Goal: Task Accomplishment & Management: Use online tool/utility

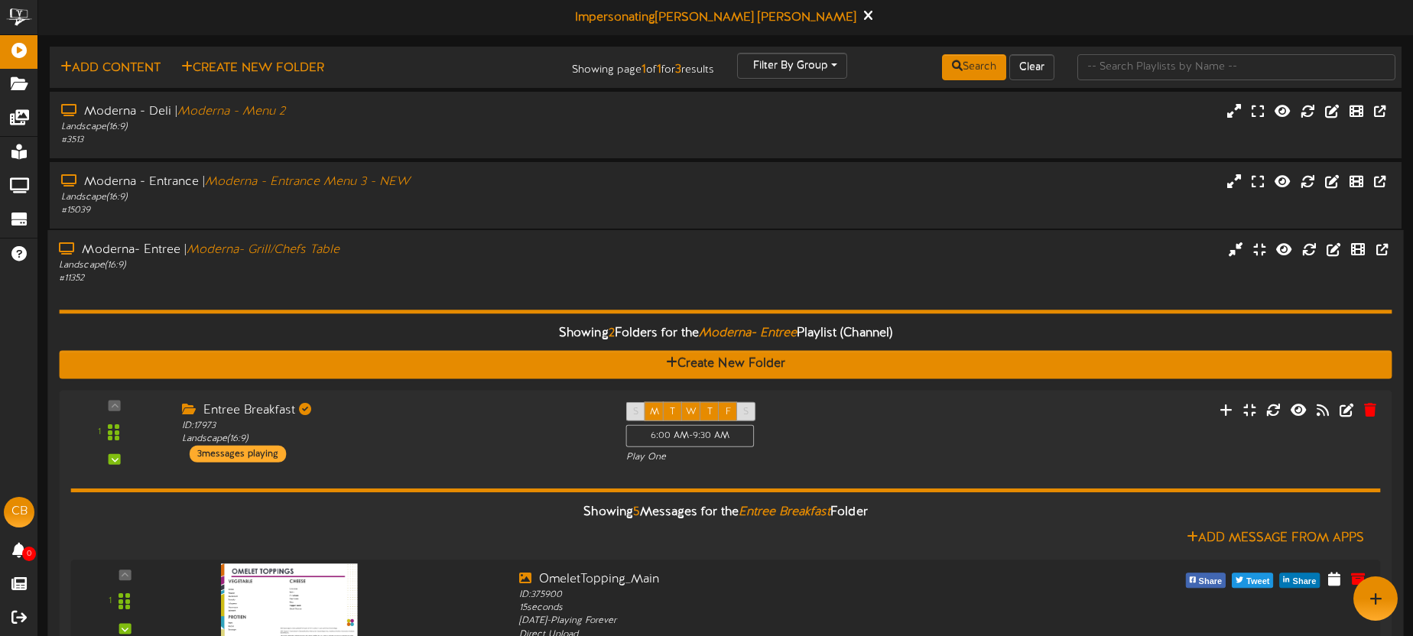
click at [567, 242] on div "Moderna- Entree | Moderna- Grill/Chefs Table" at bounding box center [330, 251] width 542 height 18
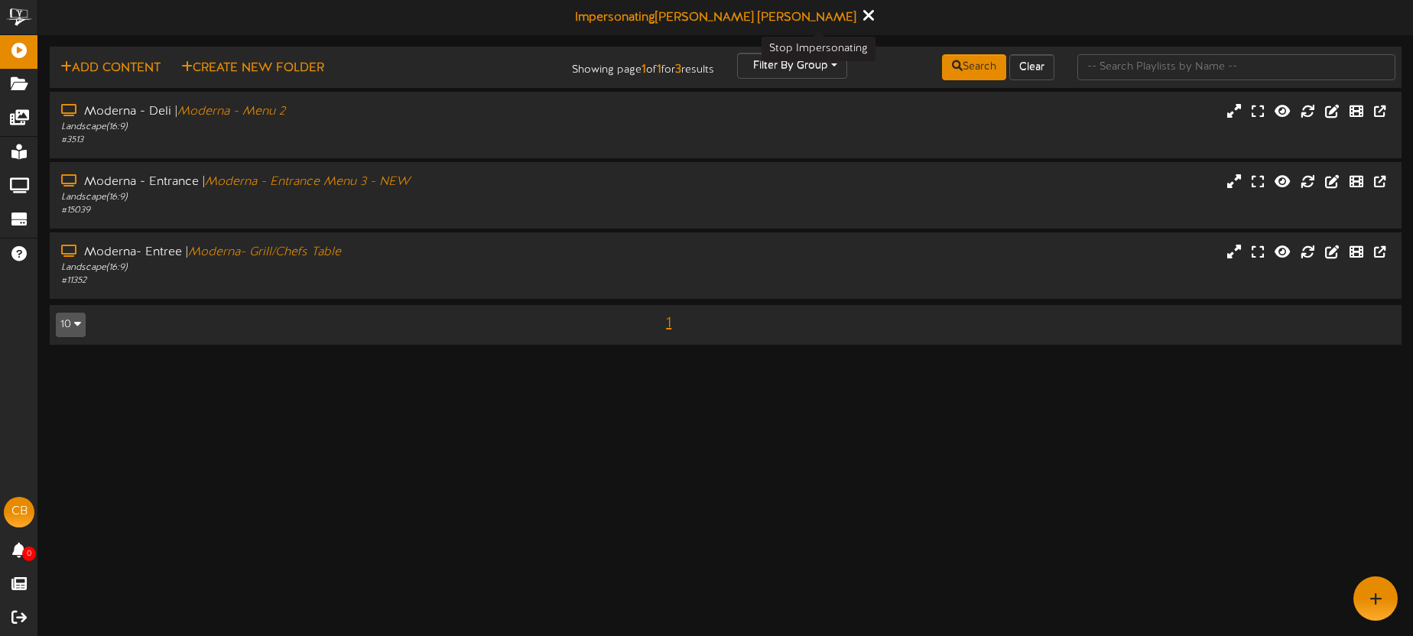
click at [863, 18] on icon at bounding box center [868, 15] width 10 height 17
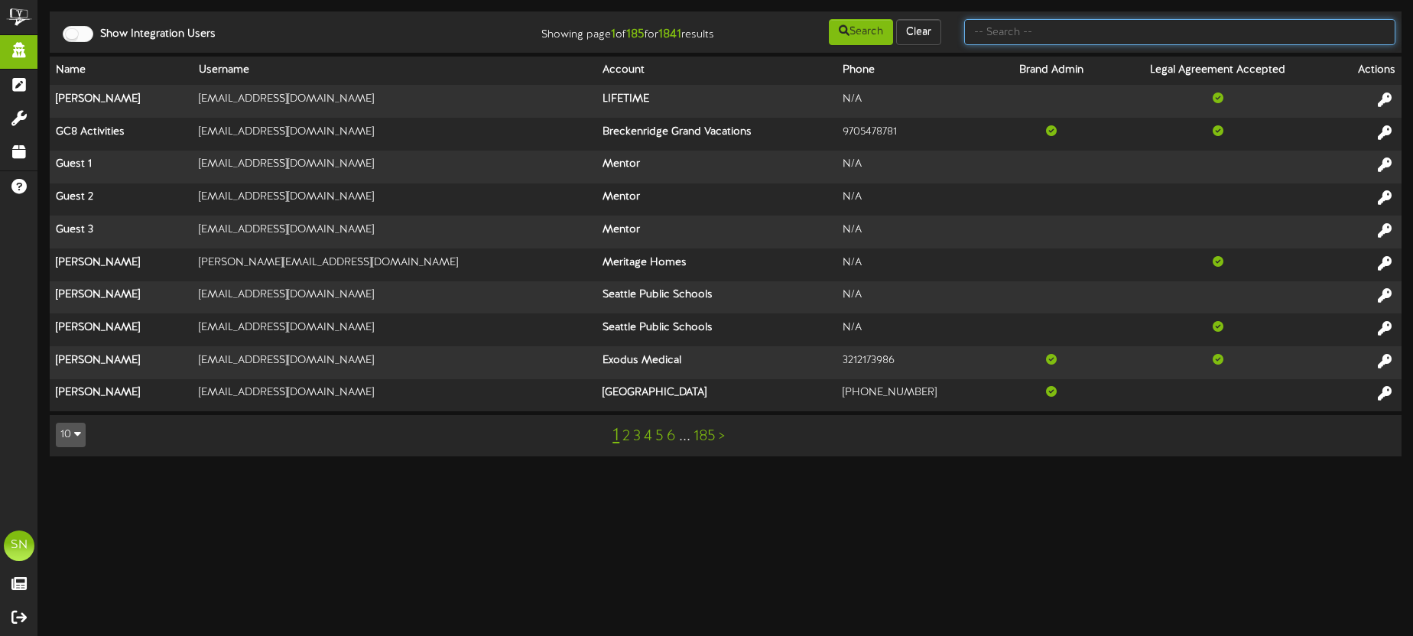
click at [1069, 32] on input "text" at bounding box center [1179, 32] width 431 height 26
type input "a"
type input "brandy"
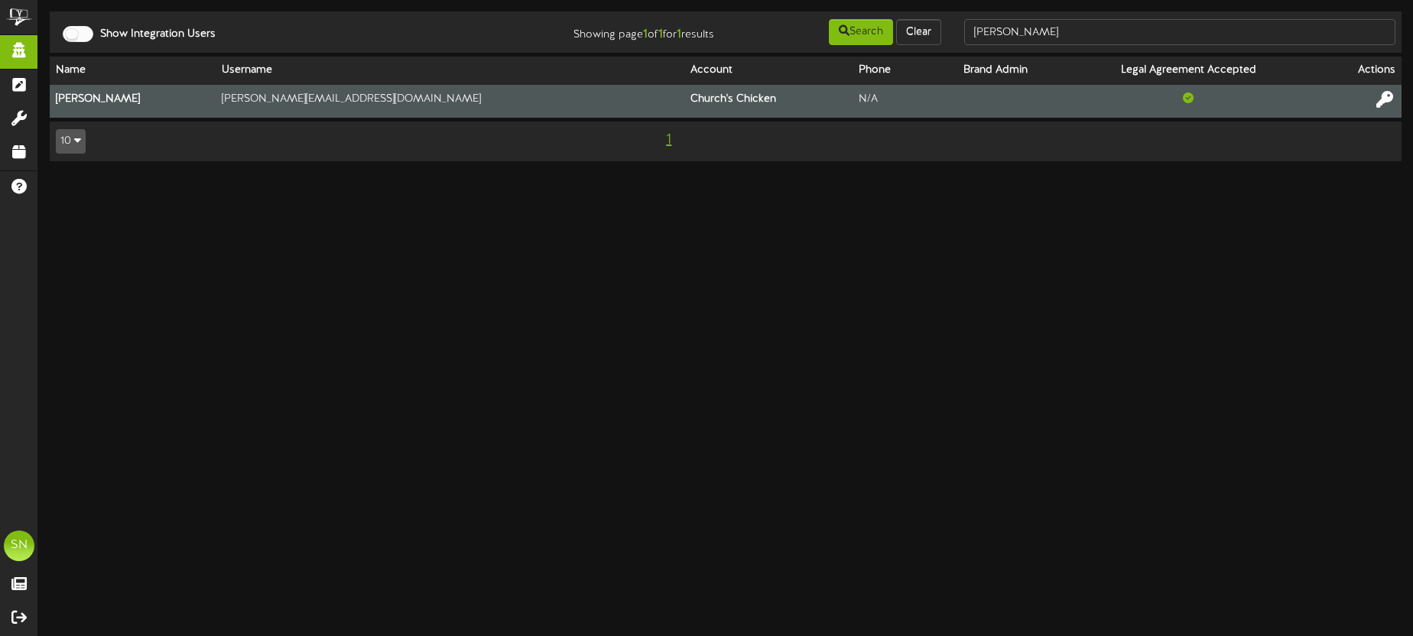
click at [1386, 100] on icon at bounding box center [1384, 99] width 17 height 17
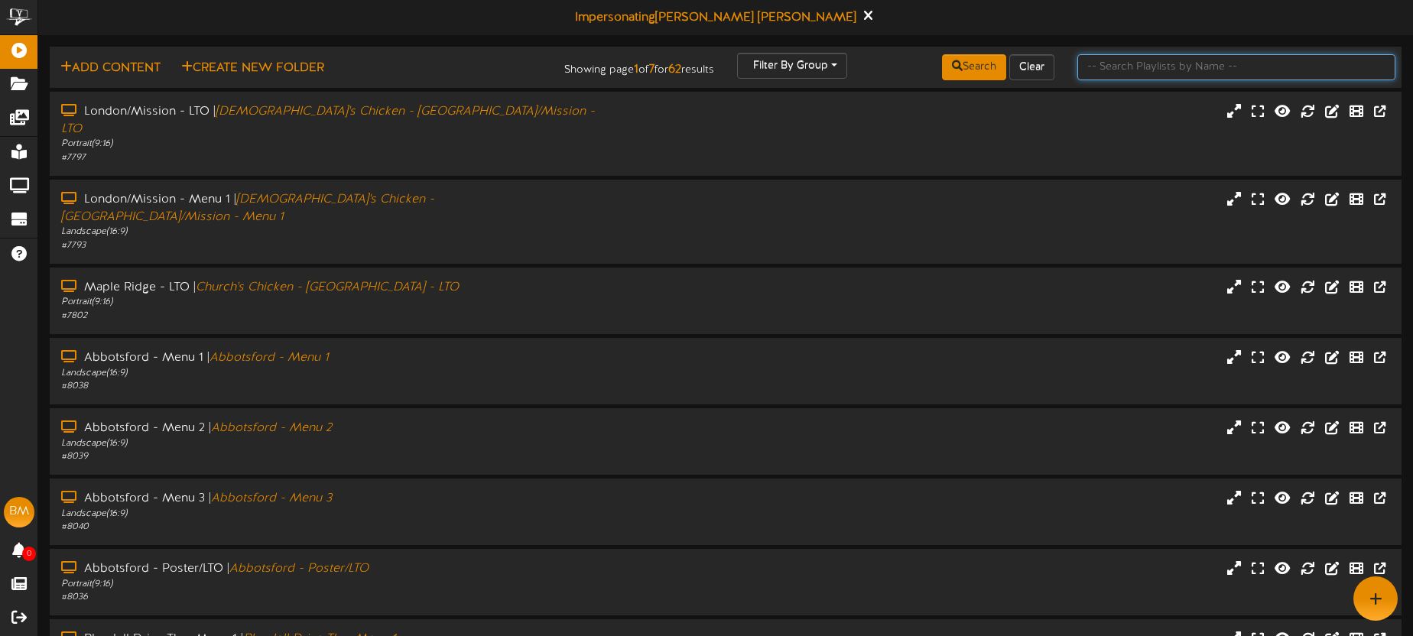
click at [1152, 71] on input "text" at bounding box center [1236, 67] width 318 height 26
drag, startPoint x: 525, startPoint y: 312, endPoint x: 620, endPoint y: 278, distance: 101.6
click at [525, 338] on div "Abbotsford - Menu 1 | Abbotsford - Menu 1 Landscape ( 16:9 ) # 8038" at bounding box center [726, 371] width 1352 height 67
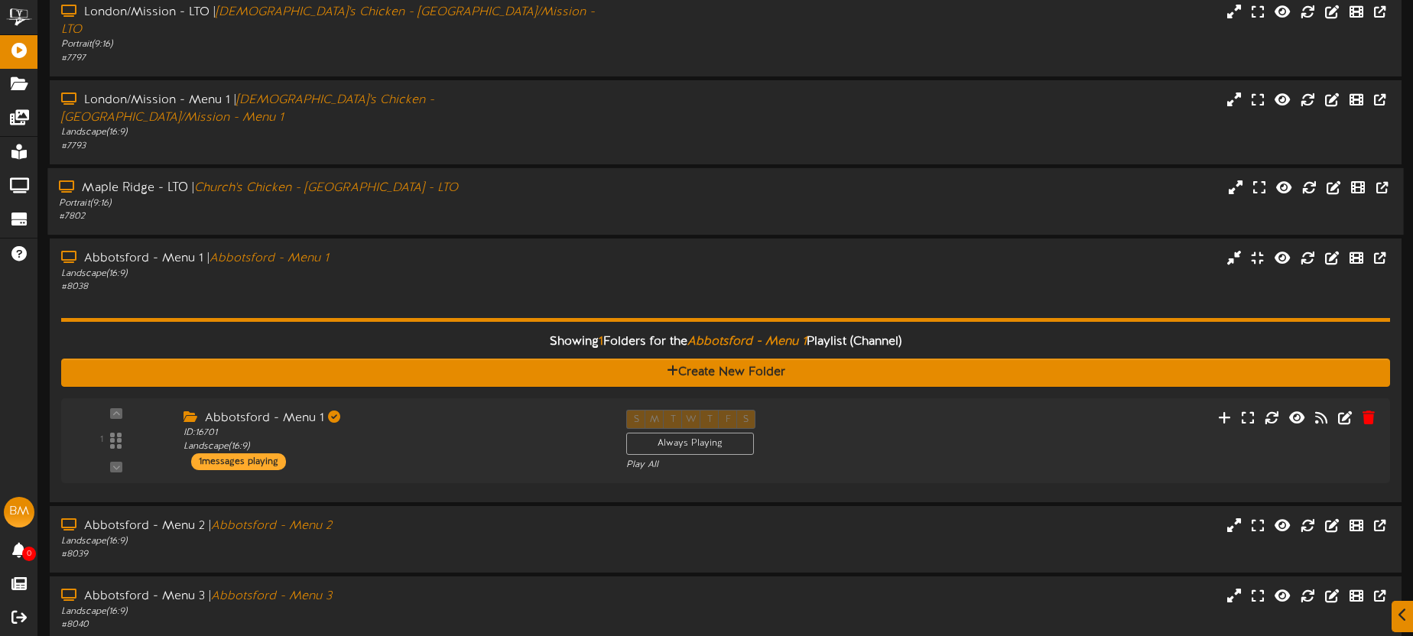
scroll to position [125, 0]
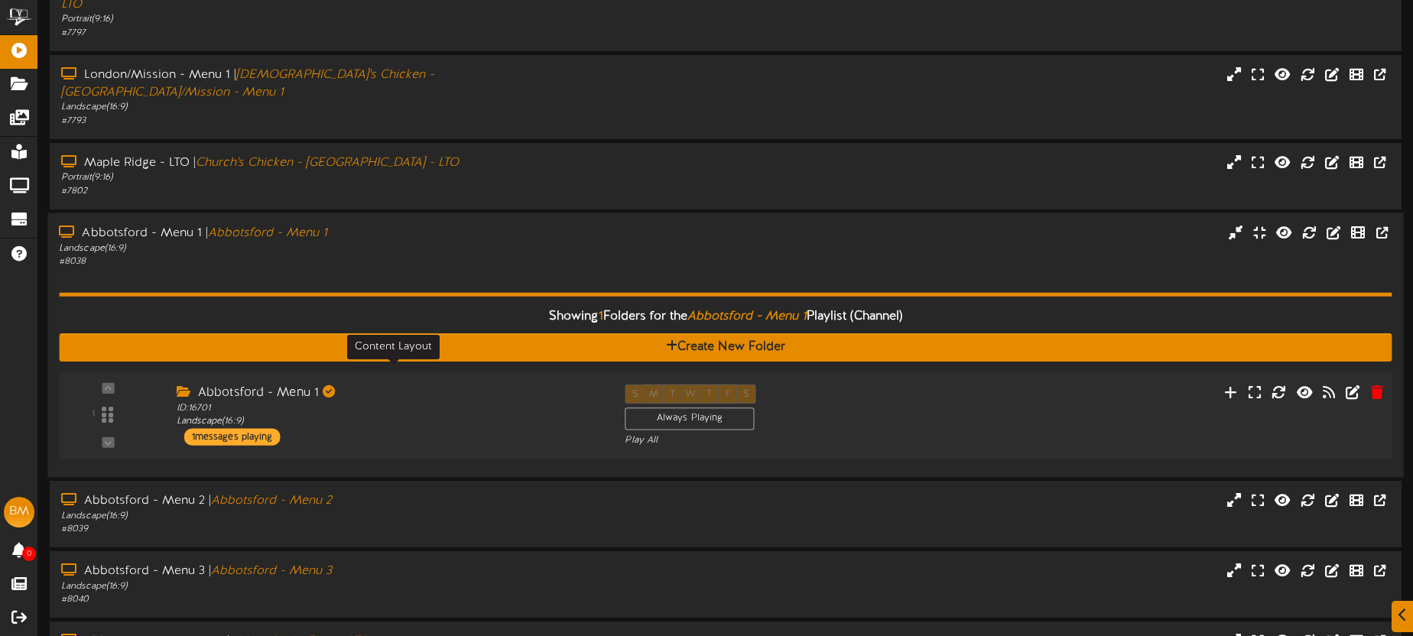
click at [515, 401] on div "ID: 16701 Landscape ( 16:9 )" at bounding box center [389, 414] width 425 height 27
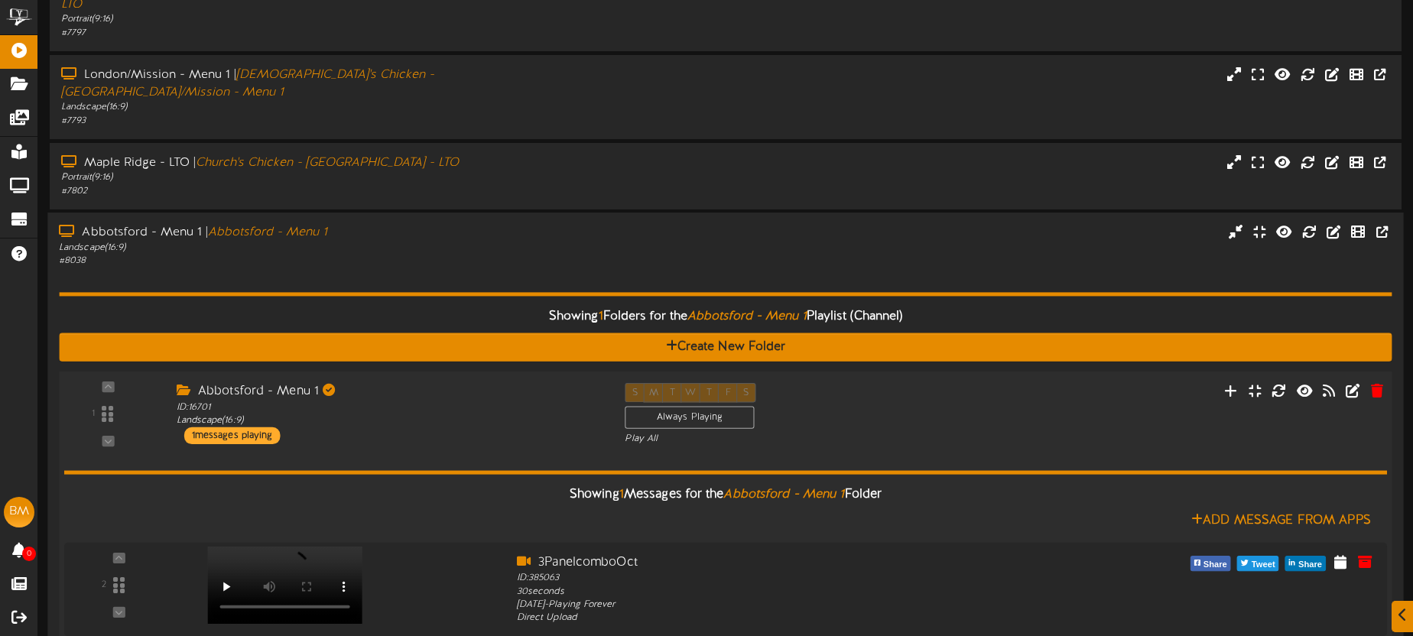
scroll to position [329, 0]
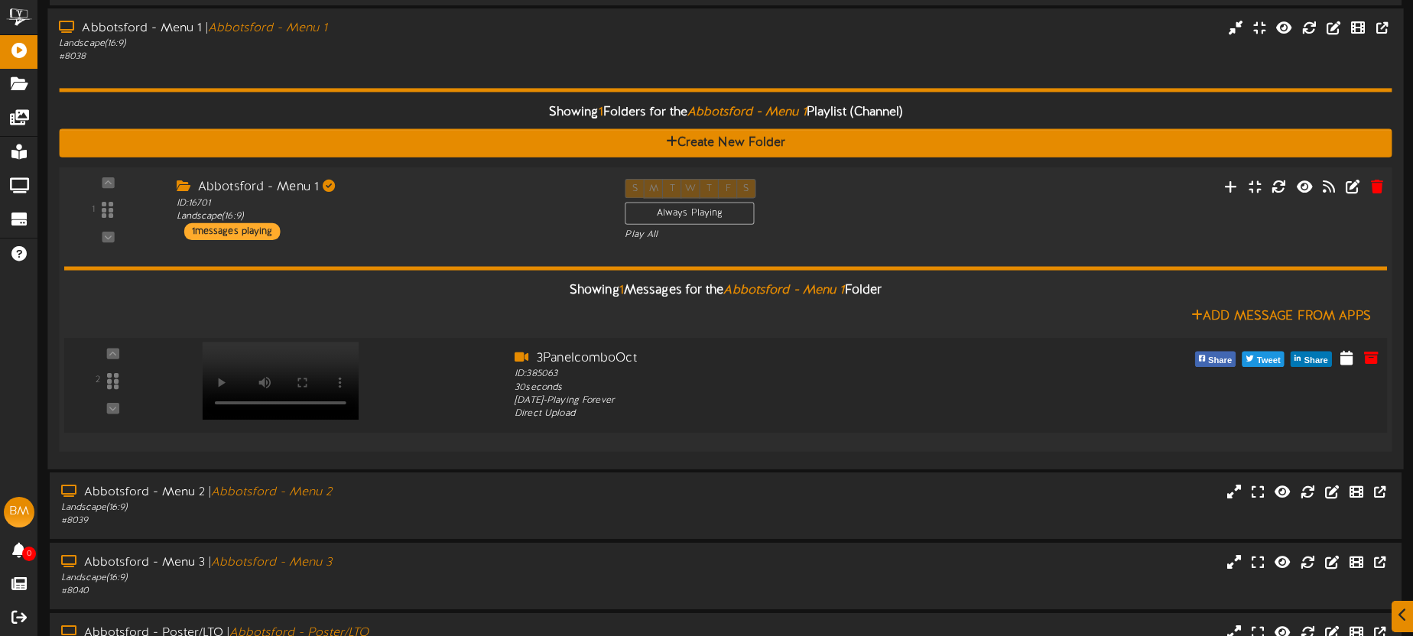
click at [334, 342] on video at bounding box center [281, 381] width 157 height 78
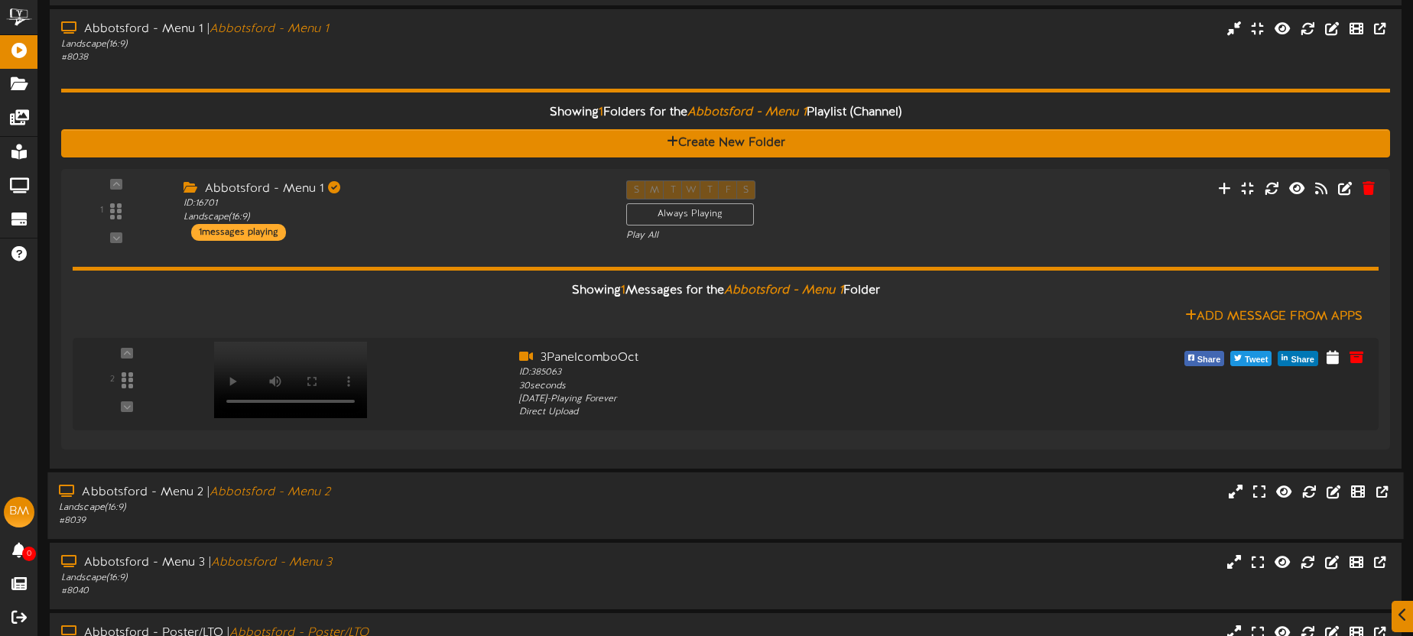
click at [434, 502] on div "Landscape ( 16:9 )" at bounding box center [330, 508] width 542 height 13
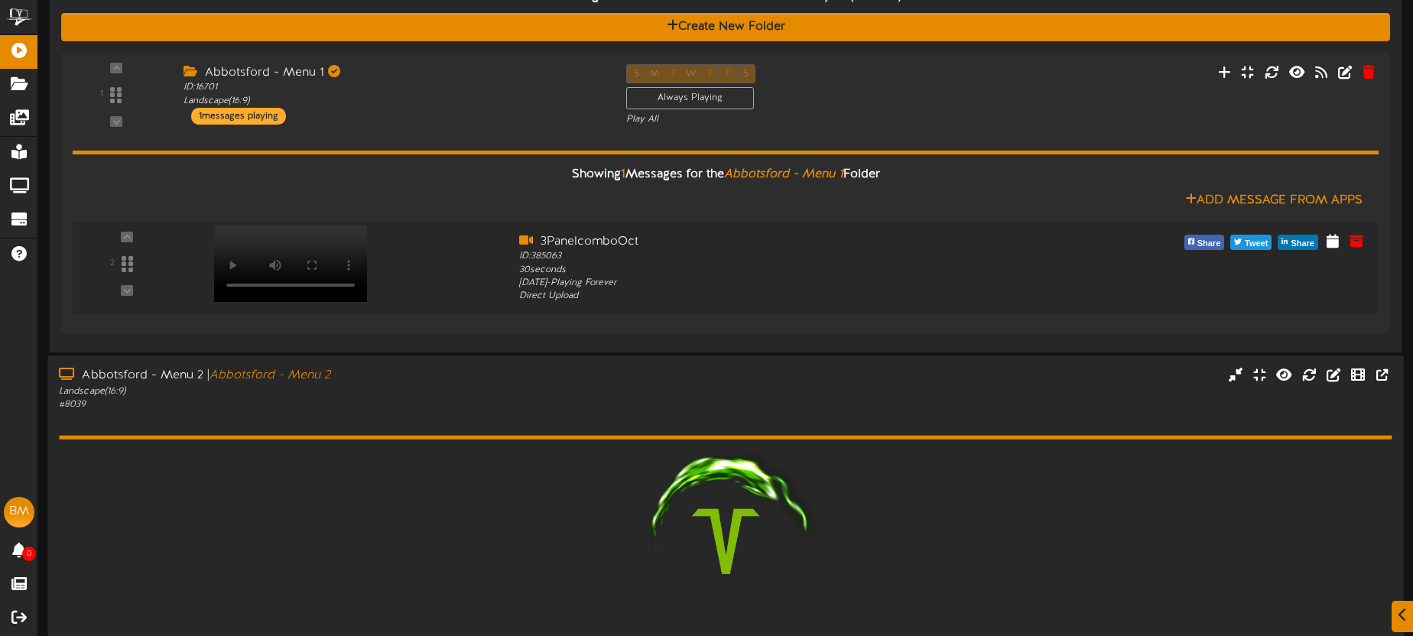
scroll to position [621, 0]
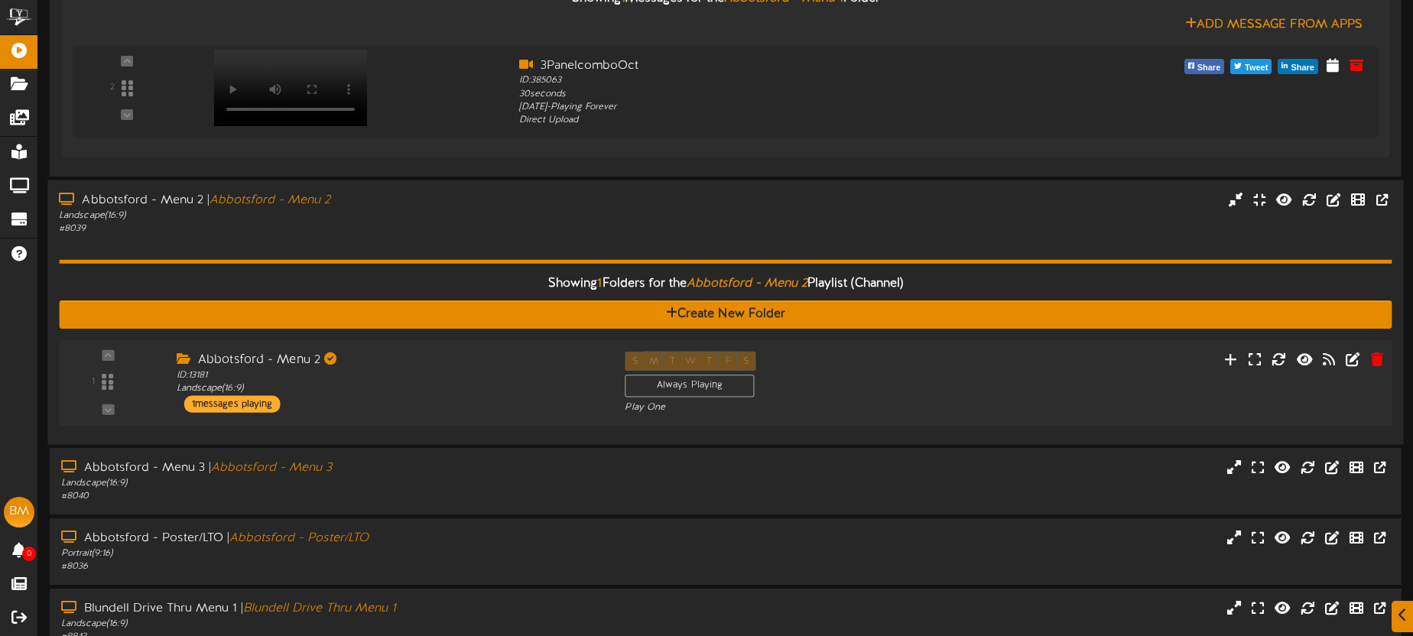
click at [459, 361] on div "Abbotsford - Menu 2 ID: 13181 Landscape ( 16:9 ) 1 messages playing" at bounding box center [388, 382] width 449 height 61
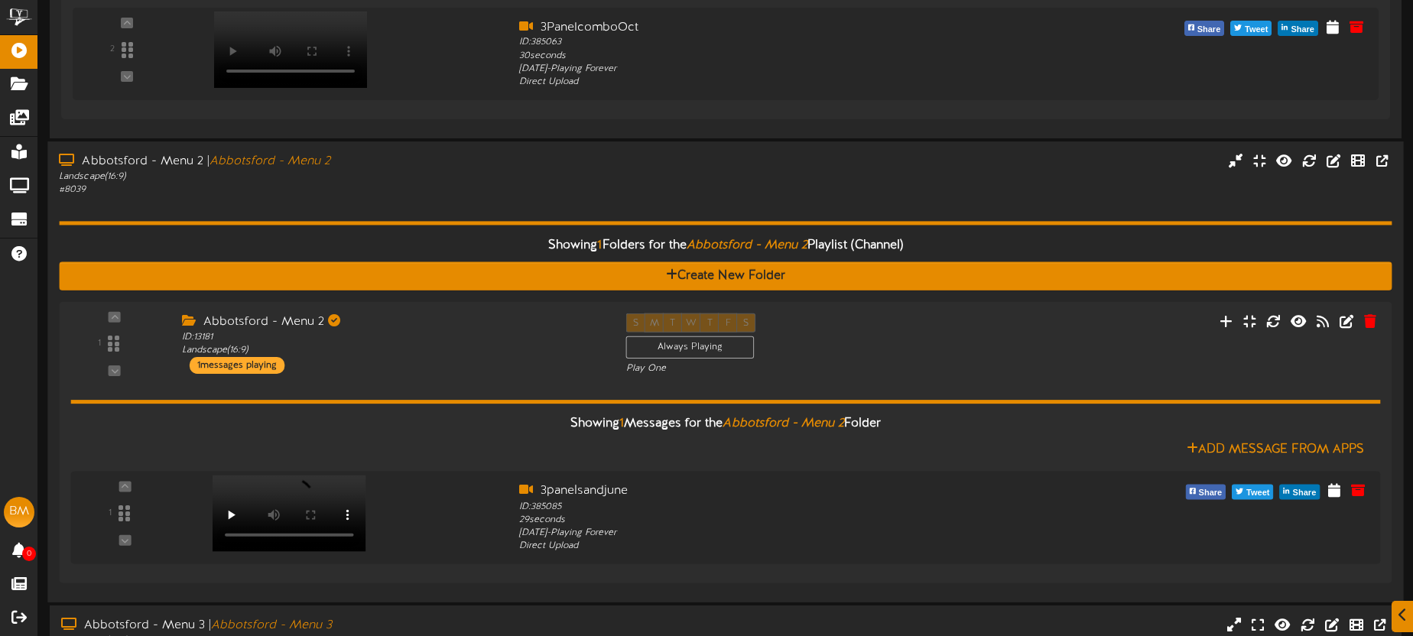
scroll to position [661, 0]
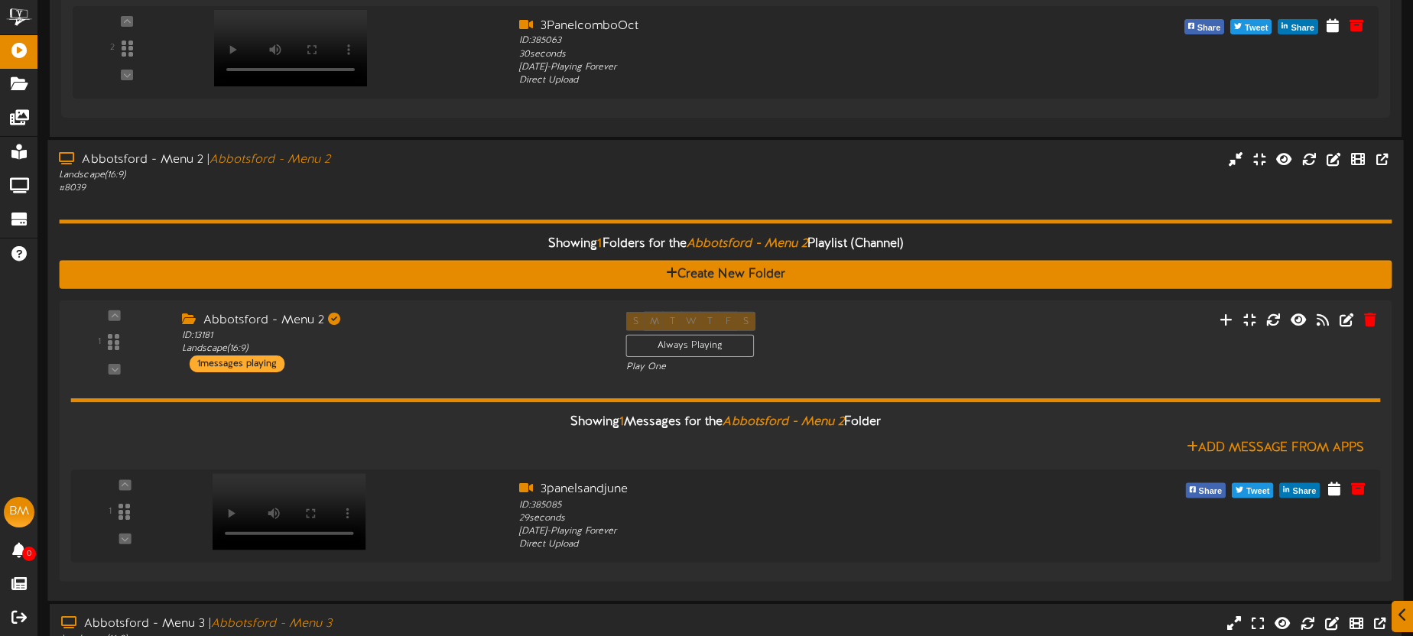
click at [707, 195] on div "Showing 1 Folders for the Abbotsford - Menu 2 Playlist (Channel) Create New Fol…" at bounding box center [725, 392] width 1333 height 395
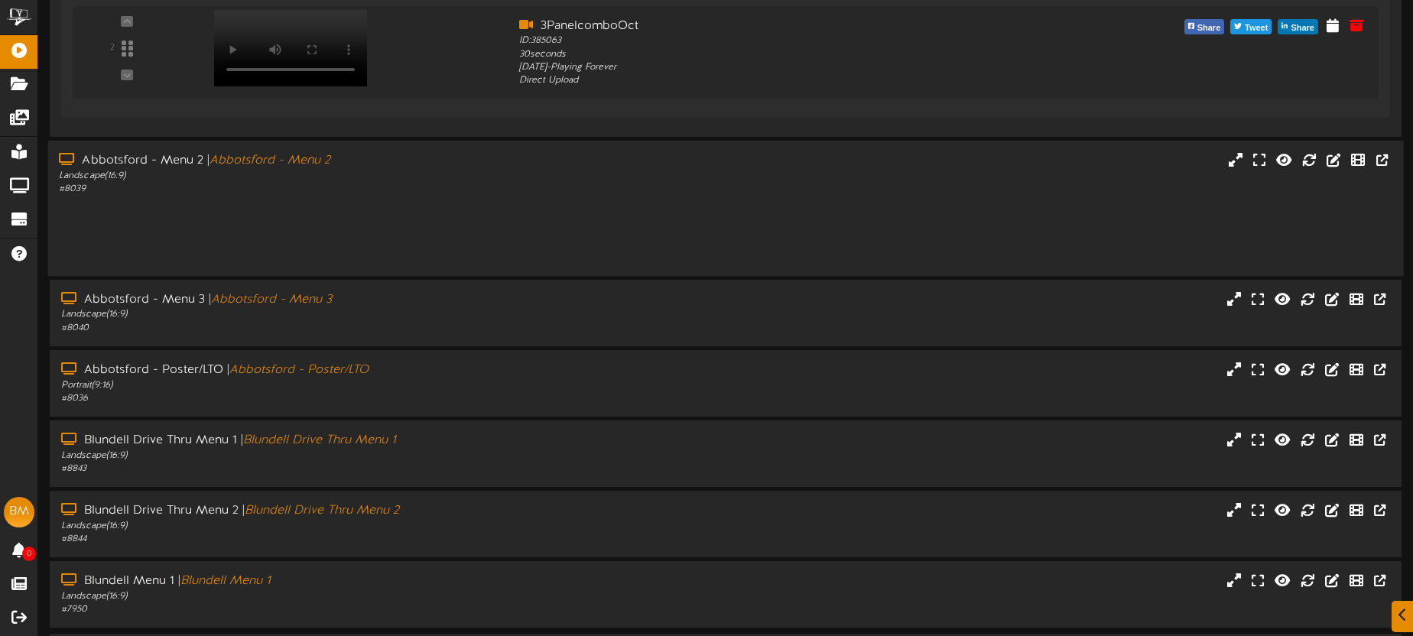
scroll to position [612, 0]
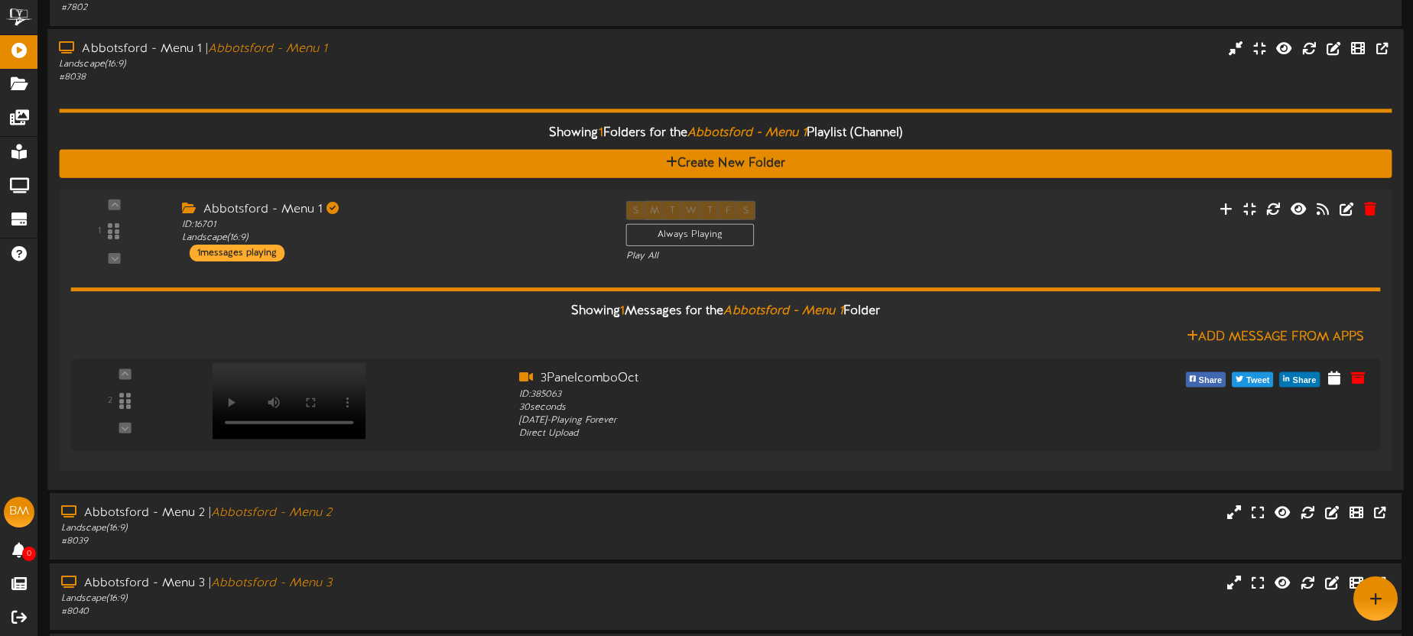
click at [419, 71] on div "# 8038" at bounding box center [330, 77] width 542 height 13
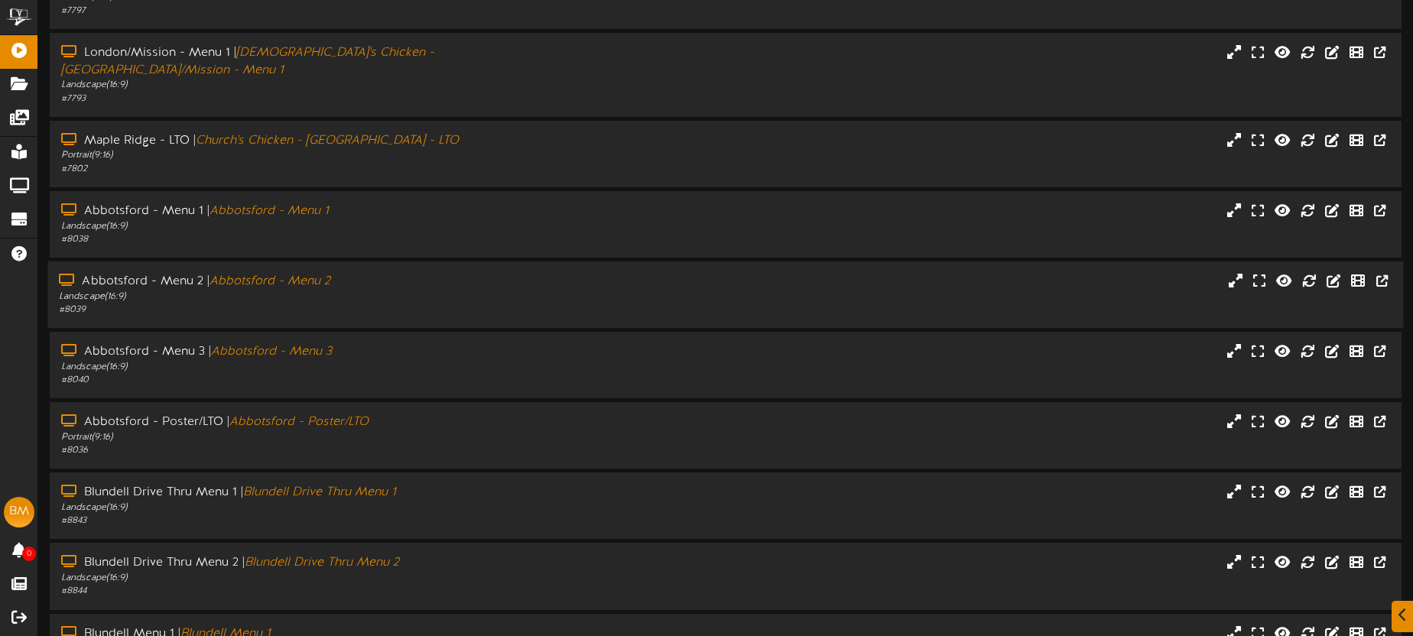
scroll to position [219, 0]
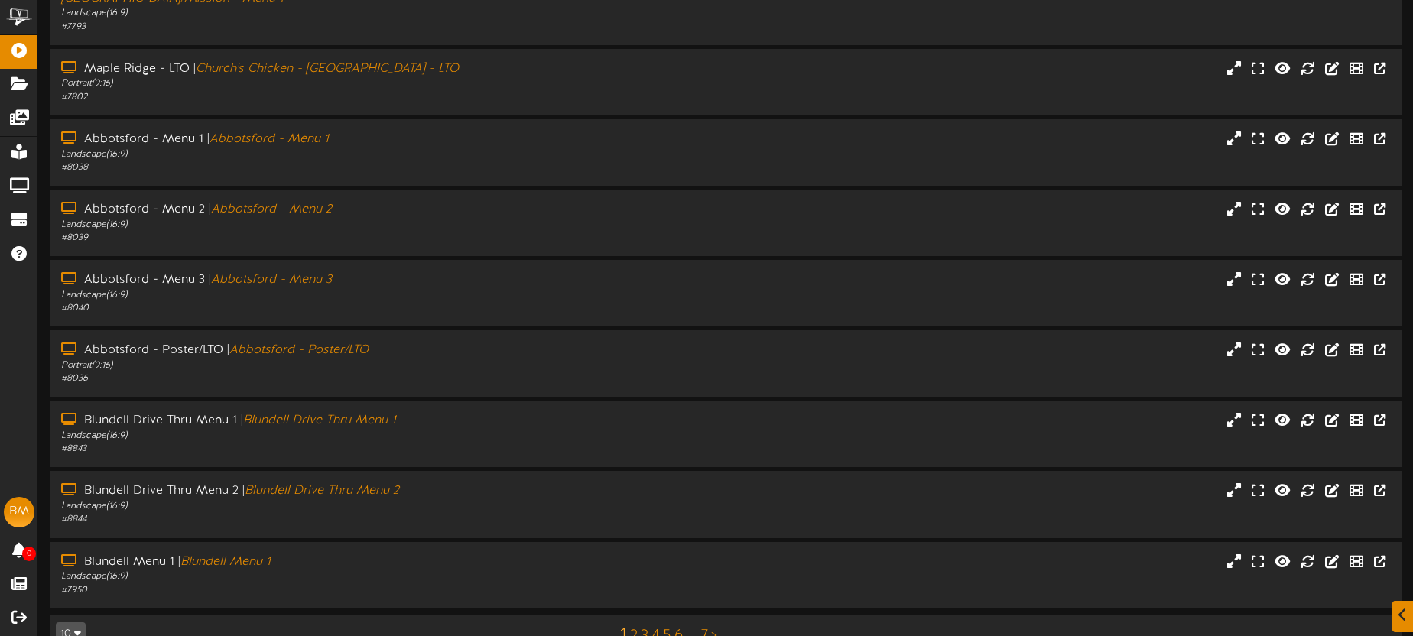
click at [624, 626] on link "1" at bounding box center [623, 636] width 7 height 20
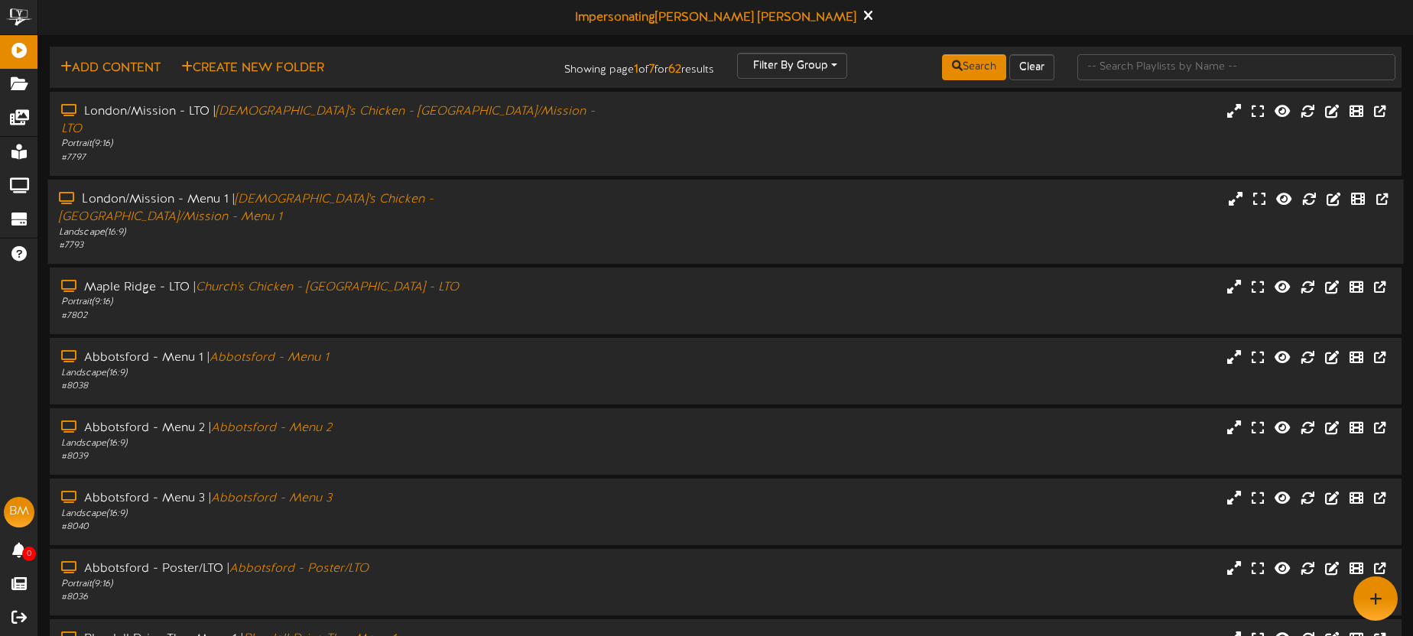
scroll to position [26, 0]
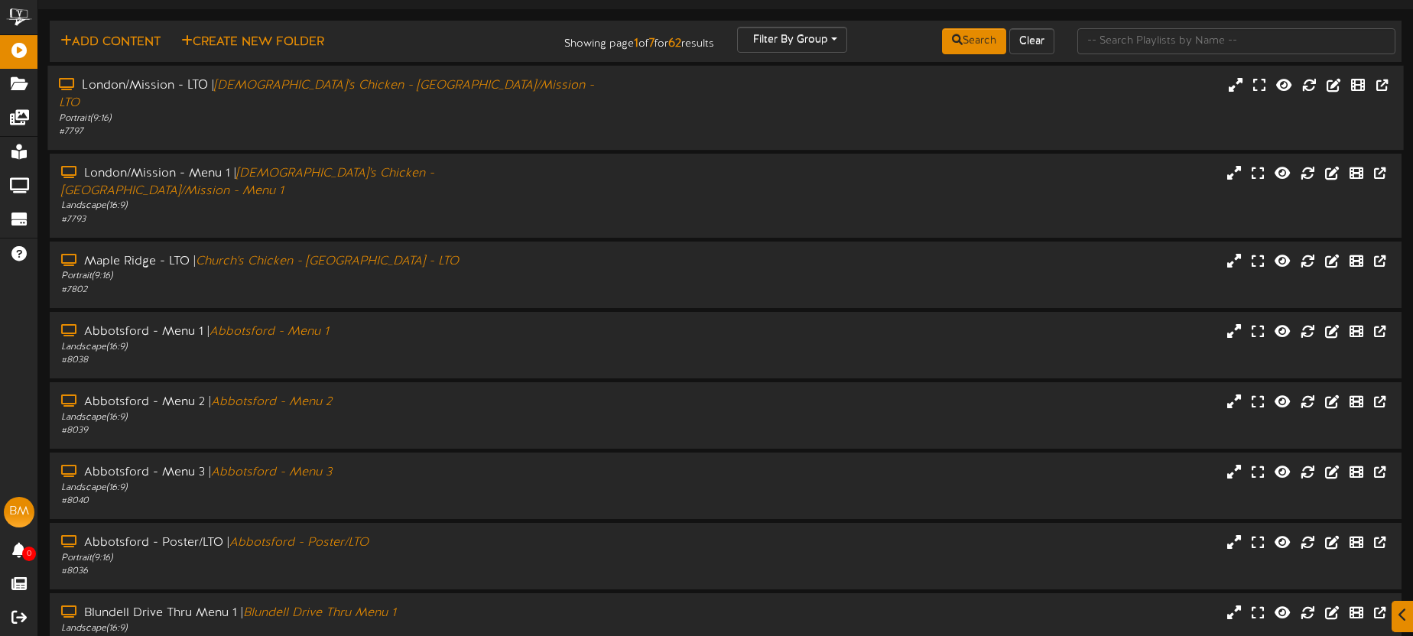
click at [474, 125] on div "London/Mission - LTO | Church's Chicken - London/Mission - LTO Portrait ( 9:16 …" at bounding box center [725, 108] width 1356 height 84
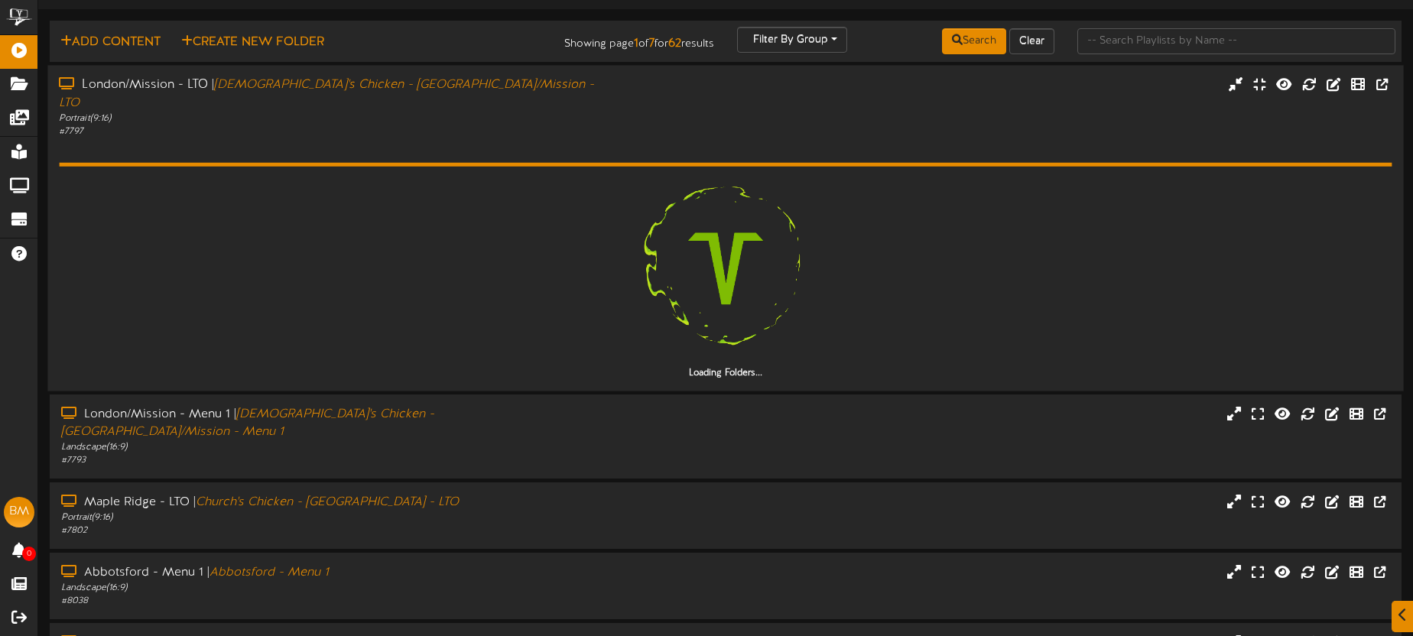
click at [475, 138] on div "Loading Folders..." at bounding box center [725, 259] width 1333 height 242
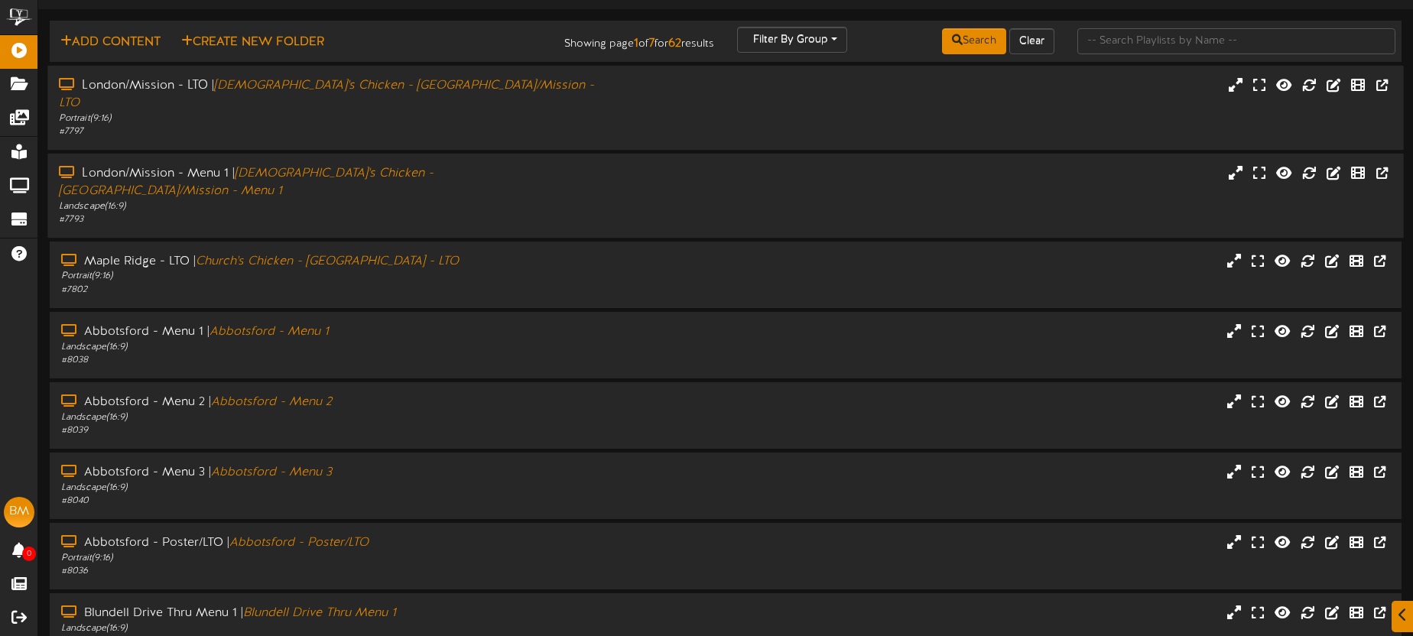
click at [512, 213] on div "# 7793" at bounding box center [330, 219] width 542 height 13
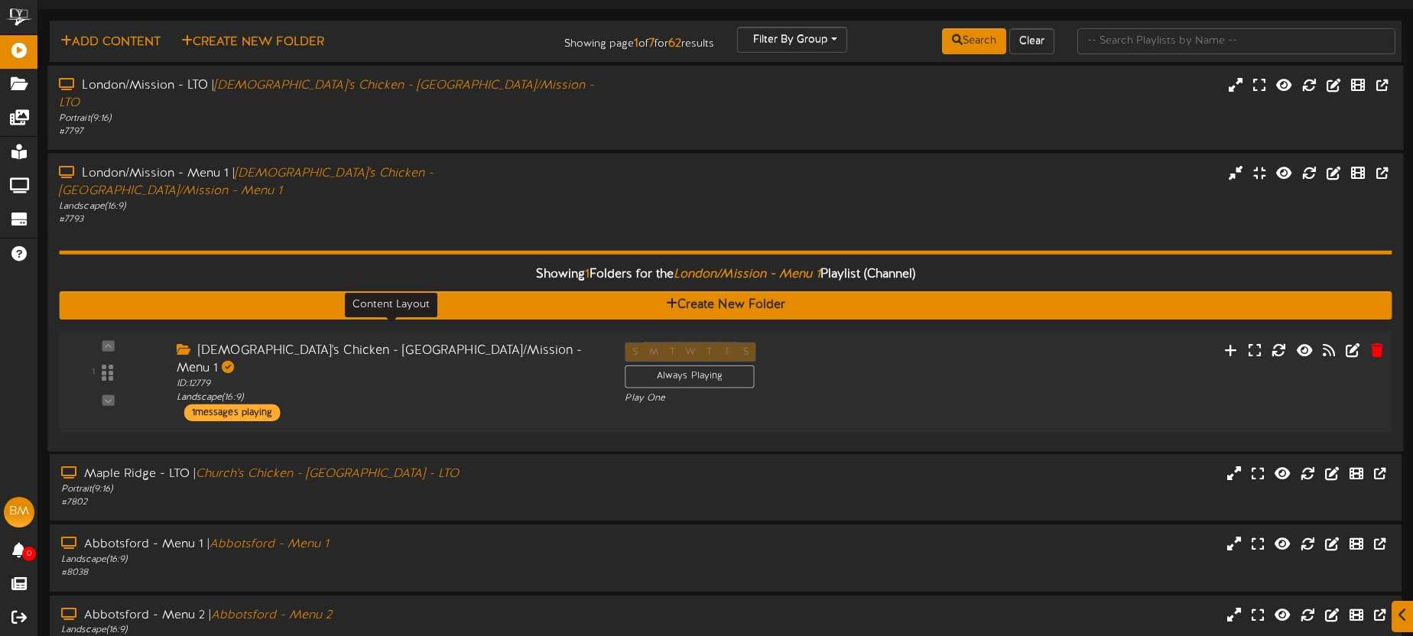
click at [552, 377] on div "ID: 12779 Landscape ( 16:9 )" at bounding box center [389, 390] width 425 height 27
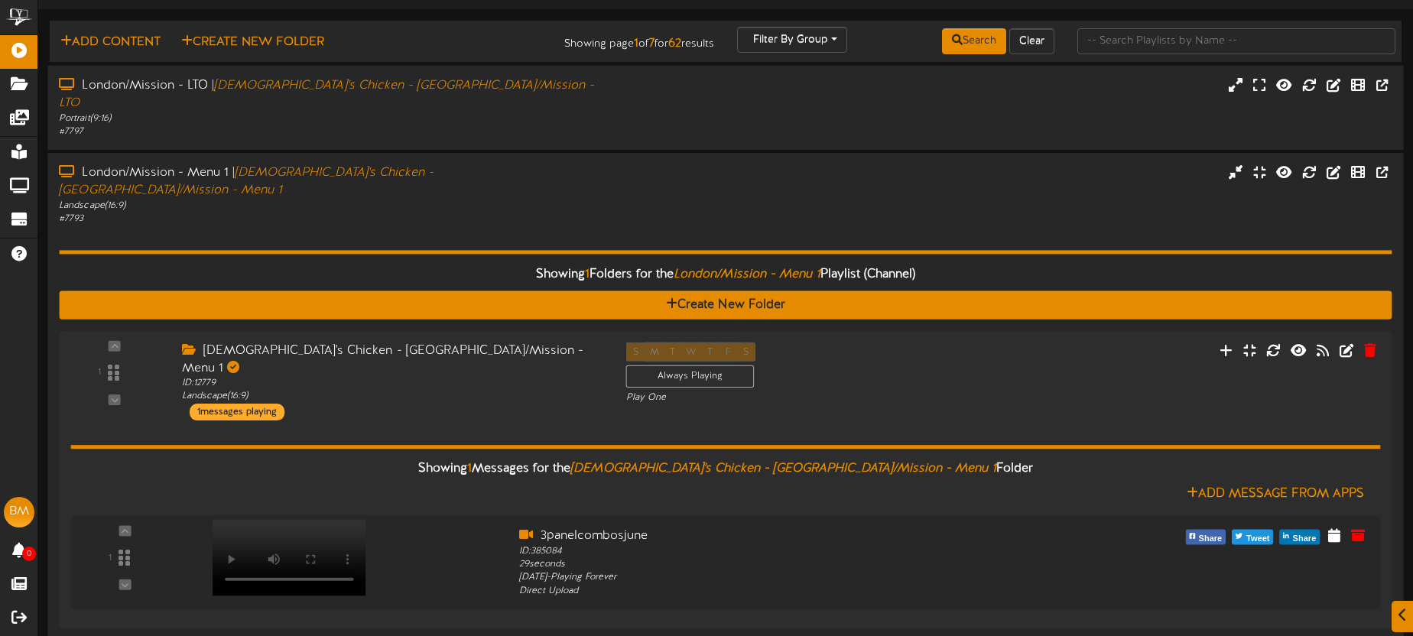
click at [554, 213] on div "# 7793" at bounding box center [330, 219] width 542 height 13
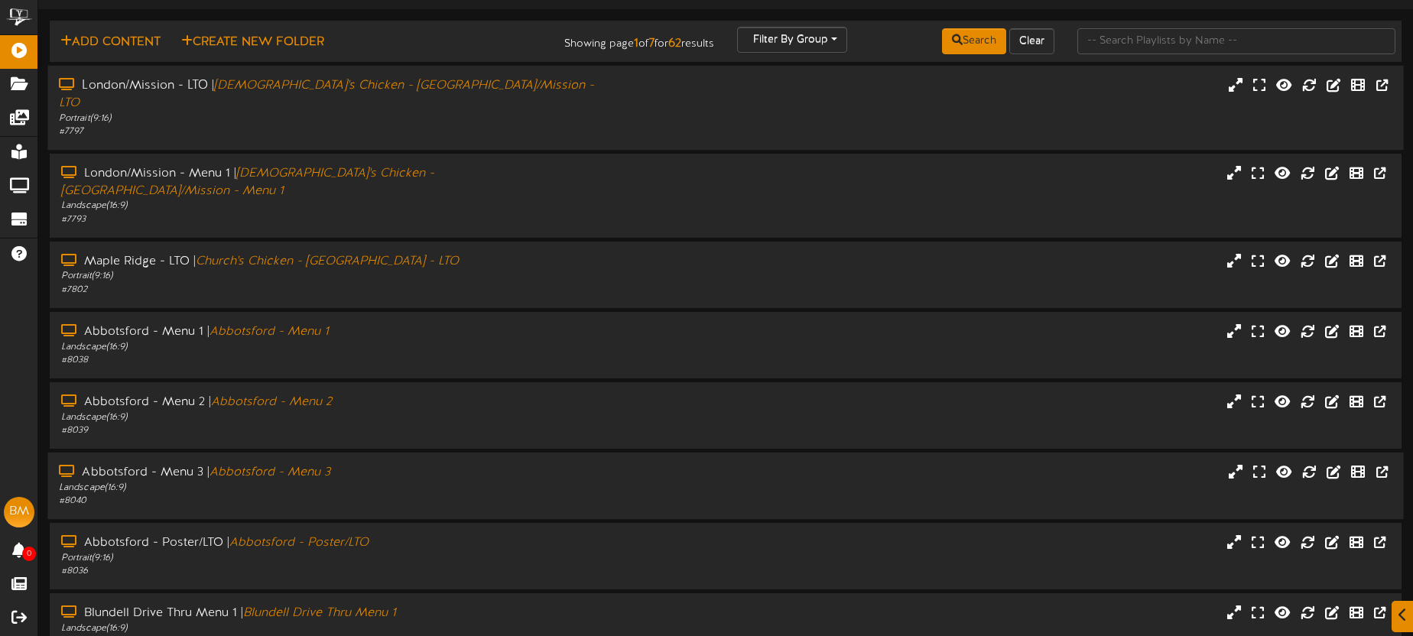
click at [413, 464] on div "Abbotsford - Menu 3 | Abbotsford - Menu 3" at bounding box center [330, 473] width 542 height 18
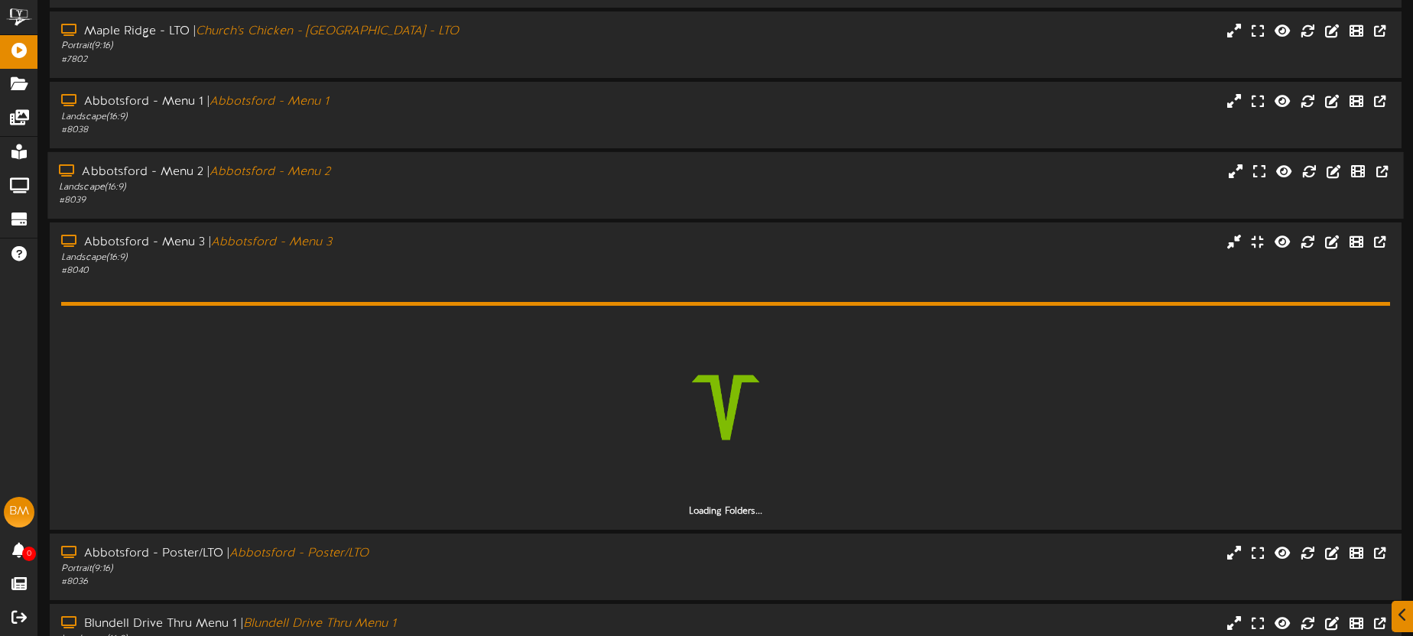
scroll to position [354, 0]
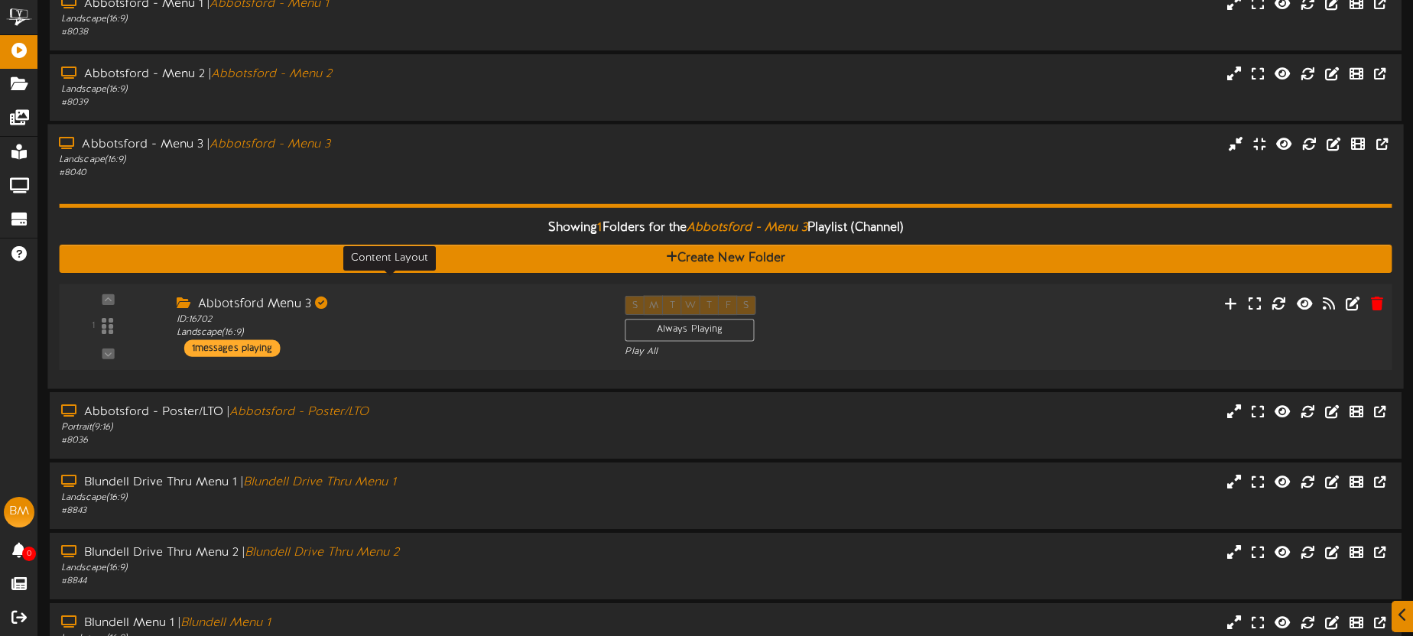
click at [502, 314] on div "ID: 16702 Landscape ( 16:9 )" at bounding box center [389, 327] width 425 height 27
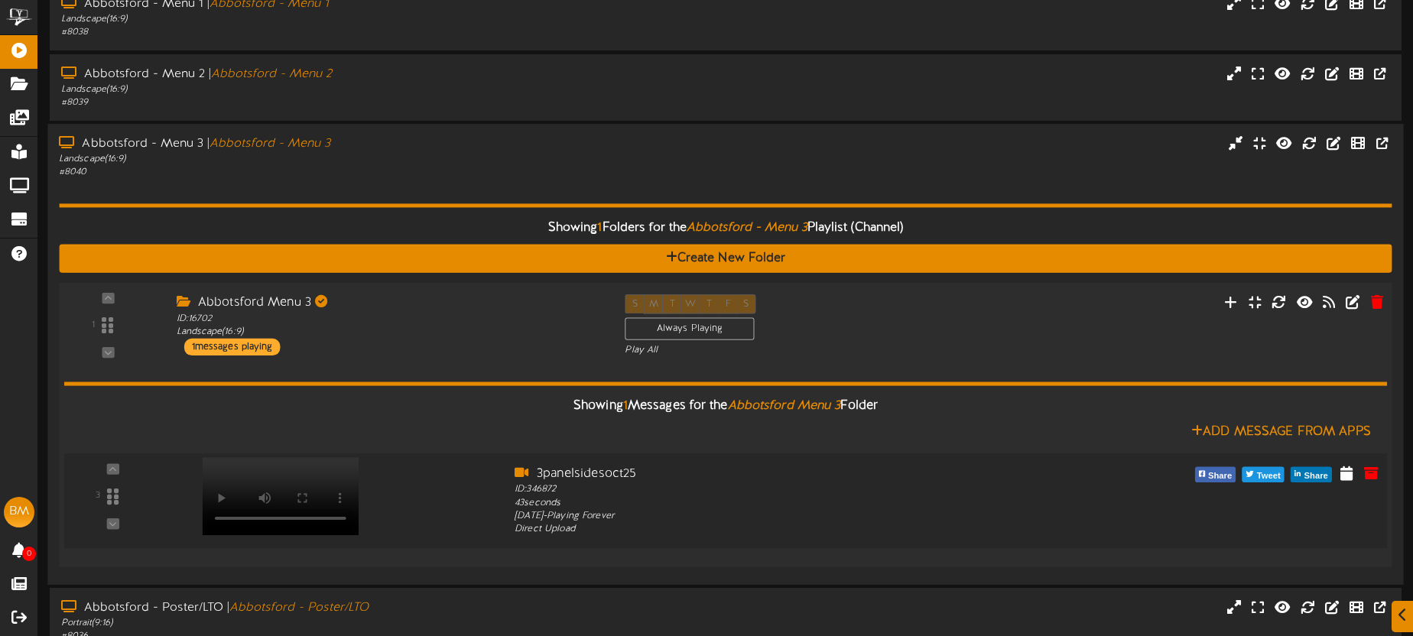
click at [278, 457] on video at bounding box center [281, 496] width 157 height 78
click at [294, 457] on video at bounding box center [281, 496] width 157 height 78
drag, startPoint x: 588, startPoint y: 443, endPoint x: 538, endPoint y: 442, distance: 50.5
click at [537, 465] on div "3panelsidesoct25" at bounding box center [781, 474] width 533 height 18
copy div "3panelsidesoct25"
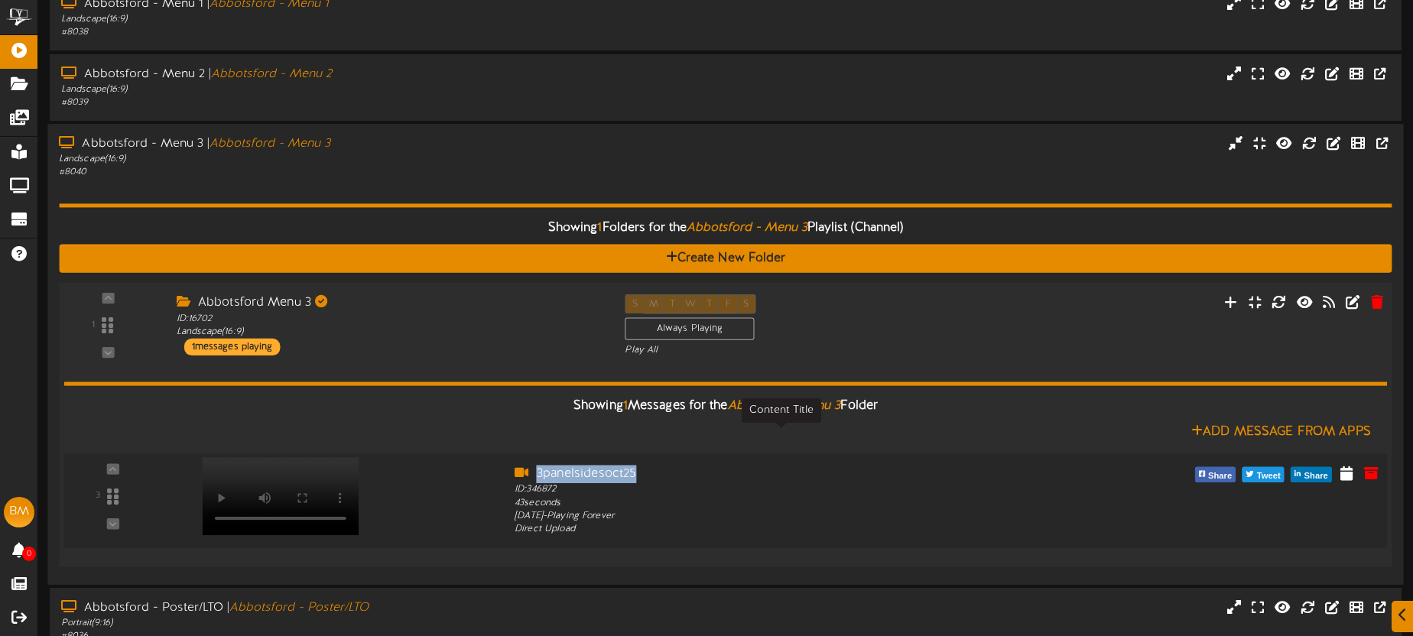
copy div "3panelsidesoct25"
click at [295, 457] on video at bounding box center [281, 496] width 157 height 78
click at [1231, 294] on icon at bounding box center [1231, 302] width 16 height 17
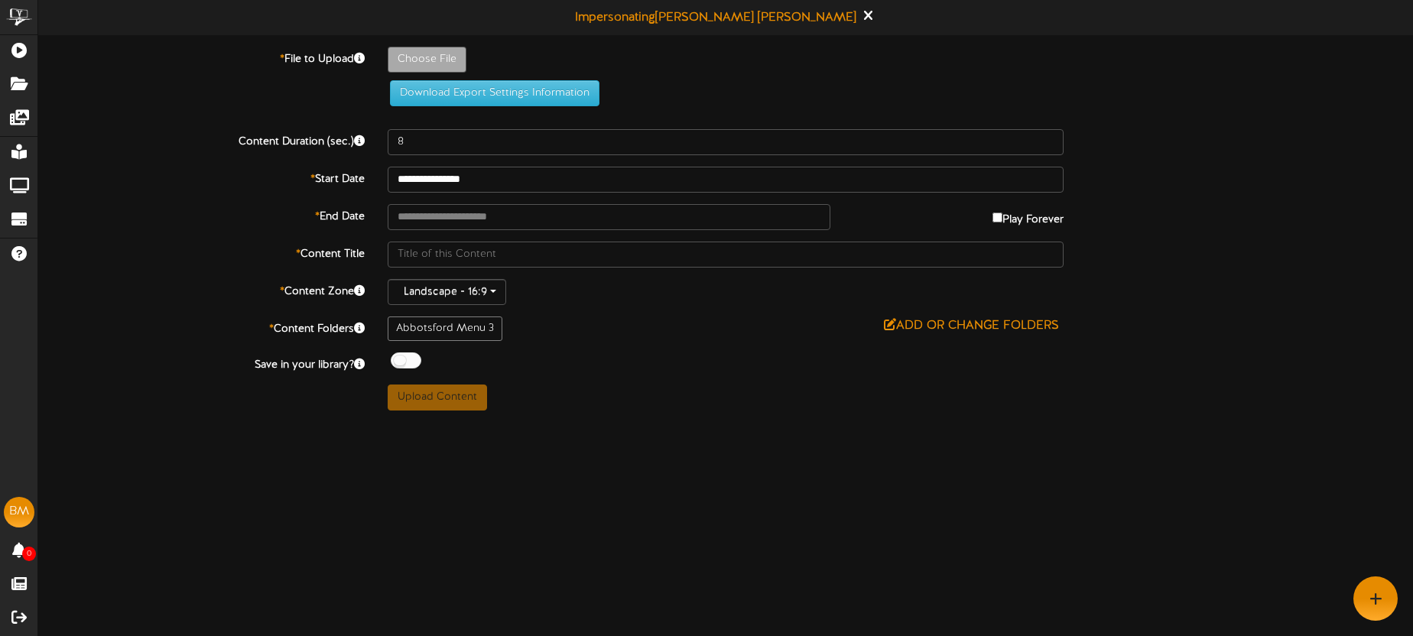
type input "**********"
type input "3panelsidesoct25"
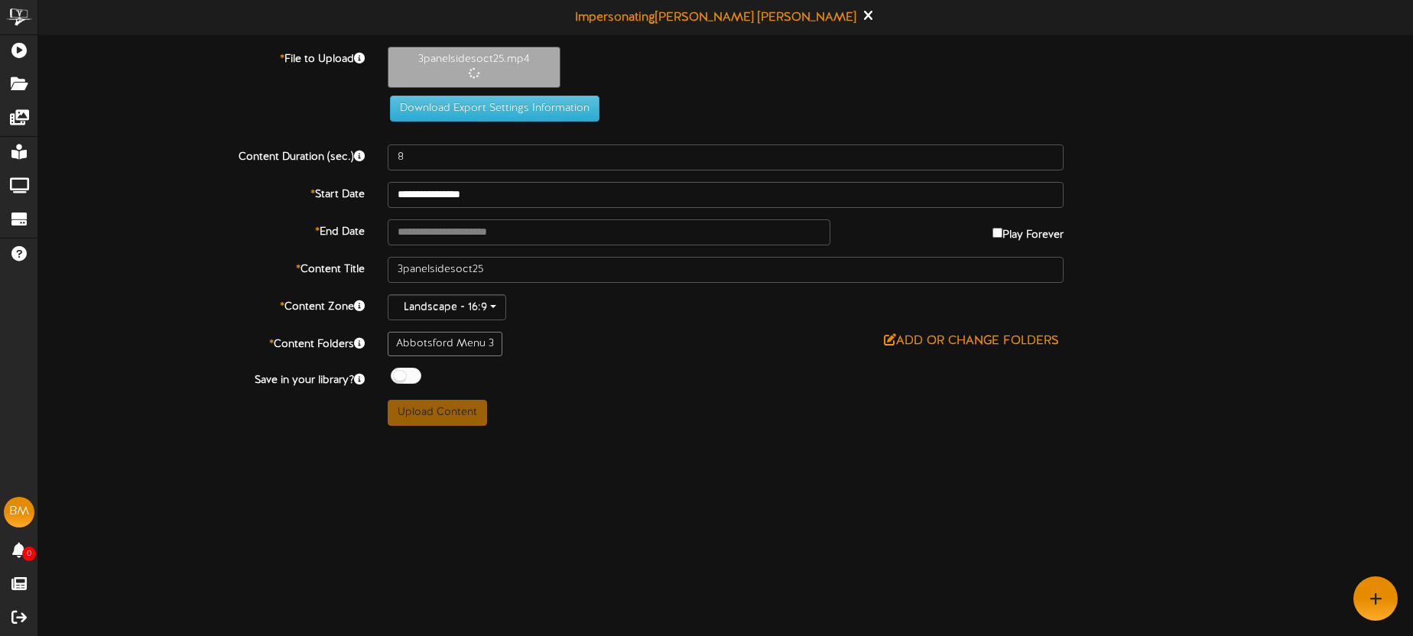
type input "43"
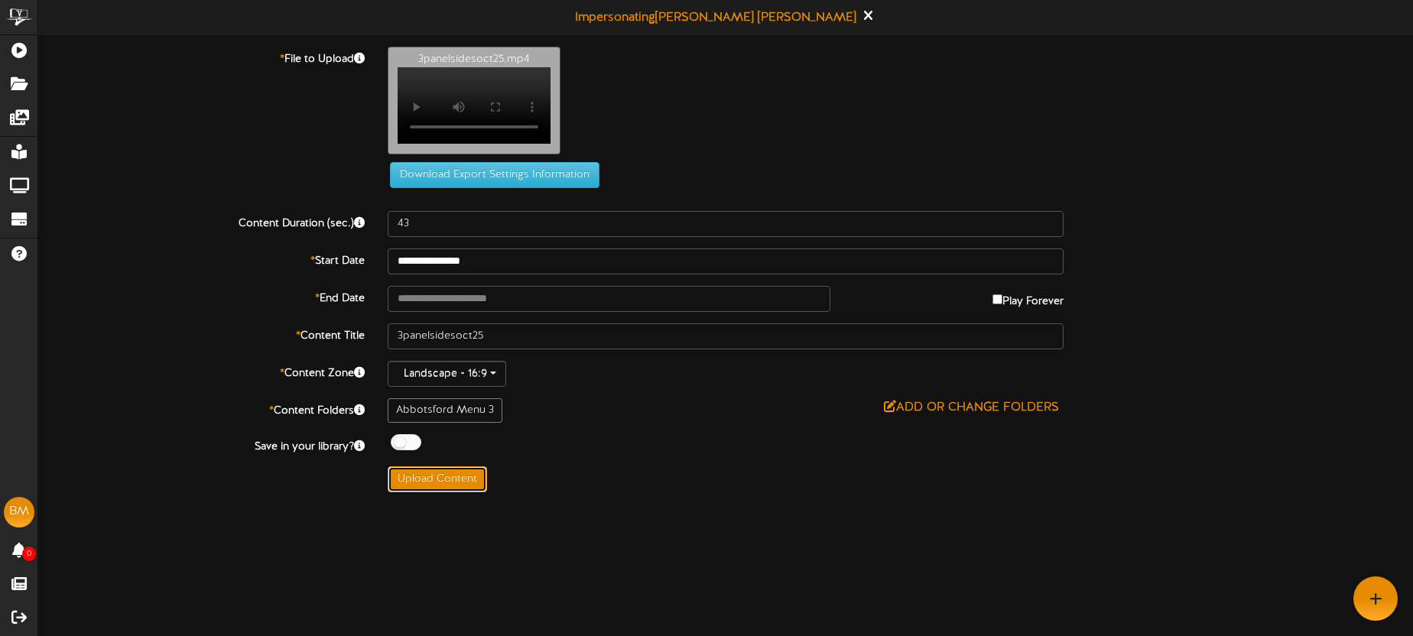
click at [457, 486] on button "Upload Content" at bounding box center [437, 479] width 99 height 26
type input "**********"
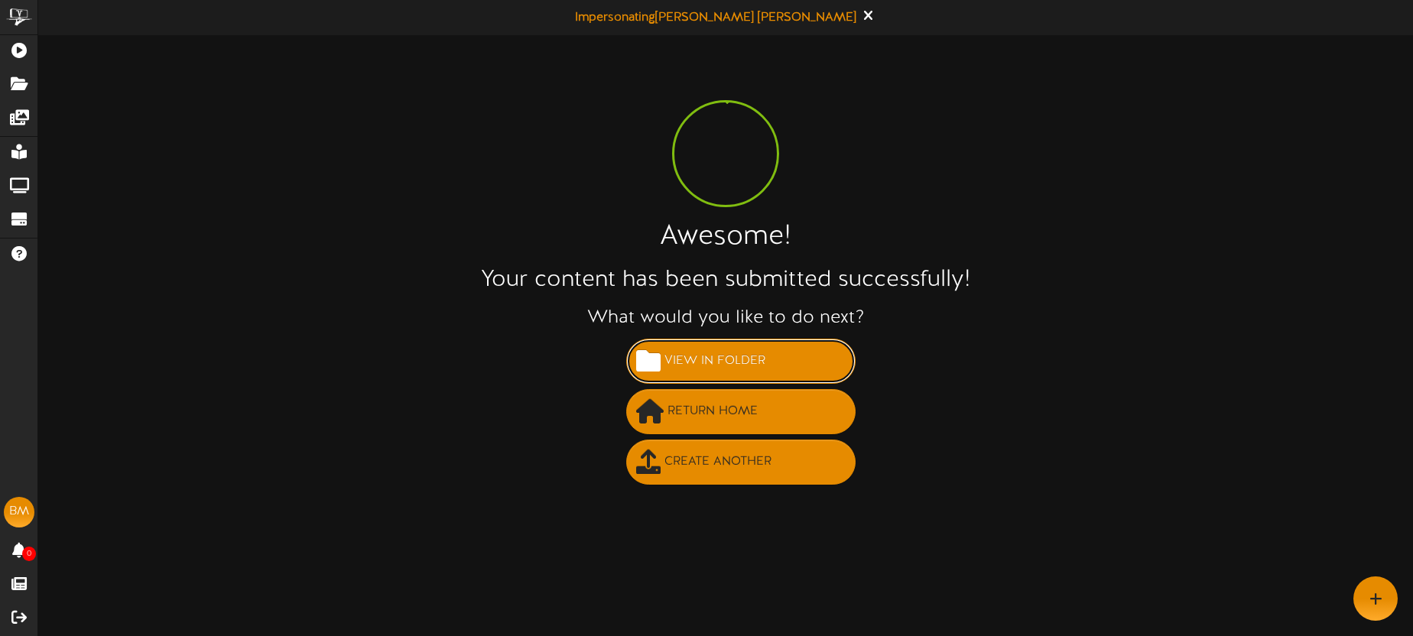
click at [723, 363] on span "View in Folder" at bounding box center [715, 361] width 109 height 25
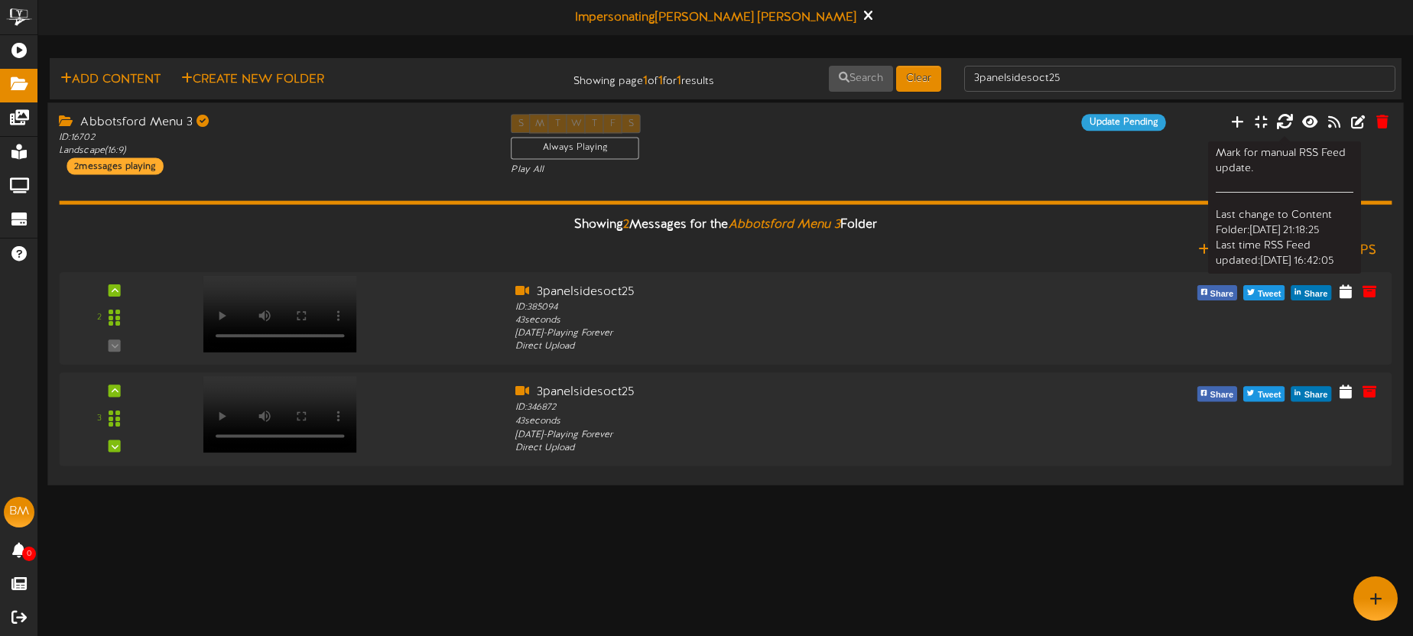
click at [1287, 122] on icon at bounding box center [1284, 121] width 17 height 17
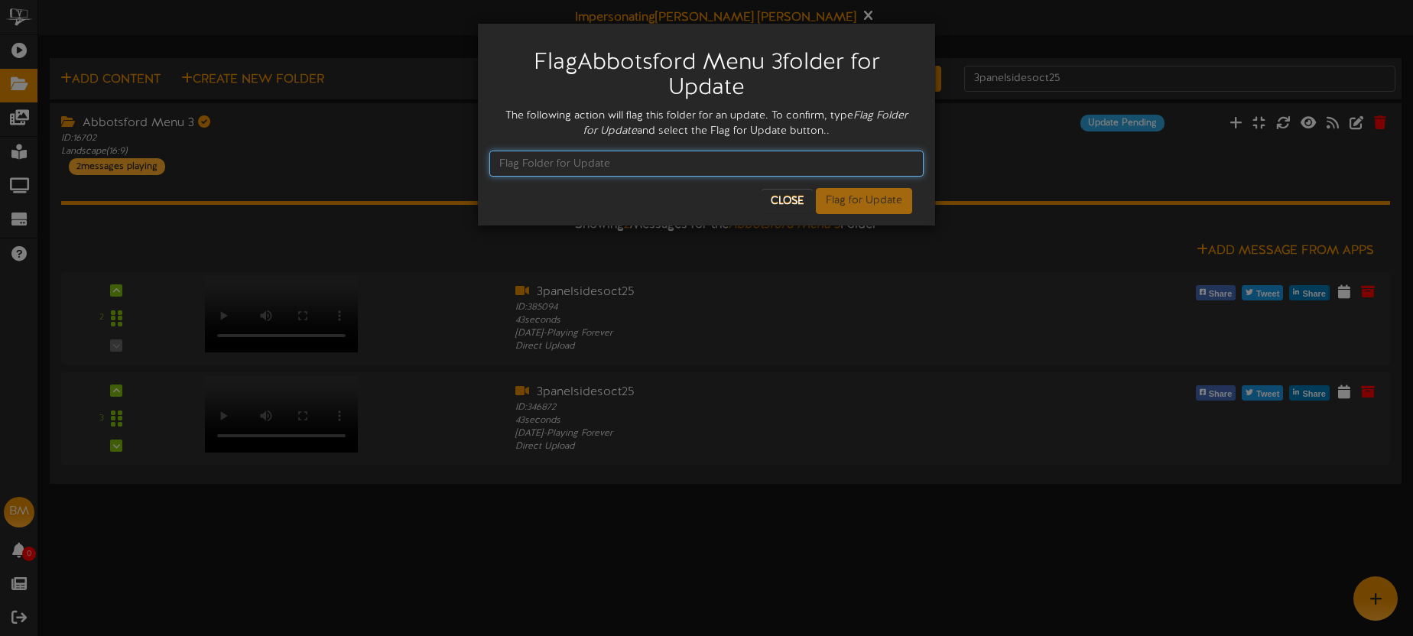
click at [706, 161] on input "text" at bounding box center [706, 164] width 434 height 26
type input "Flag Folder for Update"
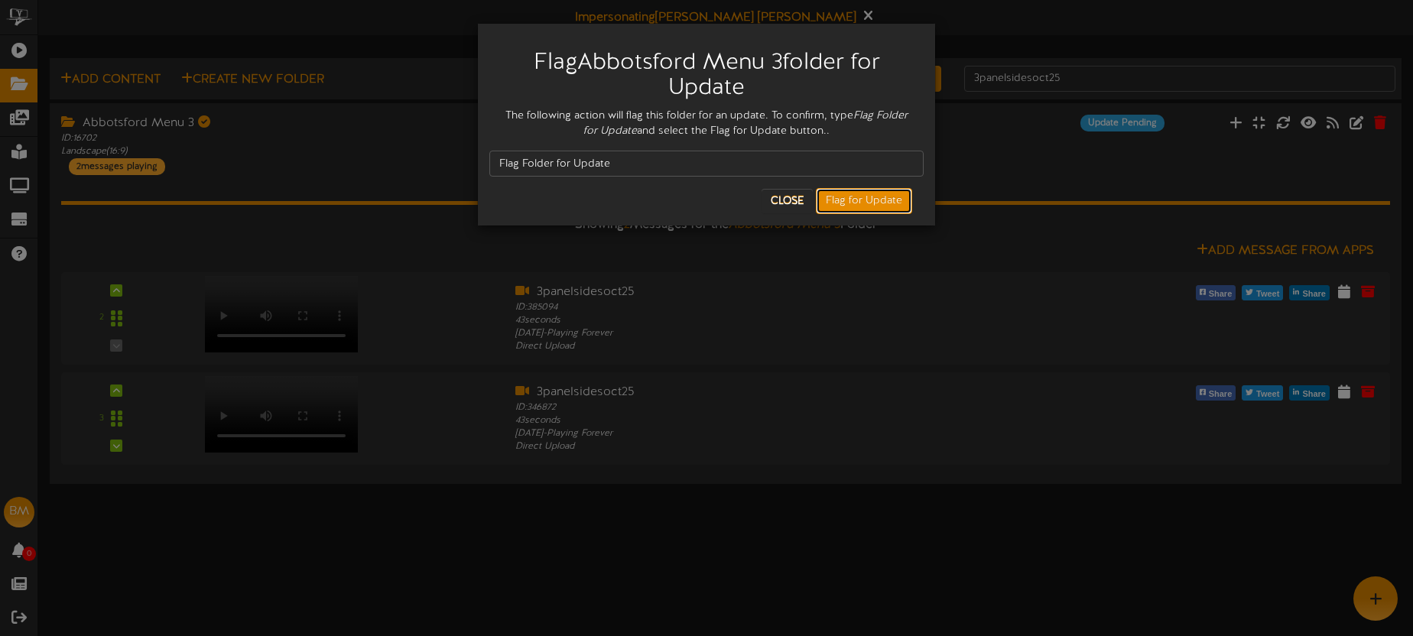
click at [901, 192] on button "Flag for Update" at bounding box center [864, 201] width 96 height 26
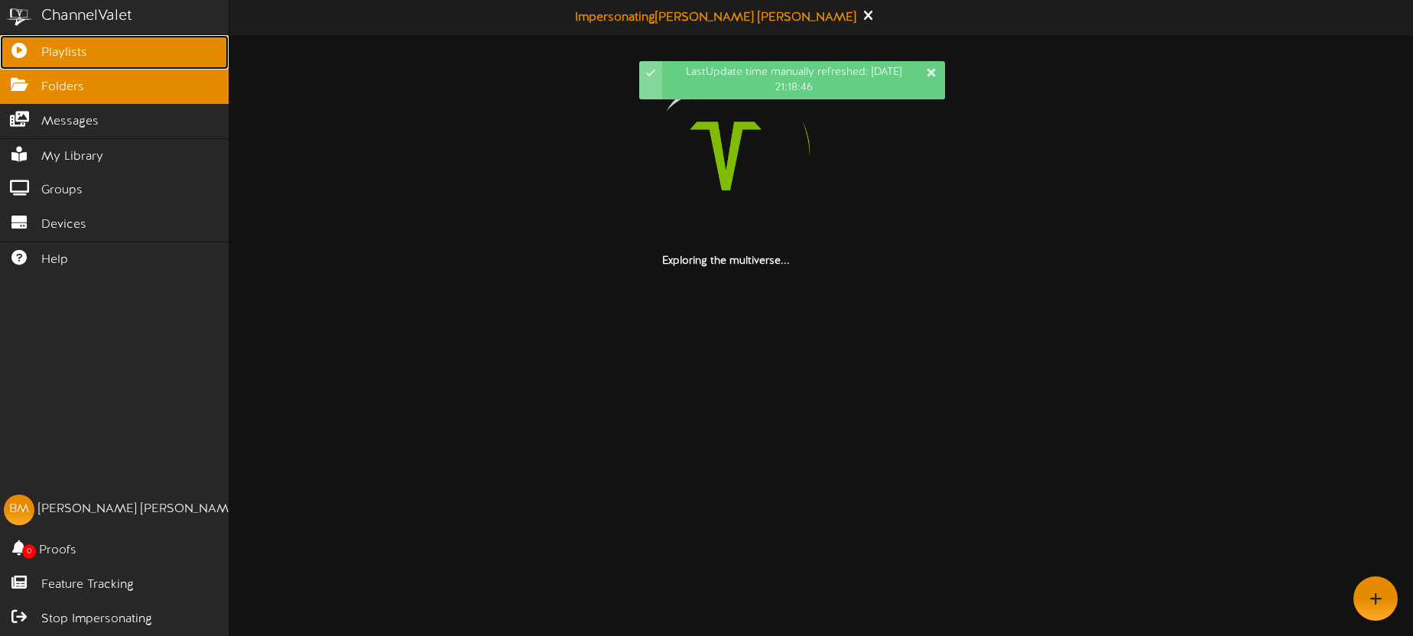
click at [50, 55] on span "Playlists" at bounding box center [64, 53] width 46 height 18
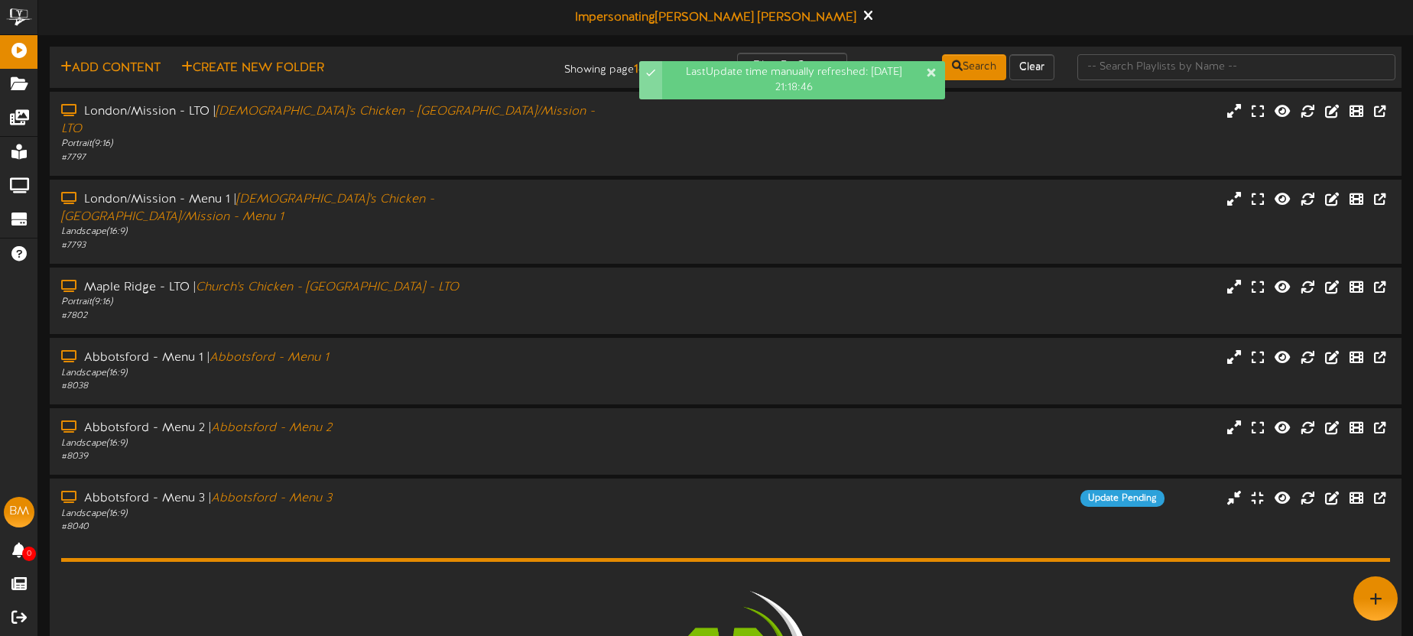
drag, startPoint x: 598, startPoint y: 472, endPoint x: 662, endPoint y: 440, distance: 71.5
click at [597, 508] on div "Landscape ( 16:9 )" at bounding box center [331, 514] width 541 height 13
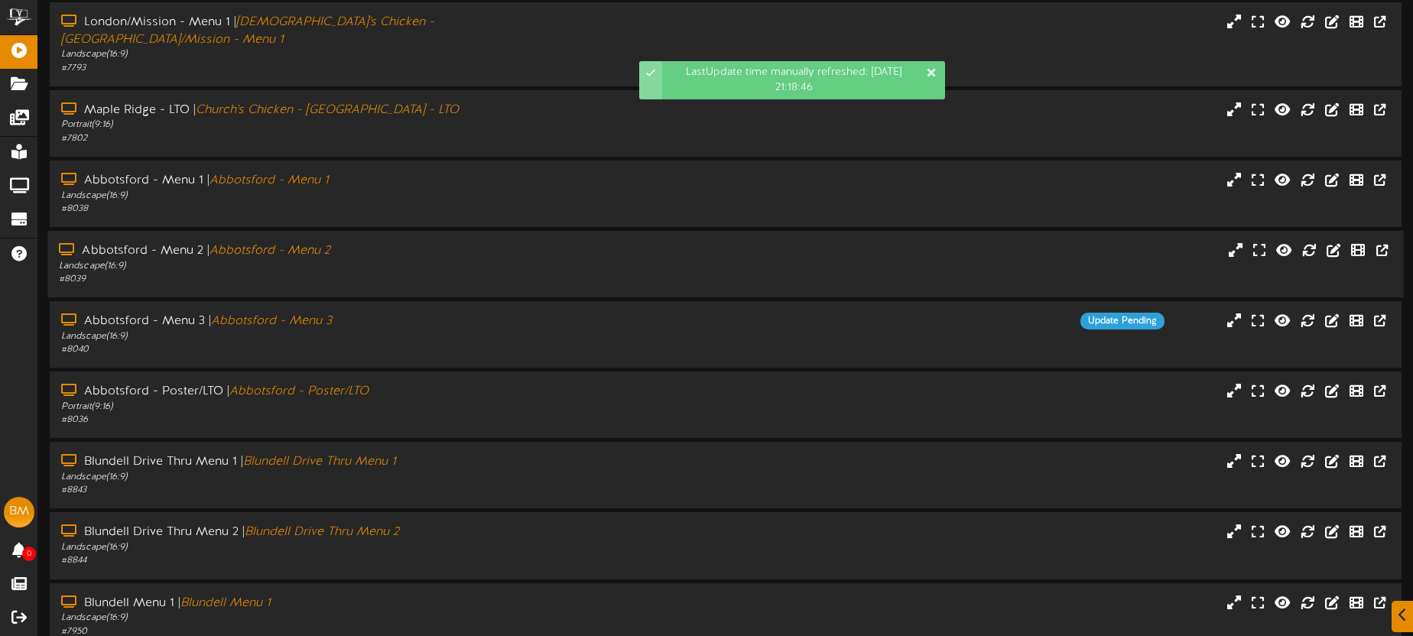
scroll to position [219, 0]
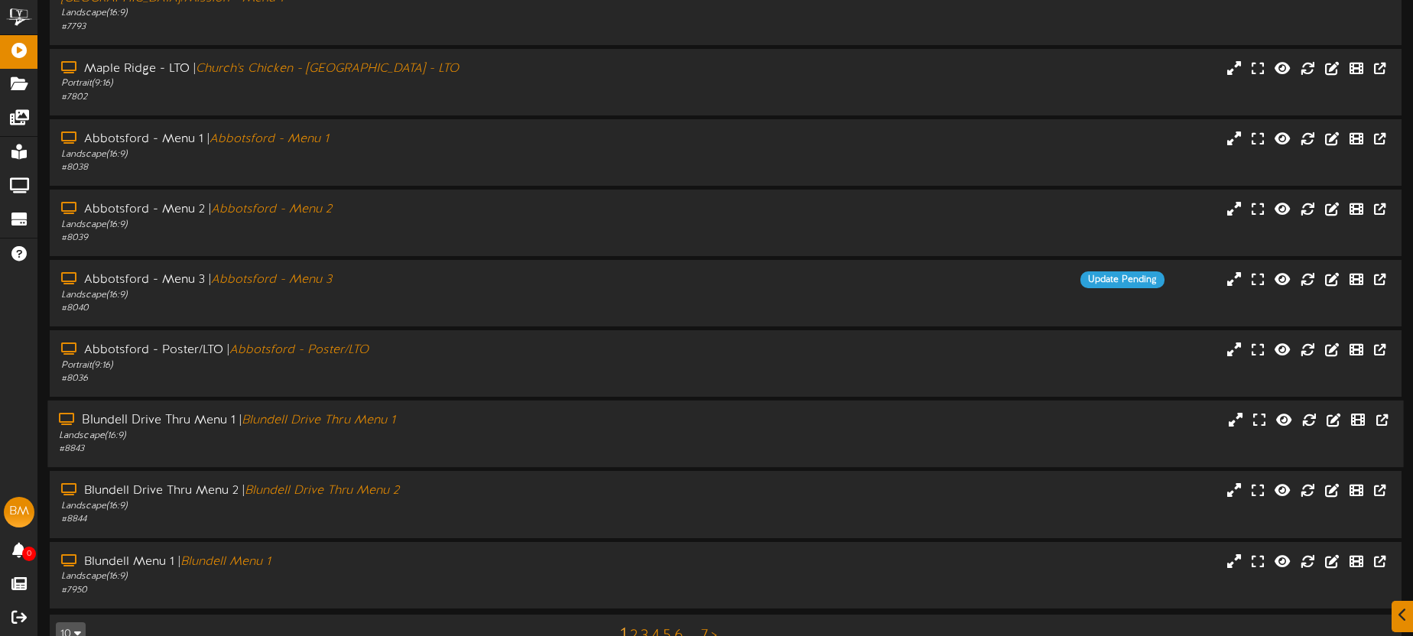
click at [448, 430] on div "Landscape ( 16:9 )" at bounding box center [330, 436] width 542 height 13
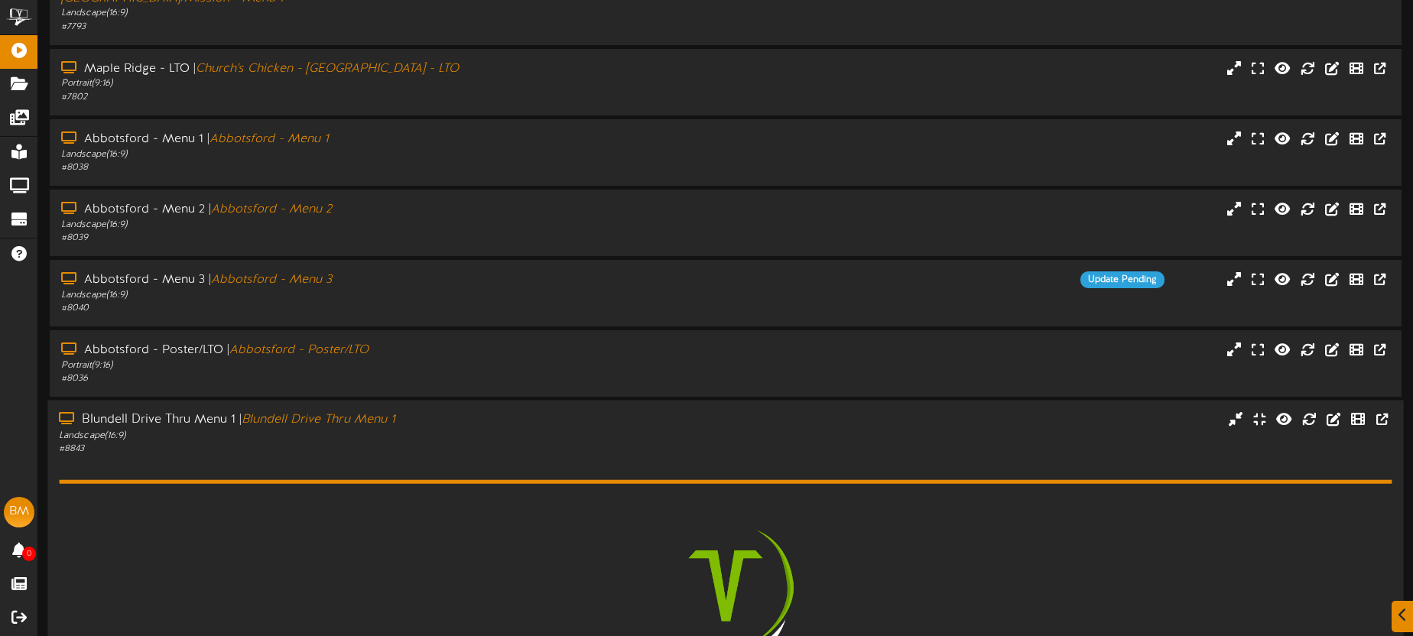
drag, startPoint x: 447, startPoint y: 406, endPoint x: 445, endPoint y: 392, distance: 14.0
click at [447, 430] on div "Landscape ( 16:9 )" at bounding box center [330, 436] width 542 height 13
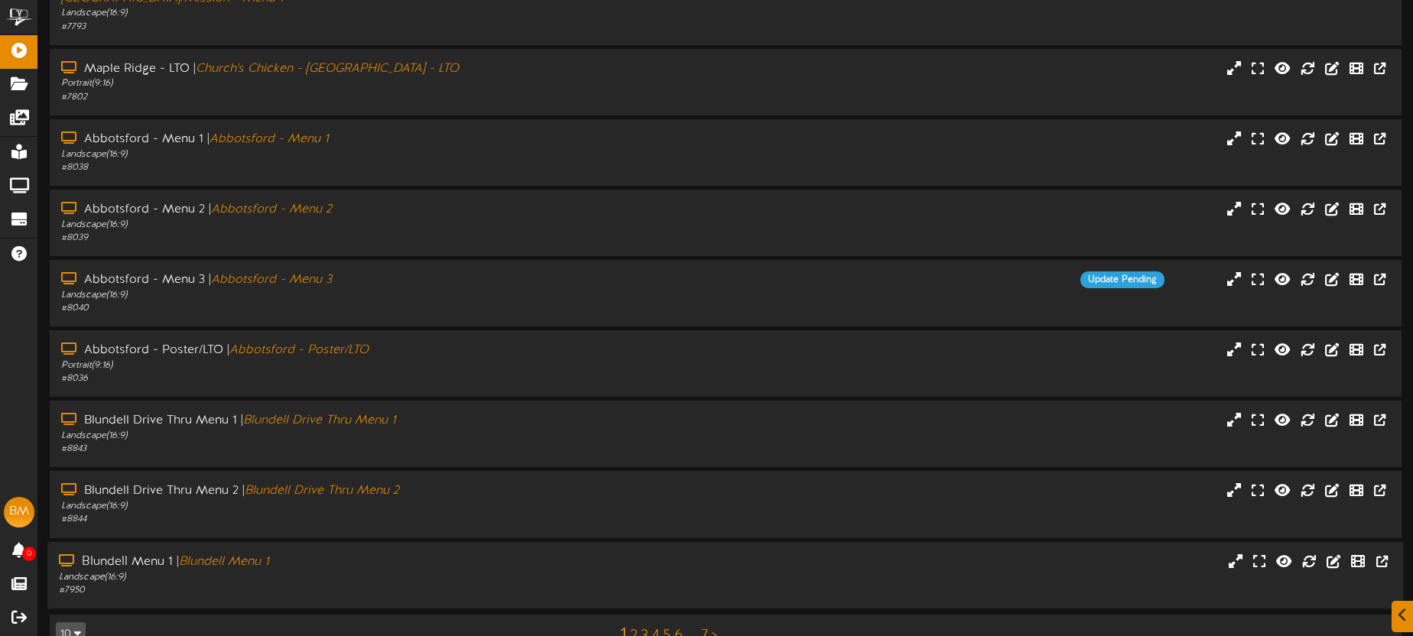
click at [478, 553] on div "Blundell Menu 1 | Blundell Menu 1" at bounding box center [330, 562] width 542 height 18
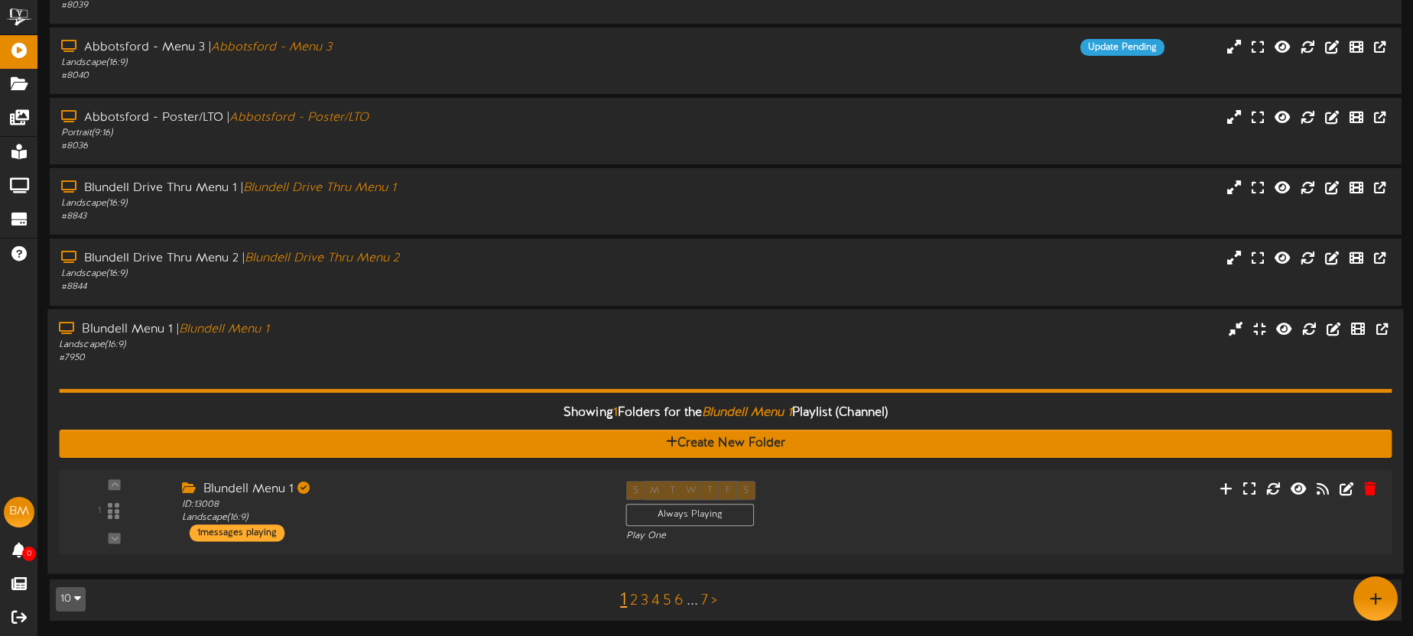
scroll to position [416, 0]
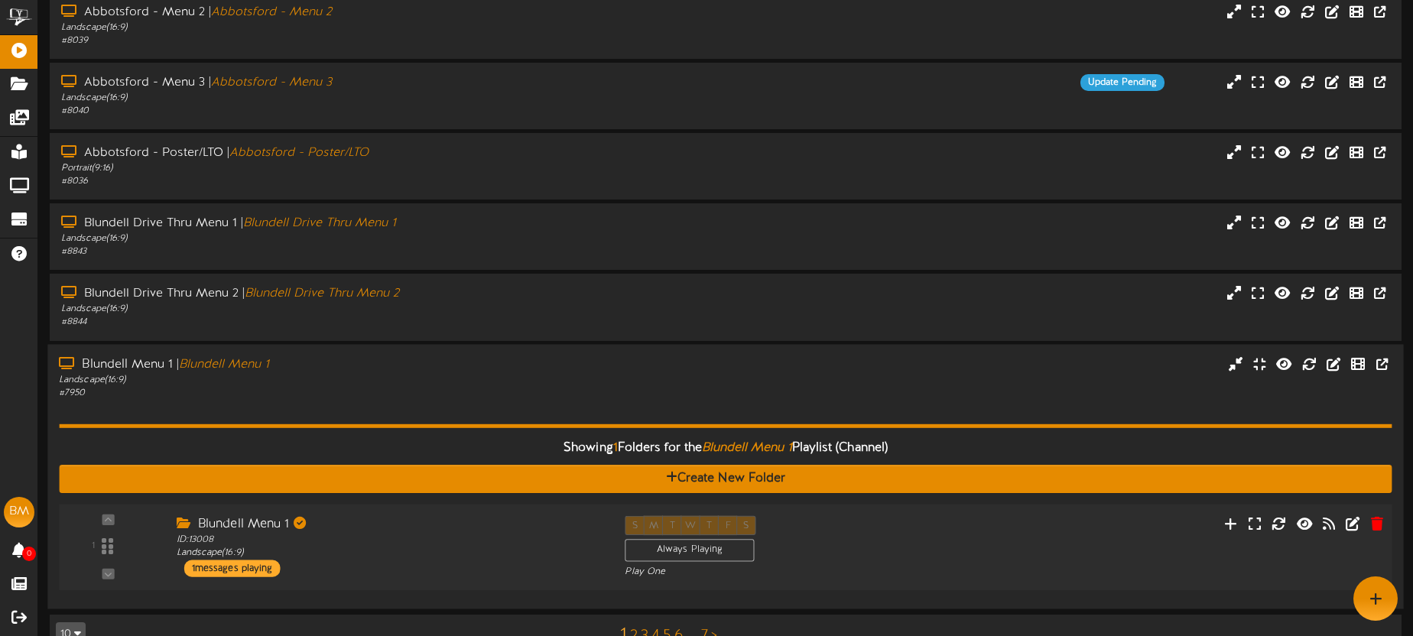
click at [469, 533] on div "ID: 13008 Landscape ( 16:9 )" at bounding box center [389, 546] width 425 height 27
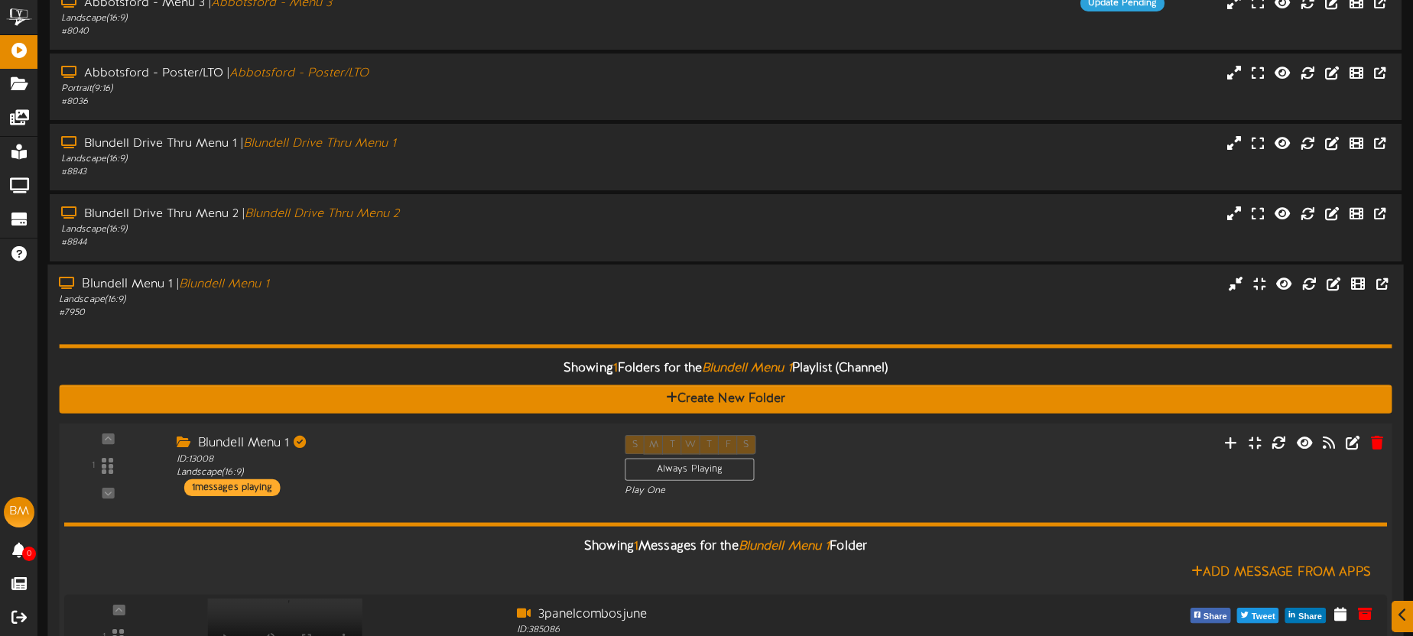
scroll to position [563, 0]
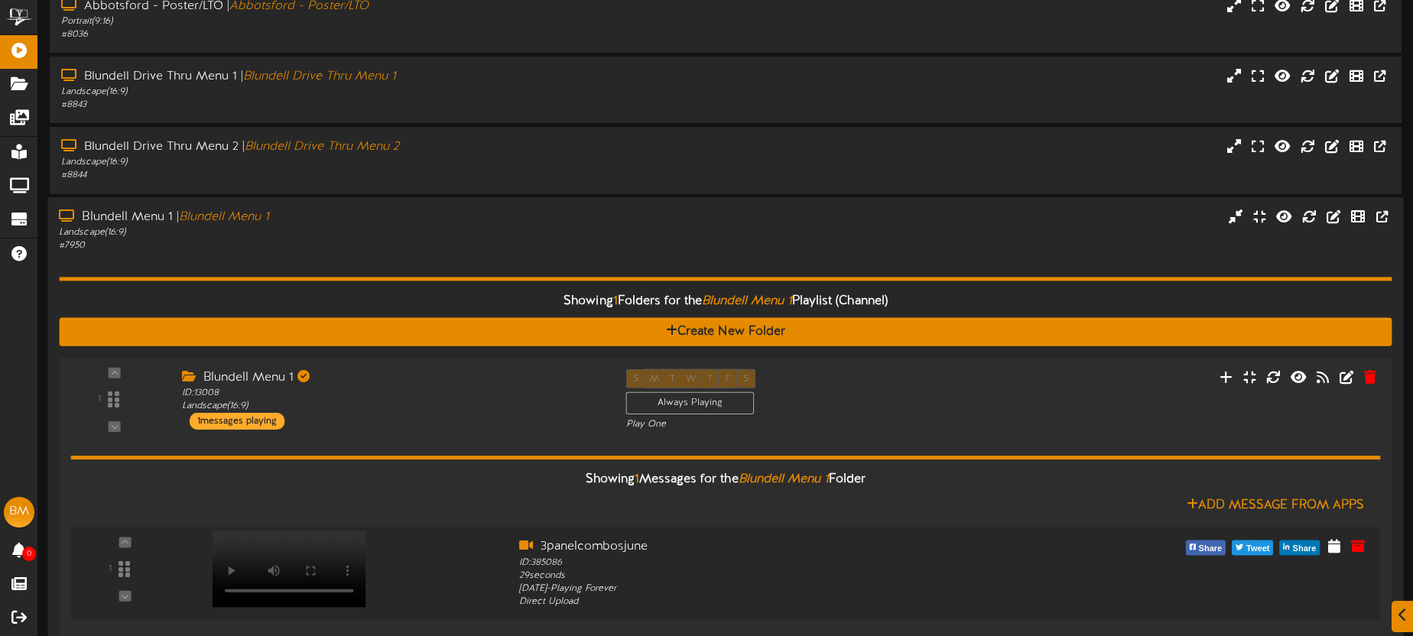
click at [409, 239] on div "# 7950" at bounding box center [330, 245] width 542 height 13
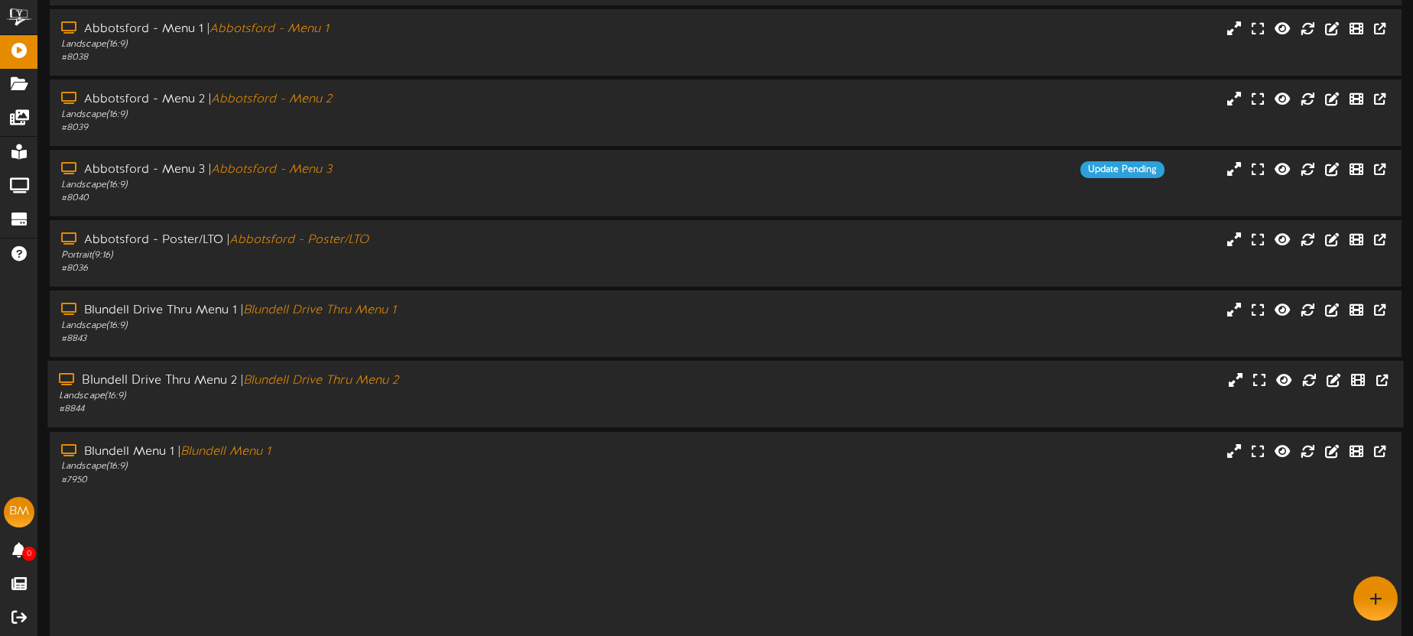
scroll to position [219, 0]
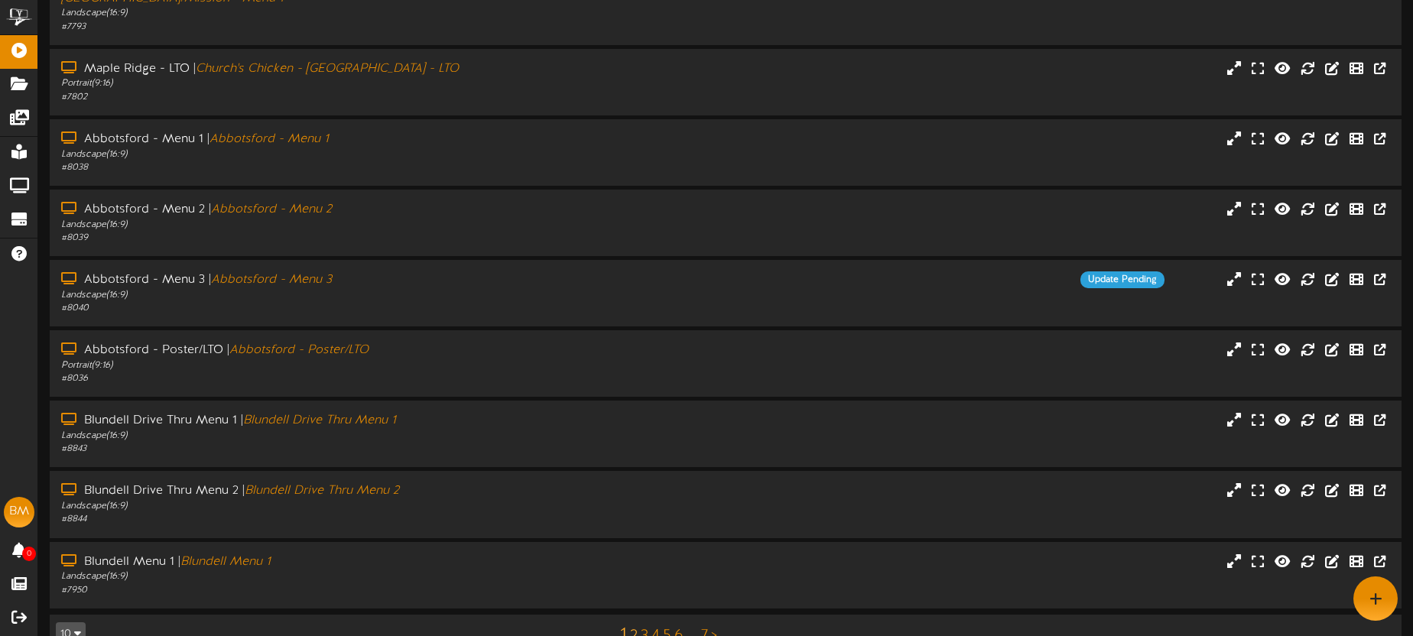
click at [632, 628] on link "2" at bounding box center [634, 636] width 8 height 17
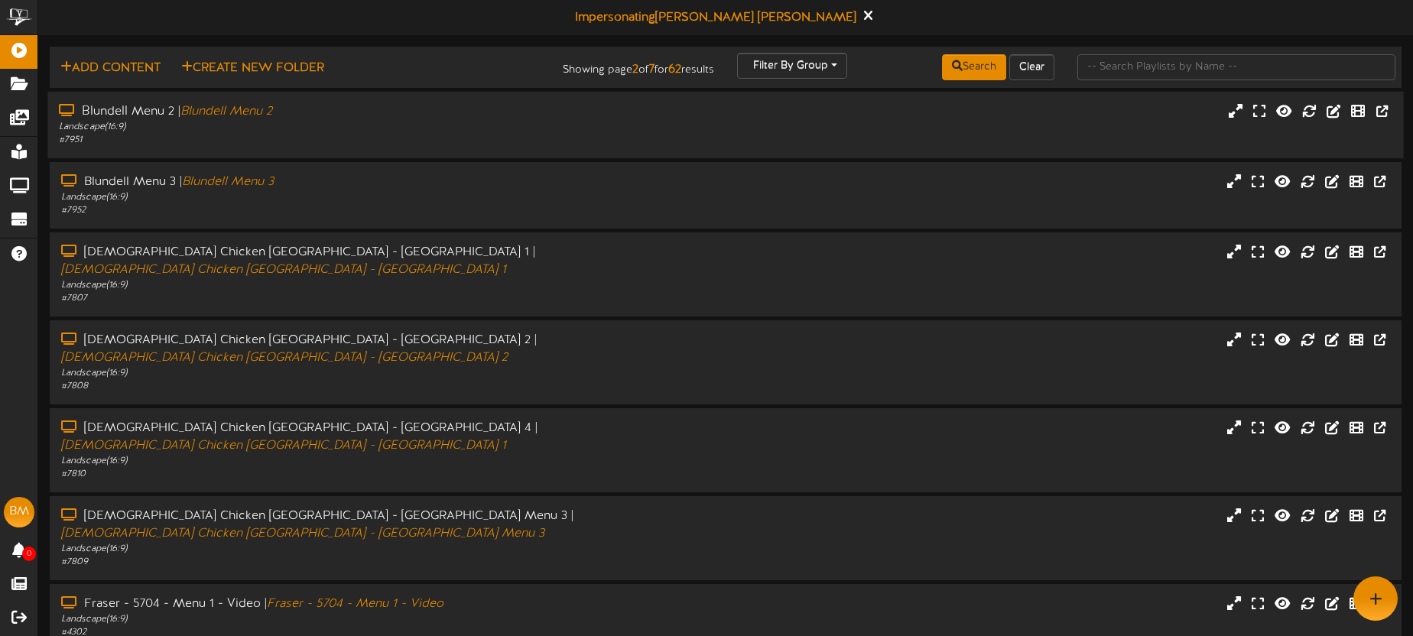
click at [418, 121] on div "Landscape ( 16:9 )" at bounding box center [330, 127] width 542 height 13
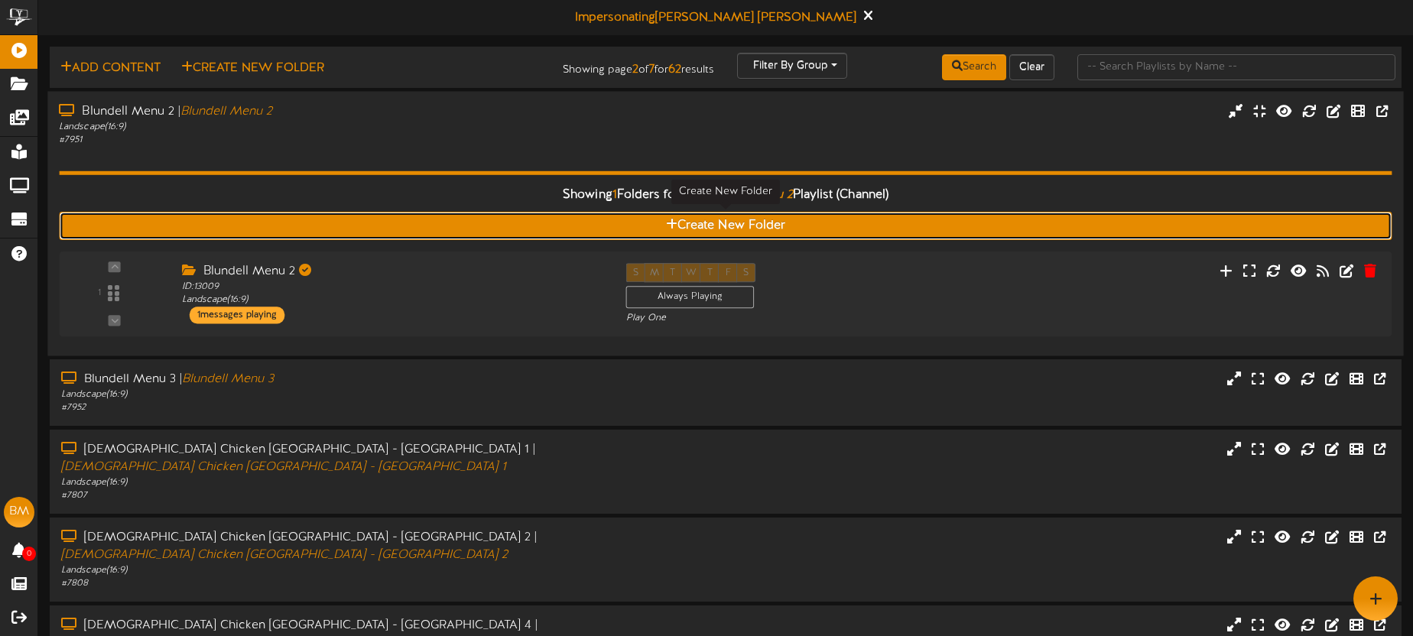
click at [498, 236] on button "Create New Folder" at bounding box center [725, 226] width 1333 height 28
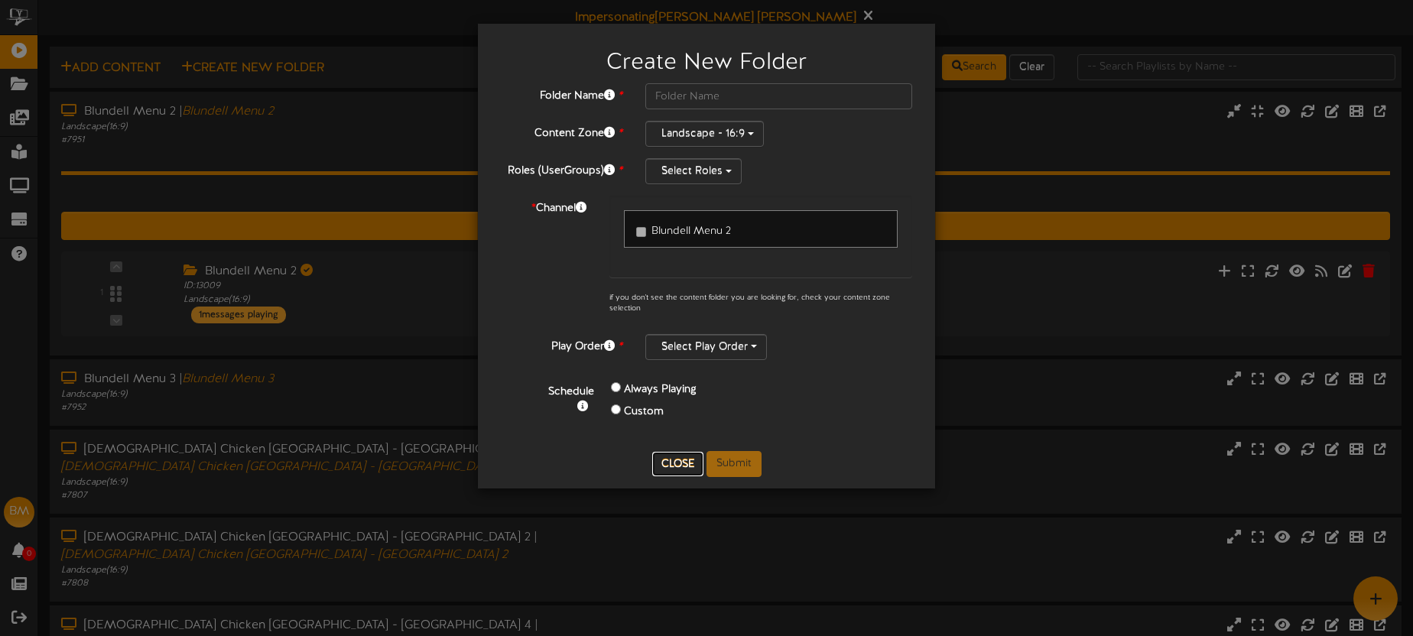
drag, startPoint x: 674, startPoint y: 460, endPoint x: 605, endPoint y: 422, distance: 78.7
click at [673, 460] on button "Close" at bounding box center [677, 464] width 51 height 24
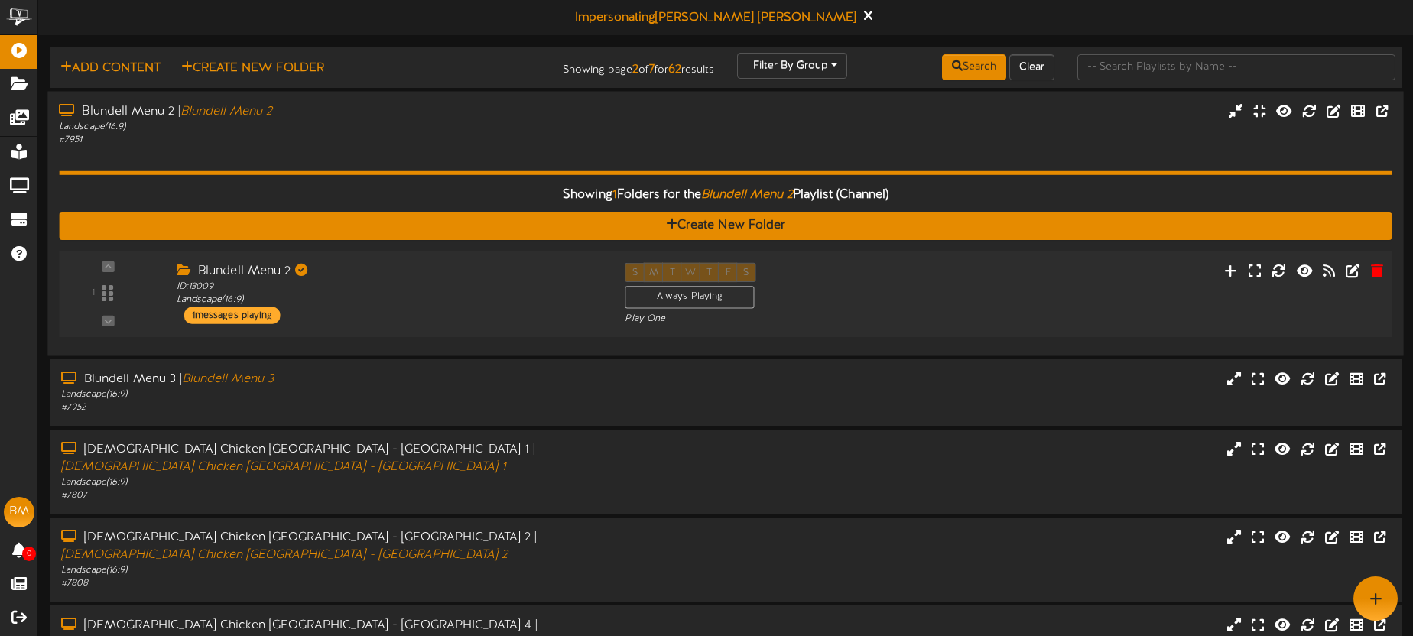
click at [424, 312] on div "Blundell Menu 2 ID: 13009 Landscape ( 16:9 ) 1 messages playing" at bounding box center [388, 292] width 449 height 61
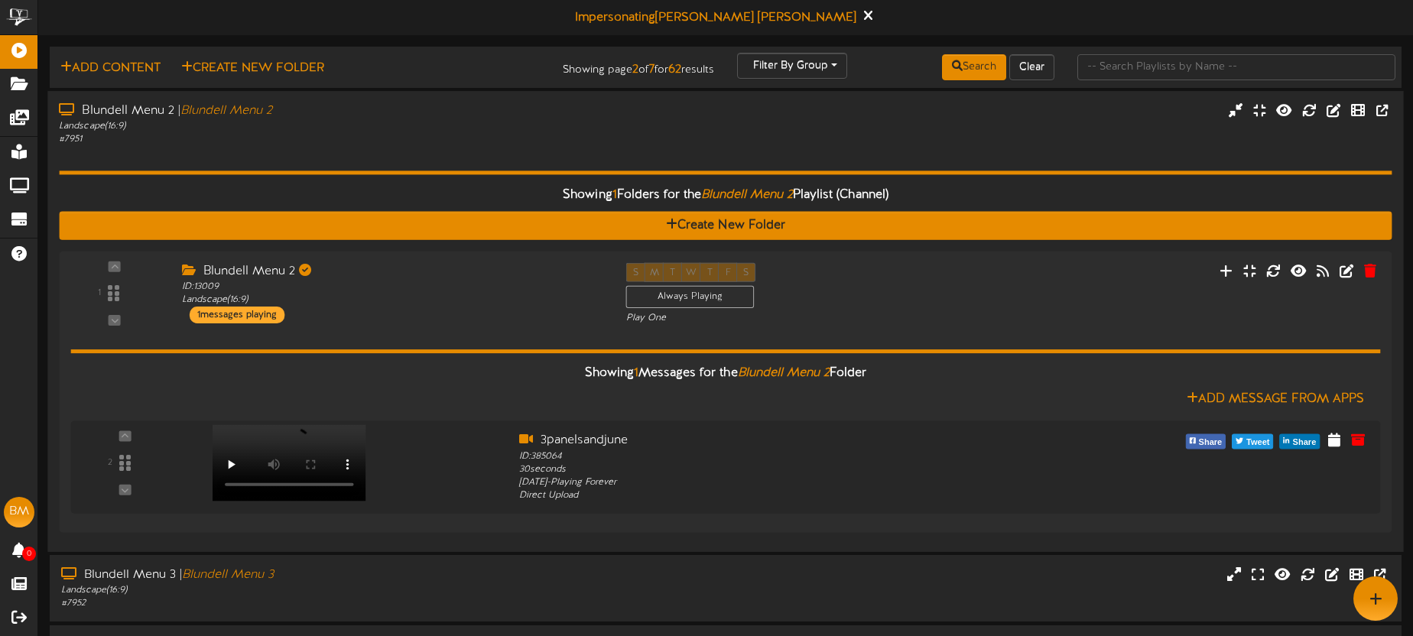
click at [389, 120] on div "Landscape ( 16:9 )" at bounding box center [330, 126] width 542 height 13
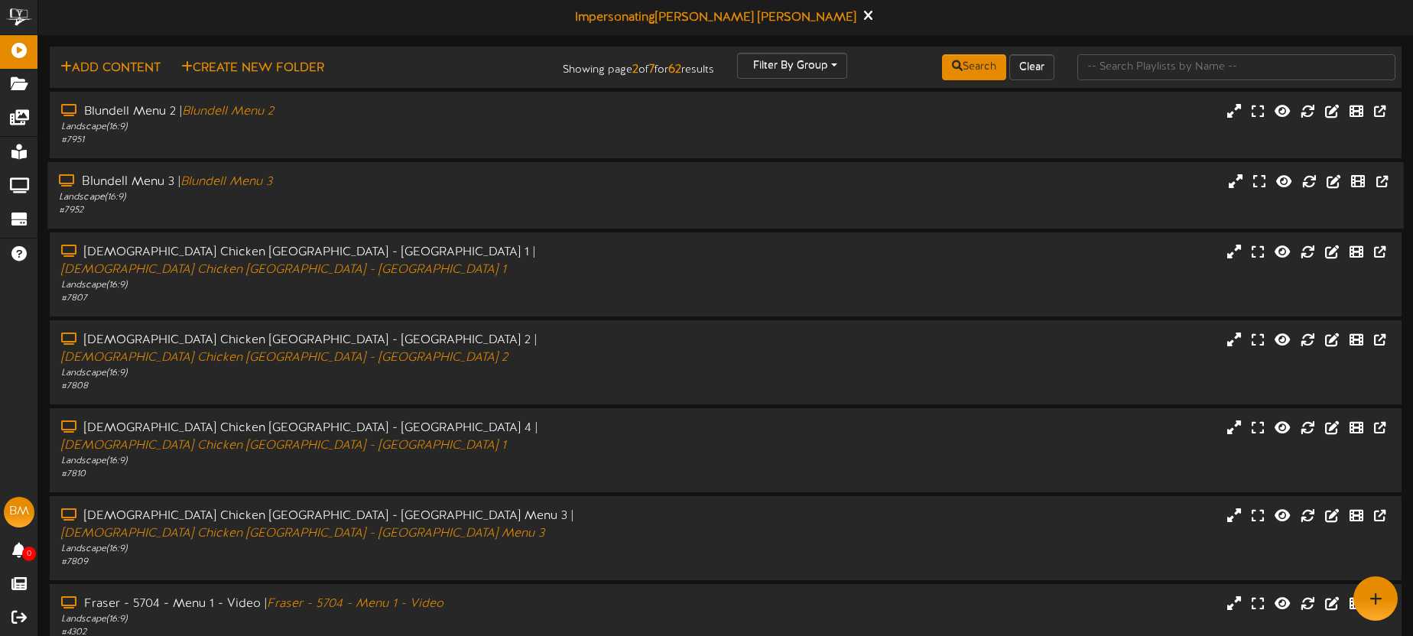
click at [385, 202] on div "Landscape ( 16:9 )" at bounding box center [330, 197] width 542 height 13
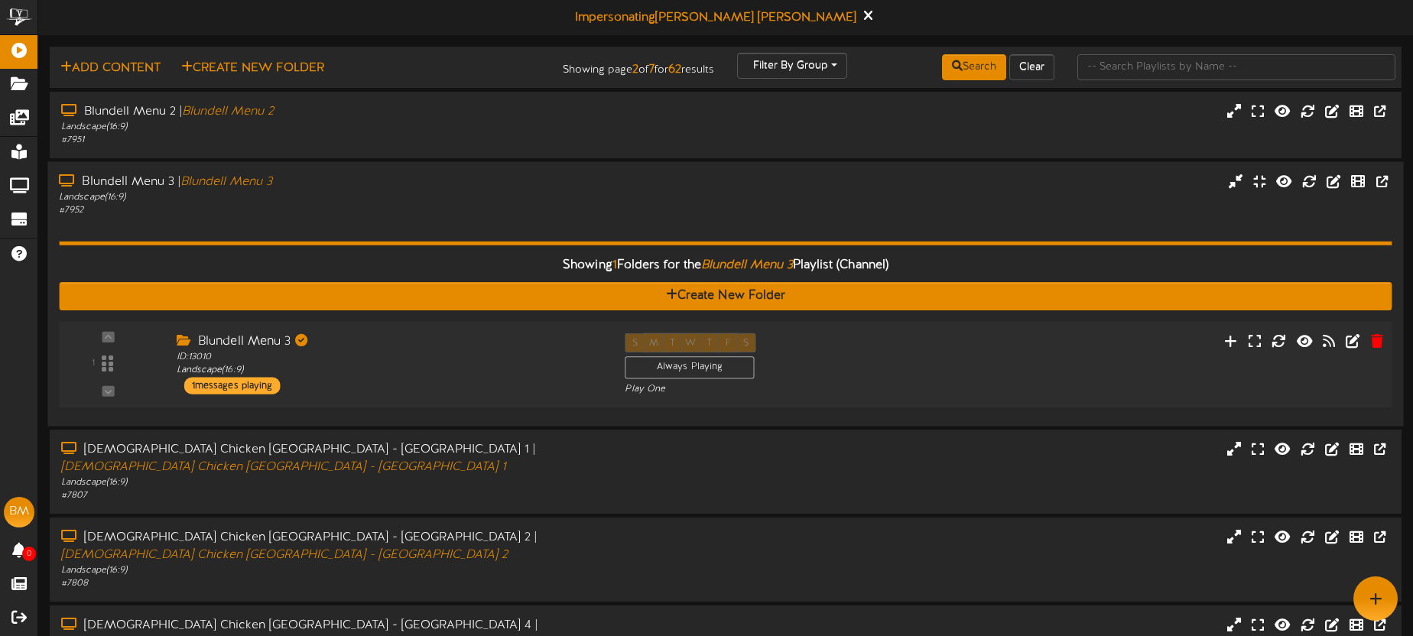
click at [447, 331] on div "1 Blundell Menu 3" at bounding box center [726, 364] width 1347 height 86
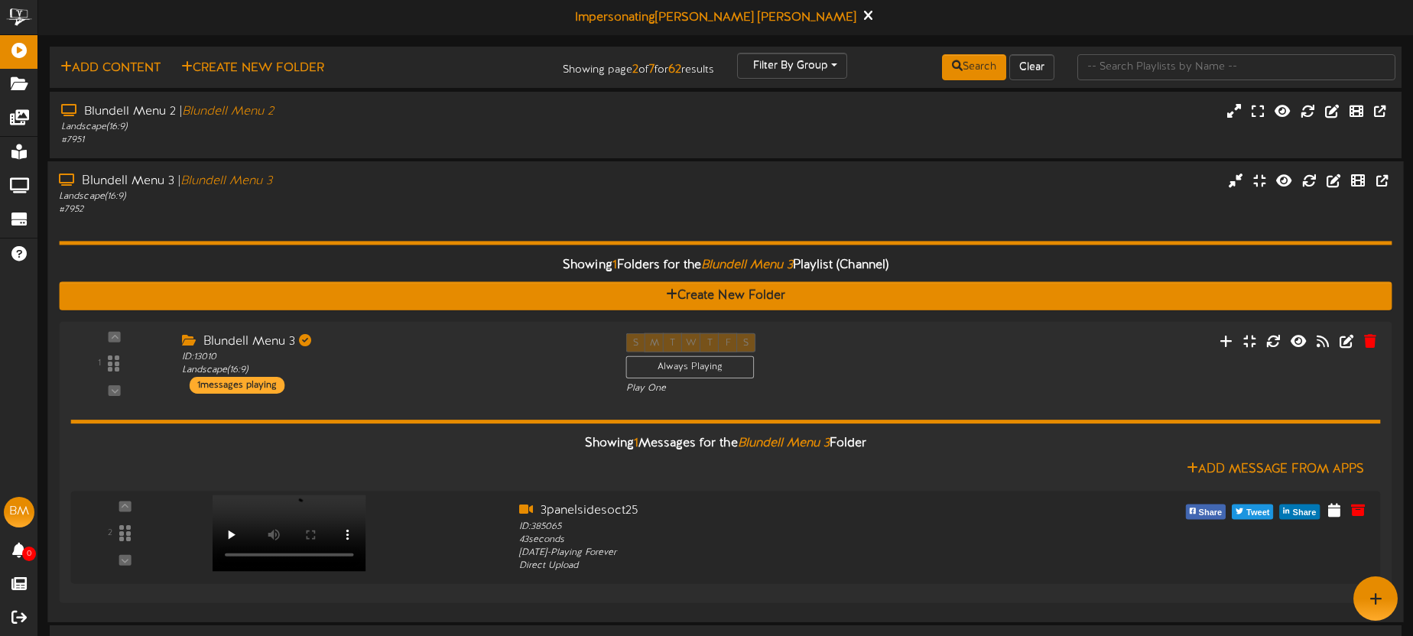
click at [430, 220] on div "Showing 1 Folders for the Blundell Menu 3 Playlist (Channel) Create New Folder …" at bounding box center [725, 413] width 1333 height 395
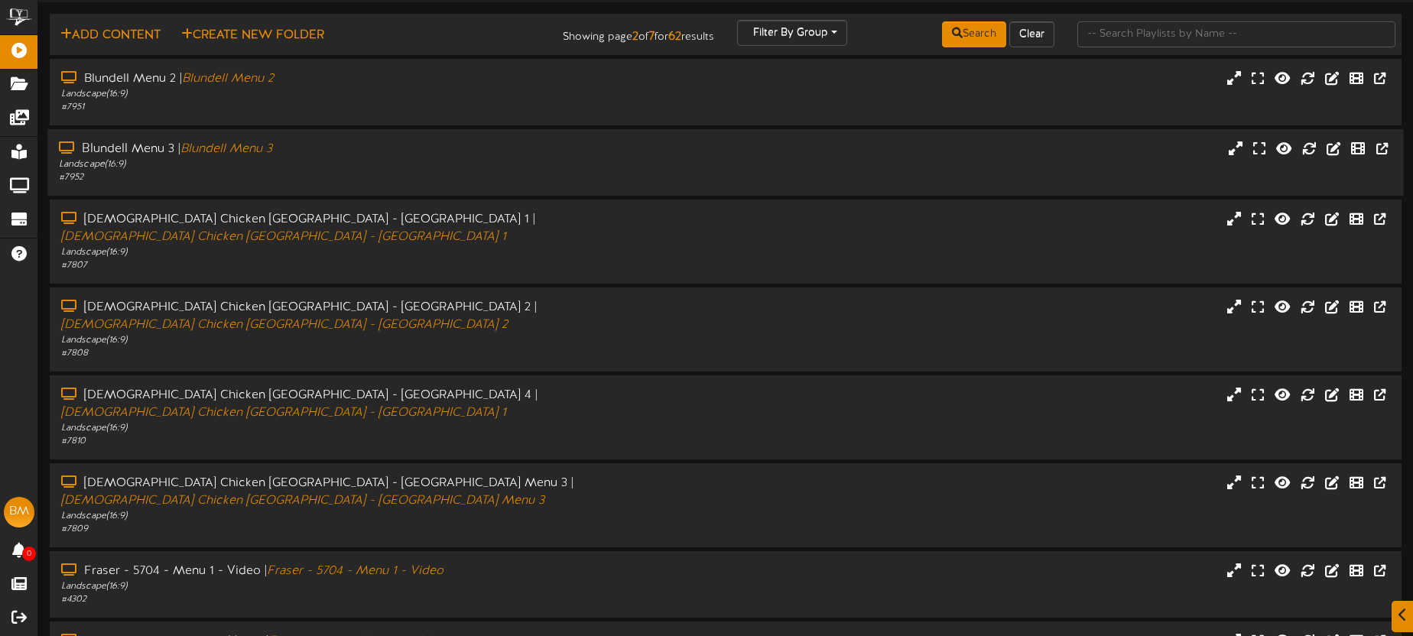
scroll to position [34, 0]
click at [498, 141] on div "Blundell Menu 3 | Blundell Menu 3" at bounding box center [330, 148] width 542 height 18
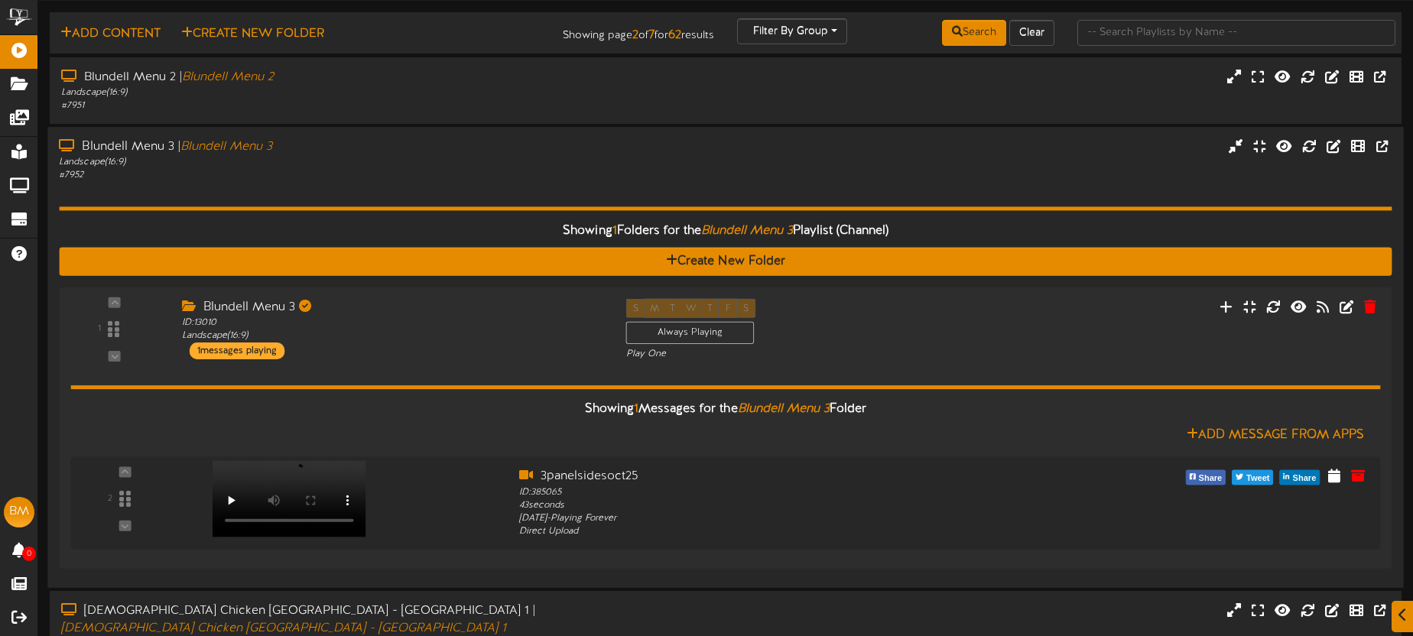
click at [461, 178] on div "# 7952" at bounding box center [330, 175] width 542 height 13
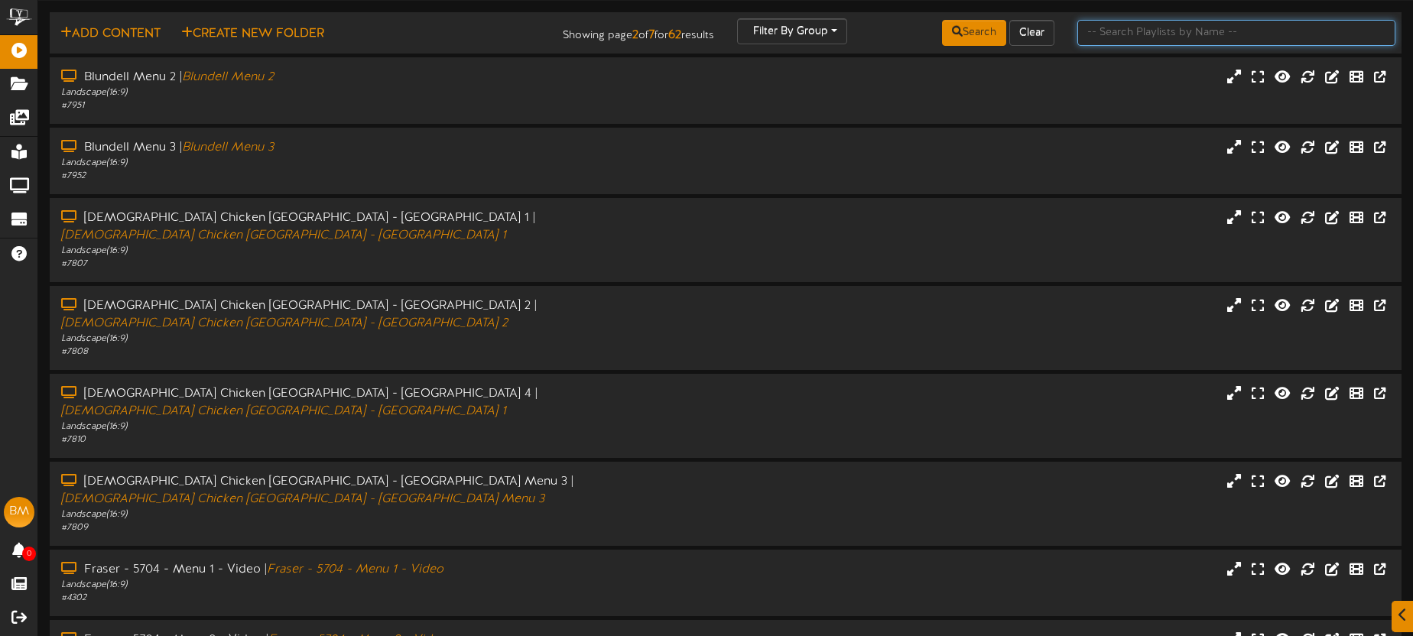
click at [1131, 32] on input "text" at bounding box center [1236, 33] width 318 height 26
type input "king"
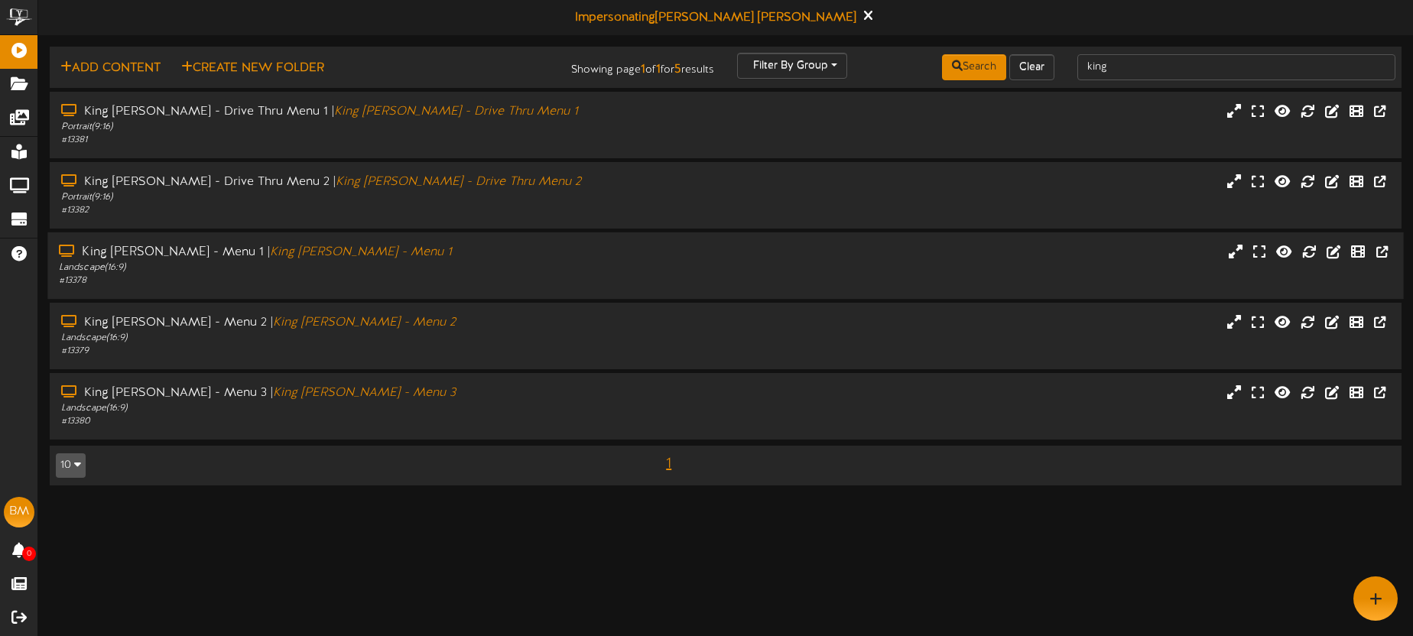
drag, startPoint x: 464, startPoint y: 246, endPoint x: 457, endPoint y: 238, distance: 10.9
click at [463, 246] on div "King George - Menu 1 | King George - Menu 1" at bounding box center [330, 253] width 542 height 18
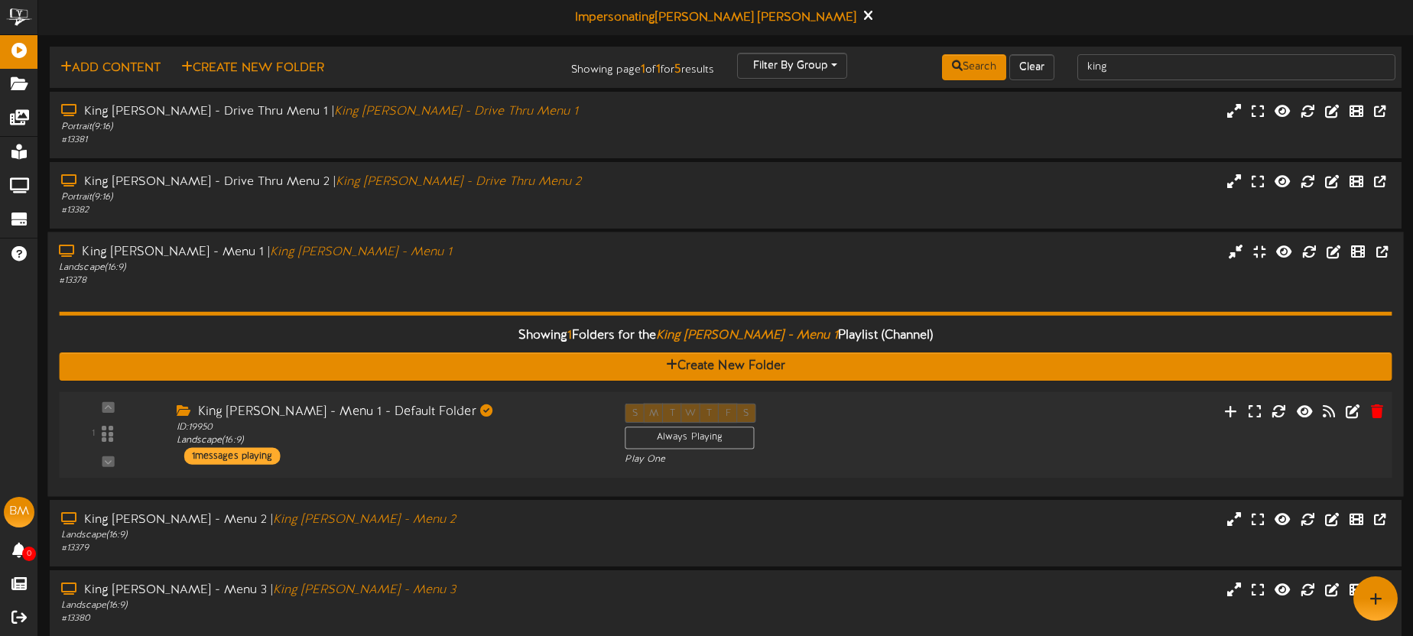
click at [853, 434] on div "S M T W T F S Always Playing Play One" at bounding box center [781, 435] width 336 height 63
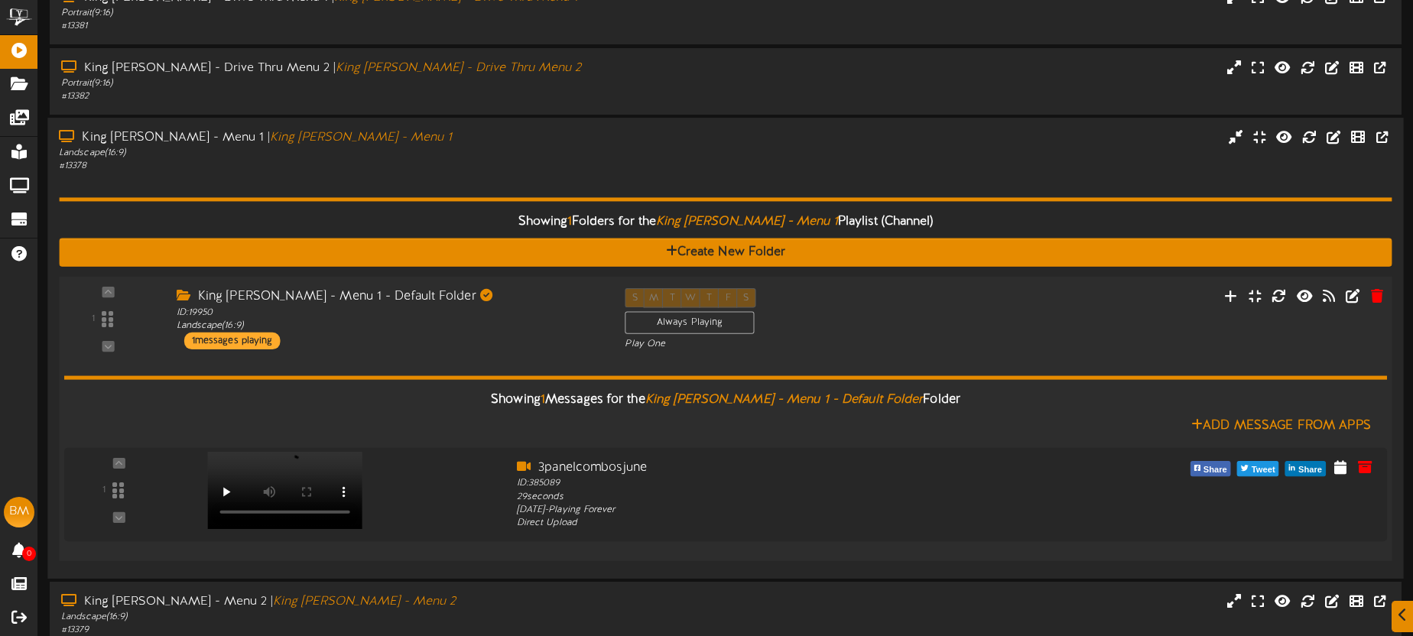
scroll to position [118, 0]
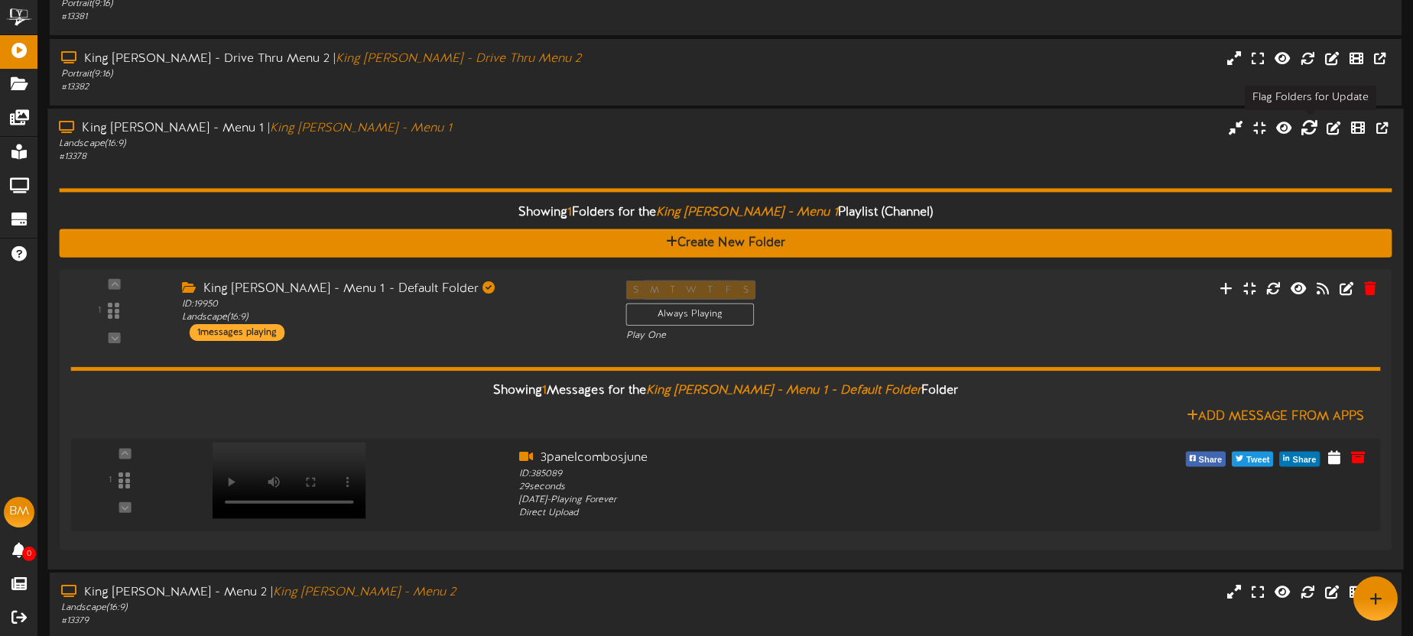
click at [1311, 129] on icon at bounding box center [1309, 127] width 17 height 17
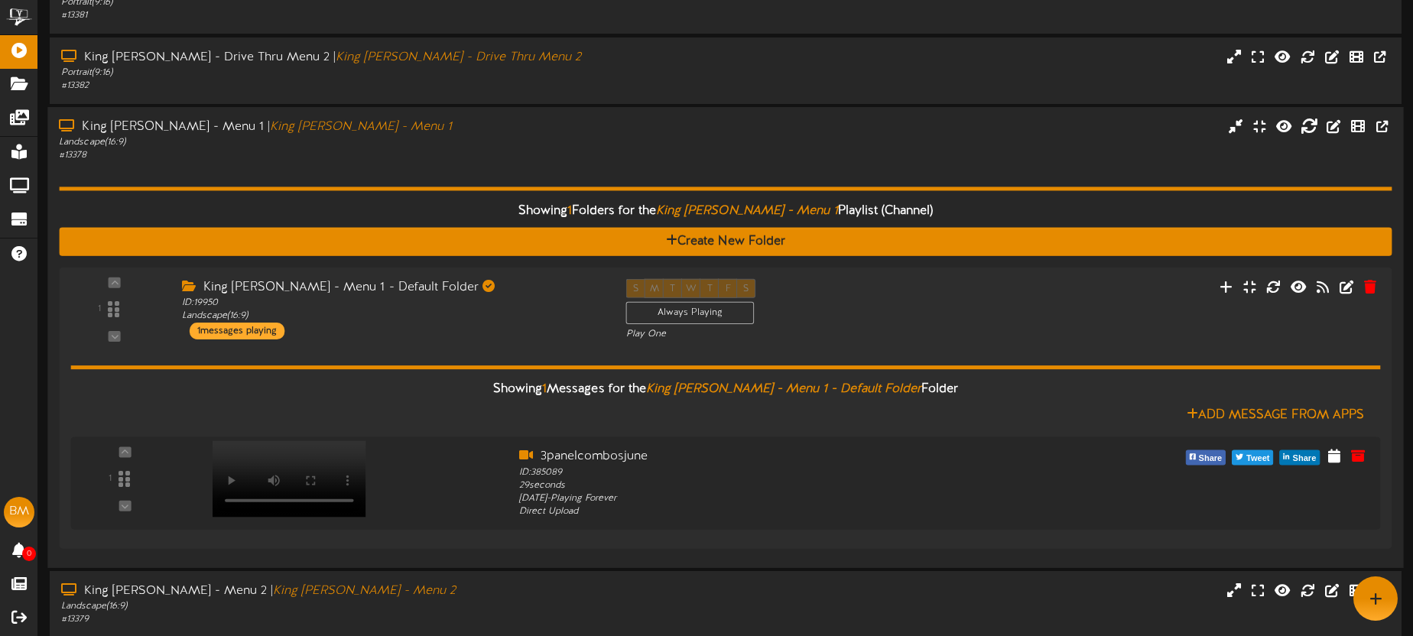
scroll to position [124, 0]
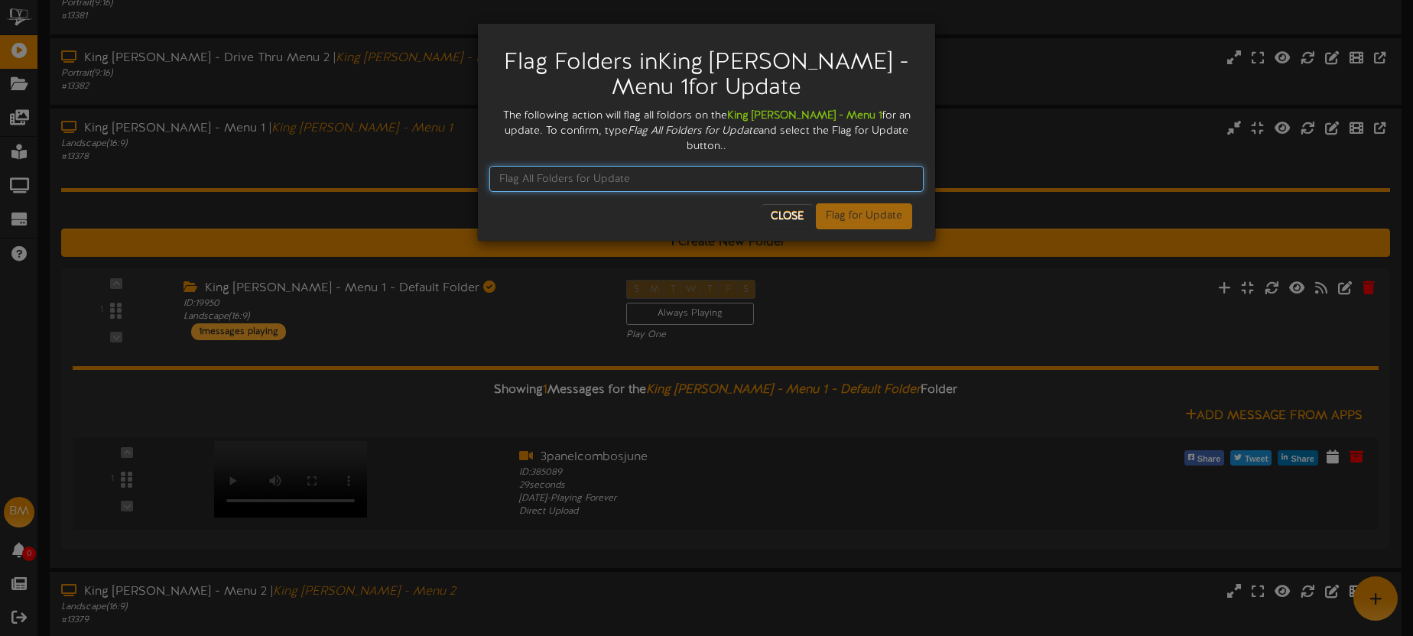
click at [685, 166] on input "text" at bounding box center [706, 179] width 434 height 26
type input "Flag Folder for Update"
drag, startPoint x: 686, startPoint y: 160, endPoint x: 523, endPoint y: 154, distance: 163.0
click at [523, 166] on input "Flag Folder for Update" at bounding box center [706, 179] width 434 height 26
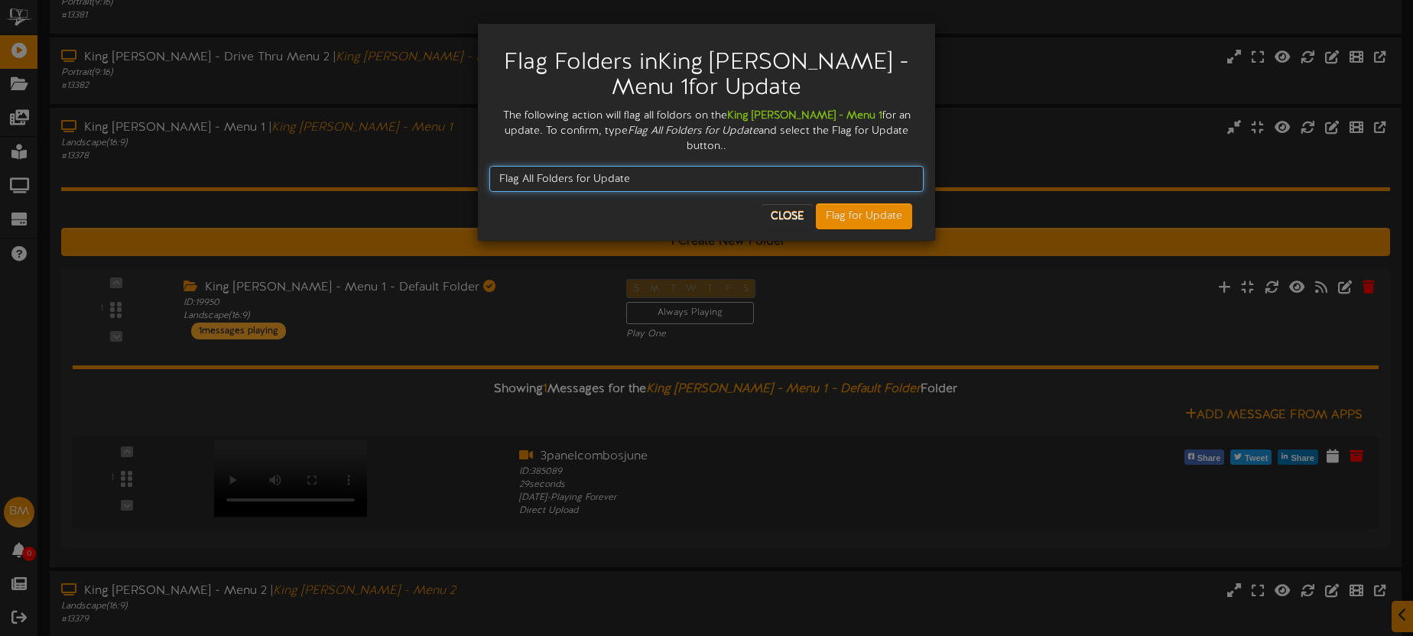
type input "Flag All Folders for Update"
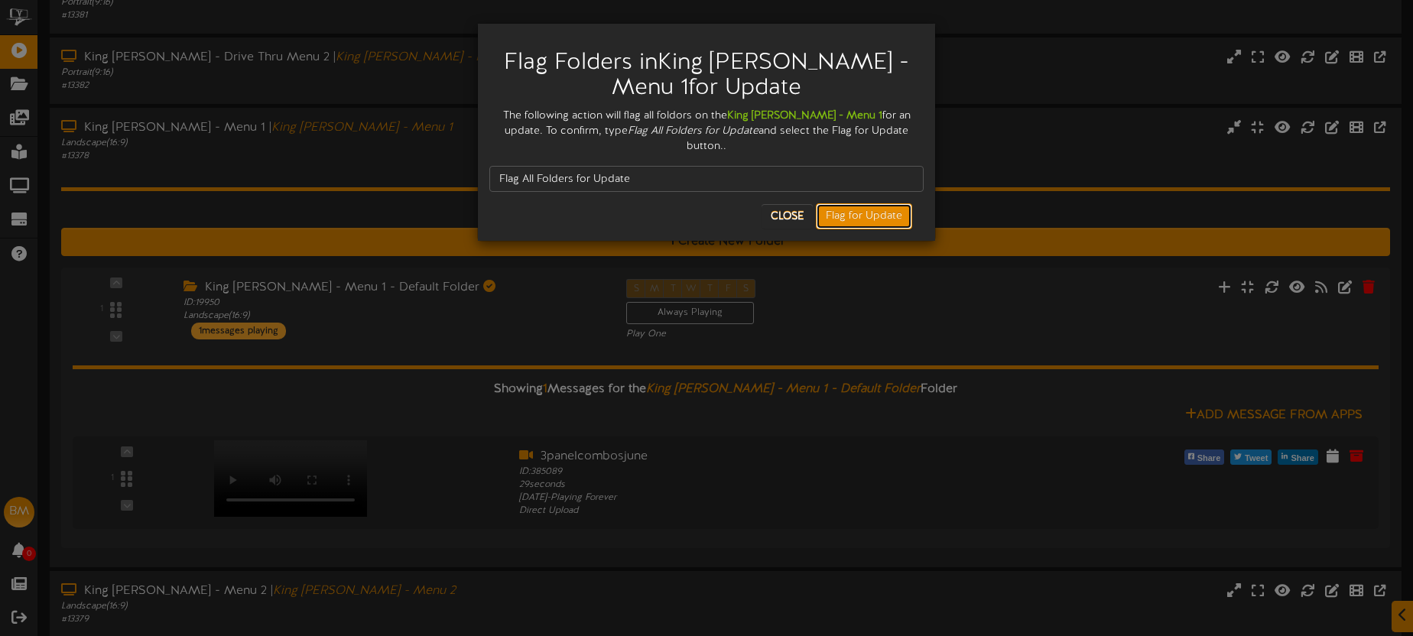
click at [850, 205] on button "Flag for Update" at bounding box center [864, 216] width 96 height 26
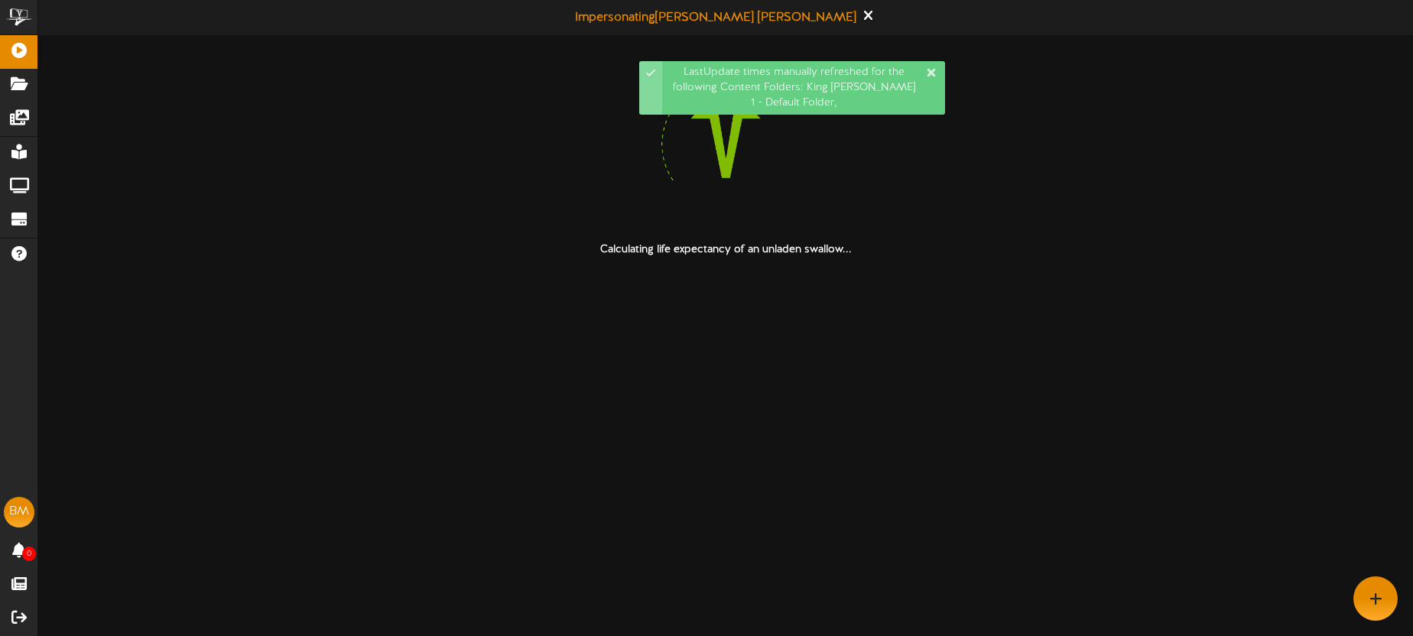
scroll to position [0, 0]
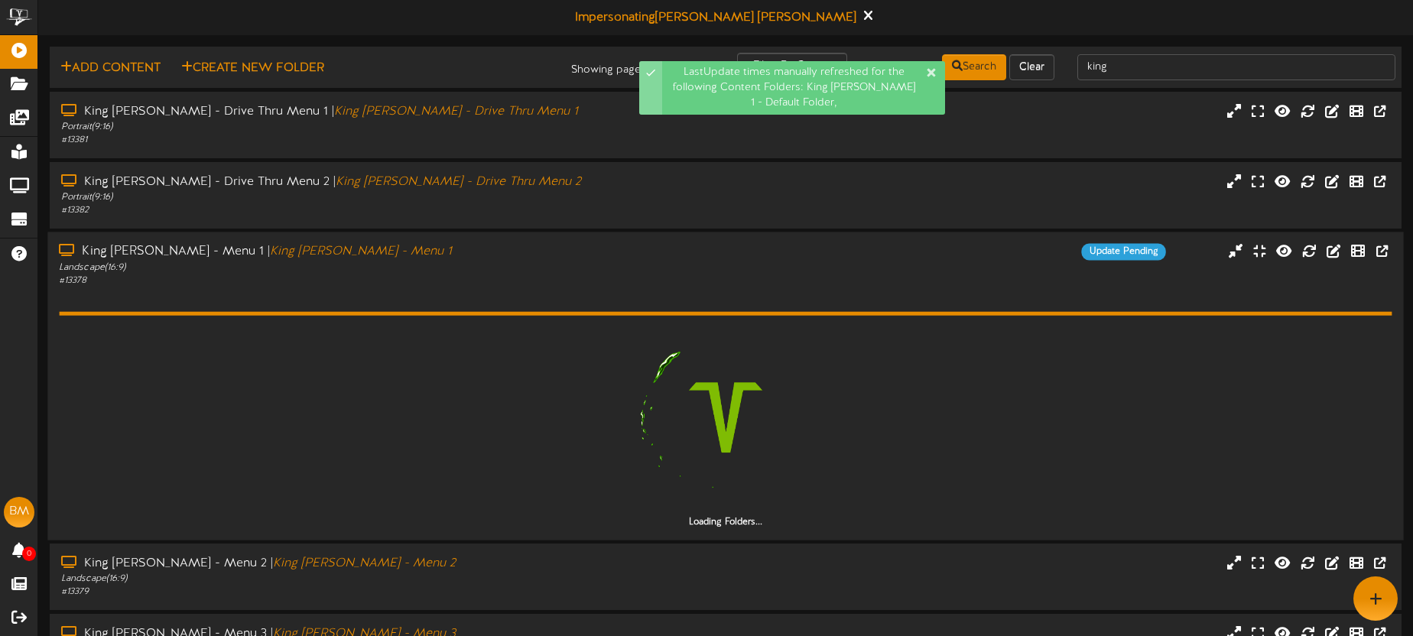
drag, startPoint x: 918, startPoint y: 282, endPoint x: 948, endPoint y: 279, distance: 30.0
click at [918, 282] on div "King George - Menu 1 | King George - Menu 1 Landscape ( 16:9 ) # 13378 Update P…" at bounding box center [725, 265] width 1356 height 44
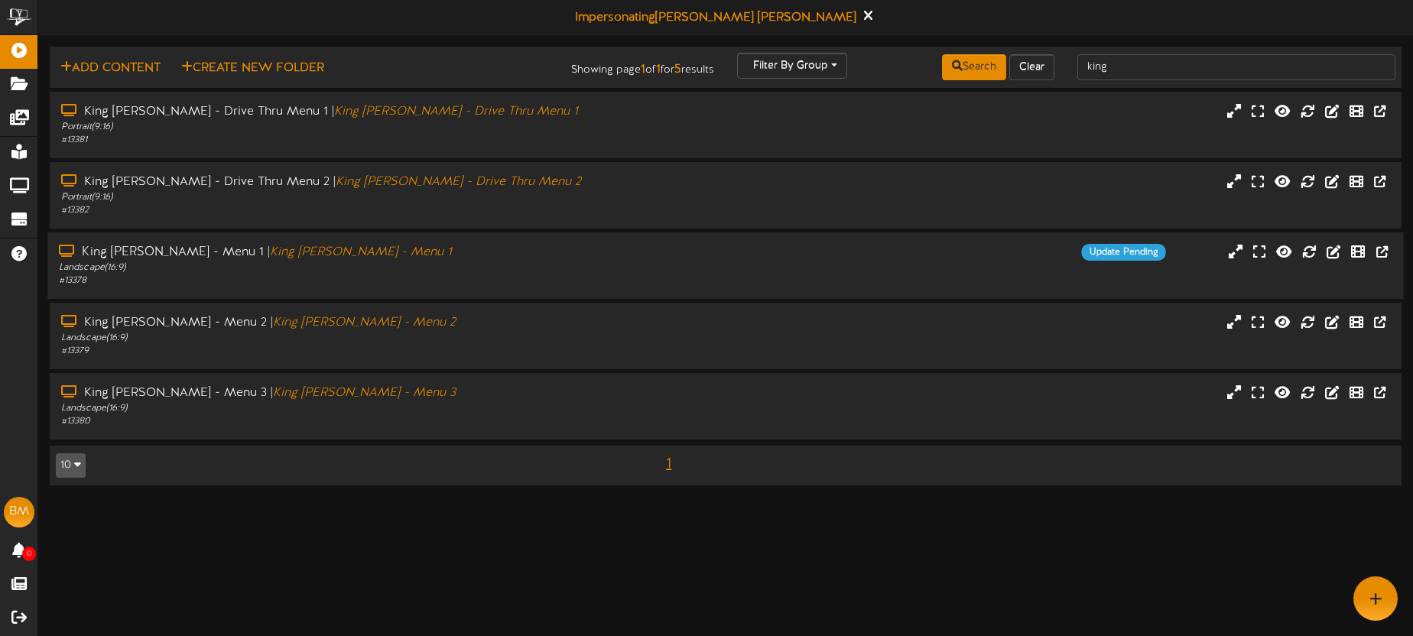
click at [706, 265] on div "King George - Menu 1 | King George - Menu 1 Landscape ( 16:9 ) # 13378 Update P…" at bounding box center [725, 266] width 1356 height 44
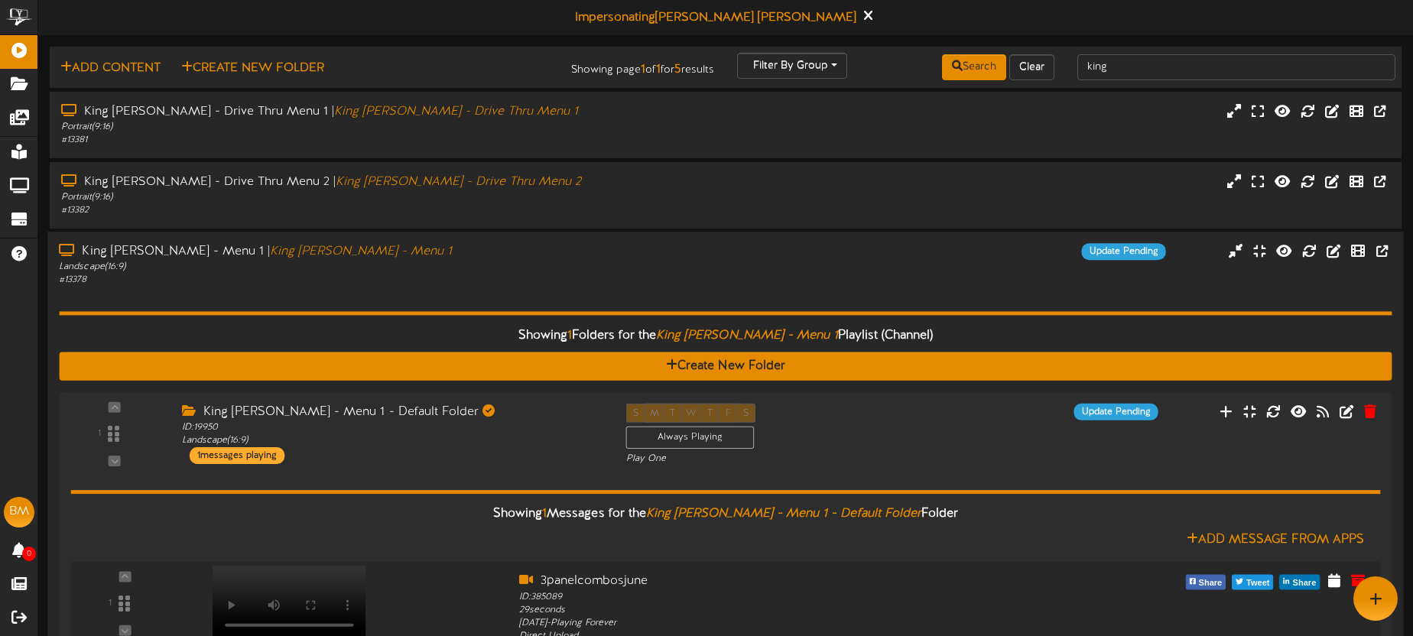
click at [719, 262] on div "King George - Menu 1 | King George - Menu 1 Landscape ( 16:9 ) # 13378 Update P…" at bounding box center [725, 265] width 1356 height 44
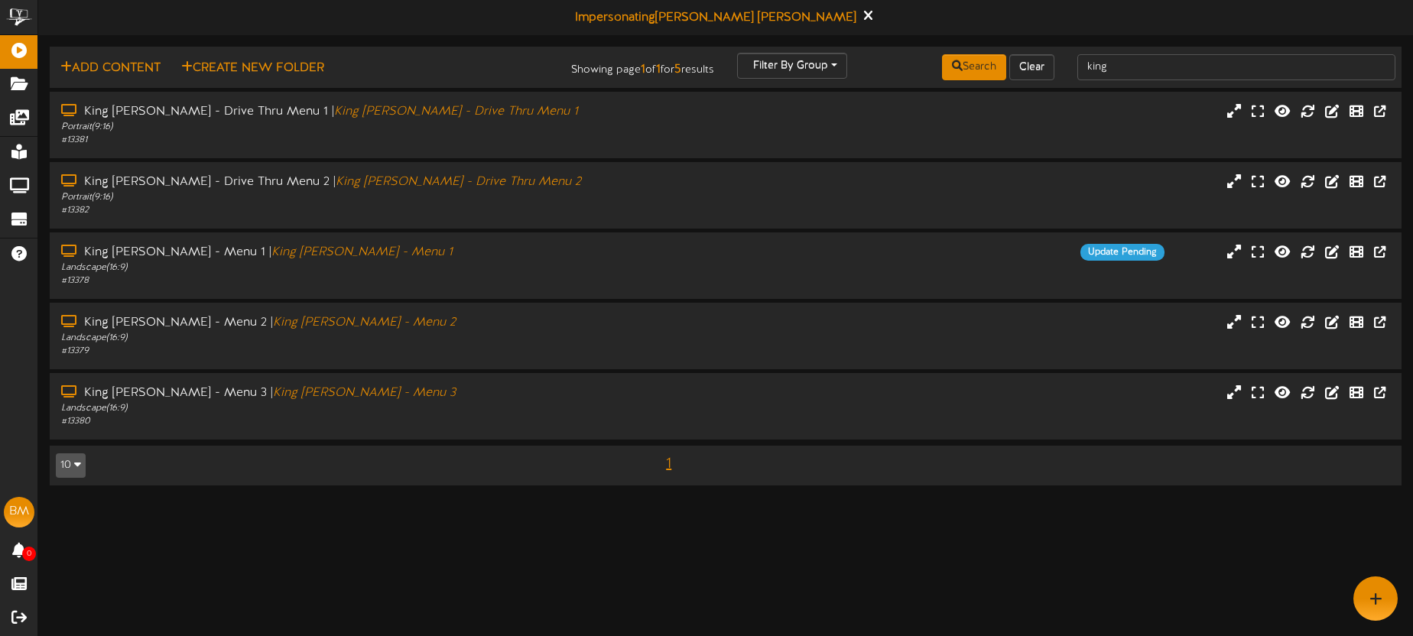
click at [794, 447] on td "10 5 10 25 50 100 1" at bounding box center [726, 466] width 1352 height 40
click at [803, 418] on div "King George - Menu 3 | King George - Menu 3 Landscape ( 16:9 ) # 13380" at bounding box center [725, 407] width 1356 height 44
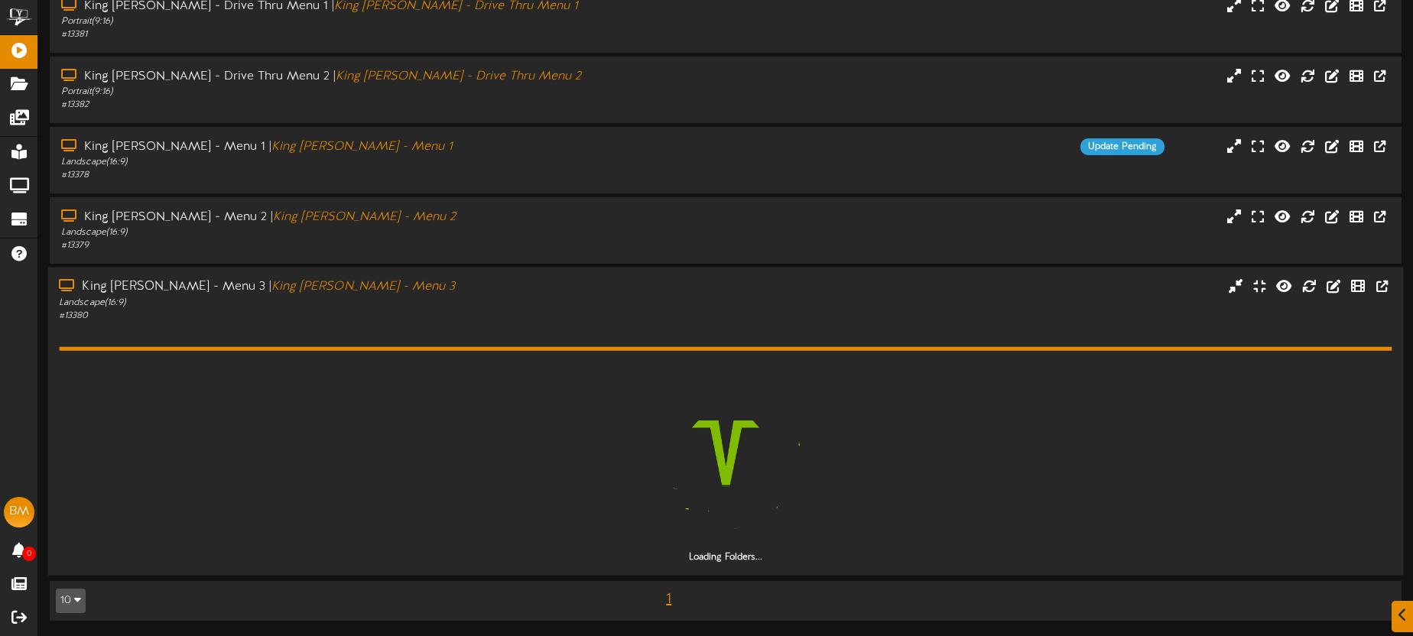
scroll to position [62, 0]
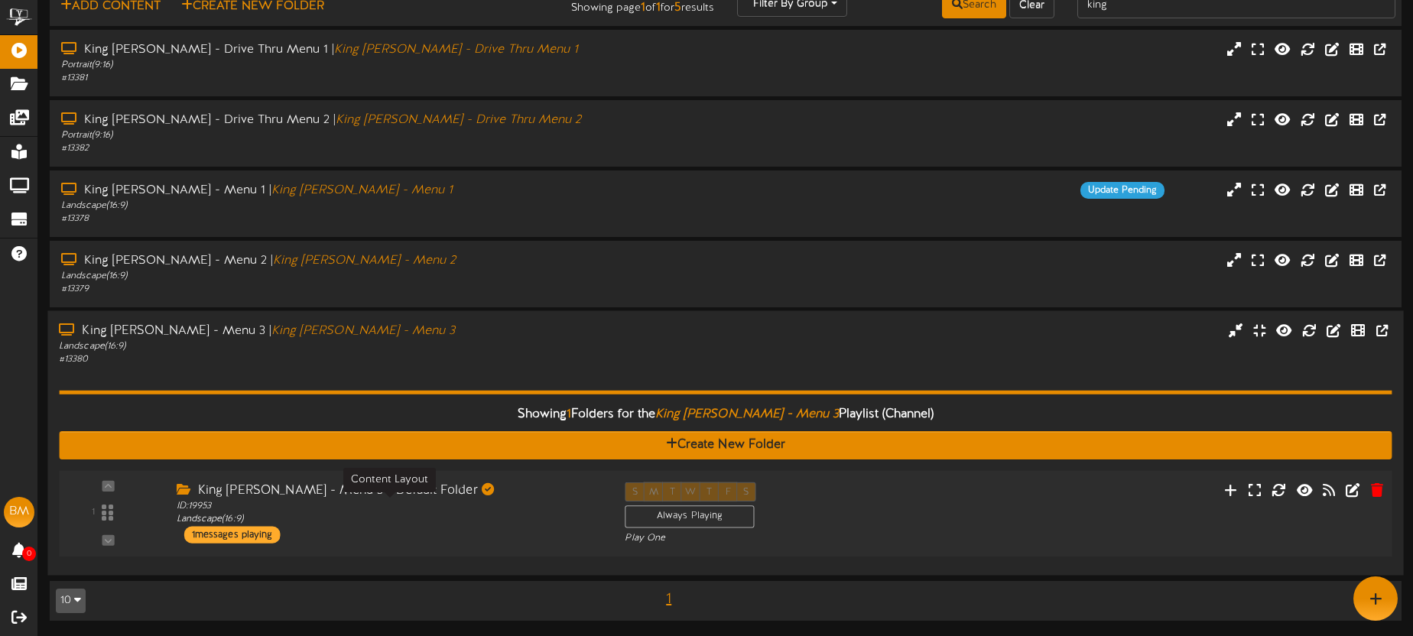
drag, startPoint x: 567, startPoint y: 500, endPoint x: 584, endPoint y: 492, distance: 18.5
click at [567, 500] on div "ID: 19953 Landscape ( 16:9 )" at bounding box center [389, 513] width 425 height 27
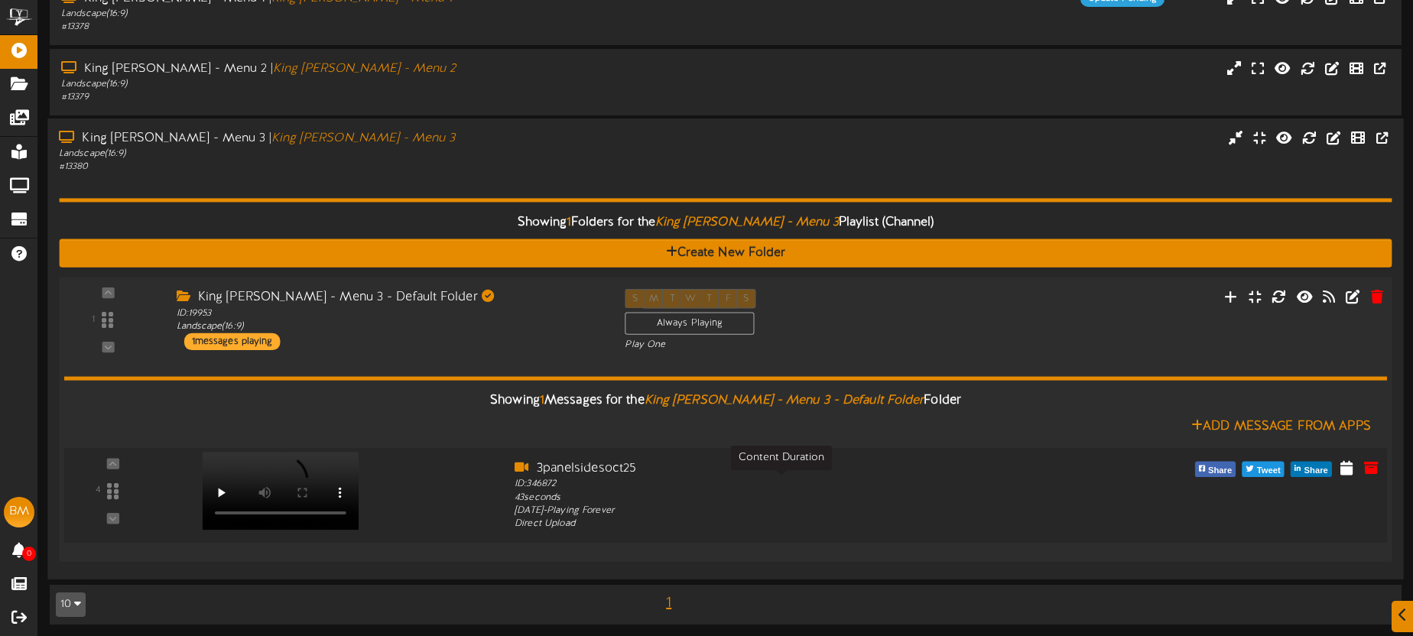
scroll to position [255, 0]
click at [287, 466] on video at bounding box center [281, 490] width 157 height 78
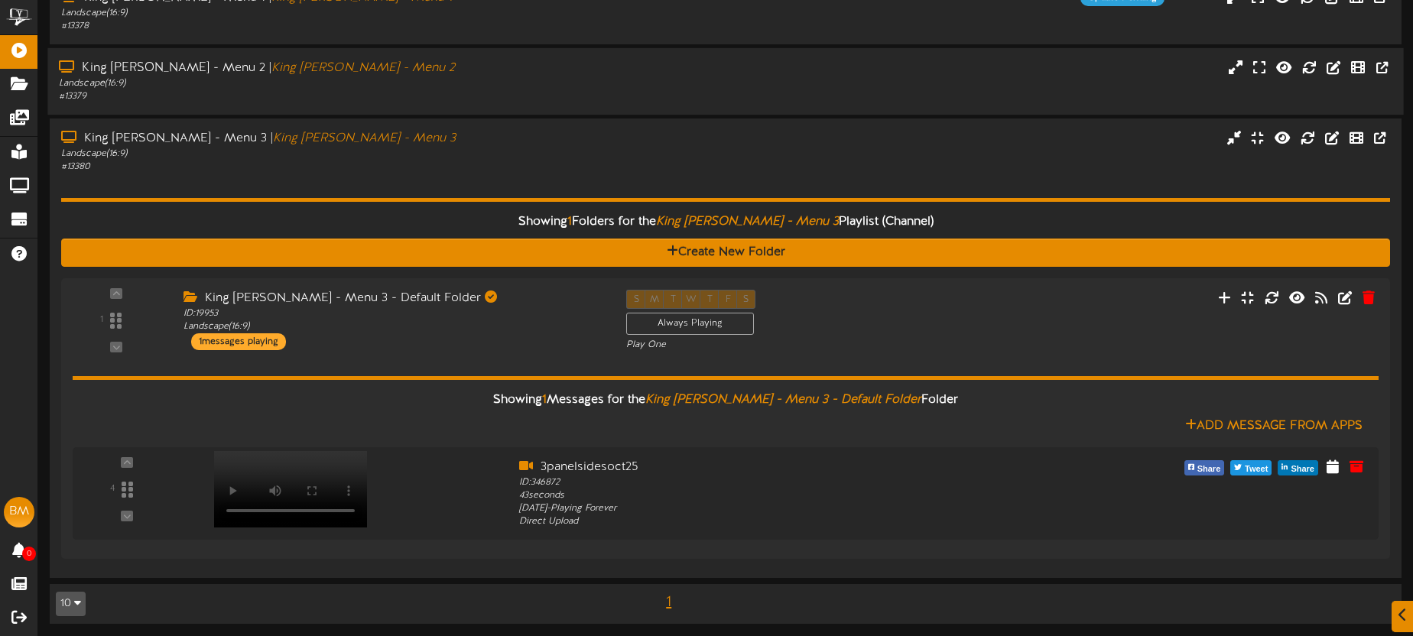
drag, startPoint x: 635, startPoint y: 135, endPoint x: 629, endPoint y: 118, distance: 17.9
click at [635, 135] on div "King George - Menu 3 | King George - Menu 3 Landscape ( 16:9 ) # 13380" at bounding box center [726, 152] width 1352 height 44
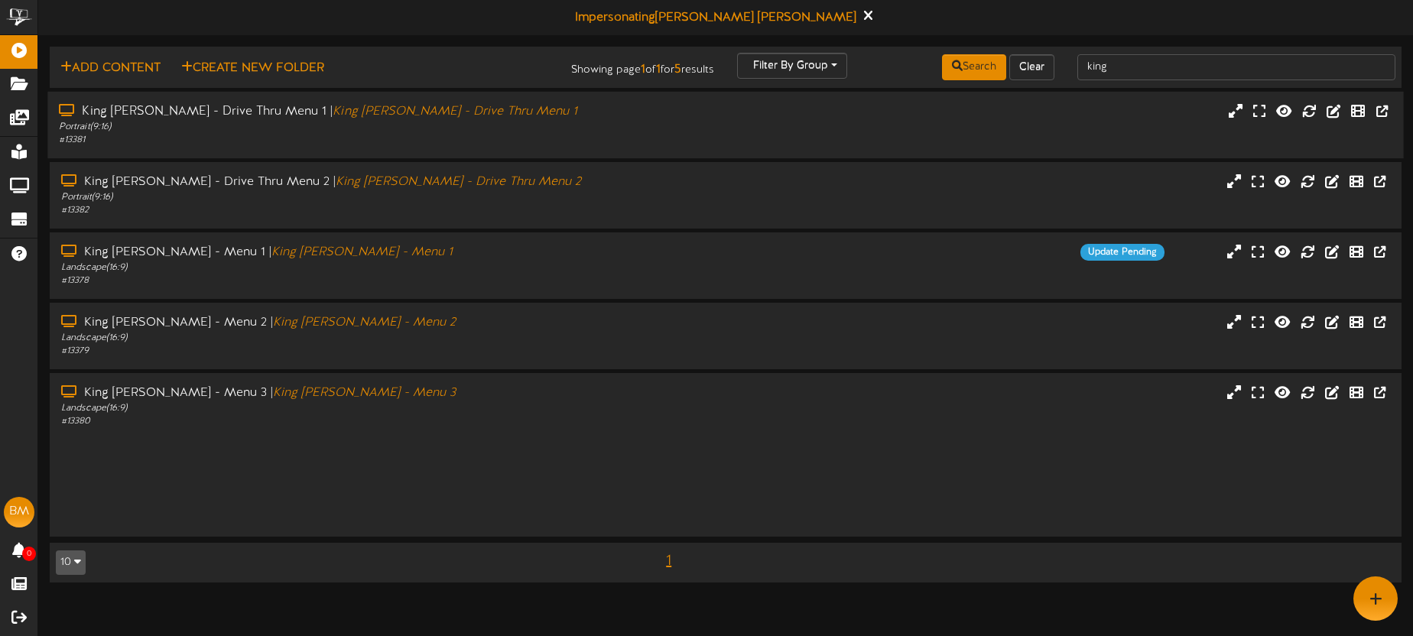
scroll to position [0, 0]
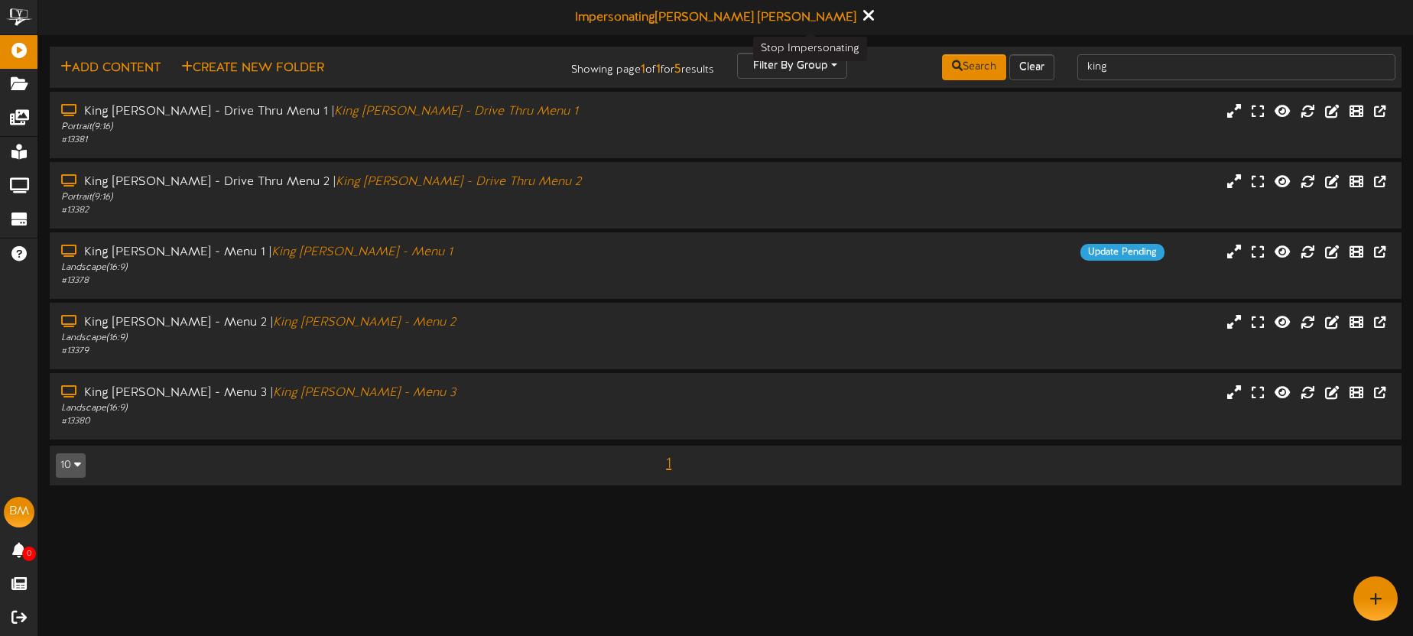
click at [863, 16] on icon at bounding box center [868, 15] width 10 height 17
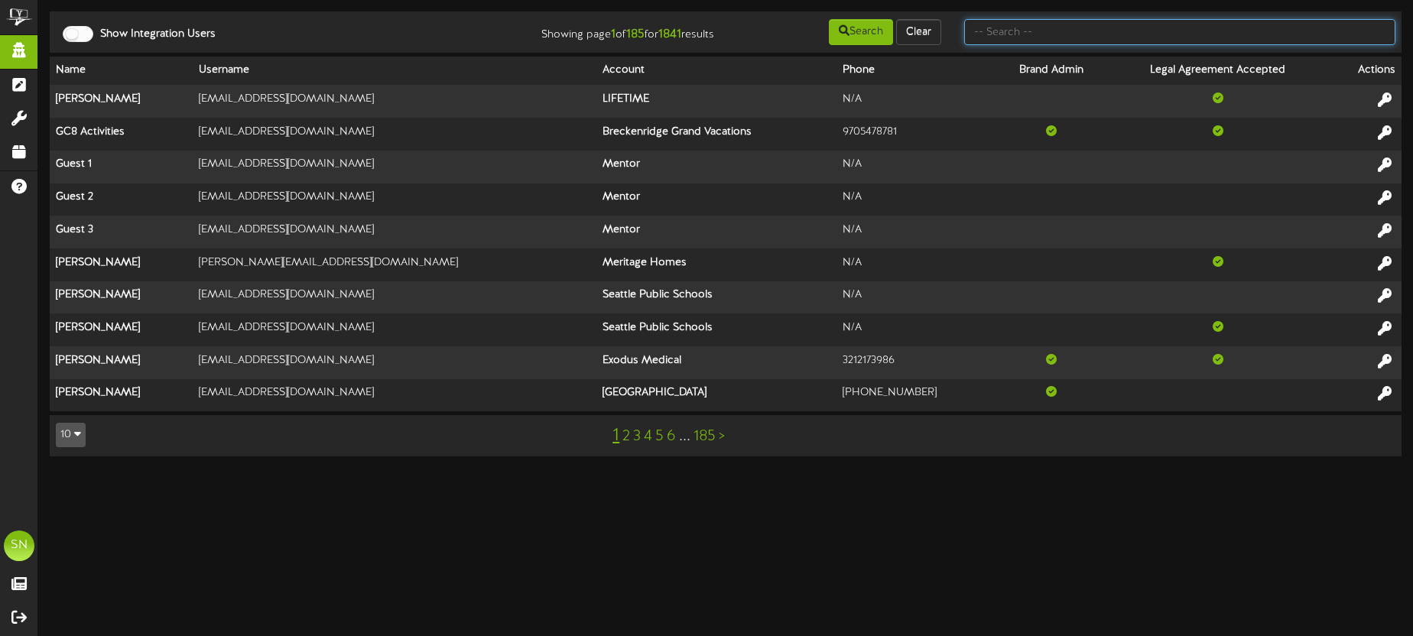
click at [1064, 34] on input "text" at bounding box center [1179, 32] width 431 height 26
type input "c"
type input "utah jazz"
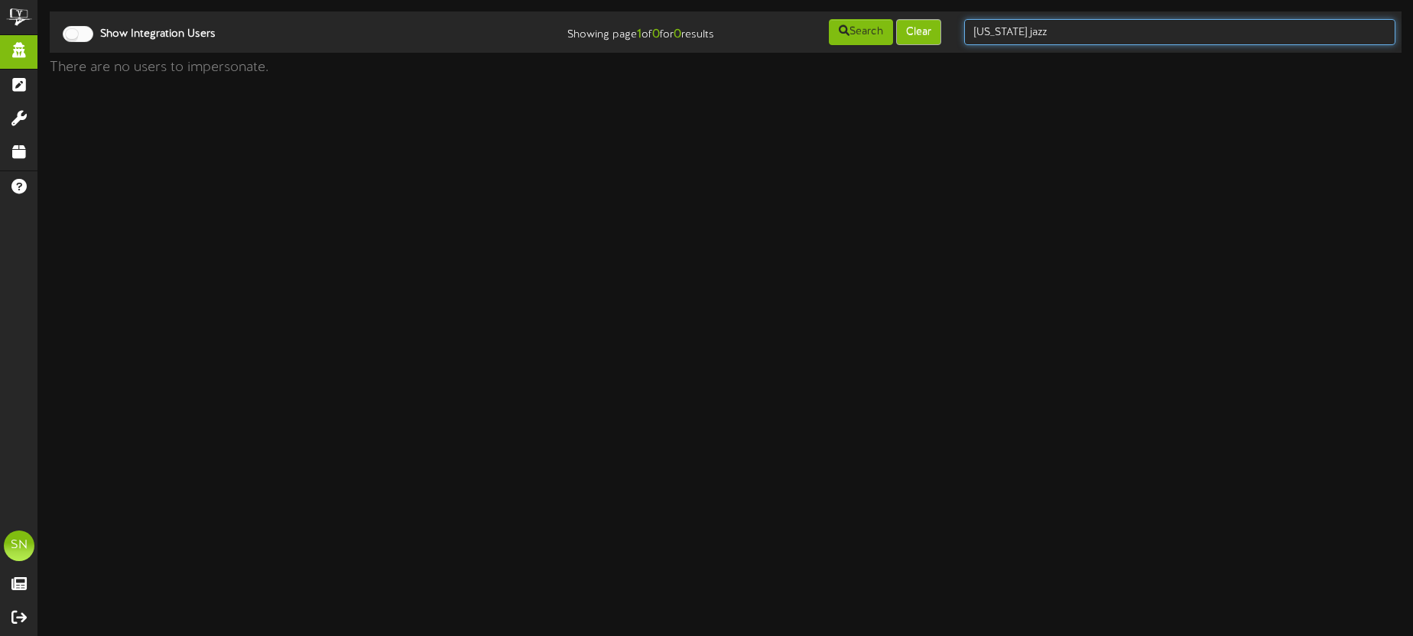
drag, startPoint x: 1079, startPoint y: 35, endPoint x: 929, endPoint y: 23, distance: 150.4
click at [929, 23] on div "Show Integration Users Showing page 1 of 0 for 0 results Search Clear utah jazz" at bounding box center [725, 32] width 1363 height 29
type input "jazz"
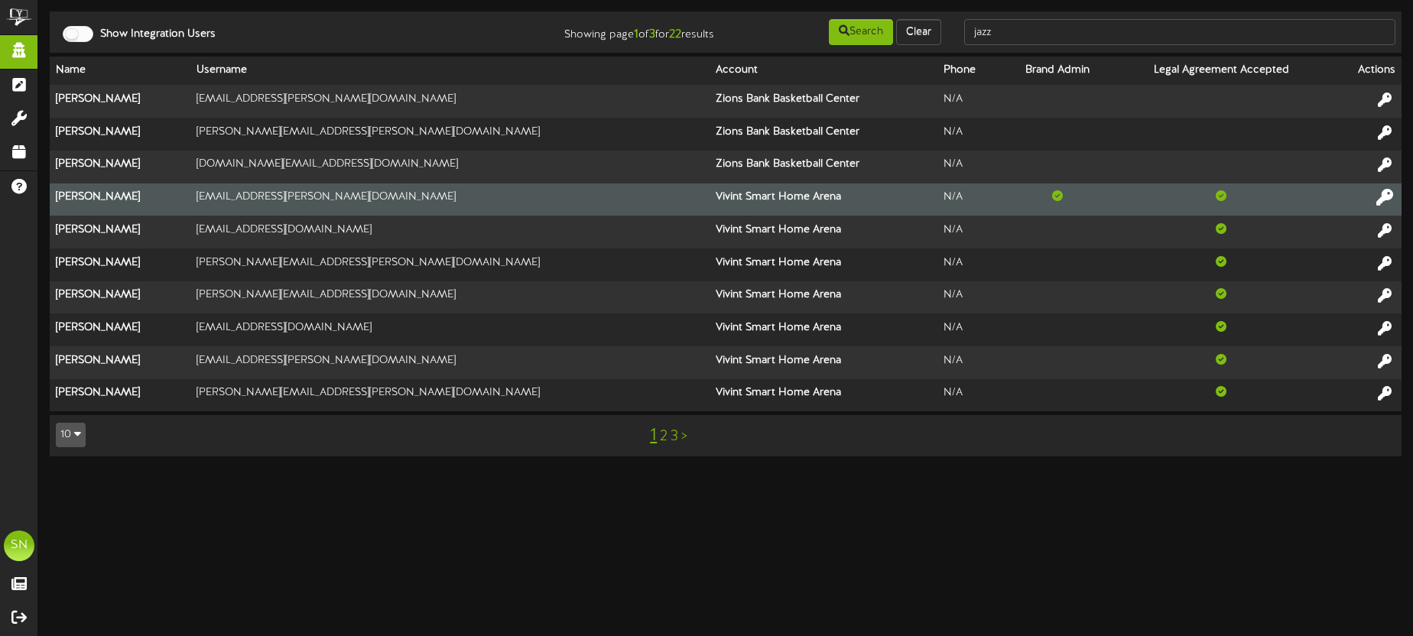
click at [1394, 195] on button at bounding box center [1385, 200] width 26 height 24
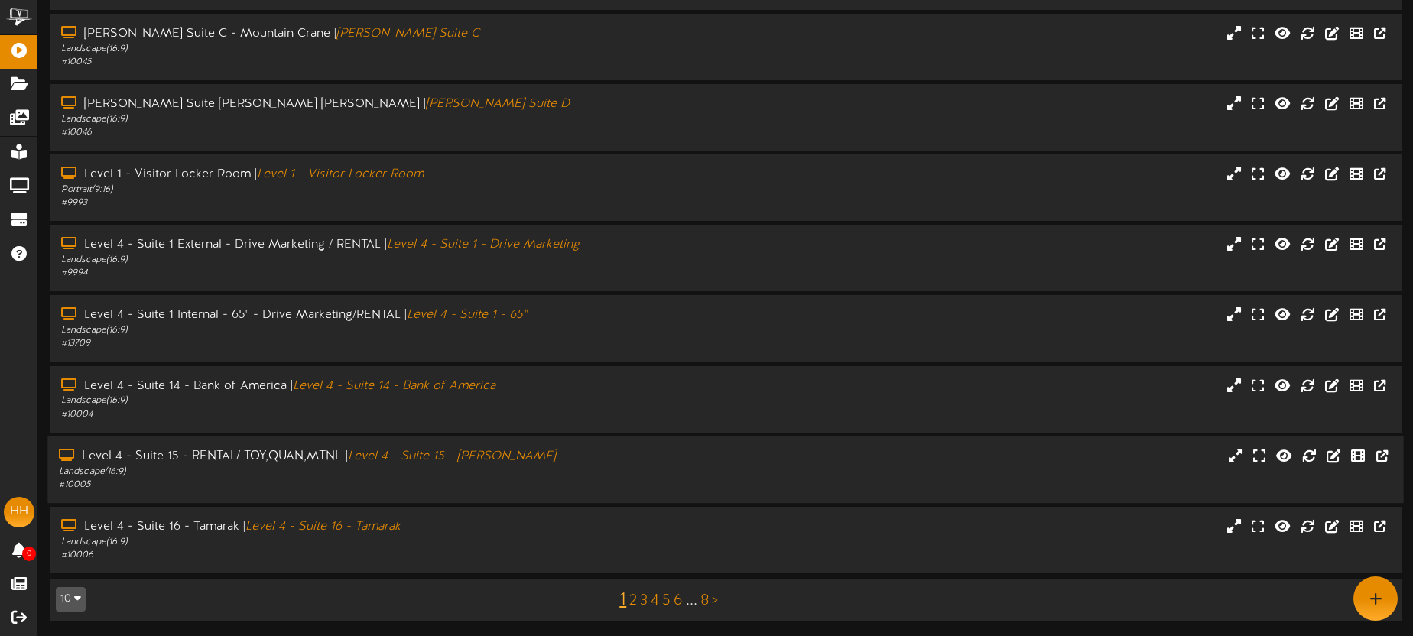
scroll to position [218, 0]
click at [632, 597] on link "2" at bounding box center [633, 601] width 8 height 17
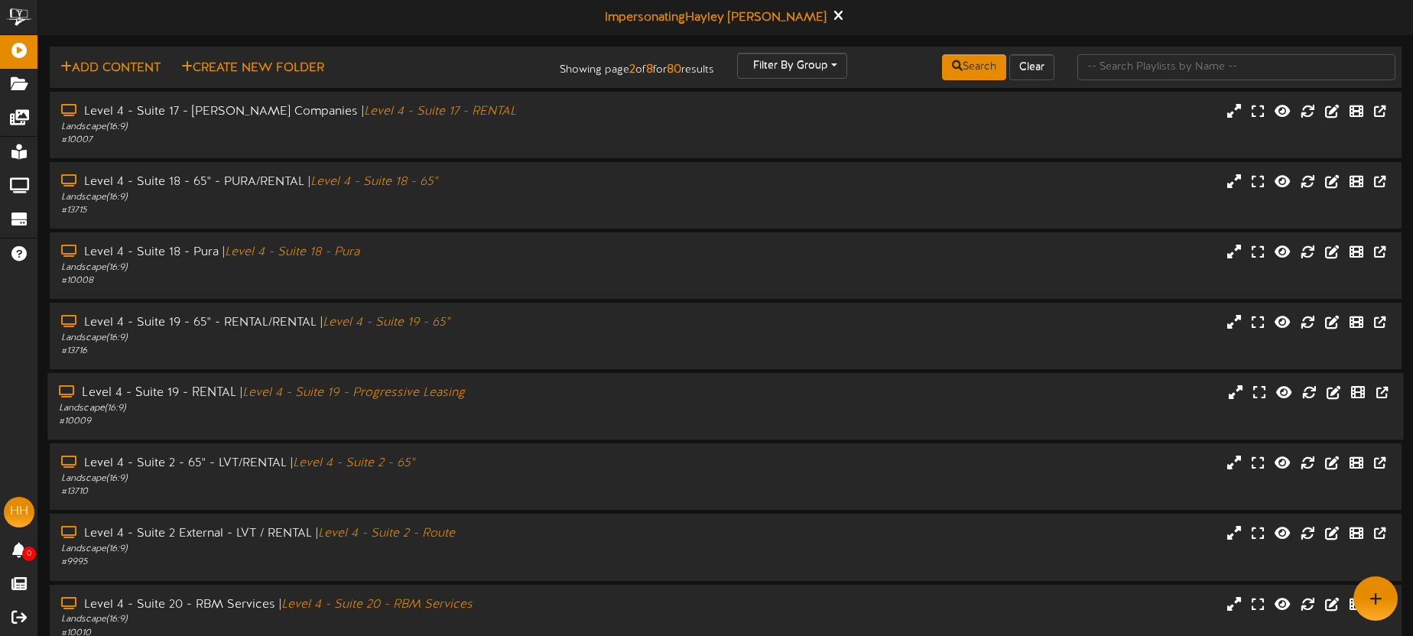
click at [515, 388] on div "Level 4 - Suite 19 - RENTAL | Level 4 - Suite 19 - Progressive Leasing" at bounding box center [330, 394] width 542 height 18
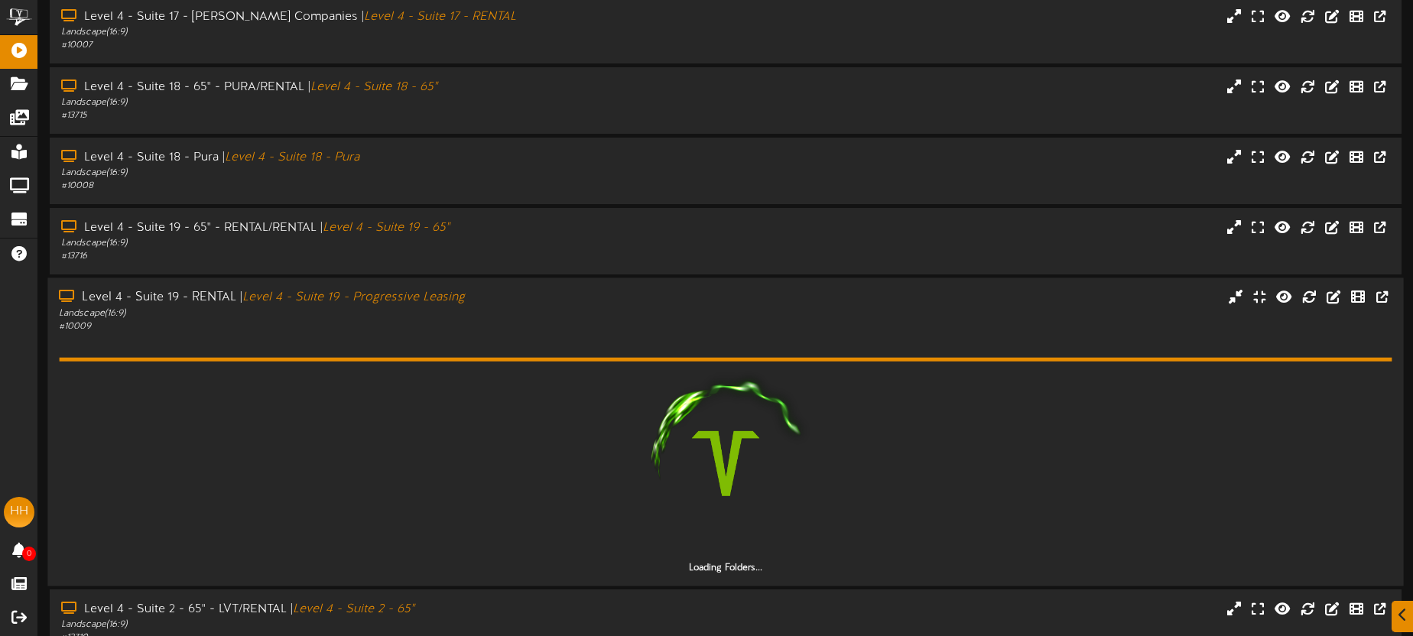
scroll to position [144, 0]
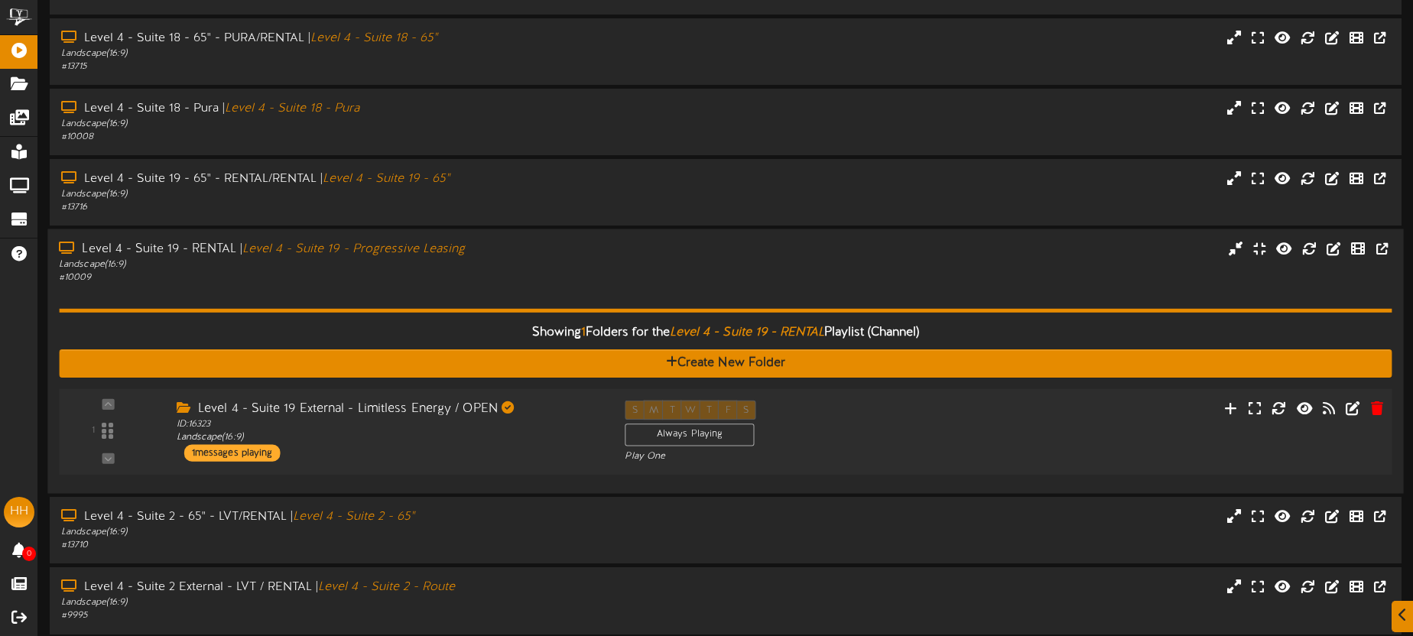
click at [525, 433] on div "ID: 16323 Landscape ( 16:9 )" at bounding box center [389, 431] width 425 height 27
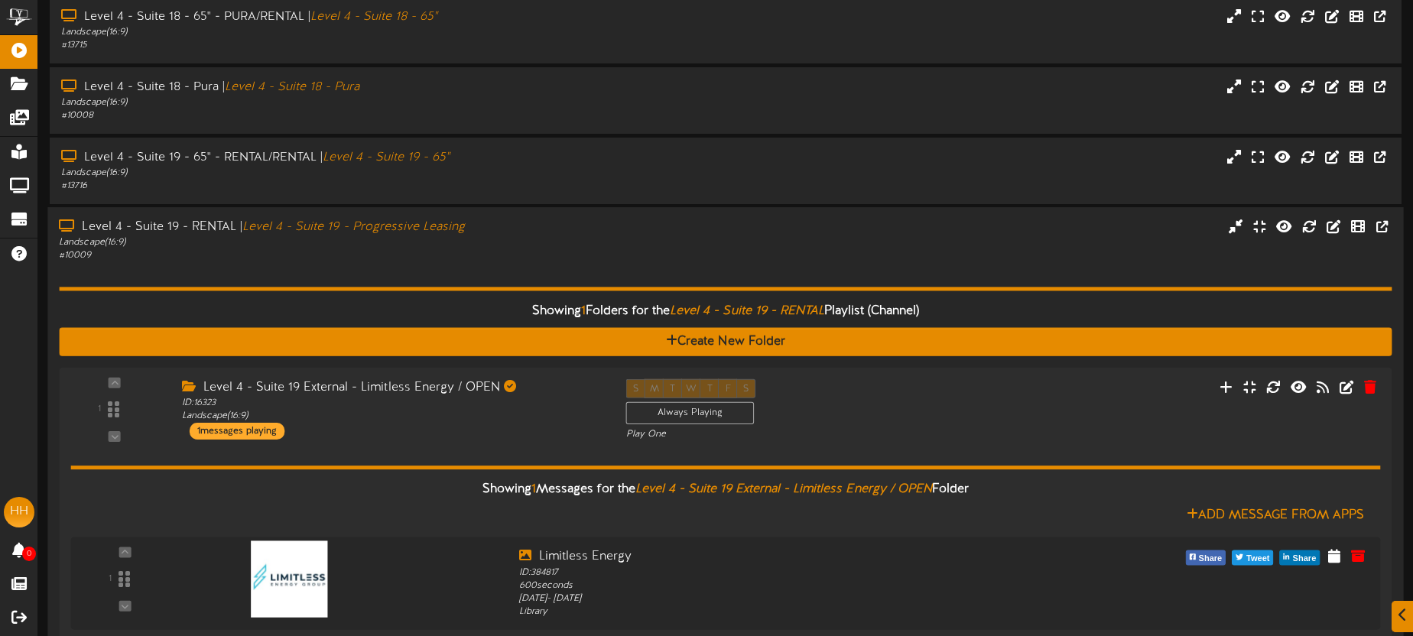
scroll to position [169, 0]
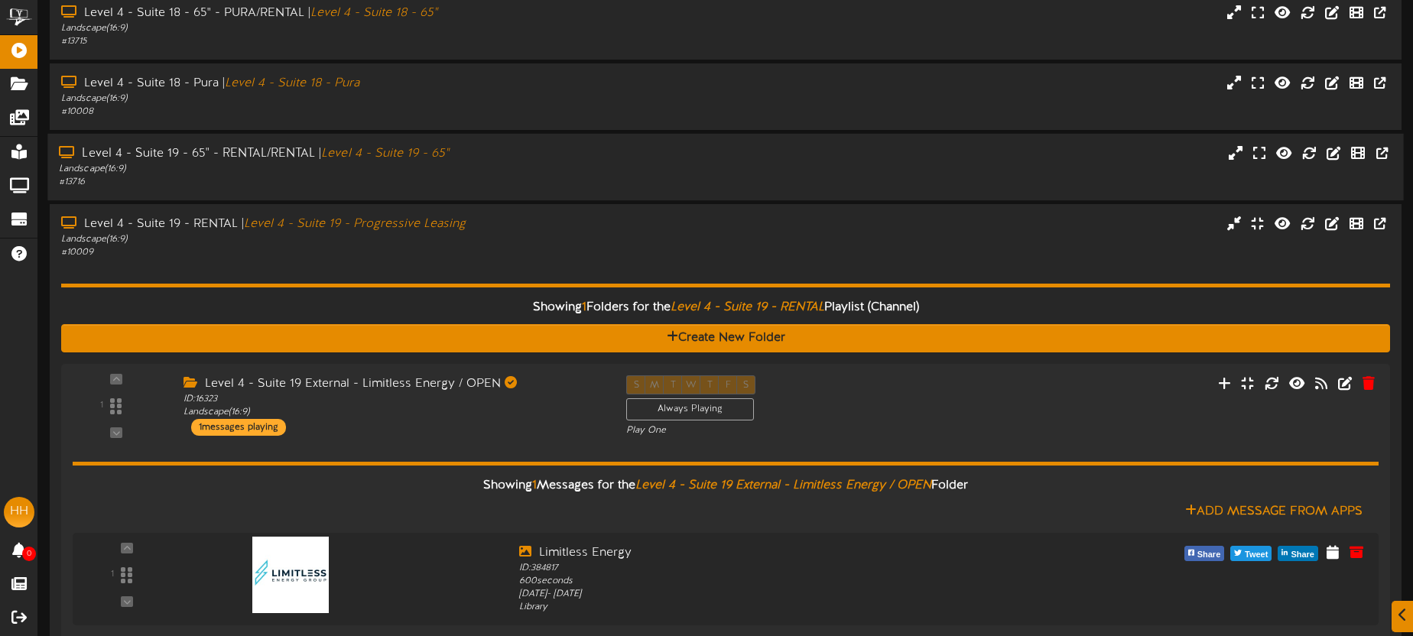
click at [517, 194] on div "Level 4 - Suite 19 - 65" - RENTAL/RENTAL | Level 4 - Suite 19 - 65" Landscape (…" at bounding box center [725, 167] width 1356 height 67
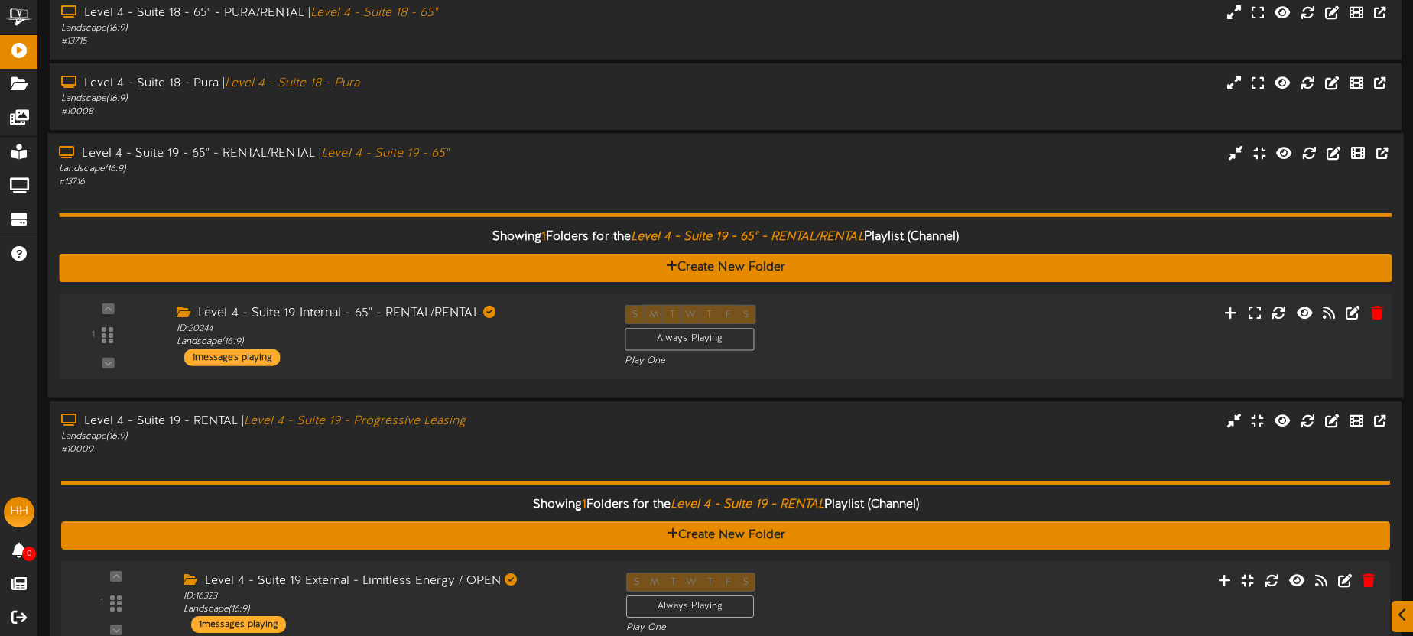
click at [526, 353] on div "Level 4 - Suite 19 Internal - 65" - RENTAL/RENTAL ID: 20244 Landscape ( 16:9 ) …" at bounding box center [388, 335] width 449 height 61
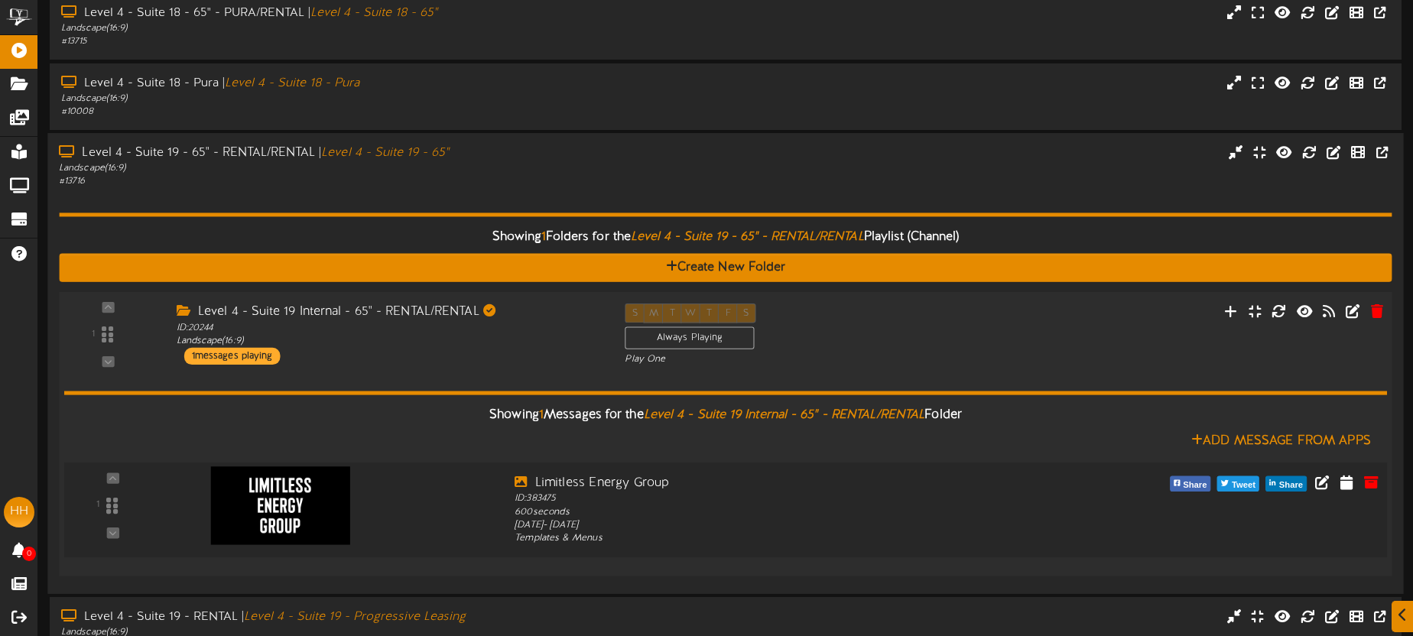
click at [308, 500] on img at bounding box center [280, 505] width 139 height 78
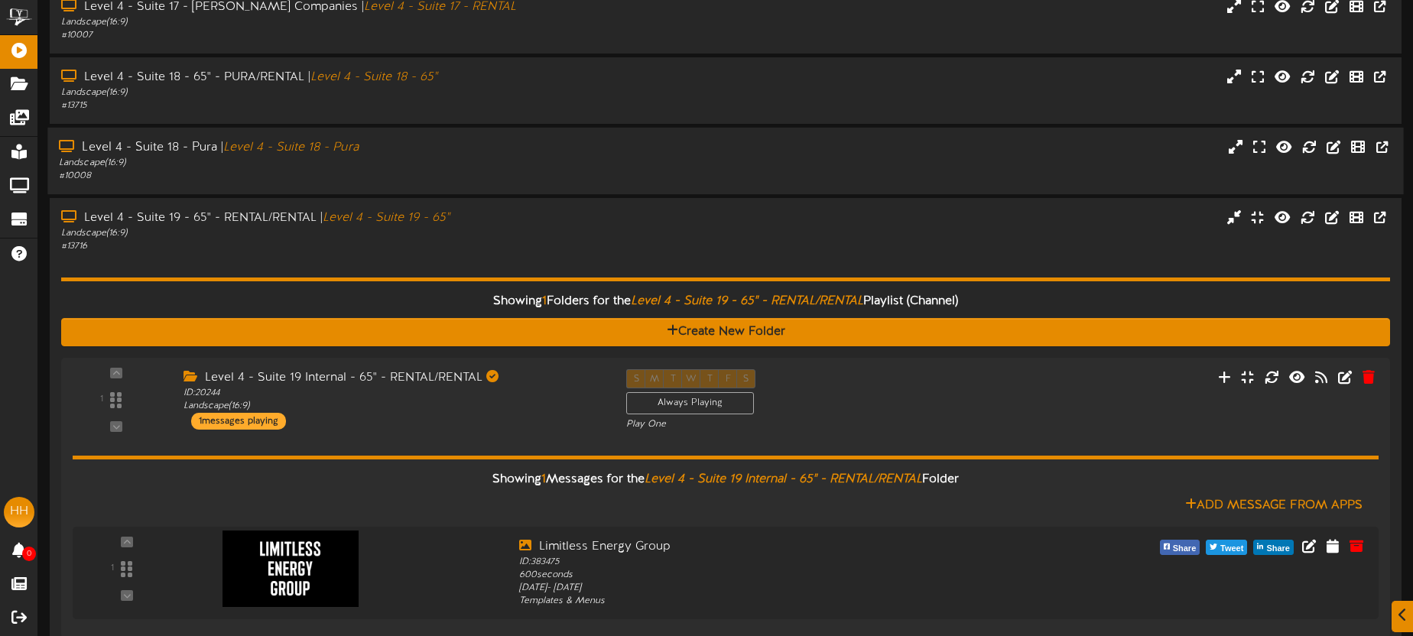
scroll to position [0, 0]
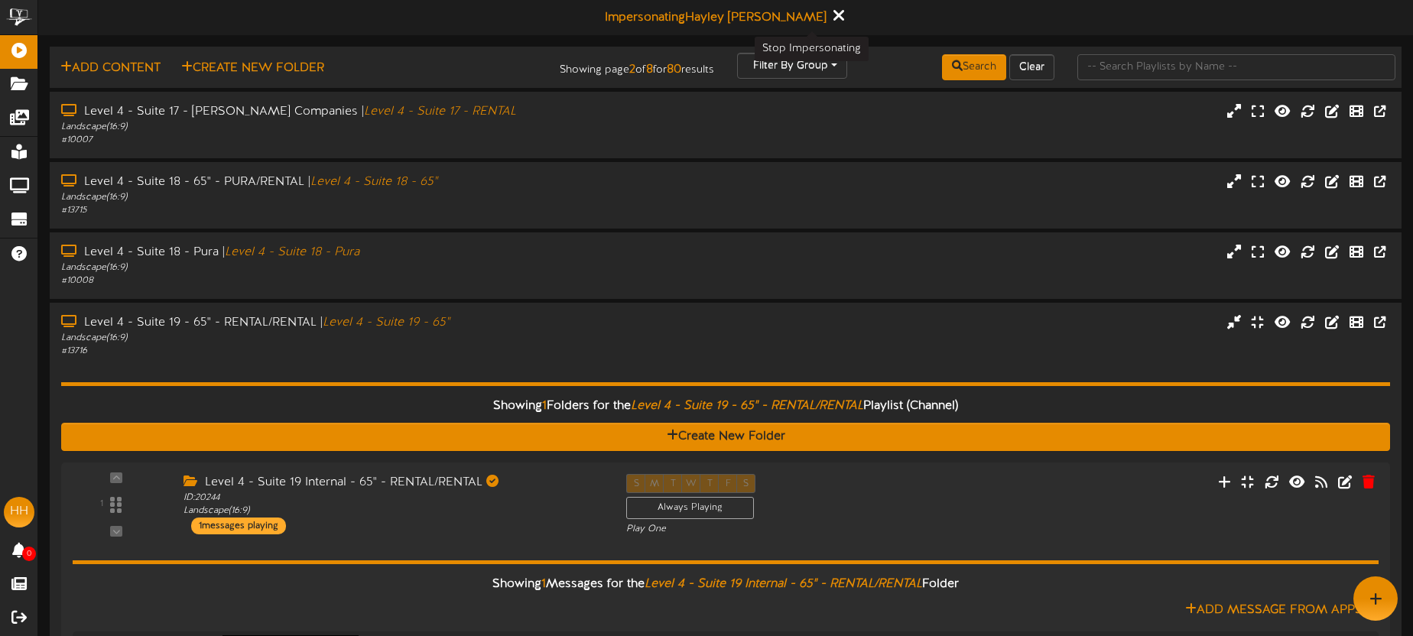
click at [833, 15] on icon at bounding box center [838, 15] width 10 height 17
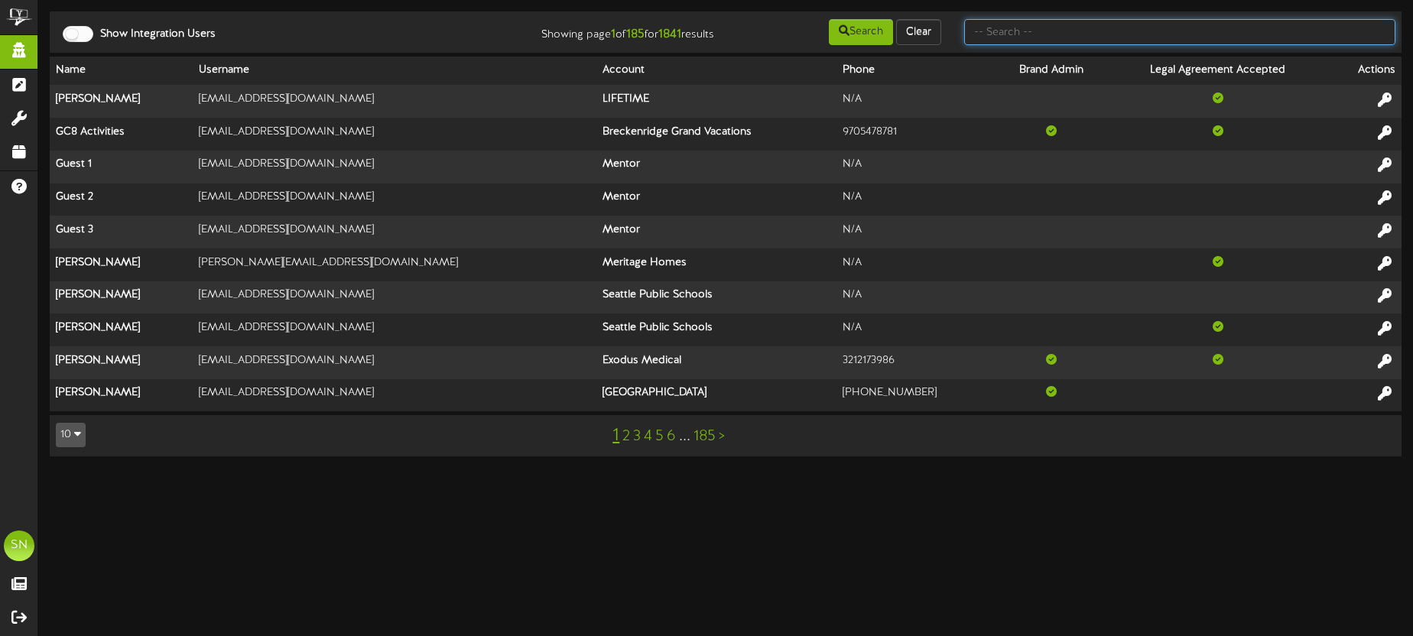
click at [1009, 34] on input "text" at bounding box center [1179, 32] width 431 height 26
type input "[PERSON_NAME]"
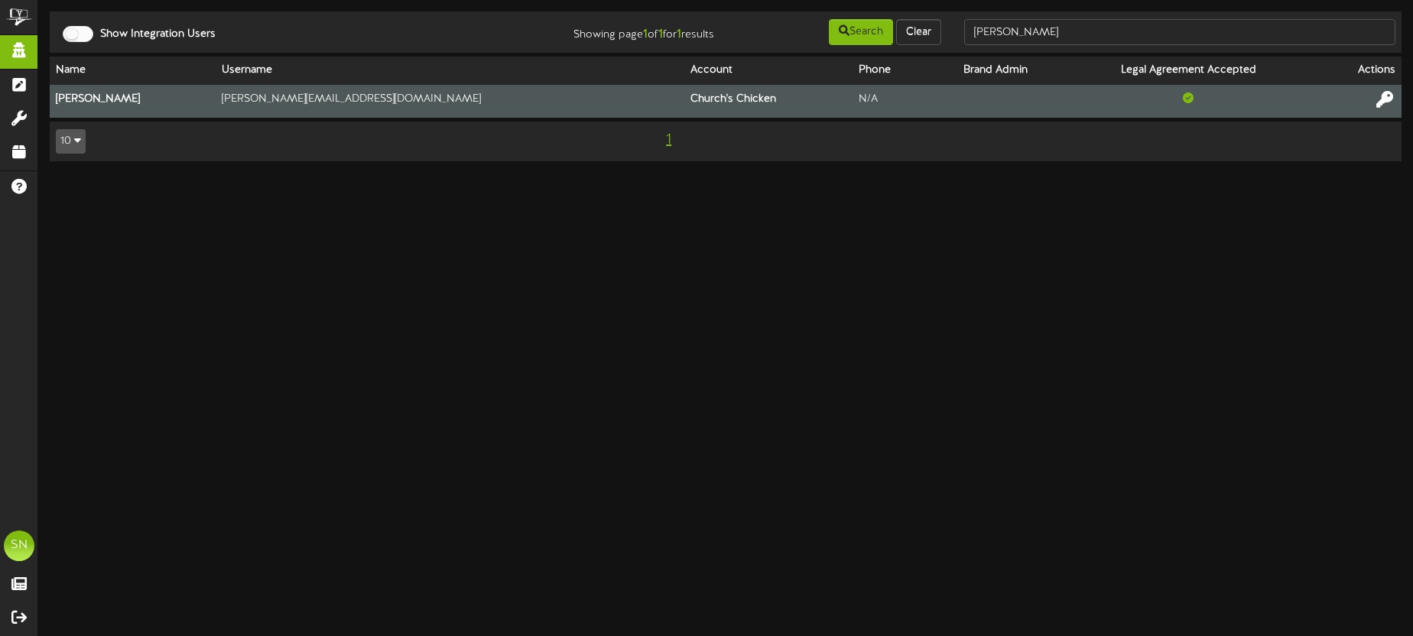
click at [1386, 97] on icon at bounding box center [1384, 99] width 17 height 17
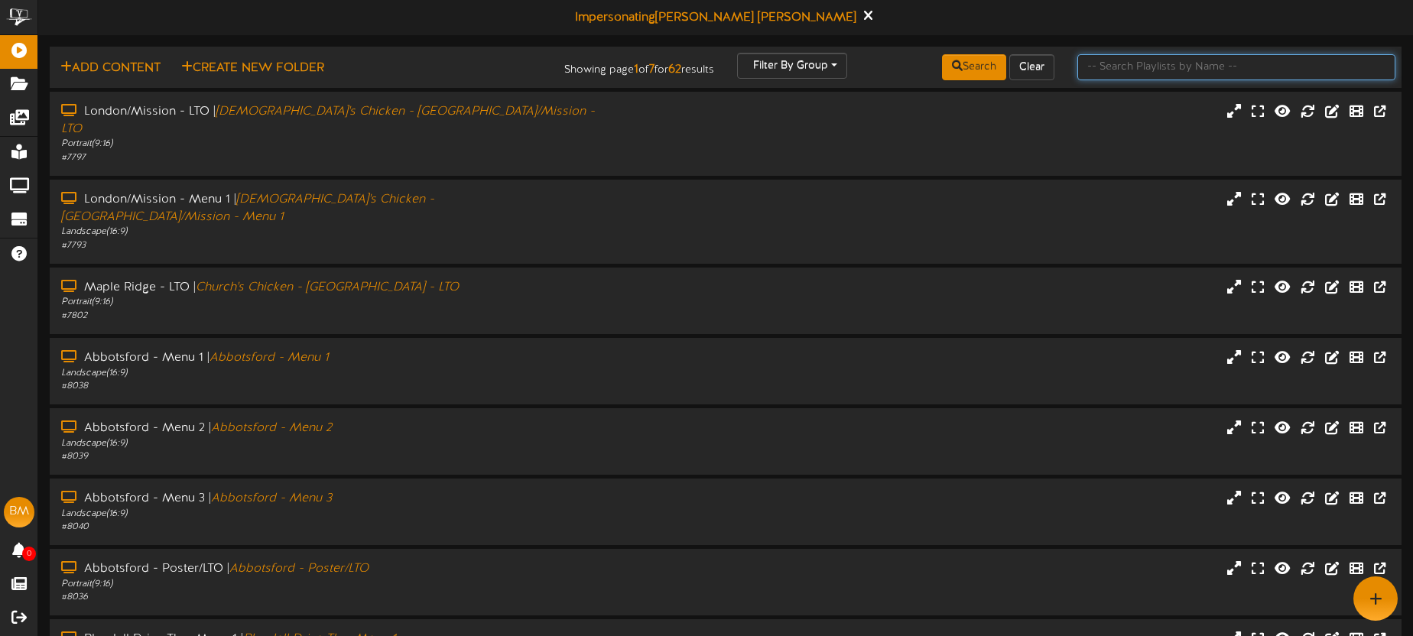
click at [1121, 74] on input "text" at bounding box center [1236, 67] width 318 height 26
type input "king"
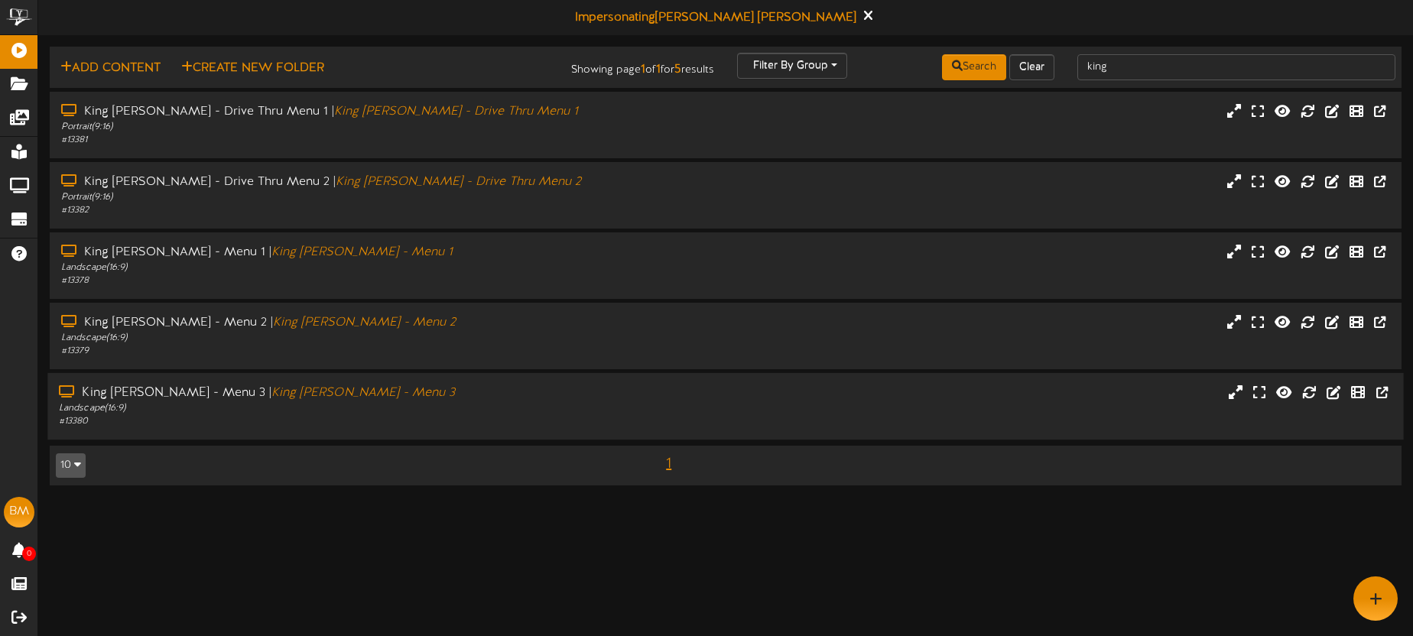
click at [476, 395] on div "King George - Menu 3 | King George - Menu 3" at bounding box center [330, 394] width 542 height 18
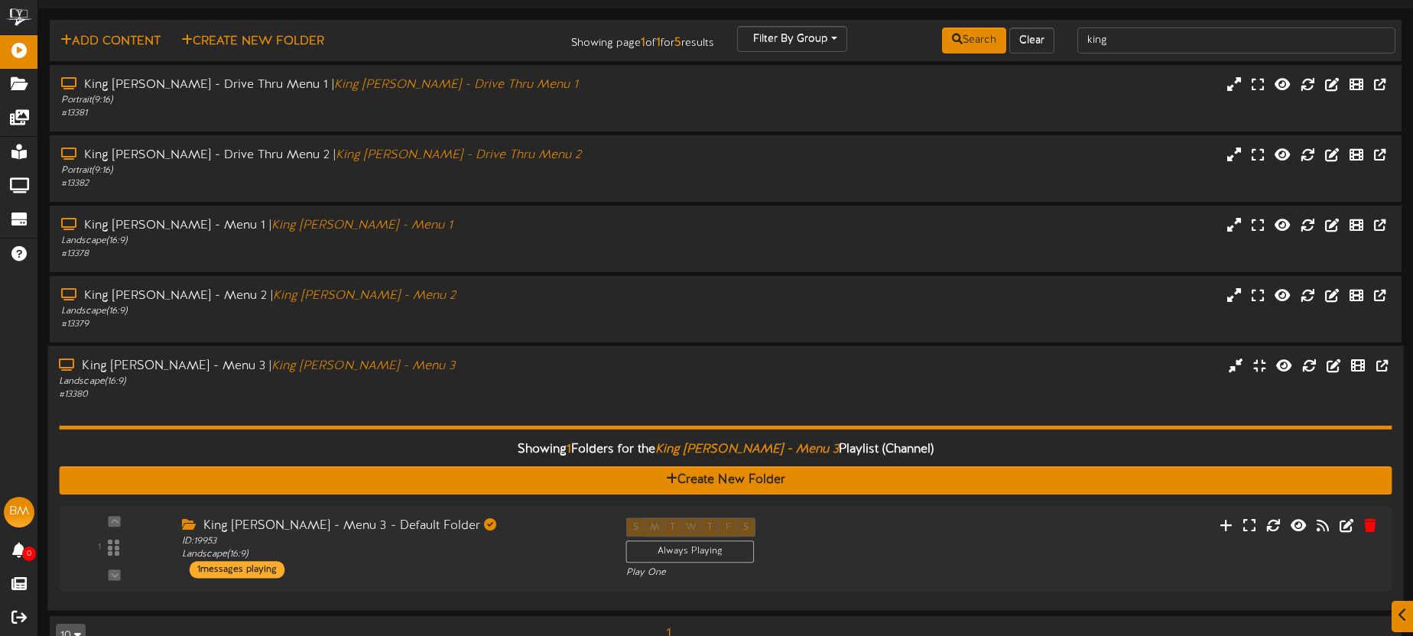
scroll to position [62, 0]
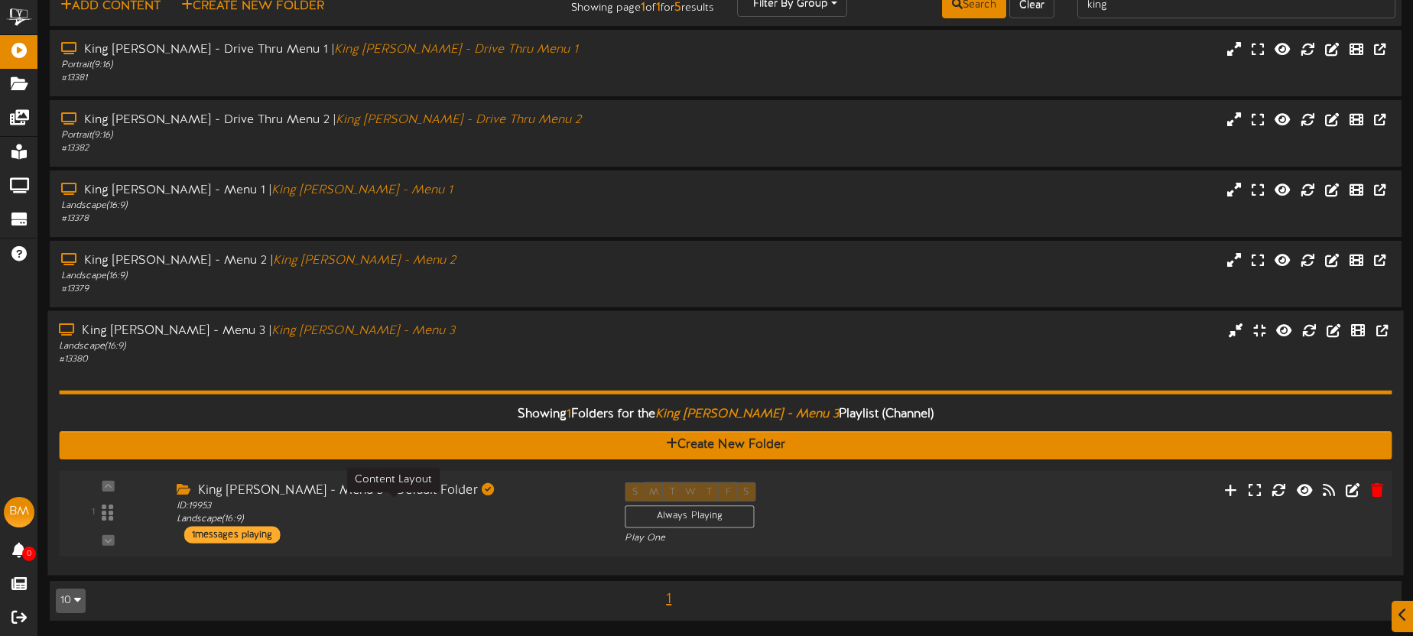
click at [519, 517] on div "ID: 19953 Landscape ( 16:9 )" at bounding box center [389, 513] width 425 height 27
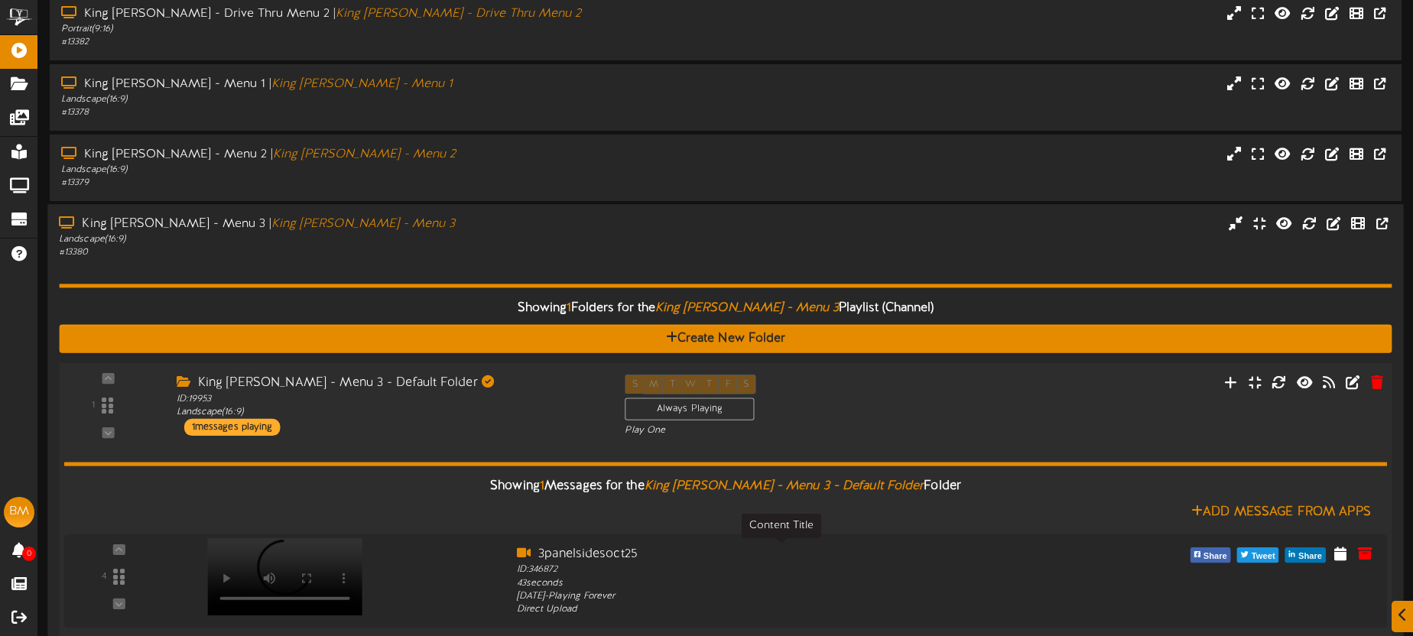
scroll to position [258, 0]
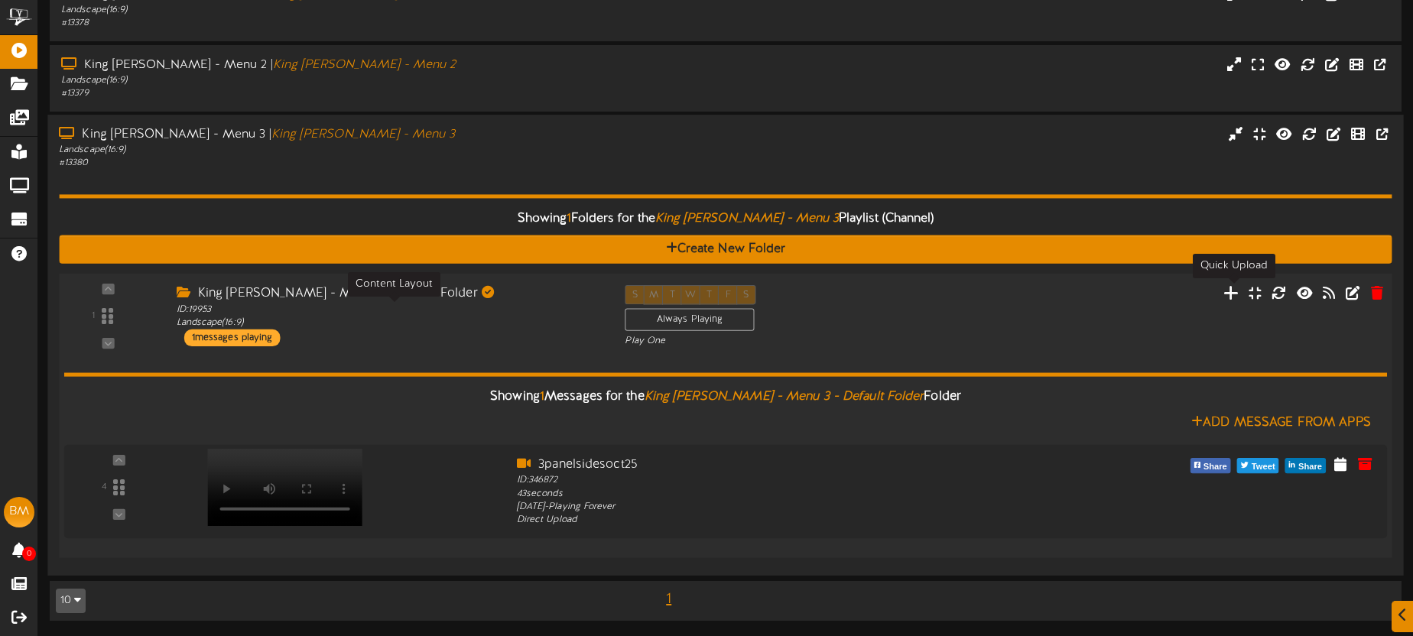
click at [1233, 294] on icon at bounding box center [1231, 292] width 16 height 17
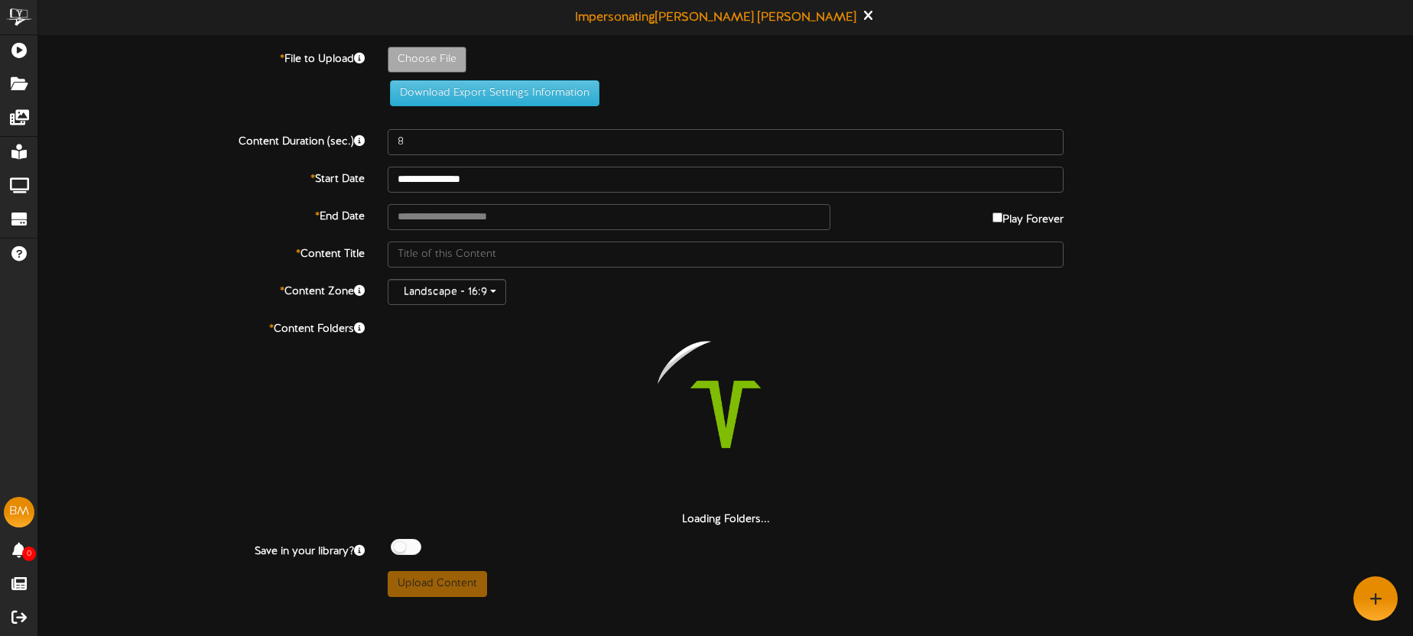
type input "**********"
type input "3panelsidesoct25"
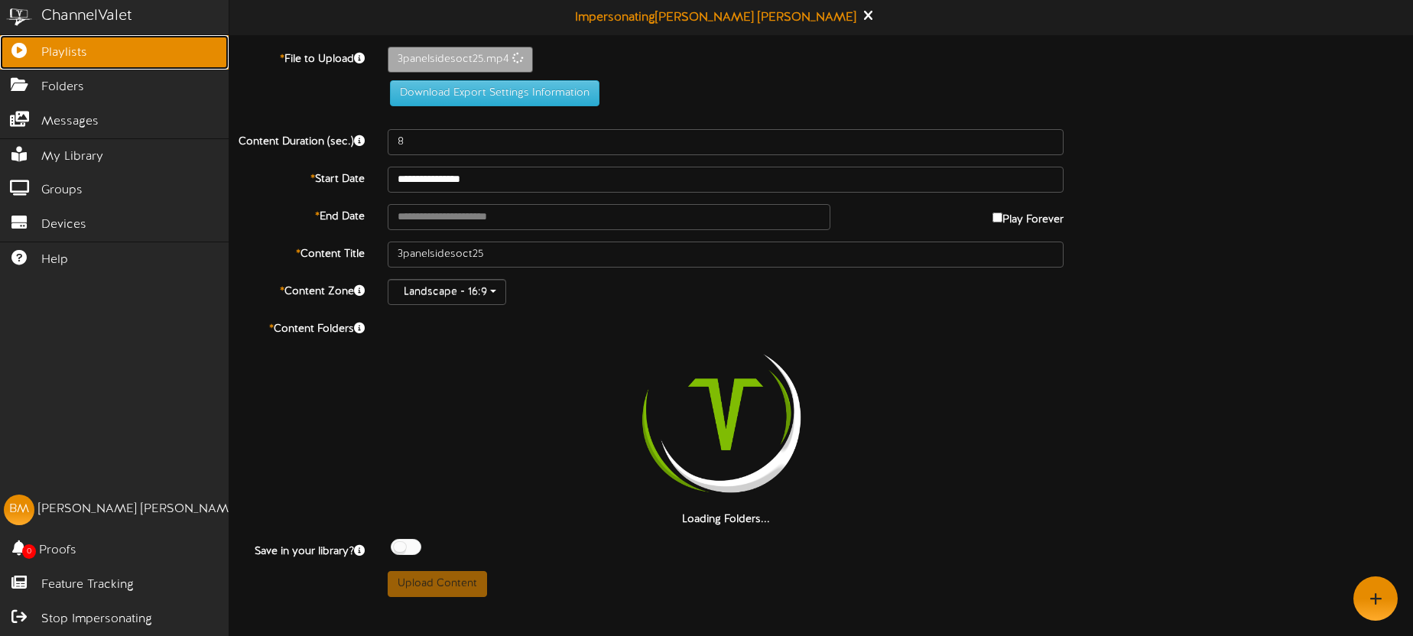
click at [50, 49] on span "Playlists" at bounding box center [64, 53] width 46 height 18
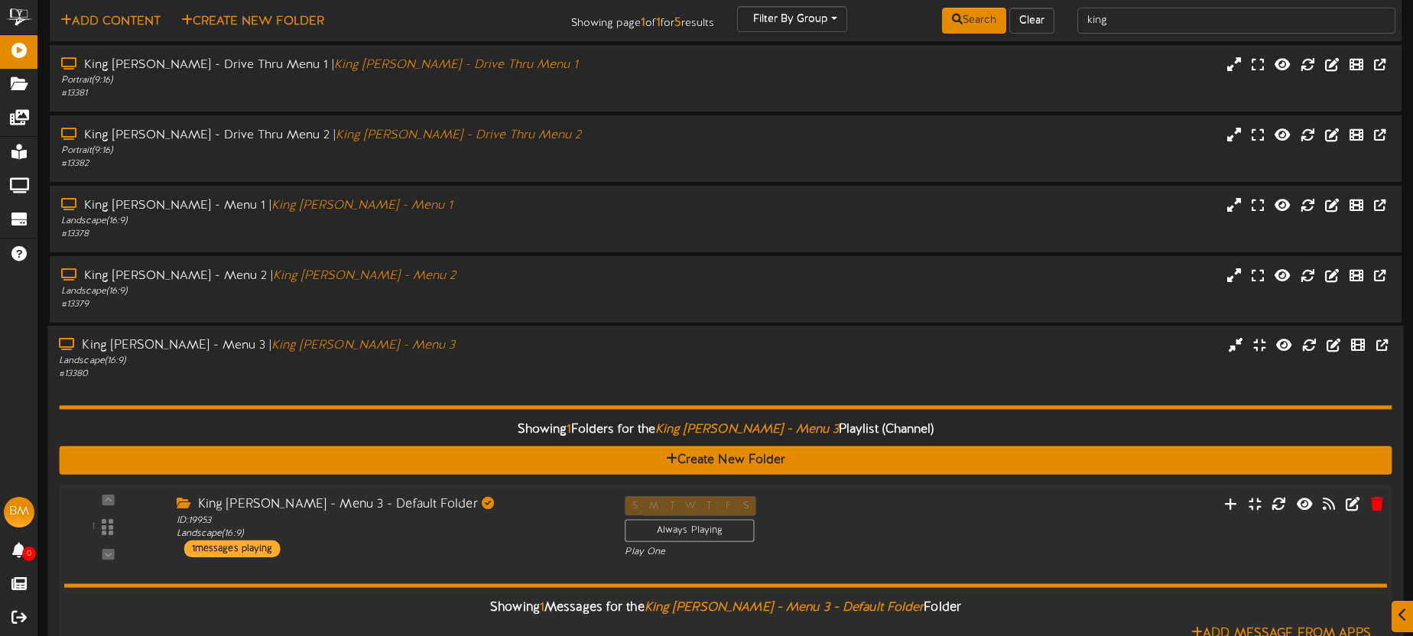
click at [914, 499] on div "S M T W T F S Always Playing Play One" at bounding box center [781, 527] width 336 height 63
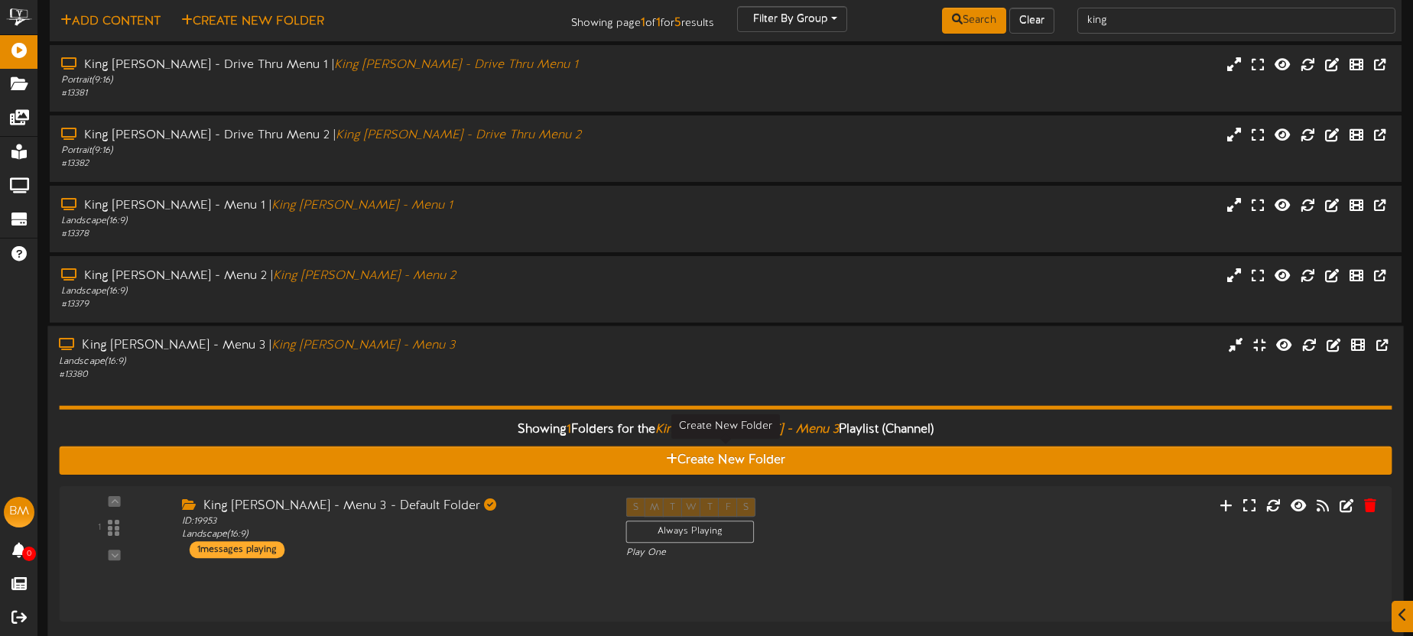
scroll to position [62, 0]
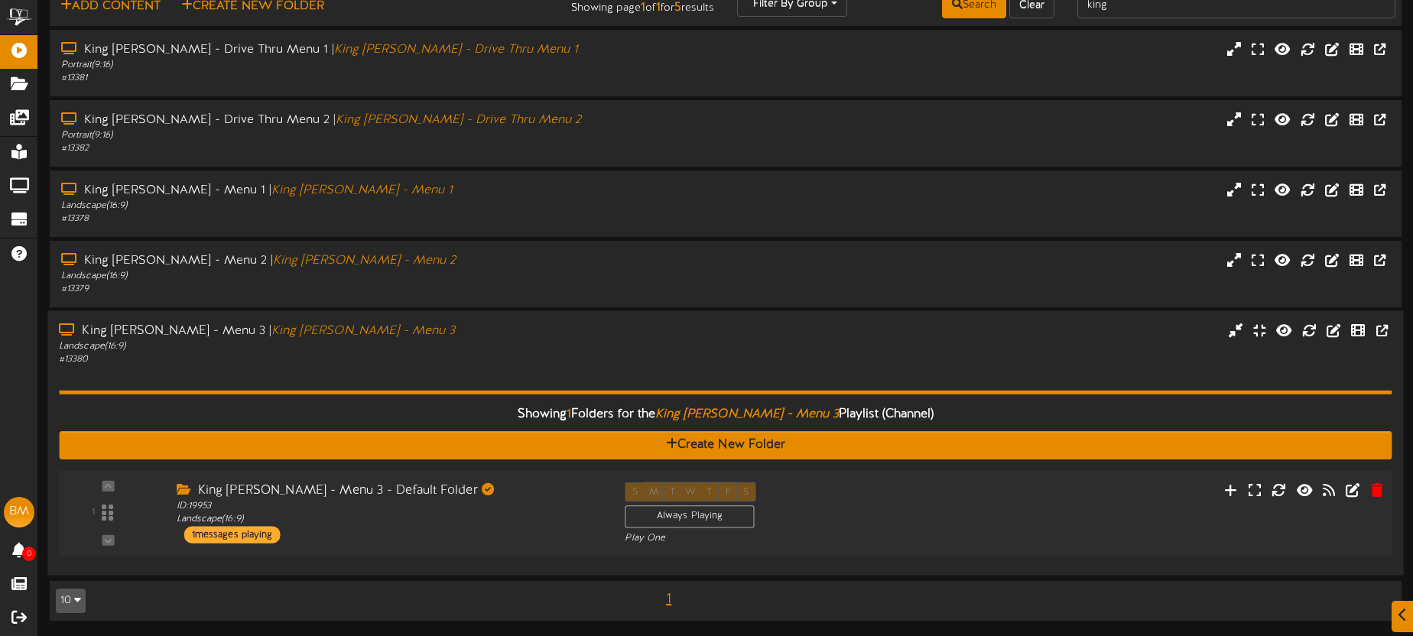
drag, startPoint x: 967, startPoint y: 510, endPoint x: 969, endPoint y: 500, distance: 10.1
click at [967, 509] on div "1 ID:" at bounding box center [726, 514] width 1347 height 63
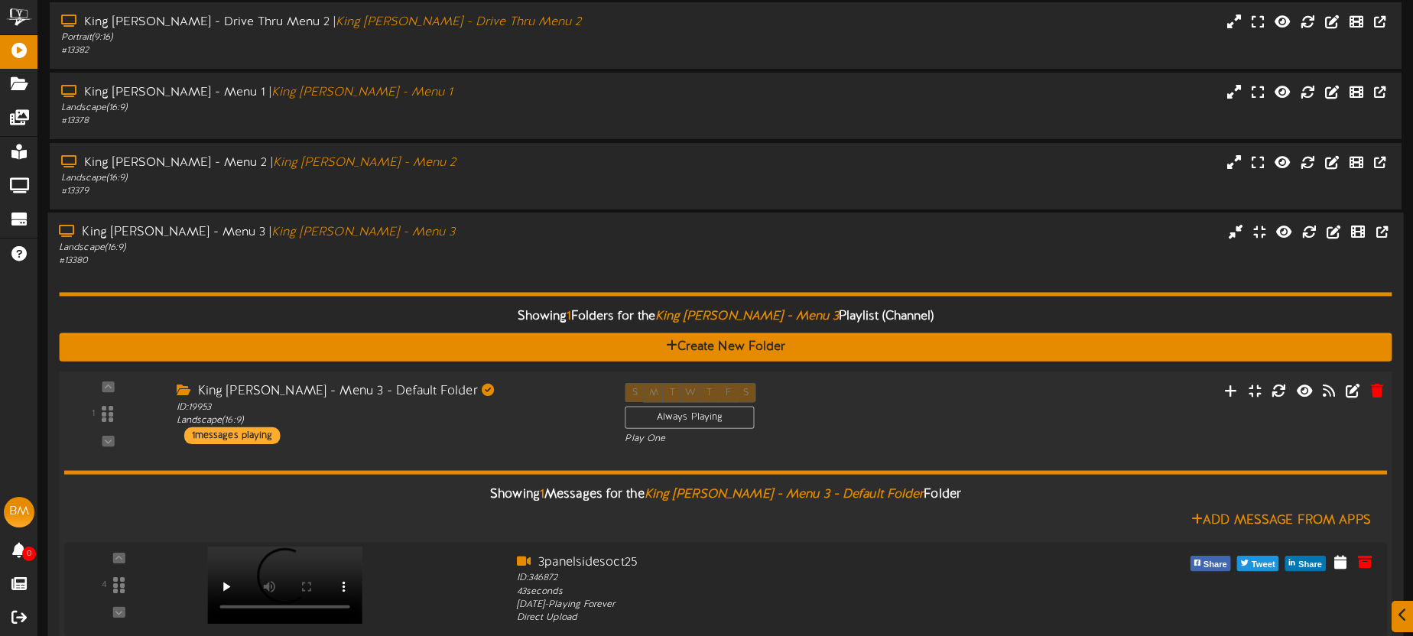
scroll to position [258, 0]
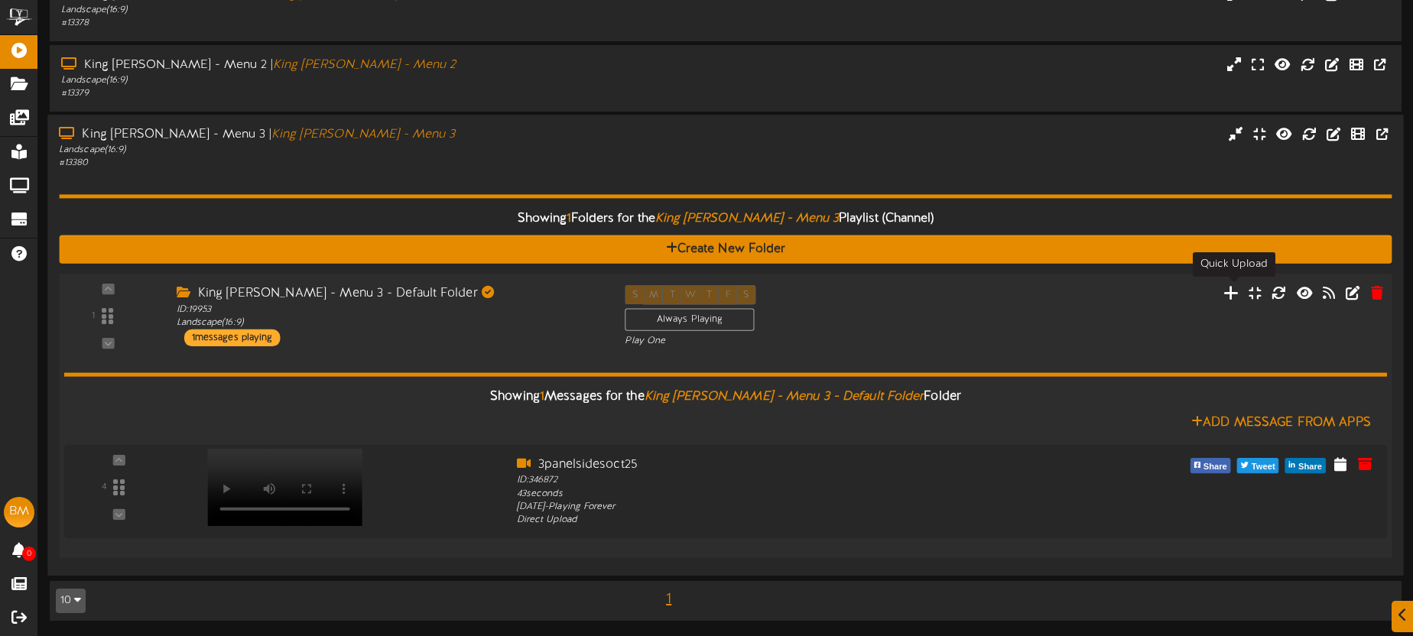
click at [1234, 296] on icon at bounding box center [1231, 292] width 16 height 17
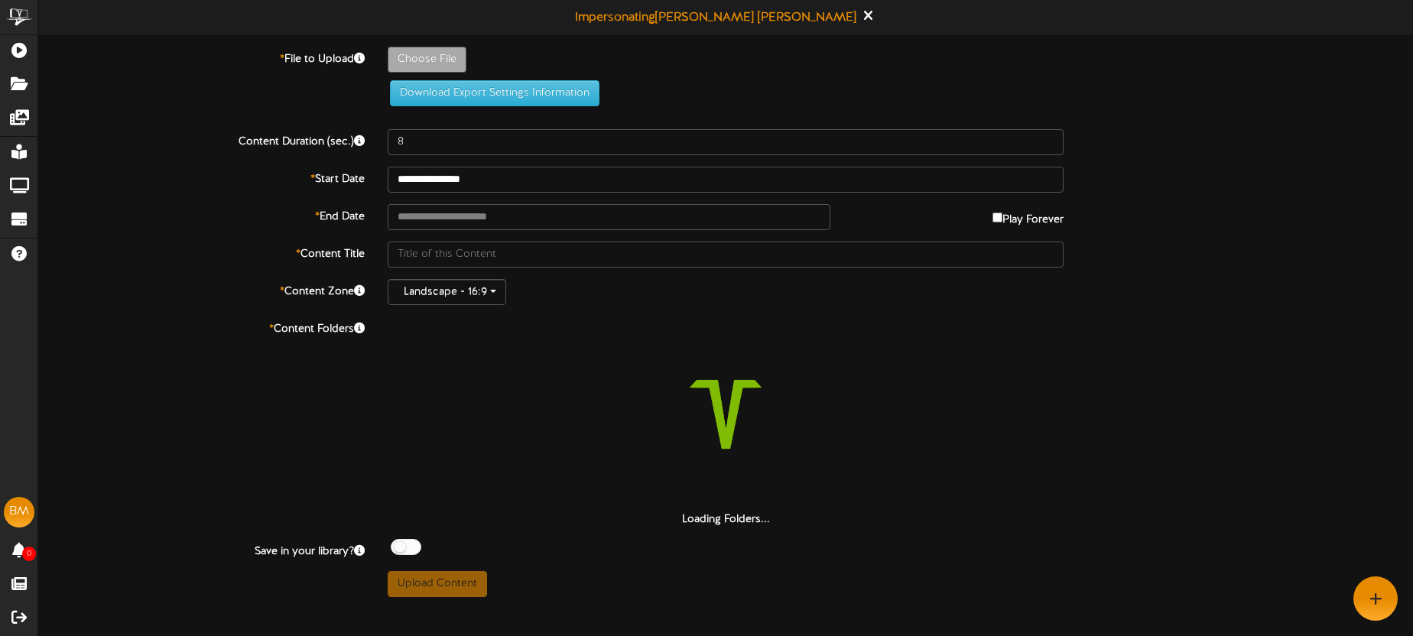
type input "**********"
type input "3panelsidesoct25"
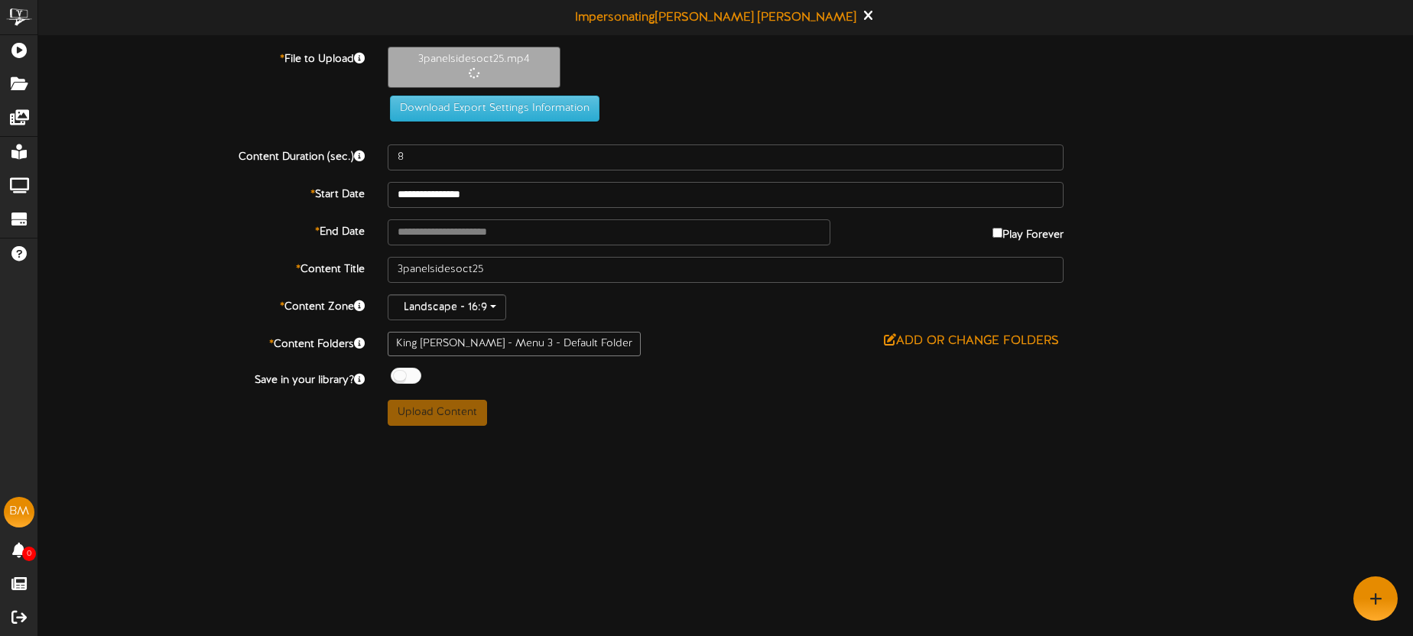
type input "43"
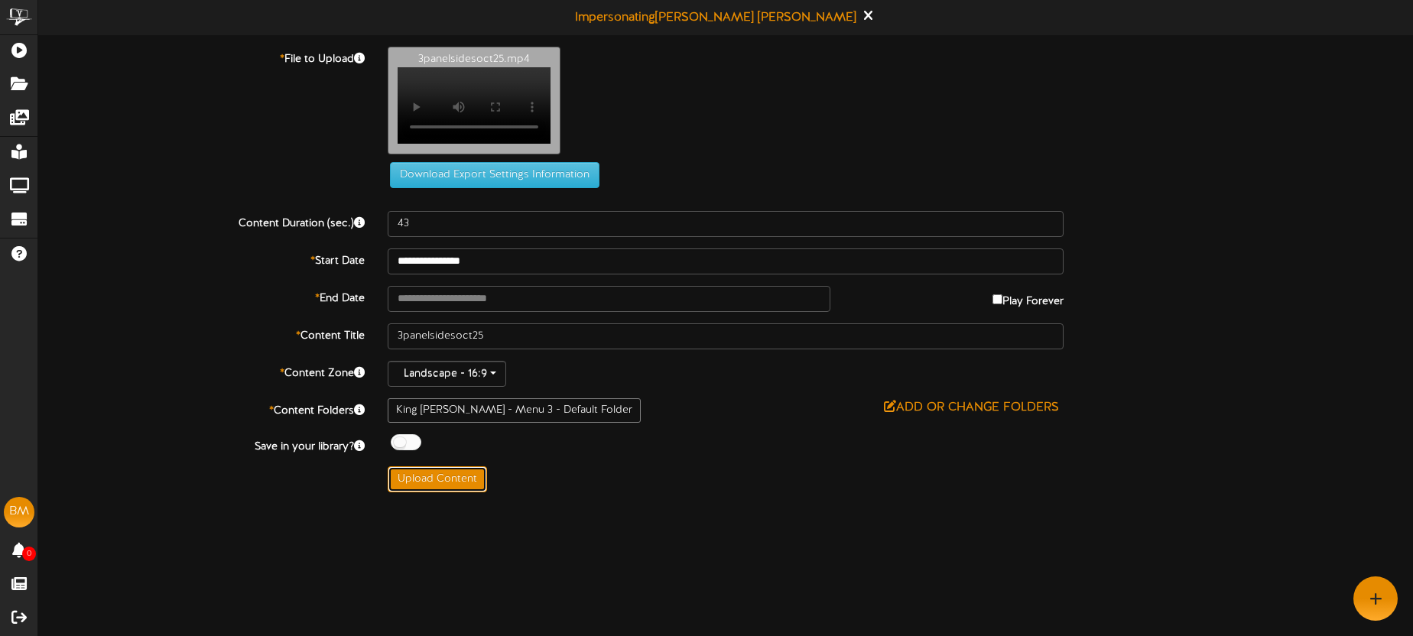
click at [457, 486] on button "Upload Content" at bounding box center [437, 479] width 99 height 26
type input "**********"
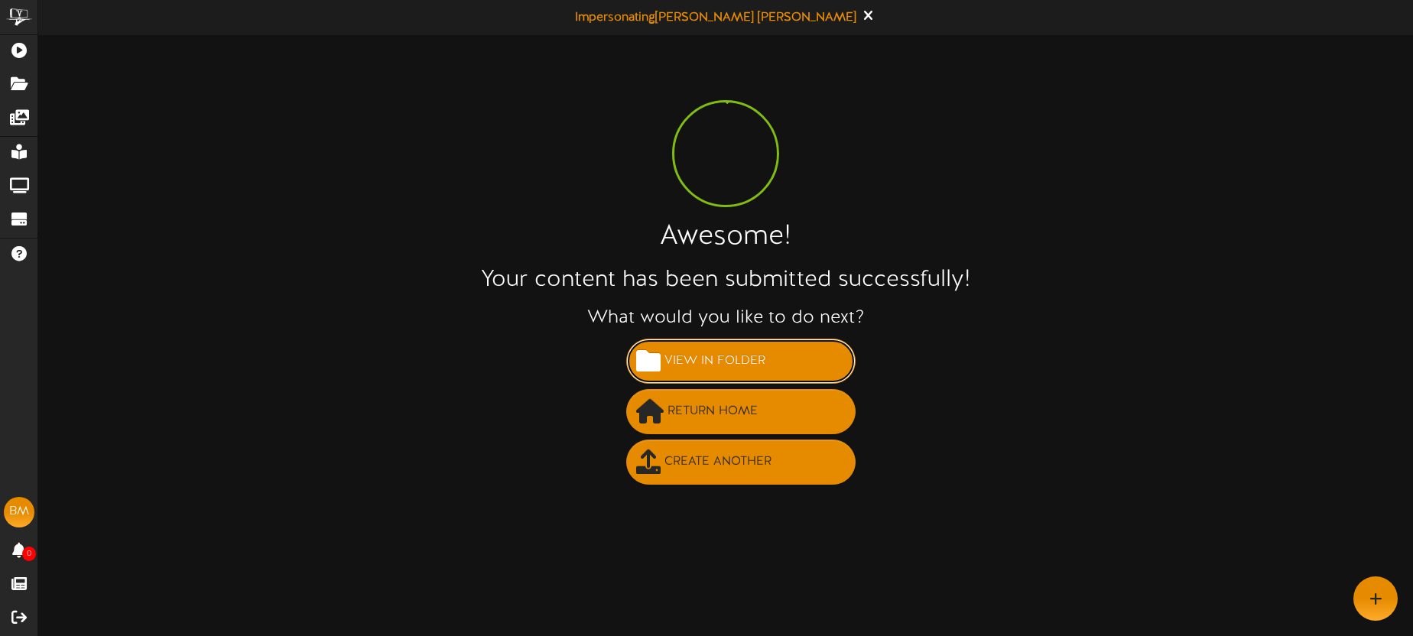
click at [736, 355] on span "View in Folder" at bounding box center [715, 361] width 109 height 25
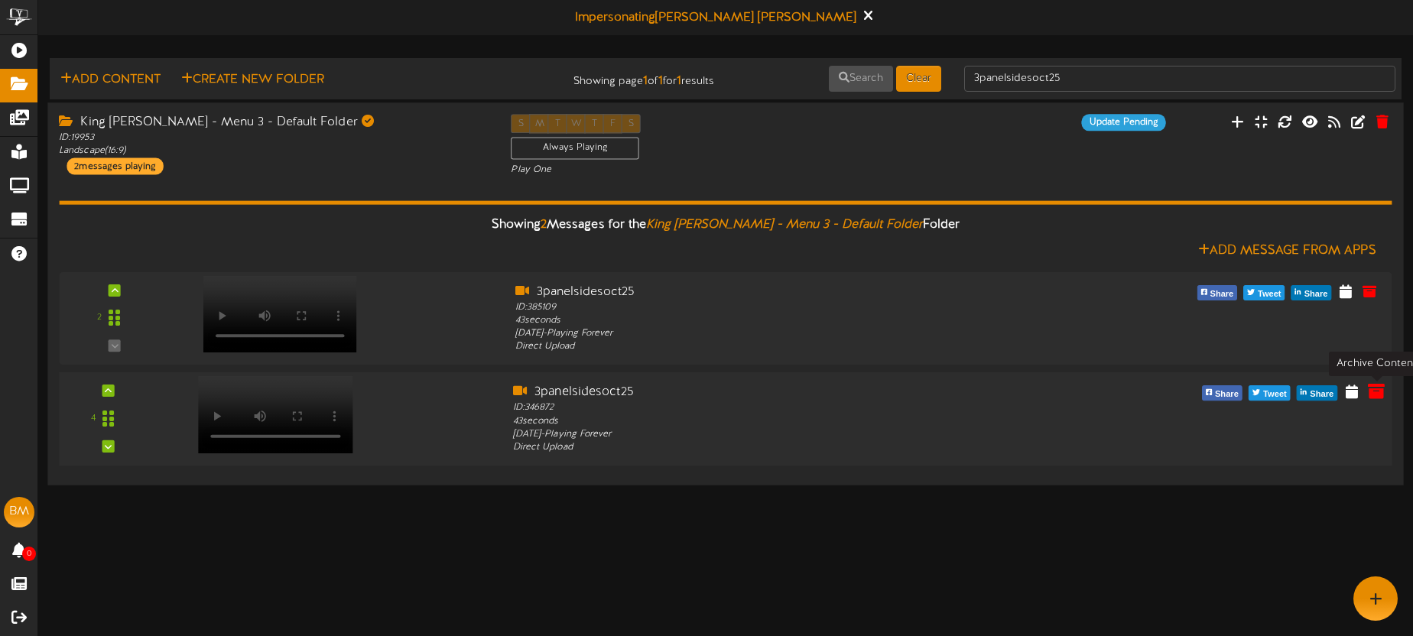
click at [1375, 393] on icon at bounding box center [1376, 391] width 17 height 17
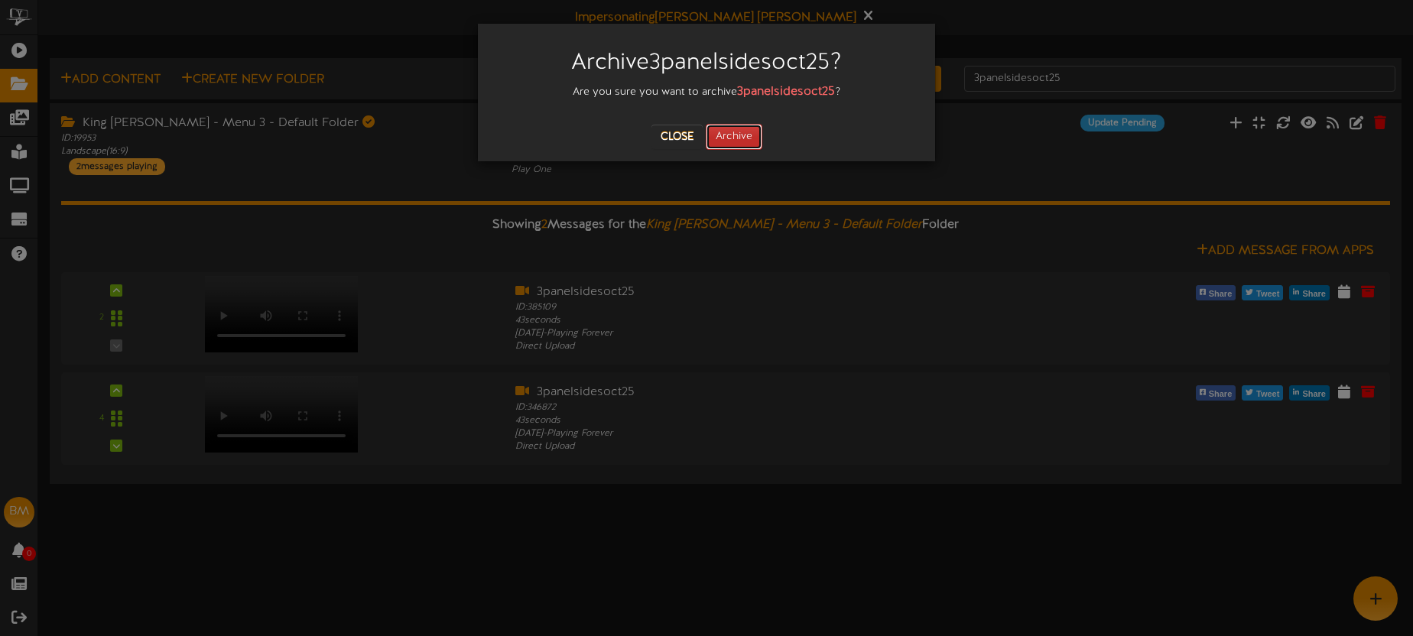
click at [739, 141] on button "Archive" at bounding box center [734, 137] width 57 height 26
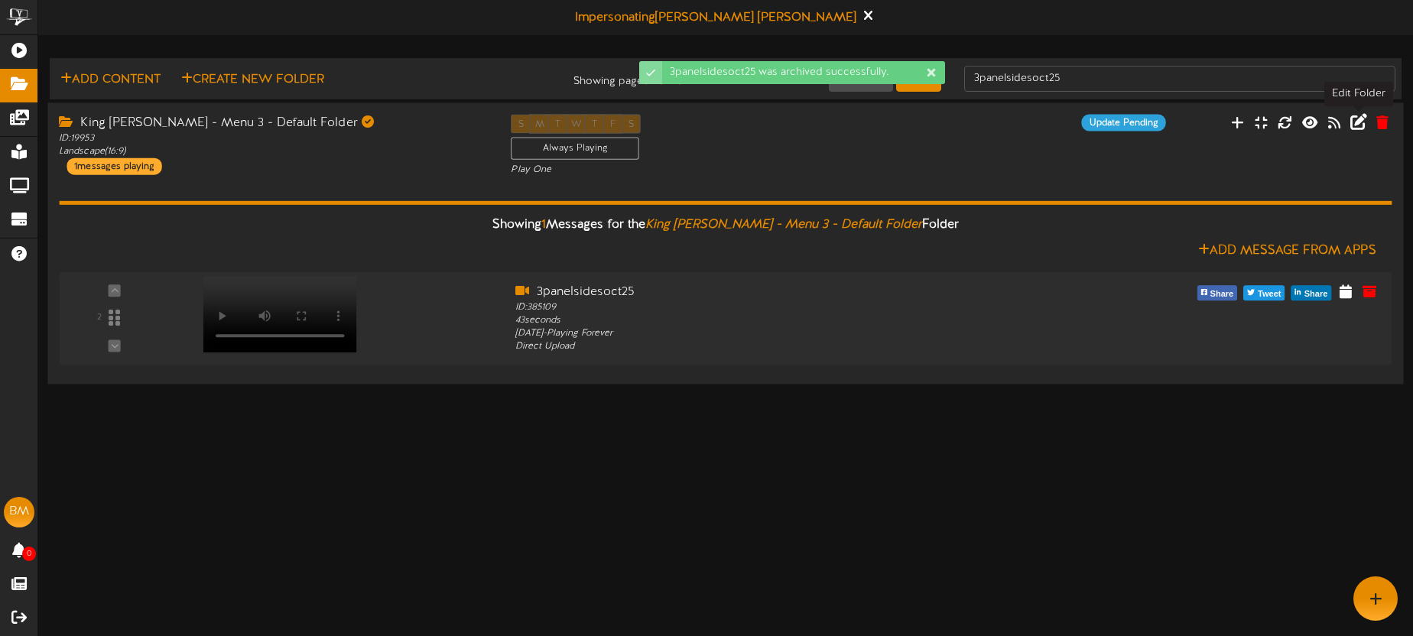
click at [1357, 121] on icon at bounding box center [1358, 121] width 17 height 17
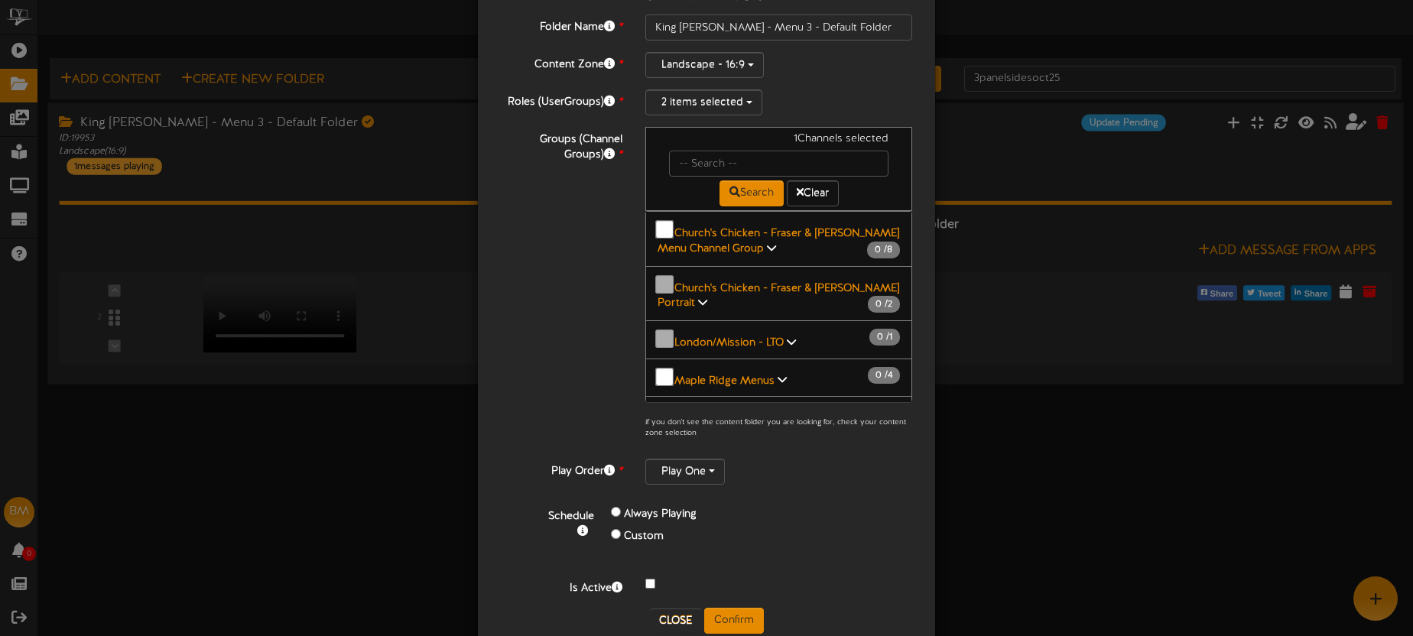
scroll to position [125, 0]
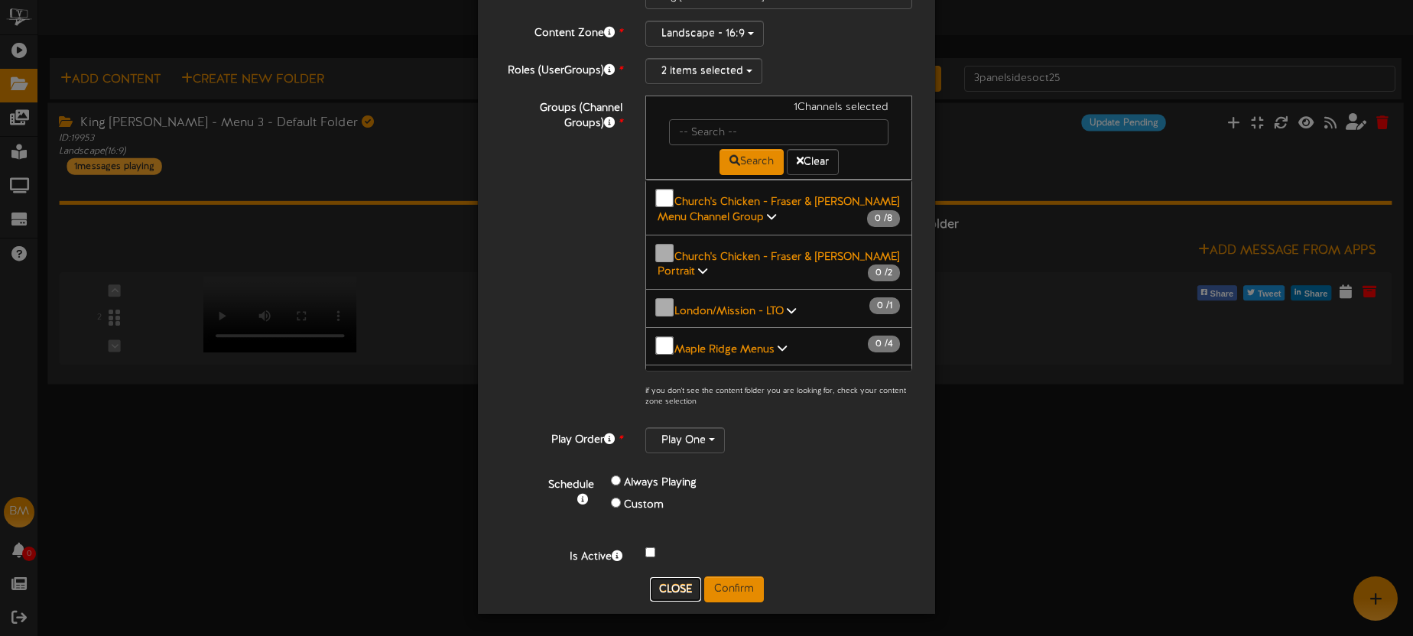
click at [680, 593] on button "Close" at bounding box center [675, 589] width 51 height 24
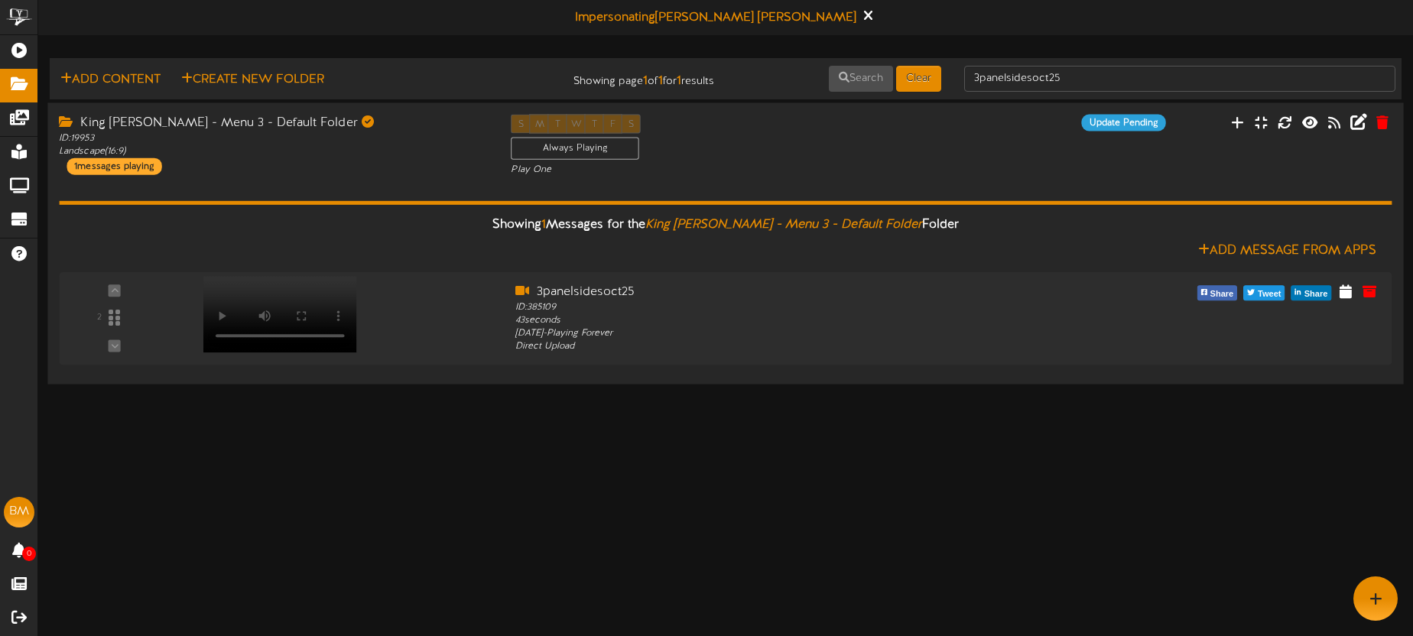
click at [878, 158] on div "S M T W T F S Always Playing Play One" at bounding box center [725, 145] width 452 height 63
click at [758, 169] on div "Play One" at bounding box center [725, 170] width 429 height 13
click at [889, 168] on div "Play One" at bounding box center [725, 170] width 429 height 13
click at [334, 153] on div "ID: 19953 Landscape ( 16:9 )" at bounding box center [273, 145] width 429 height 26
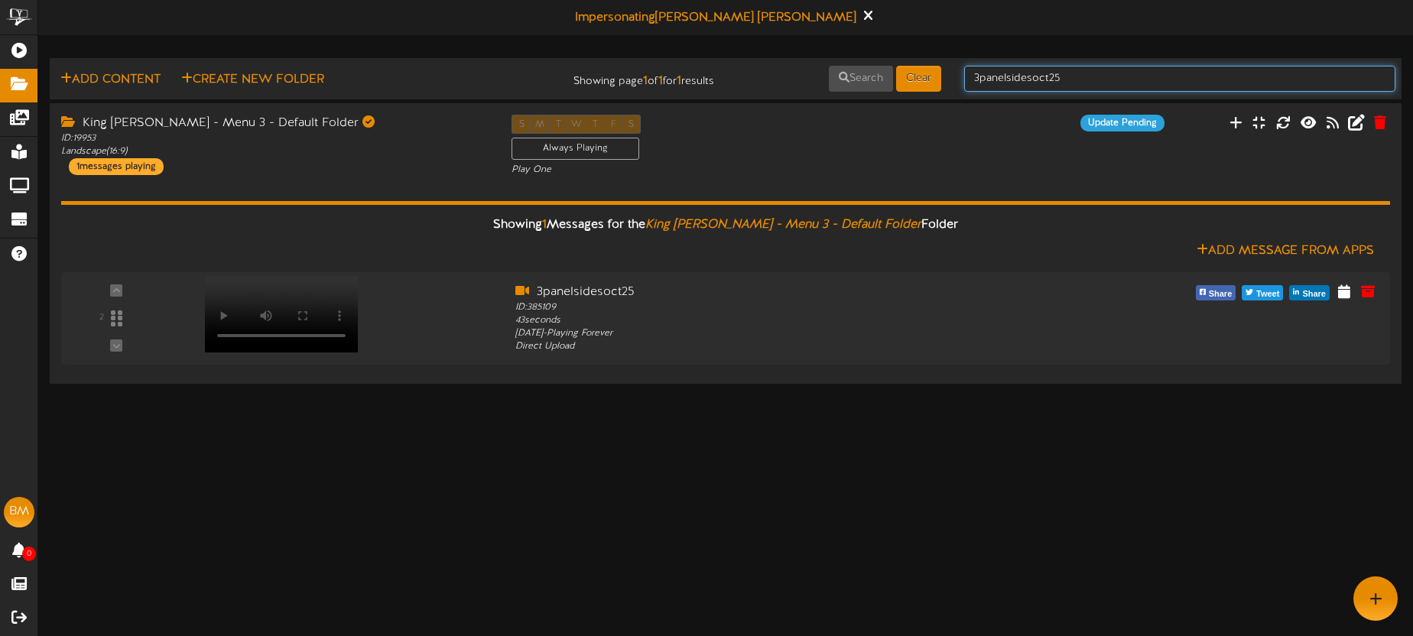
drag, startPoint x: 1135, startPoint y: 85, endPoint x: 986, endPoint y: 76, distance: 148.6
click at [987, 76] on input "3panelsidesoct25" at bounding box center [1179, 79] width 431 height 26
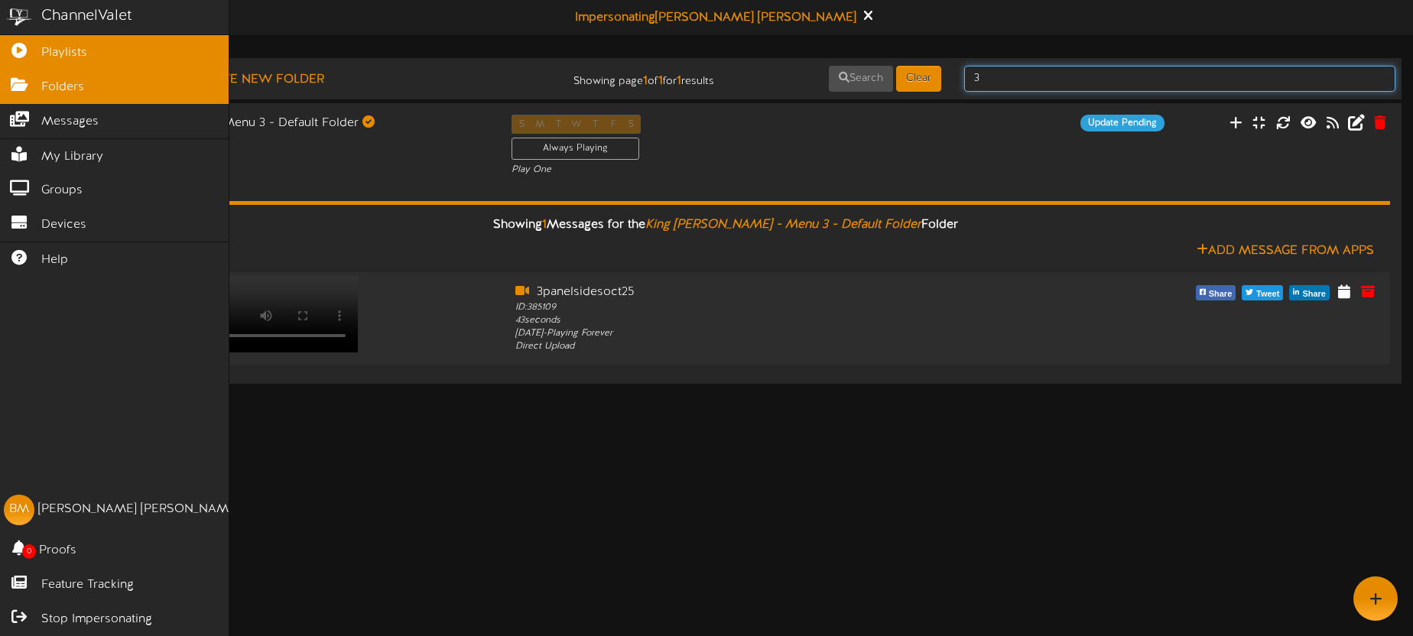
type input "3"
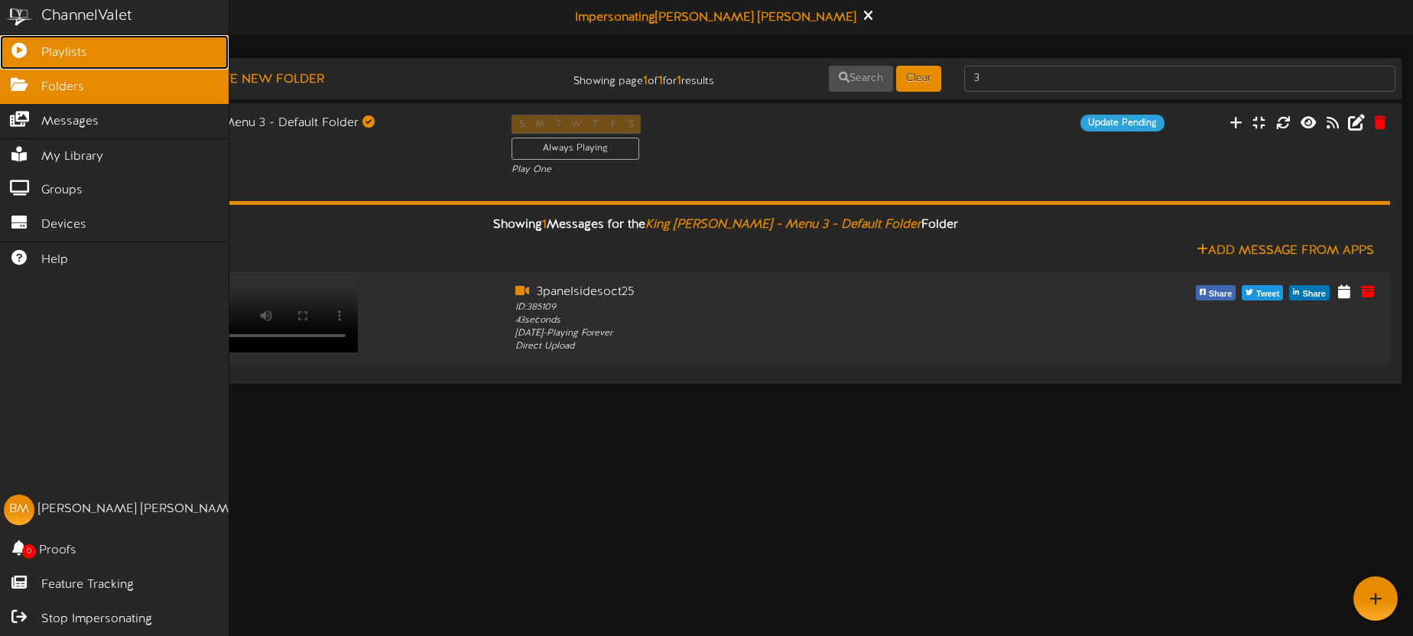
click at [26, 48] on icon at bounding box center [19, 48] width 38 height 11
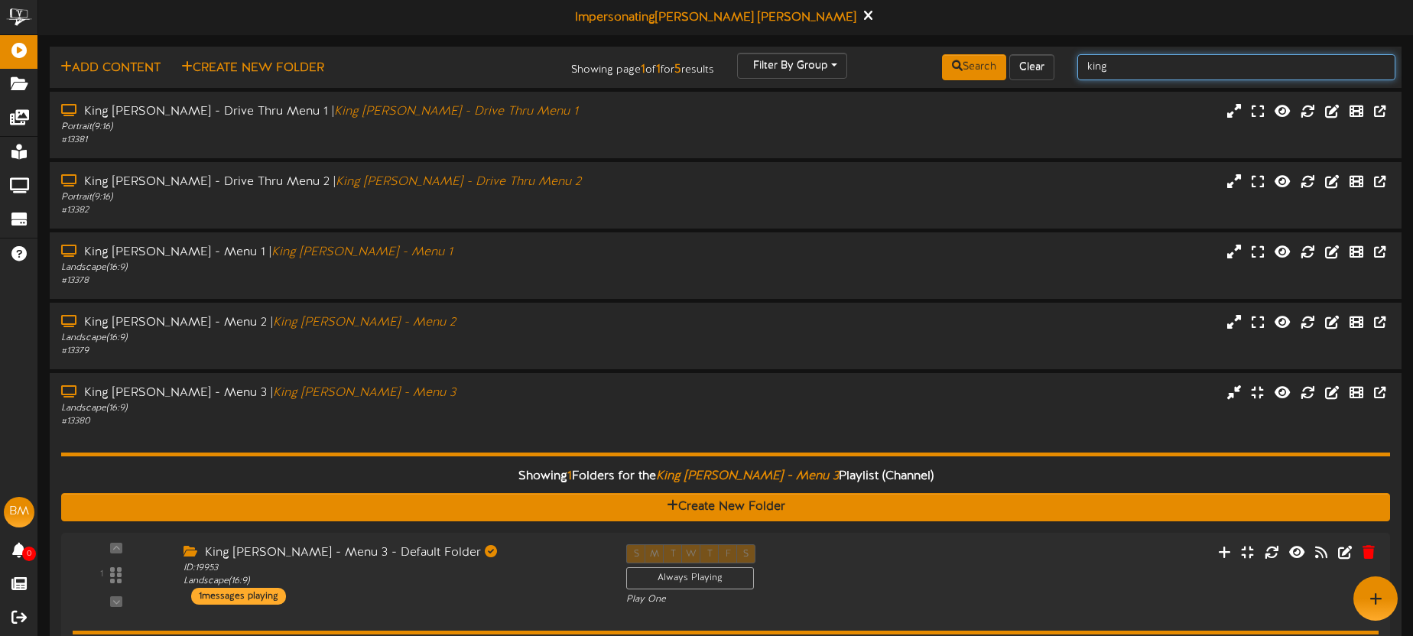
drag, startPoint x: 1136, startPoint y: 74, endPoint x: 1080, endPoint y: 70, distance: 56.7
click at [1080, 70] on input "king" at bounding box center [1236, 67] width 318 height 26
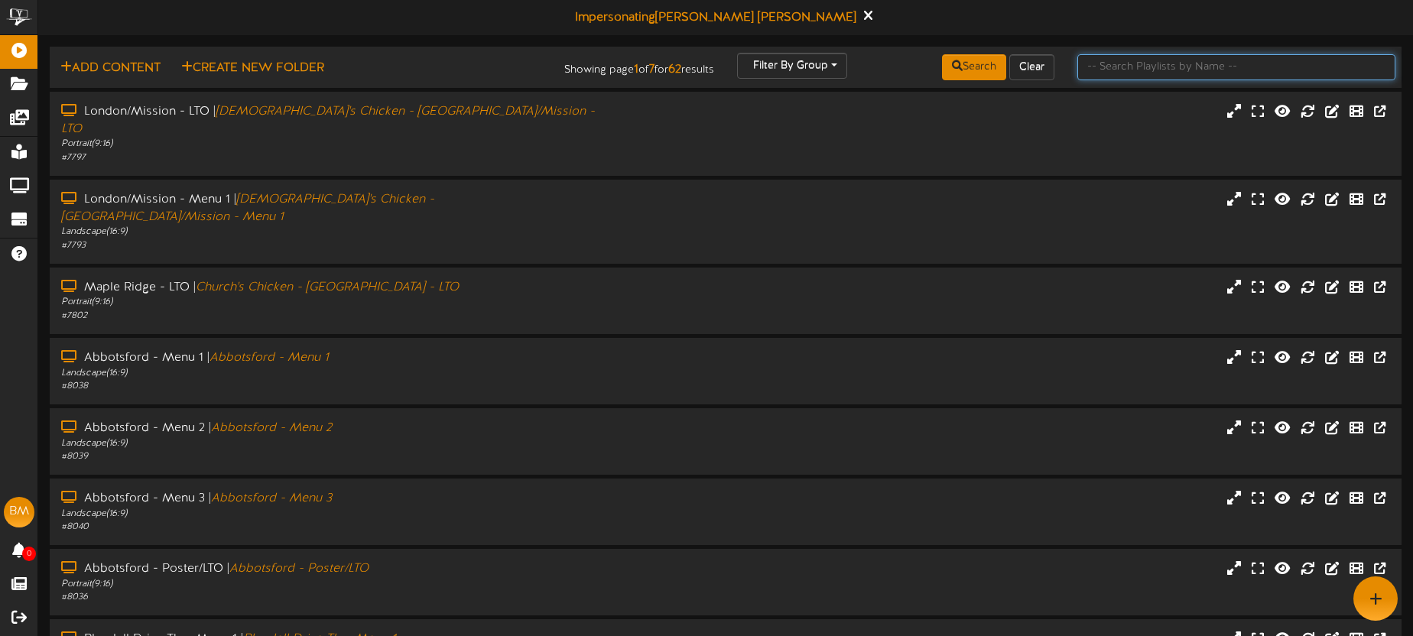
click at [1095, 70] on input "text" at bounding box center [1236, 67] width 318 height 26
type input "garrison"
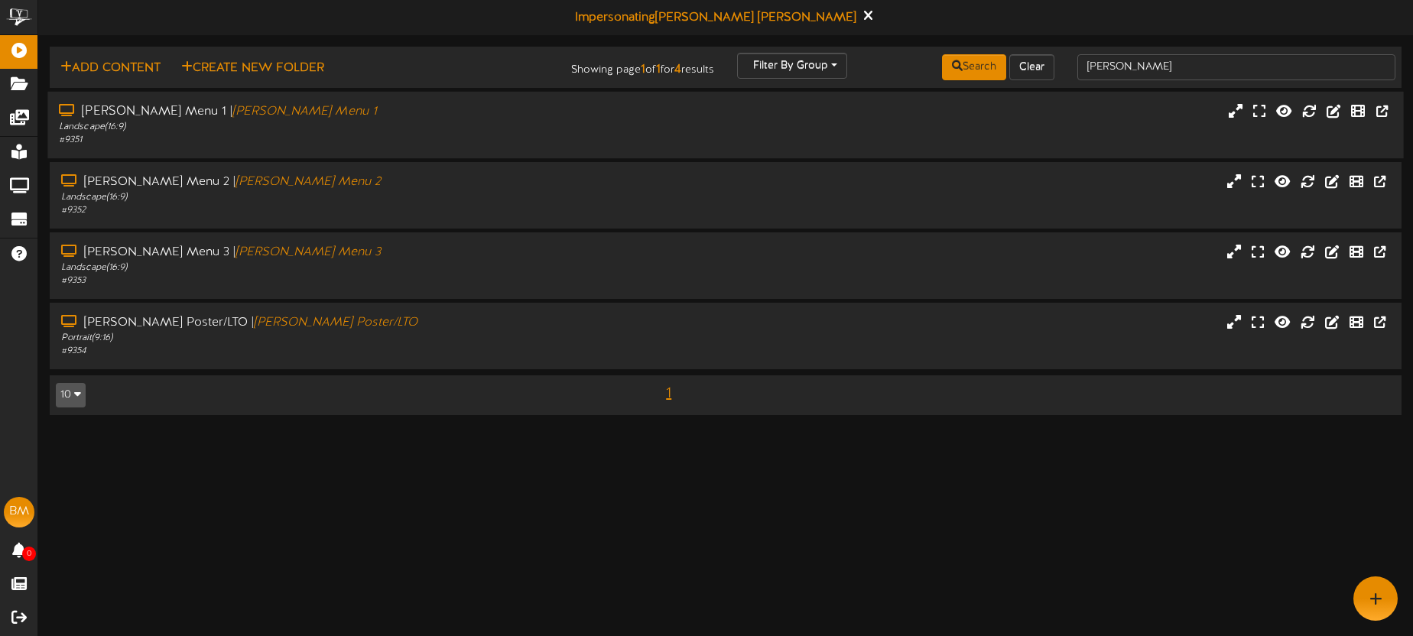
click at [333, 131] on div "Landscape ( 16:9 )" at bounding box center [330, 127] width 542 height 13
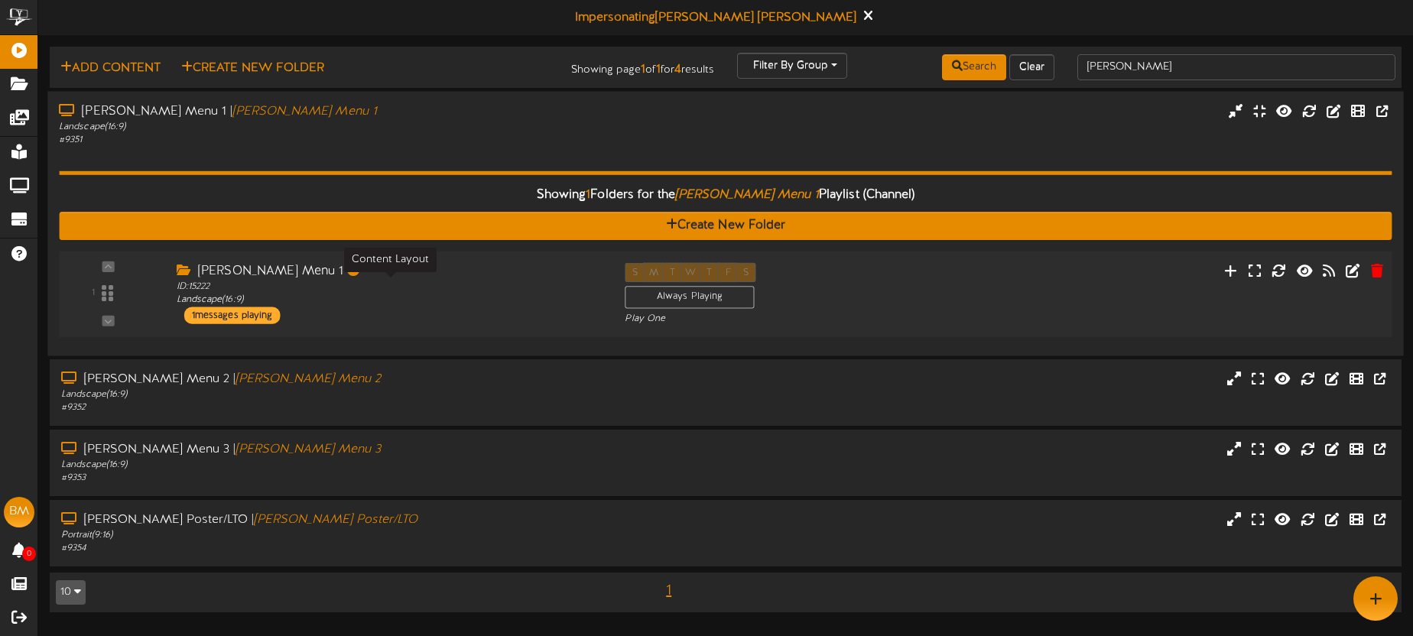
click at [439, 294] on div "ID: 15222 Landscape ( 16:9 )" at bounding box center [389, 293] width 425 height 27
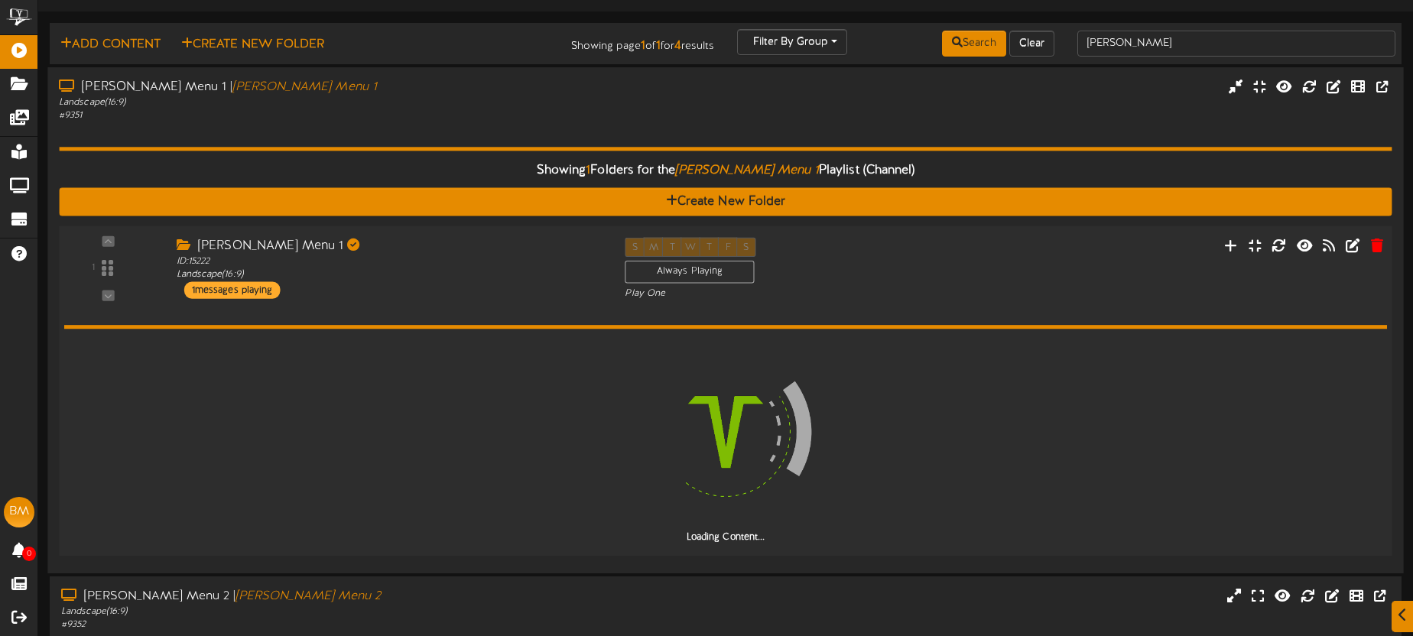
scroll to position [35, 0]
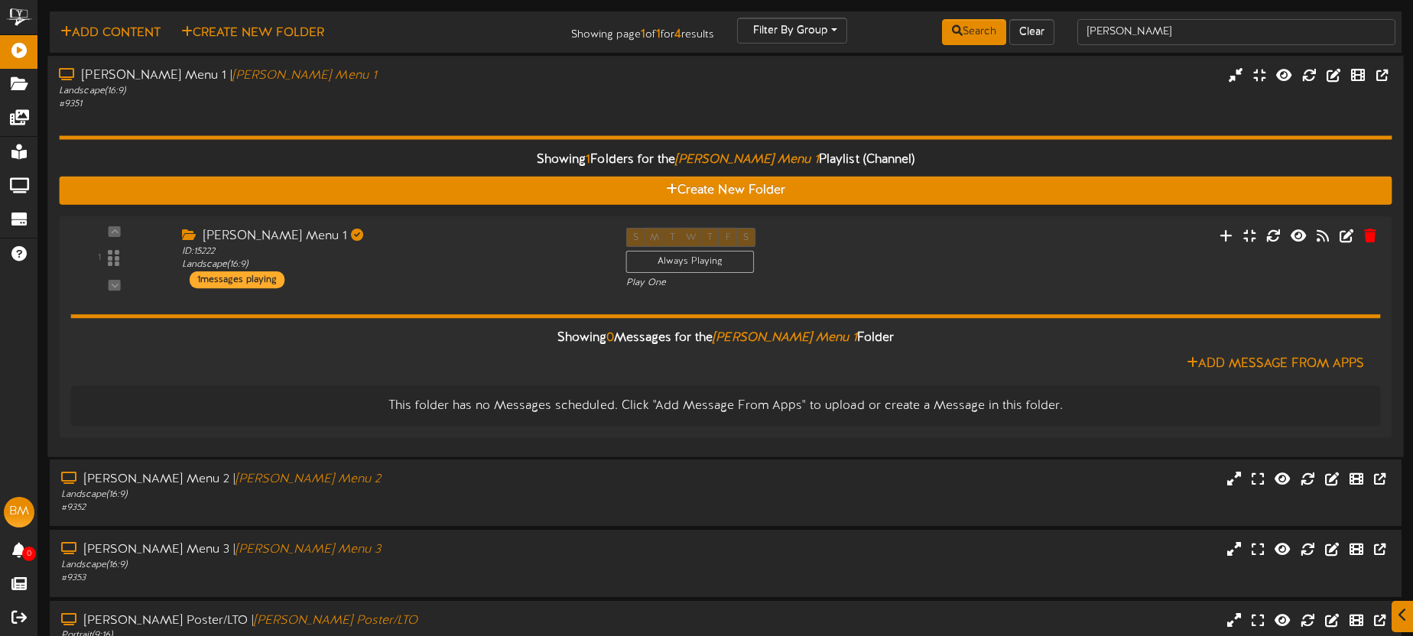
click at [994, 234] on div "1 ID:" at bounding box center [725, 258] width 1333 height 63
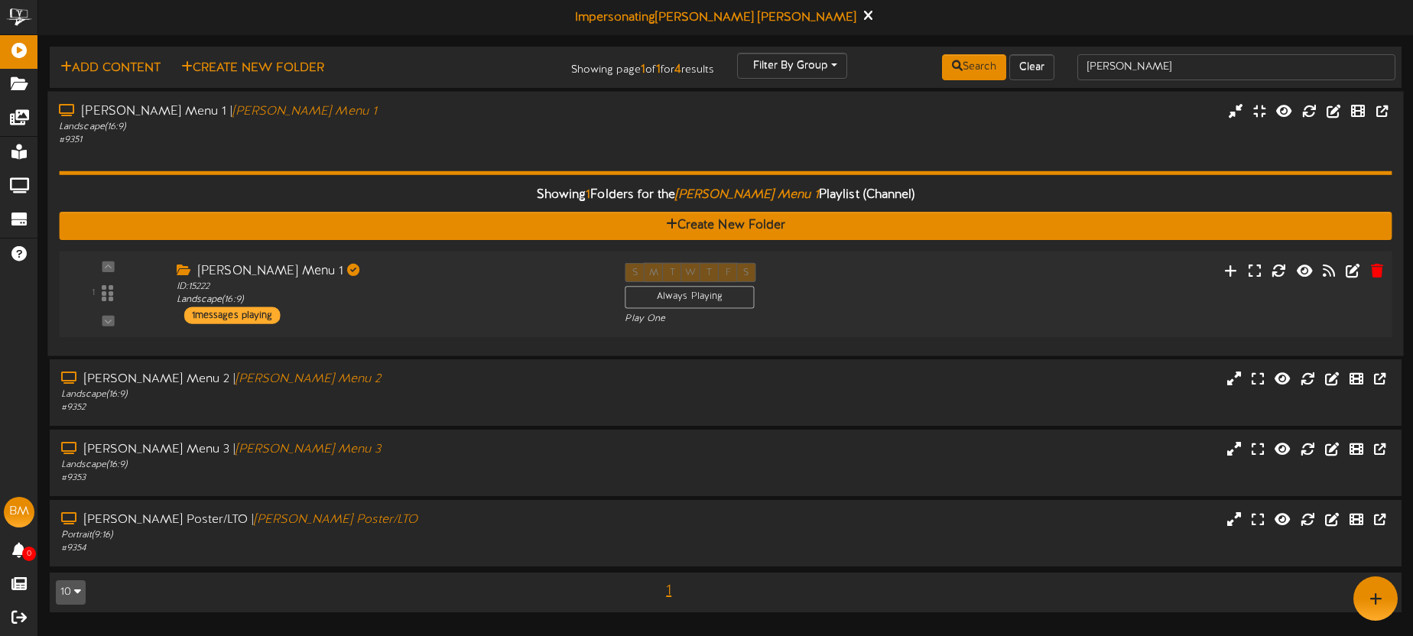
click at [989, 278] on div "1 ID:" at bounding box center [726, 293] width 1347 height 63
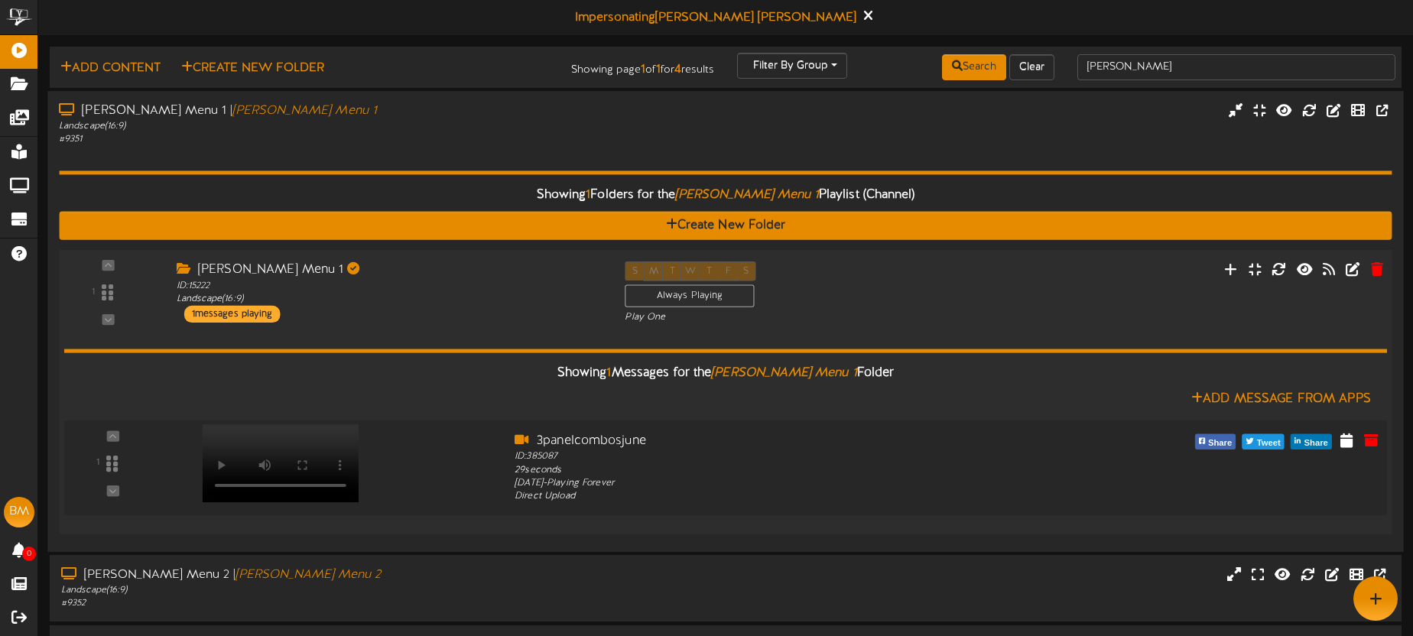
click at [299, 436] on video at bounding box center [281, 463] width 157 height 78
click at [1231, 270] on icon at bounding box center [1231, 268] width 16 height 17
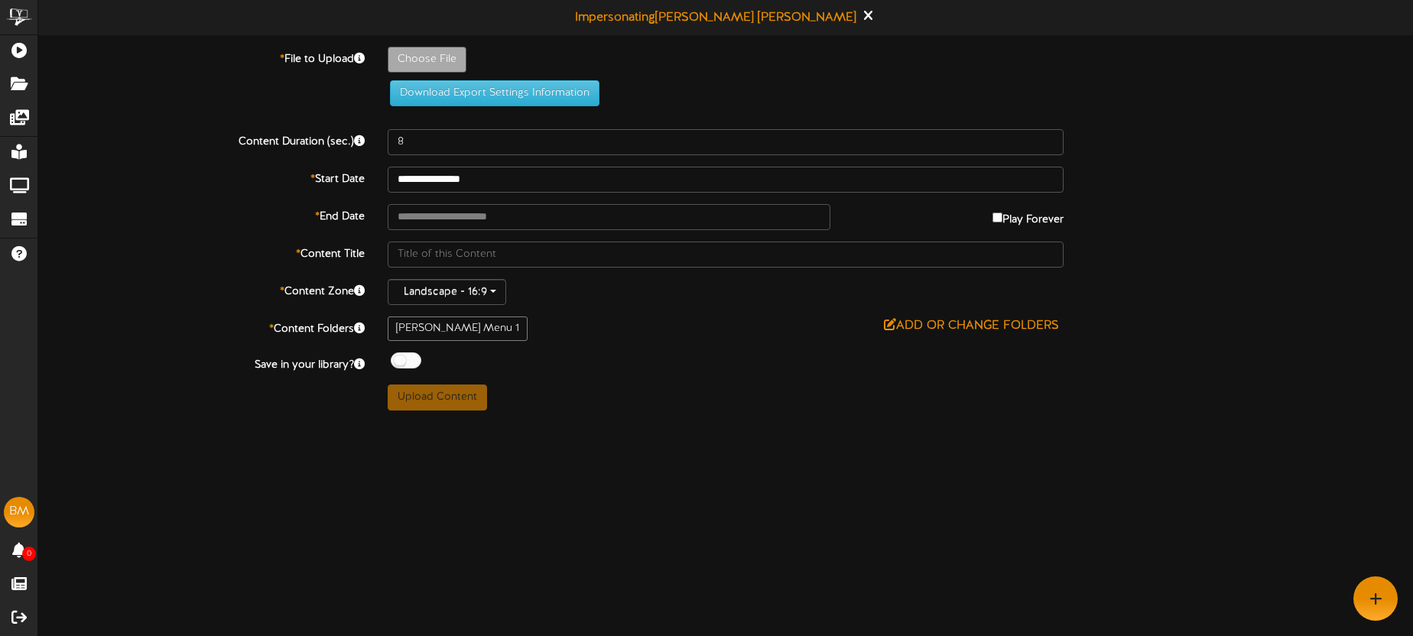
type input "**********"
type input "Garrison3menucombo1"
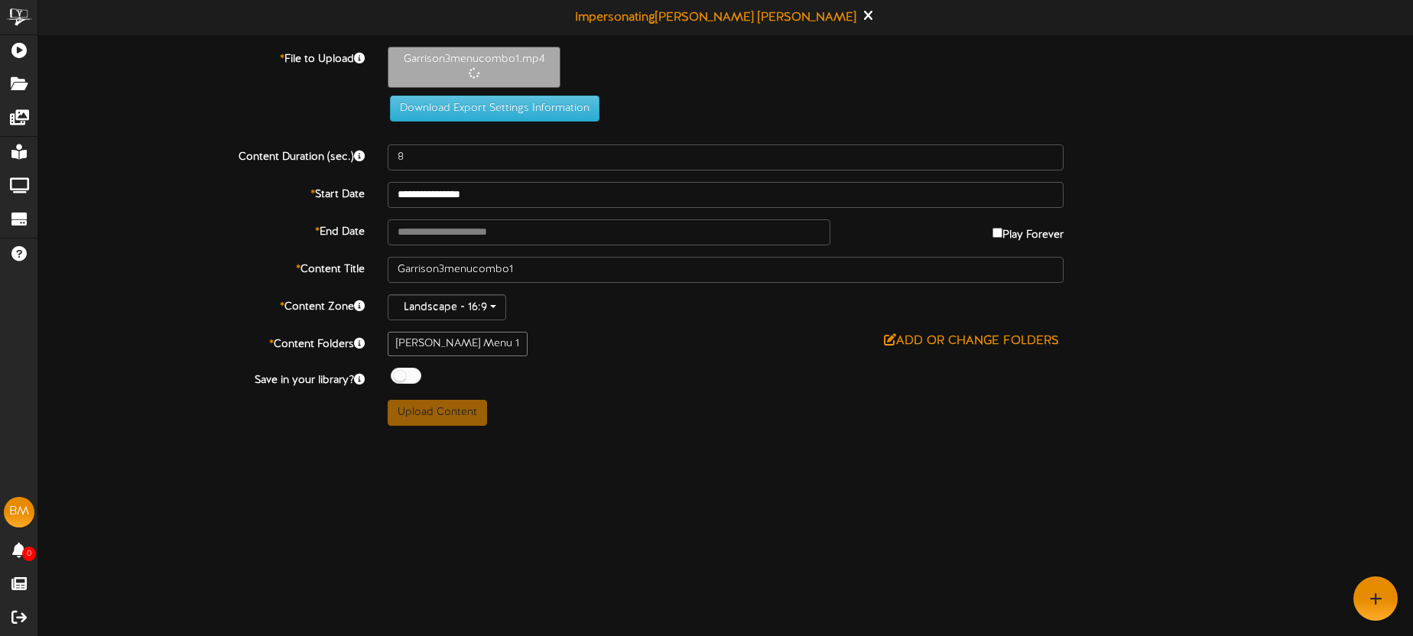
type input "30"
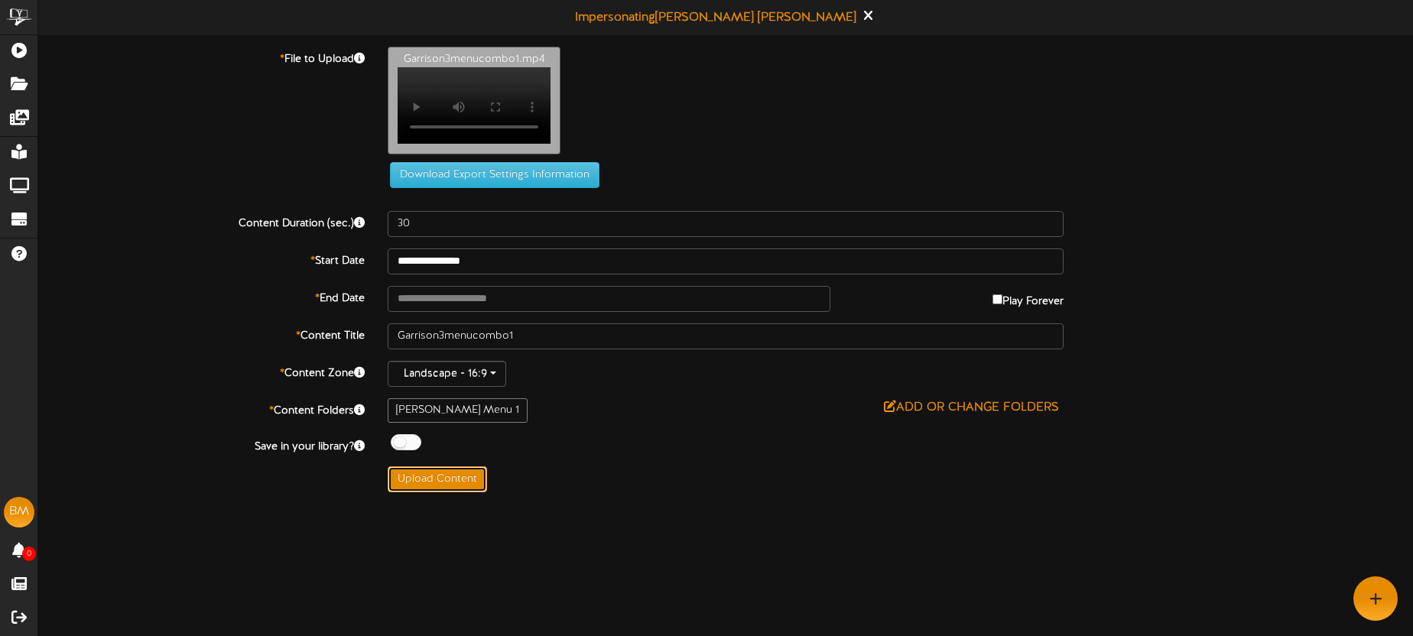
click at [463, 492] on button "Upload Content" at bounding box center [437, 479] width 99 height 26
type input "**********"
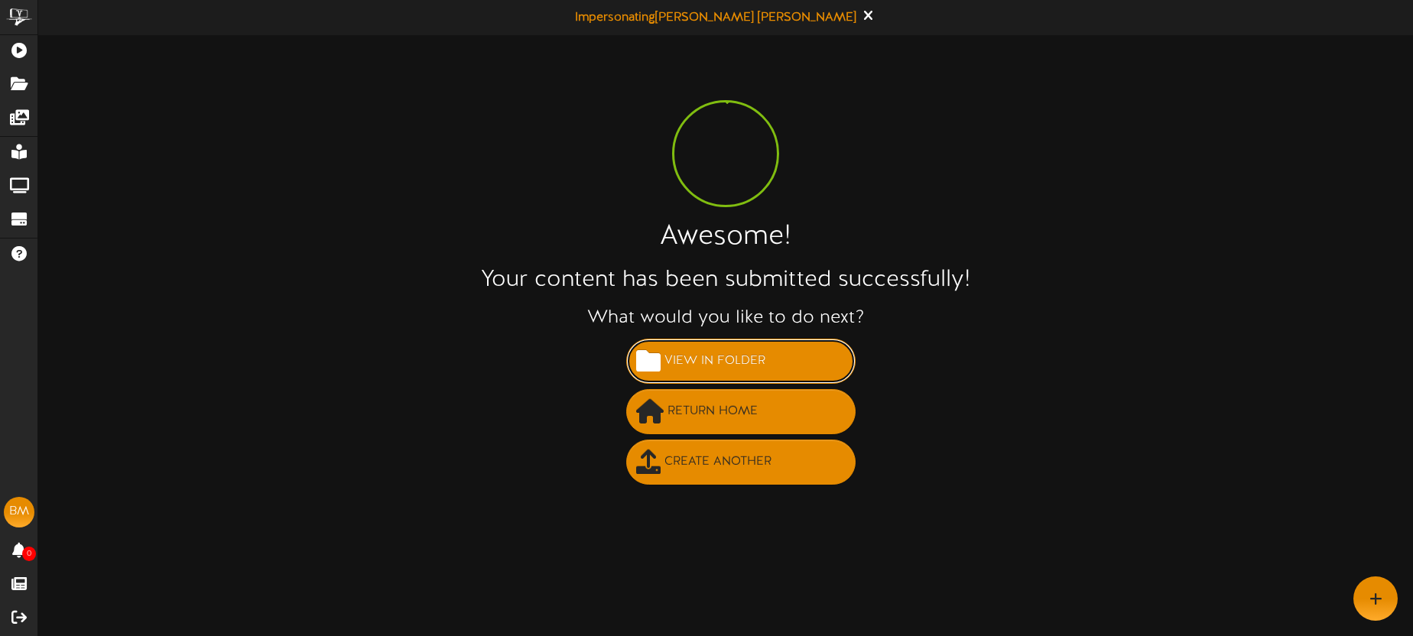
click at [721, 362] on span "View in Folder" at bounding box center [715, 361] width 109 height 25
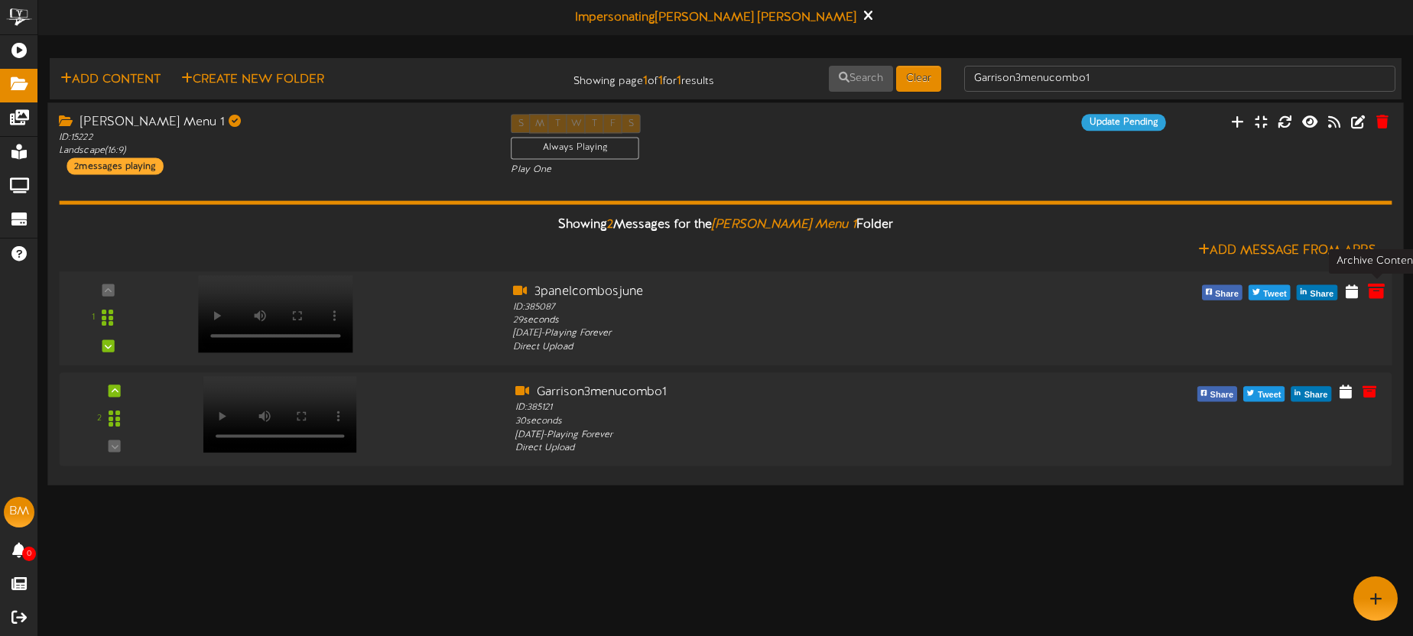
click at [1375, 291] on icon at bounding box center [1376, 290] width 17 height 17
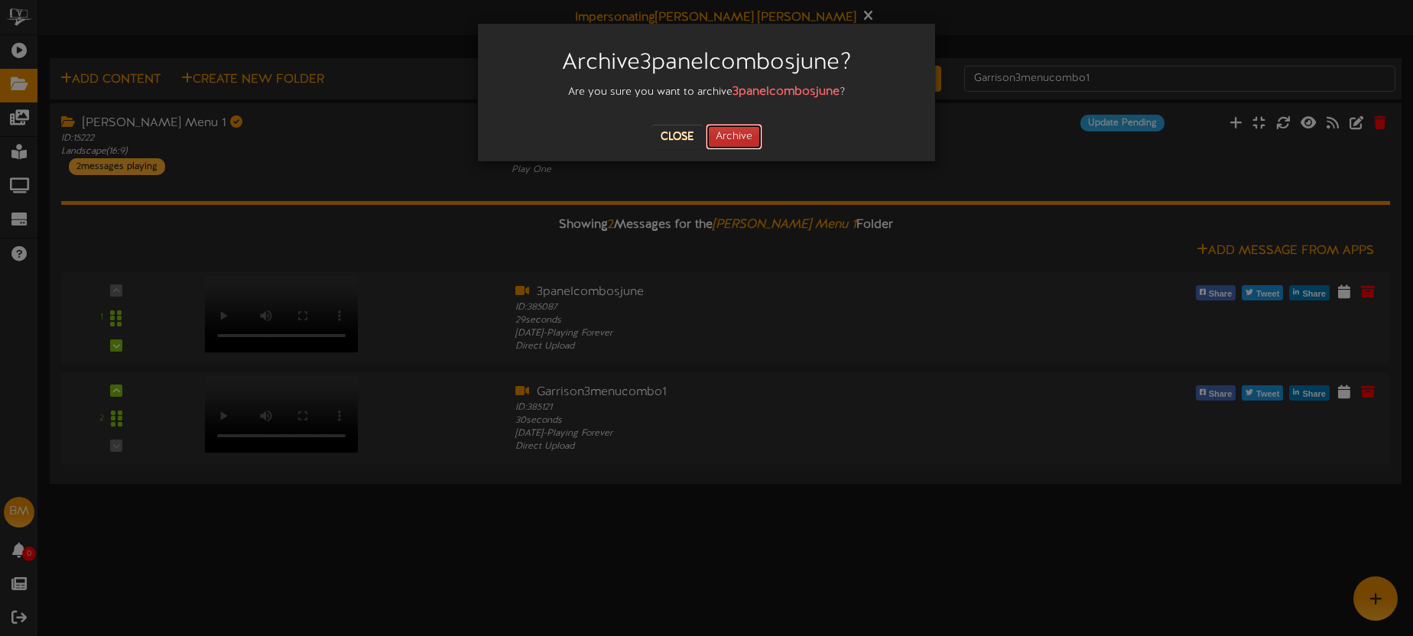
drag, startPoint x: 742, startPoint y: 137, endPoint x: 753, endPoint y: 135, distance: 11.6
click at [742, 137] on button "Archive" at bounding box center [734, 137] width 57 height 26
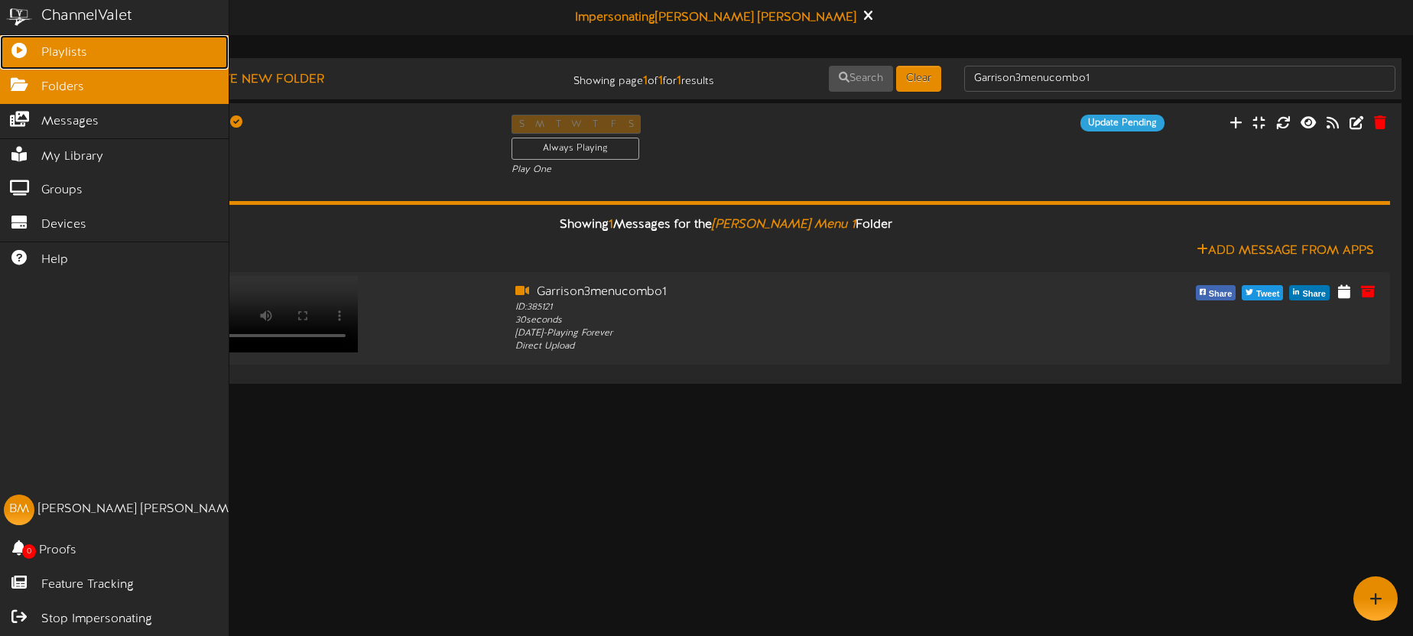
click at [50, 54] on span "Playlists" at bounding box center [64, 53] width 46 height 18
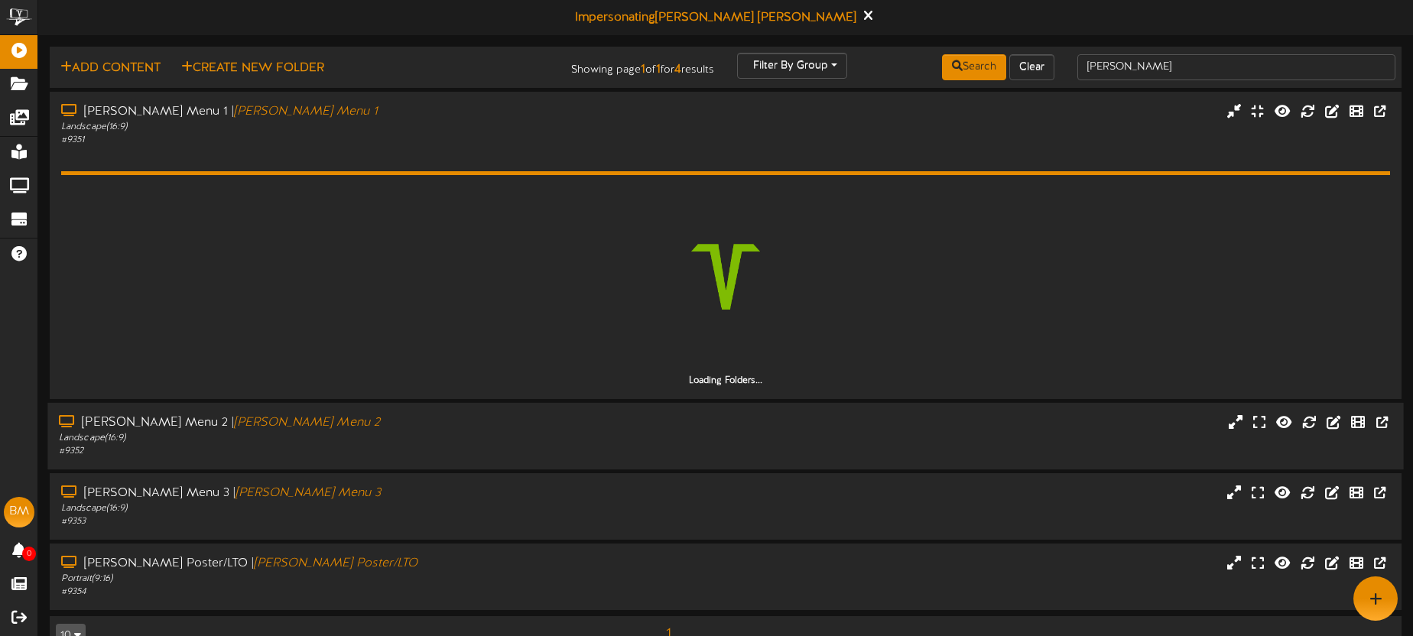
click at [736, 431] on div "Garrison Menu 2 | Garrison Menu 2 Landscape ( 16:9 ) # 9352" at bounding box center [725, 436] width 1356 height 44
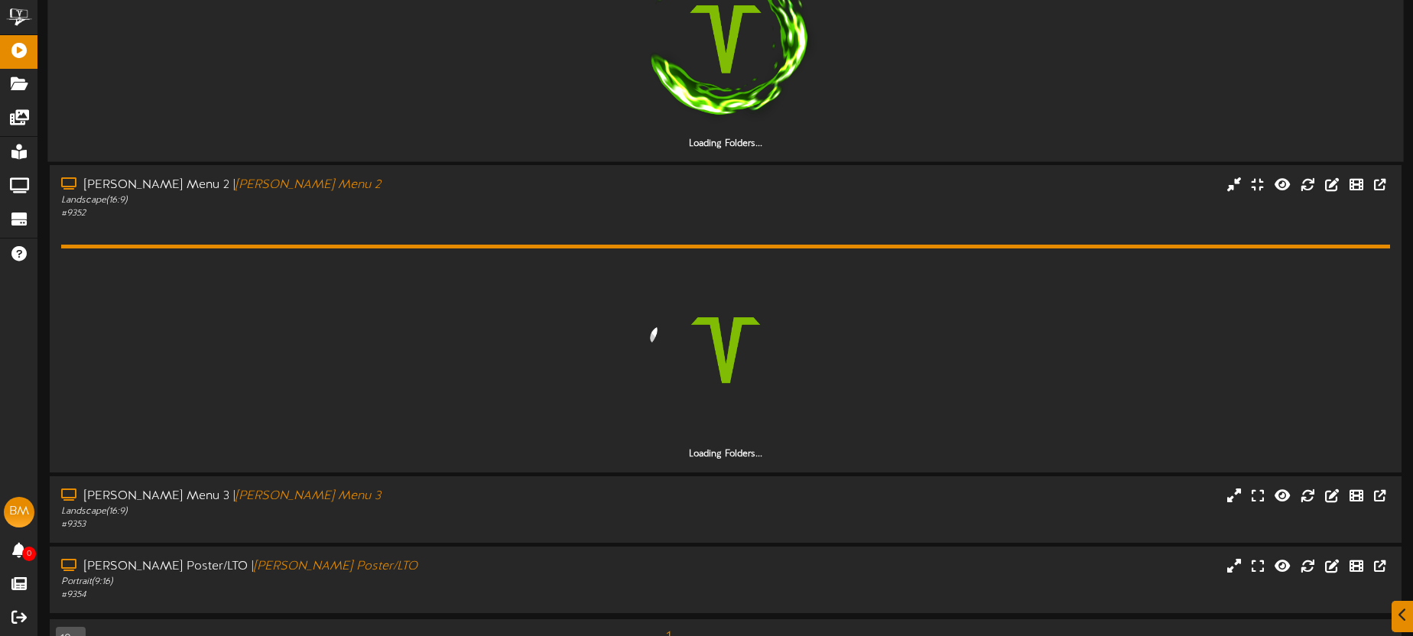
scroll to position [272, 0]
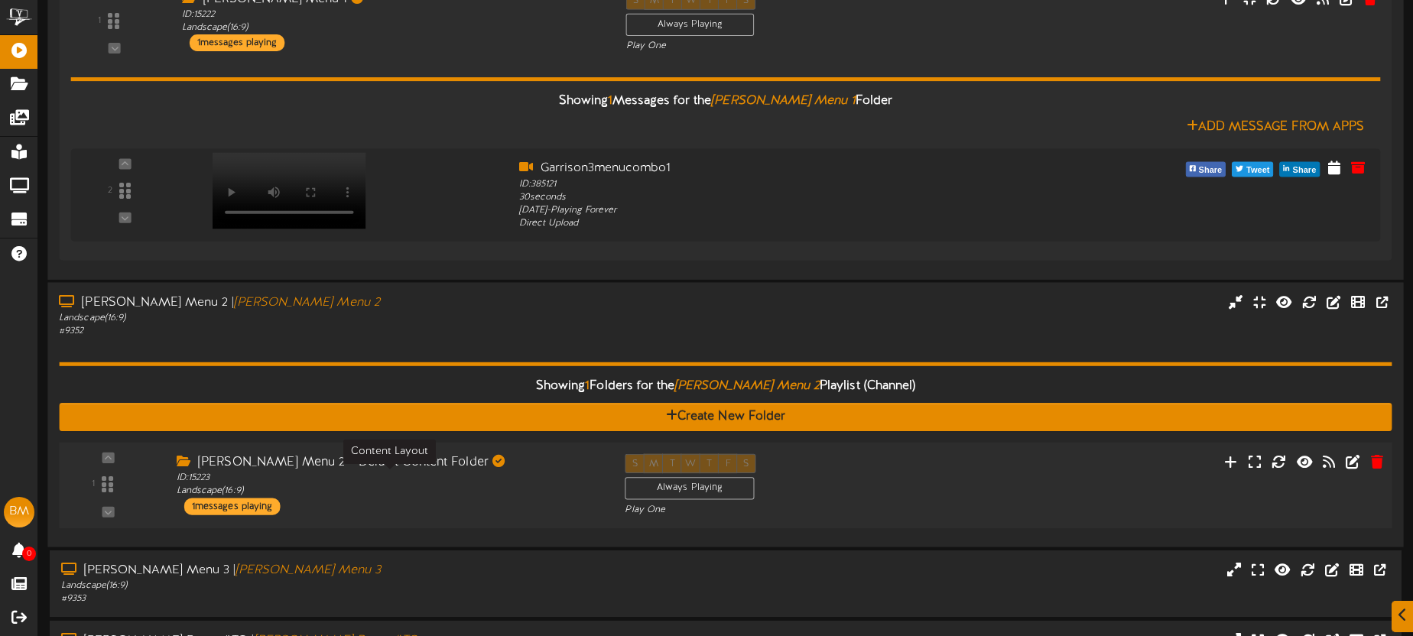
click at [553, 479] on div "ID: 15223 Landscape ( 16:9 )" at bounding box center [389, 485] width 425 height 27
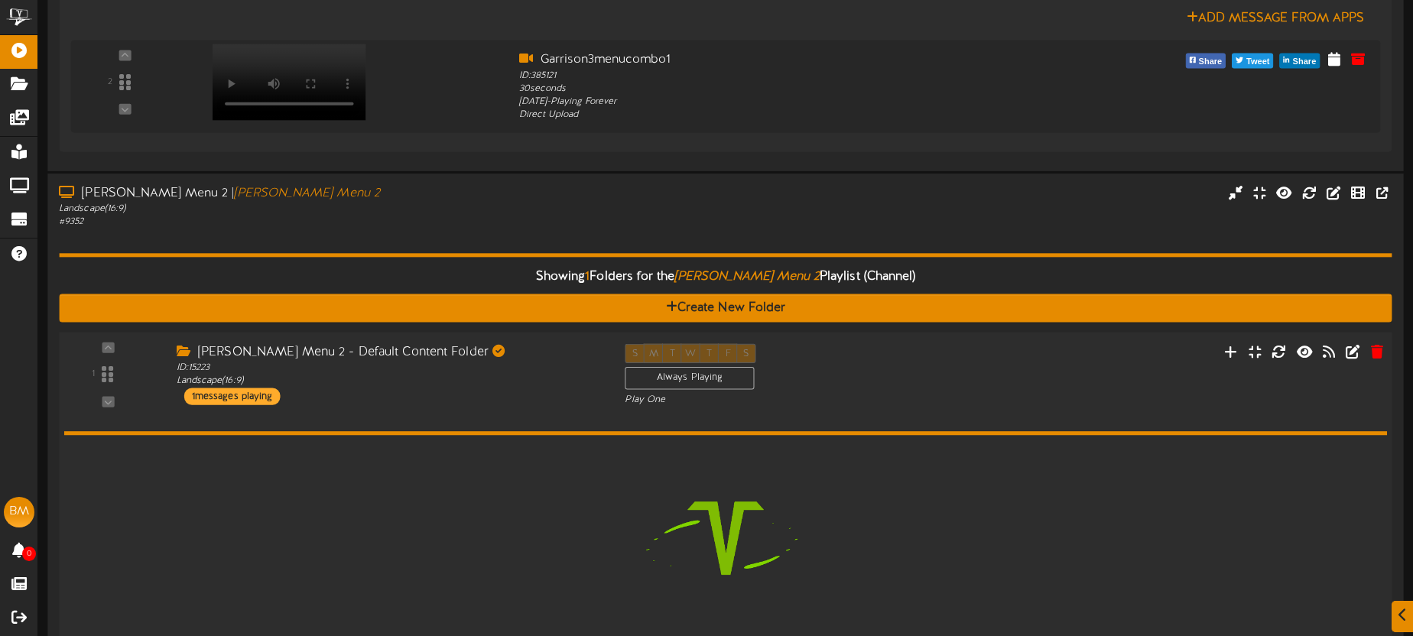
scroll to position [547, 0]
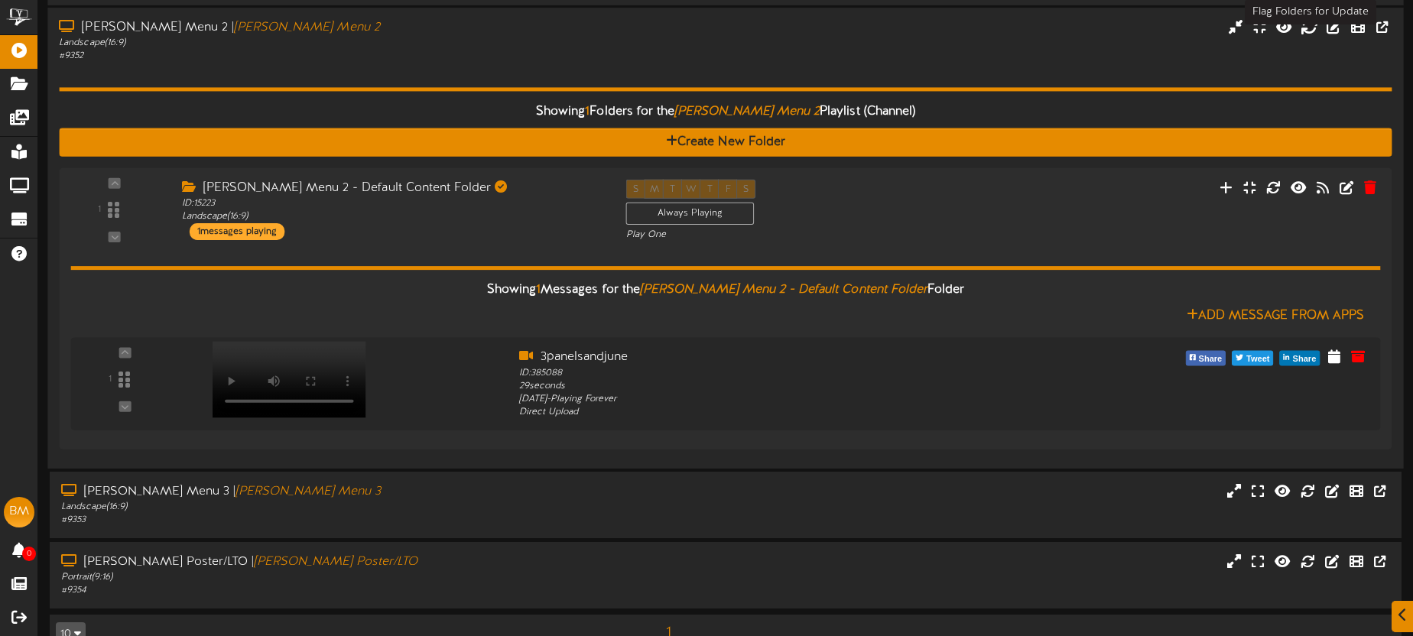
click at [1313, 28] on icon at bounding box center [1309, 26] width 17 height 17
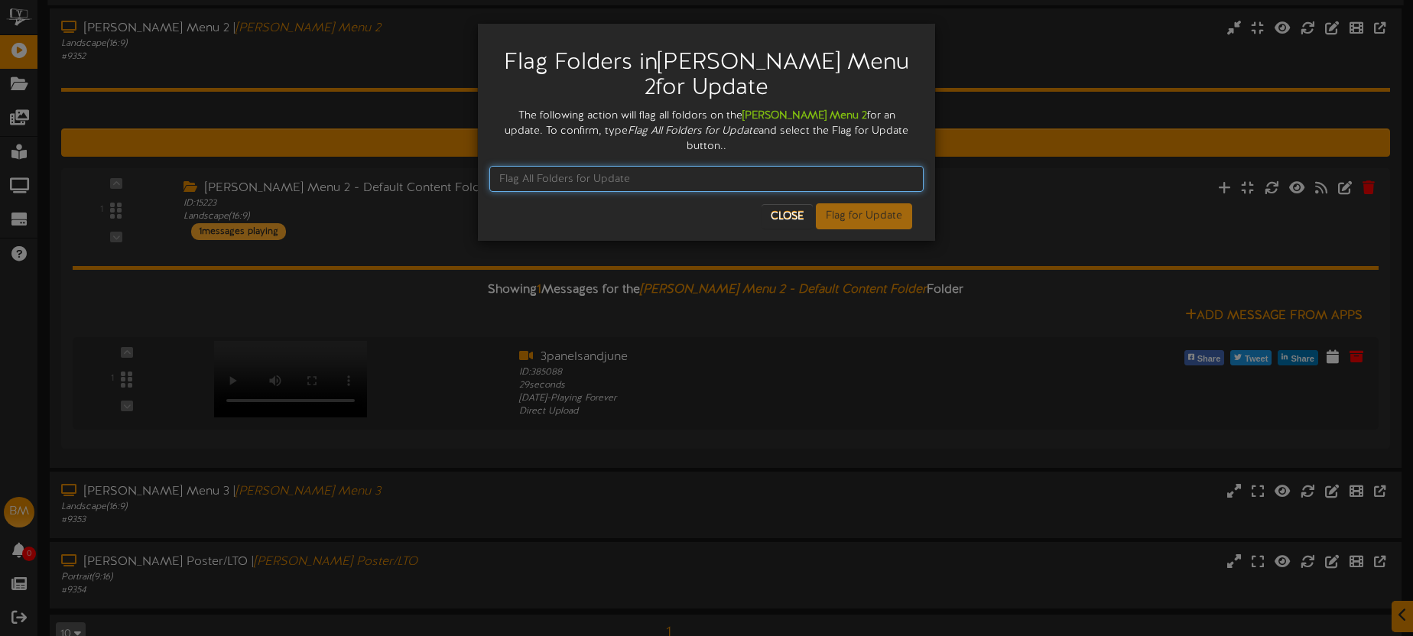
click at [601, 169] on input "text" at bounding box center [706, 179] width 434 height 26
type input "Flag All Folders for Update"
click at [854, 204] on button "Flag for Update" at bounding box center [864, 216] width 96 height 26
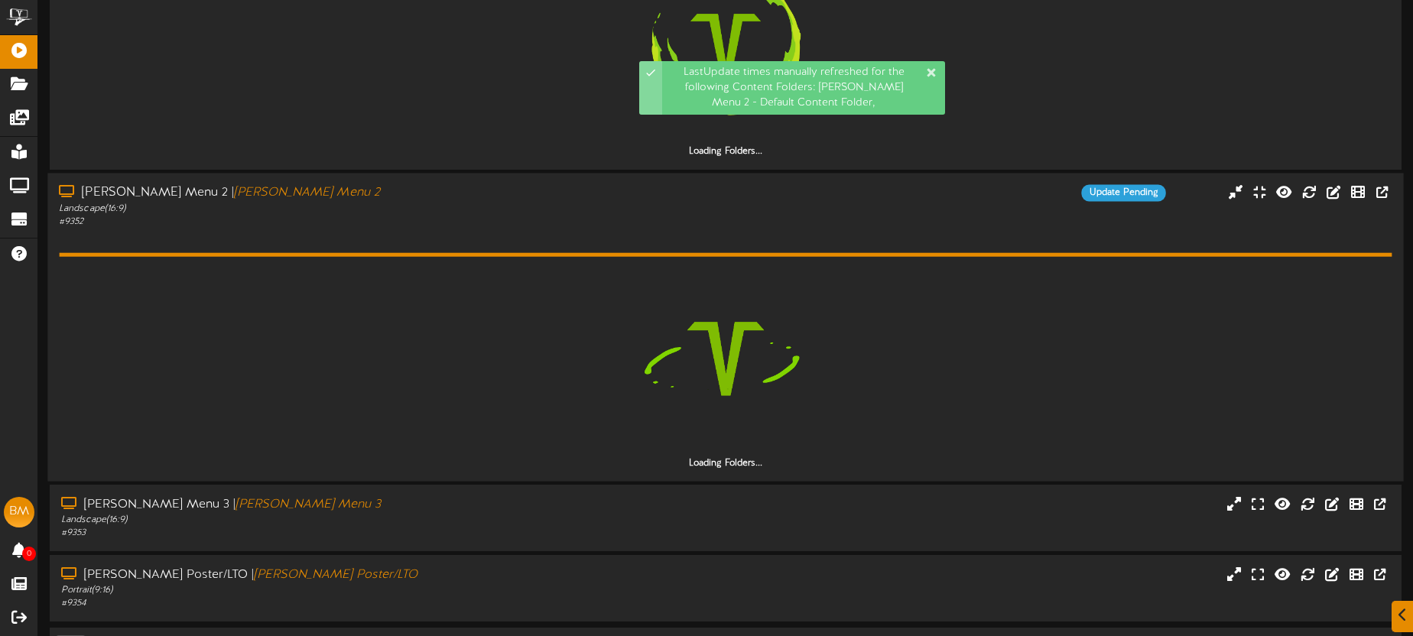
scroll to position [276, 0]
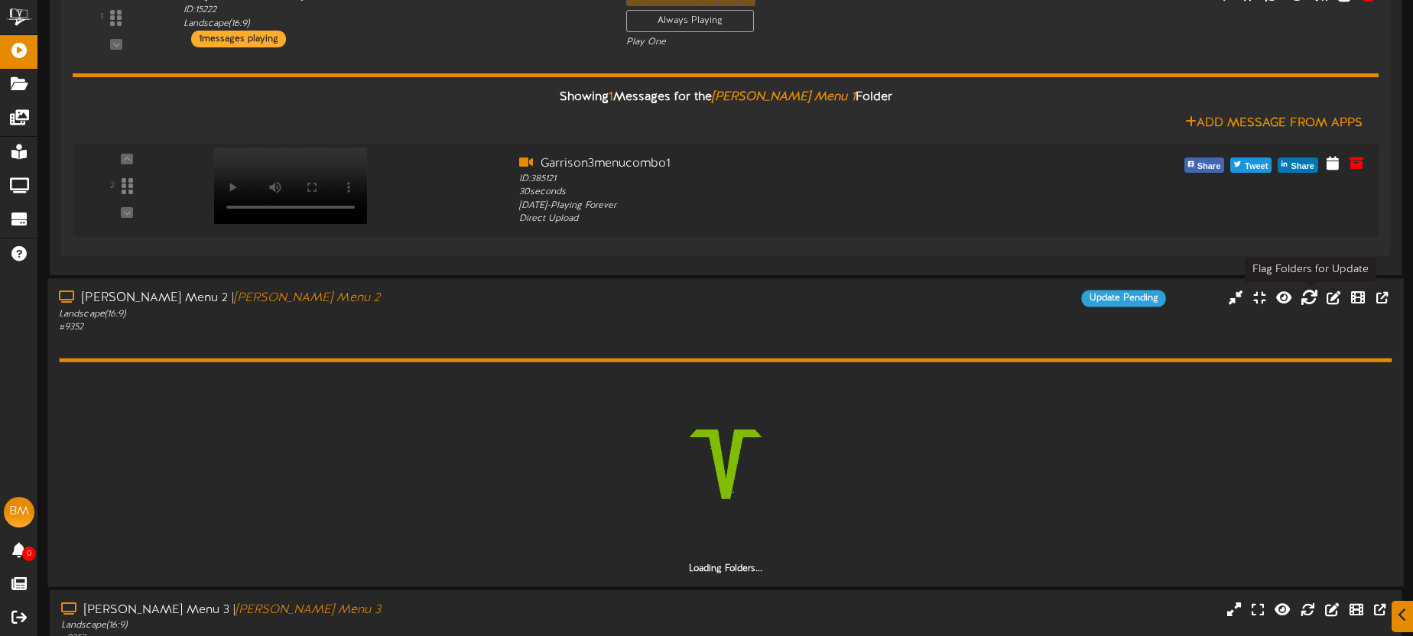
click at [1310, 299] on icon at bounding box center [1309, 297] width 17 height 17
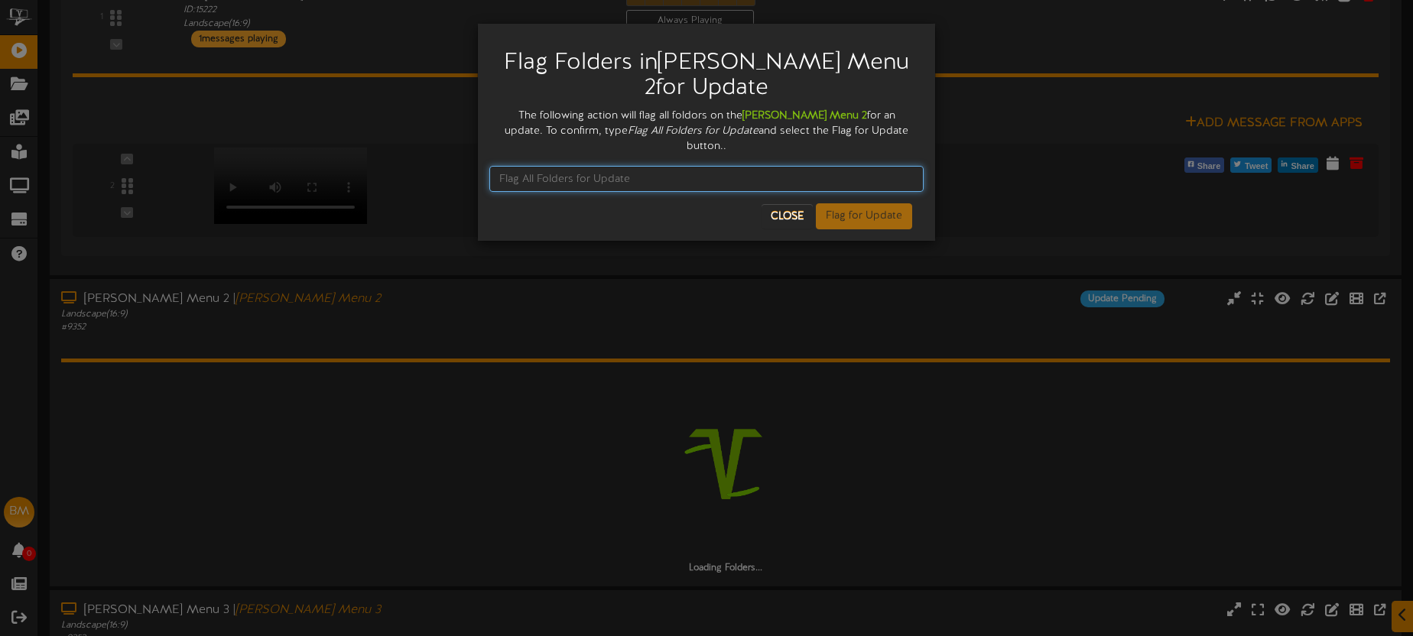
click at [541, 166] on input "text" at bounding box center [706, 179] width 434 height 26
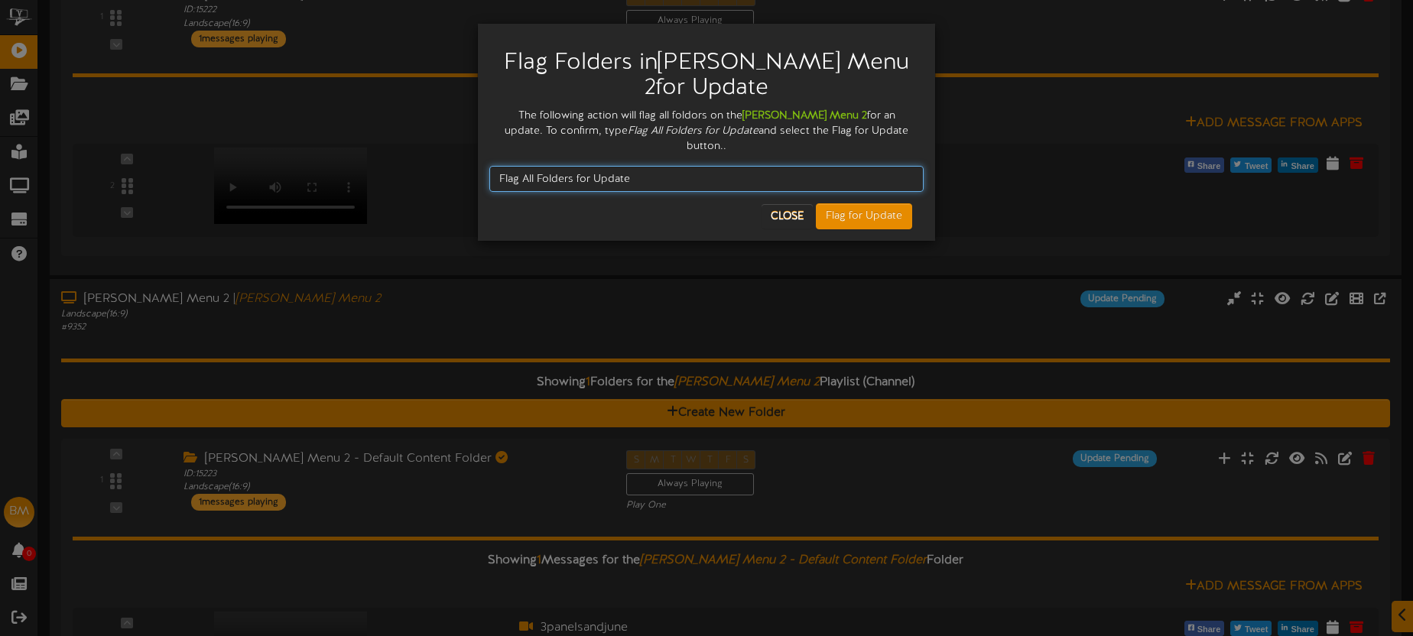
type input "Flag All Folders for Update"
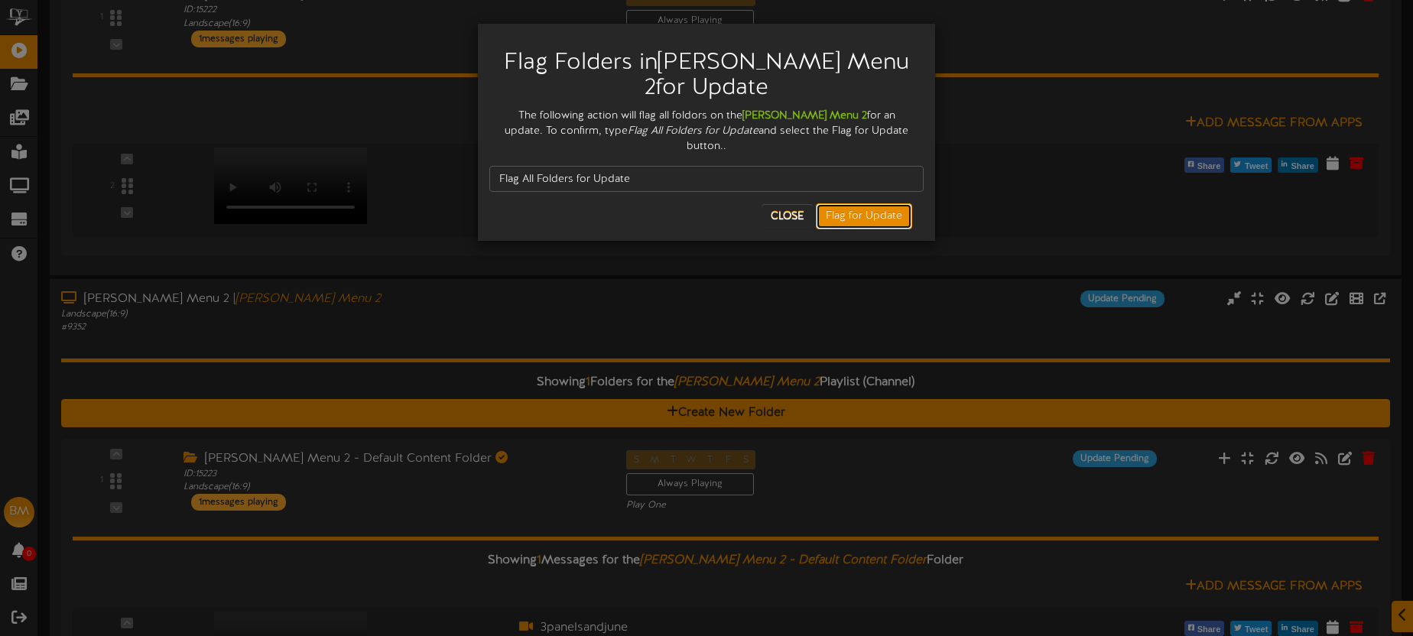
click at [879, 203] on button "Flag for Update" at bounding box center [864, 216] width 96 height 26
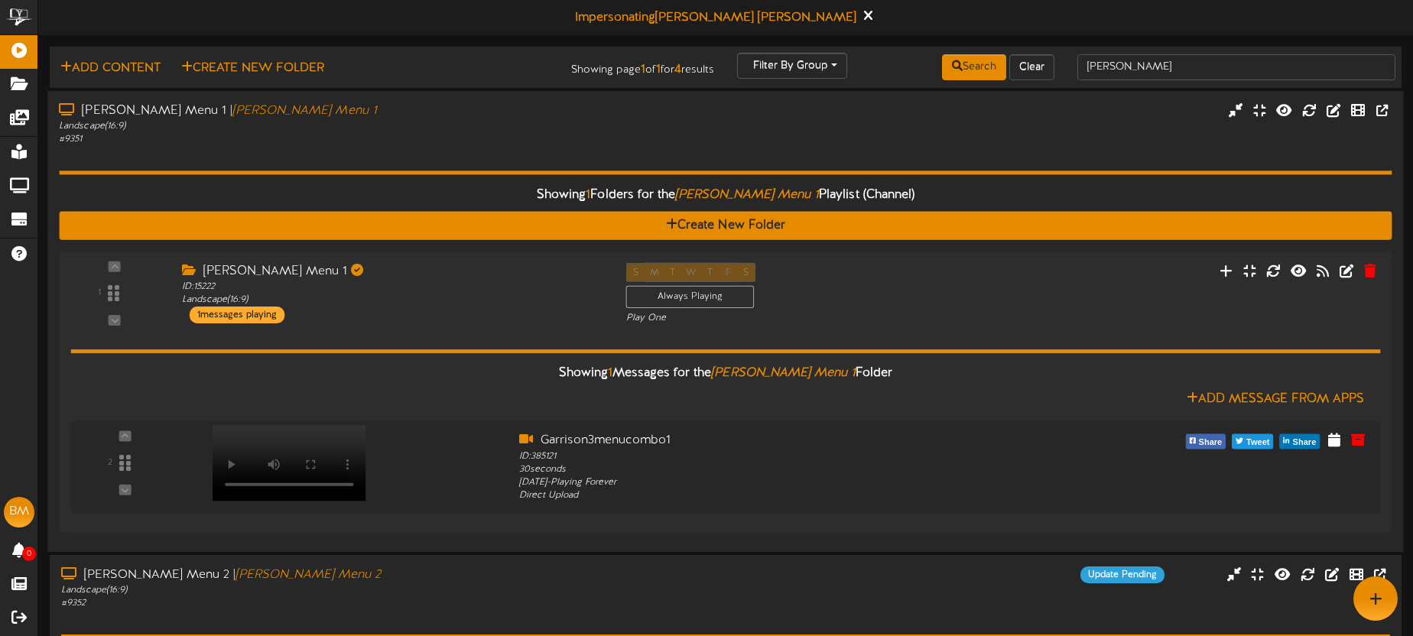
click at [395, 152] on div "Showing 1 Folders for the Garrison Menu 1 Playlist (Channel) Create New Folder …" at bounding box center [725, 343] width 1333 height 395
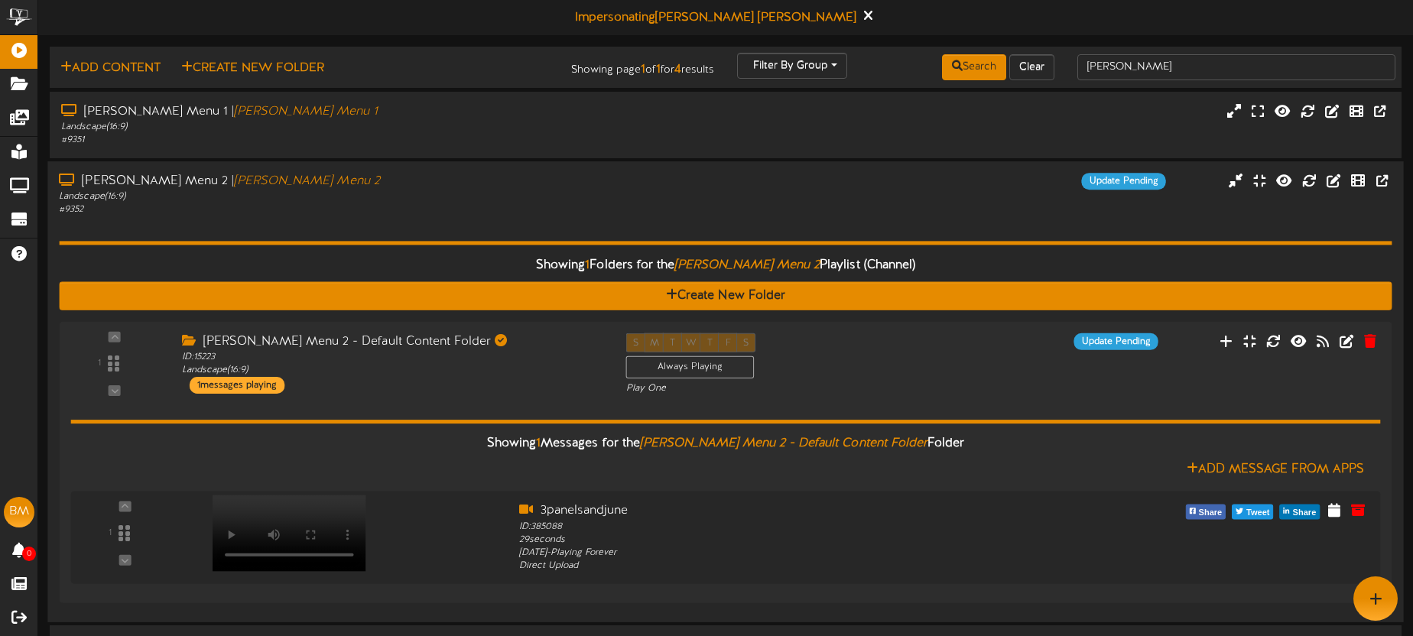
click at [353, 217] on div "Showing 1 Folders for the Garrison Menu 2 Playlist (Channel) Create New Folder …" at bounding box center [725, 413] width 1333 height 395
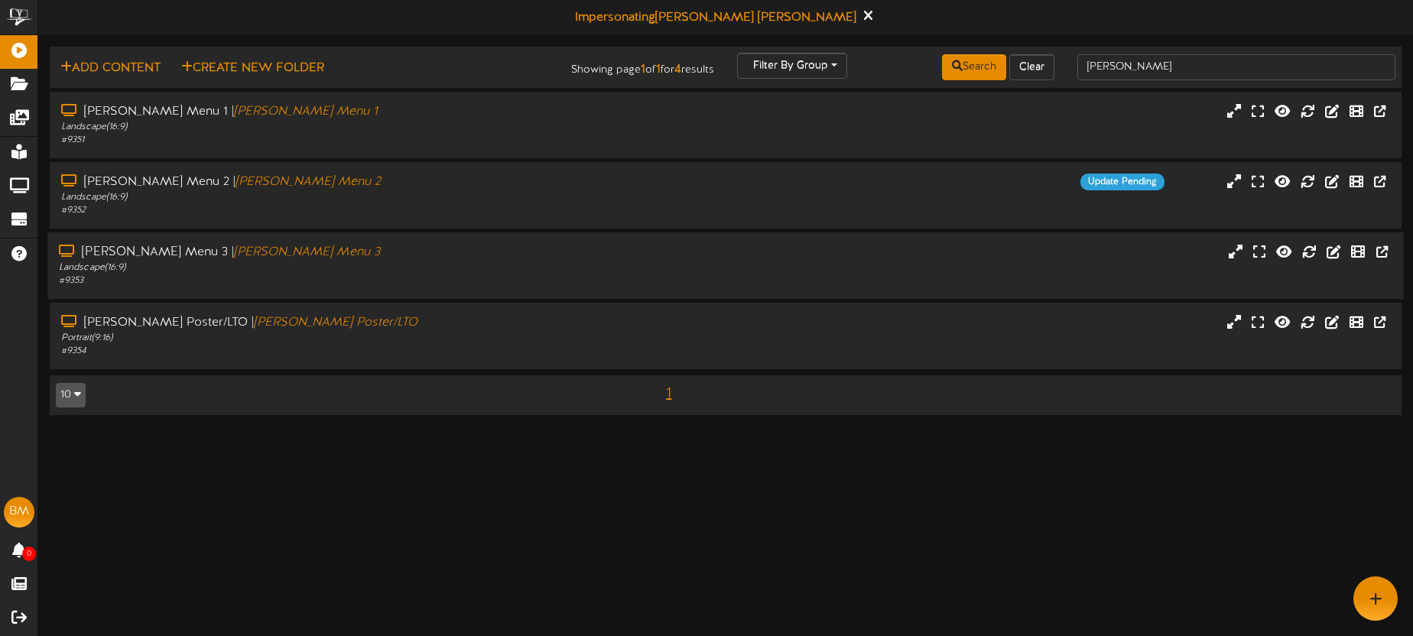
drag, startPoint x: 330, startPoint y: 268, endPoint x: 346, endPoint y: 267, distance: 15.3
click at [330, 268] on div "Landscape ( 16:9 )" at bounding box center [330, 268] width 542 height 13
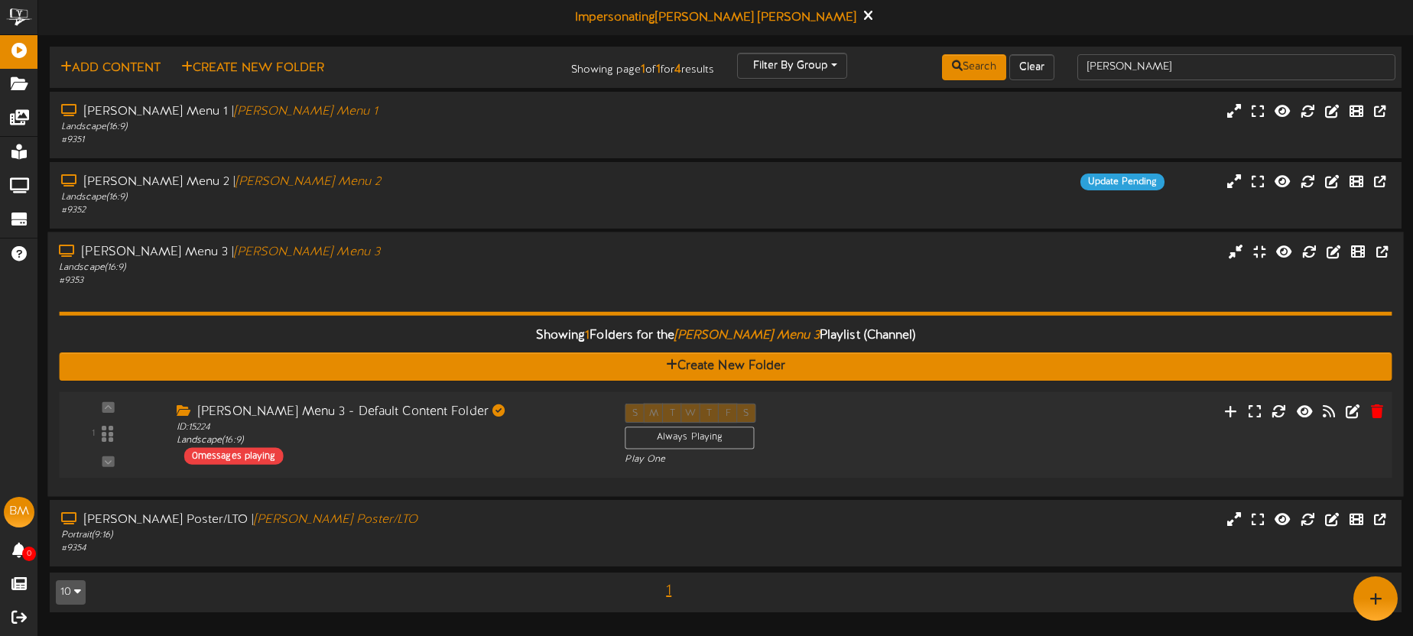
click at [512, 449] on div "Garrison Menu 3 - Default Content Folder ID: 15224 Landscape ( 16:9 ) 0 message…" at bounding box center [388, 434] width 449 height 61
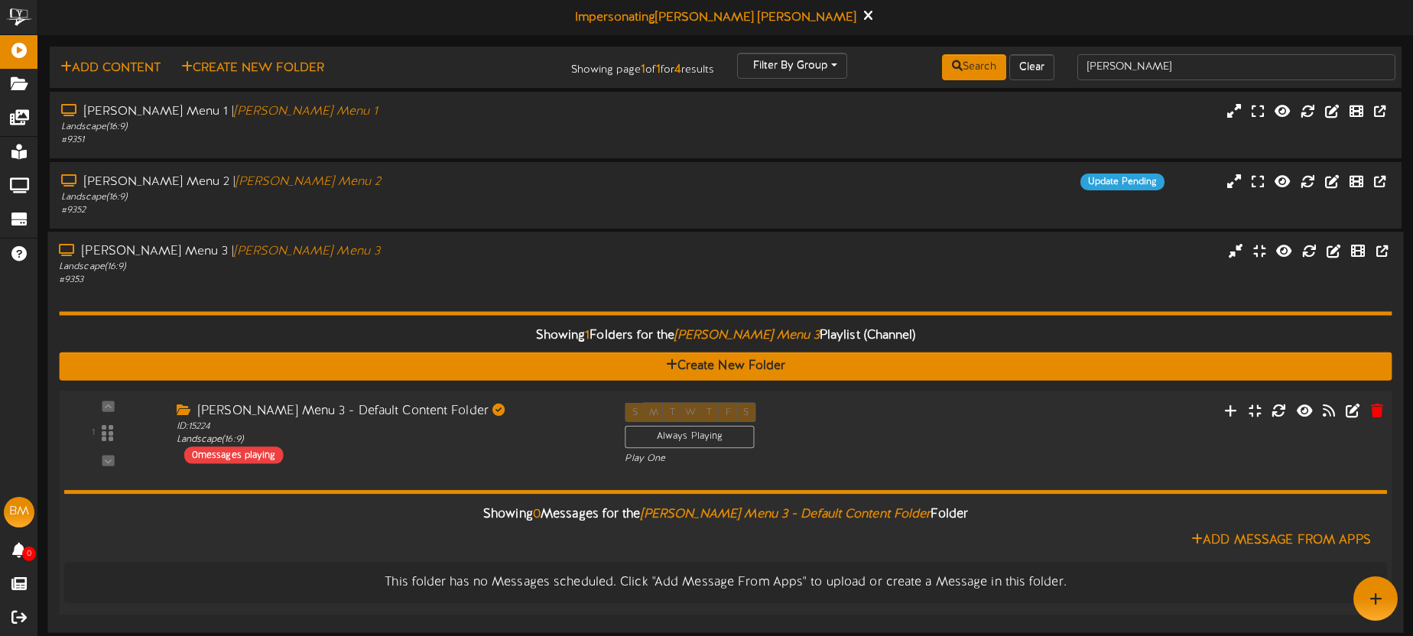
click at [512, 450] on div "Garrison Menu 3 - Default Content Folder ID: 15224 Landscape ( 16:9 ) 0 message…" at bounding box center [388, 432] width 449 height 61
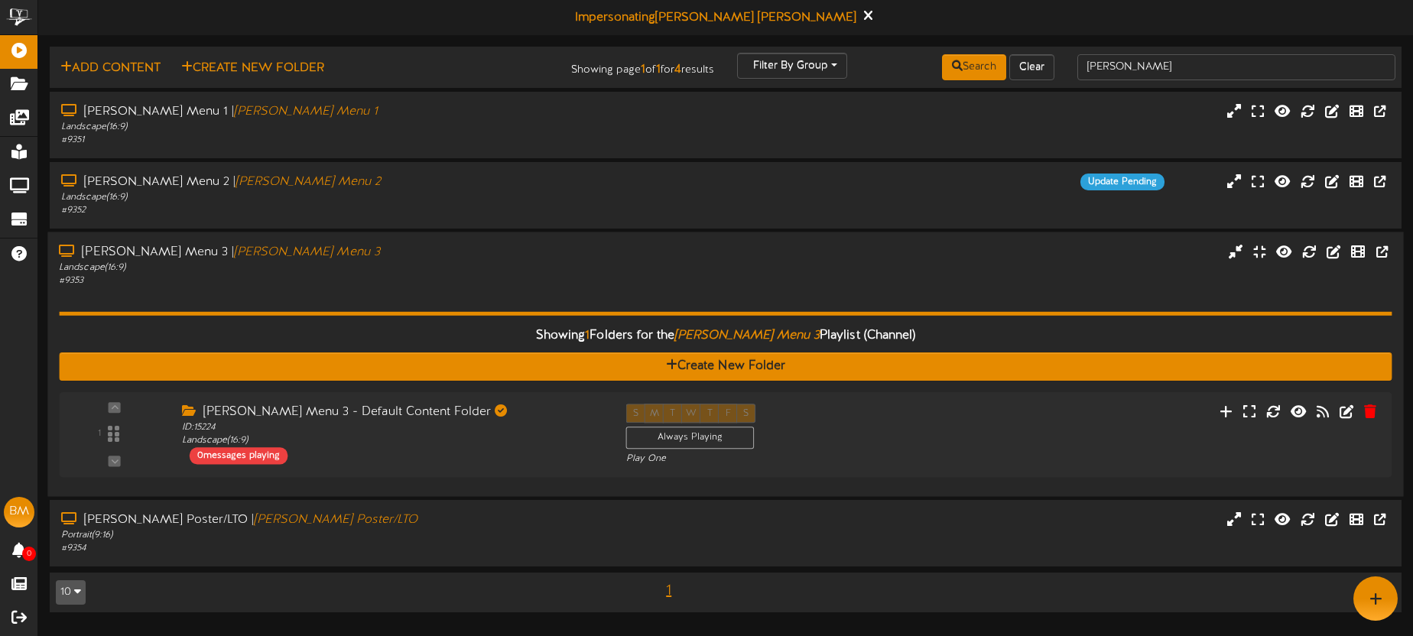
click at [448, 303] on div "Showing 1 Folders for the Garrison Menu 3 Playlist (Channel) Create New Folder …" at bounding box center [725, 387] width 1333 height 198
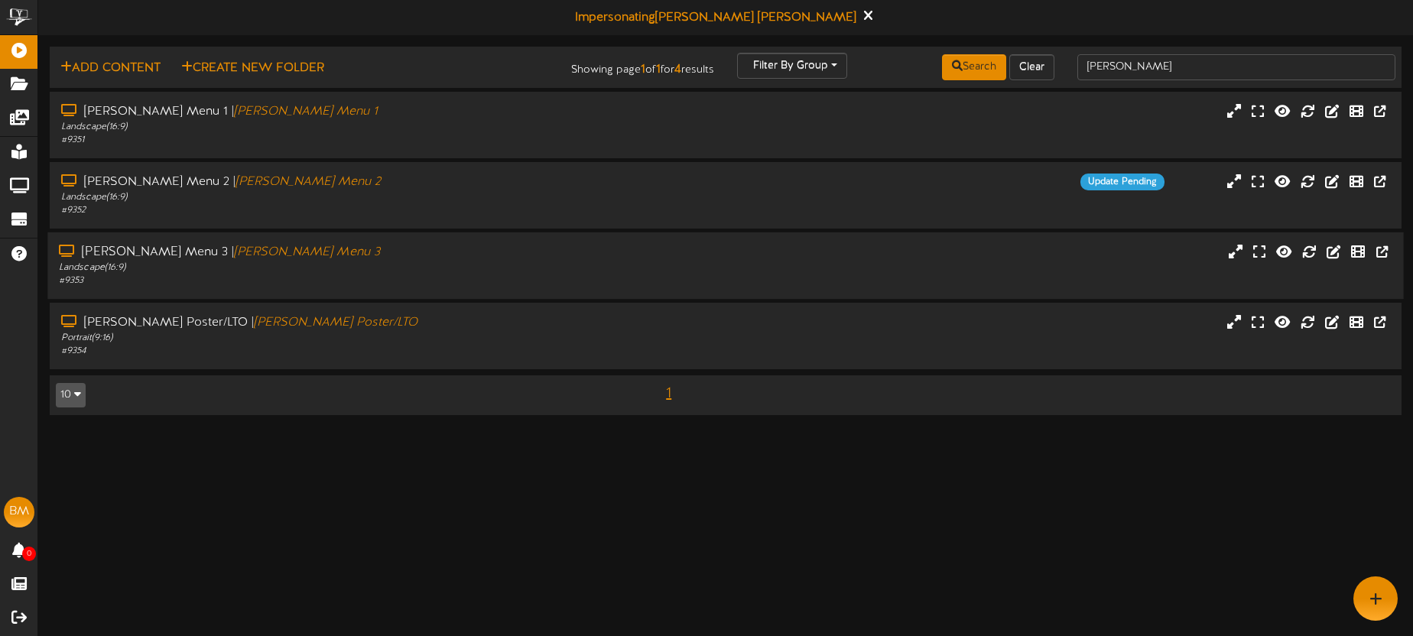
click at [453, 289] on div "Garrison Menu 3 | Garrison Menu 3 Landscape ( 16:9 ) # 9353" at bounding box center [725, 265] width 1356 height 67
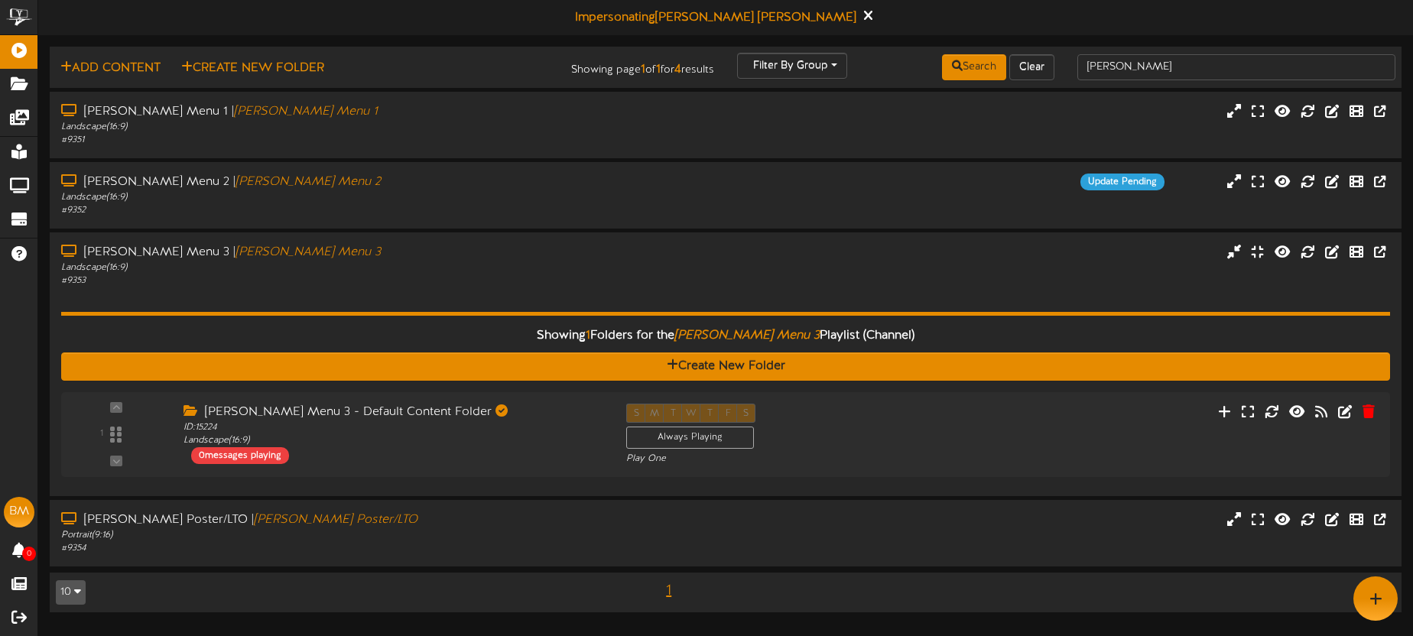
click at [447, 291] on div "Showing 1 Folders for the Garrison Menu 3 Playlist (Channel) Create New Folder …" at bounding box center [725, 386] width 1329 height 197
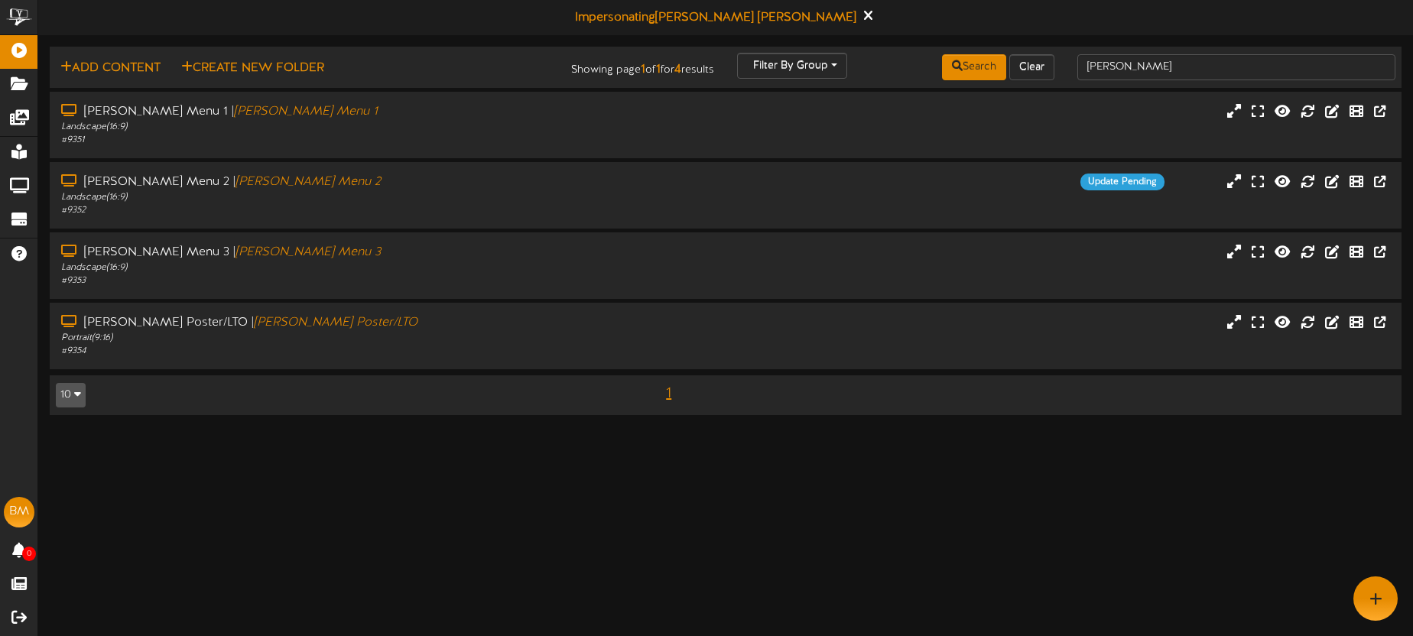
click at [1191, 81] on td "Add Content Create New Folder Showing page 1 of 1 for 4 results Filter By Group…" at bounding box center [726, 67] width 1352 height 41
drag, startPoint x: 1191, startPoint y: 74, endPoint x: 1180, endPoint y: 69, distance: 12.7
click at [1179, 73] on input "garrison" at bounding box center [1236, 67] width 318 height 26
drag, startPoint x: 1189, startPoint y: 67, endPoint x: 1059, endPoint y: 63, distance: 130.0
click at [1059, 63] on div "Add Content Create New Folder Showing page 1 of 1 for 4 results Filter By Group…" at bounding box center [725, 67] width 1363 height 29
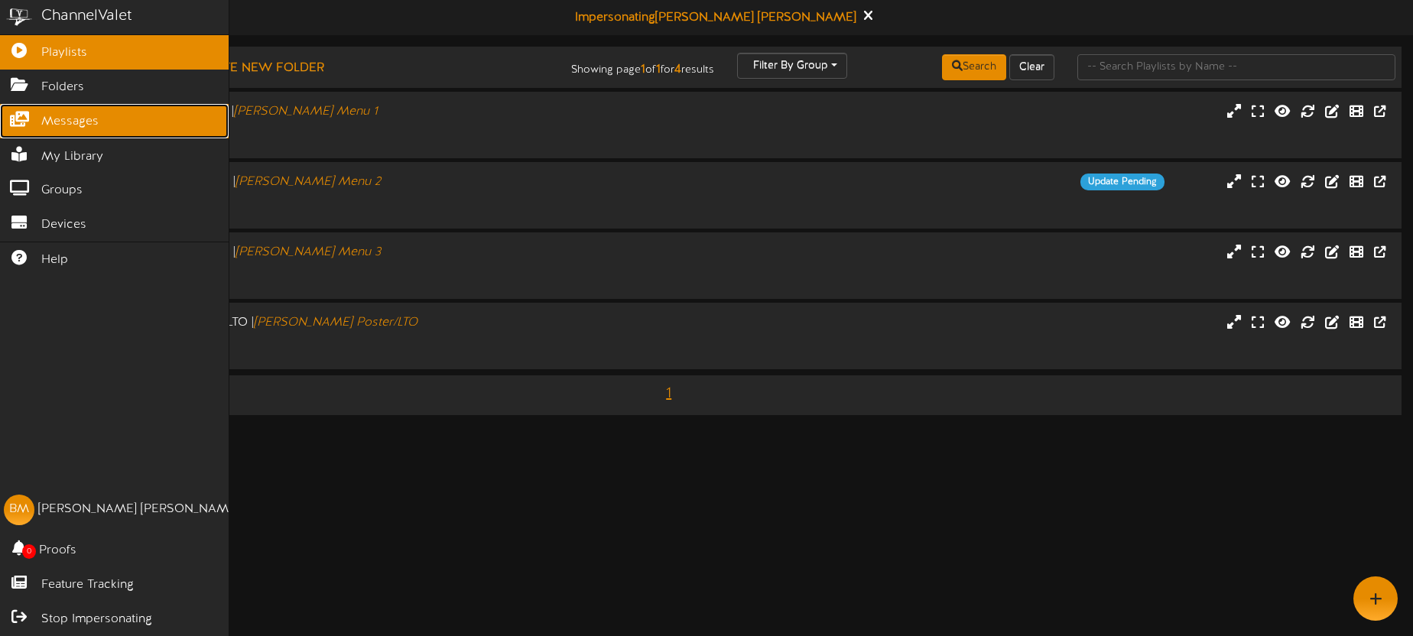
click at [78, 117] on span "Messages" at bounding box center [69, 122] width 57 height 18
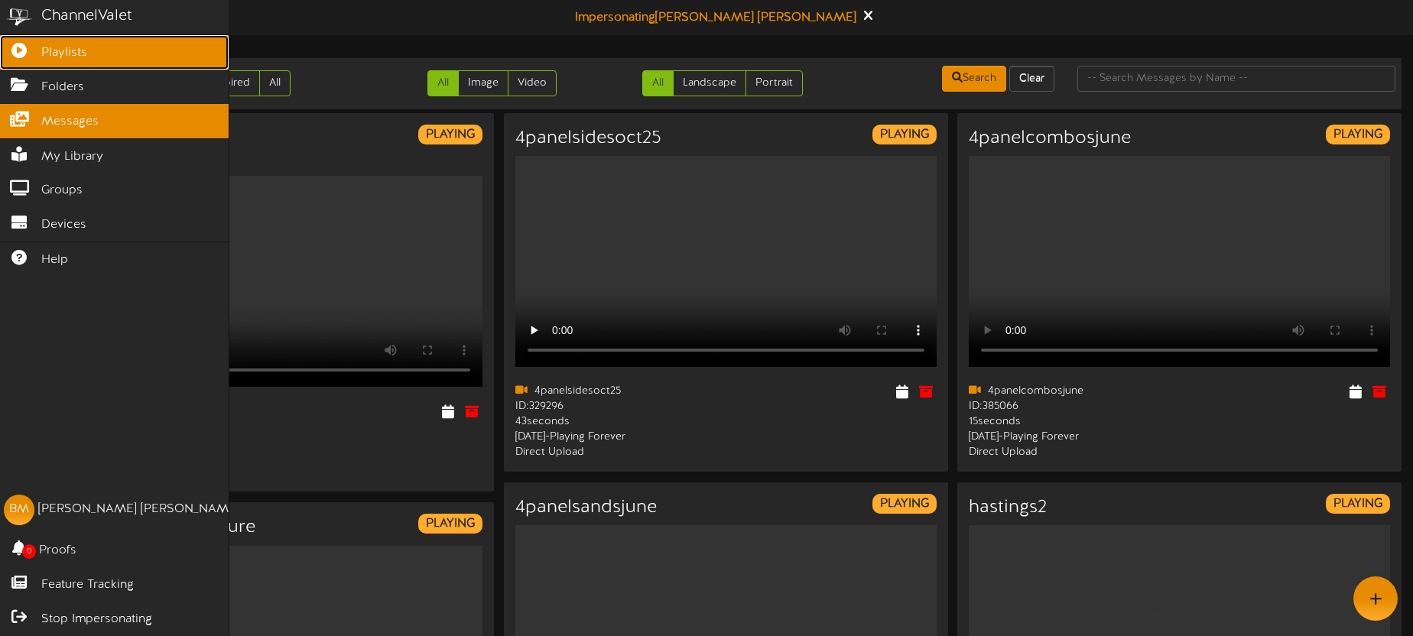
click at [96, 57] on link "Playlists" at bounding box center [114, 52] width 229 height 34
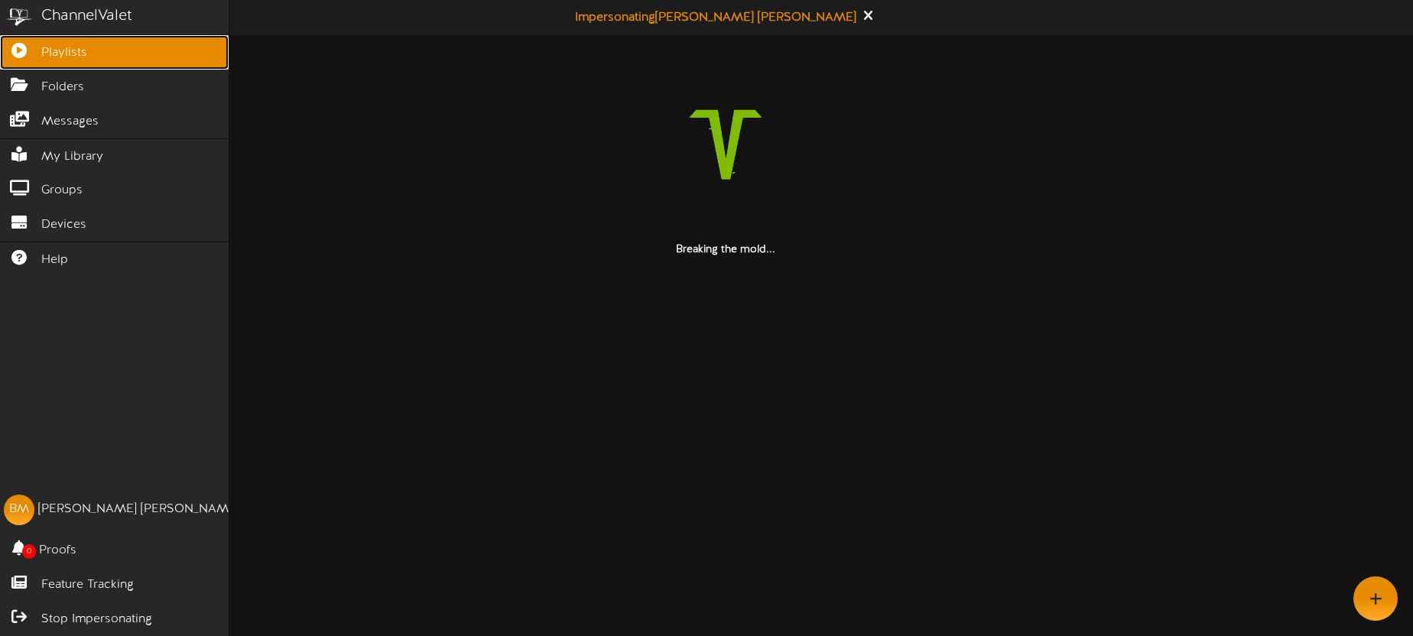
click at [81, 50] on span "Playlists" at bounding box center [64, 53] width 46 height 18
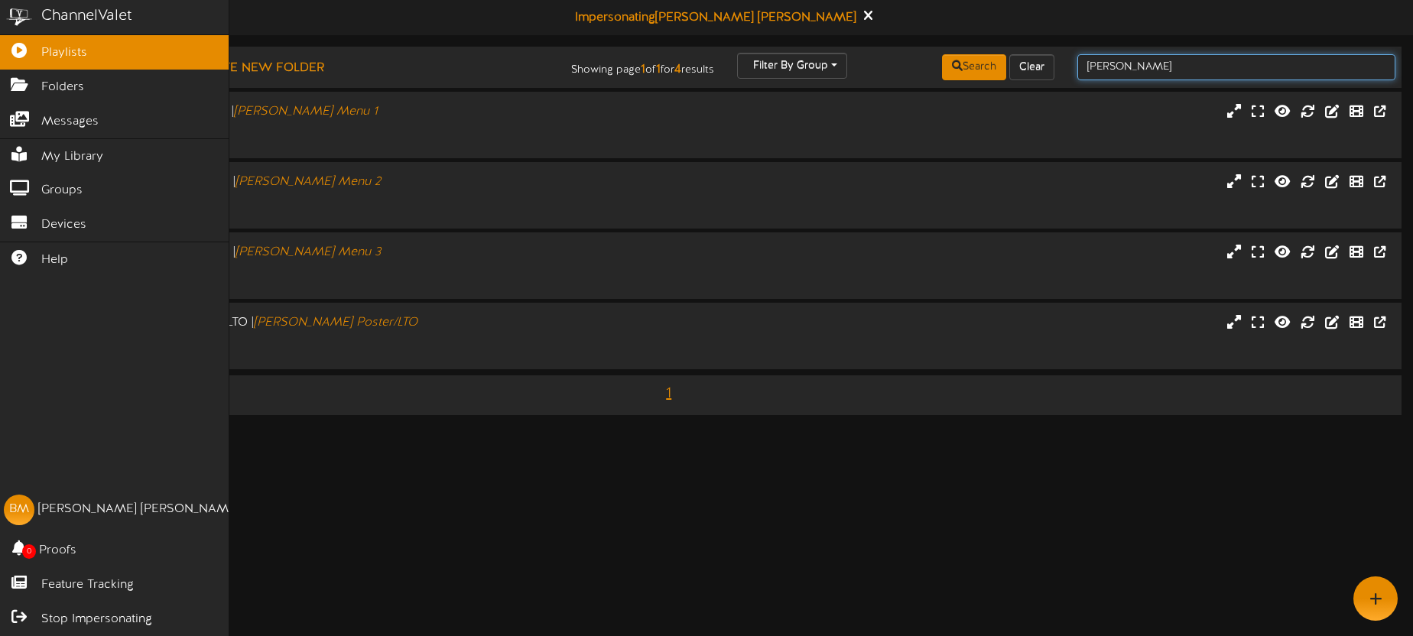
click at [1132, 72] on input "garrison" at bounding box center [1236, 67] width 318 height 26
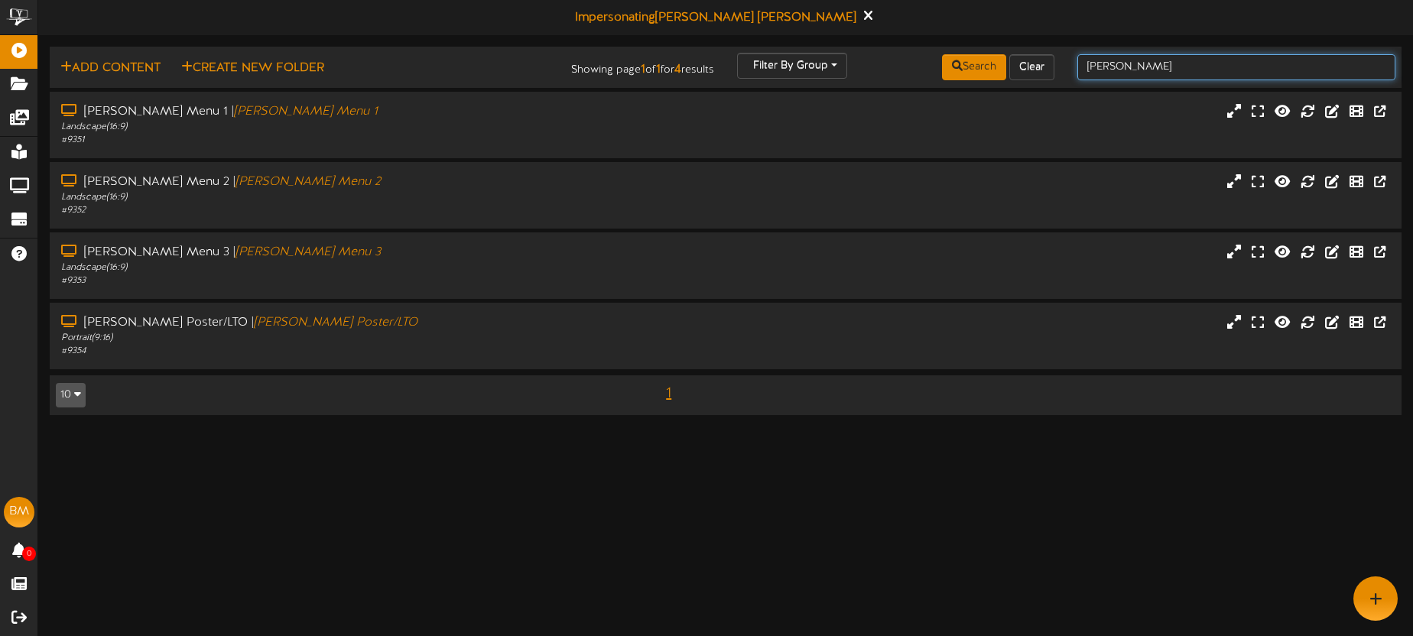
click at [1145, 69] on input "garrison" at bounding box center [1236, 67] width 318 height 26
drag, startPoint x: 1142, startPoint y: 68, endPoint x: 1085, endPoint y: 67, distance: 57.4
click at [1087, 67] on input "garrison" at bounding box center [1236, 67] width 318 height 26
type input "surrey"
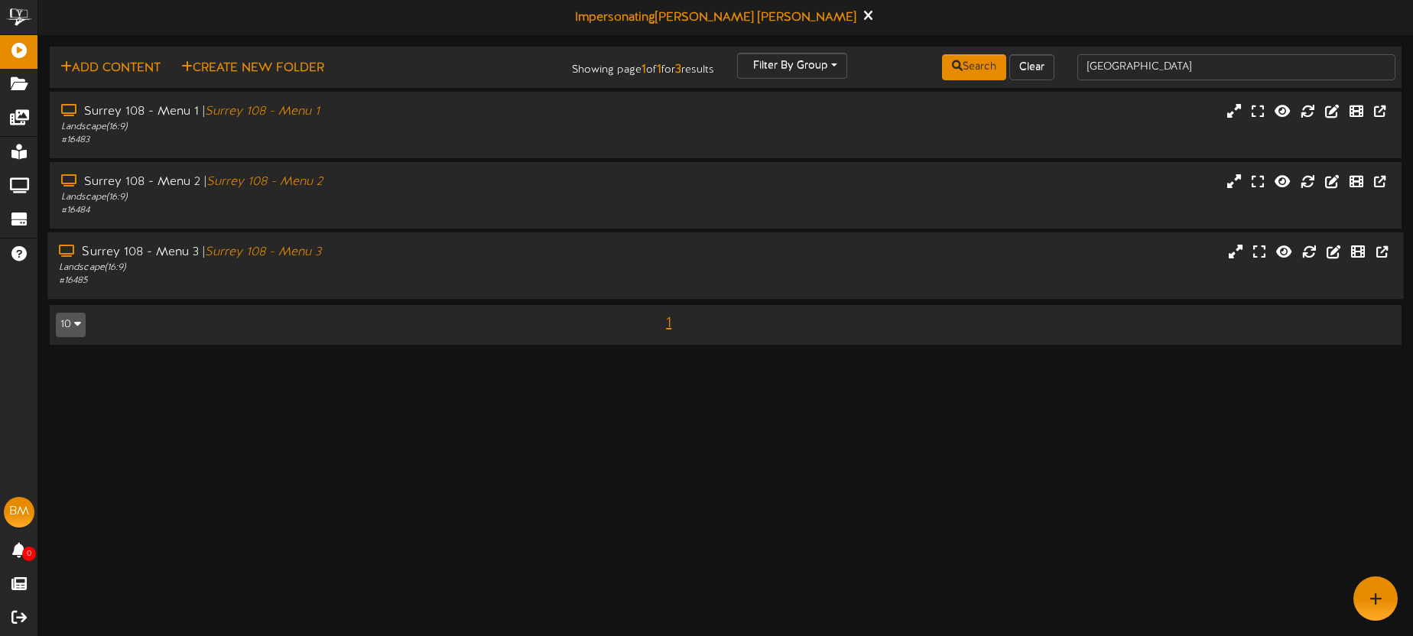
click at [713, 266] on div "Surrey 108 - Menu 3 | Surrey 108 - Menu 3 Landscape ( 16:9 ) # 16485" at bounding box center [725, 266] width 1356 height 44
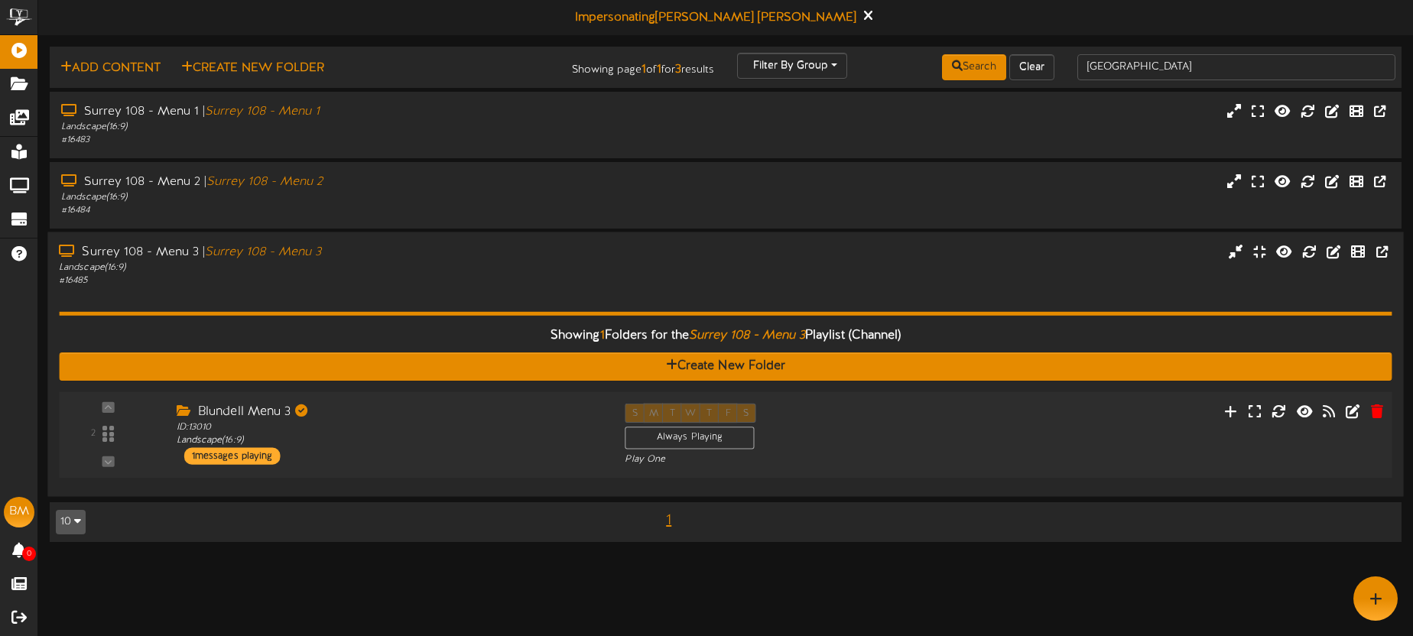
click at [390, 420] on div "Blundell Menu 3" at bounding box center [389, 413] width 425 height 18
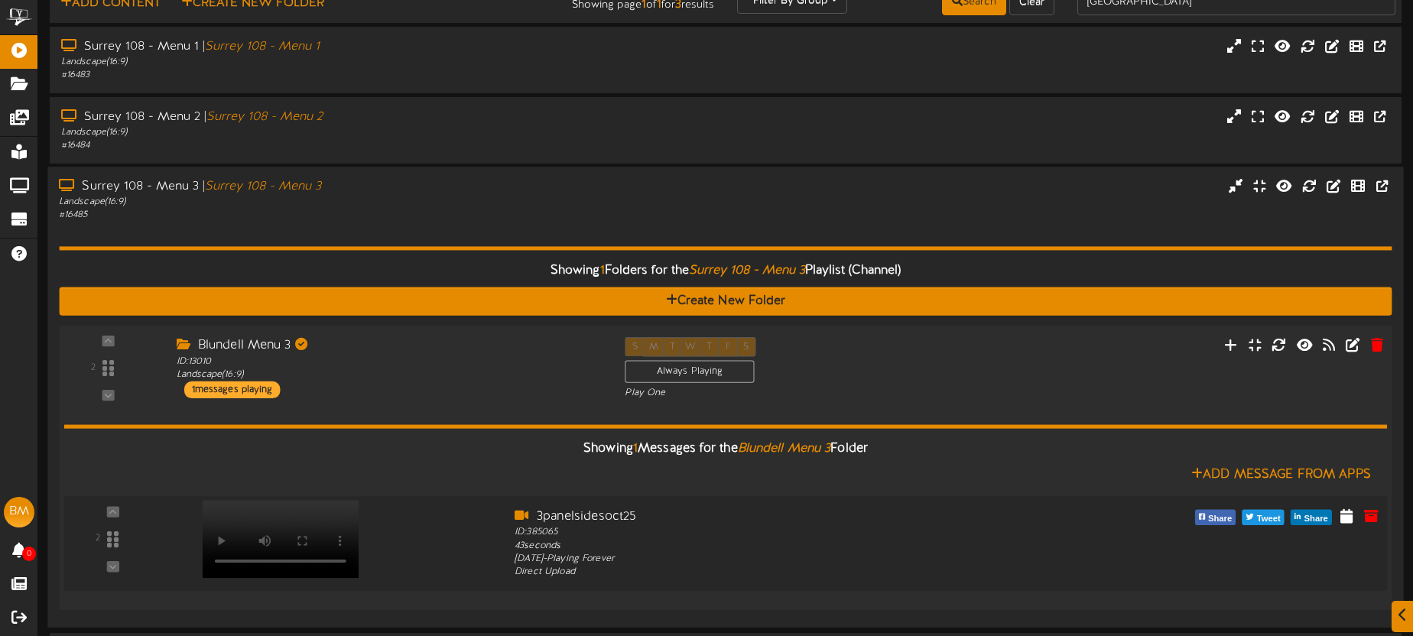
scroll to position [92, 0]
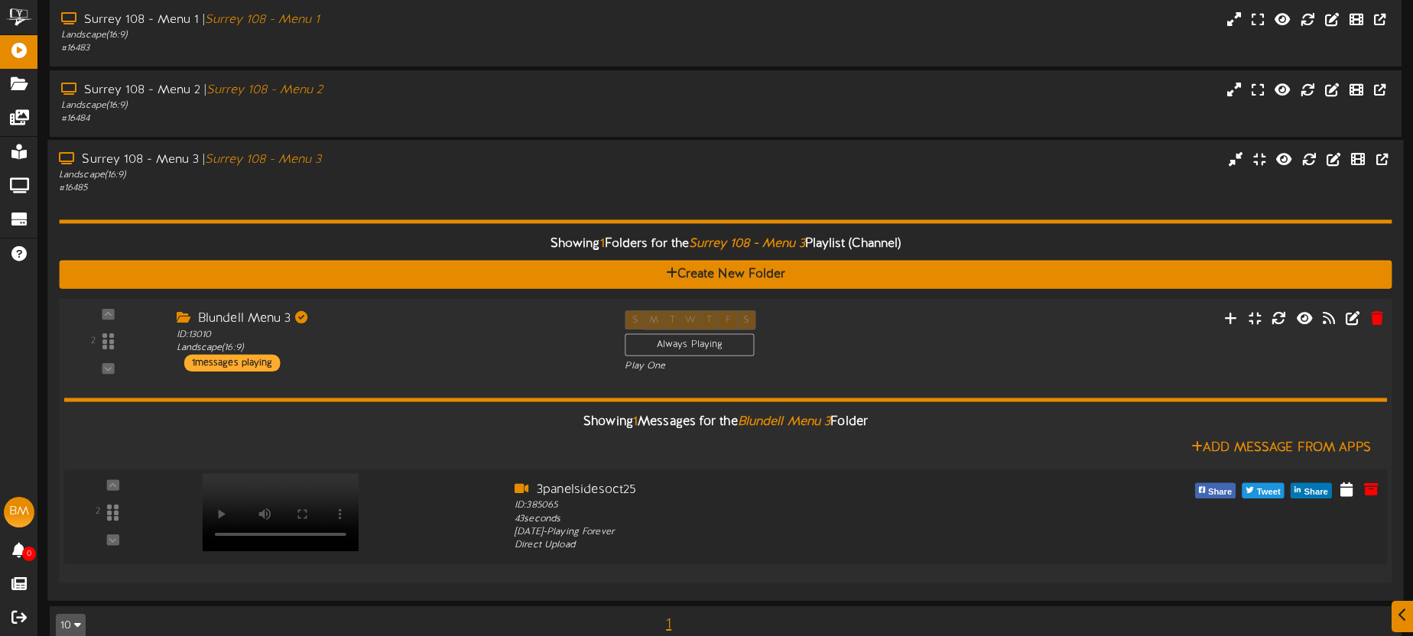
click at [300, 486] on video at bounding box center [281, 512] width 157 height 78
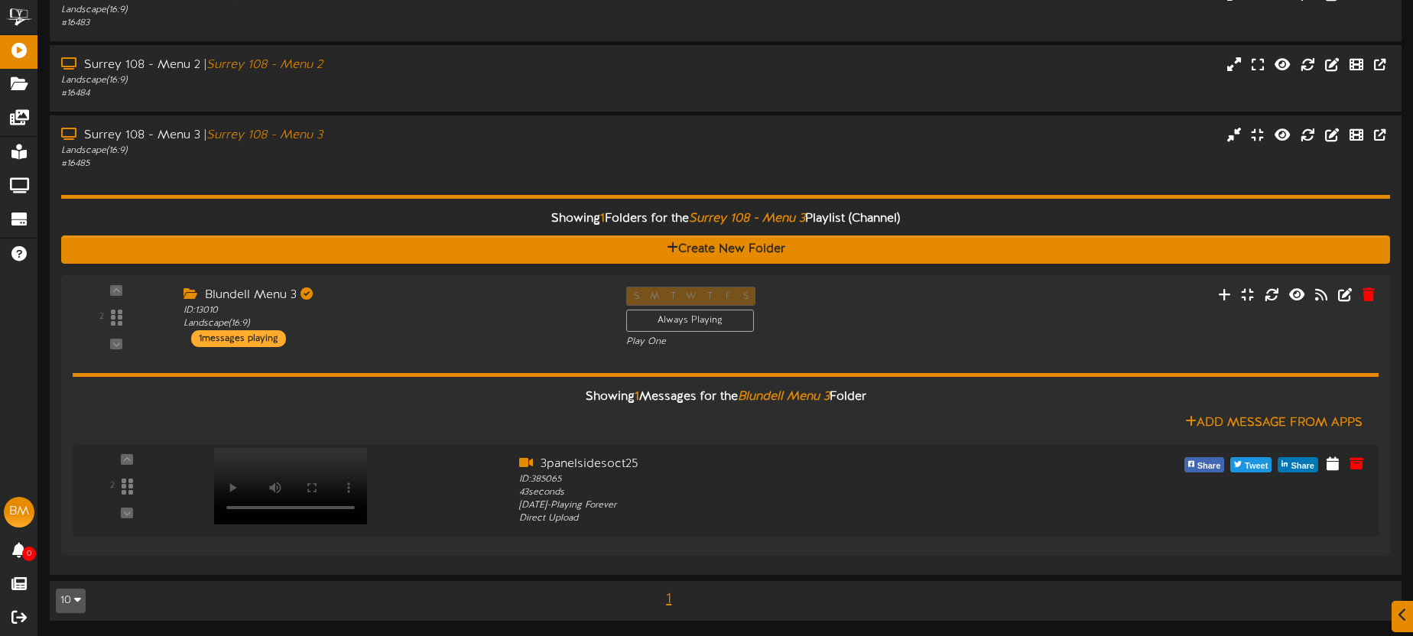
click at [505, 161] on div "# 16485" at bounding box center [331, 164] width 541 height 13
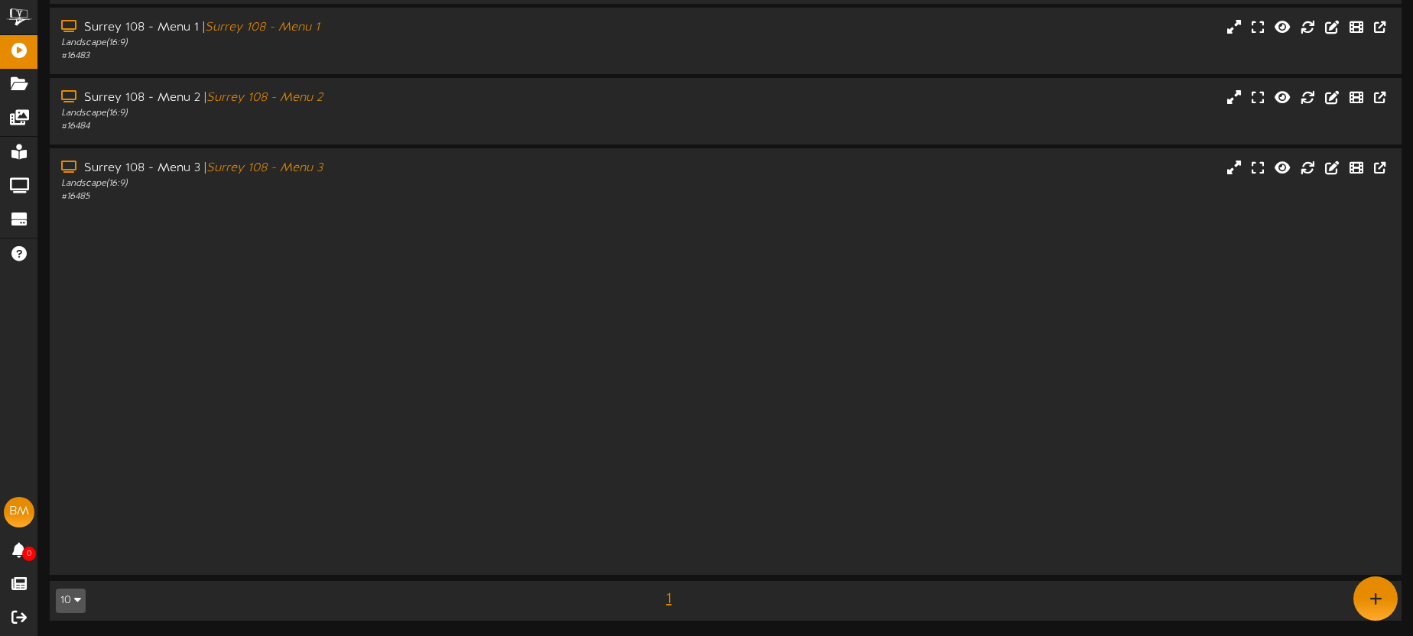
scroll to position [0, 0]
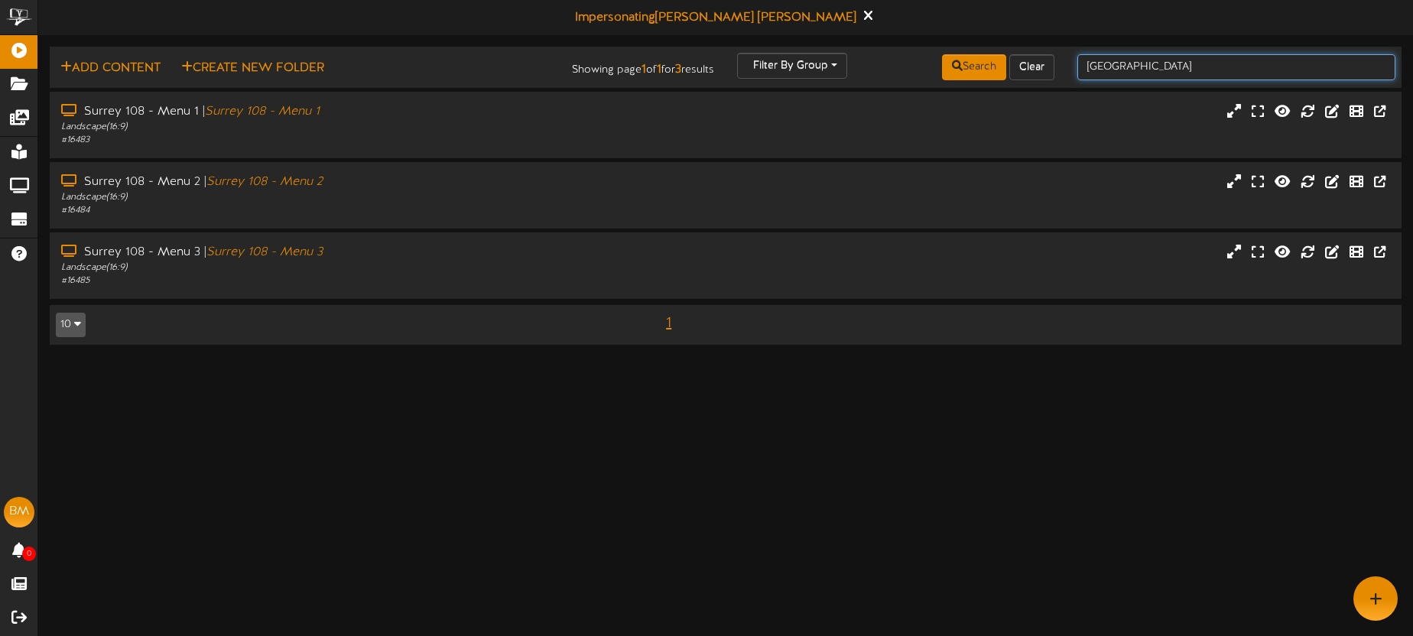
drag, startPoint x: 1133, startPoint y: 70, endPoint x: 1068, endPoint y: 61, distance: 65.5
click at [1068, 61] on div "surrey" at bounding box center [1236, 67] width 341 height 29
type input "garrison"
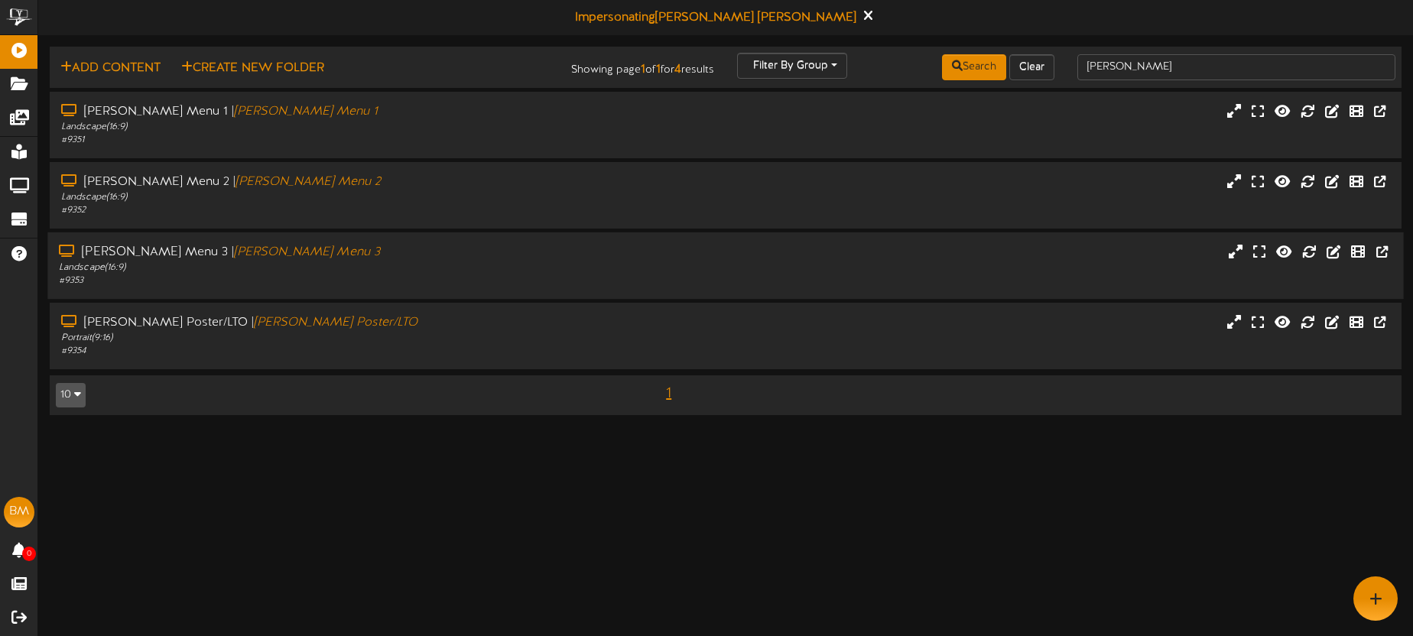
click at [786, 268] on div "Garrison Menu 3 | Garrison Menu 3 Landscape ( 16:9 ) # 9353" at bounding box center [725, 266] width 1356 height 44
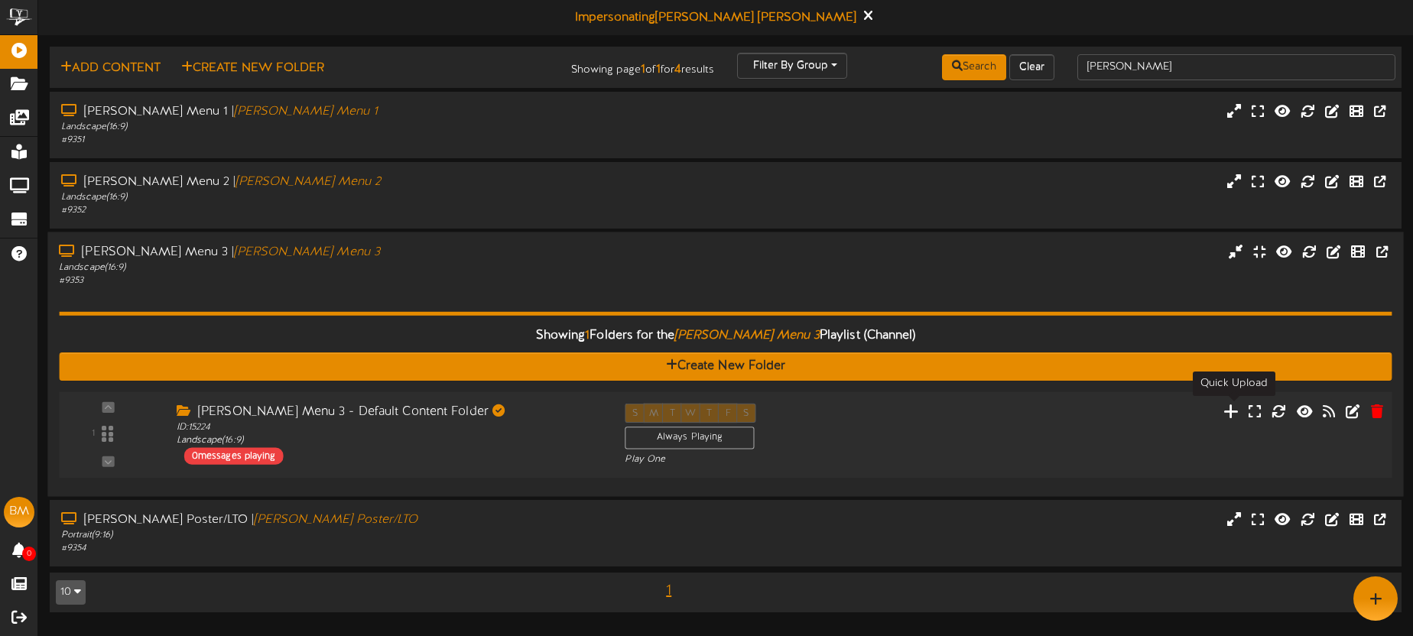
click at [1230, 411] on icon at bounding box center [1231, 410] width 16 height 17
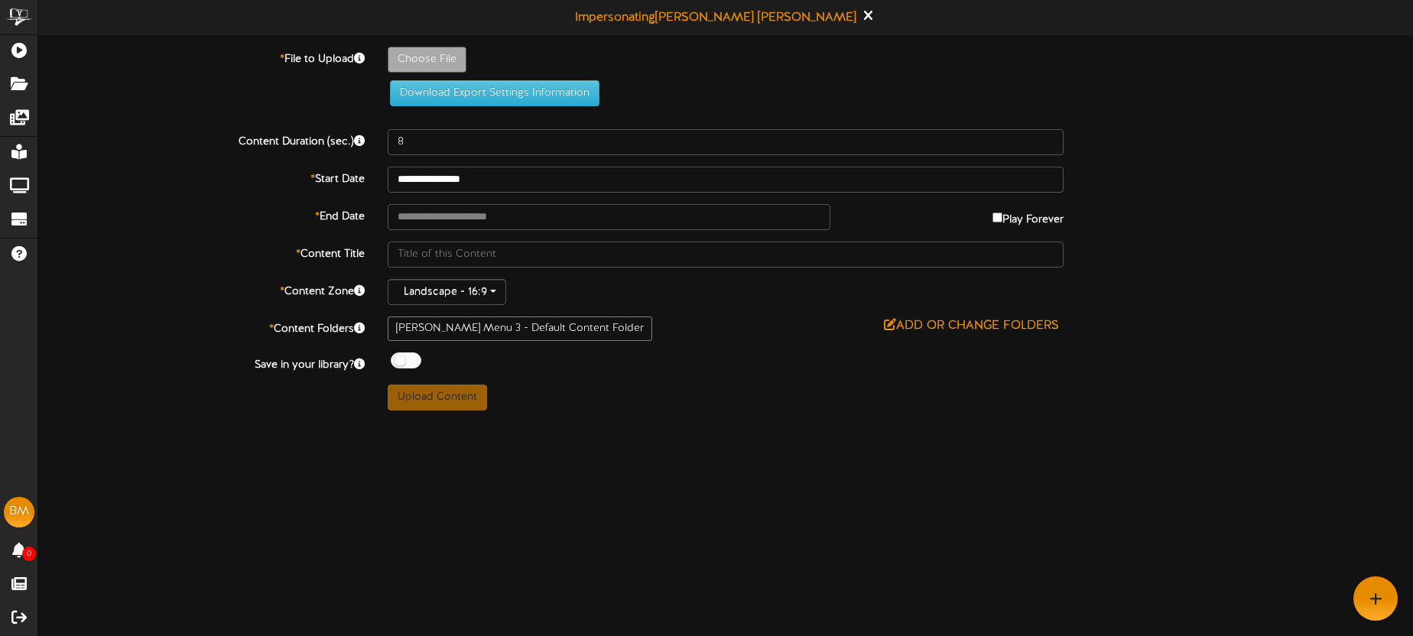
type input "**********"
type input "3panelsidesoct25"
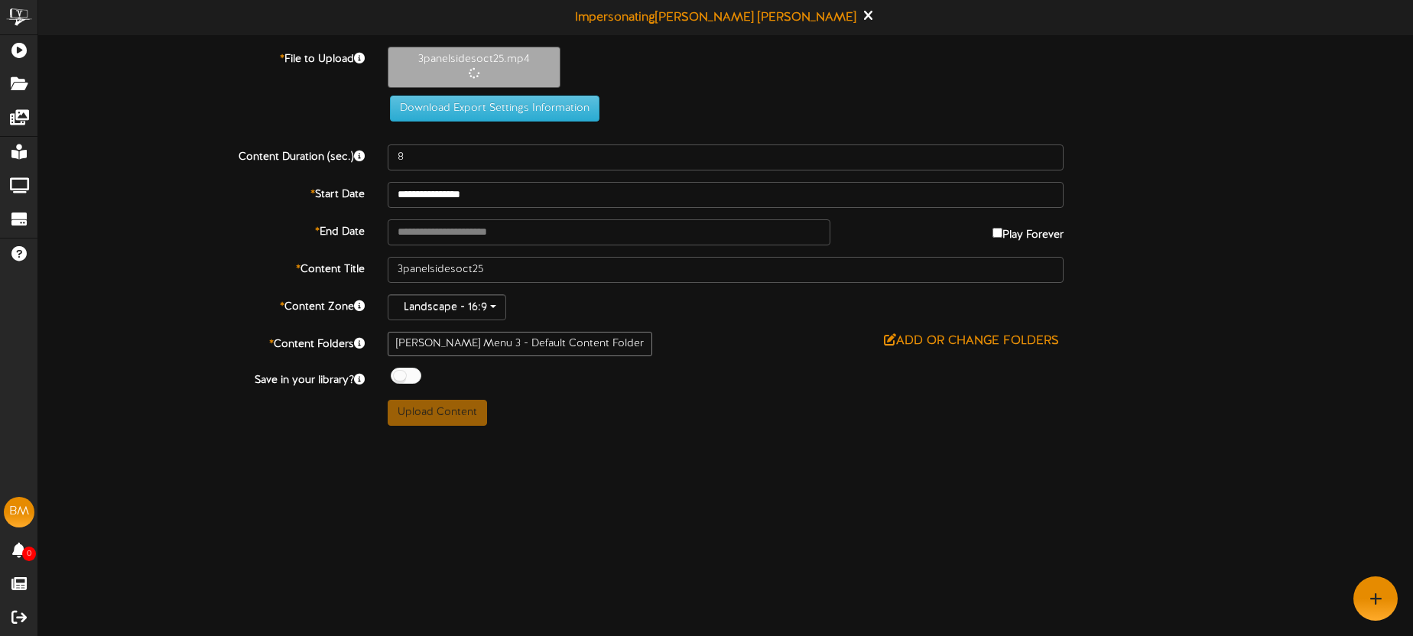
type input "43"
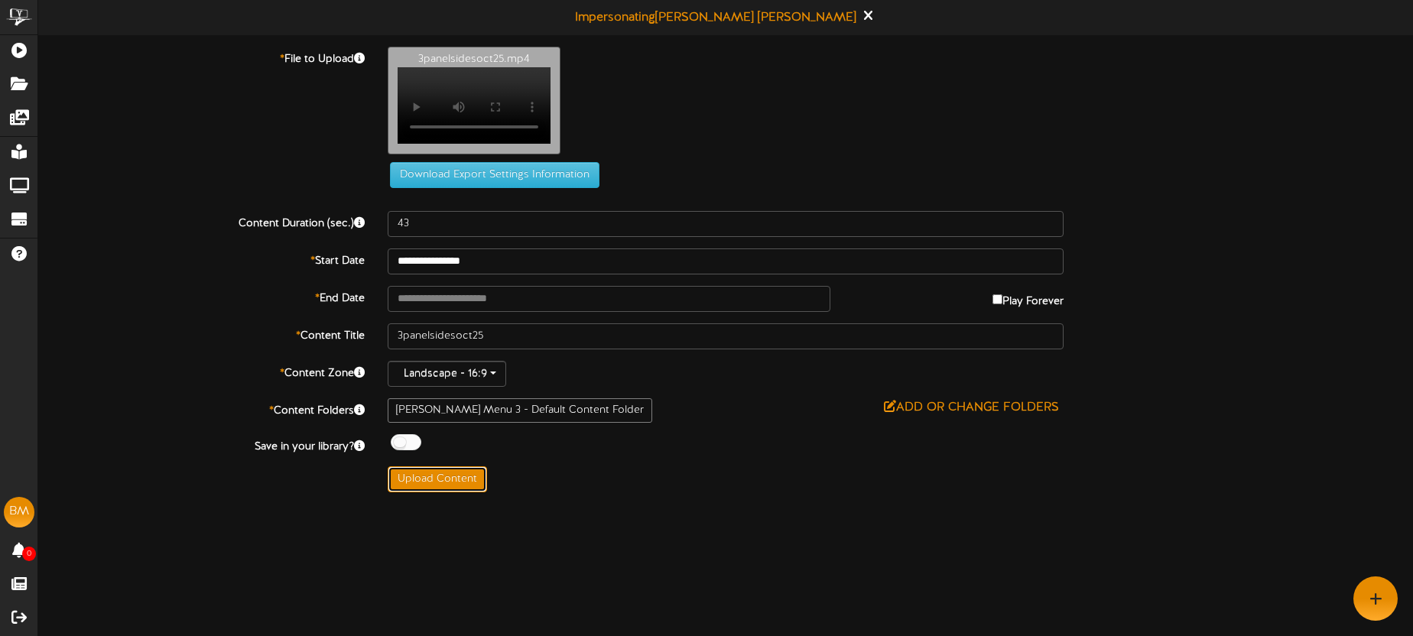
click at [452, 489] on button "Upload Content" at bounding box center [437, 479] width 99 height 26
type input "**********"
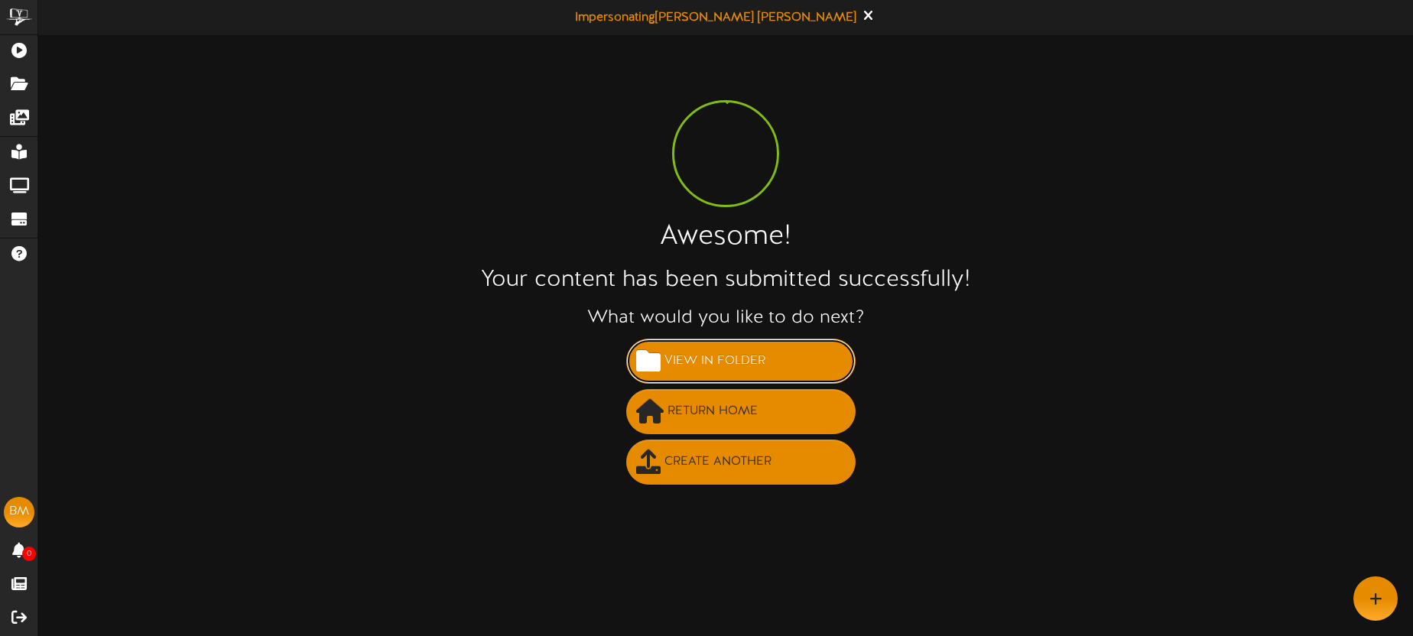
click at [736, 369] on span "View in Folder" at bounding box center [715, 361] width 109 height 25
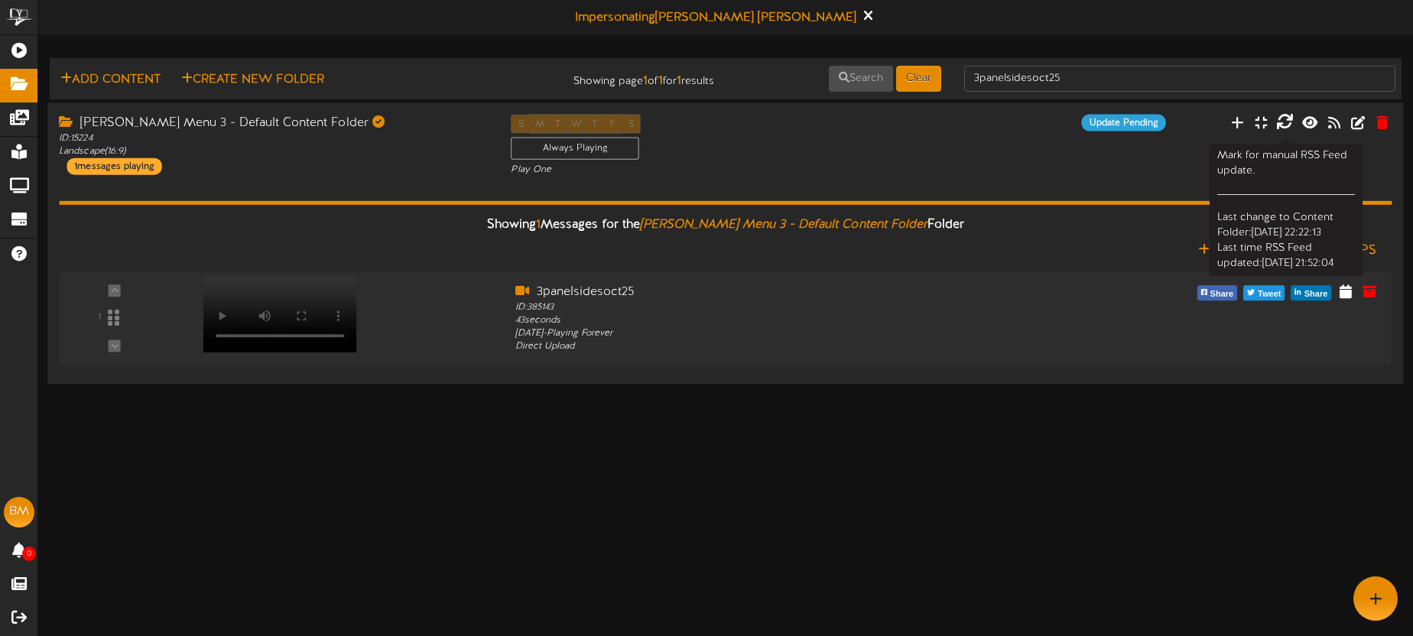
click at [1286, 122] on icon at bounding box center [1284, 121] width 17 height 17
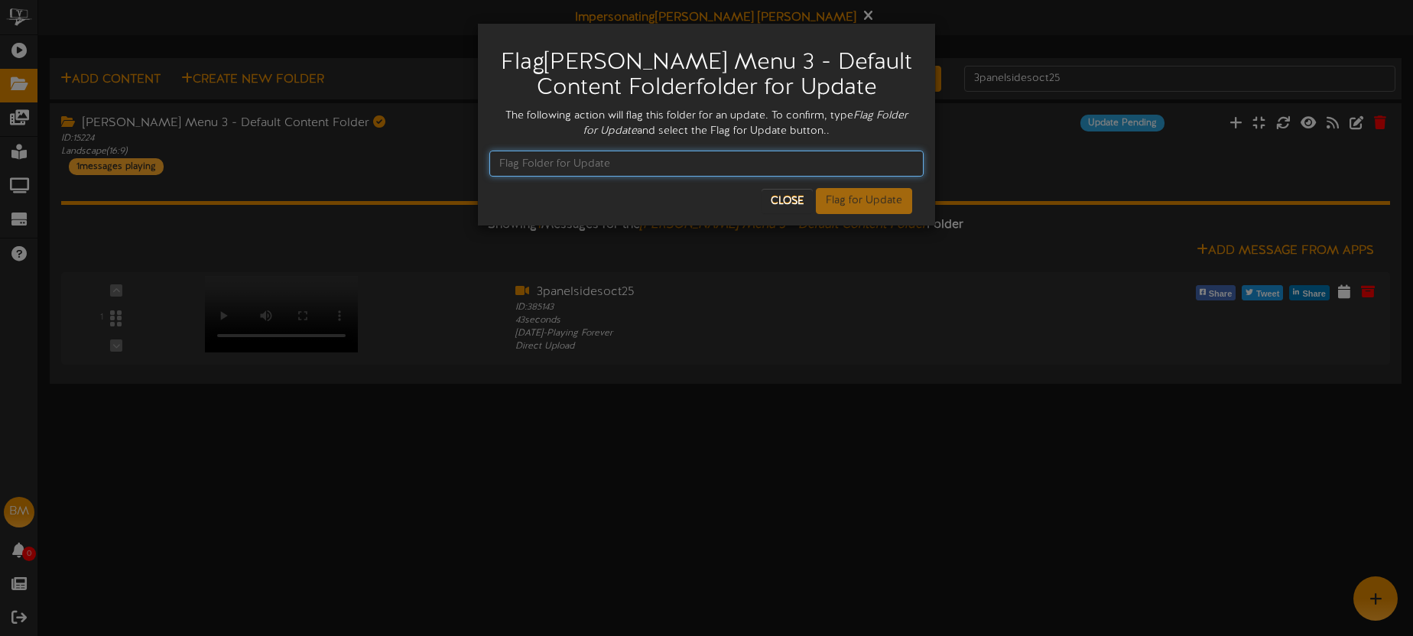
click at [779, 163] on input "text" at bounding box center [706, 164] width 434 height 26
type input "Flag Folder for Update"
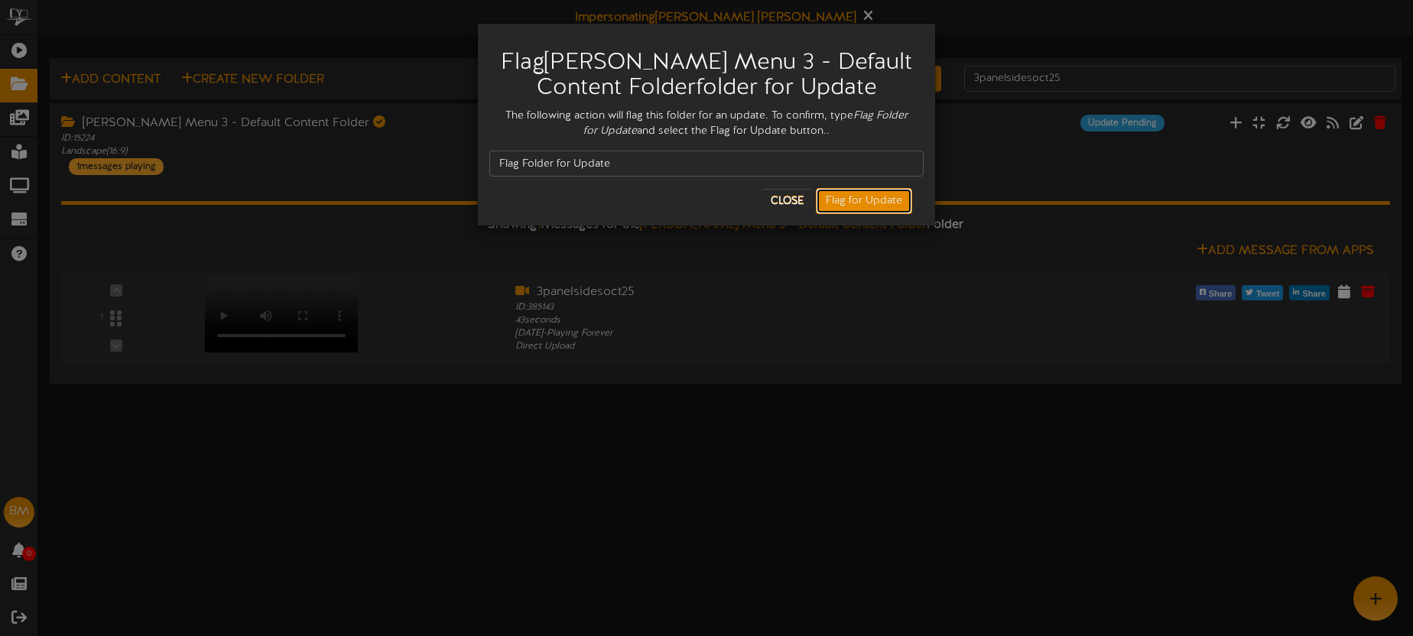
drag, startPoint x: 908, startPoint y: 202, endPoint x: 901, endPoint y: 193, distance: 11.4
click at [908, 202] on button "Flag for Update" at bounding box center [864, 201] width 96 height 26
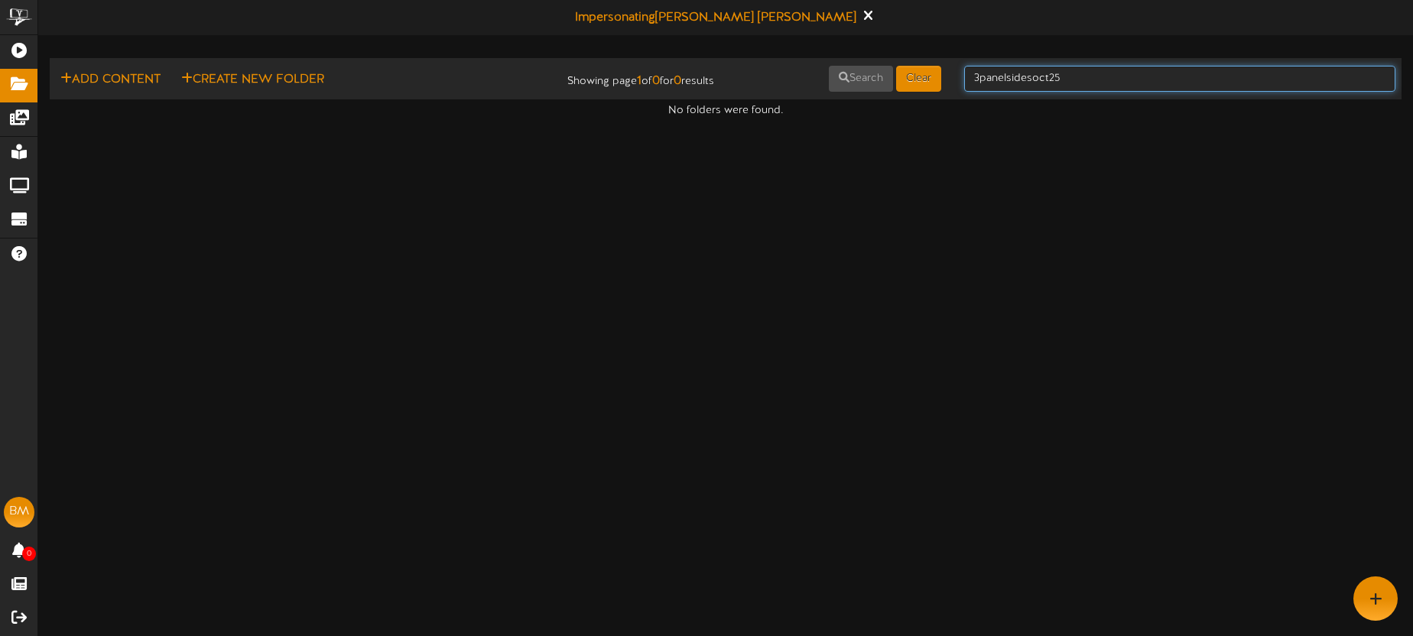
click at [1071, 80] on input "3panelsidesoct25" at bounding box center [1179, 79] width 431 height 26
drag, startPoint x: 1071, startPoint y: 80, endPoint x: 710, endPoint y: 58, distance: 362.3
click at [910, 73] on div "Add Content Create New Folder Showing page 1 of 0 for 0 results Search Clear 3p…" at bounding box center [725, 78] width 1363 height 29
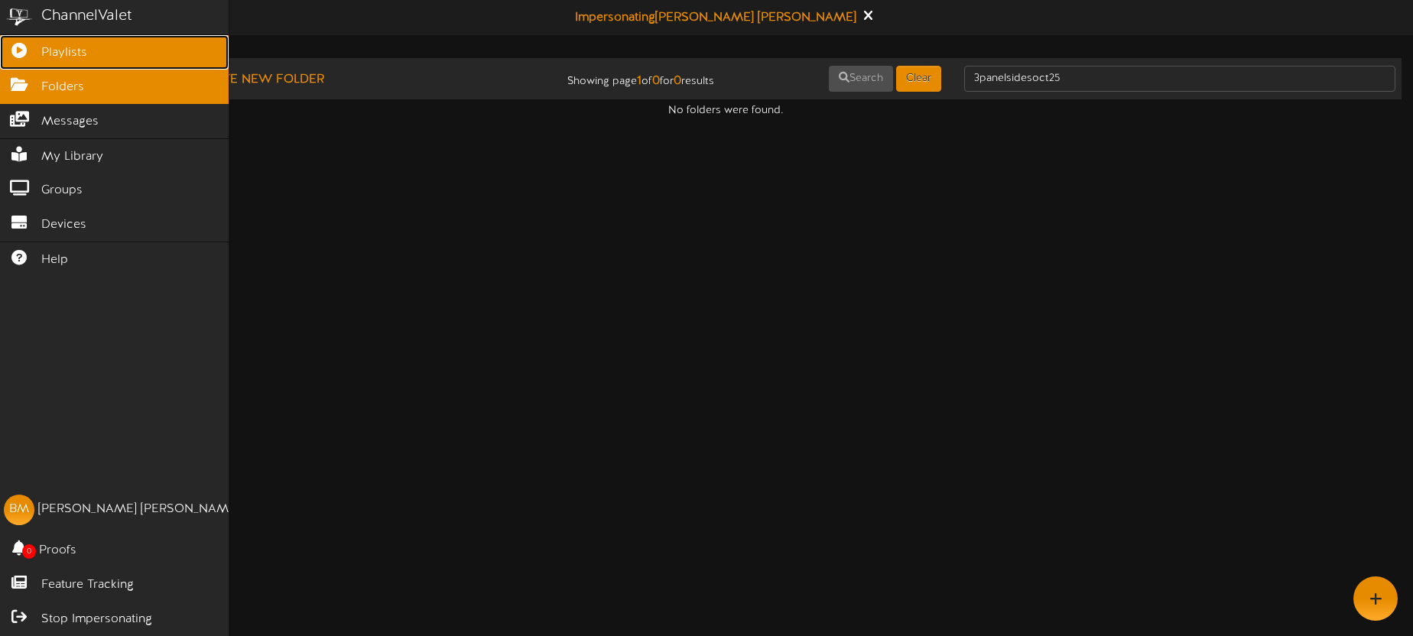
click at [21, 47] on icon at bounding box center [19, 48] width 38 height 11
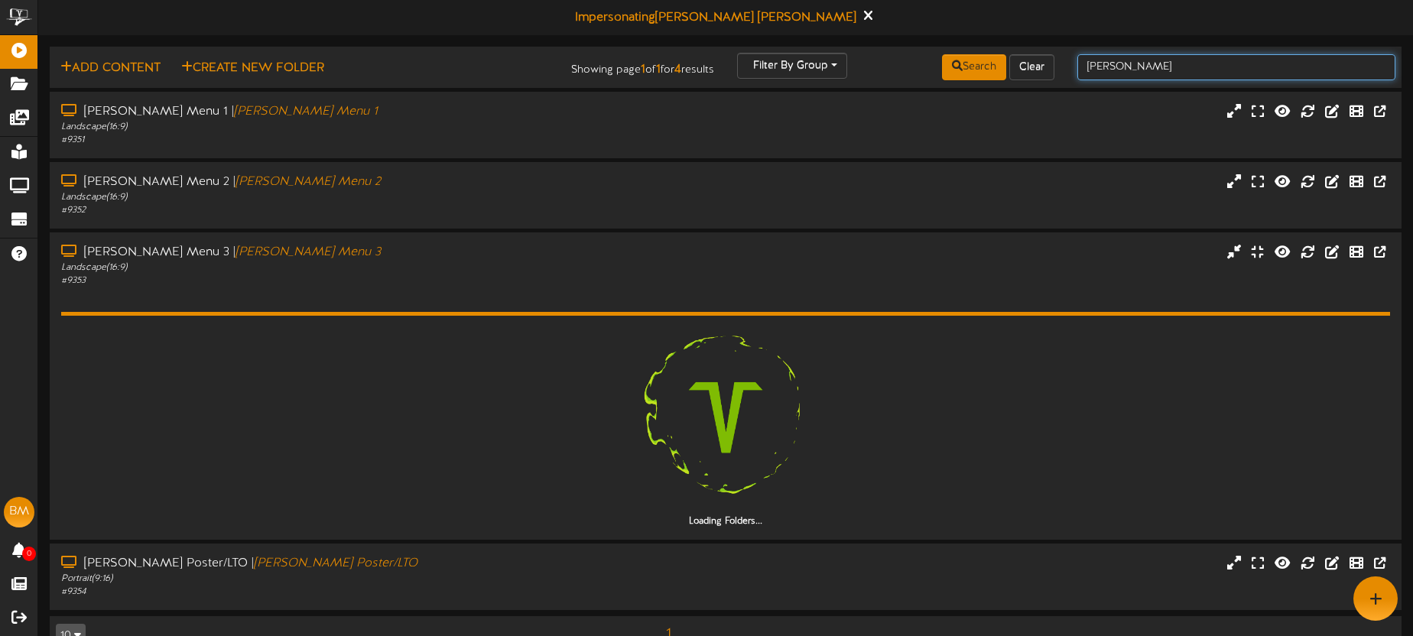
drag, startPoint x: 1151, startPoint y: 71, endPoint x: 1082, endPoint y: 66, distance: 69.0
click at [1076, 66] on div "garrison" at bounding box center [1236, 67] width 341 height 29
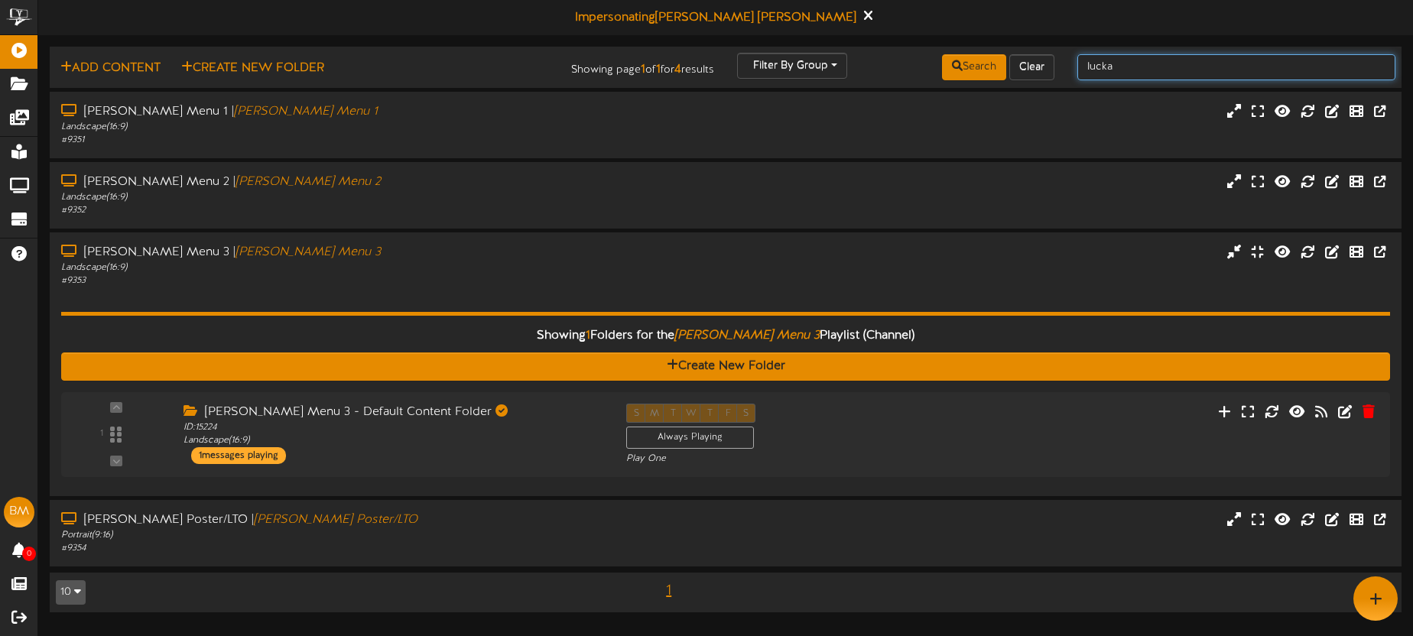
type input "lucka"
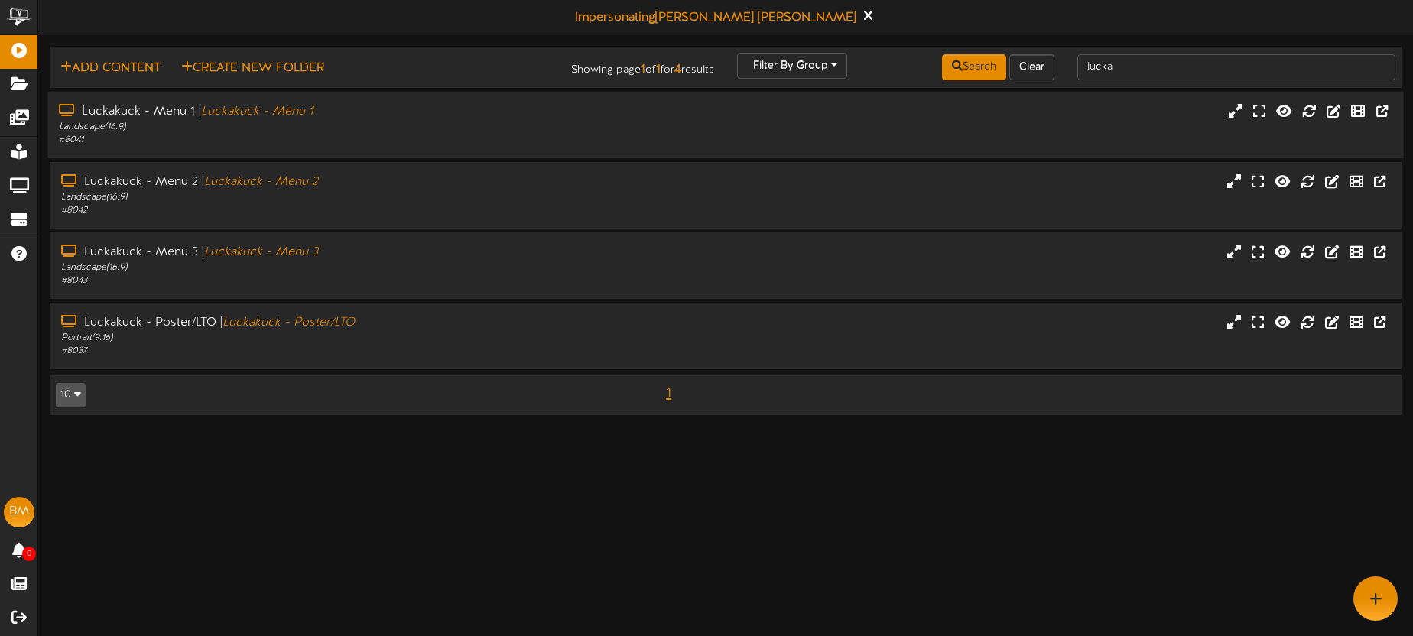
click at [601, 119] on div "Luckakuck - Menu 1 | Luckakuck - Menu 1 Landscape ( 16:9 ) # 8041" at bounding box center [329, 125] width 565 height 44
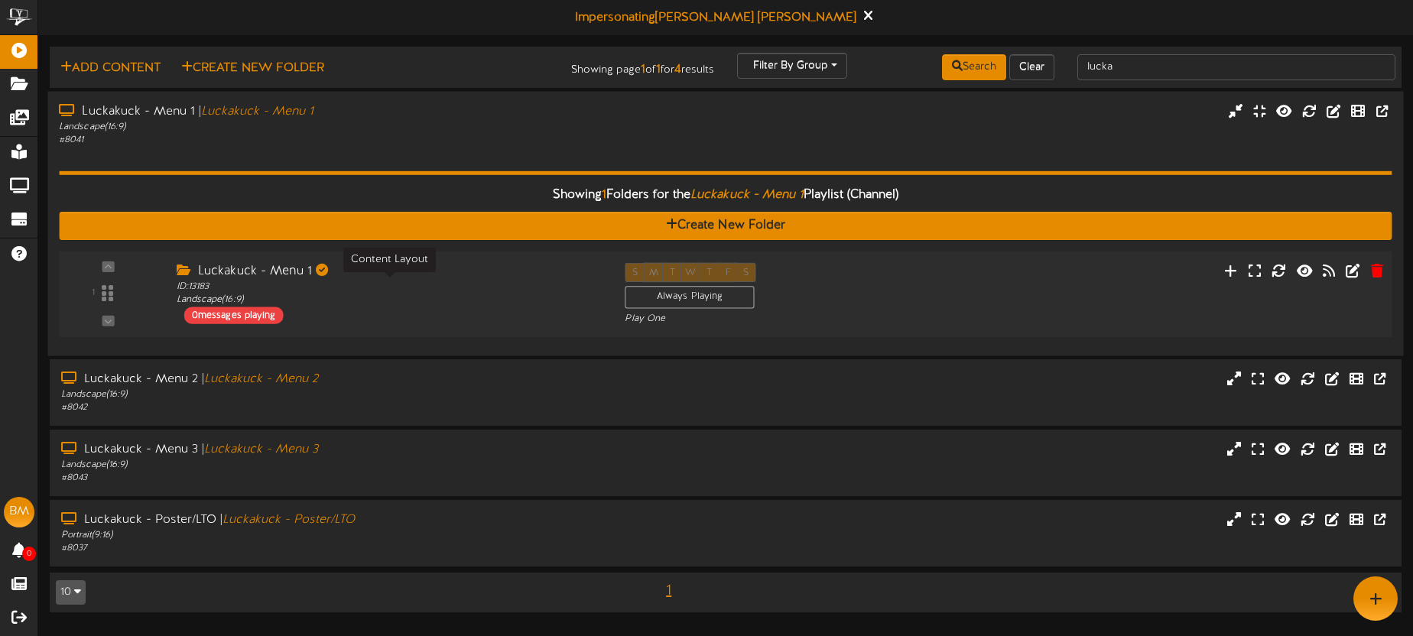
click at [483, 281] on div "ID: 13183 Landscape ( 16:9 )" at bounding box center [389, 293] width 425 height 27
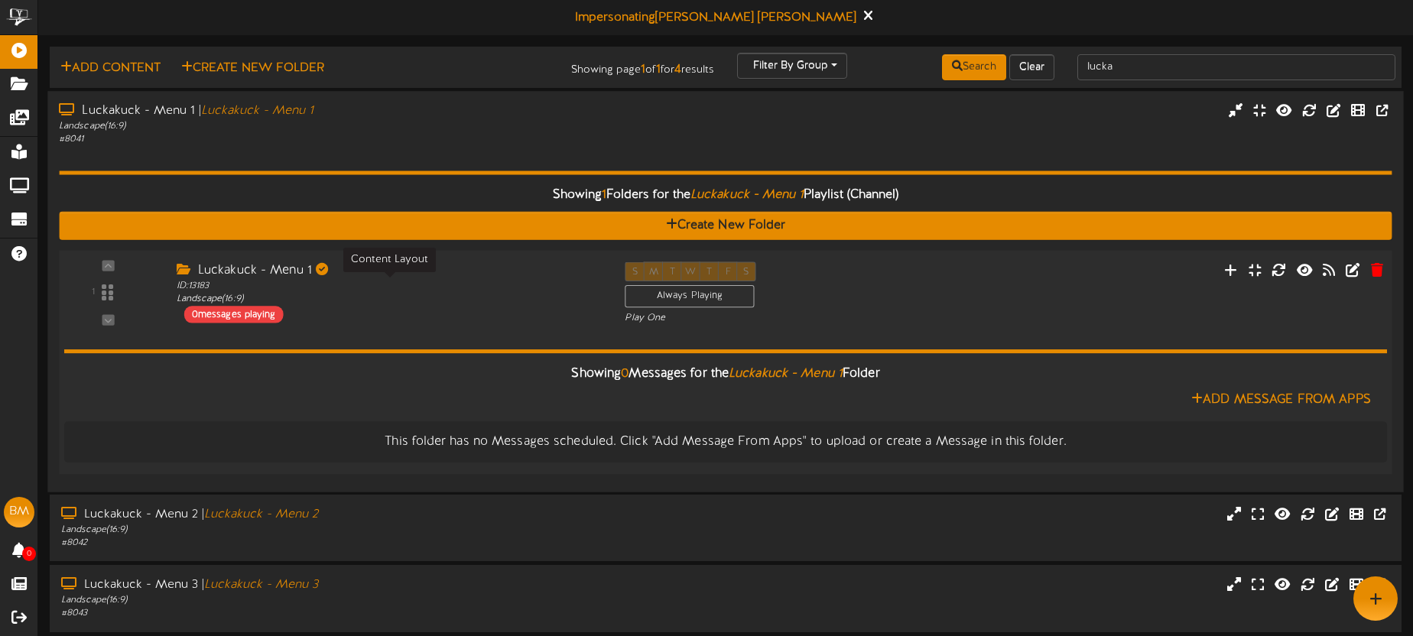
click at [483, 281] on div "ID: 13183 Landscape ( 16:9 )" at bounding box center [389, 292] width 425 height 27
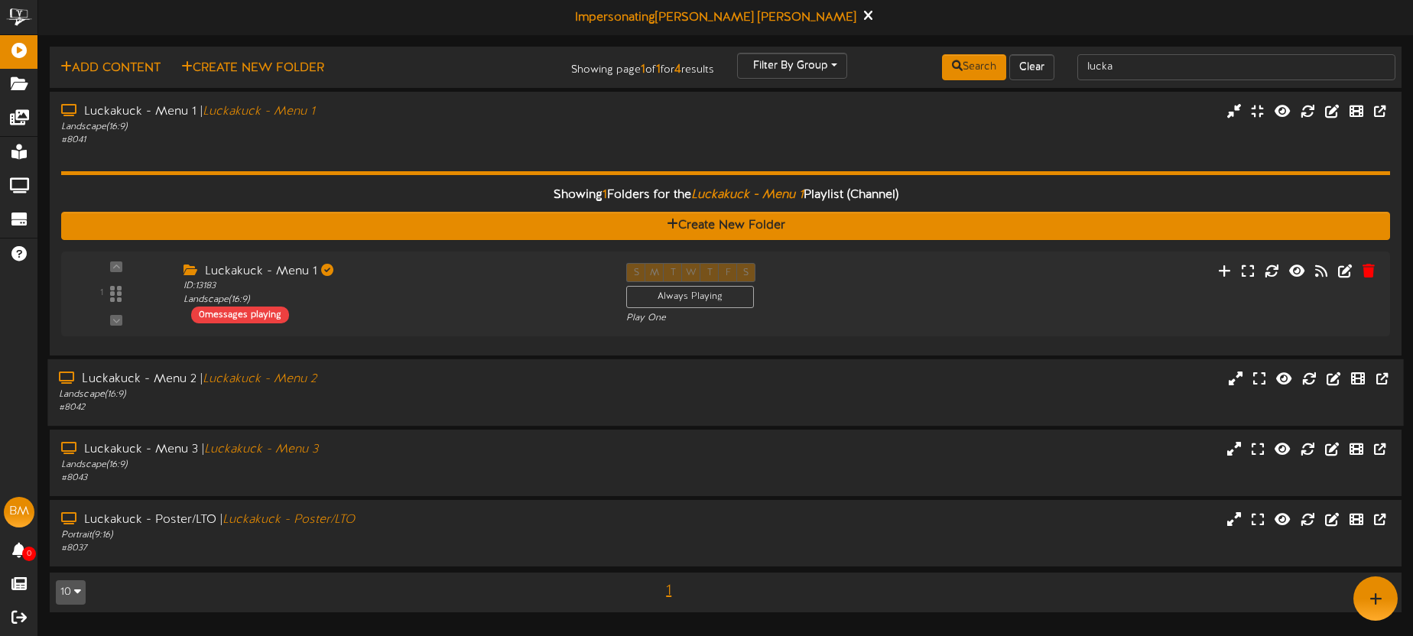
click at [485, 401] on div "# 8042" at bounding box center [330, 407] width 542 height 13
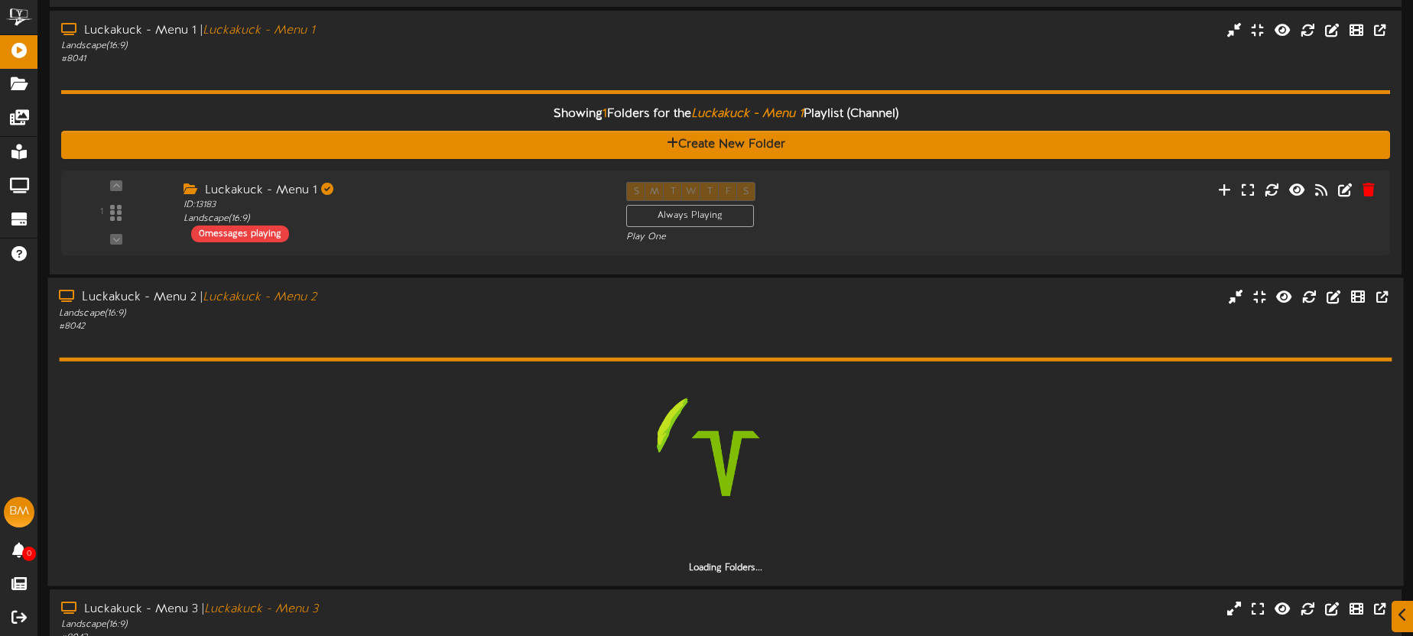
scroll to position [98, 0]
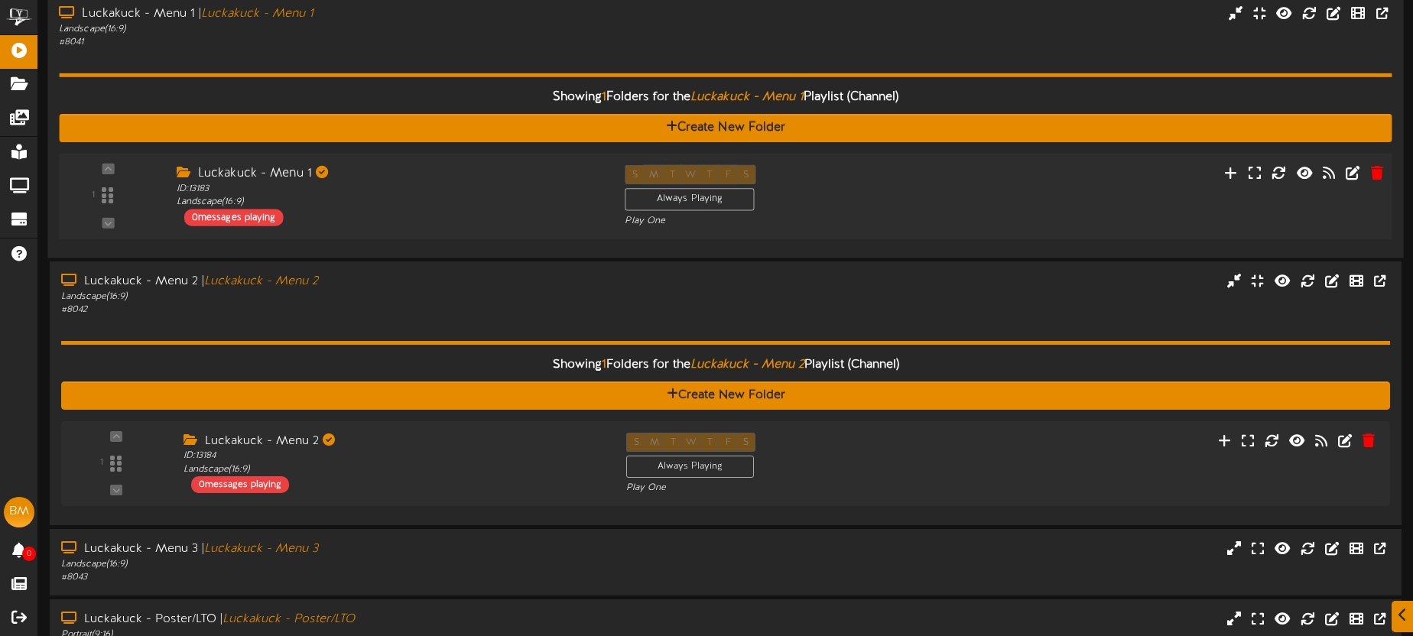
drag, startPoint x: 465, startPoint y: 340, endPoint x: 460, endPoint y: 324, distance: 16.7
click at [465, 341] on hr at bounding box center [725, 343] width 1329 height 4
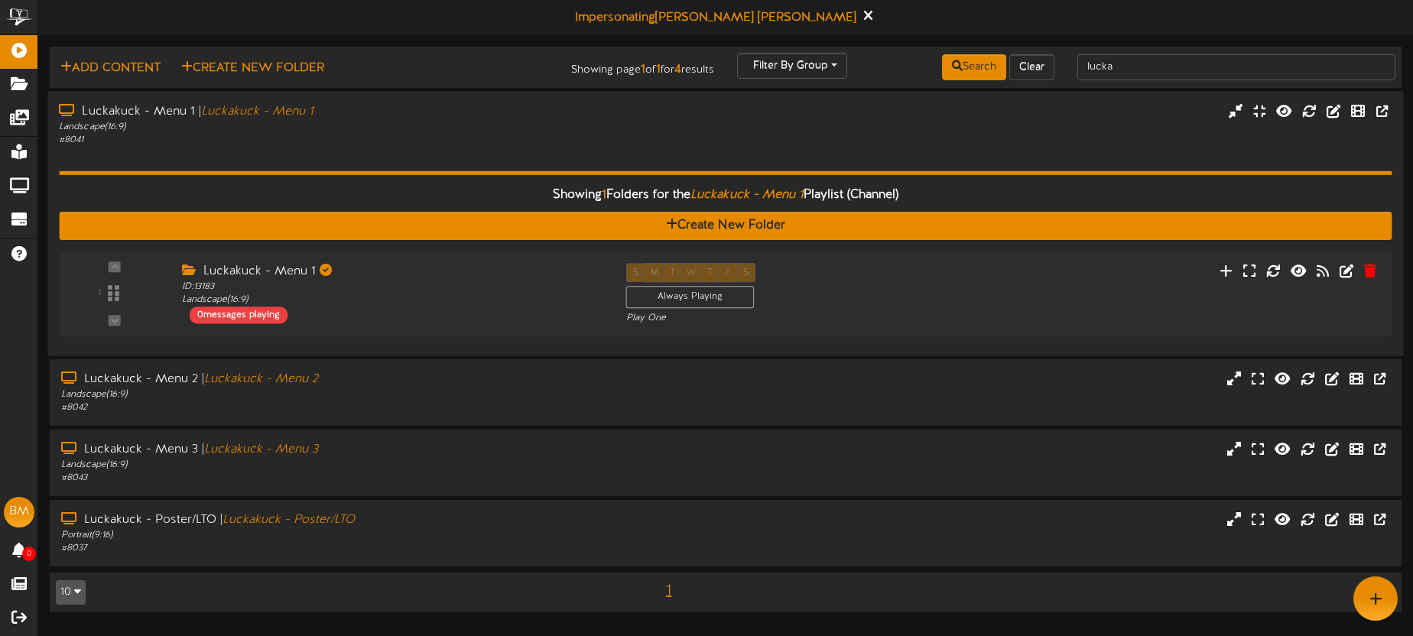
click at [405, 141] on div "# 8041" at bounding box center [330, 139] width 542 height 13
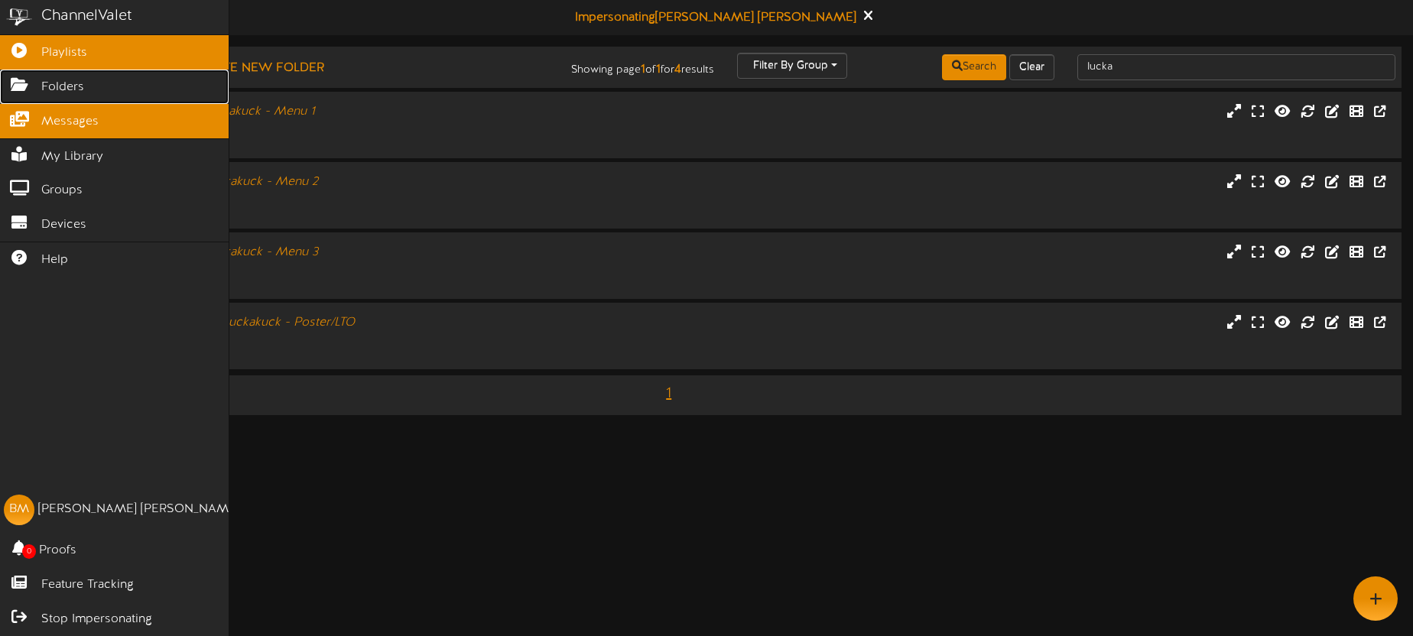
drag, startPoint x: 33, startPoint y: 83, endPoint x: 162, endPoint y: 113, distance: 132.6
click at [33, 83] on icon at bounding box center [19, 82] width 38 height 11
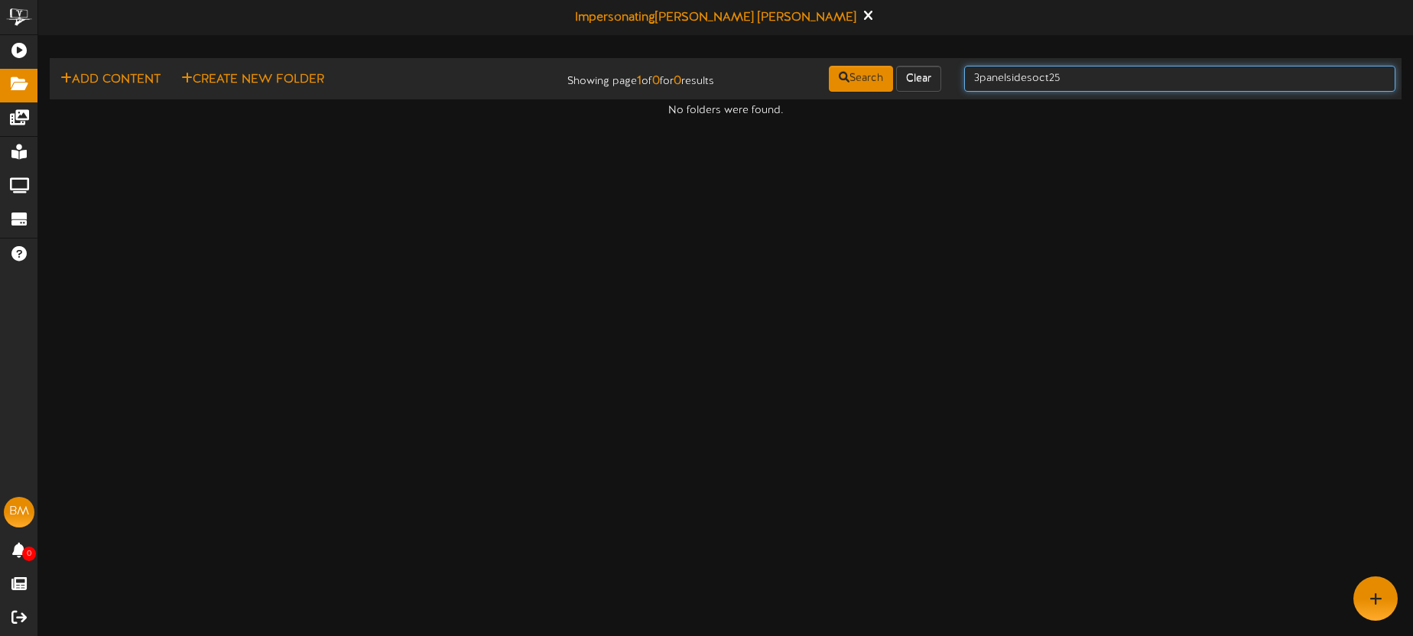
drag, startPoint x: 1083, startPoint y: 77, endPoint x: 1090, endPoint y: 76, distance: 7.7
click at [1084, 77] on input "3panelsidesoct25" at bounding box center [1179, 79] width 431 height 26
drag, startPoint x: 1018, startPoint y: 74, endPoint x: 968, endPoint y: 70, distance: 49.9
click at [969, 70] on input "3panelsidesoct25" at bounding box center [1179, 79] width 431 height 26
type input "b"
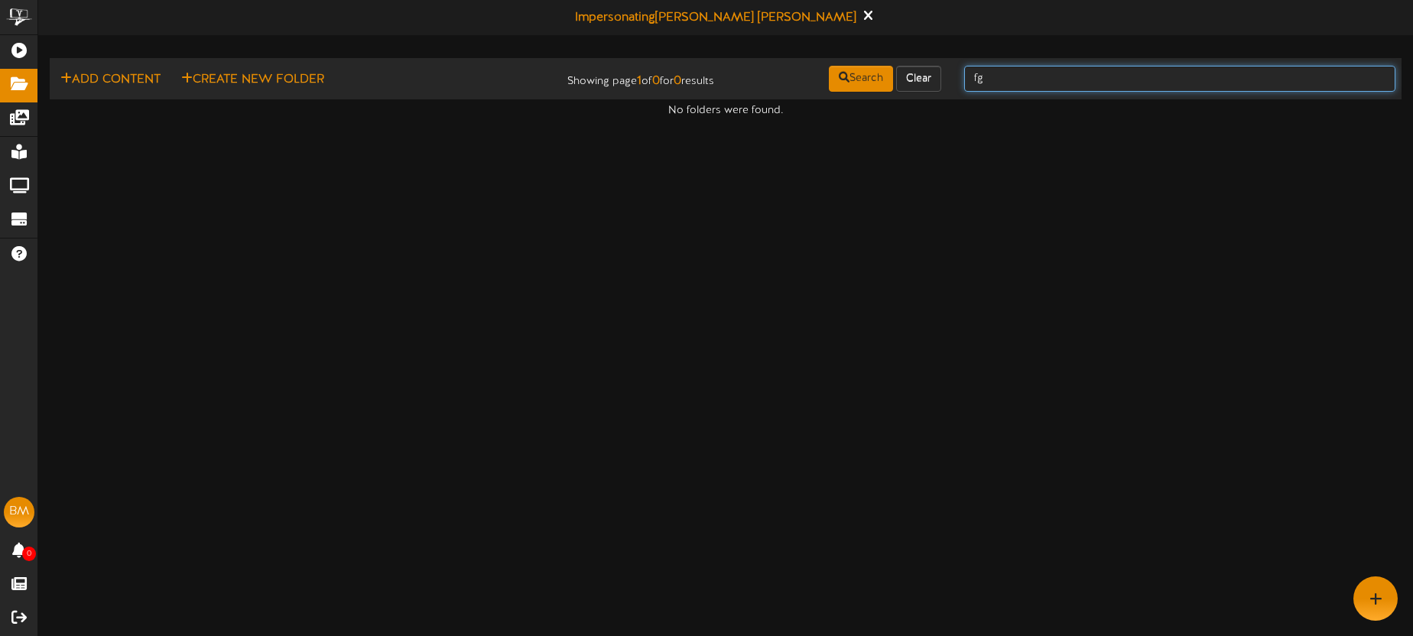
type input "f"
type input "garrison"
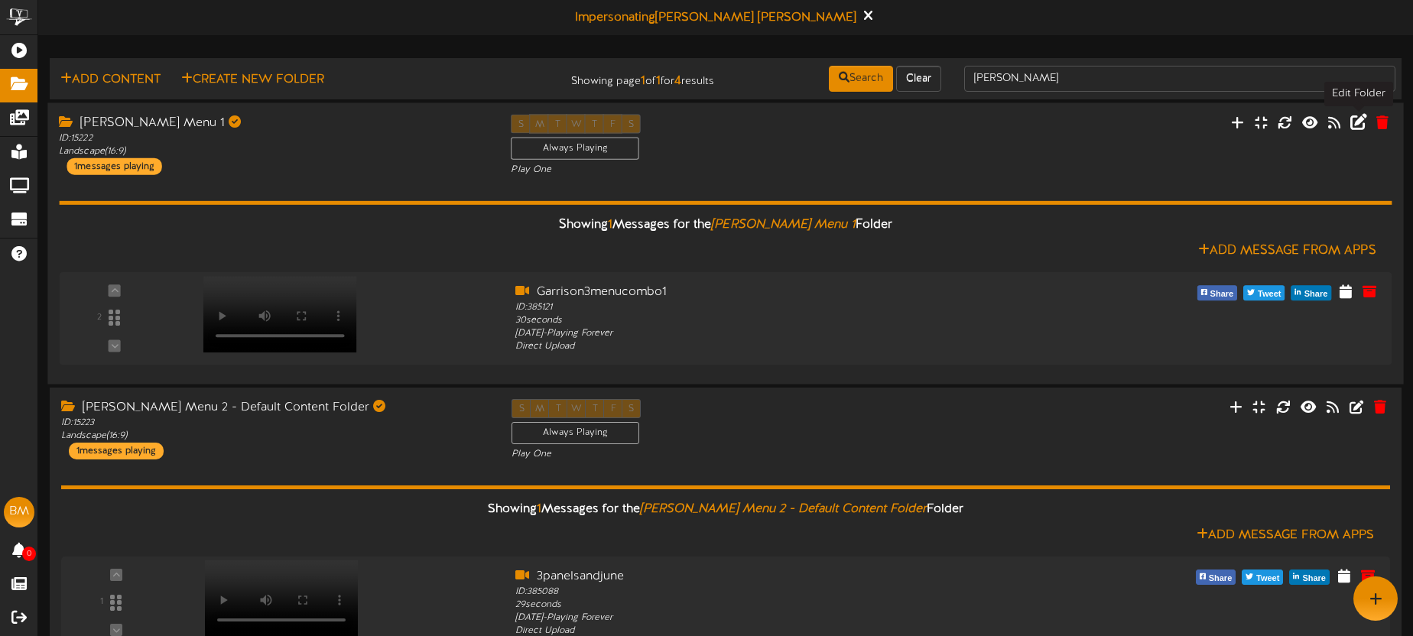
click at [1353, 124] on icon at bounding box center [1358, 121] width 17 height 17
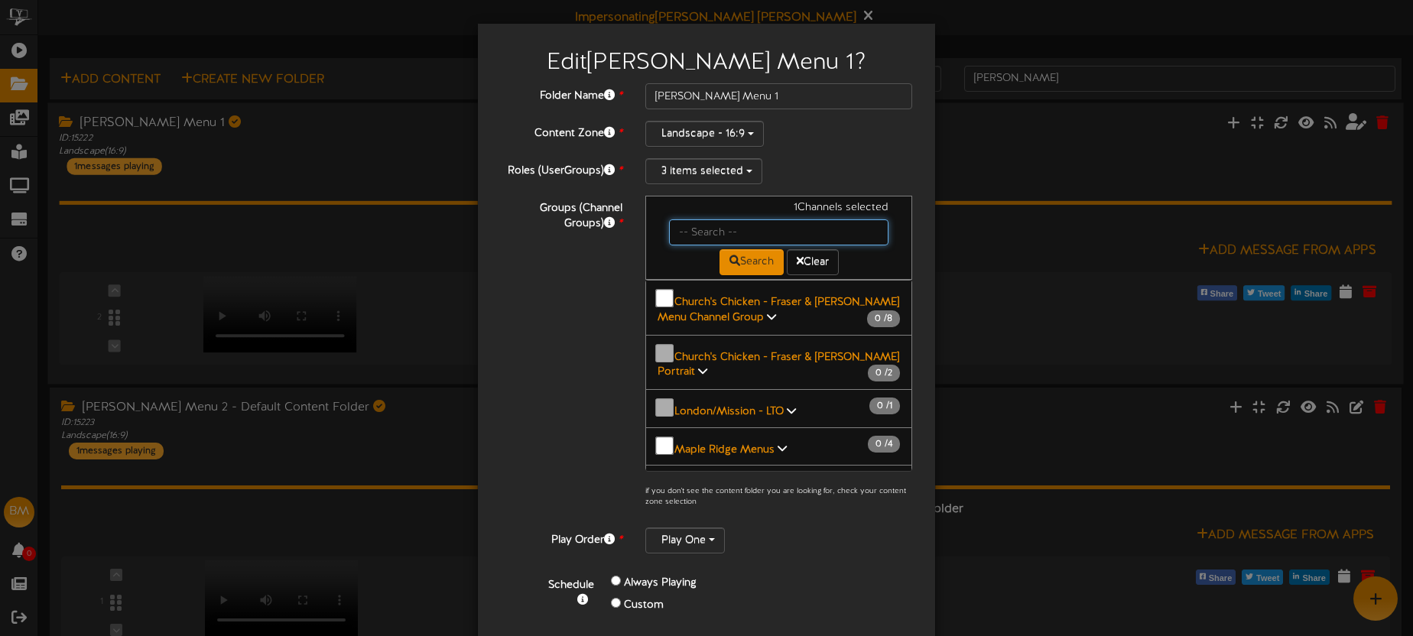
click at [713, 225] on input "text" at bounding box center [778, 232] width 219 height 26
type input "lucka"
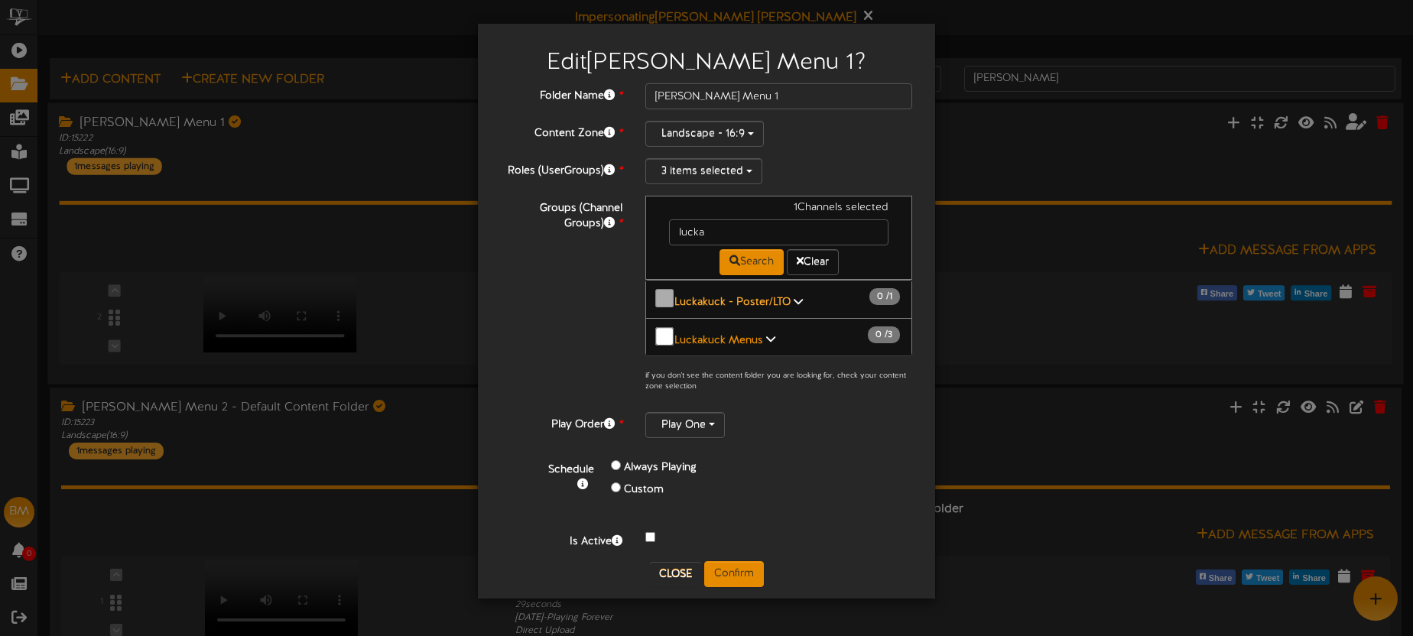
click at [742, 299] on b "Luckakuck - Poster/LTO" at bounding box center [732, 302] width 116 height 11
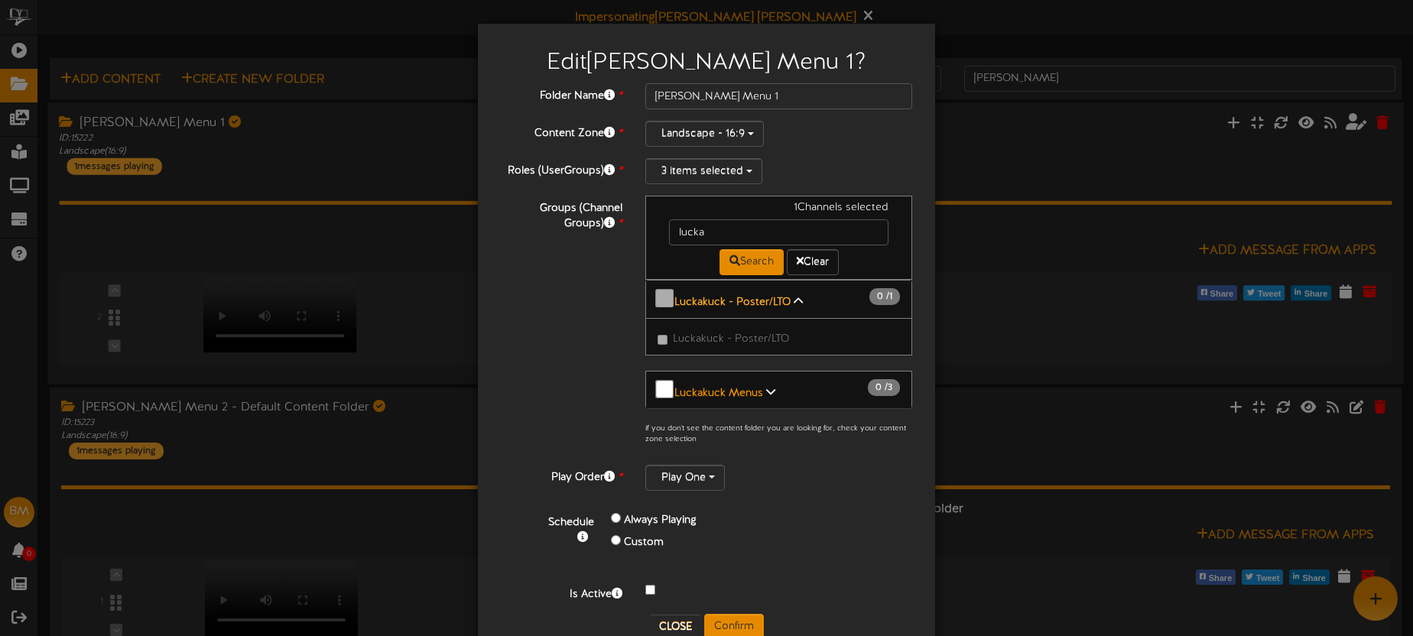
click at [752, 301] on b "Luckakuck - Poster/LTO" at bounding box center [732, 302] width 116 height 11
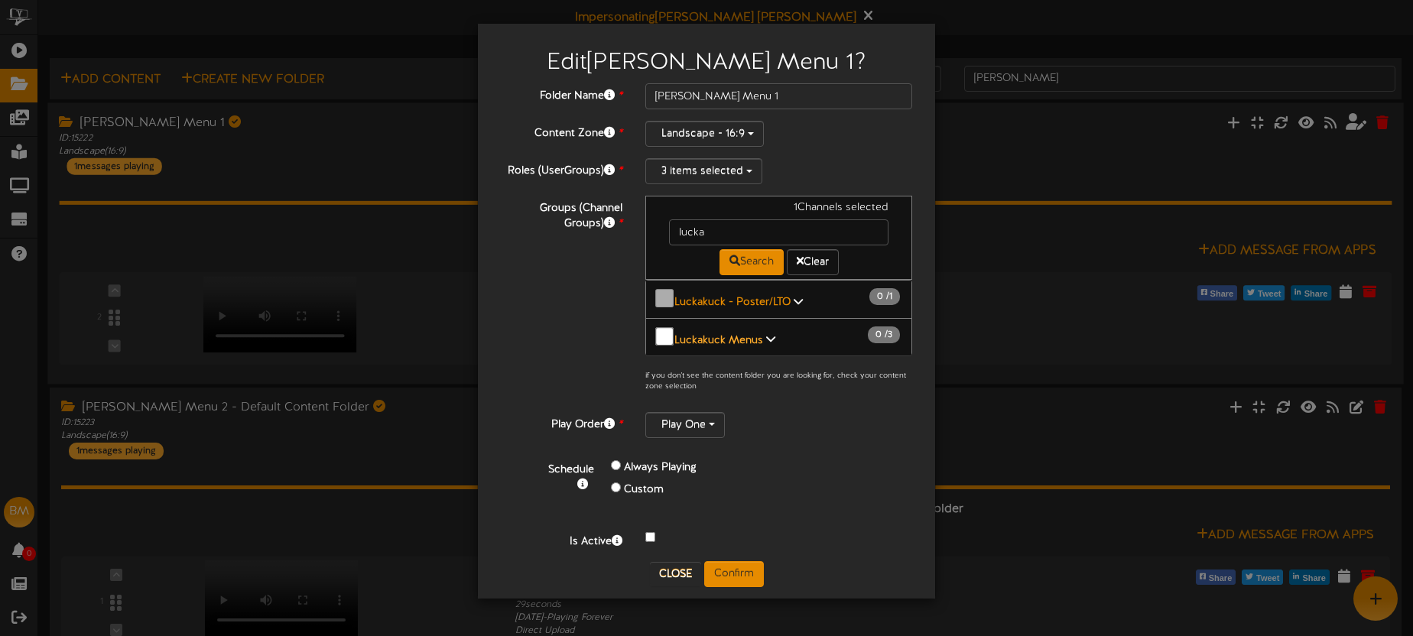
click at [739, 334] on b "Luckakuck Menus" at bounding box center [718, 339] width 89 height 11
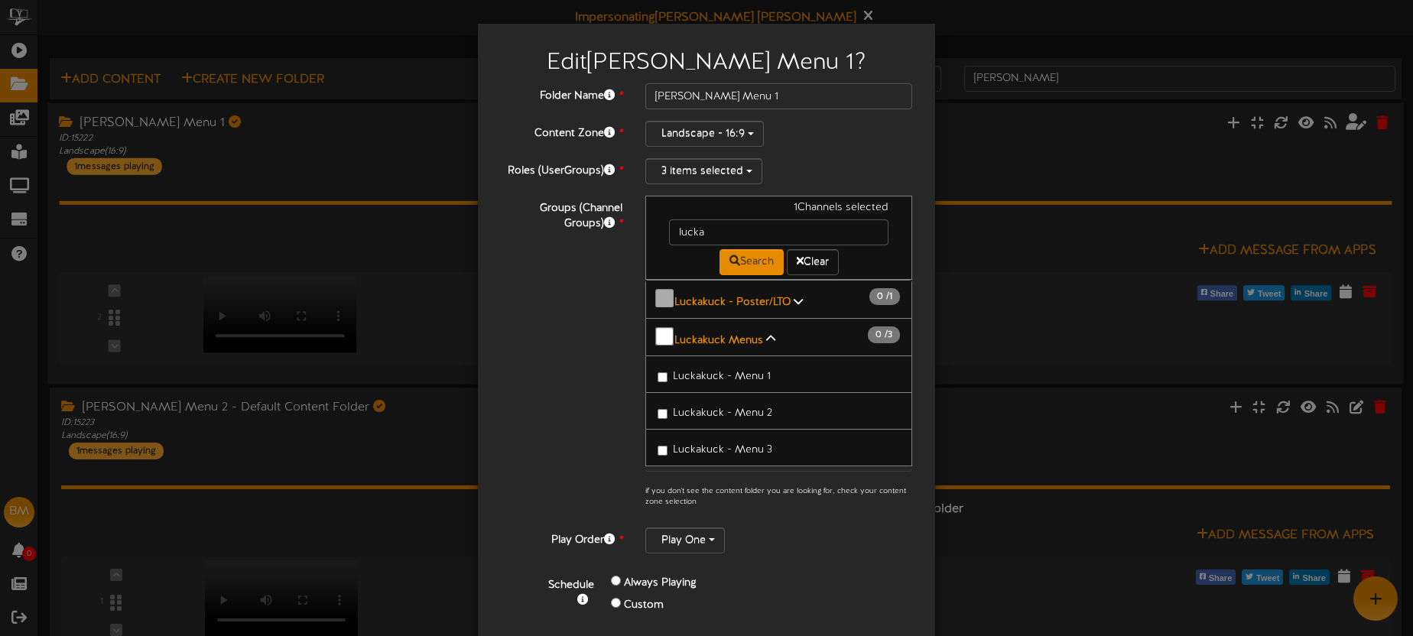
click at [718, 371] on span "Luckakuck - Menu 1" at bounding box center [722, 376] width 98 height 11
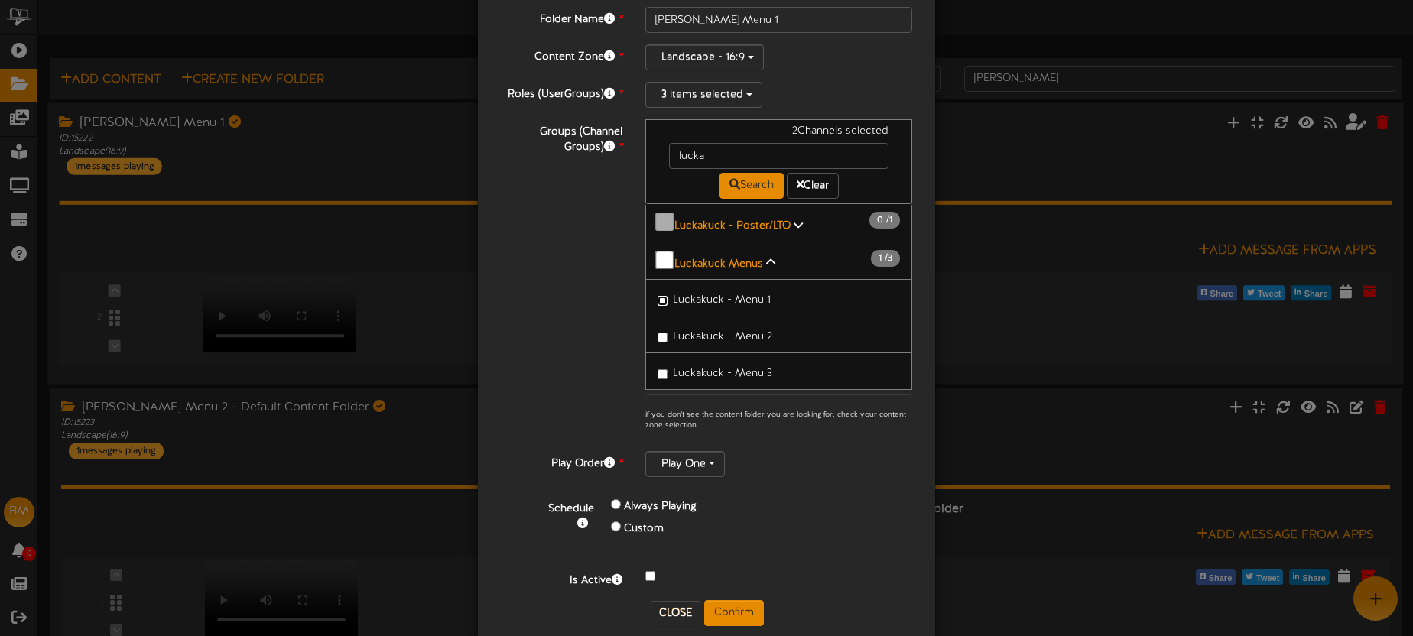
scroll to position [102, 0]
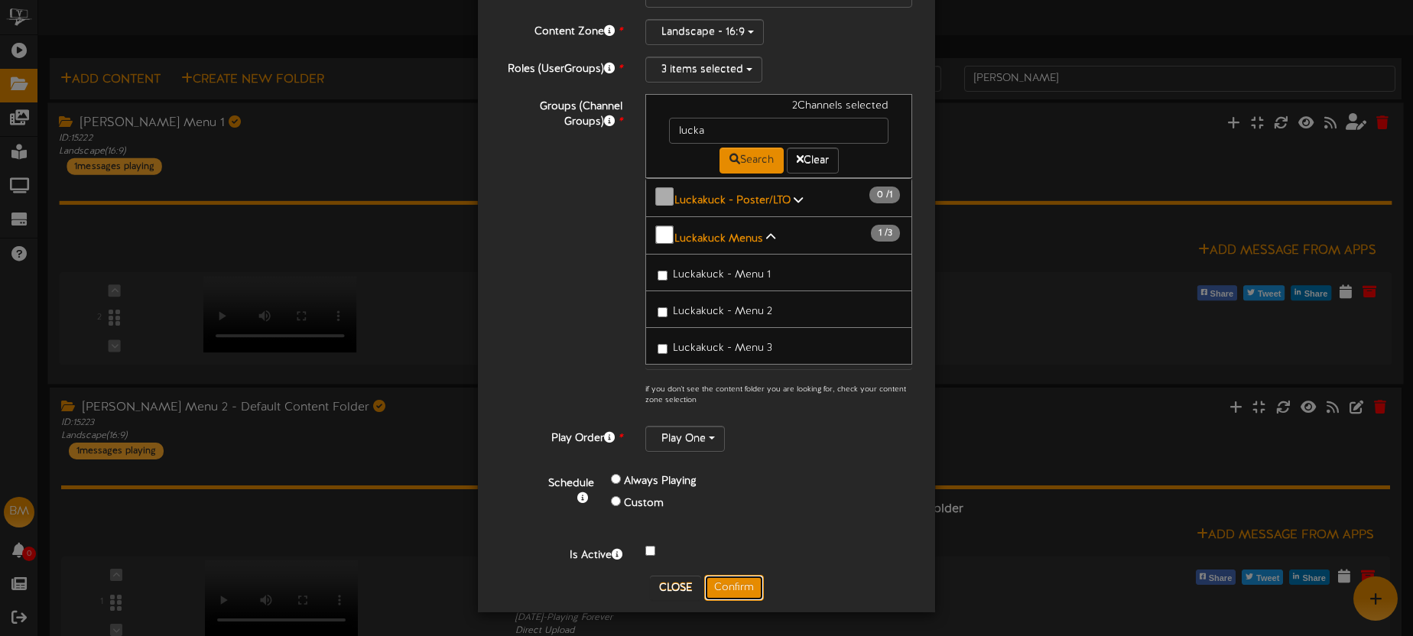
click at [746, 582] on button "Confirm" at bounding box center [734, 588] width 60 height 26
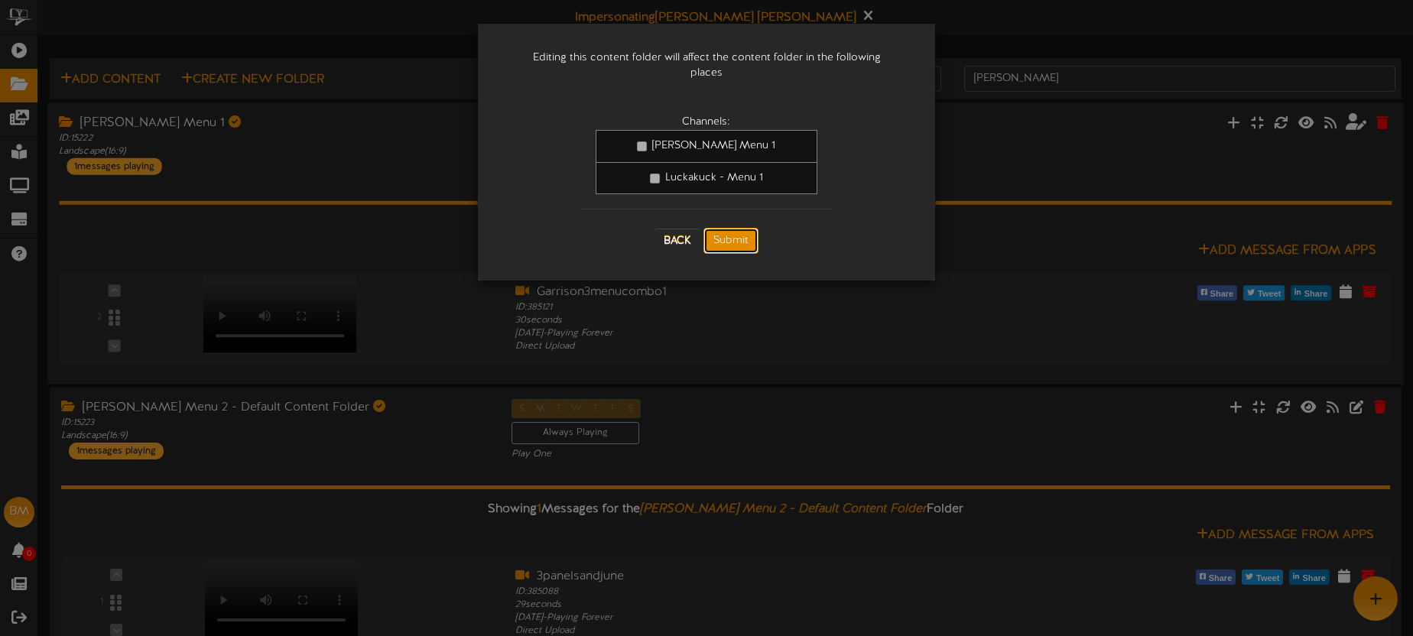
click at [740, 228] on button "Submit" at bounding box center [730, 241] width 55 height 26
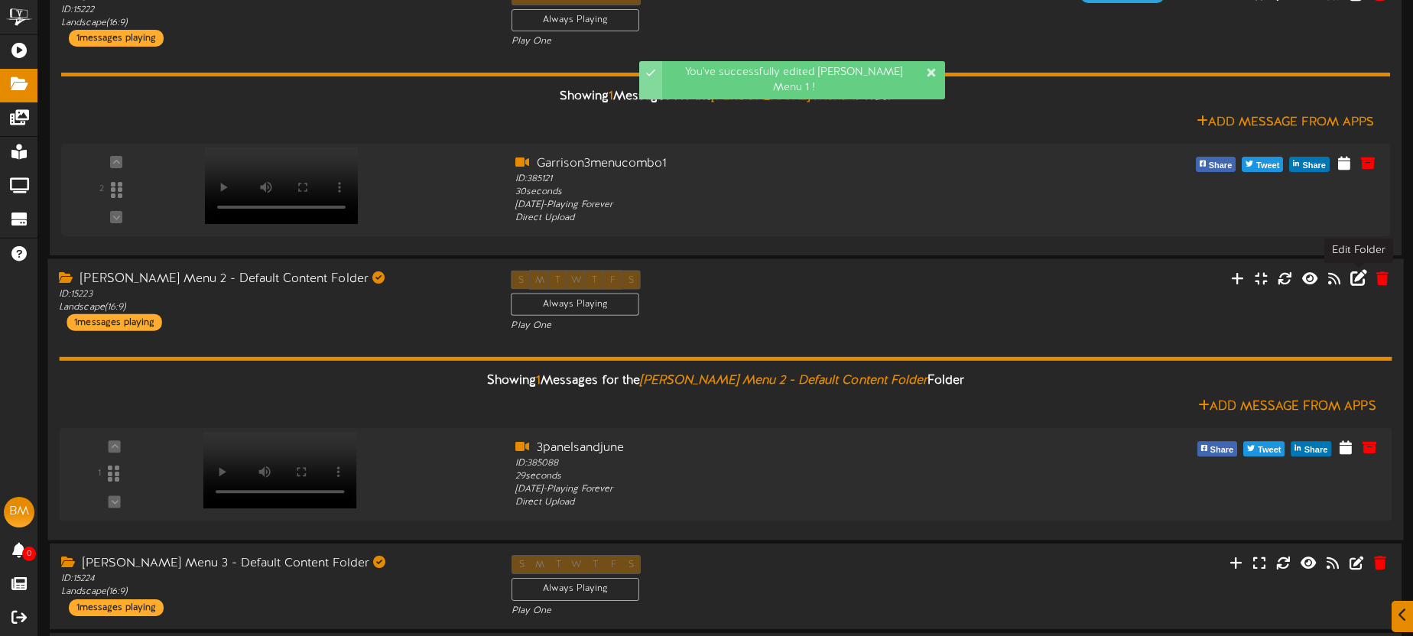
click at [1363, 281] on icon at bounding box center [1358, 277] width 17 height 17
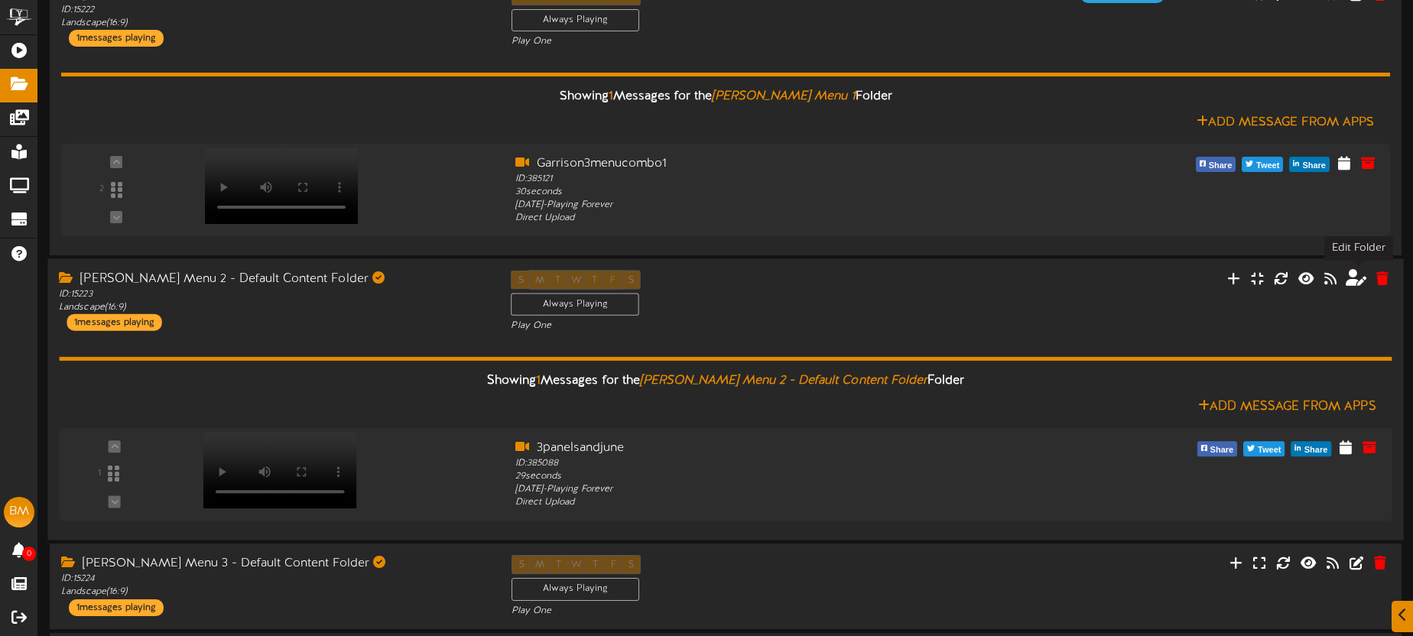
scroll to position [128, 0]
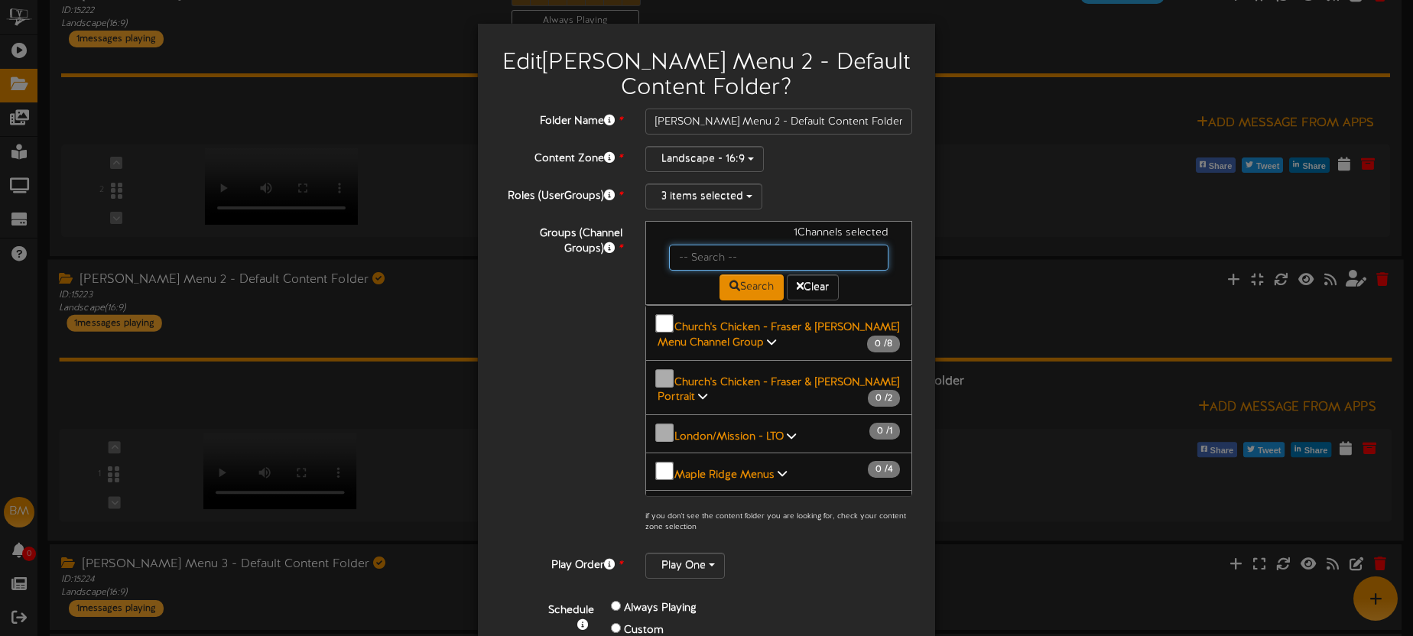
click at [733, 253] on input "text" at bounding box center [778, 258] width 219 height 26
type input "lucka"
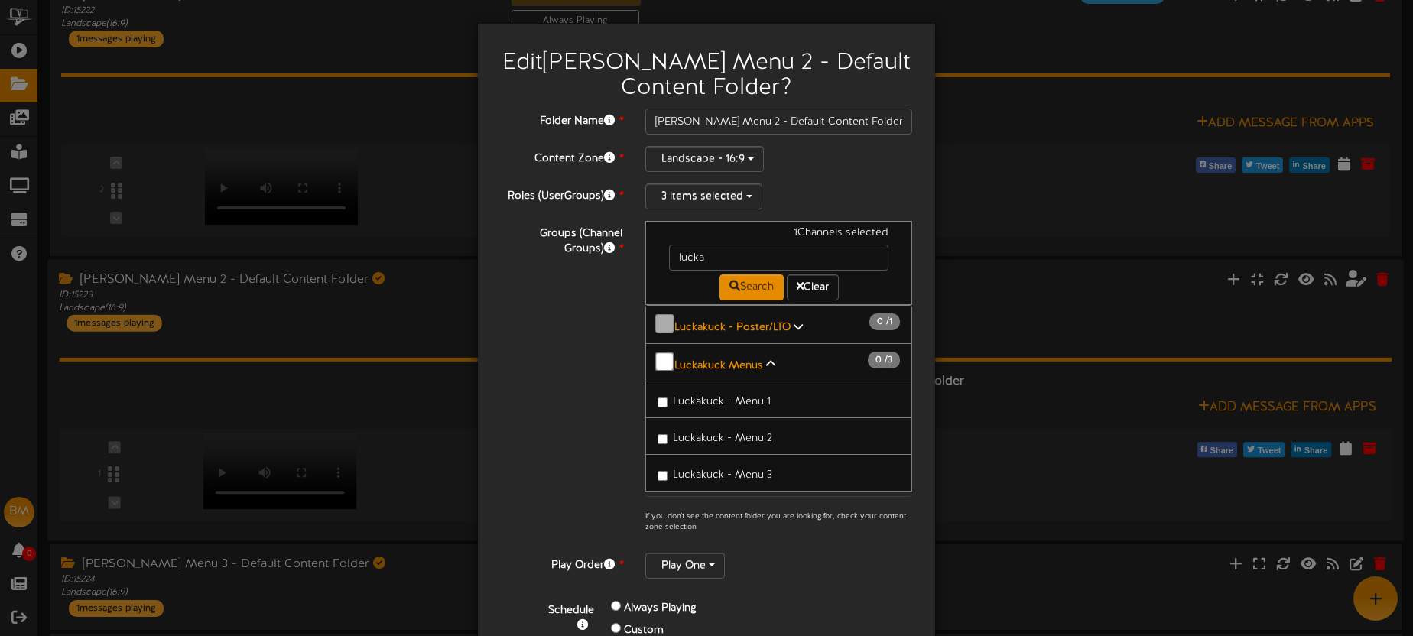
click at [757, 433] on span "Luckakuck - Menu 2" at bounding box center [722, 438] width 99 height 11
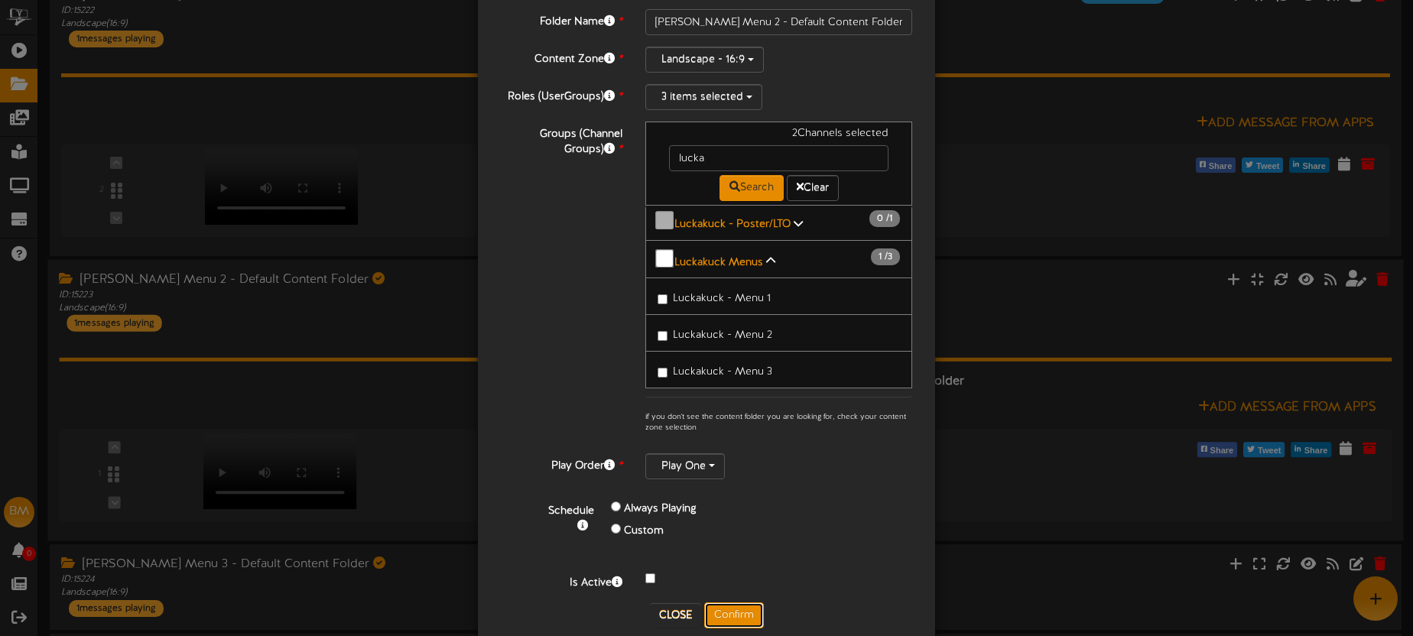
click at [735, 609] on button "Confirm" at bounding box center [734, 616] width 60 height 26
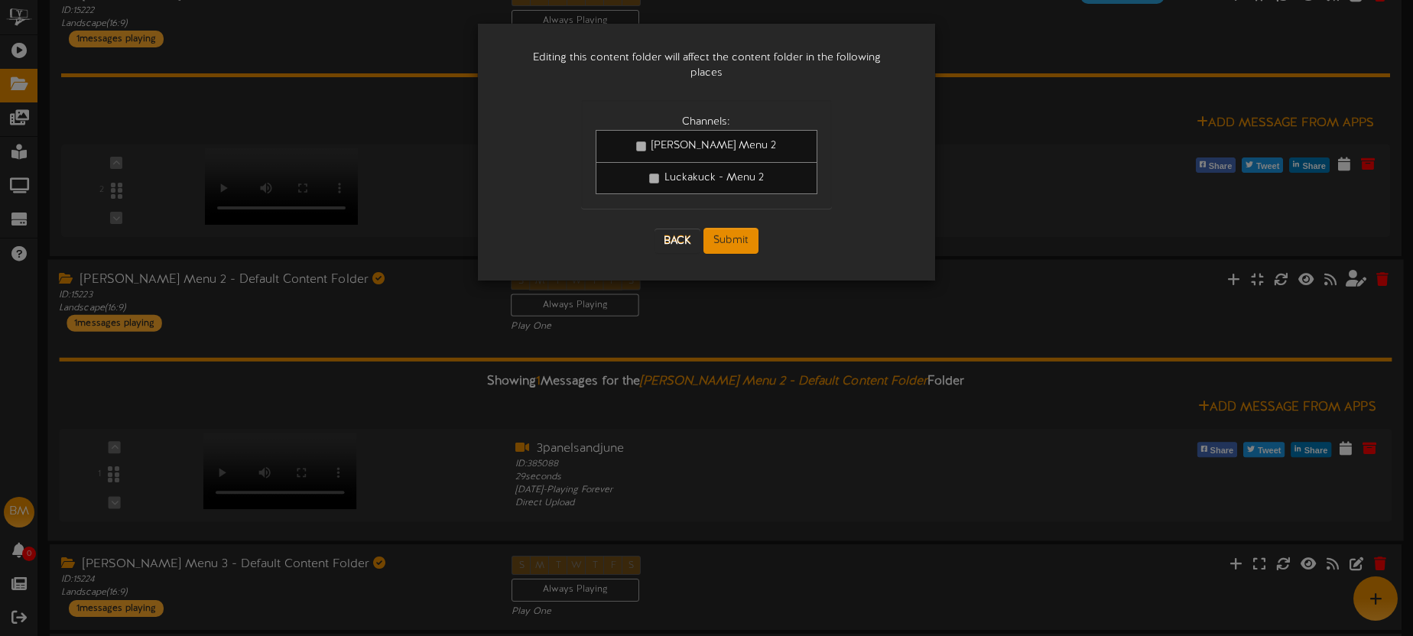
scroll to position [0, 0]
click at [749, 228] on button "Submit" at bounding box center [730, 241] width 55 height 26
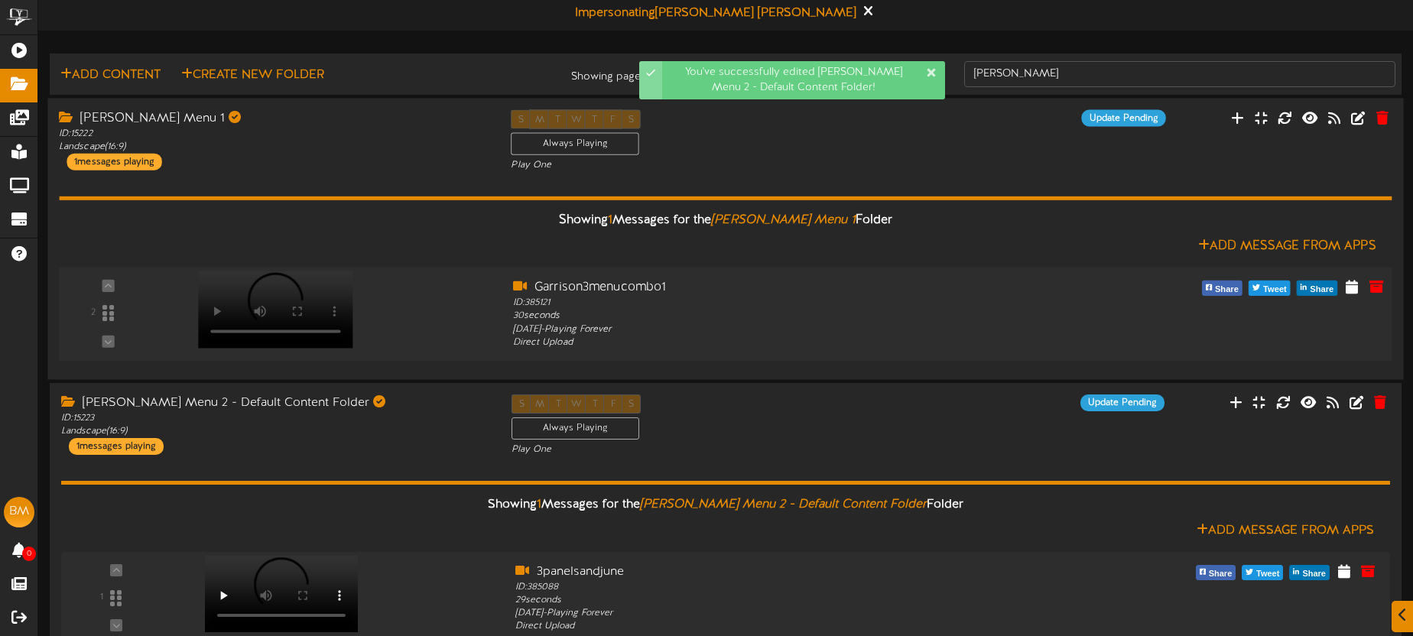
scroll to position [271, 0]
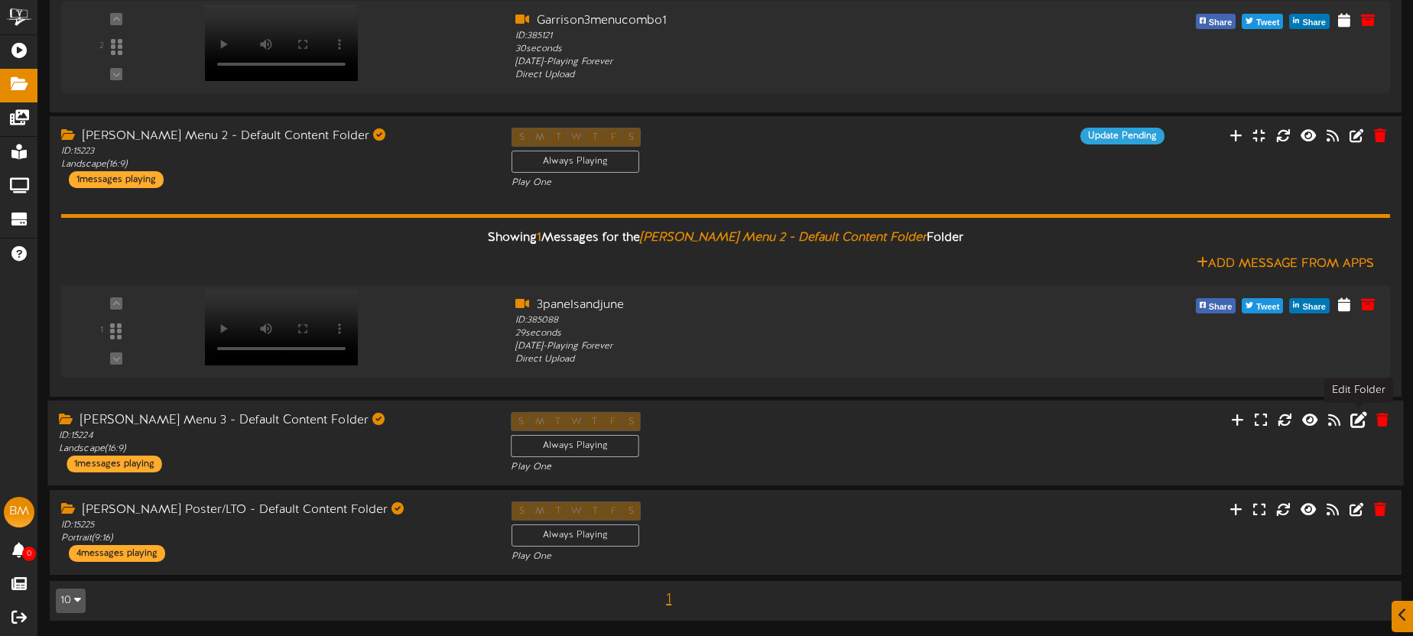
click at [1362, 421] on icon at bounding box center [1358, 419] width 17 height 17
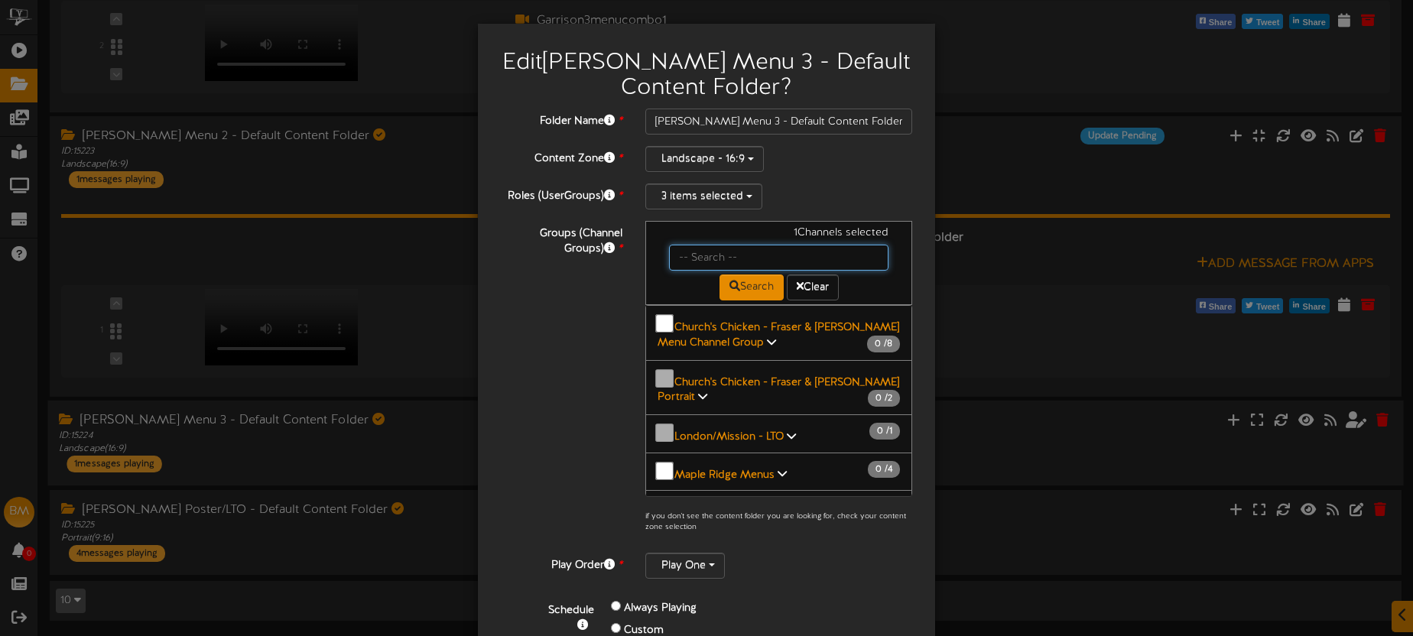
click at [718, 251] on input "text" at bounding box center [778, 258] width 219 height 26
type input "luck"
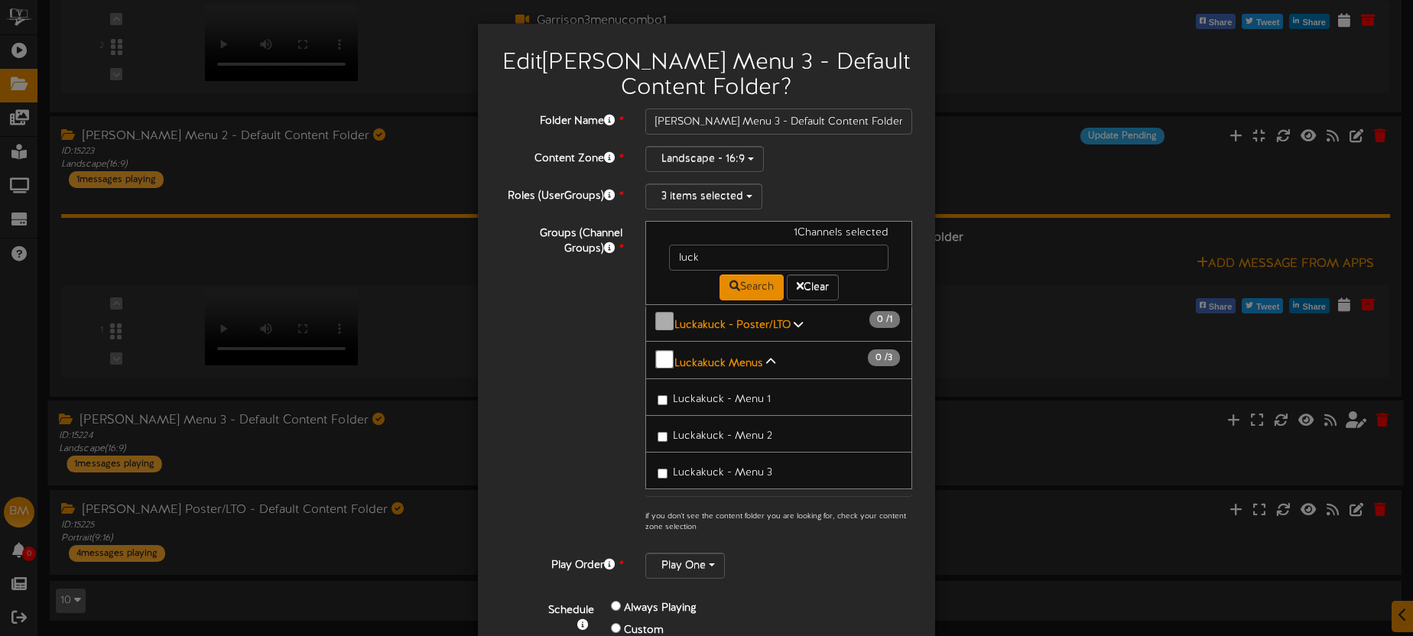
click at [767, 467] on span "Luckakuck - Menu 3" at bounding box center [722, 472] width 99 height 11
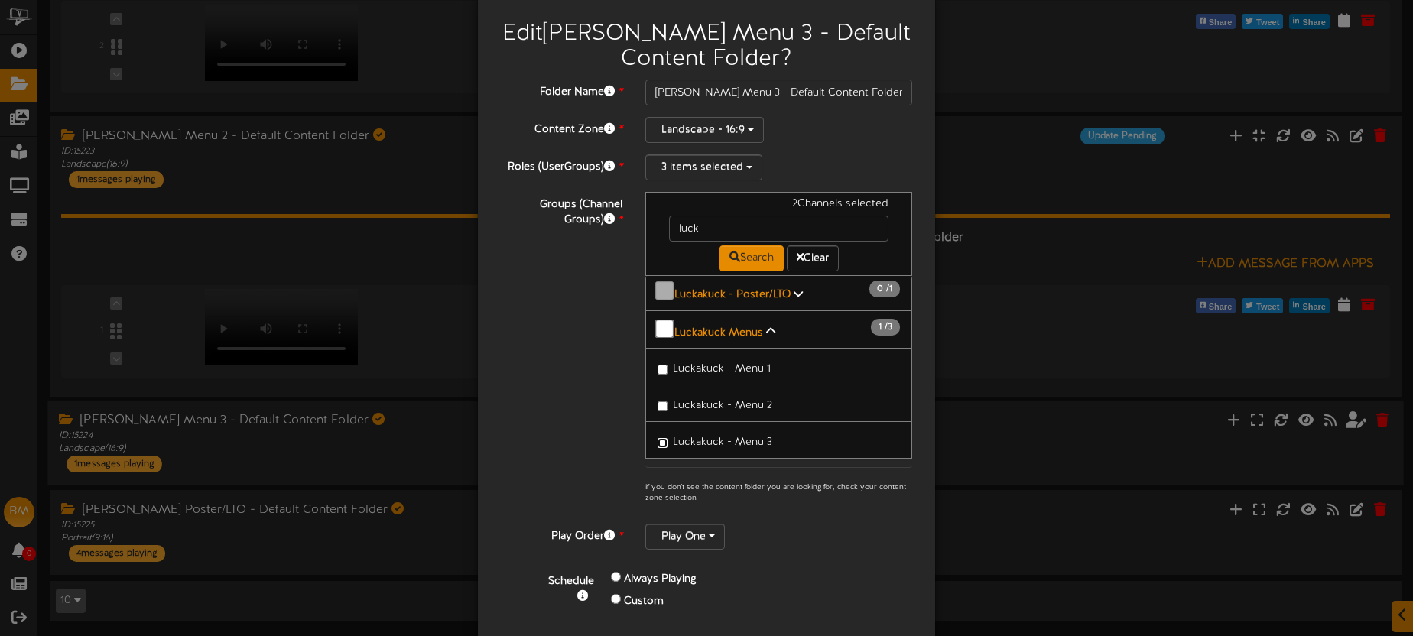
scroll to position [83, 0]
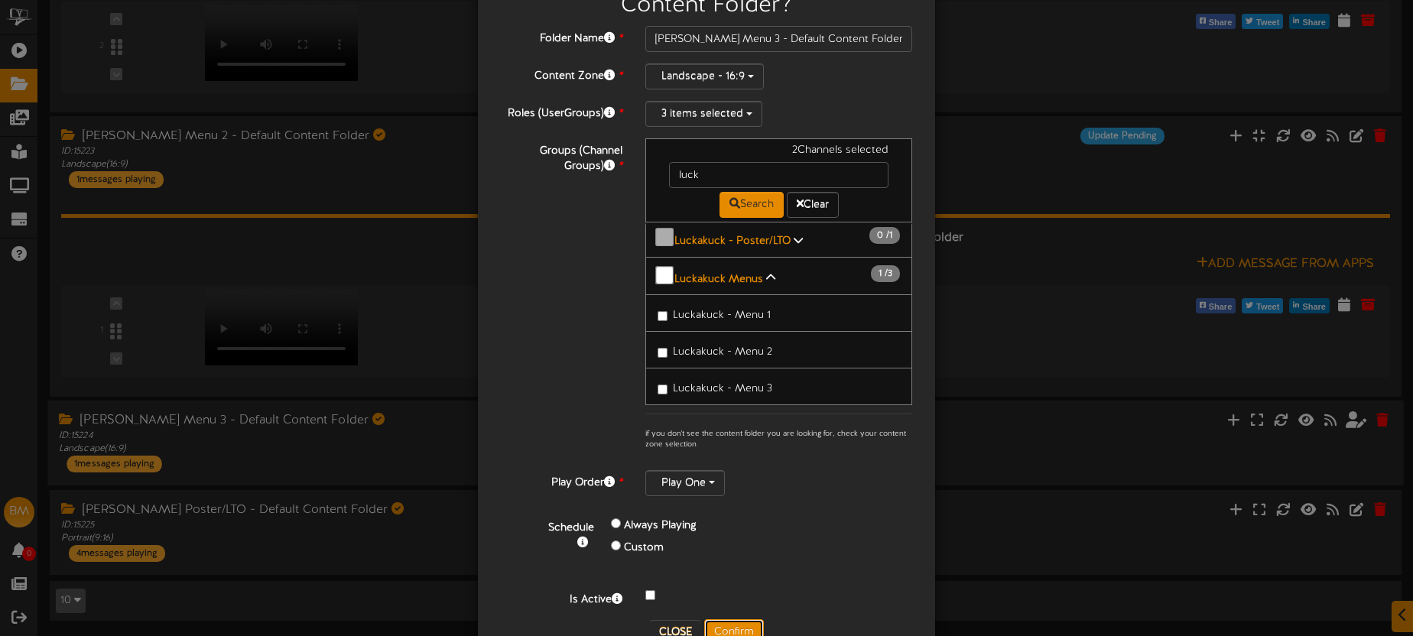
click at [733, 622] on button "Confirm" at bounding box center [734, 632] width 60 height 26
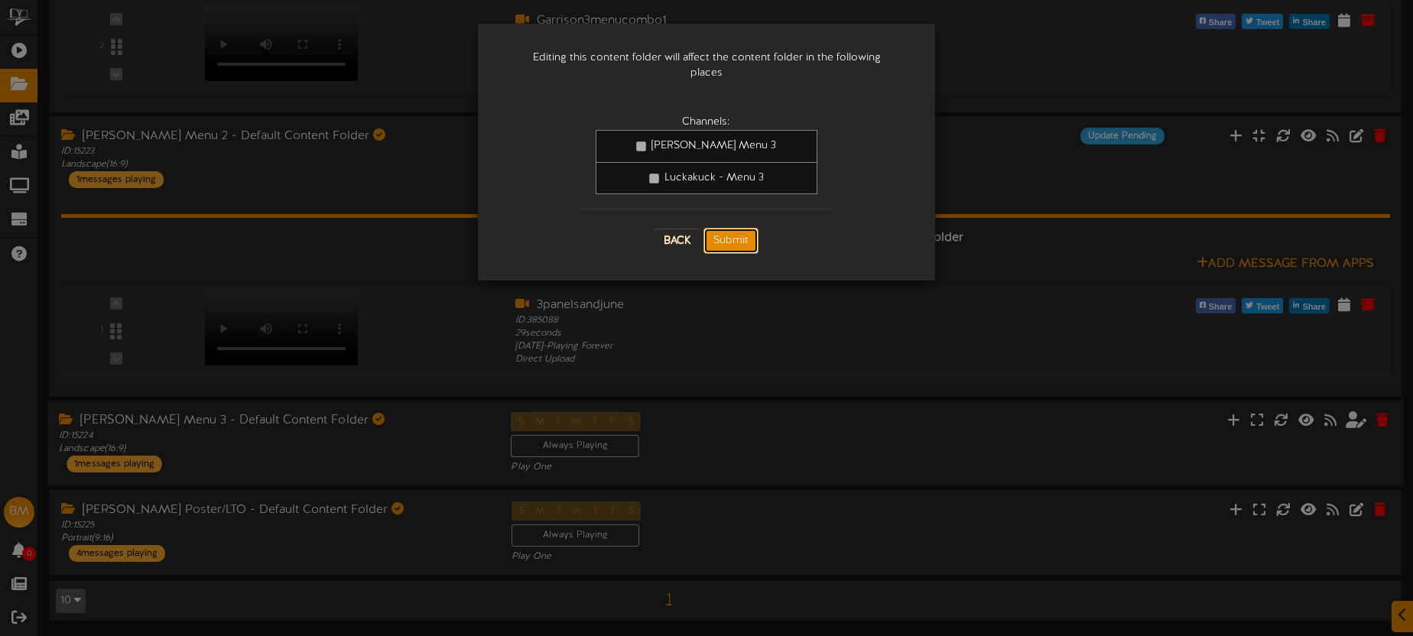
click at [749, 228] on button "Submit" at bounding box center [730, 241] width 55 height 26
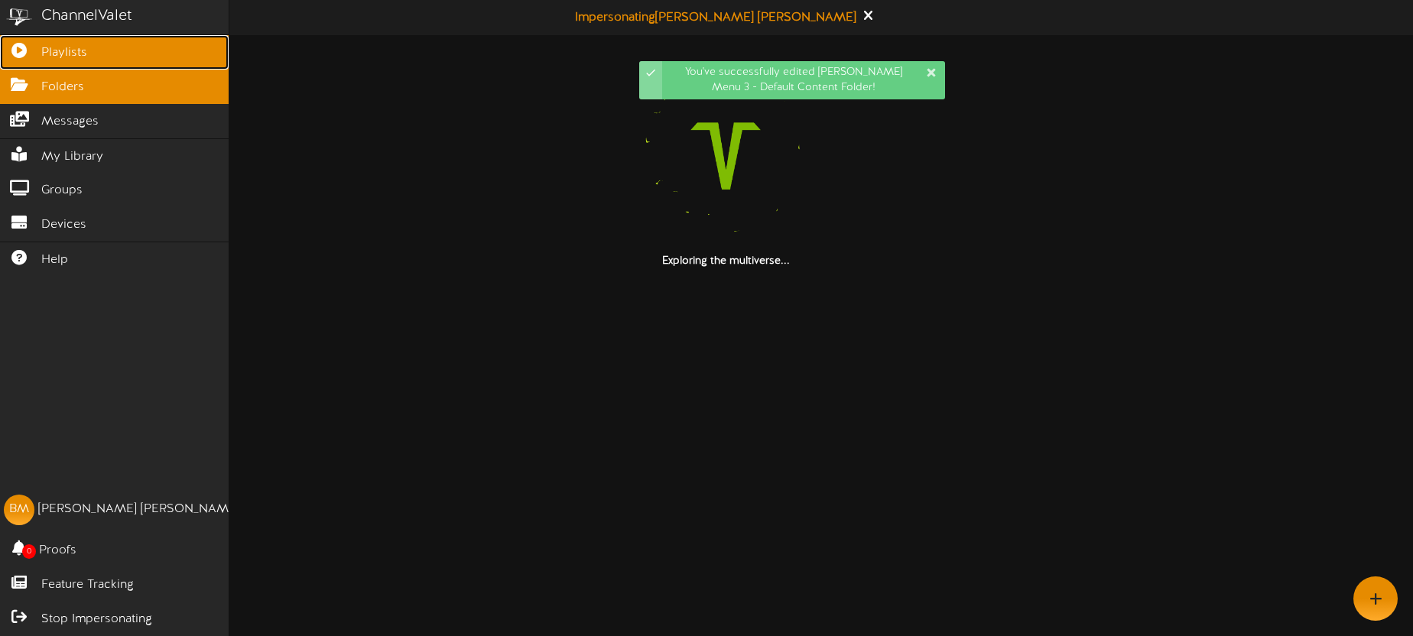
click at [35, 50] on icon at bounding box center [19, 48] width 38 height 11
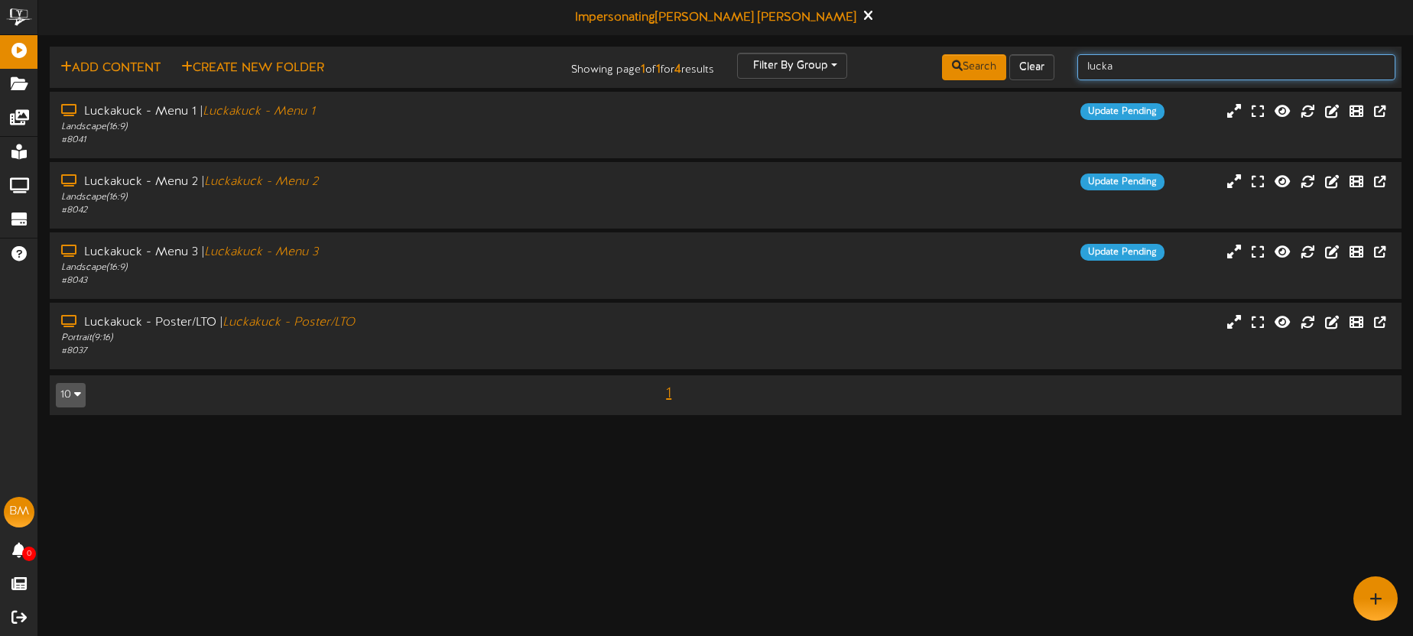
click at [1128, 69] on input "lucka" at bounding box center [1236, 67] width 318 height 26
drag, startPoint x: 1080, startPoint y: 65, endPoint x: 1065, endPoint y: 62, distance: 14.8
click at [1066, 63] on div "lucka" at bounding box center [1236, 67] width 341 height 29
type input "london mission"
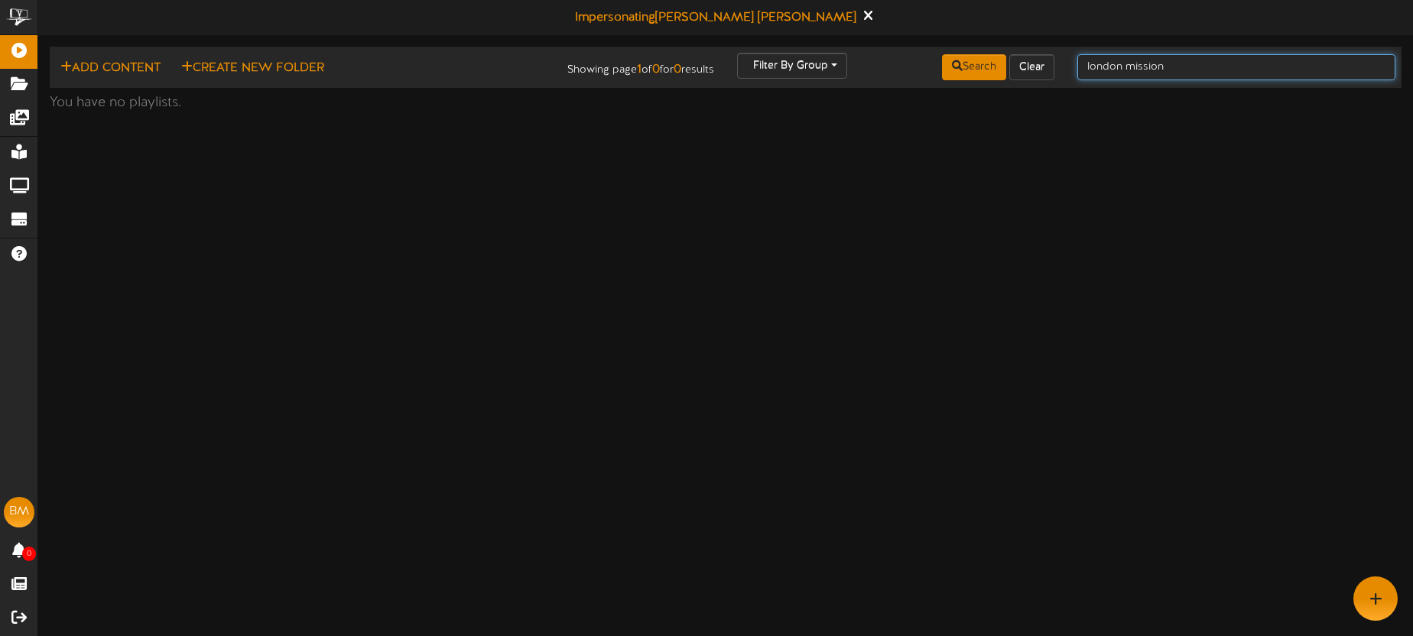
click at [1178, 71] on input "london mission" at bounding box center [1236, 67] width 318 height 26
type input "london"
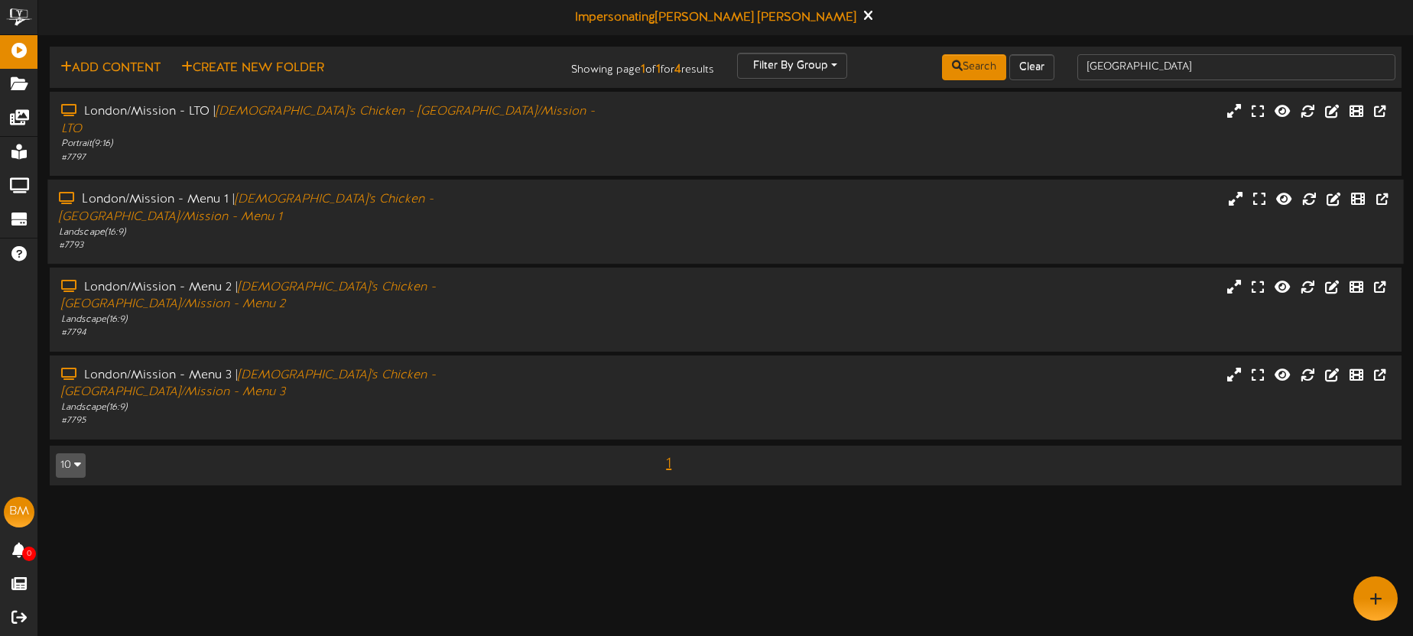
click at [634, 191] on div "London/Mission - Menu 1 | Church's Chicken - London/Mission - Menu 1 Landscape …" at bounding box center [725, 221] width 1356 height 61
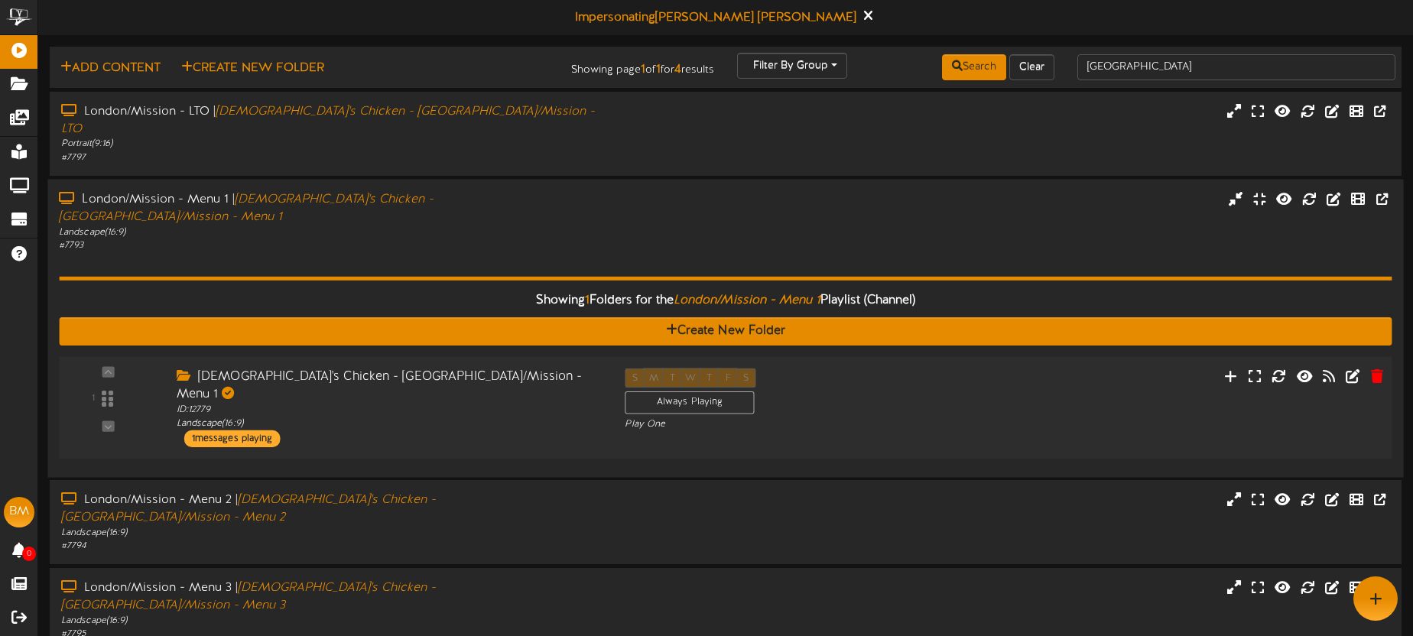
click at [531, 368] on div "Church's Chicken - London/Mission - Menu 1" at bounding box center [389, 385] width 425 height 35
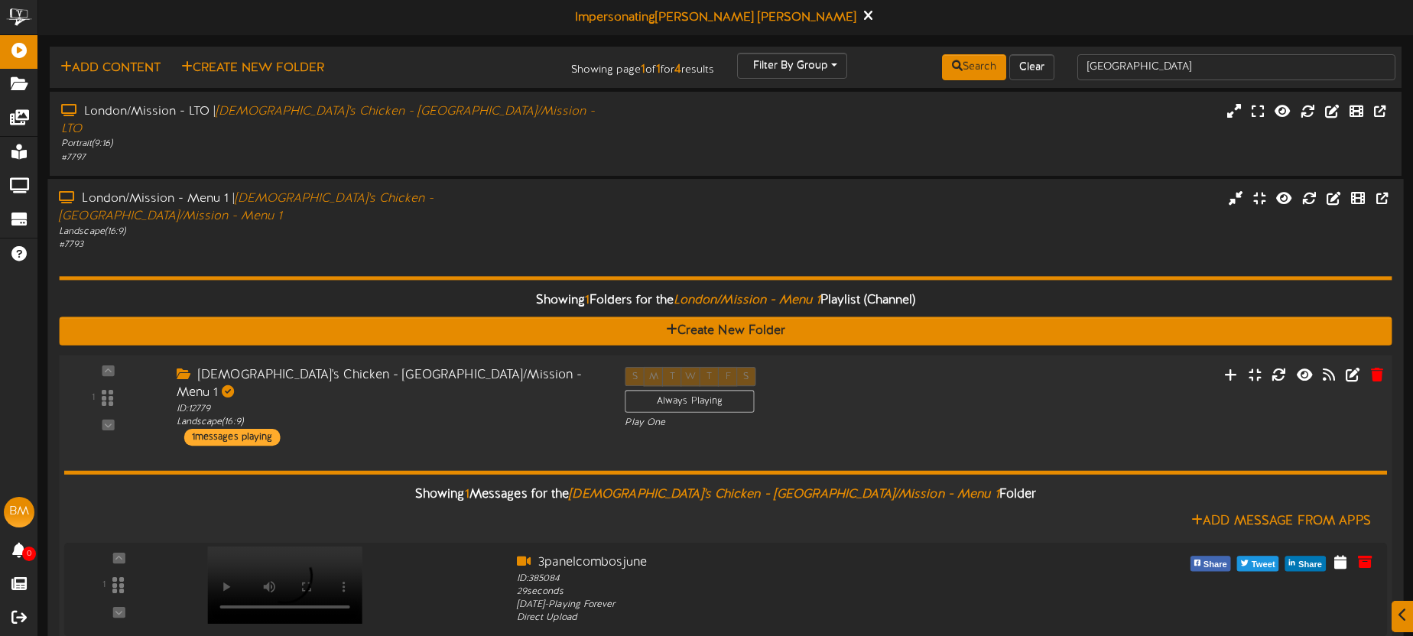
scroll to position [81, 0]
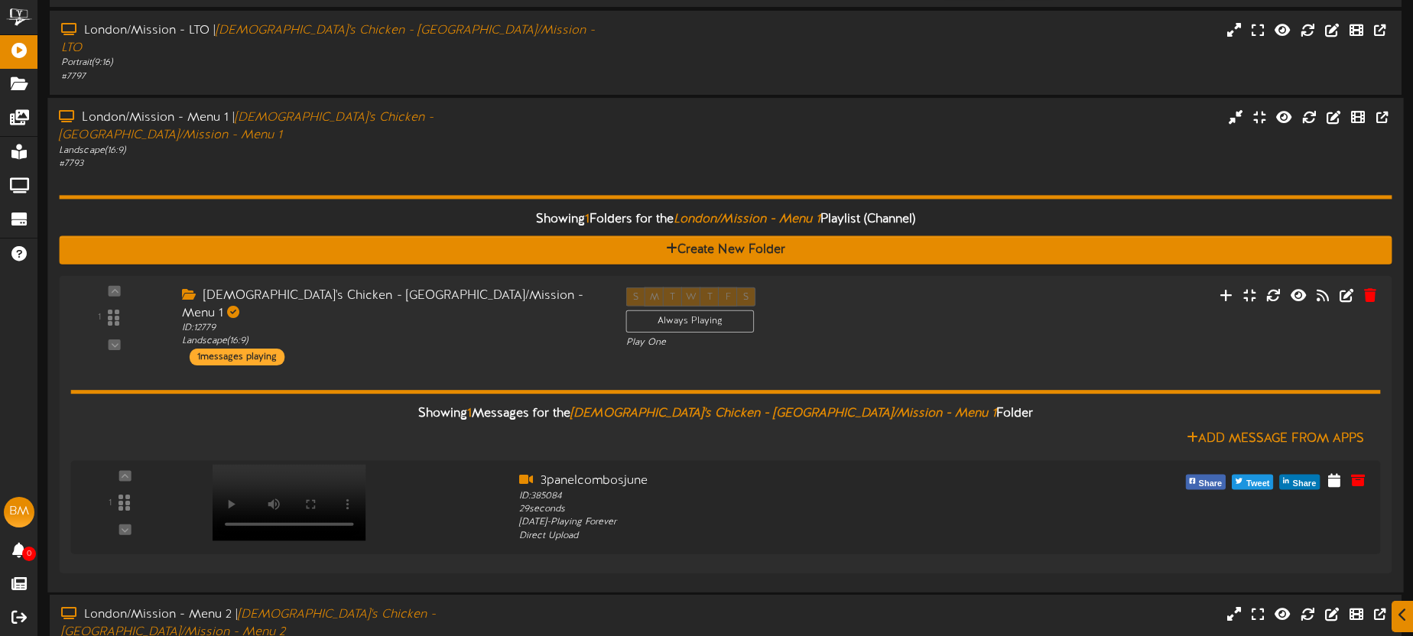
click at [944, 119] on div "London/Mission - Menu 1 | Church's Chicken - London/Mission - Menu 1 Landscape …" at bounding box center [725, 139] width 1356 height 61
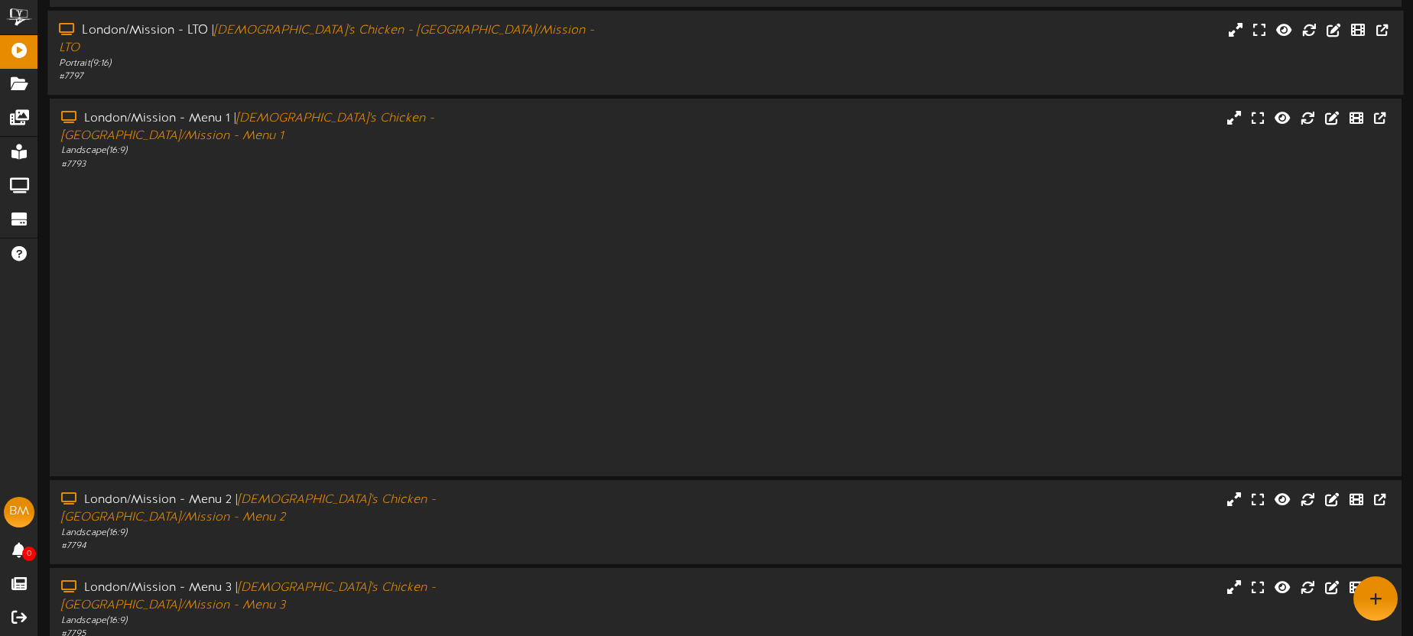
scroll to position [0, 0]
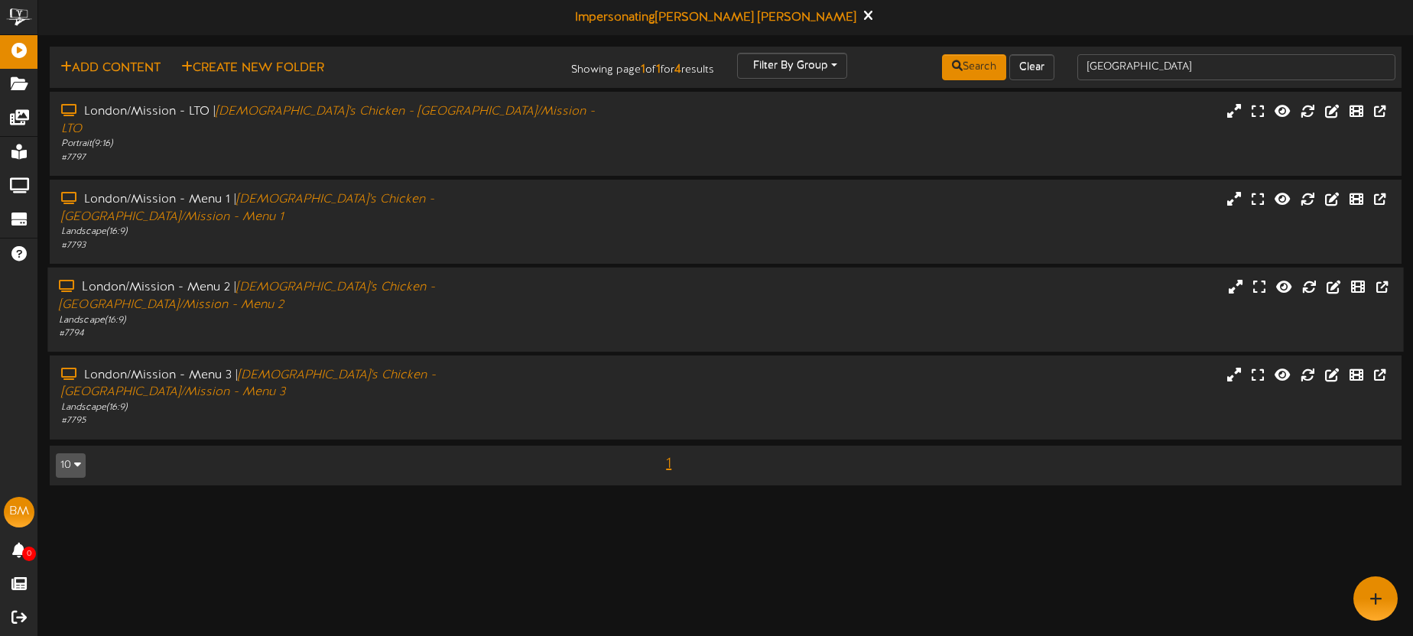
click at [674, 279] on div "London/Mission - Menu 2 | Church's Chicken - London/Mission - Menu 2 Landscape …" at bounding box center [725, 309] width 1356 height 61
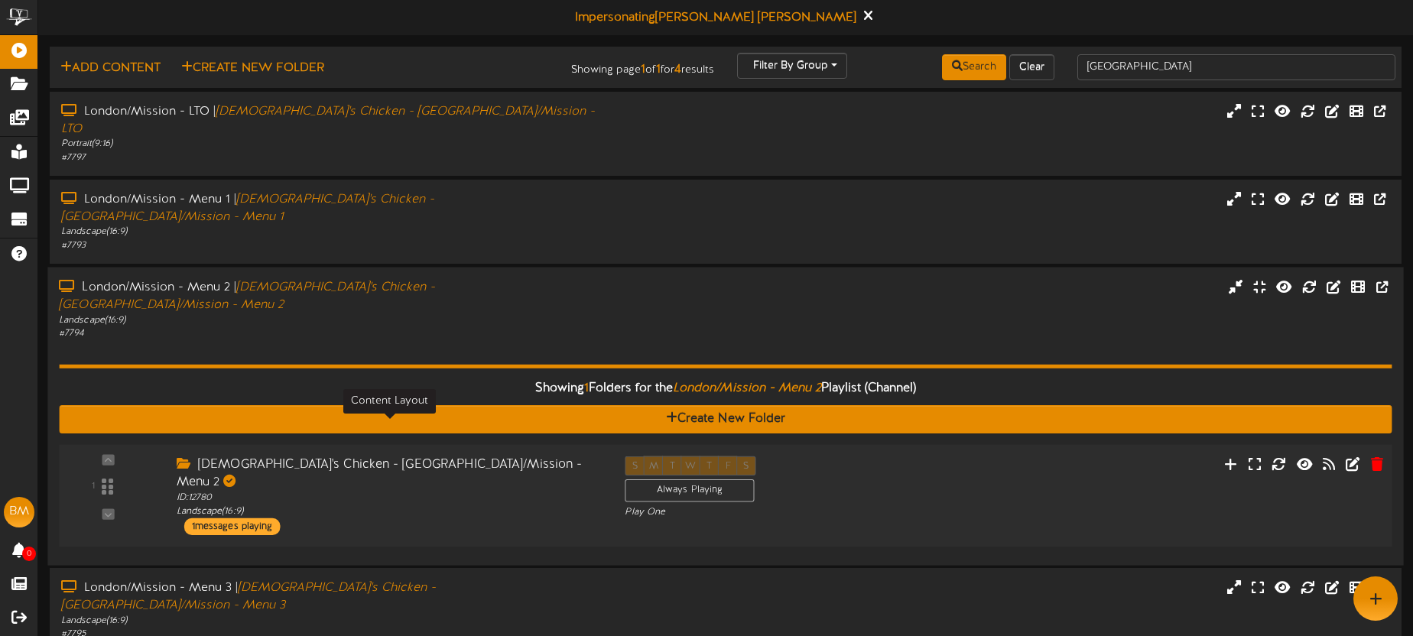
click at [538, 491] on div "ID: 12780 Landscape ( 16:9 )" at bounding box center [389, 504] width 425 height 27
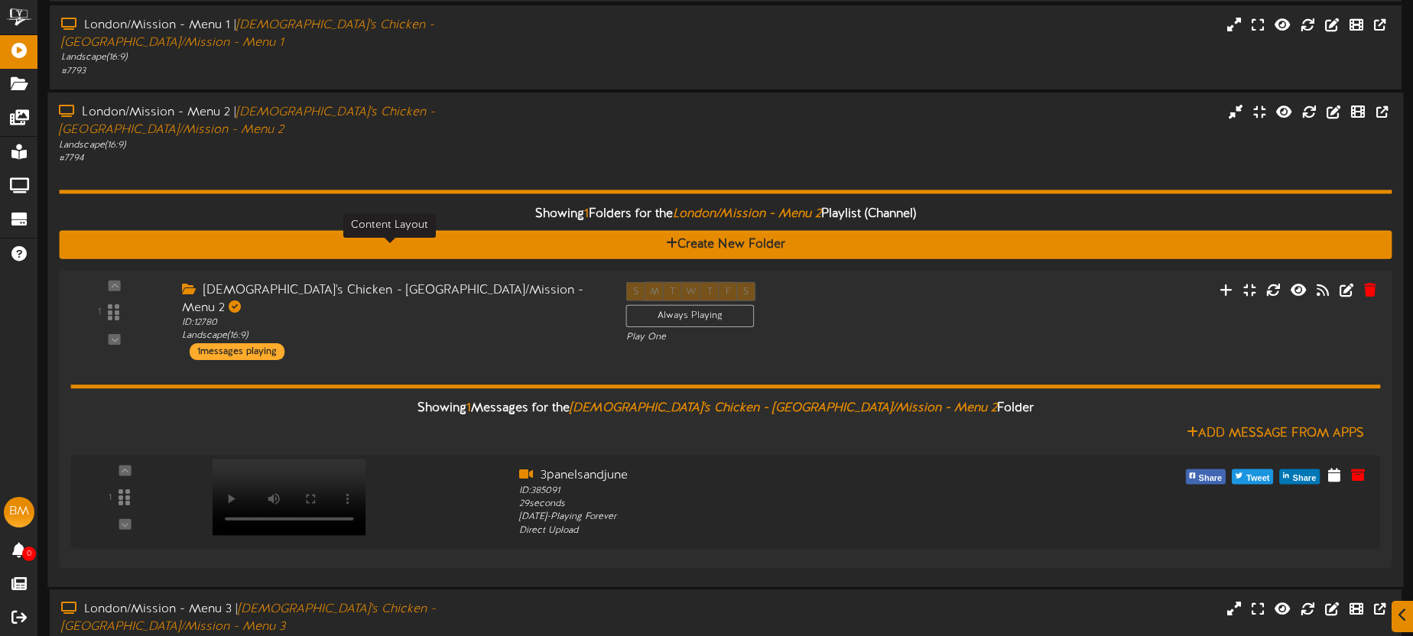
scroll to position [187, 0]
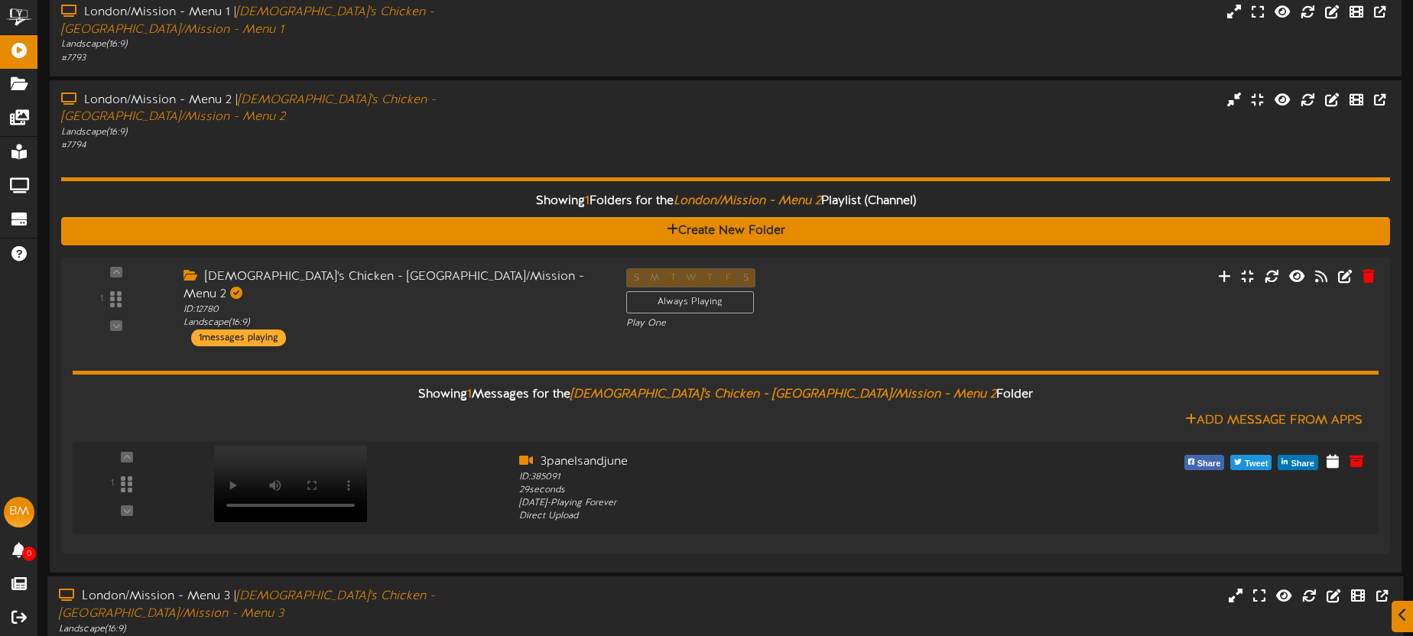
click at [600, 623] on div "Landscape ( 16:9 )" at bounding box center [330, 629] width 542 height 13
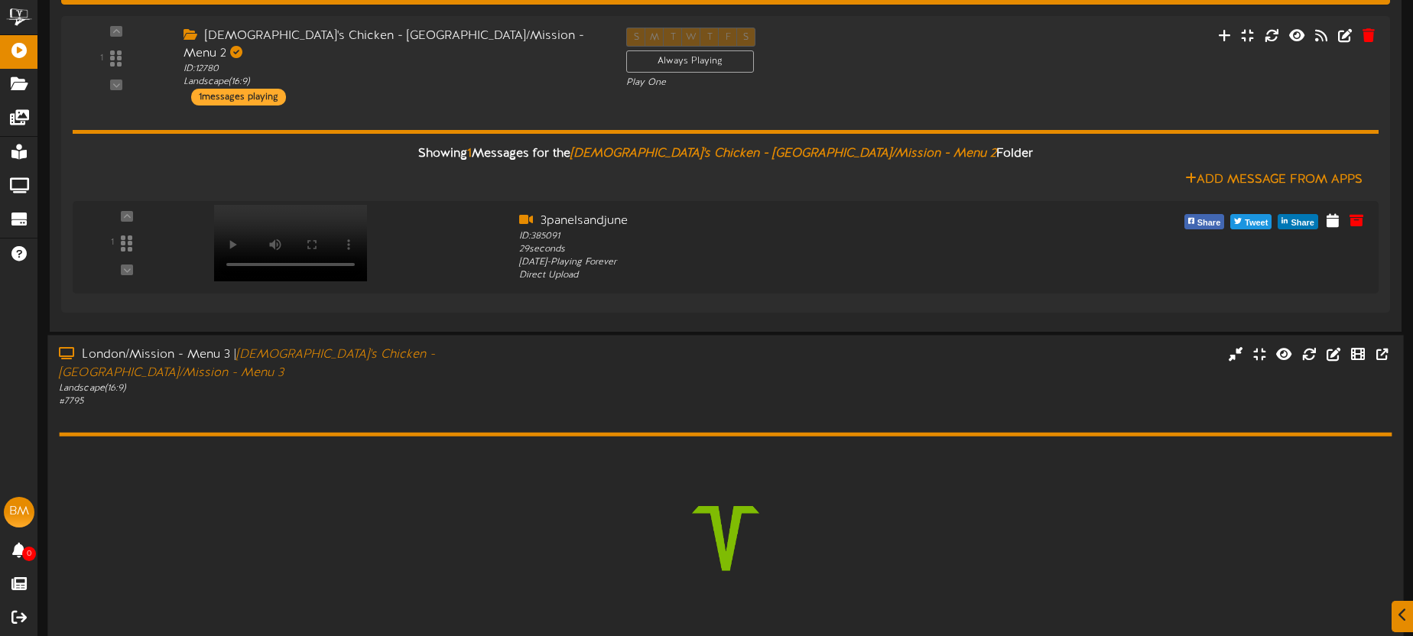
scroll to position [385, 0]
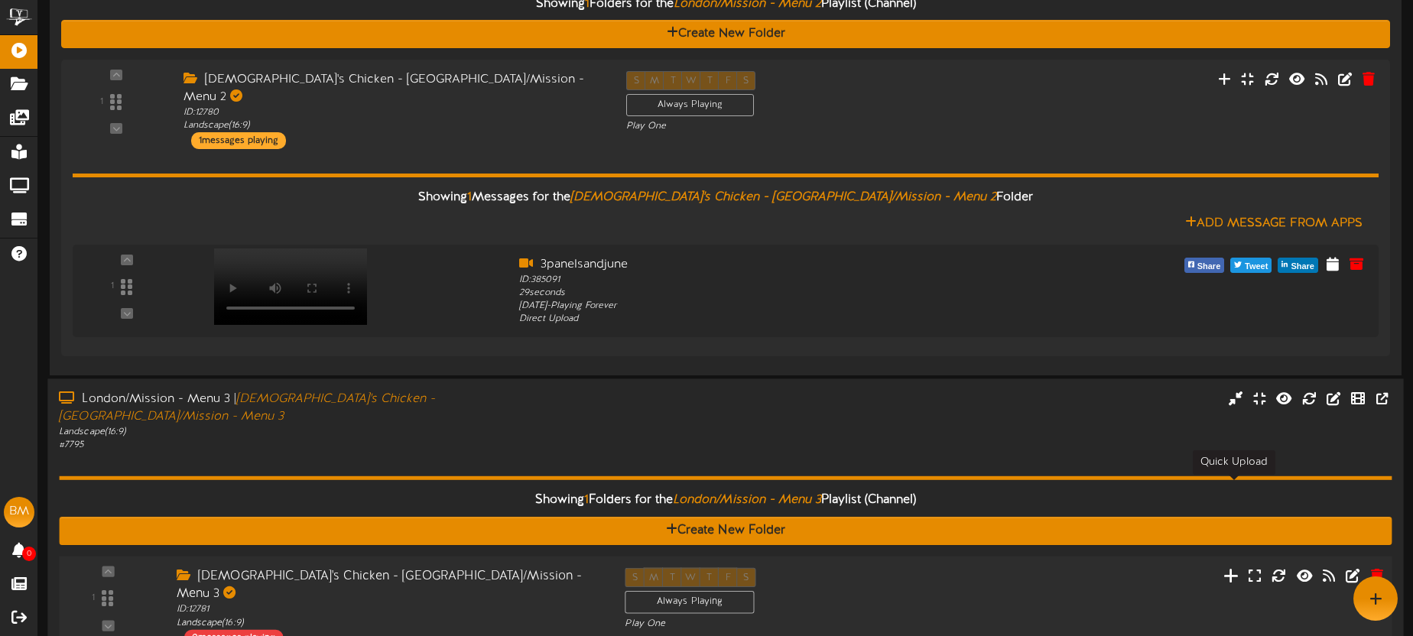
click at [1230, 567] on icon at bounding box center [1231, 575] width 16 height 17
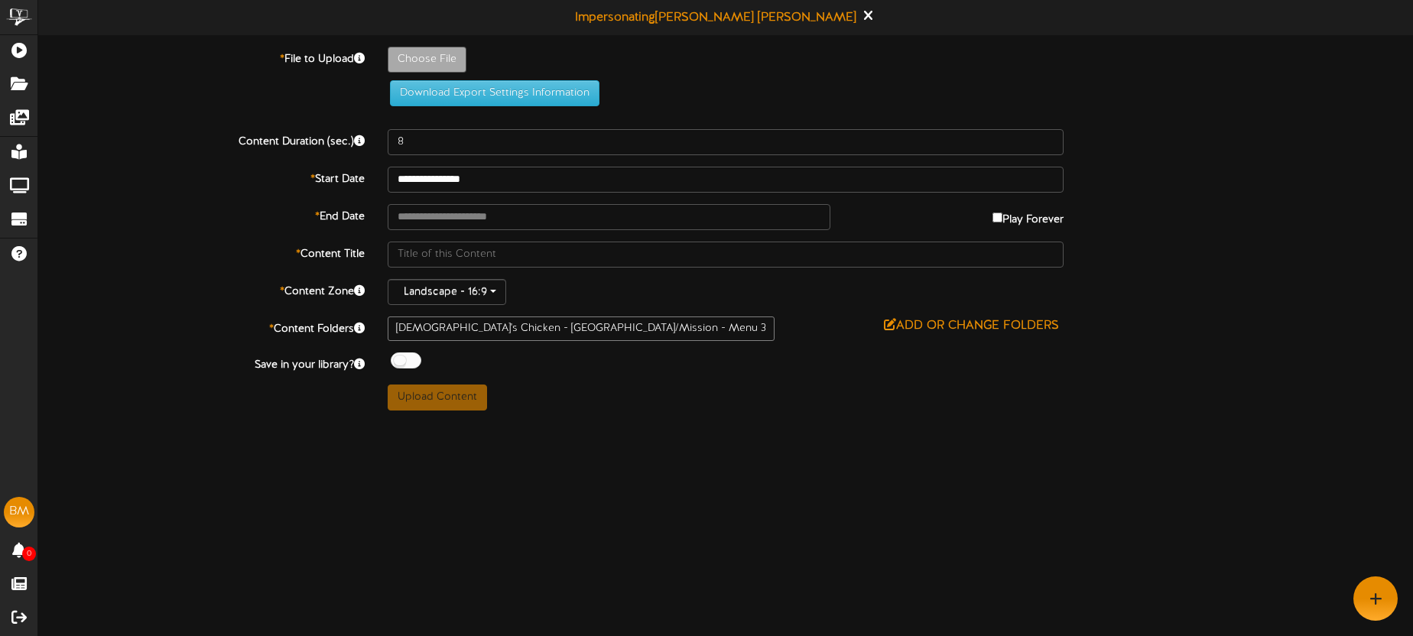
type input "**********"
type input "3panelsidesoct25"
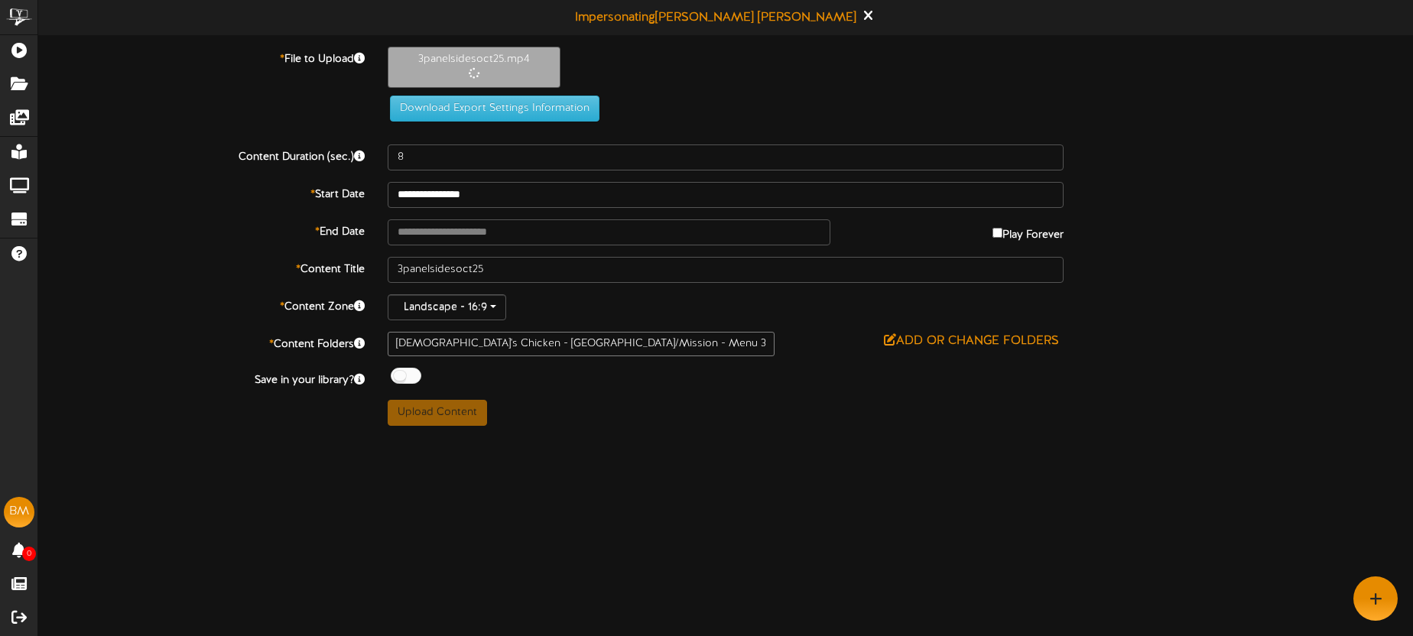
type input "43"
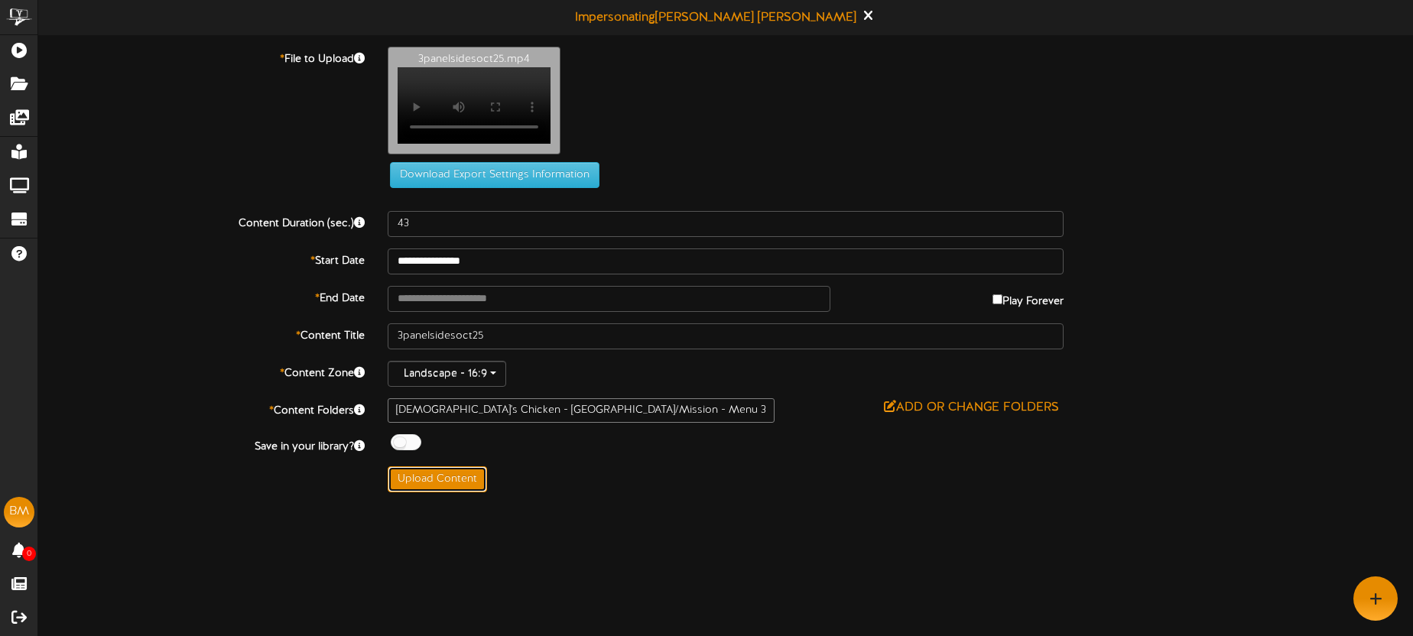
click at [471, 479] on button "Upload Content" at bounding box center [437, 479] width 99 height 26
type input "**********"
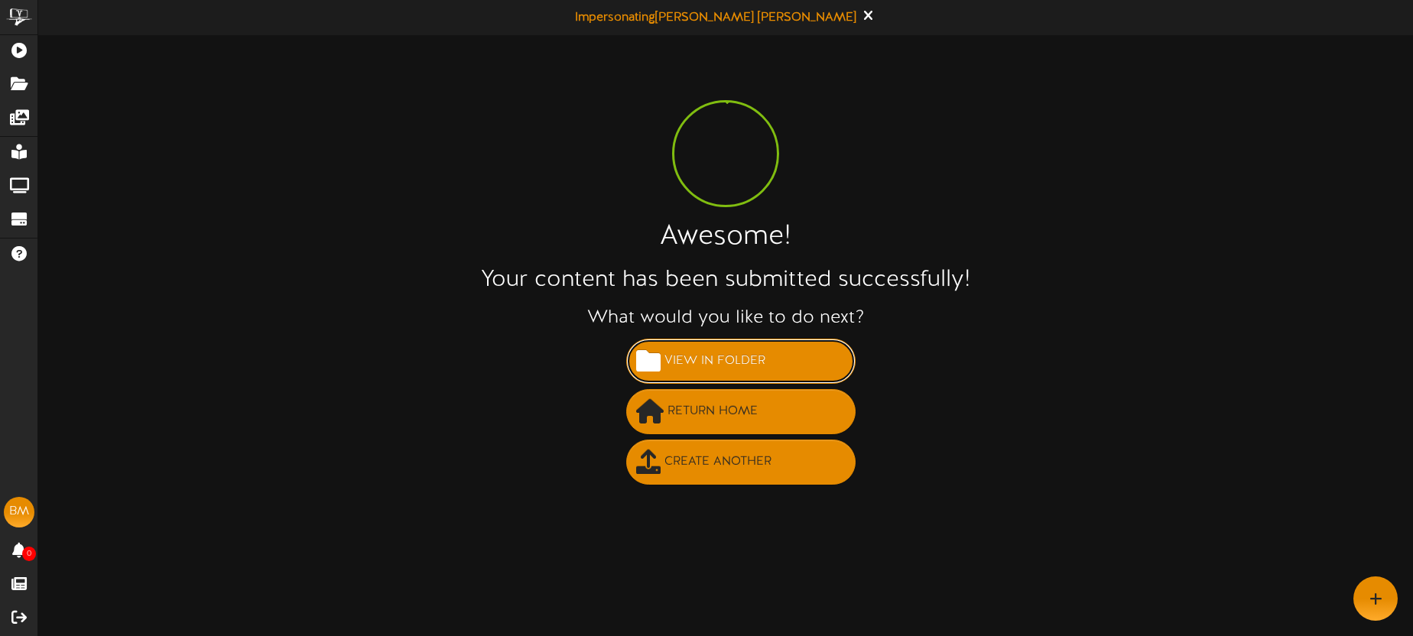
click at [729, 361] on span "View in Folder" at bounding box center [715, 361] width 109 height 25
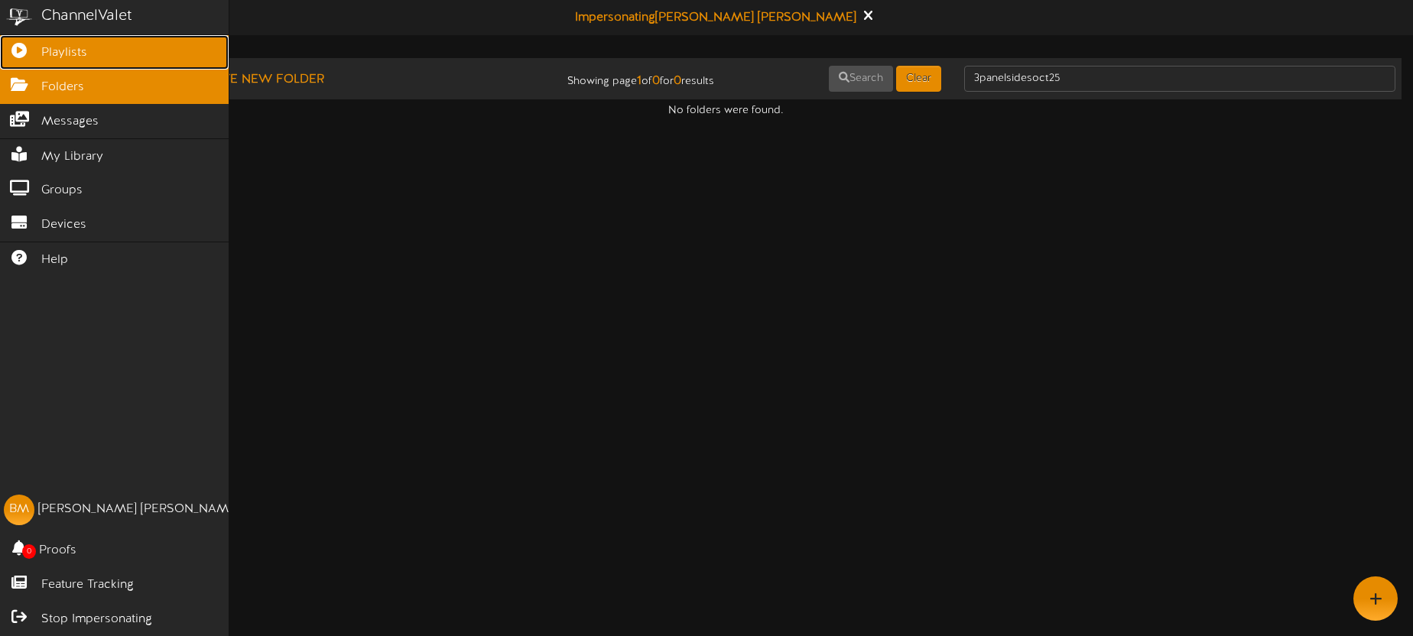
click at [34, 51] on icon at bounding box center [19, 48] width 38 height 11
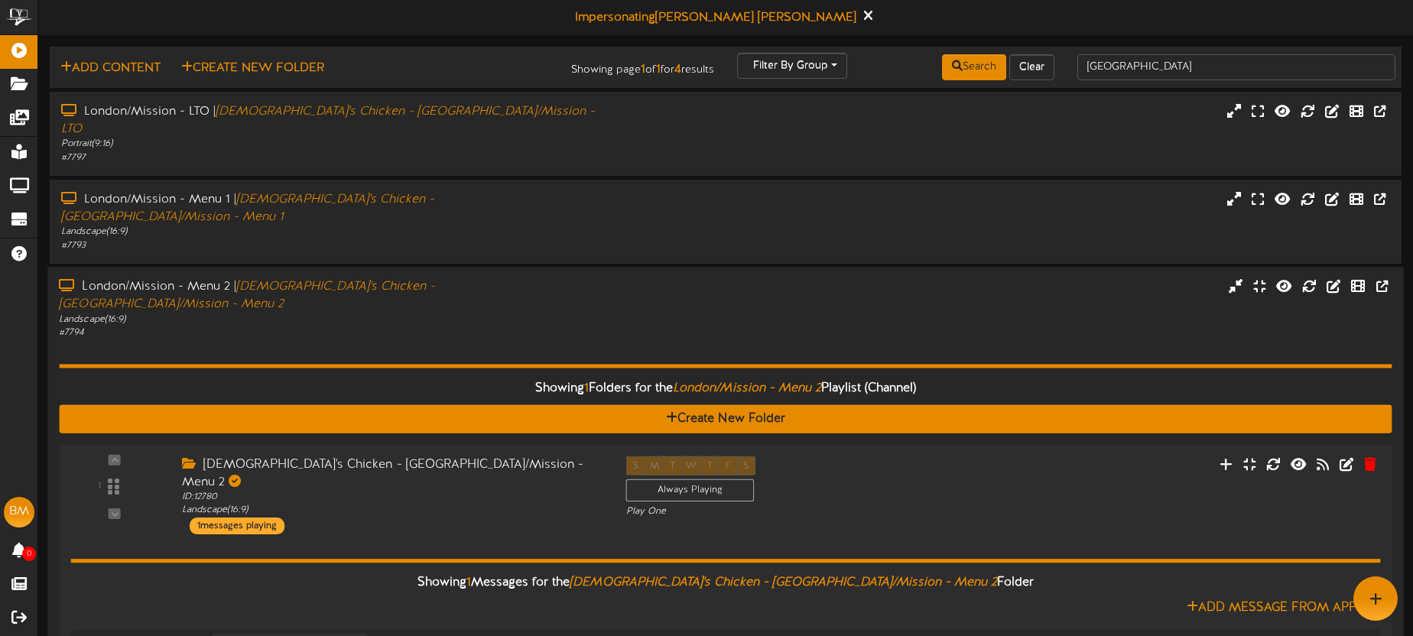
click at [663, 278] on div "London/Mission - Menu 2 | Church's Chicken - London/Mission - Menu 2 Landscape …" at bounding box center [725, 308] width 1356 height 61
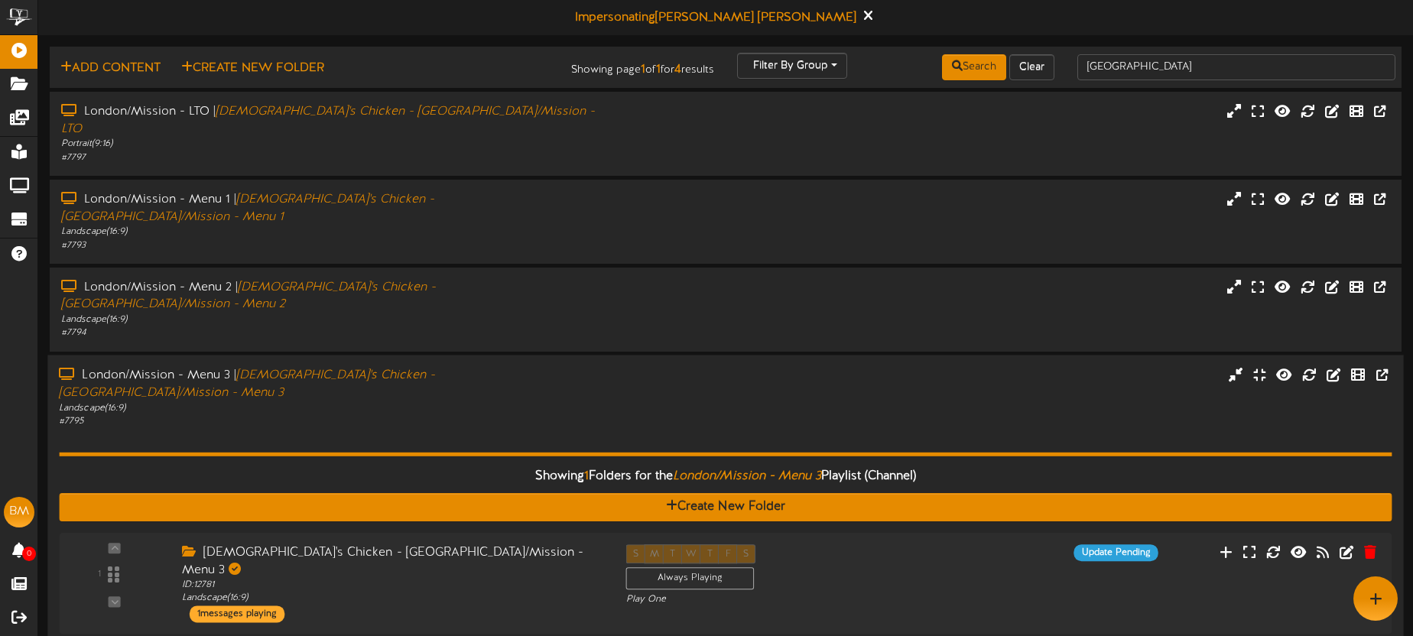
click at [761, 366] on div "London/Mission - Menu 3 | Church's Chicken - London/Mission - Menu 3 Landscape …" at bounding box center [725, 396] width 1356 height 61
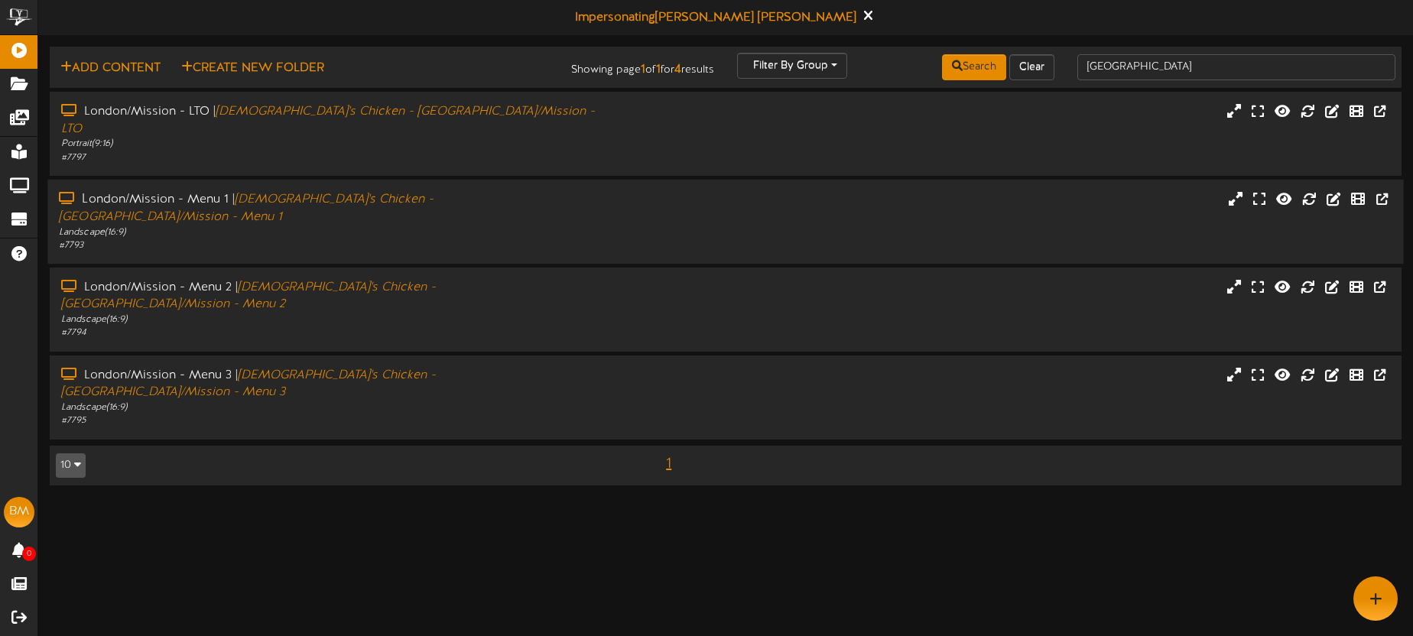
click at [639, 210] on div "London/Mission - Menu 1 | Church's Chicken - London/Mission - Menu 1 Landscape …" at bounding box center [725, 221] width 1356 height 61
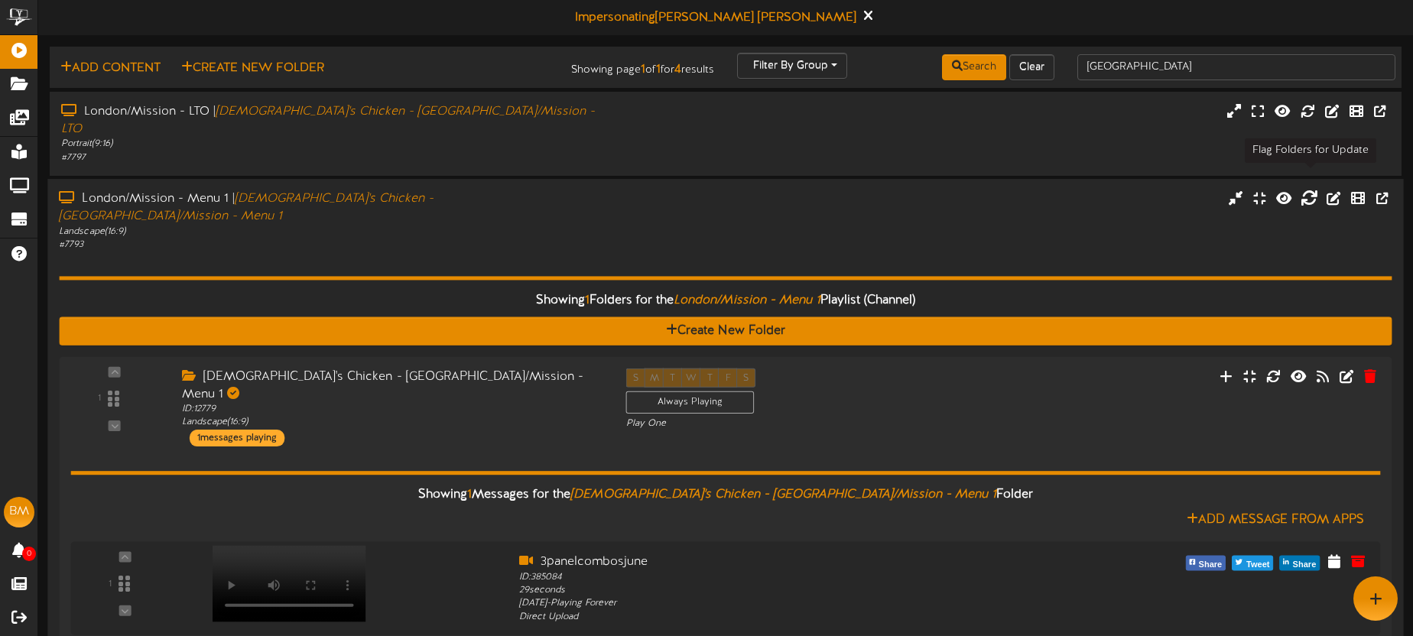
click at [1312, 189] on icon at bounding box center [1309, 197] width 17 height 17
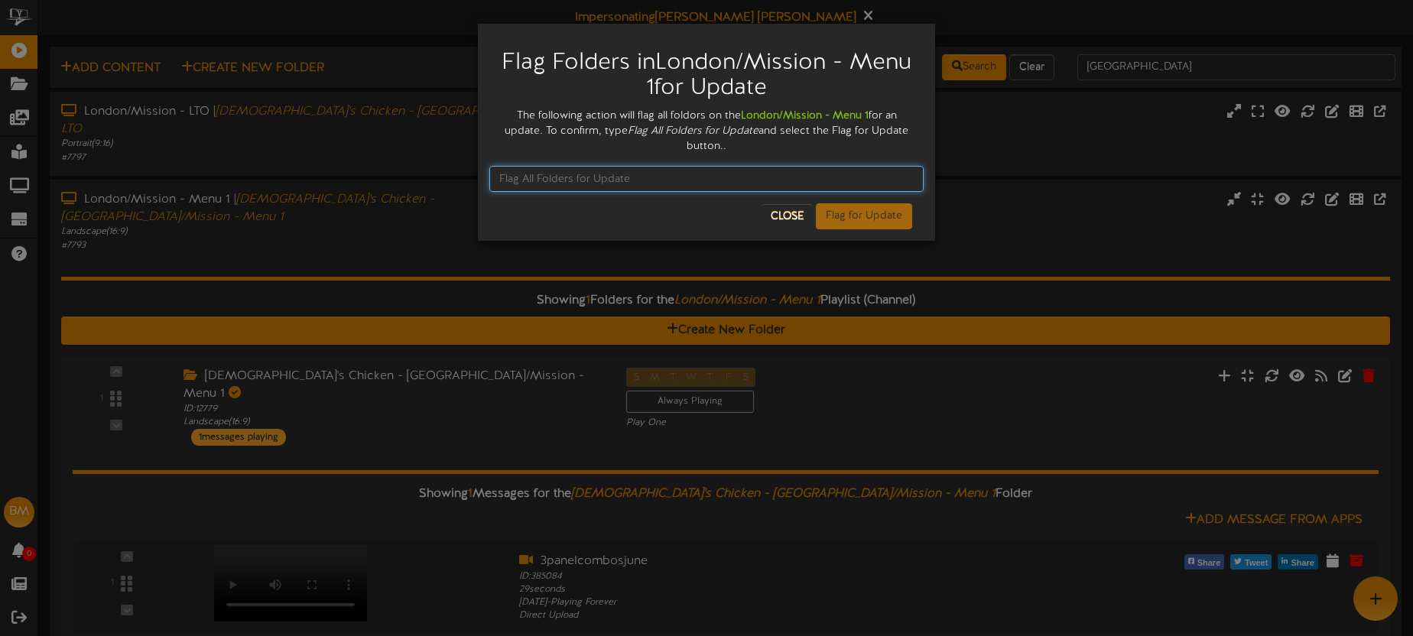
click at [645, 177] on input "text" at bounding box center [706, 179] width 434 height 26
drag, startPoint x: 625, startPoint y: 129, endPoint x: 765, endPoint y: 128, distance: 139.9
click at [762, 128] on div "The following action will flag all foldors on the London/Mission - Menu 1 for a…" at bounding box center [706, 132] width 434 height 46
drag, startPoint x: 761, startPoint y: 128, endPoint x: 637, endPoint y: 129, distance: 123.9
click at [626, 128] on div "The following action will flag all foldors on the London/Mission - Menu 1 for a…" at bounding box center [706, 132] width 434 height 46
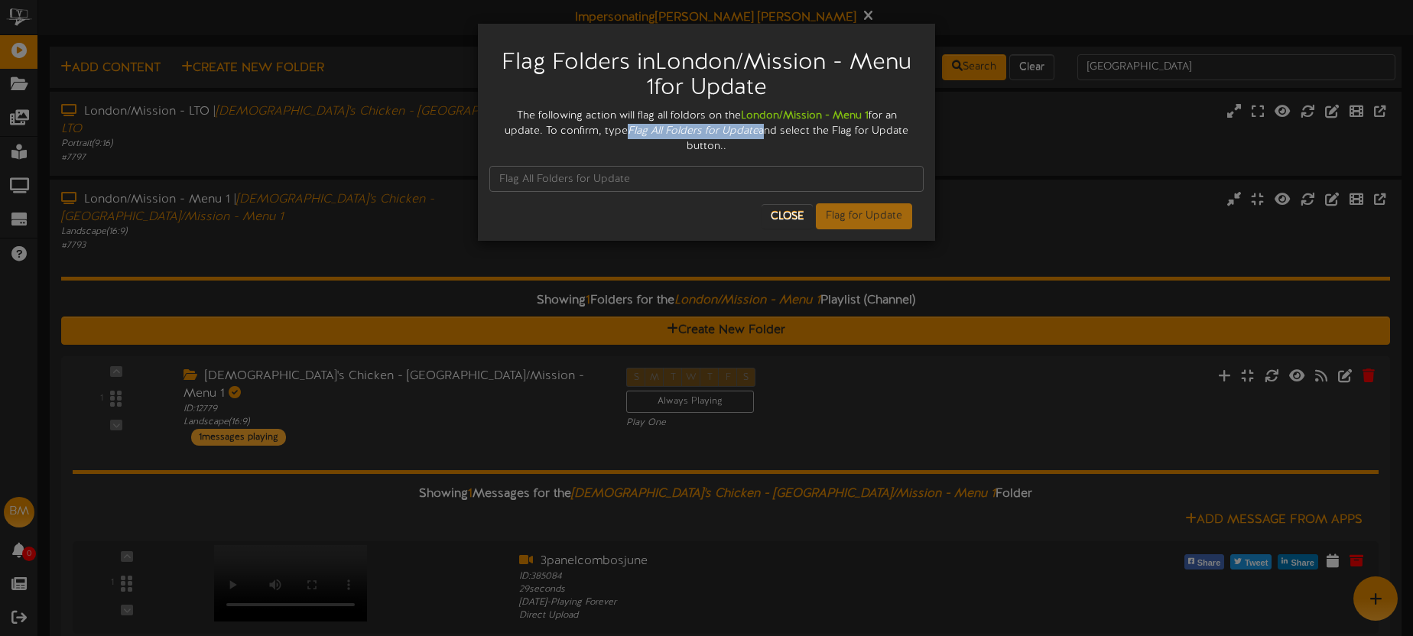
copy div "Flag All Folders for Update"
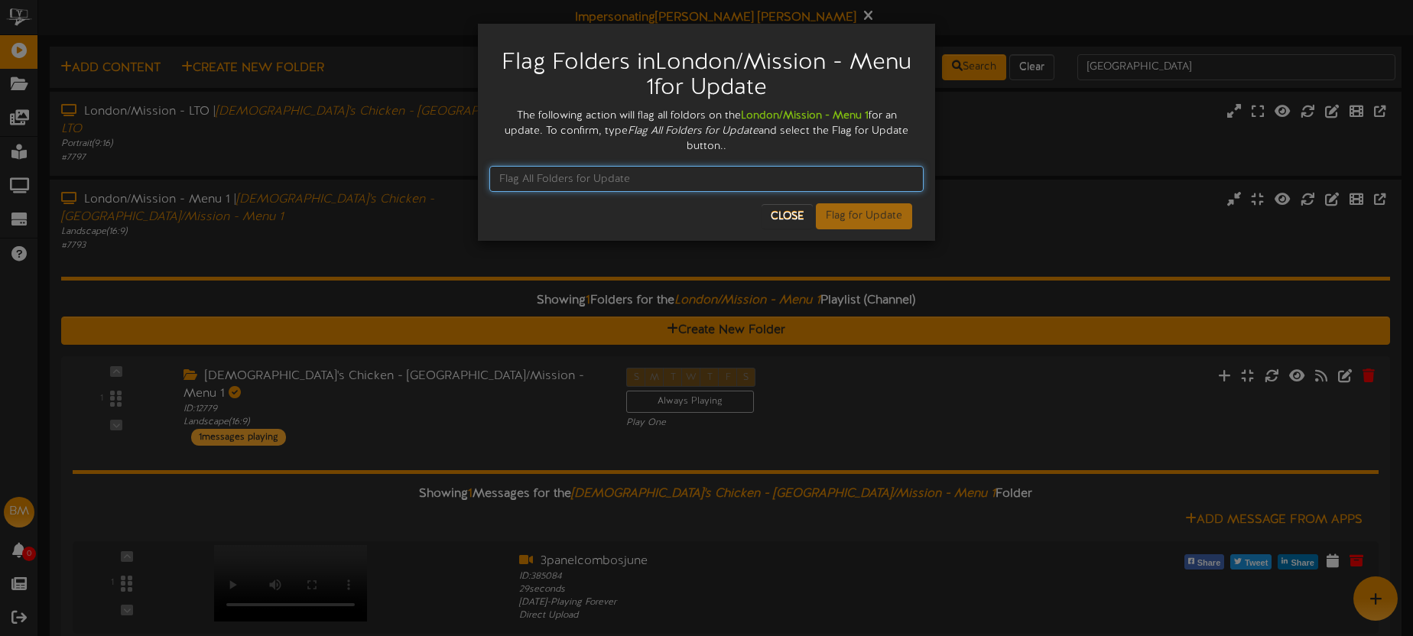
click at [583, 178] on input "text" at bounding box center [706, 179] width 434 height 26
paste input "Flag All Folders for Update"
type input "Flag All Folders for Update"
click at [861, 220] on button "Flag for Update" at bounding box center [864, 216] width 96 height 26
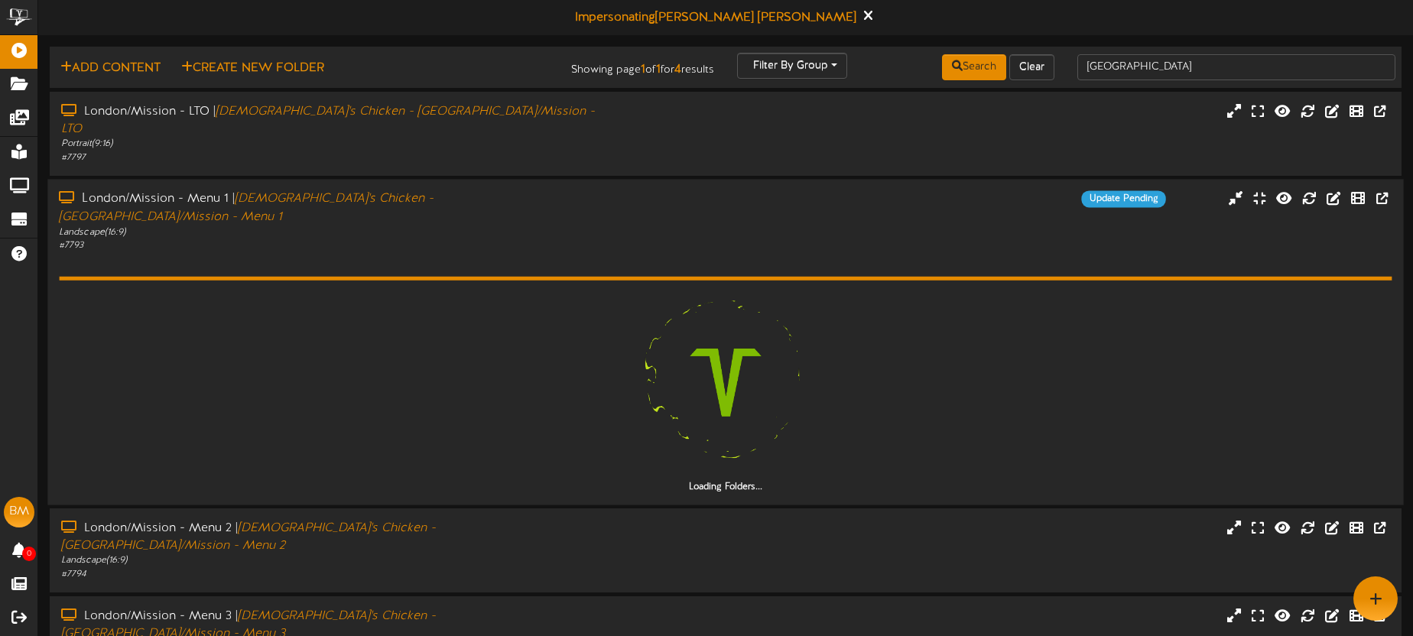
click at [894, 208] on div "London/Mission - Menu 1 | Church's Chicken - London/Mission - Menu 1 Landscape …" at bounding box center [725, 220] width 1356 height 61
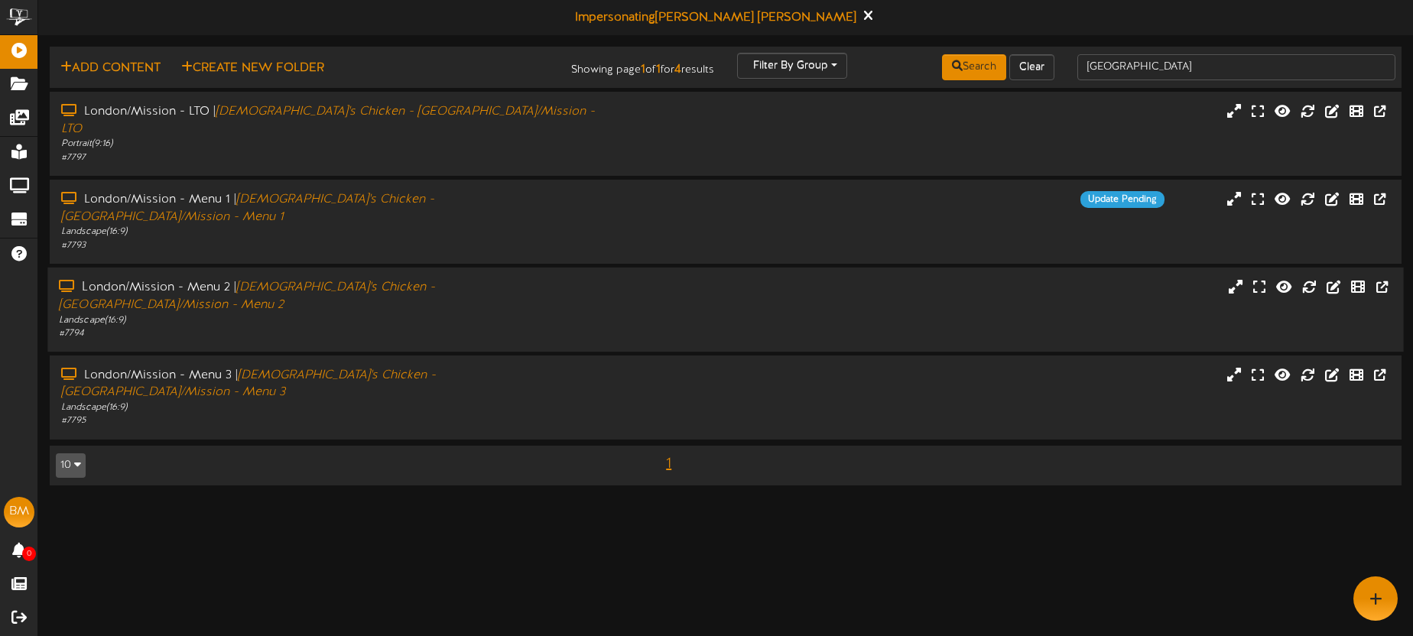
click at [928, 279] on div "London/Mission - Menu 2 | Church's Chicken - London/Mission - Menu 2 Landscape …" at bounding box center [725, 309] width 1356 height 61
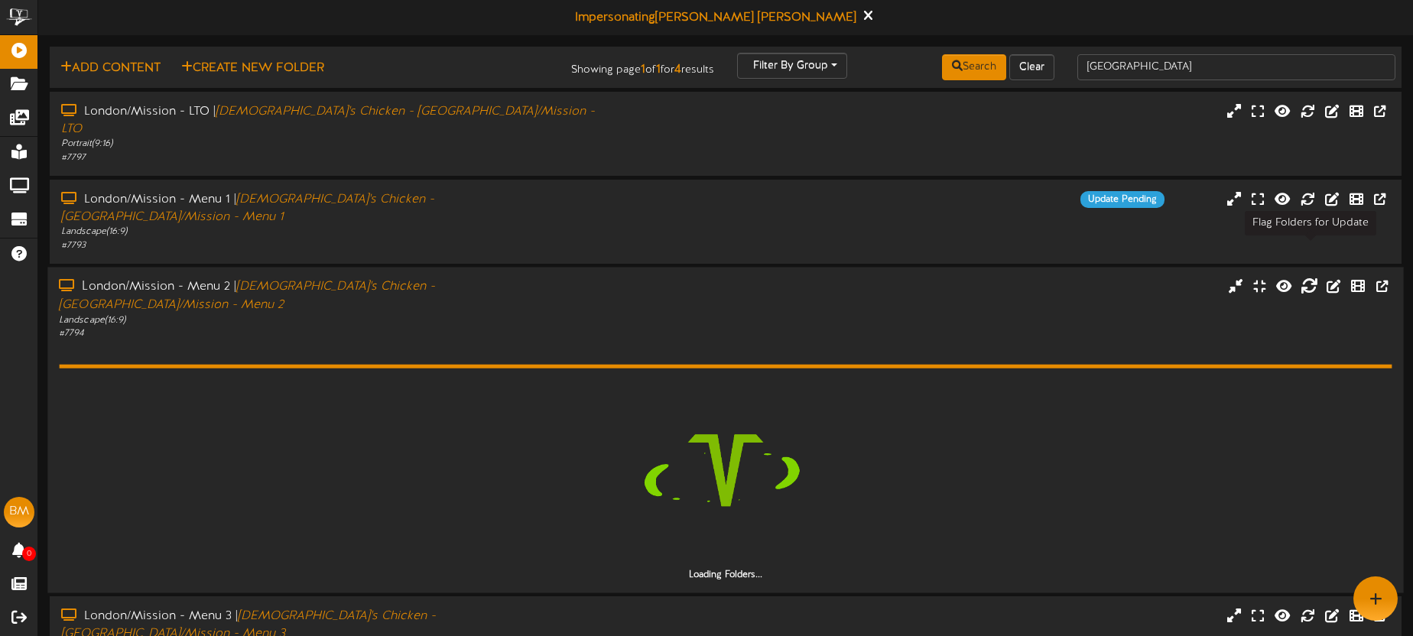
click at [1314, 278] on icon at bounding box center [1309, 286] width 17 height 17
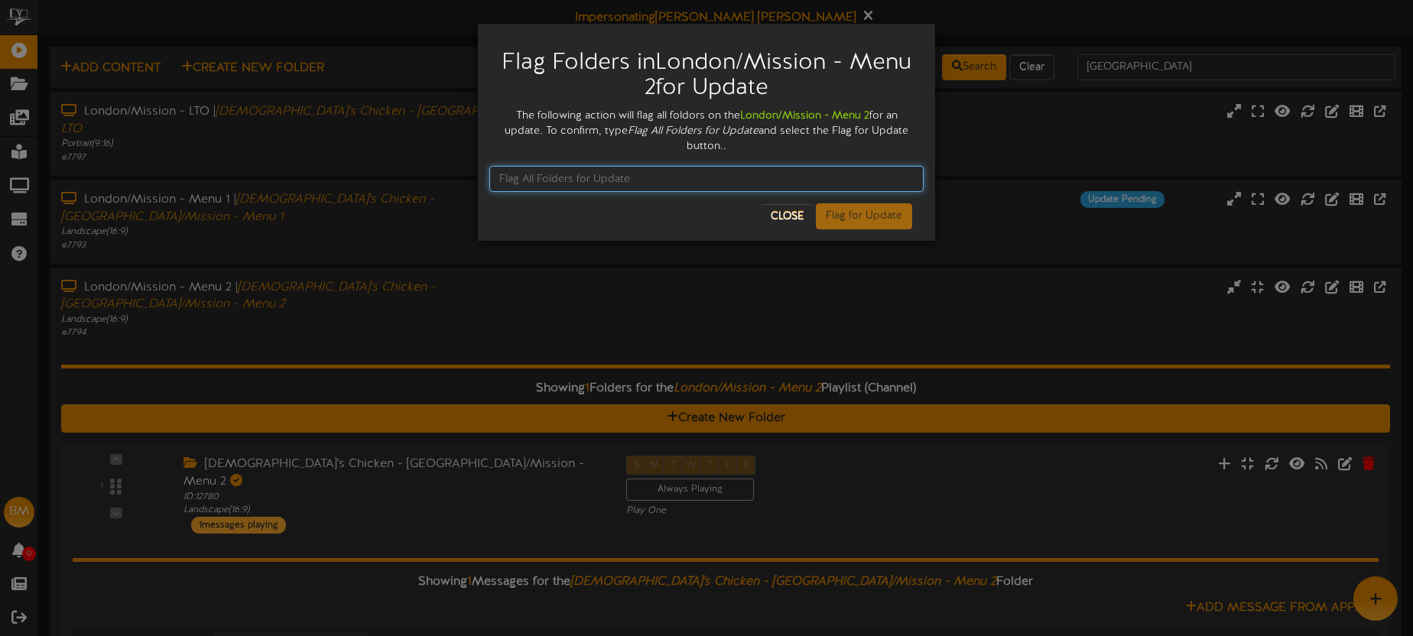
click at [674, 177] on input "text" at bounding box center [706, 179] width 434 height 26
paste input "Flag All Folders for Update"
type input "Flag All Folders for Update"
click at [872, 223] on button "Flag for Update" at bounding box center [864, 216] width 96 height 26
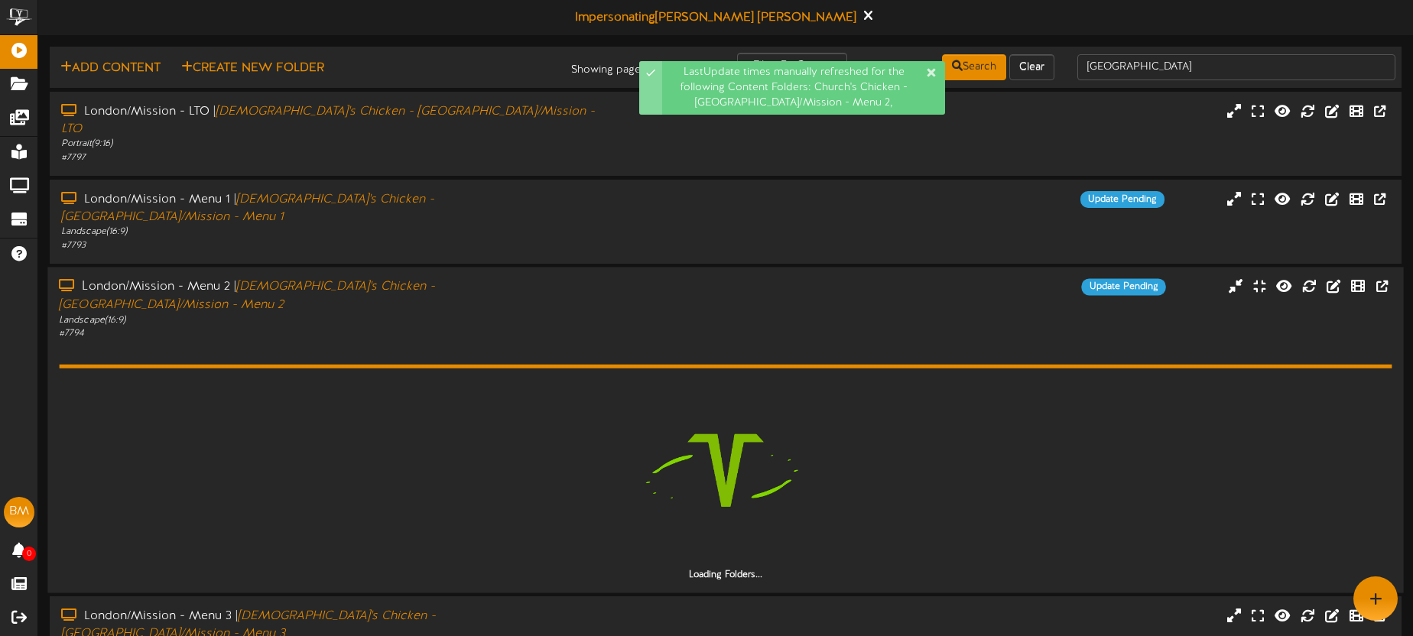
click at [802, 282] on div "London/Mission - Menu 2 | Church's Chicken - London/Mission - Menu 2 Landscape …" at bounding box center [725, 308] width 1356 height 61
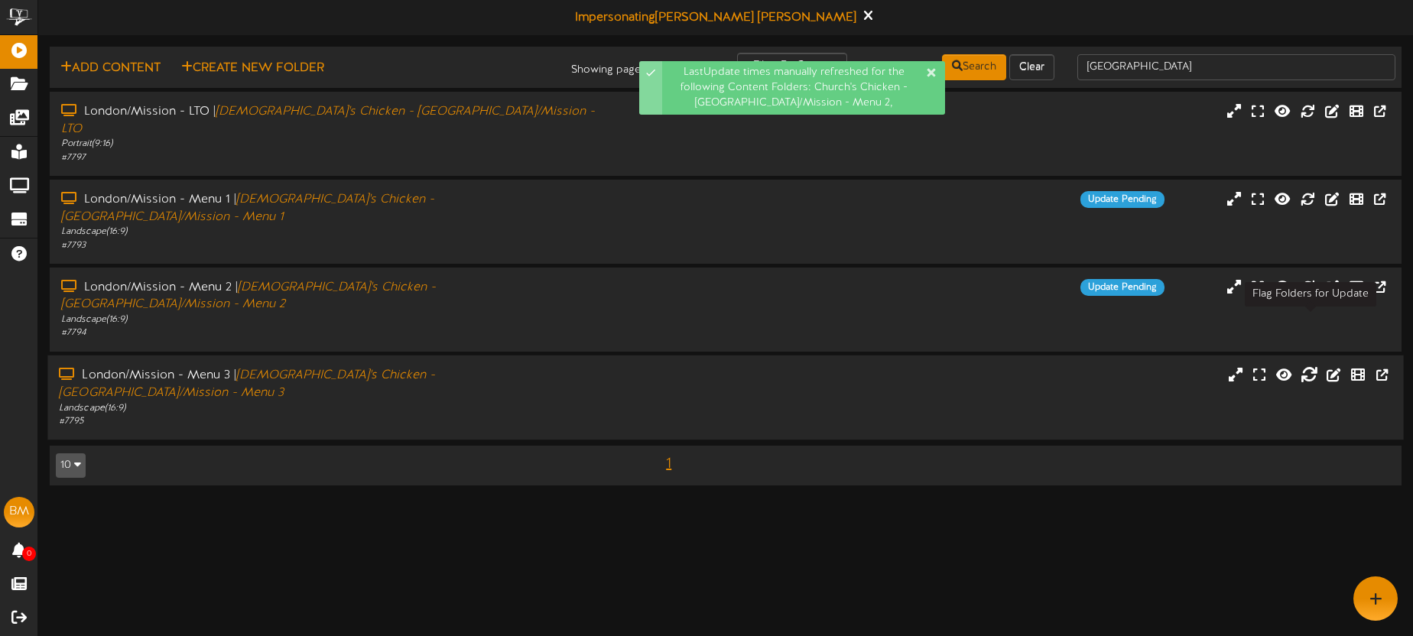
click at [1305, 366] on icon at bounding box center [1309, 374] width 17 height 17
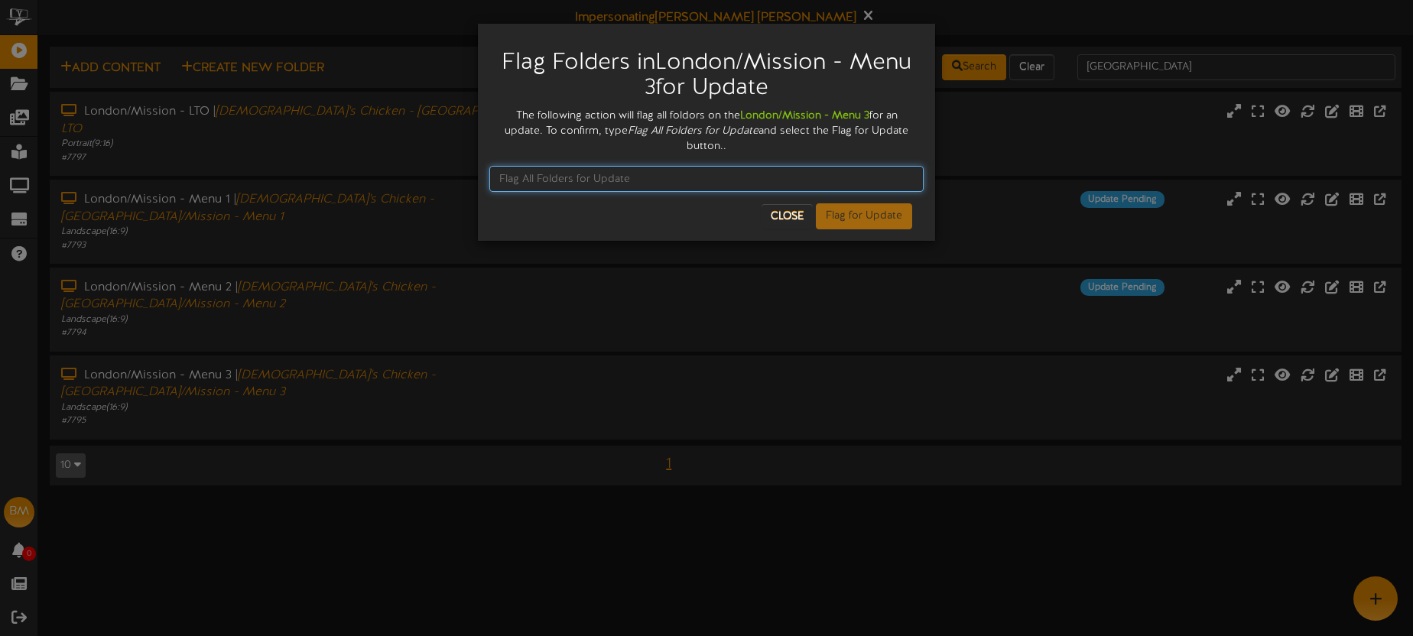
click at [549, 181] on input "text" at bounding box center [706, 179] width 434 height 26
paste input "Flag All Folders for Update"
type input "Flag All Folders for Update"
click at [859, 215] on button "Flag for Update" at bounding box center [864, 216] width 96 height 26
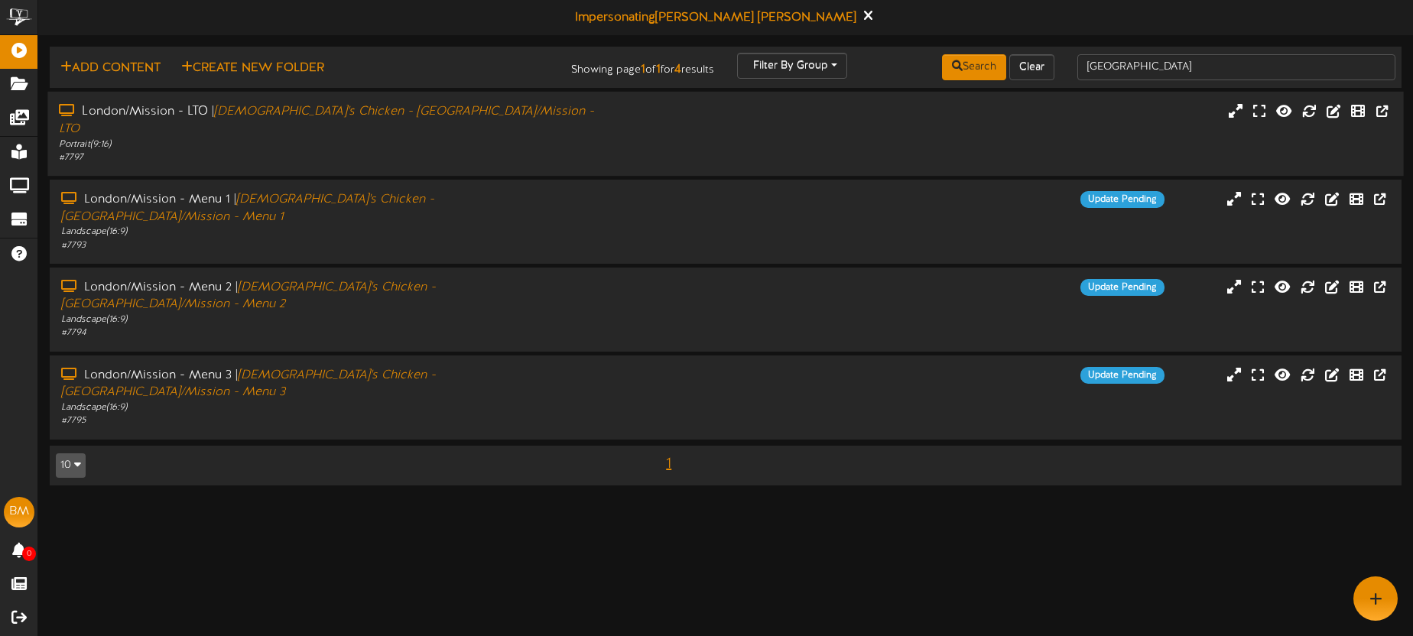
click at [583, 151] on div "# 7797" at bounding box center [330, 157] width 542 height 13
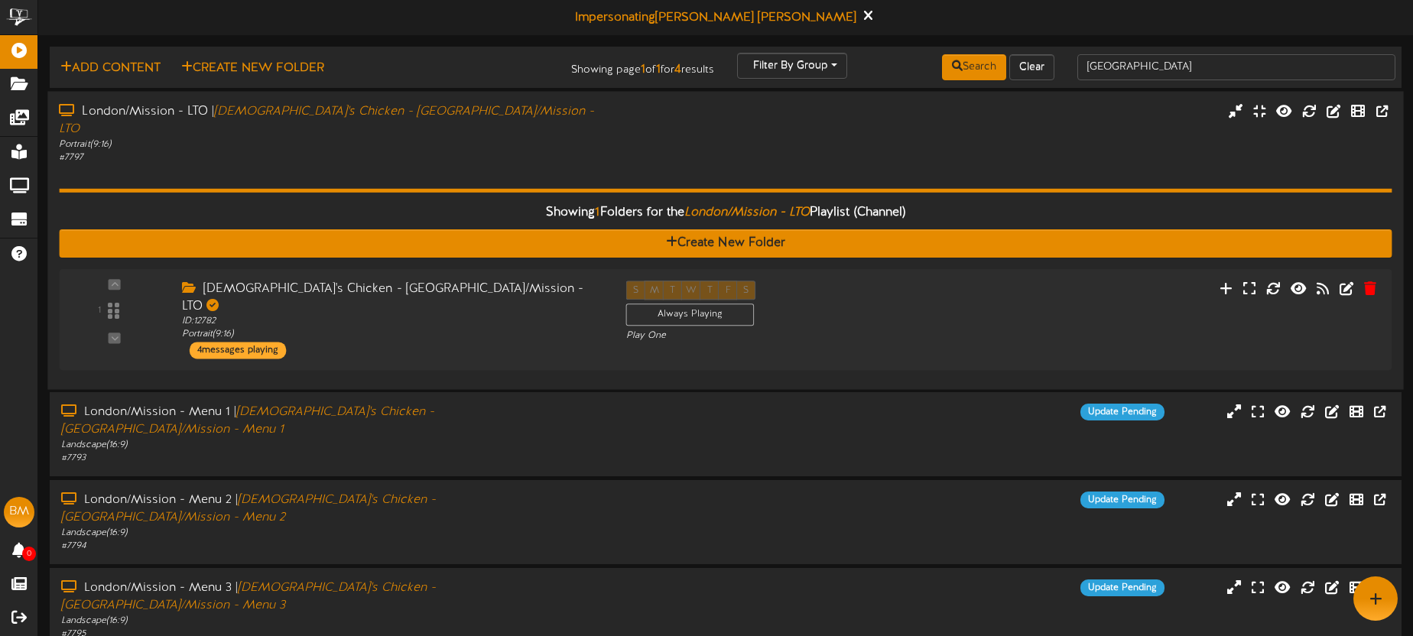
click at [582, 138] on div "Portrait ( 9:16 )" at bounding box center [330, 144] width 542 height 13
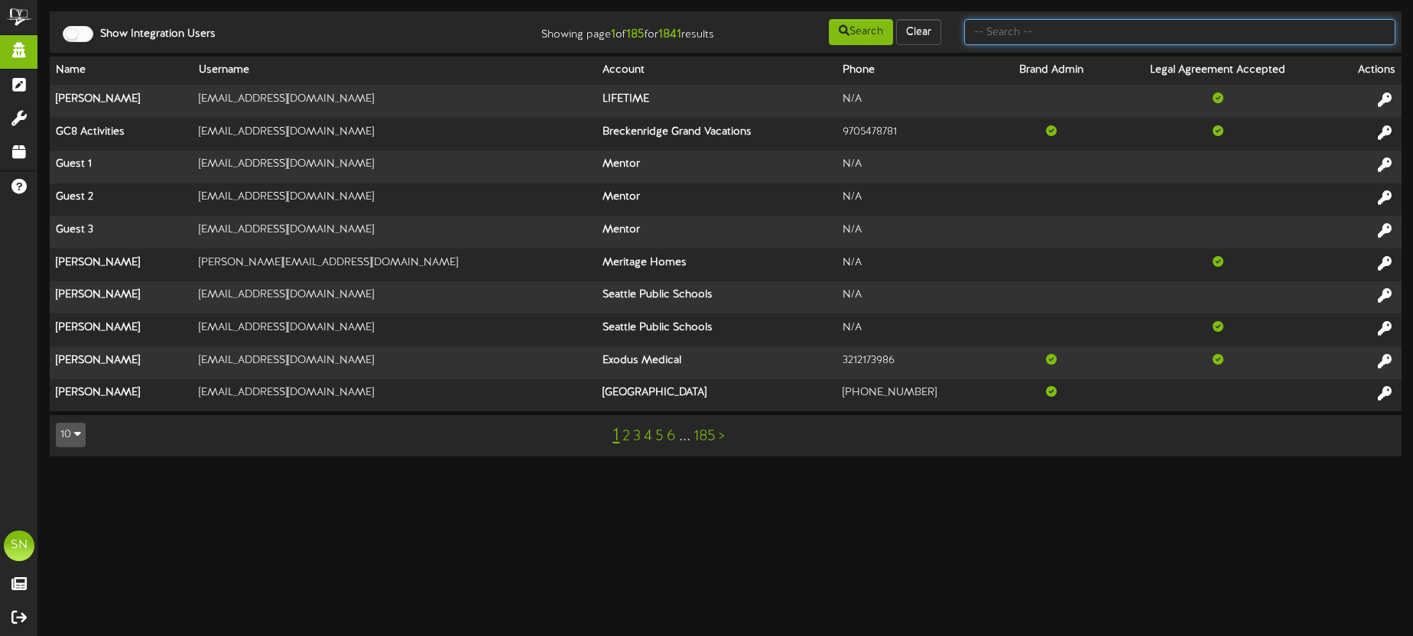
click at [1009, 37] on input "text" at bounding box center [1179, 32] width 431 height 26
type input "c"
type input "brandy"
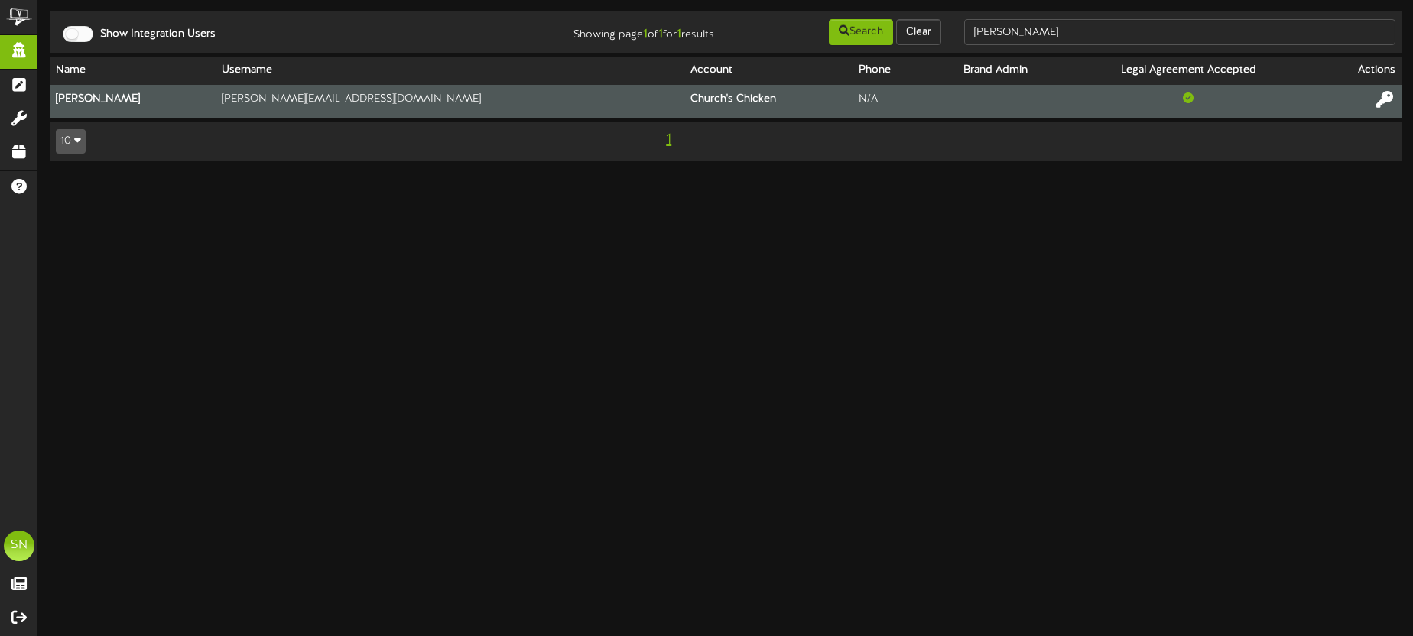
click at [1383, 102] on icon at bounding box center [1384, 99] width 17 height 17
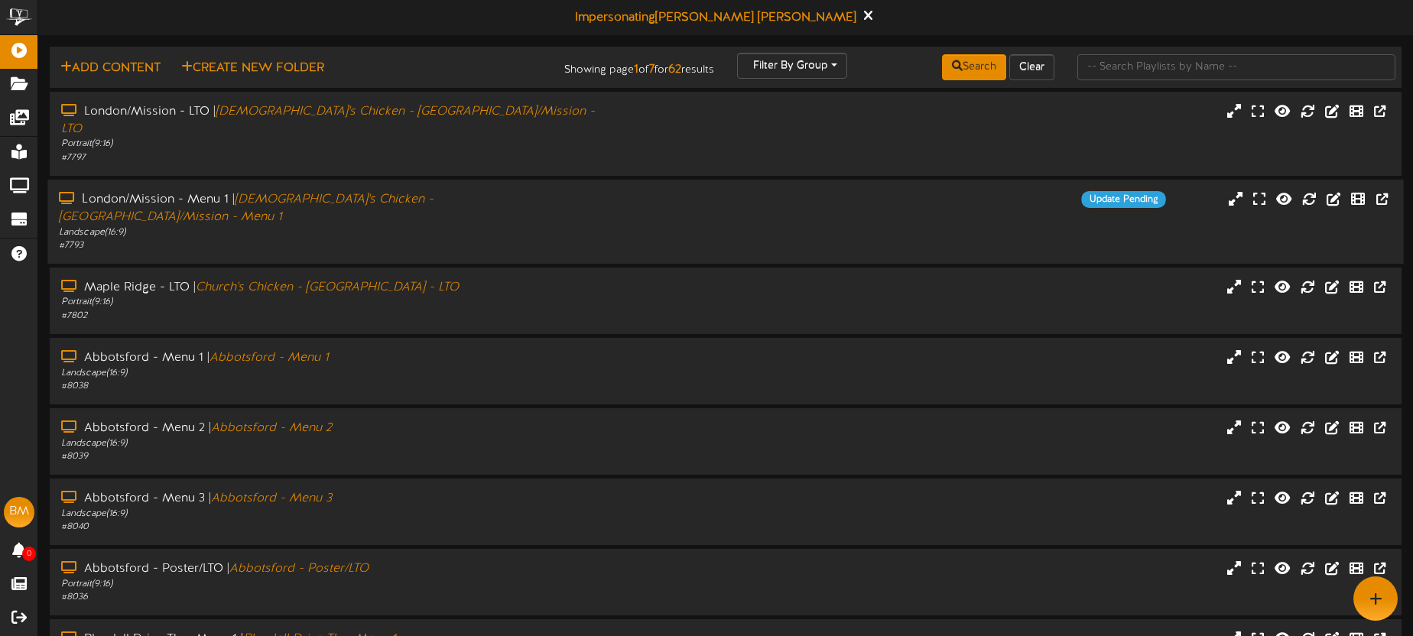
click at [726, 195] on div "London/Mission - Menu 1 | [DEMOGRAPHIC_DATA]'s Chicken - [GEOGRAPHIC_DATA]/Miss…" at bounding box center [725, 221] width 1356 height 61
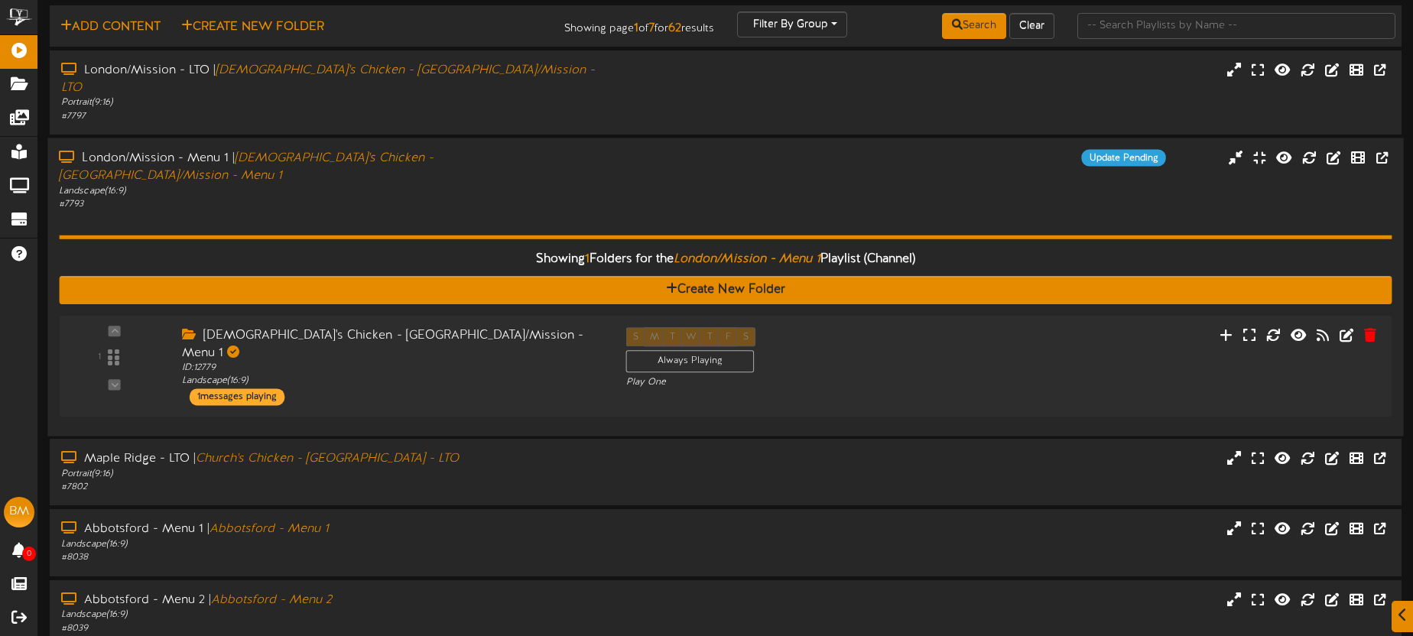
scroll to position [43, 0]
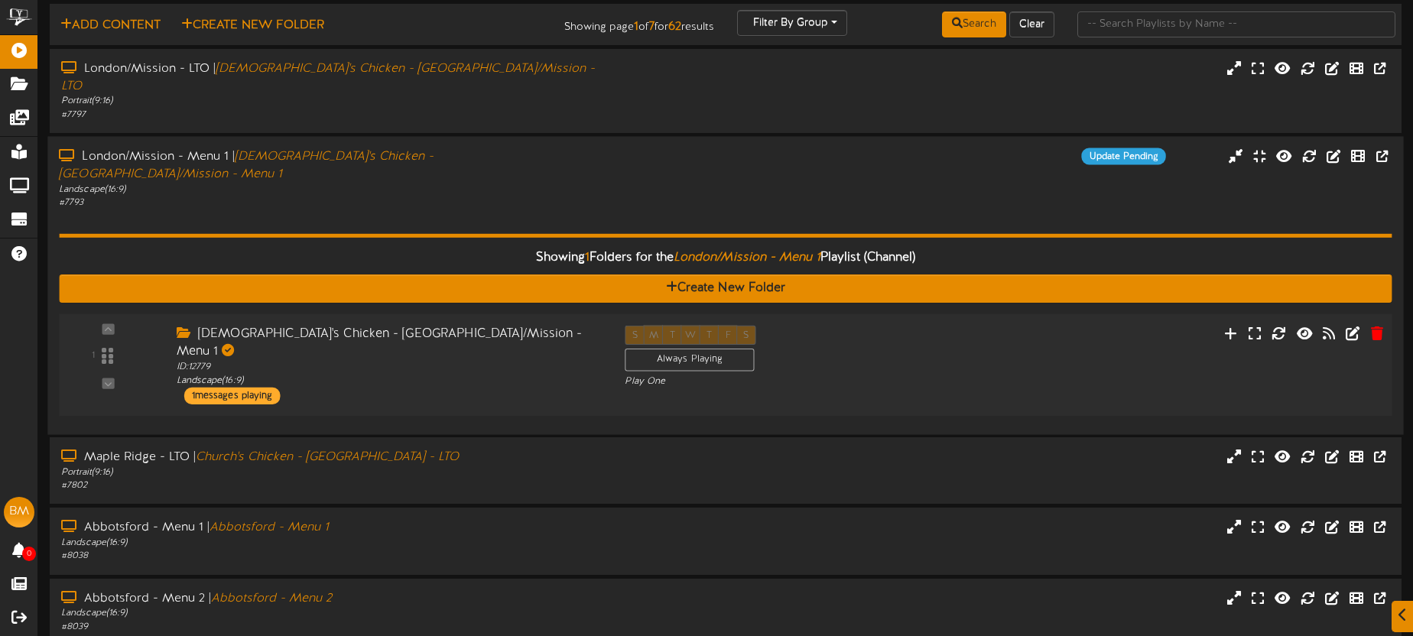
drag, startPoint x: 564, startPoint y: 301, endPoint x: 562, endPoint y: 292, distance: 9.5
click at [564, 325] on div "Church's Chicken - London/Mission - Menu 1" at bounding box center [389, 342] width 425 height 35
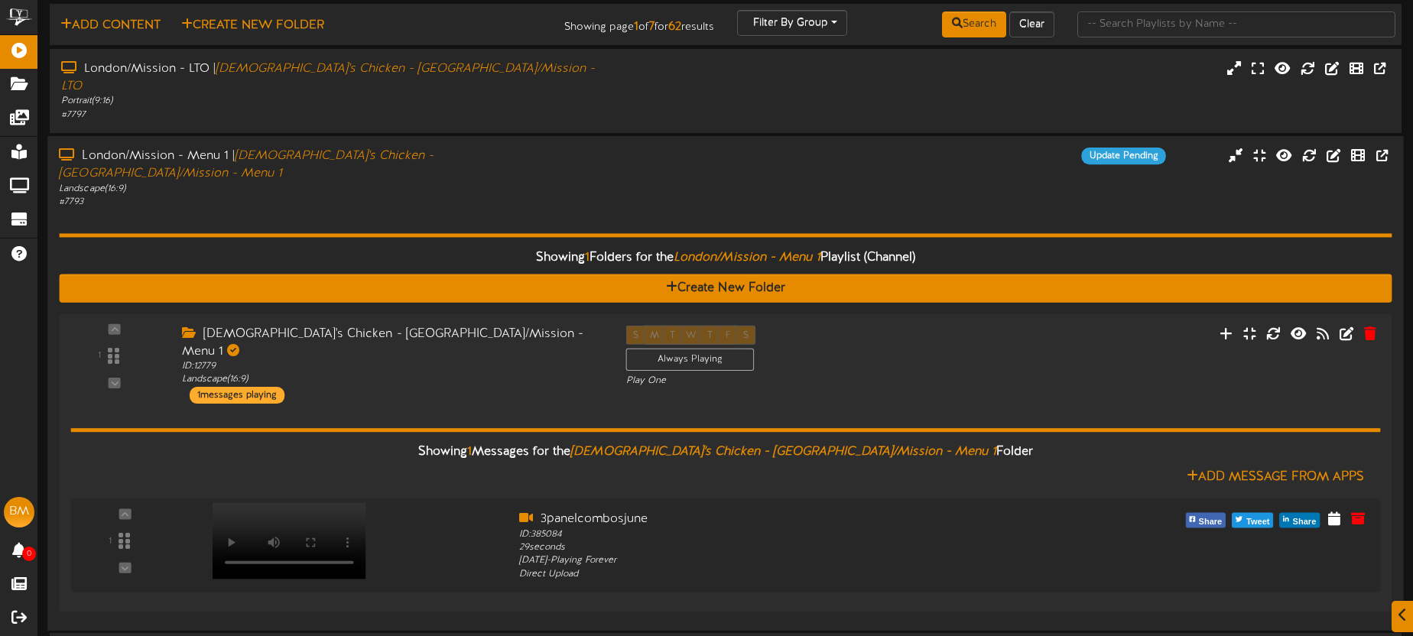
click at [590, 209] on div "Showing 1 Folders for the London/Mission - Menu 1 Playlist (Channel) Create New…" at bounding box center [725, 414] width 1333 height 410
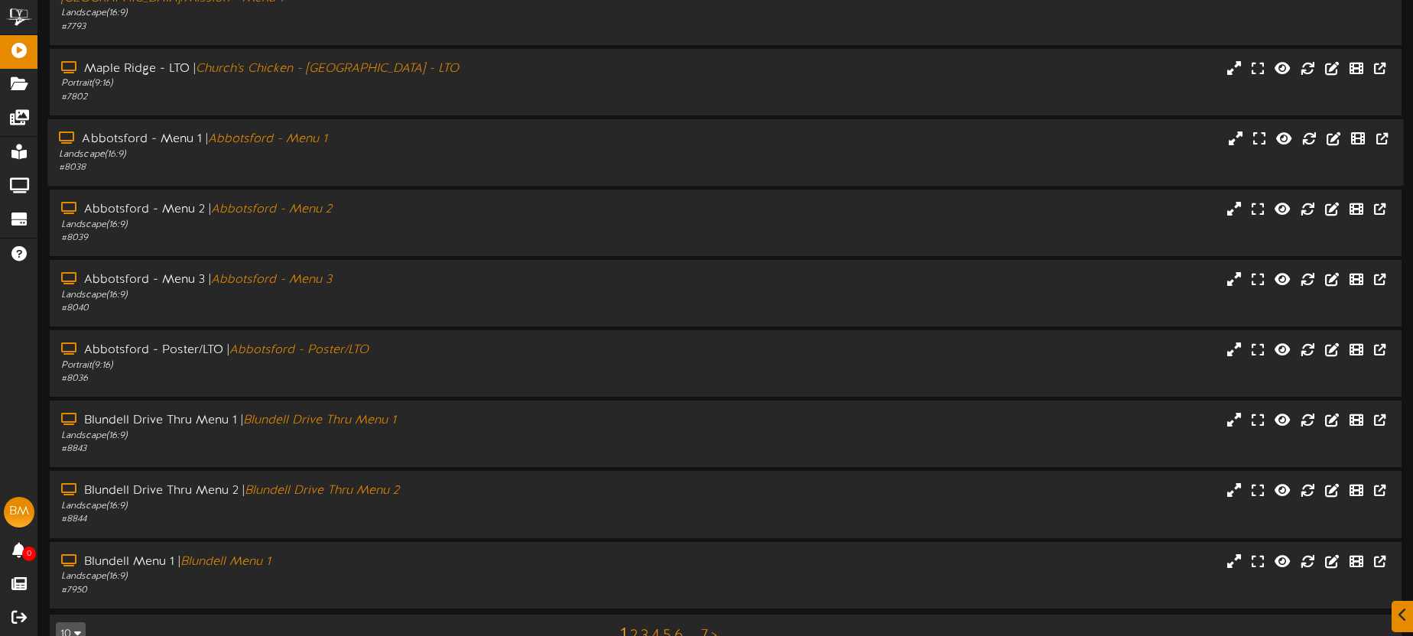
scroll to position [0, 0]
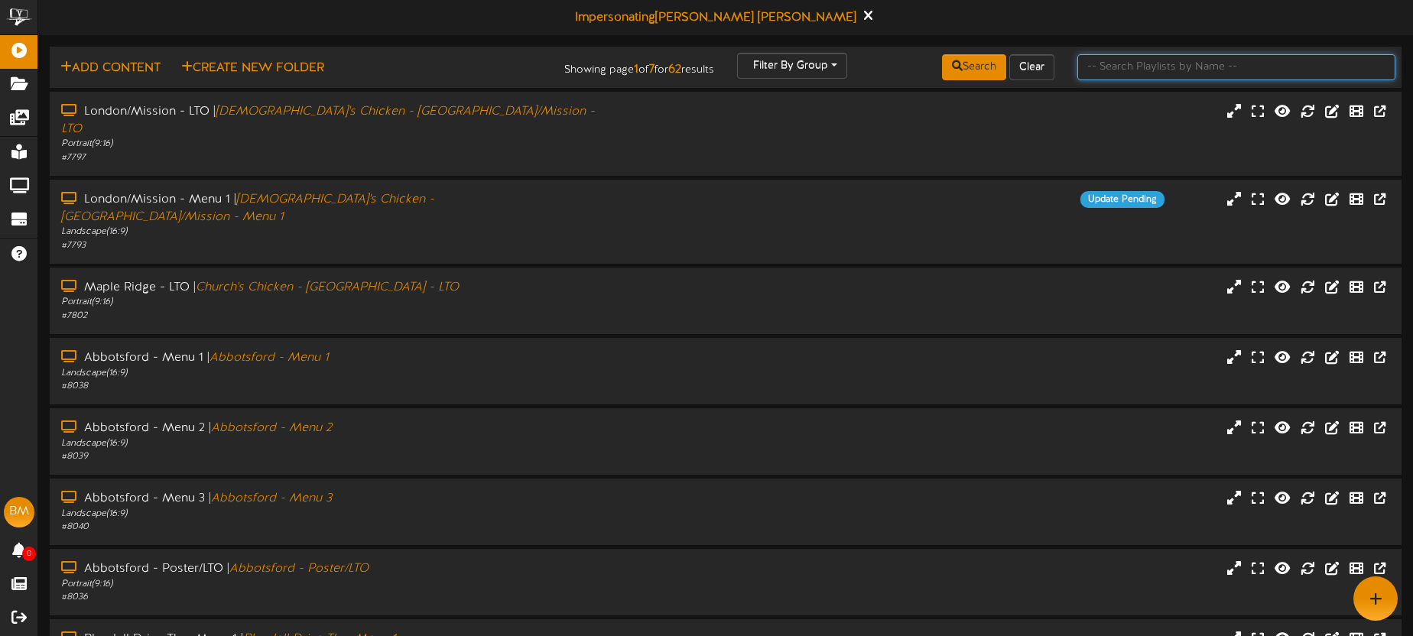
click at [1098, 68] on input "text" at bounding box center [1236, 67] width 318 height 26
type input "london/mission"
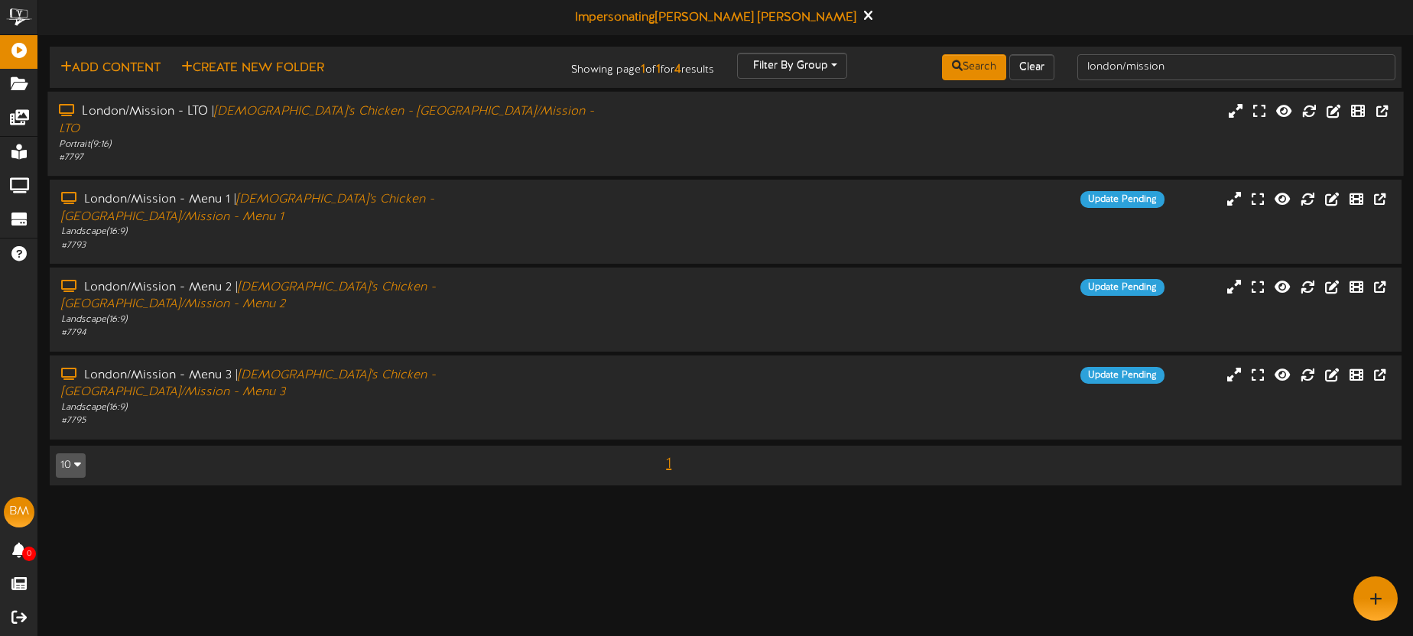
click at [507, 115] on div "London/Mission - LTO | Church's Chicken - London/Mission - LTO" at bounding box center [330, 120] width 542 height 35
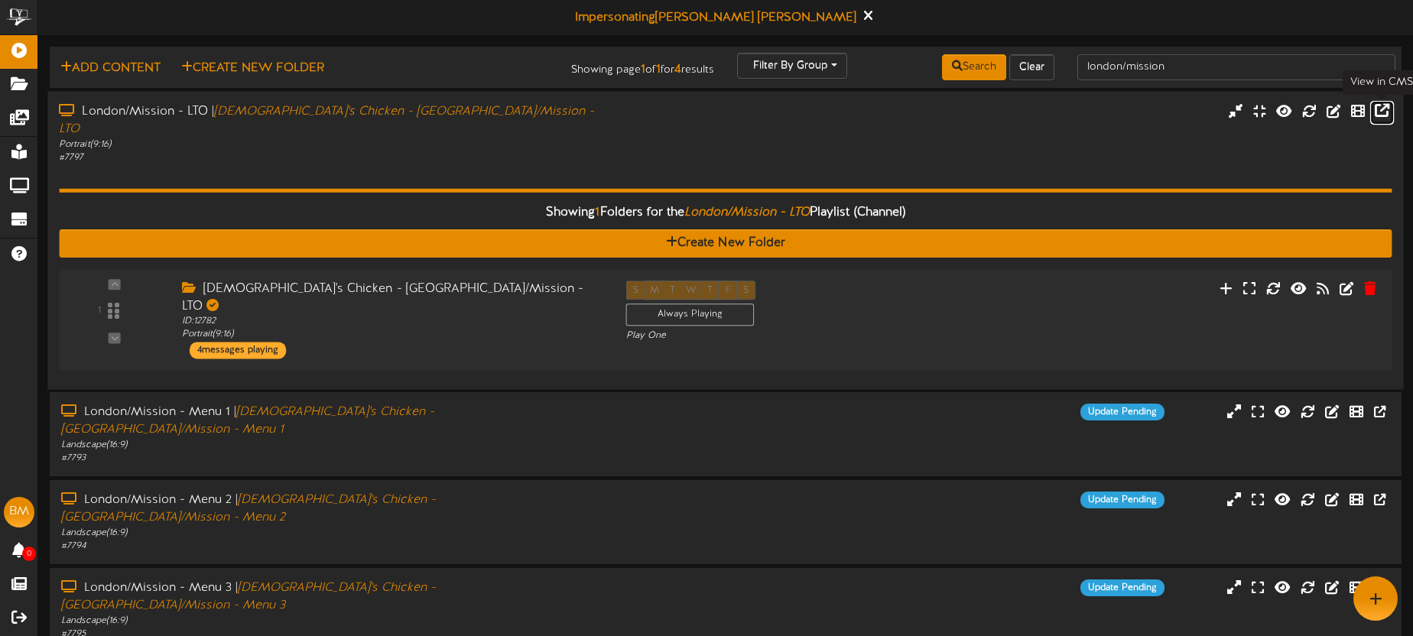
click at [1381, 112] on icon at bounding box center [1382, 110] width 15 height 17
click at [561, 315] on div "ID: 12782 Portrait ( 9:16 )" at bounding box center [389, 328] width 425 height 27
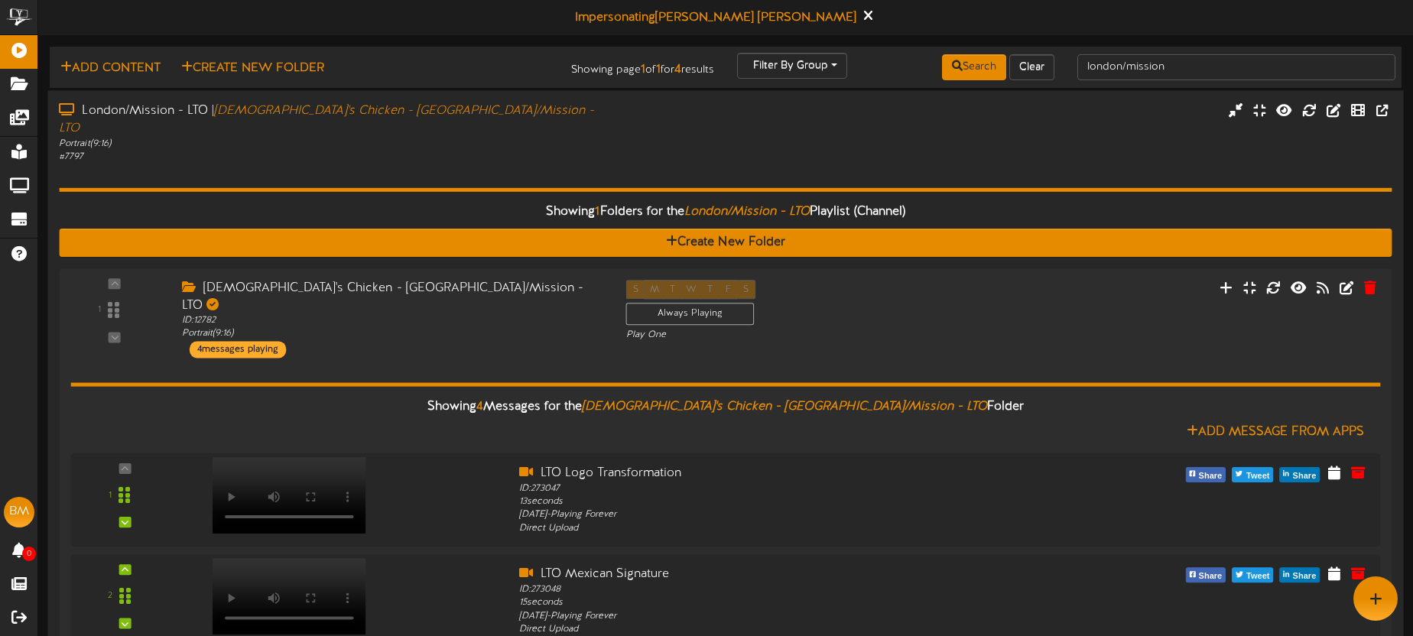
click at [447, 163] on div "Showing 1 Folders for the London/Mission - LTO Playlist (Channel) Create New Fo…" at bounding box center [725, 519] width 1333 height 713
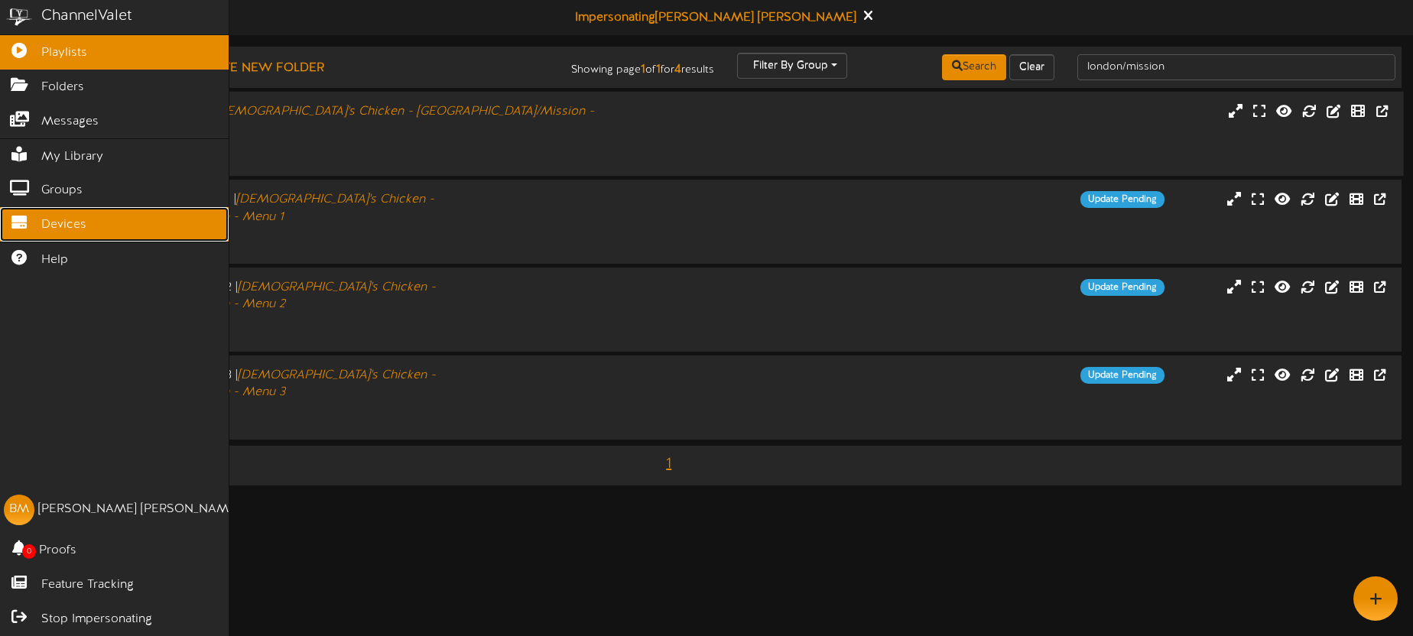
click at [63, 228] on span "Devices" at bounding box center [63, 225] width 45 height 18
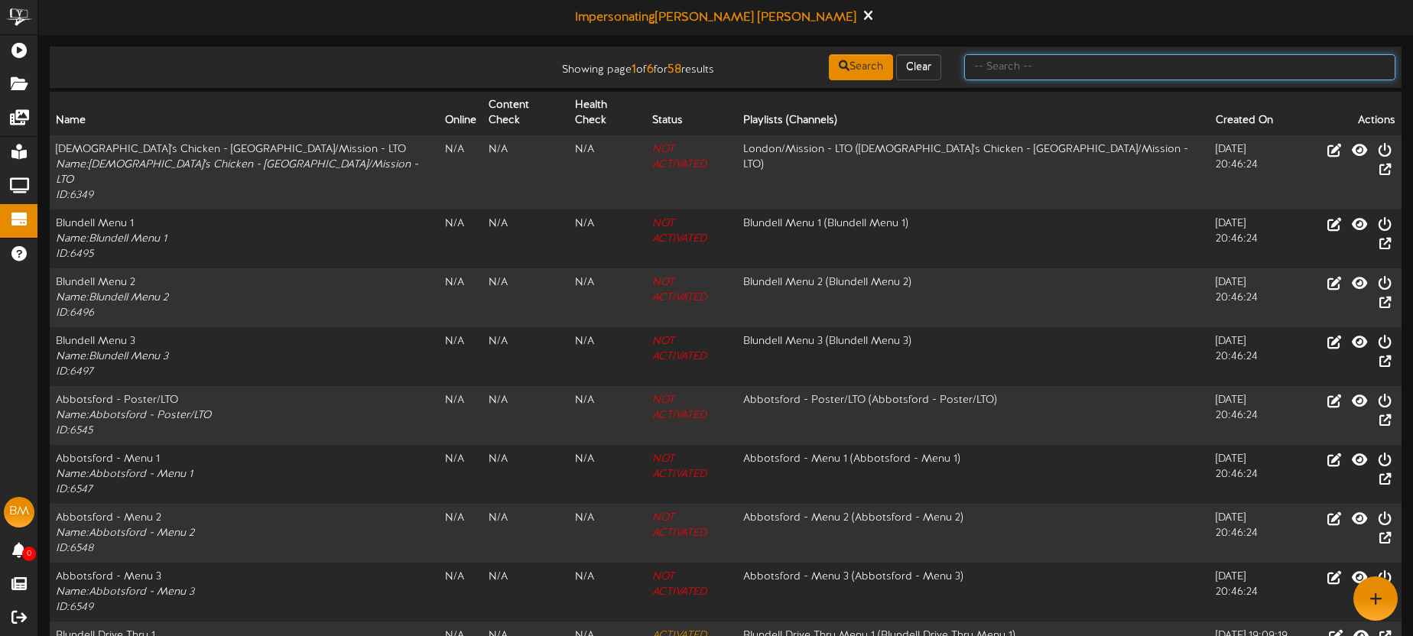
click at [1024, 62] on input "text" at bounding box center [1179, 67] width 431 height 26
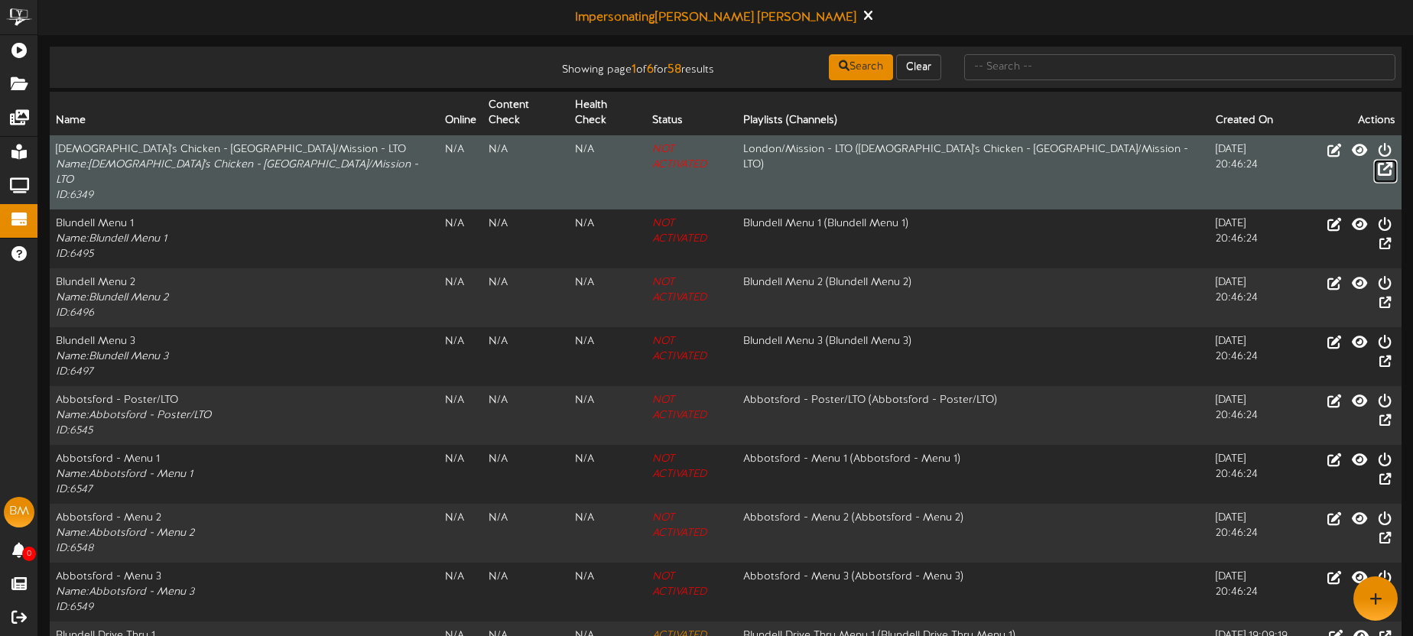
click at [1388, 161] on icon at bounding box center [1385, 169] width 15 height 17
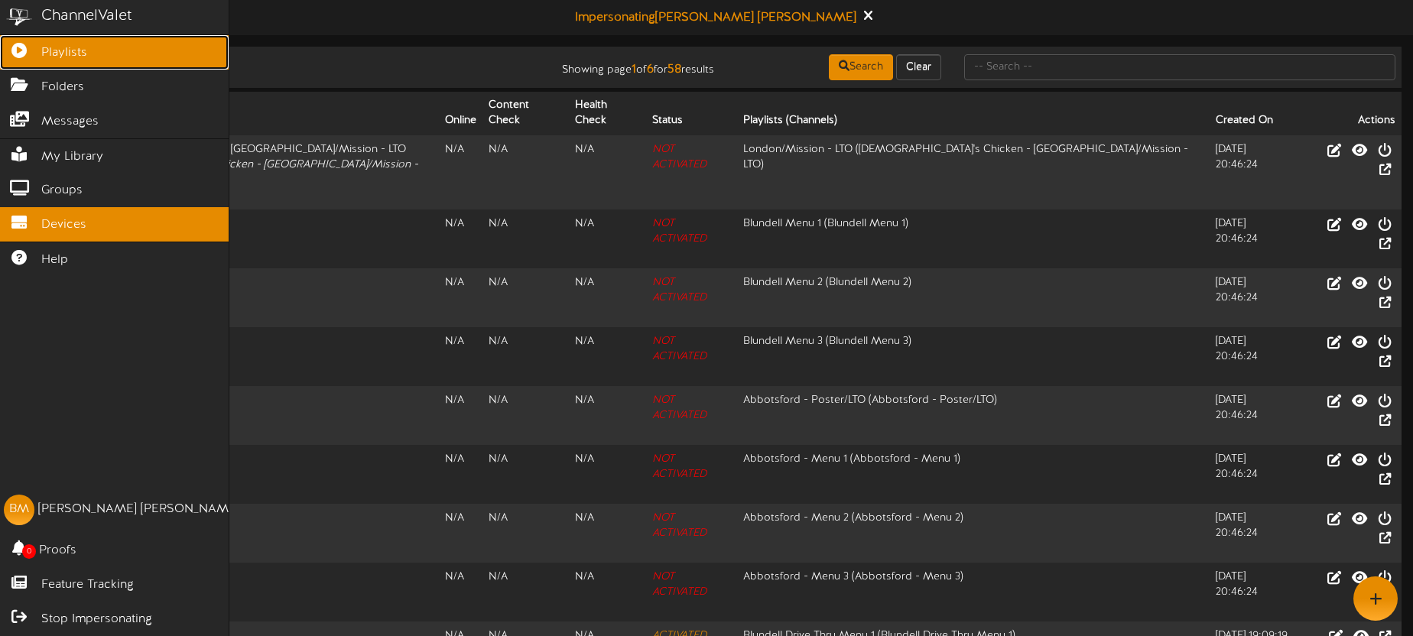
click at [32, 48] on icon at bounding box center [19, 48] width 38 height 11
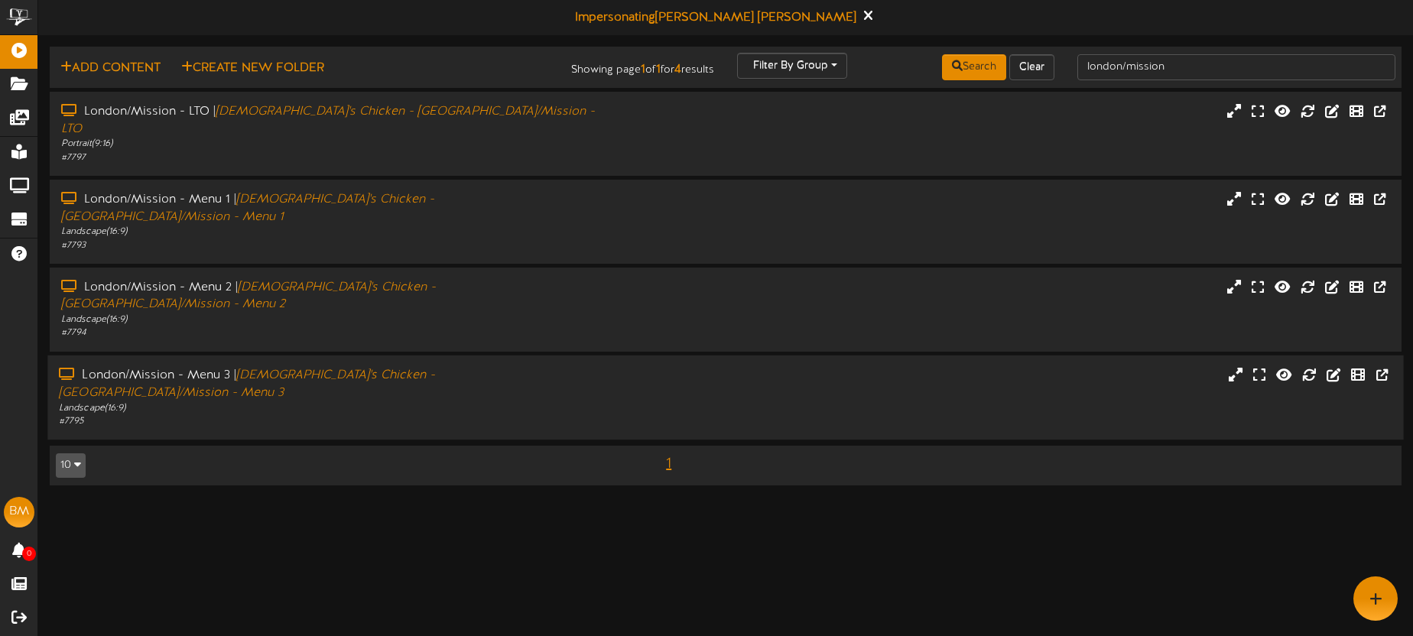
drag, startPoint x: 560, startPoint y: 327, endPoint x: 573, endPoint y: 324, distance: 13.4
click at [560, 366] on div "London/Mission - Menu 3 | Church's Chicken - London/Mission - Menu 3" at bounding box center [330, 383] width 542 height 35
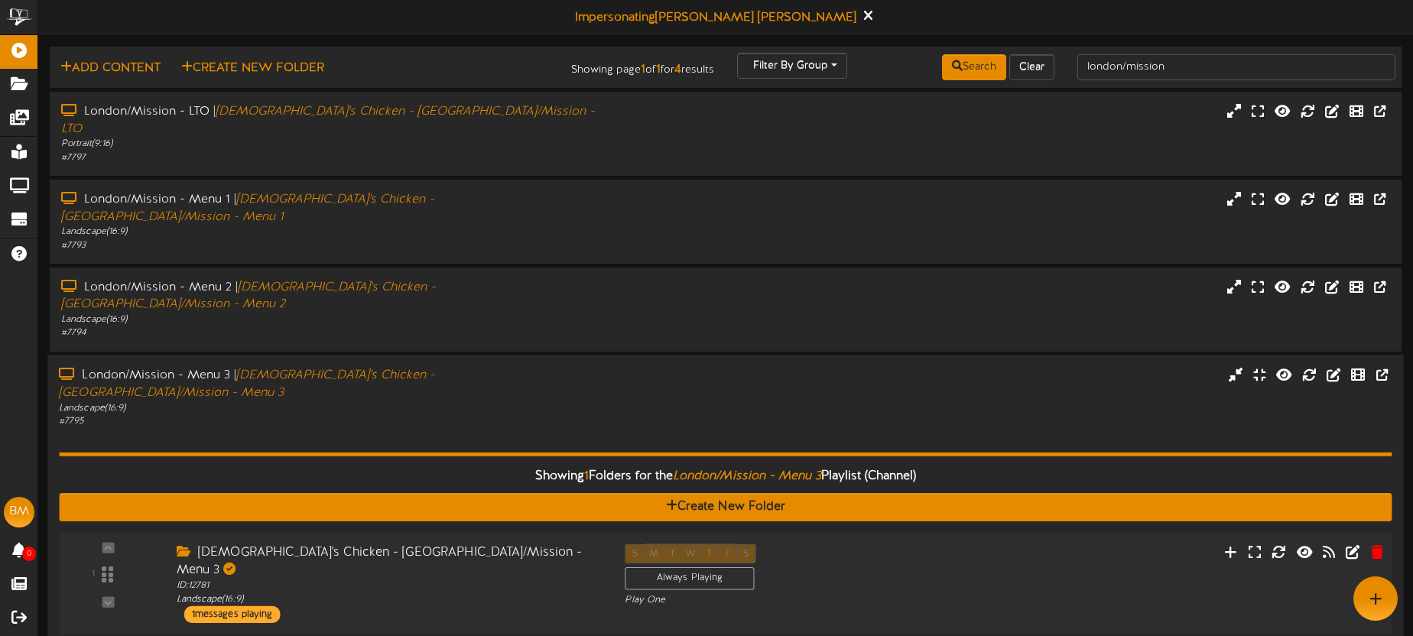
click at [554, 544] on div "Church's Chicken - London/Mission - Menu 3" at bounding box center [389, 561] width 425 height 35
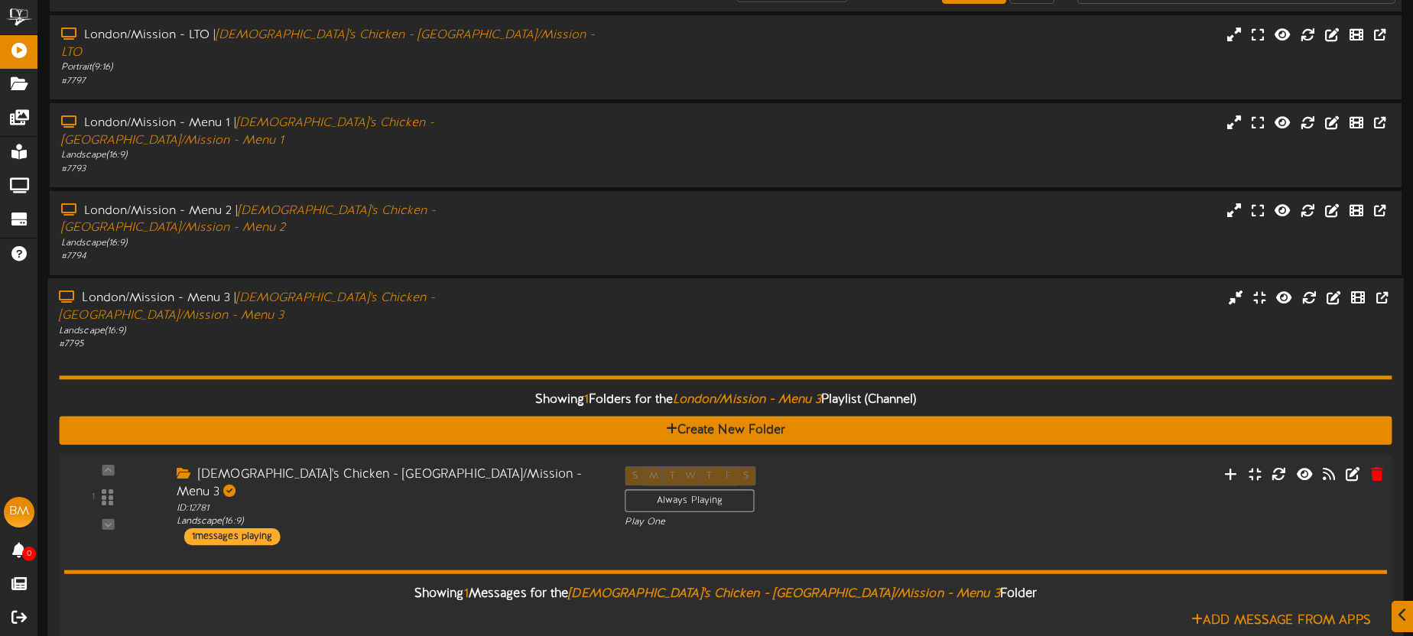
scroll to position [187, 0]
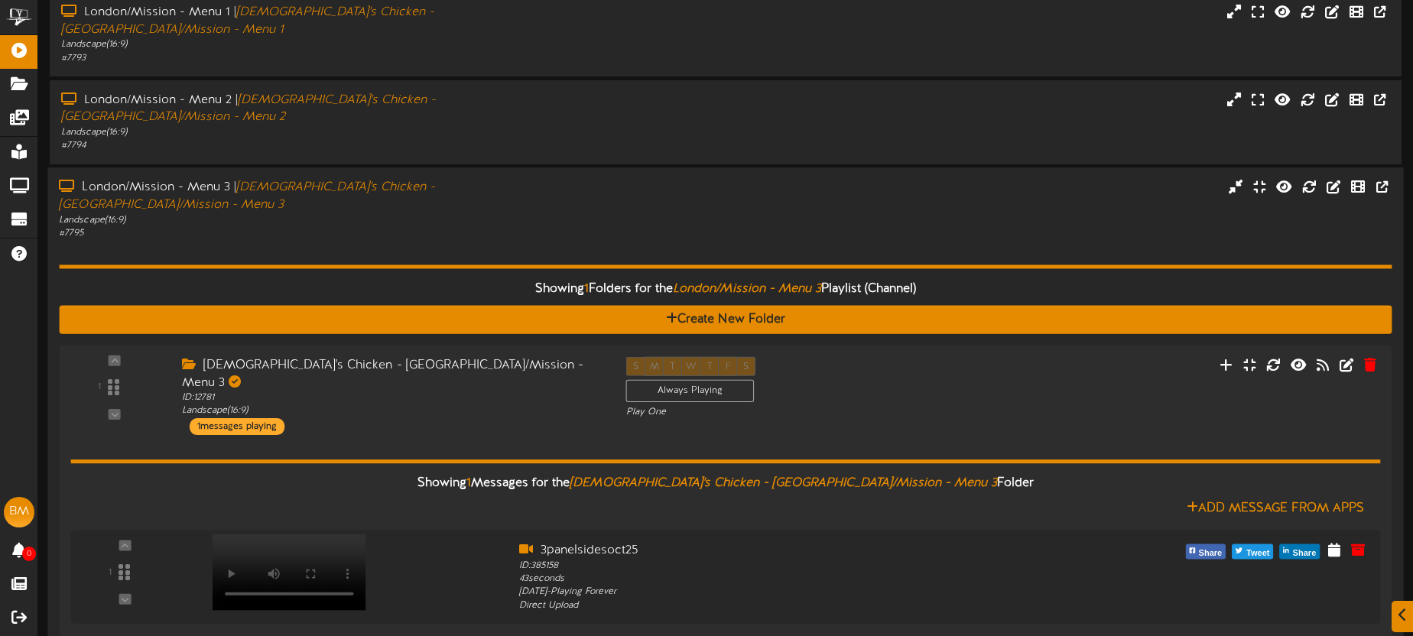
click at [840, 179] on div "London/Mission - Menu 3 | Church's Chicken - London/Mission - Menu 3 Landscape …" at bounding box center [725, 209] width 1356 height 61
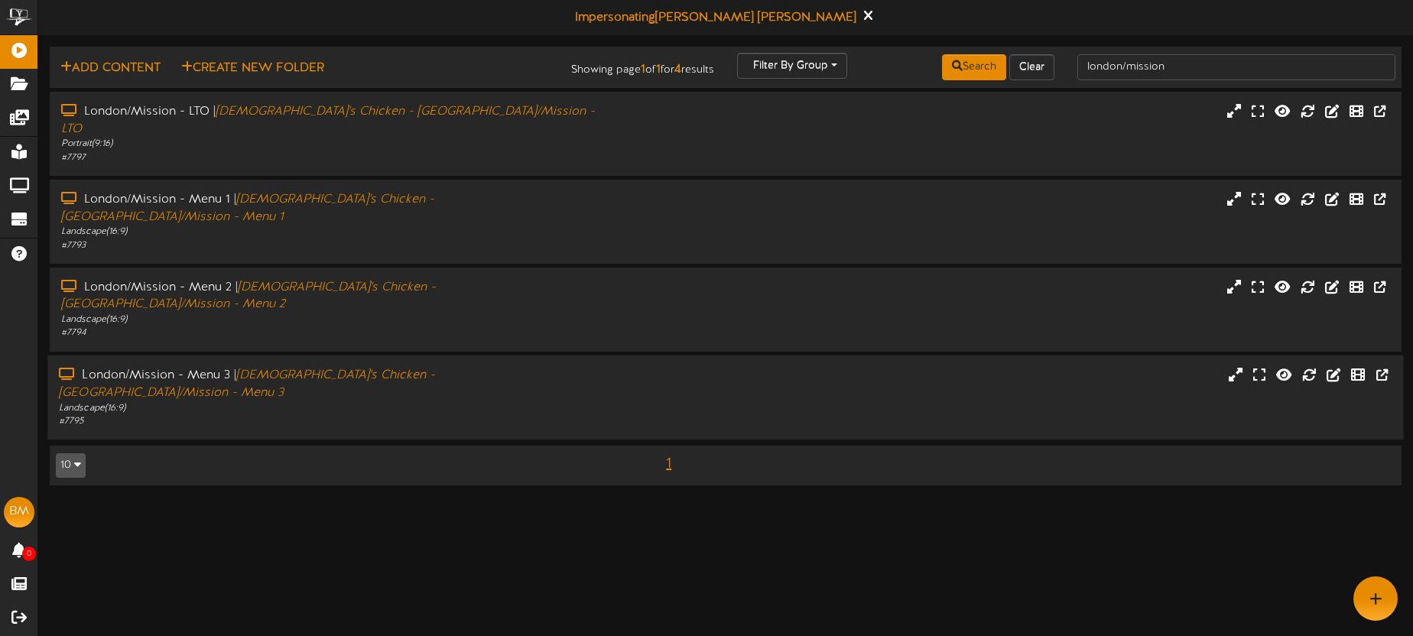
click at [548, 401] on div "Landscape ( 16:9 )" at bounding box center [330, 407] width 542 height 13
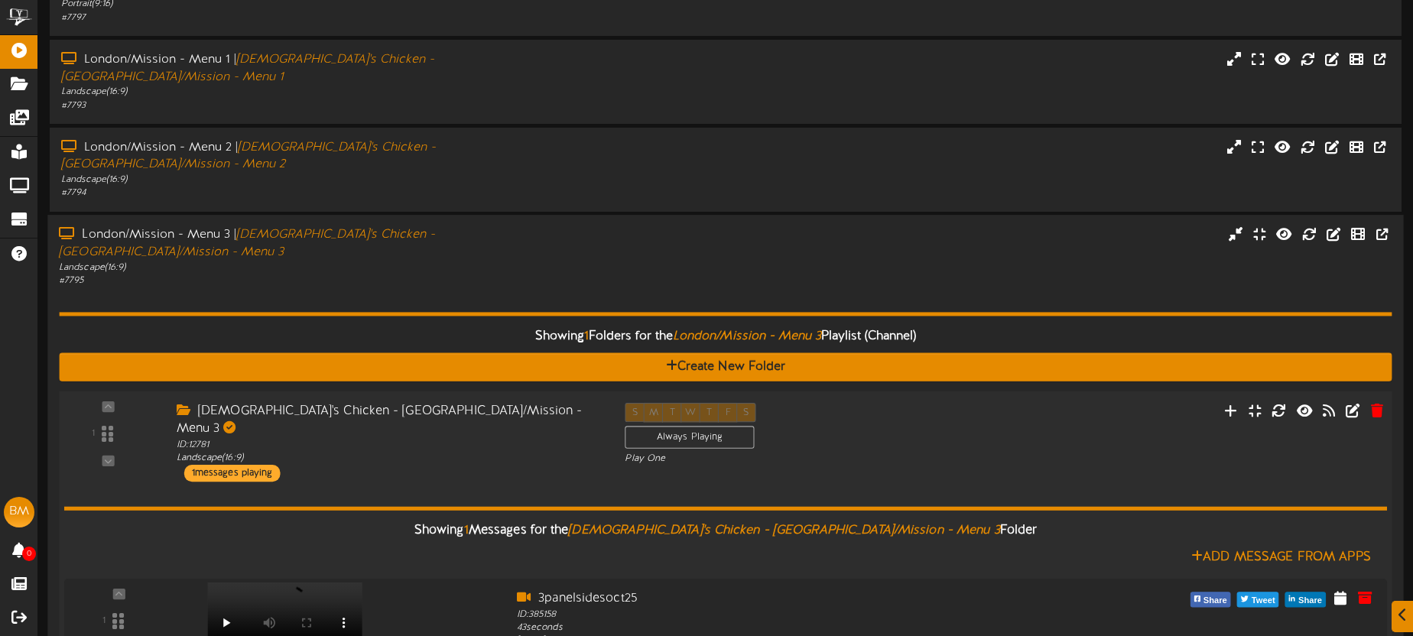
scroll to position [149, 0]
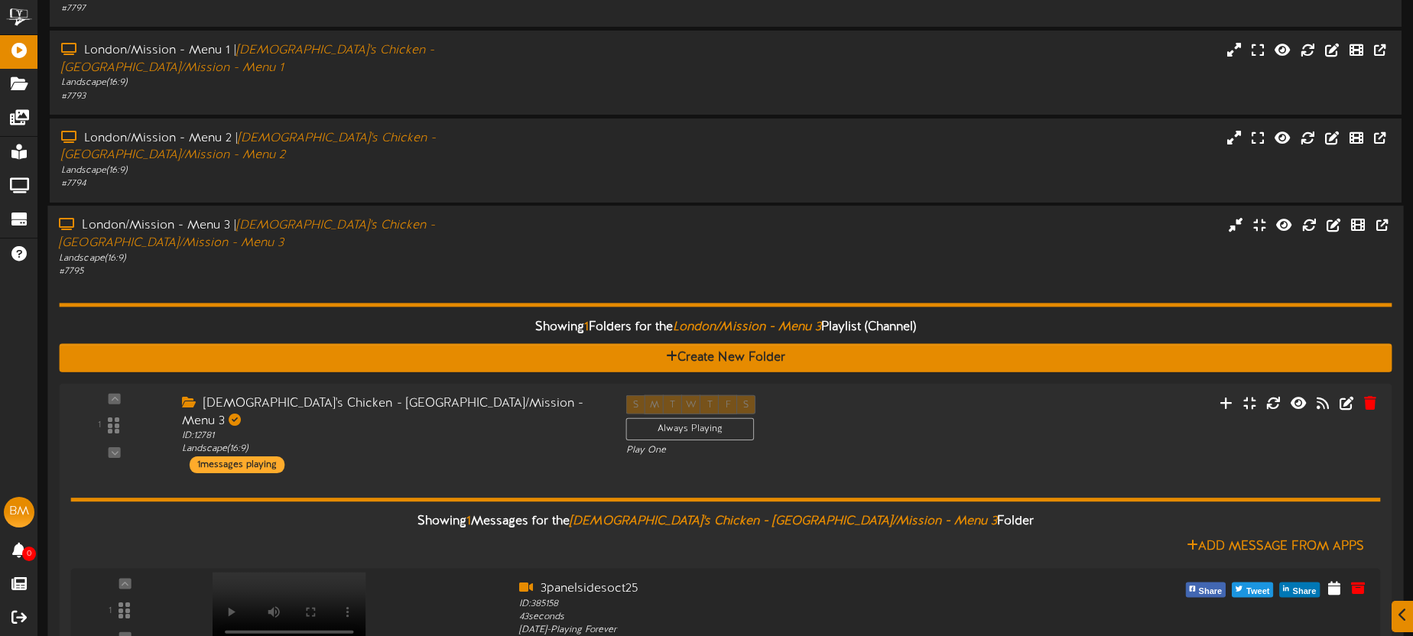
click at [609, 217] on div "London/Mission - Menu 3 | Church's Chicken - London/Mission - Menu 3 Landscape …" at bounding box center [329, 247] width 565 height 61
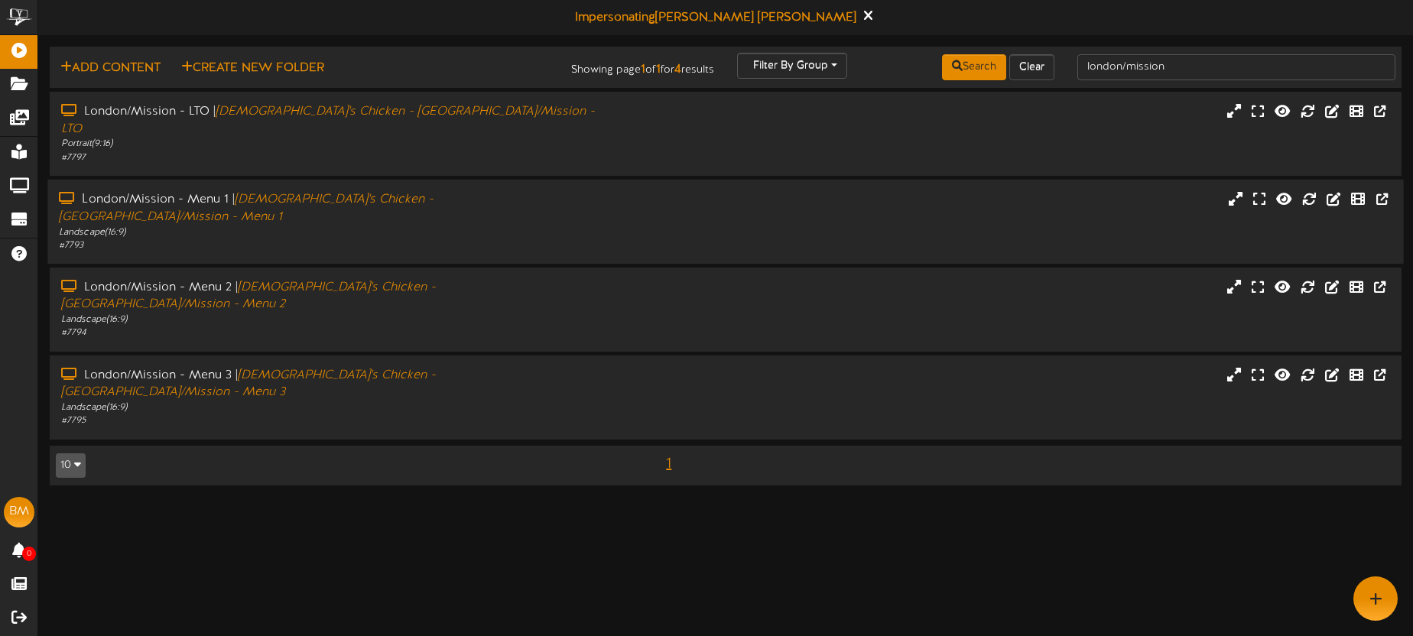
click at [624, 191] on div "London/Mission - Menu 1 | Church's Chicken - London/Mission - Menu 1 Landscape …" at bounding box center [725, 221] width 1356 height 61
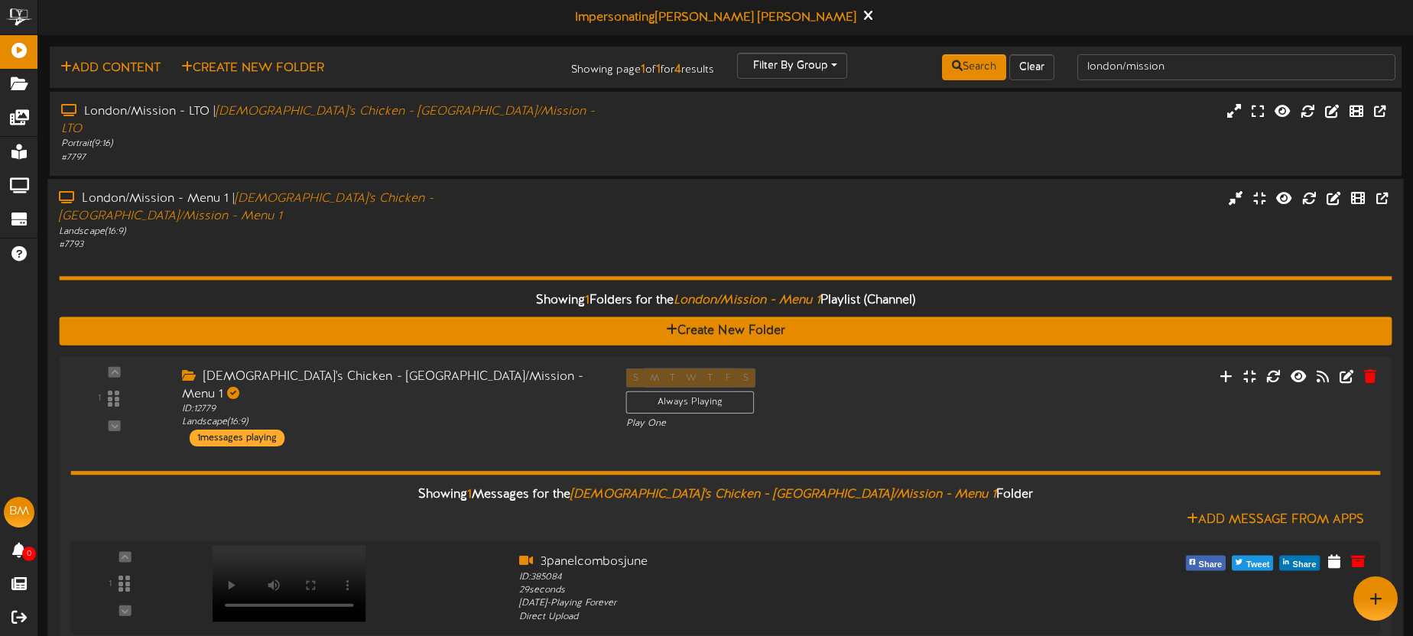
click at [674, 190] on div at bounding box center [895, 190] width 565 height 1
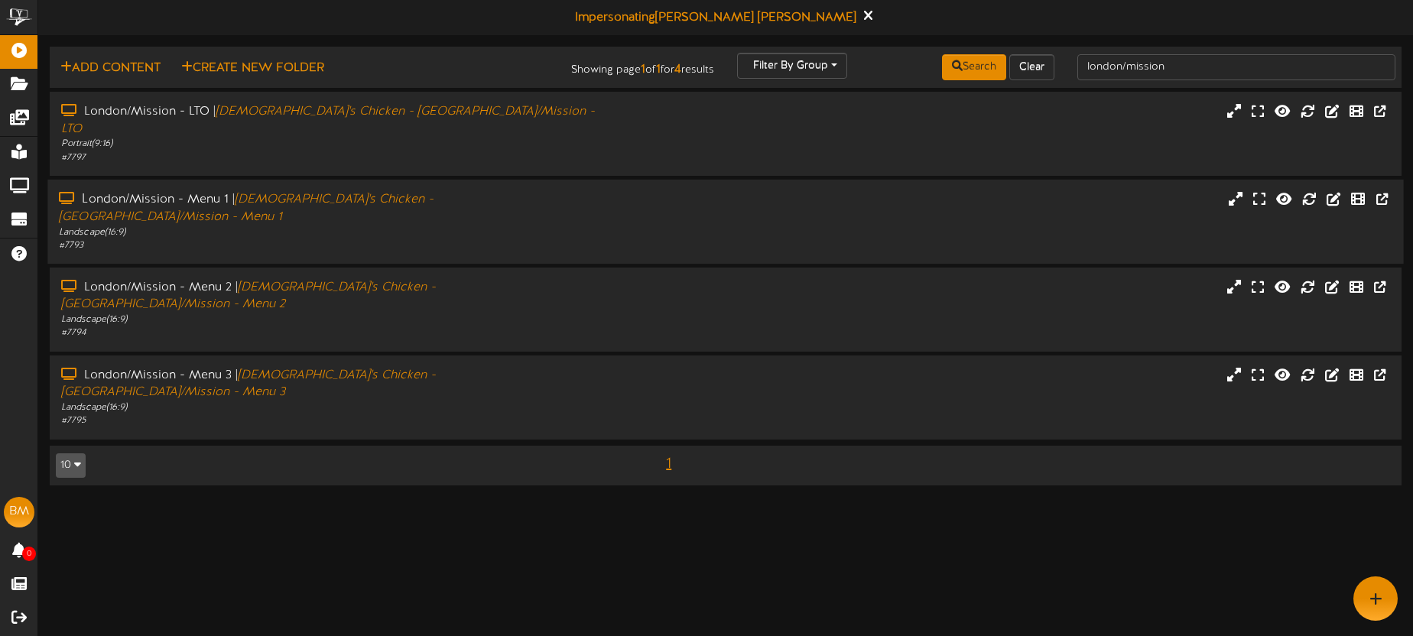
click at [674, 191] on div "London/Mission - Menu 1 | Church's Chicken - London/Mission - Menu 1 Landscape …" at bounding box center [725, 221] width 1356 height 61
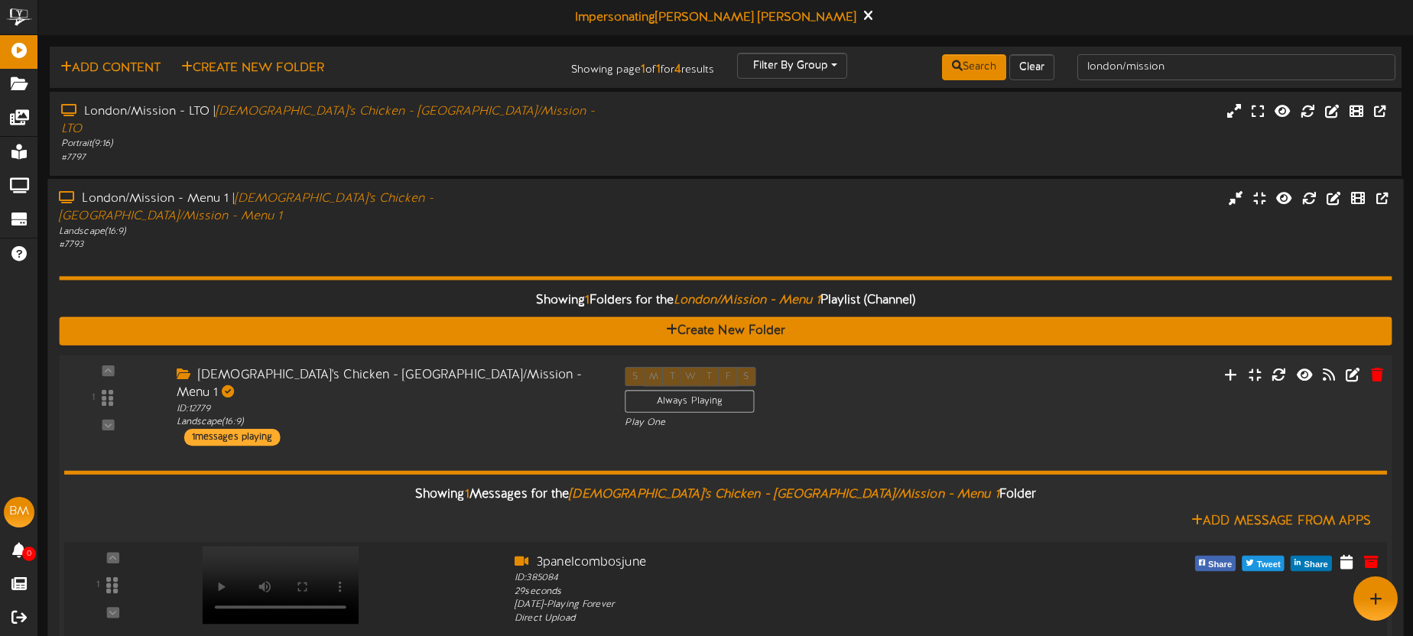
click at [345, 545] on video at bounding box center [281, 584] width 157 height 78
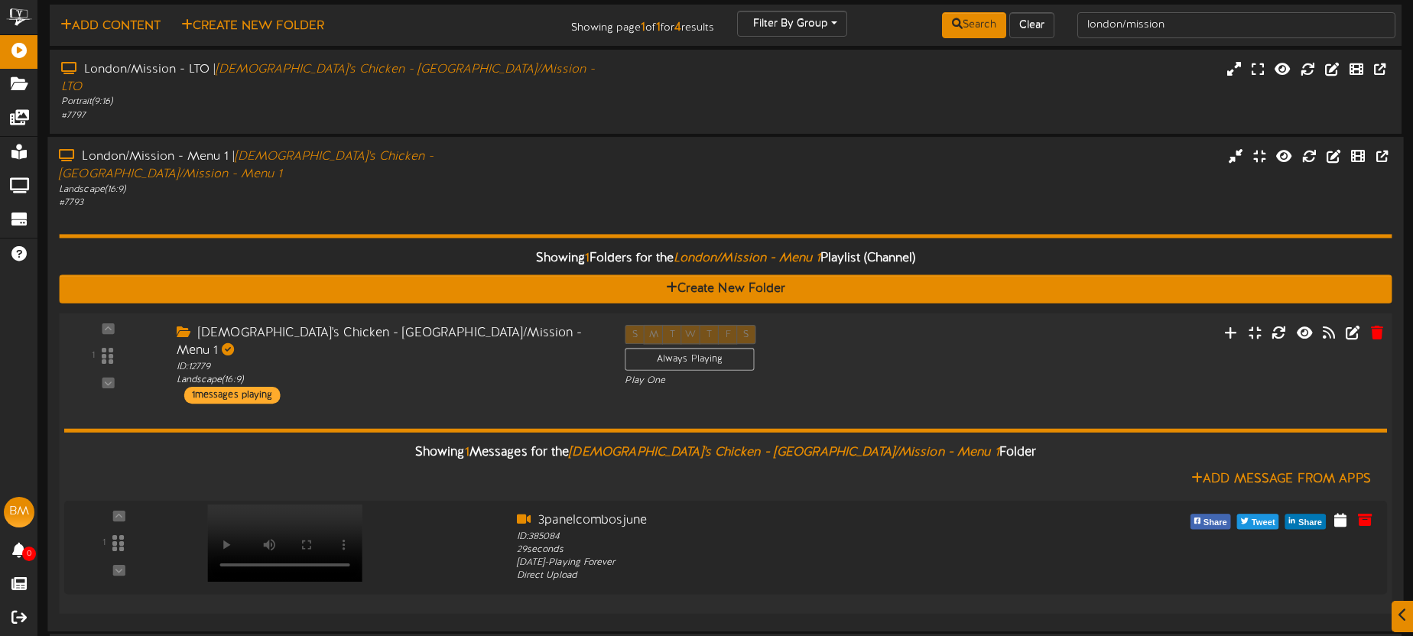
scroll to position [49, 0]
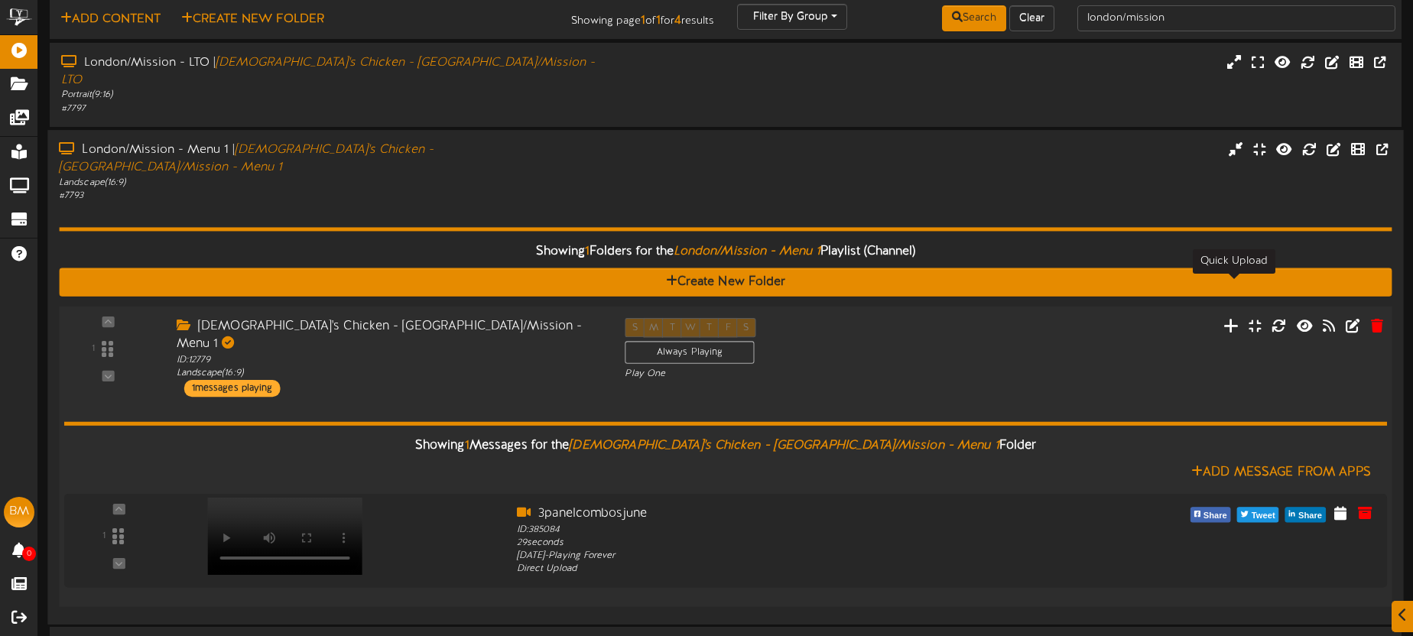
click at [1237, 317] on icon at bounding box center [1231, 325] width 16 height 17
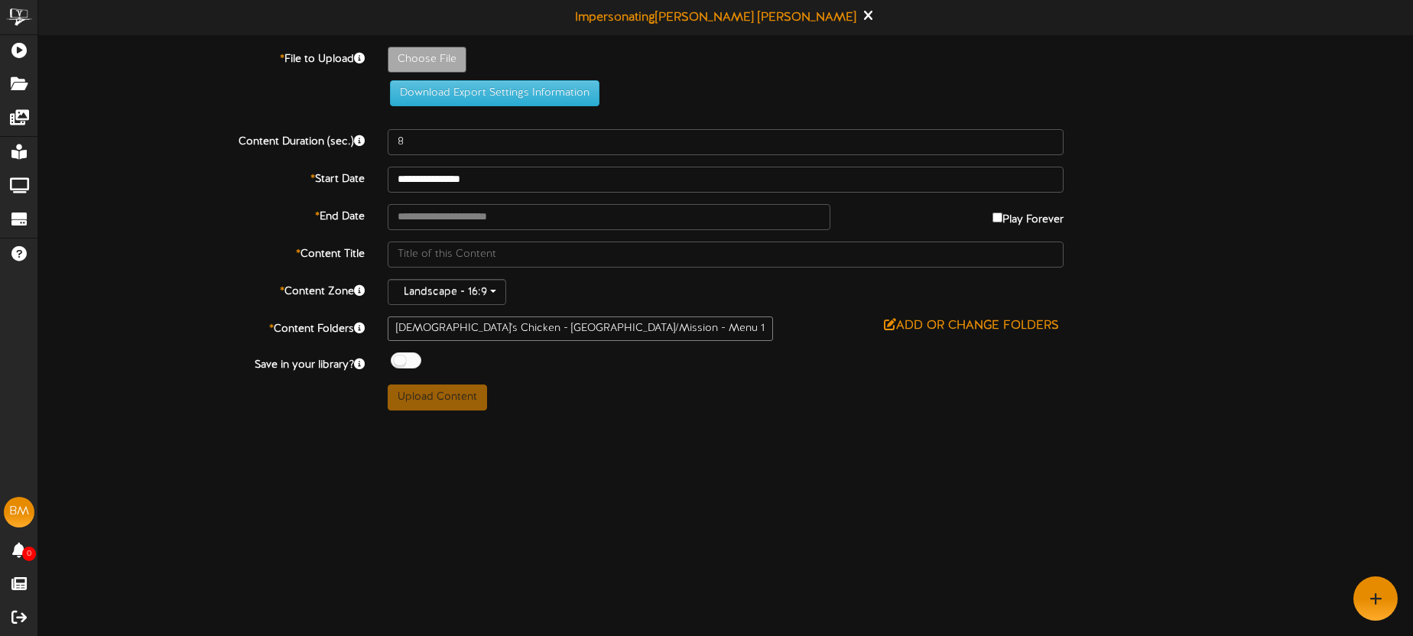
type input "**********"
type input "Londonmissionmenu13panel"
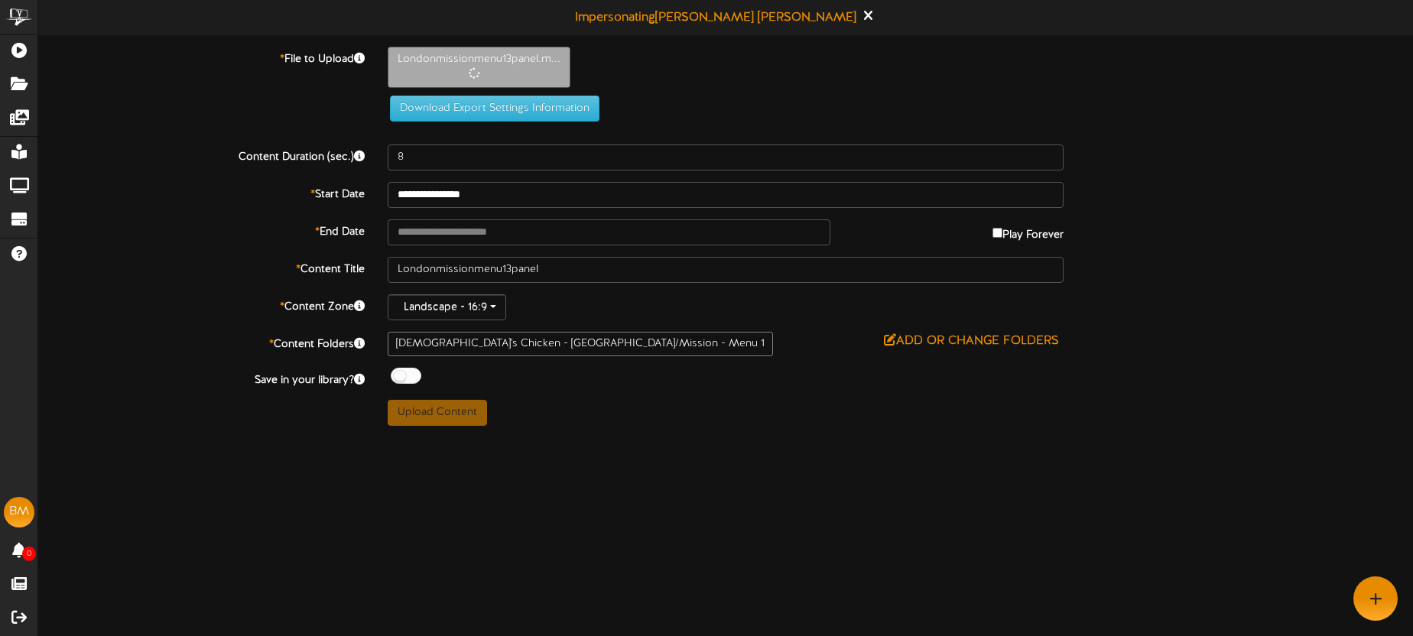
type input "30"
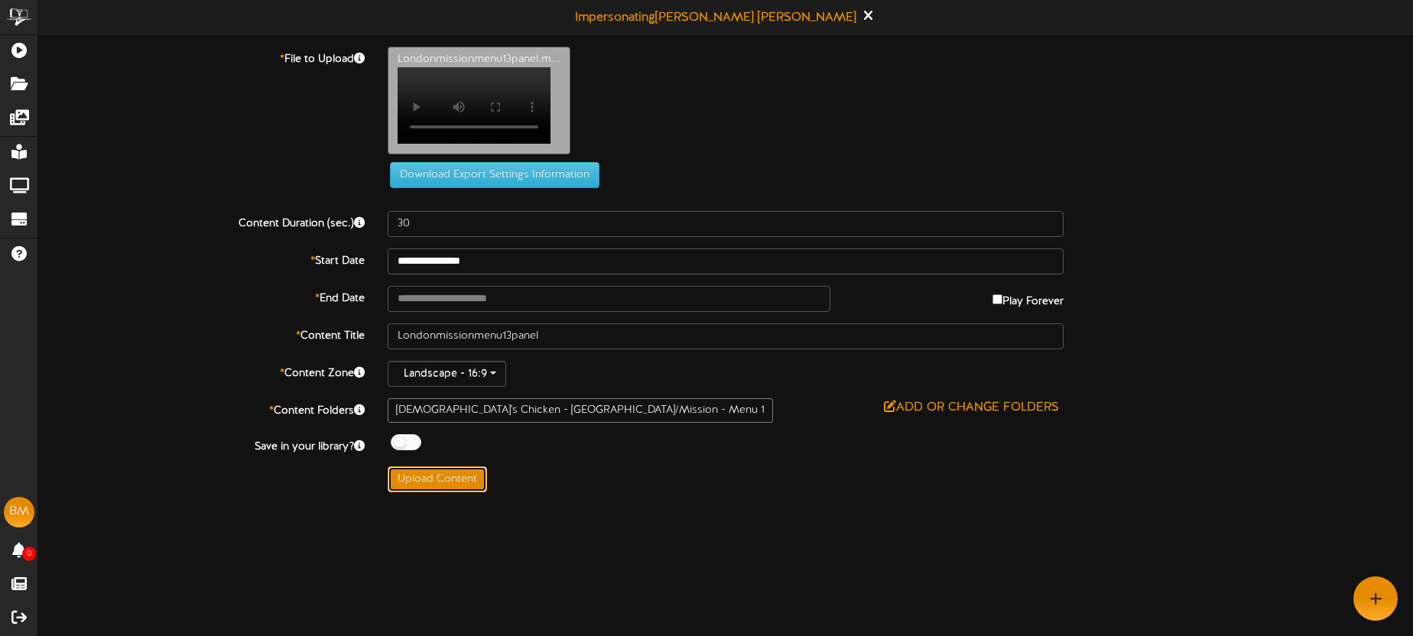
click at [459, 489] on button "Upload Content" at bounding box center [437, 479] width 99 height 26
type input "**********"
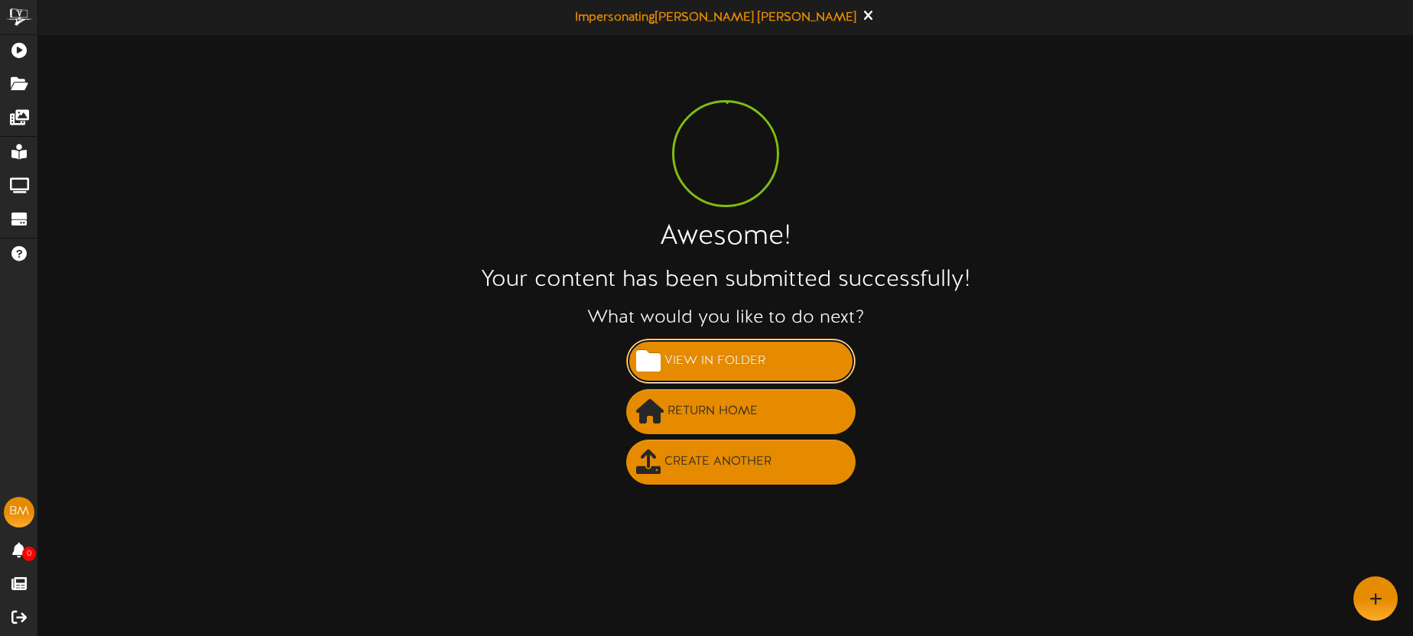
click at [728, 362] on span "View in Folder" at bounding box center [715, 361] width 109 height 25
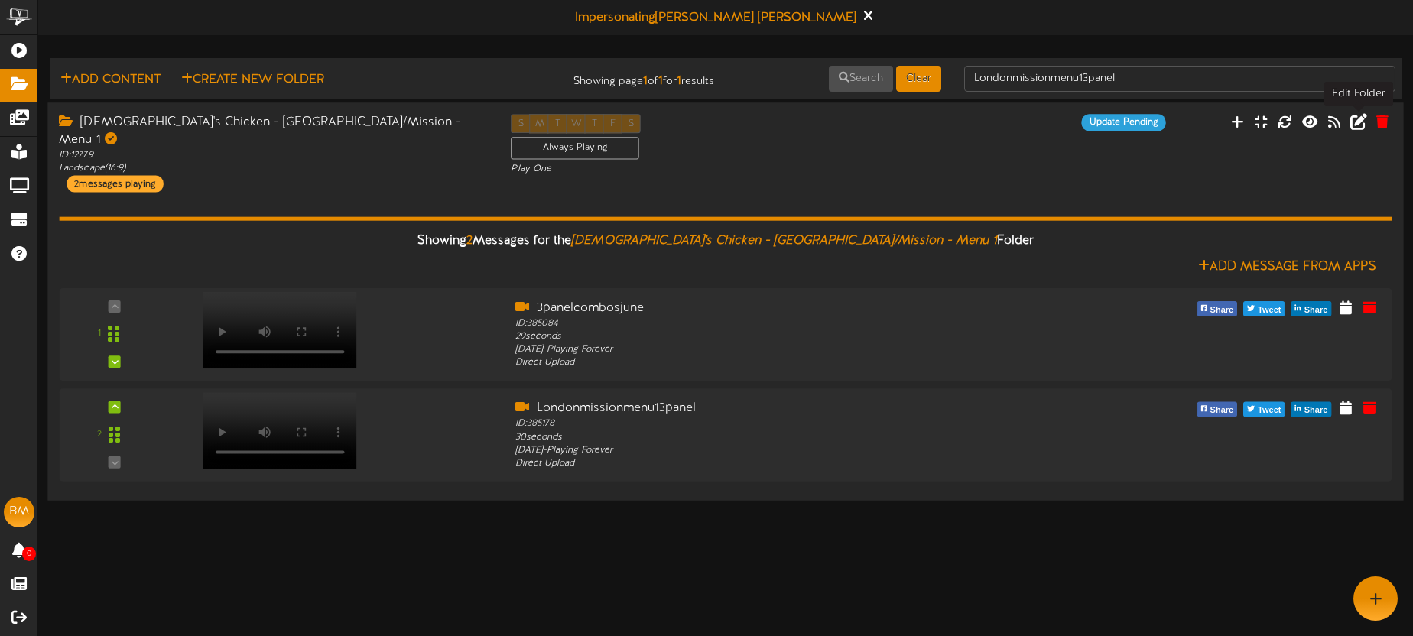
click at [1363, 122] on icon at bounding box center [1358, 121] width 17 height 17
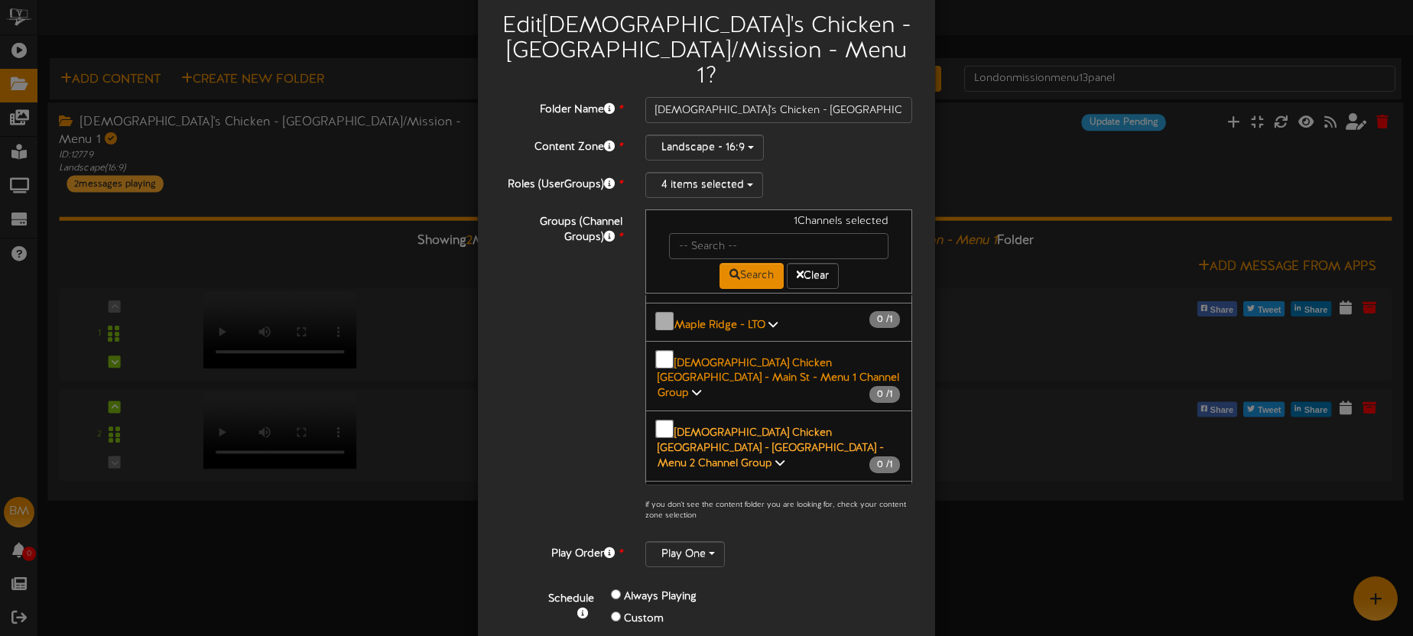
scroll to position [240, 0]
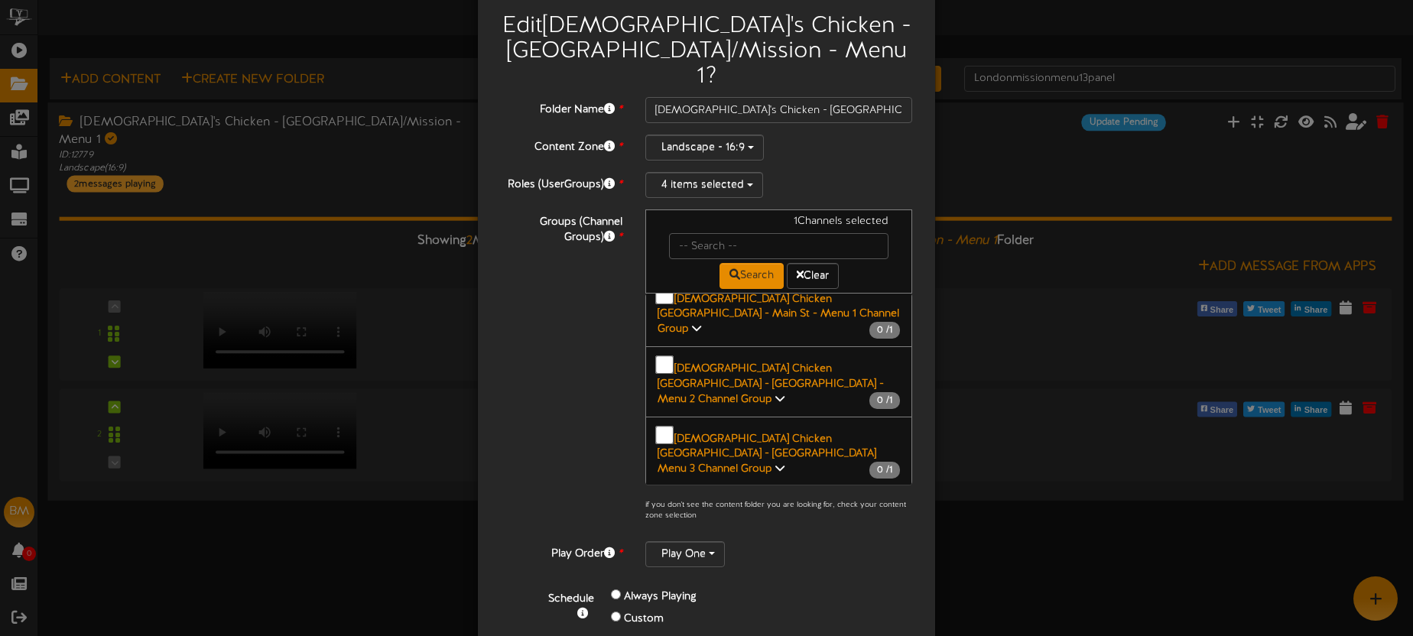
click at [965, 189] on div "Edit Church's Chicken - London/Mission - Menu 1 ? Folder Name * Church's Chicke…" at bounding box center [706, 318] width 1413 height 636
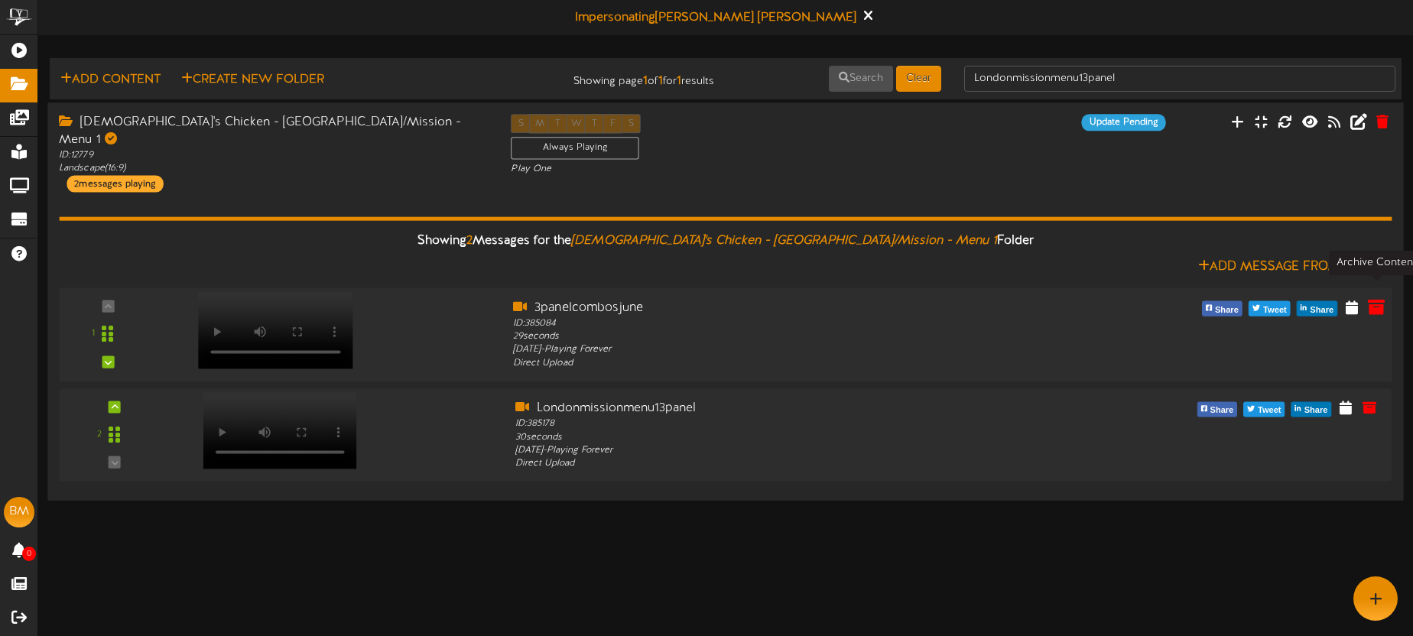
click at [1377, 298] on icon at bounding box center [1376, 306] width 17 height 17
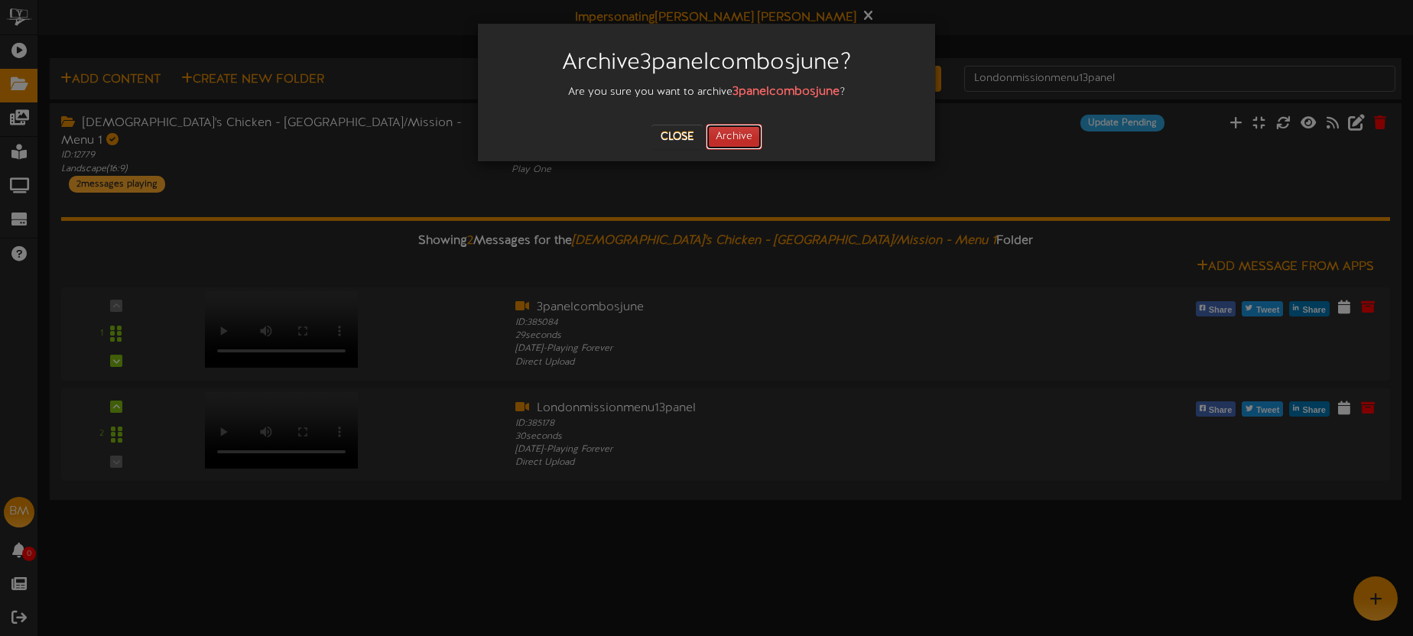
click at [755, 140] on button "Archive" at bounding box center [734, 137] width 57 height 26
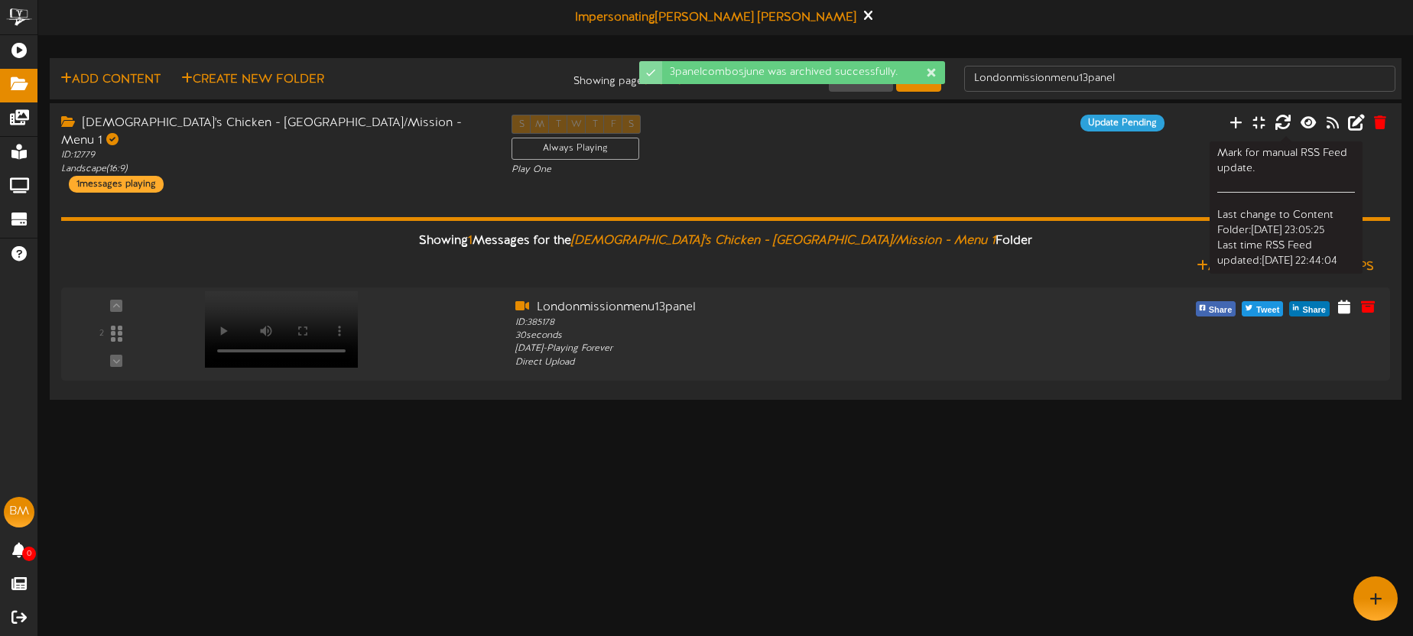
click at [1284, 125] on icon at bounding box center [1283, 121] width 17 height 17
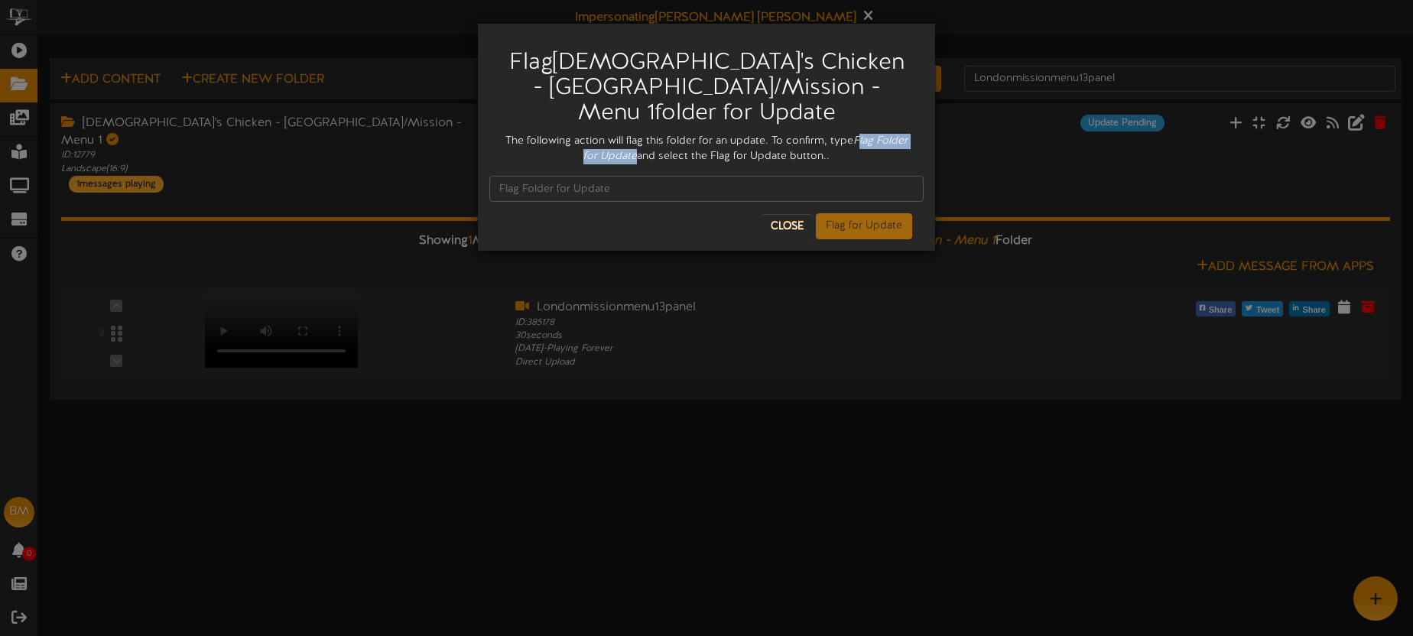
drag, startPoint x: 859, startPoint y: 139, endPoint x: 838, endPoint y: 153, distance: 25.5
click at [639, 158] on div "The following action will flag this folder for an update. To confirm, type Flag…" at bounding box center [706, 149] width 434 height 31
click at [859, 151] on div "The following action will flag this folder for an update. To confirm, type Flag…" at bounding box center [706, 149] width 434 height 31
click at [787, 223] on button "Close" at bounding box center [787, 226] width 51 height 24
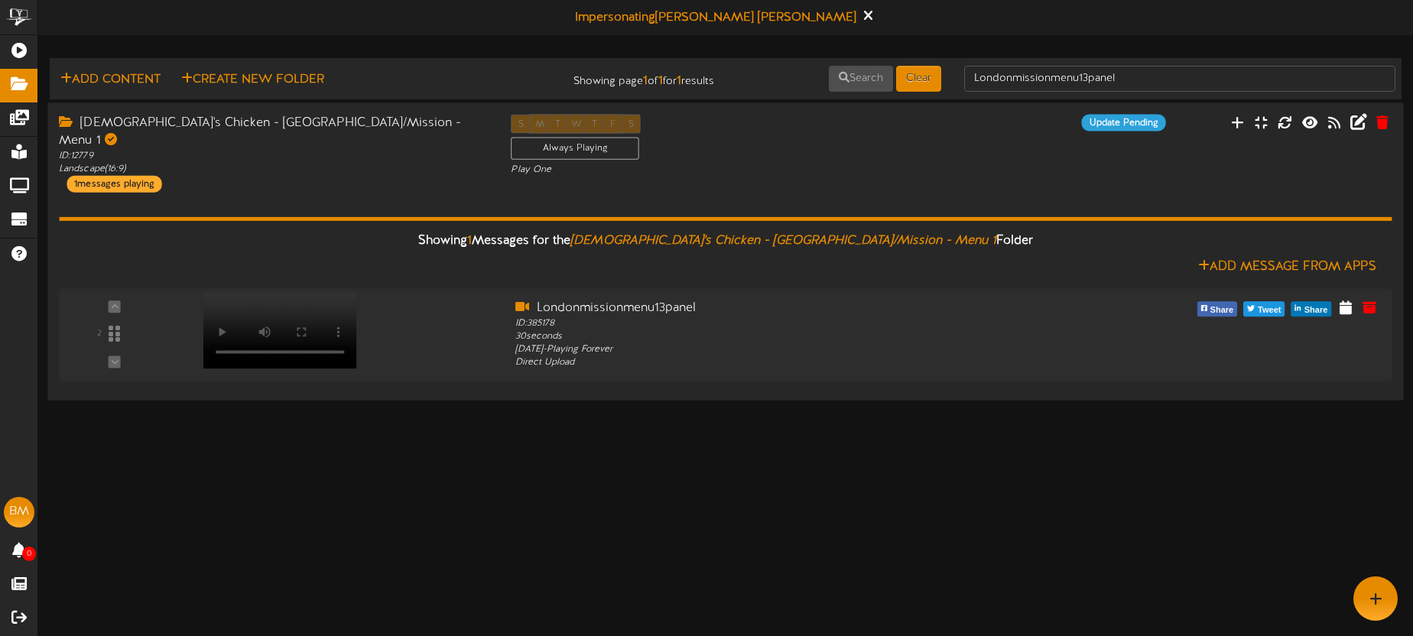
click at [993, 154] on div "Church's Chicken - London/Mission - Menu 1 ID: 12779 Landscape ( 16:9 ) 1 messa…" at bounding box center [725, 153] width 1356 height 78
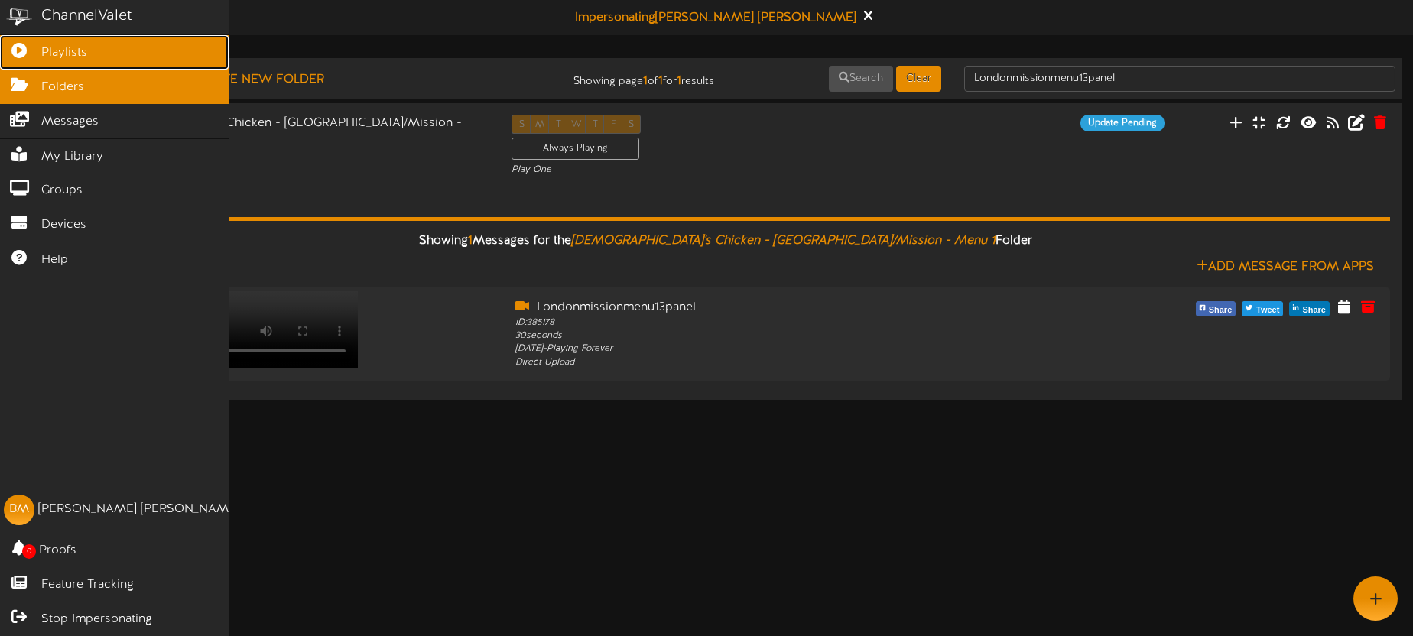
click at [31, 41] on link "Playlists" at bounding box center [114, 52] width 229 height 34
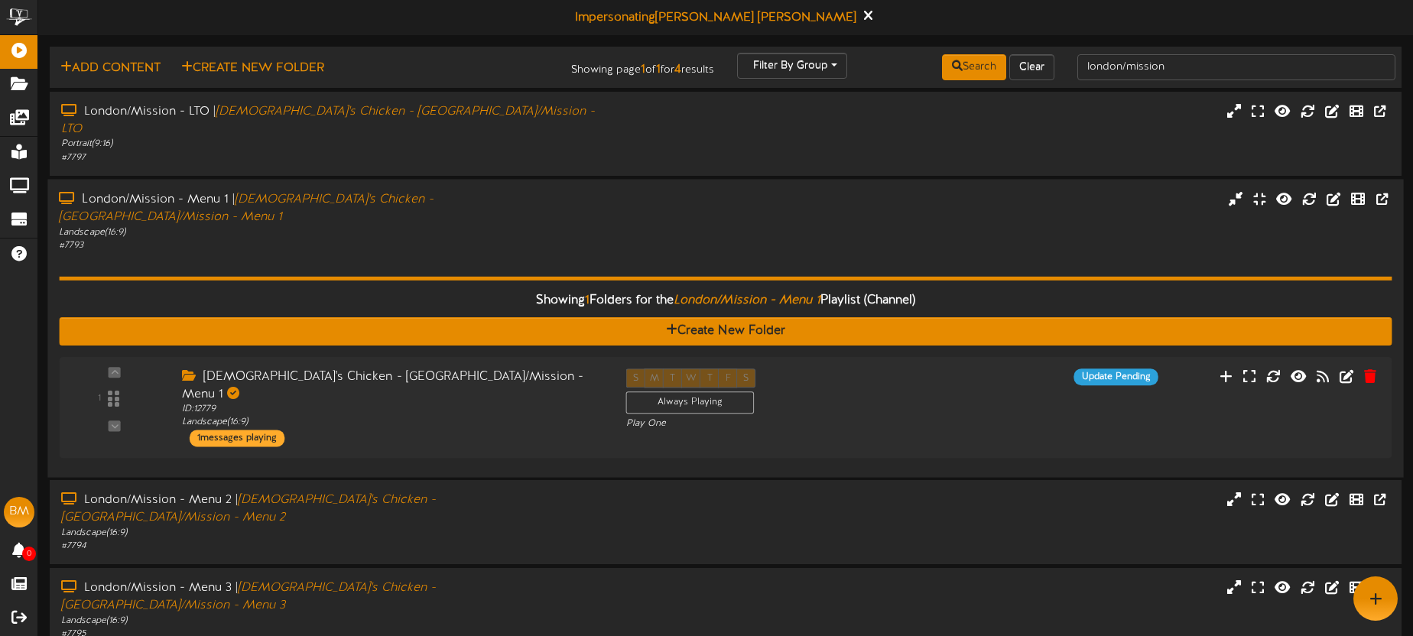
click at [597, 190] on div "London/Mission - Menu 1 | Church's Chicken - London/Mission - Menu 1" at bounding box center [330, 207] width 542 height 35
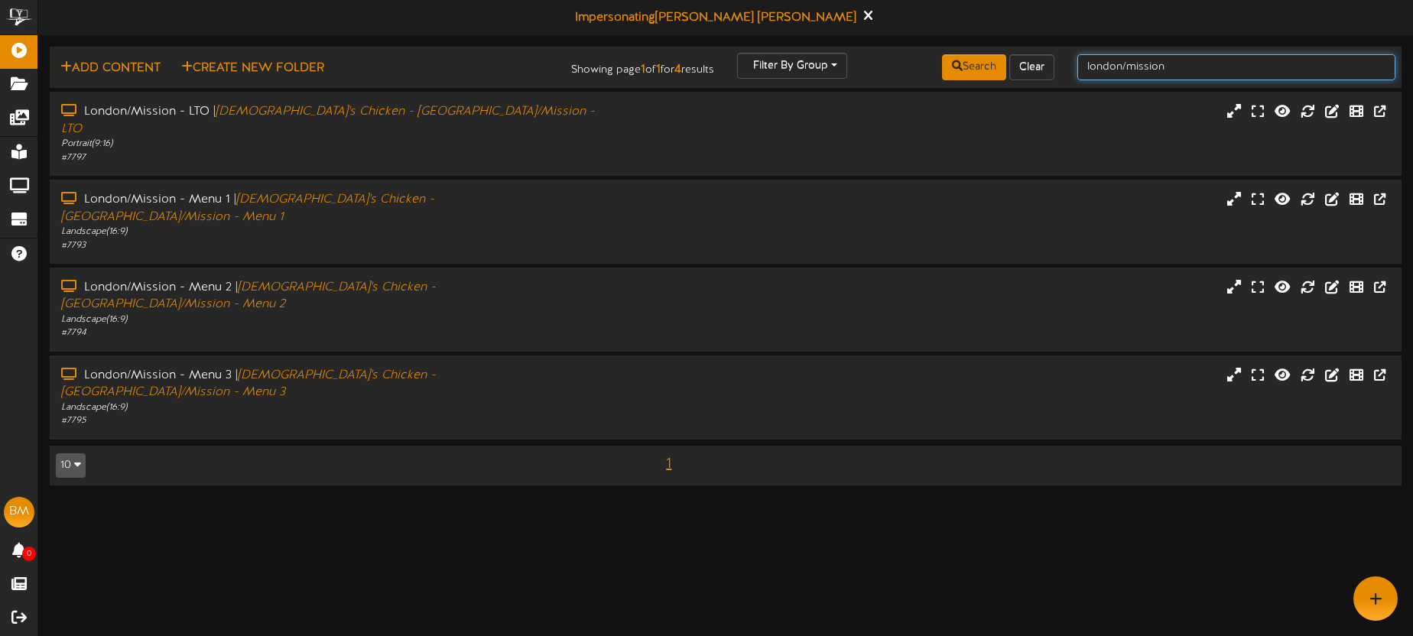
click at [1152, 63] on input "london/mission" at bounding box center [1236, 67] width 318 height 26
drag, startPoint x: 1172, startPoint y: 64, endPoint x: 1074, endPoint y: 63, distance: 98.6
click at [1075, 63] on div "london/mission" at bounding box center [1236, 67] width 341 height 29
type input "luck\"
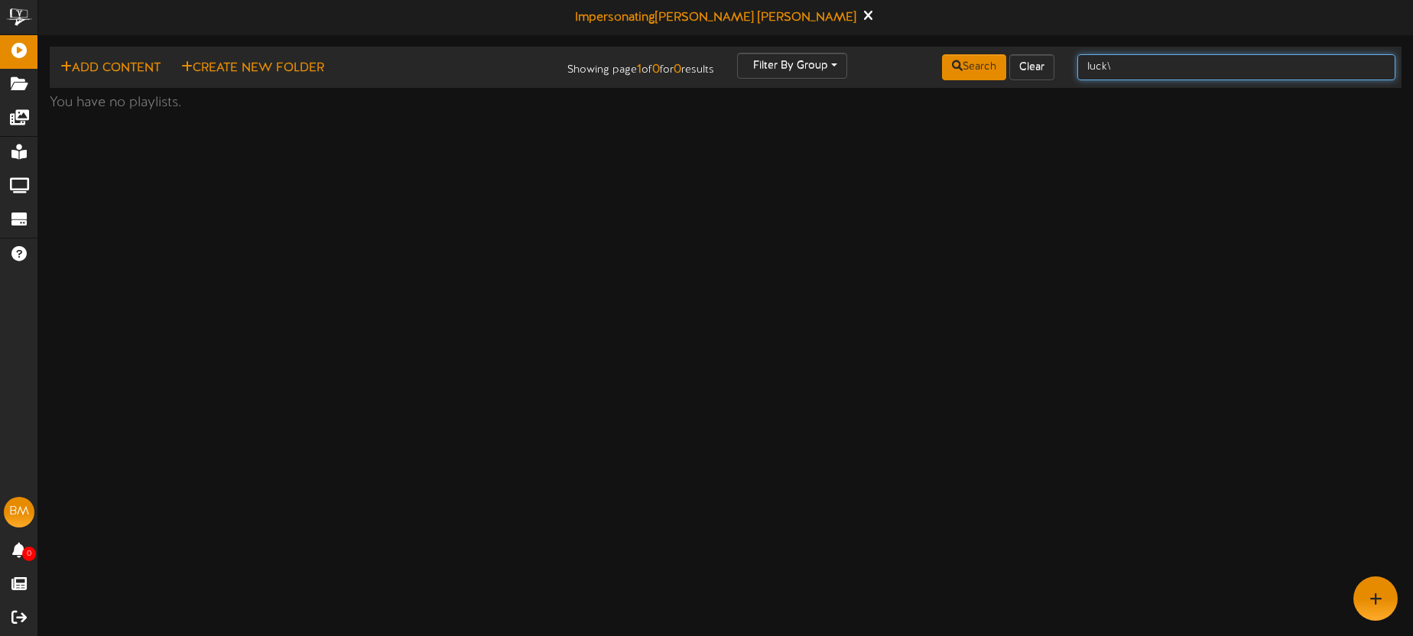
click at [1138, 63] on input "luck\" at bounding box center [1236, 67] width 318 height 26
type input "luck"
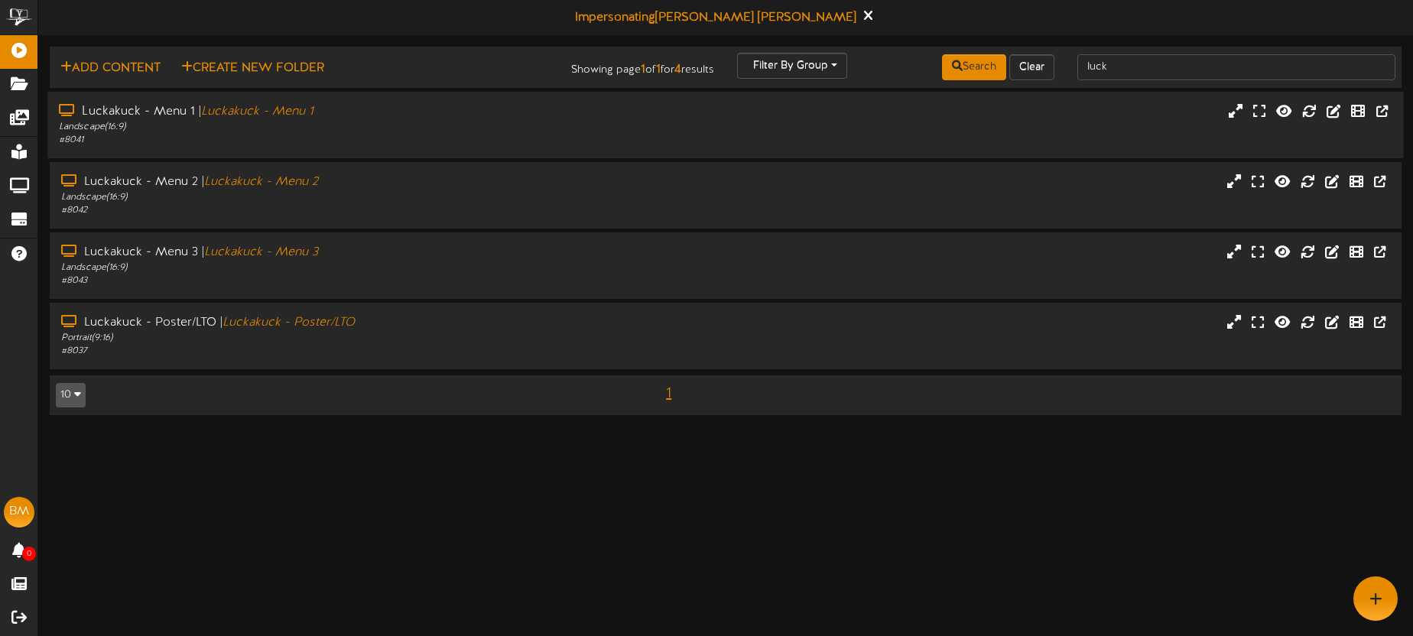
click at [439, 117] on div "Luckakuck - Menu 1 | Luckakuck - Menu 1" at bounding box center [330, 112] width 542 height 18
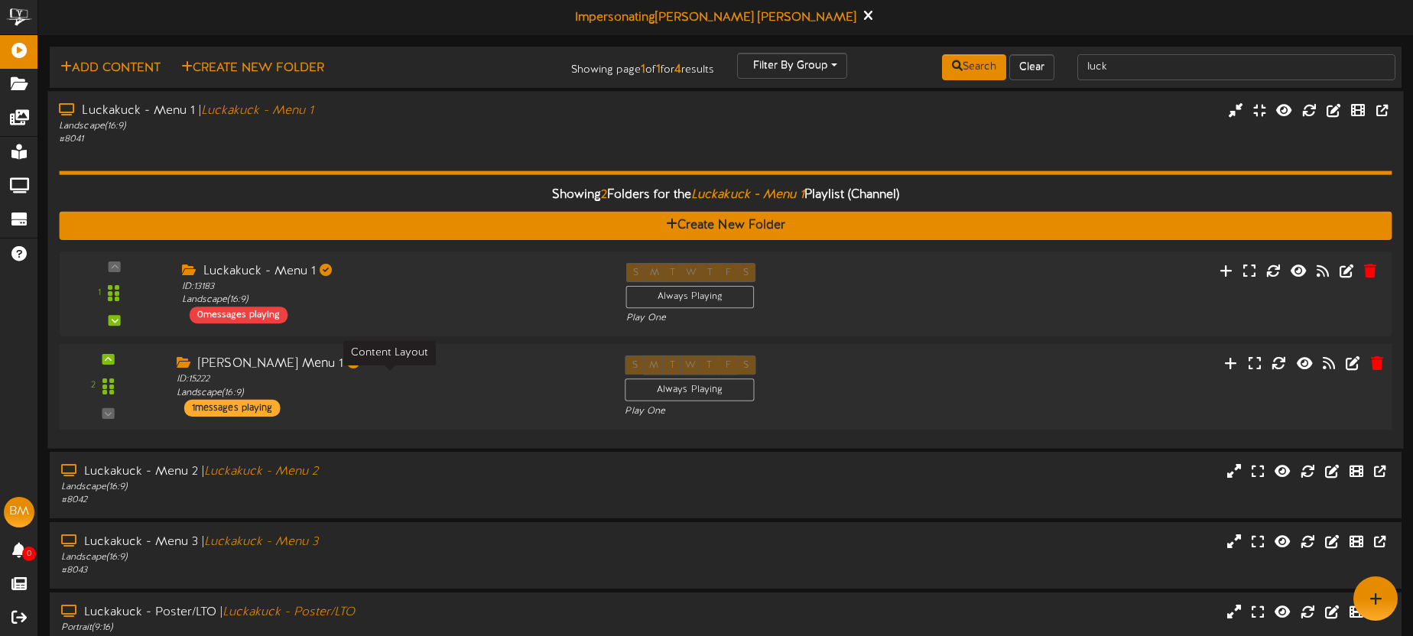
click at [478, 374] on div "ID: 15222 Landscape ( 16:9 )" at bounding box center [389, 386] width 425 height 27
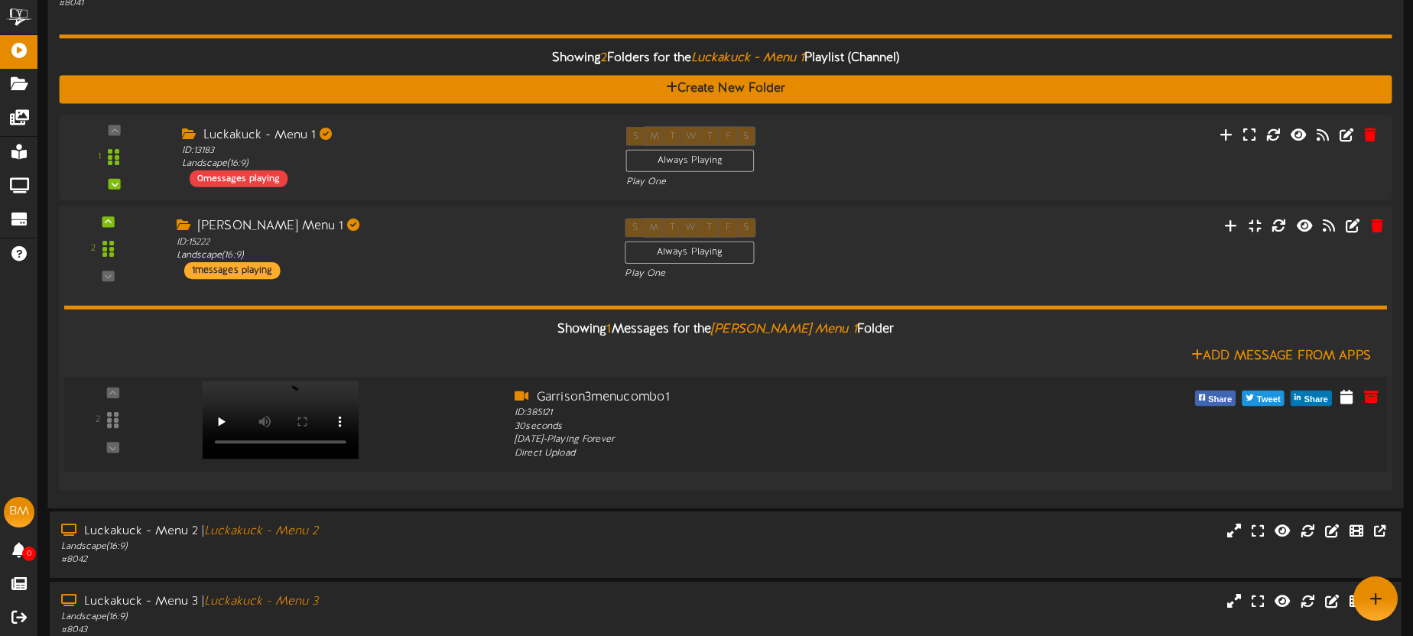
scroll to position [49, 0]
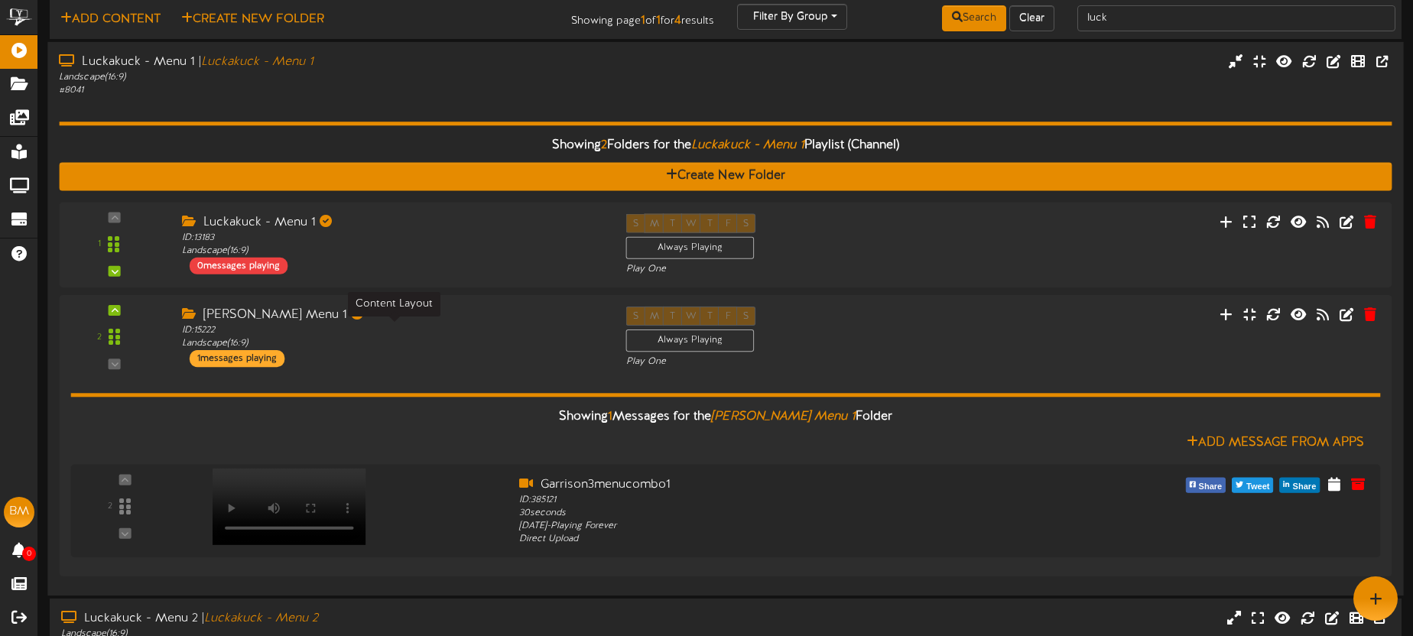
click at [646, 102] on div "Showing 2 Folders for the Luckakuck - Menu 1 Playlist (Channel) Create New Fold…" at bounding box center [725, 340] width 1333 height 487
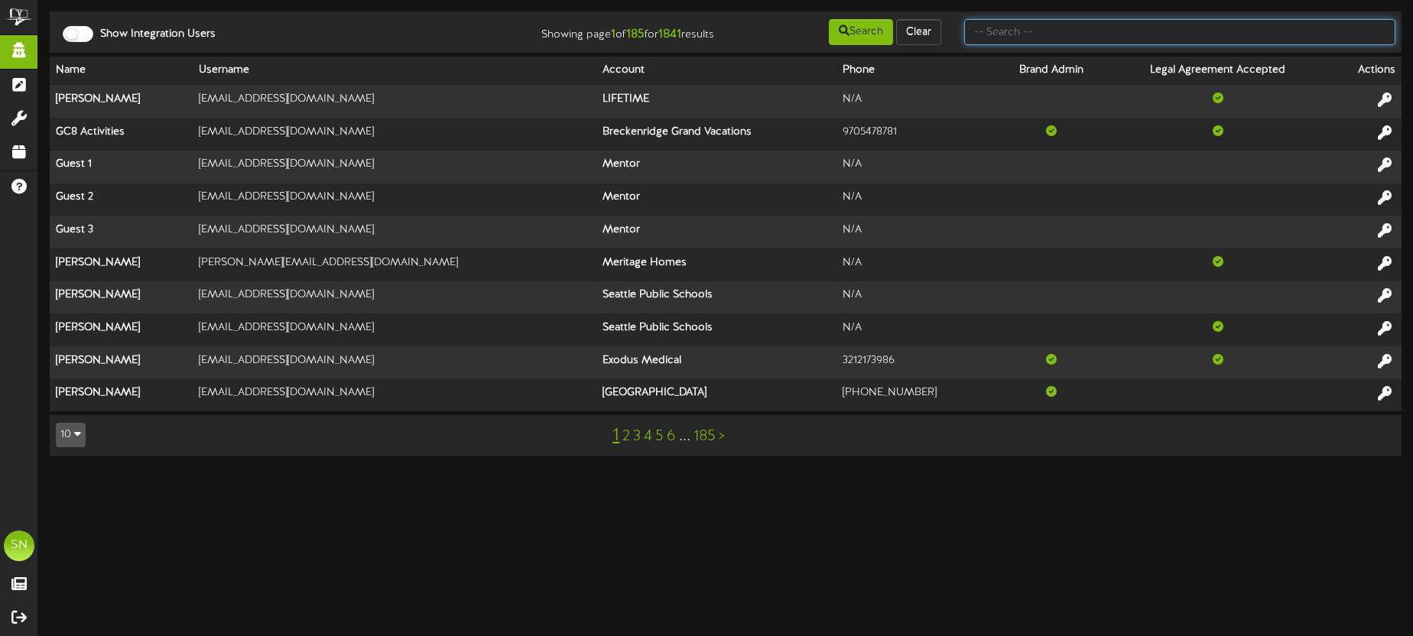
click at [995, 39] on input "text" at bounding box center [1179, 32] width 431 height 26
type input "u"
type input "[US_STATE] jazz"
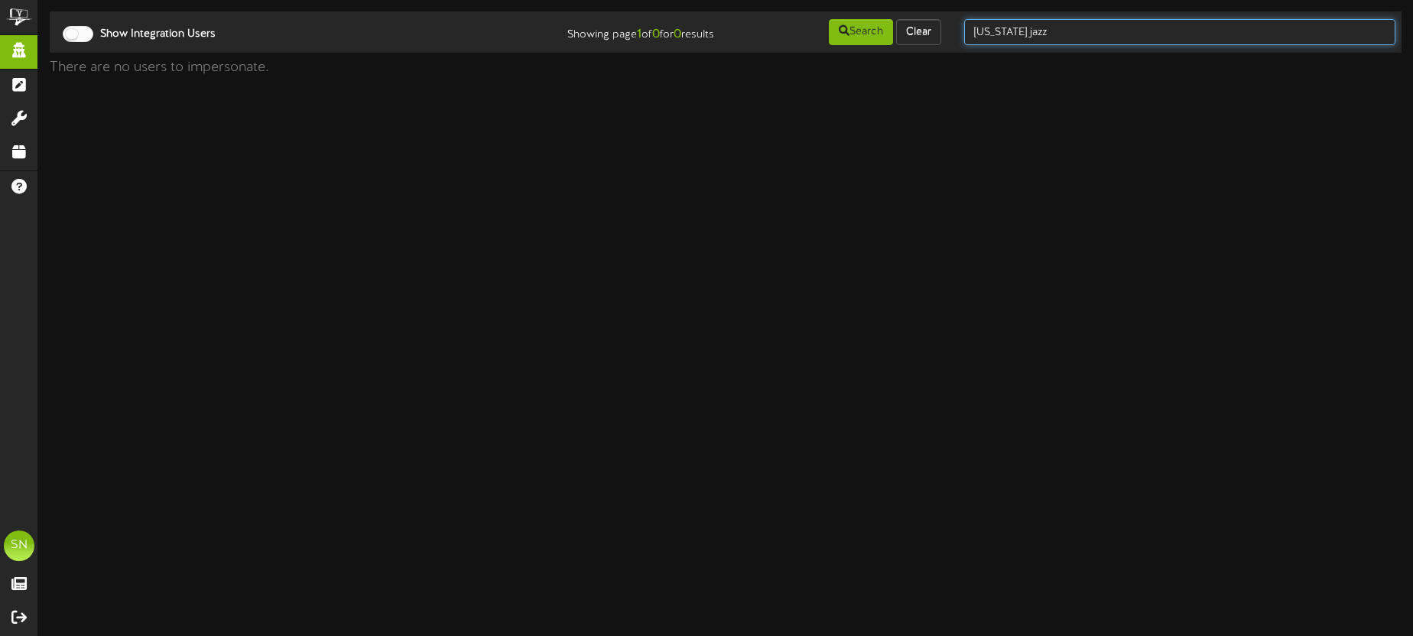
drag, startPoint x: 920, startPoint y: 25, endPoint x: 825, endPoint y: 5, distance: 97.0
click at [887, 24] on div "Show Integration Users Showing page 1 of 0 for 0 results Search Clear [US_STATE…" at bounding box center [725, 32] width 1363 height 29
type input "jazz"
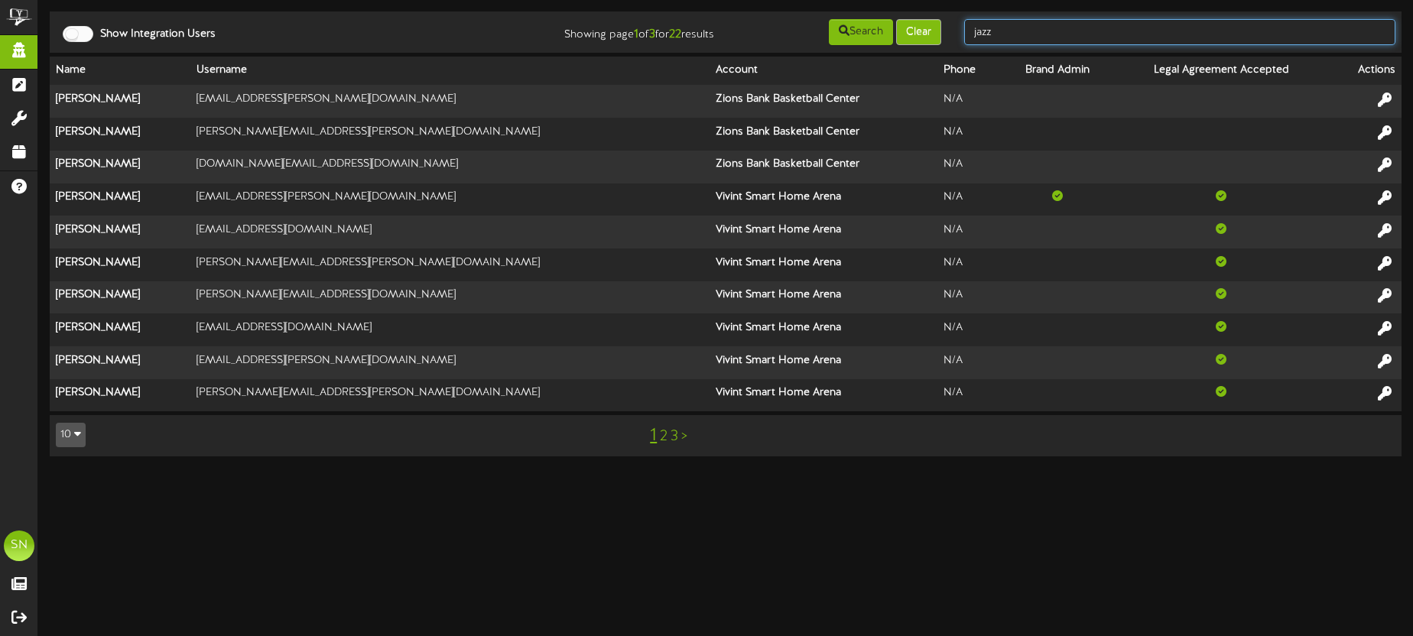
drag, startPoint x: 1025, startPoint y: 36, endPoint x: 911, endPoint y: 25, distance: 115.2
click at [911, 25] on div "Show Integration Users Showing page 1 of 3 for 22 results Search Clear jazz" at bounding box center [725, 32] width 1363 height 29
type input "d"
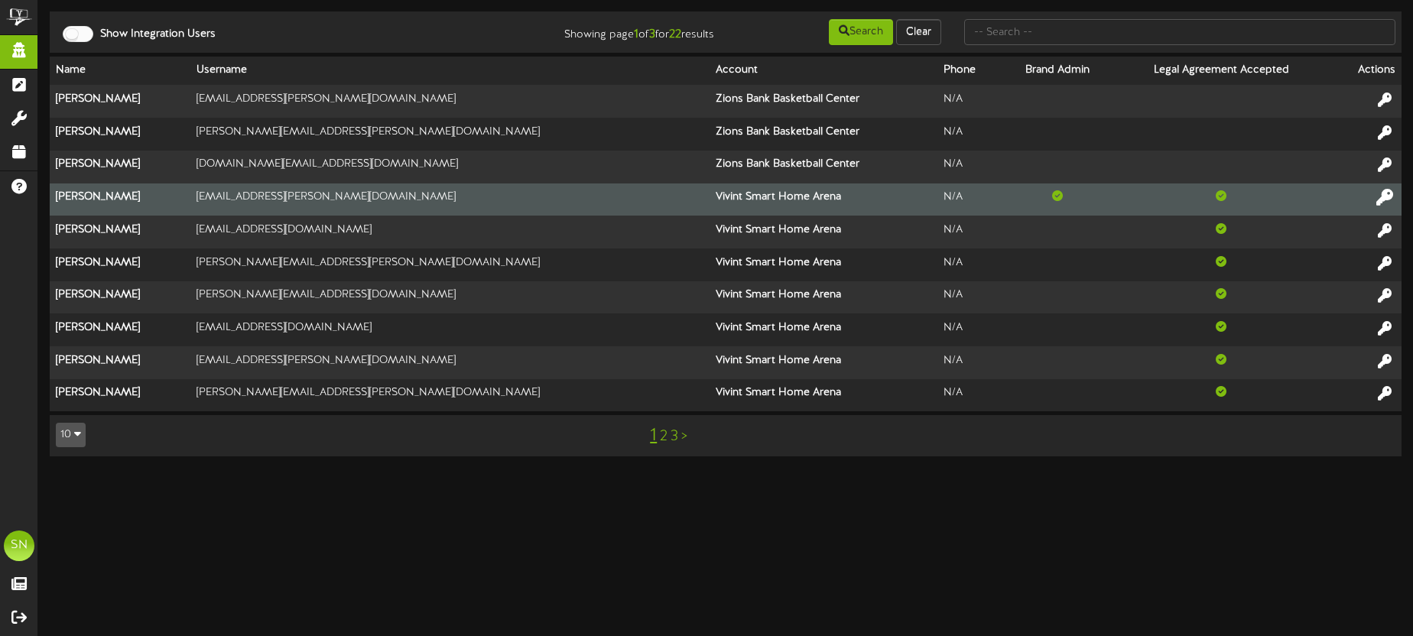
click at [1386, 191] on icon at bounding box center [1384, 197] width 17 height 17
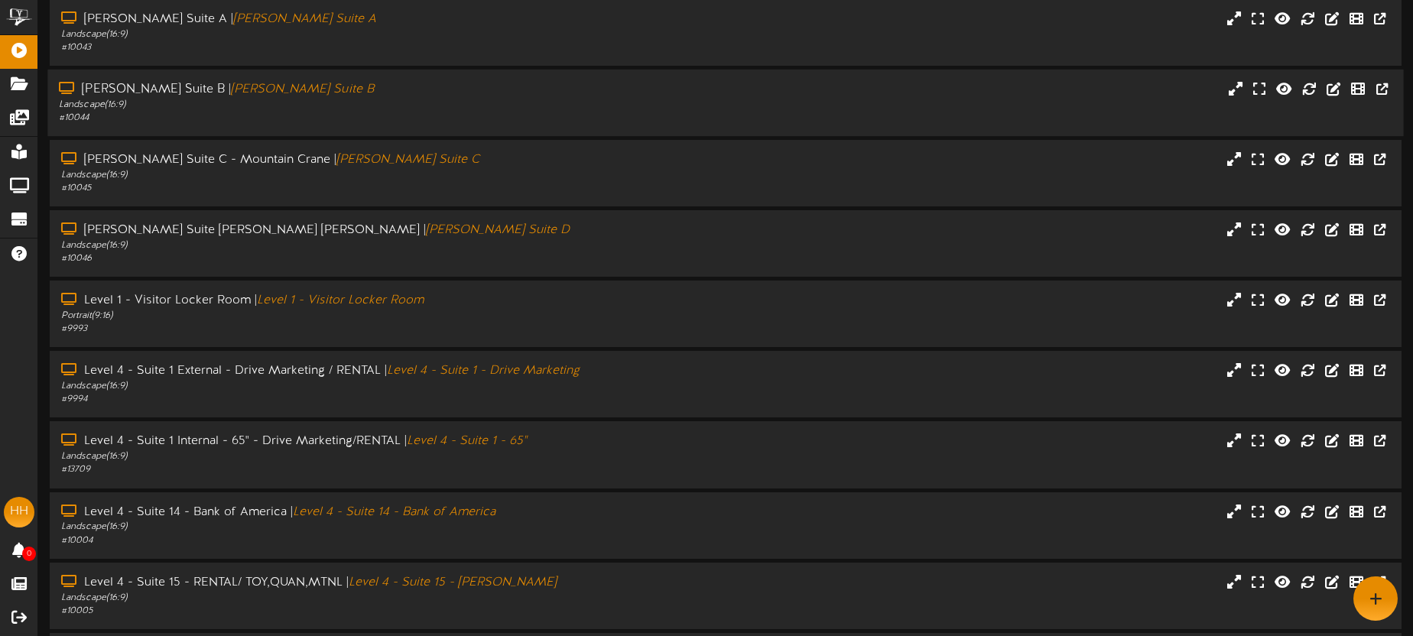
scroll to position [219, 0]
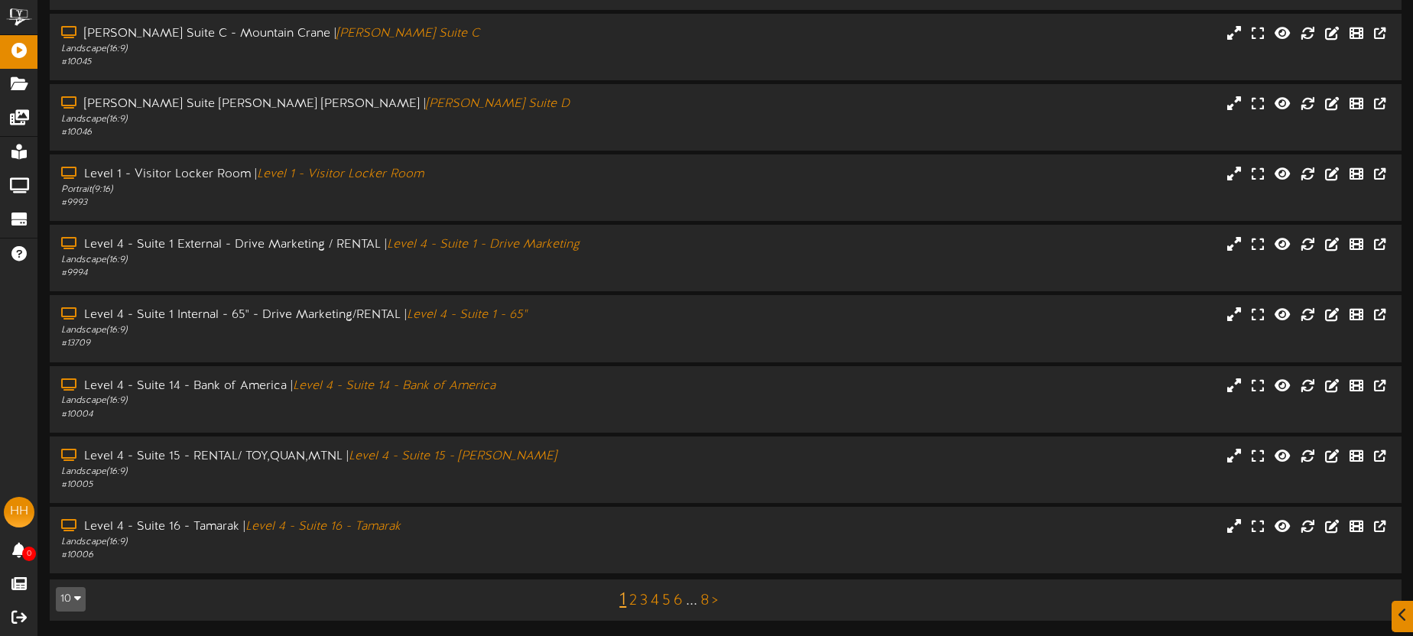
click at [642, 600] on link "3" at bounding box center [644, 601] width 8 height 17
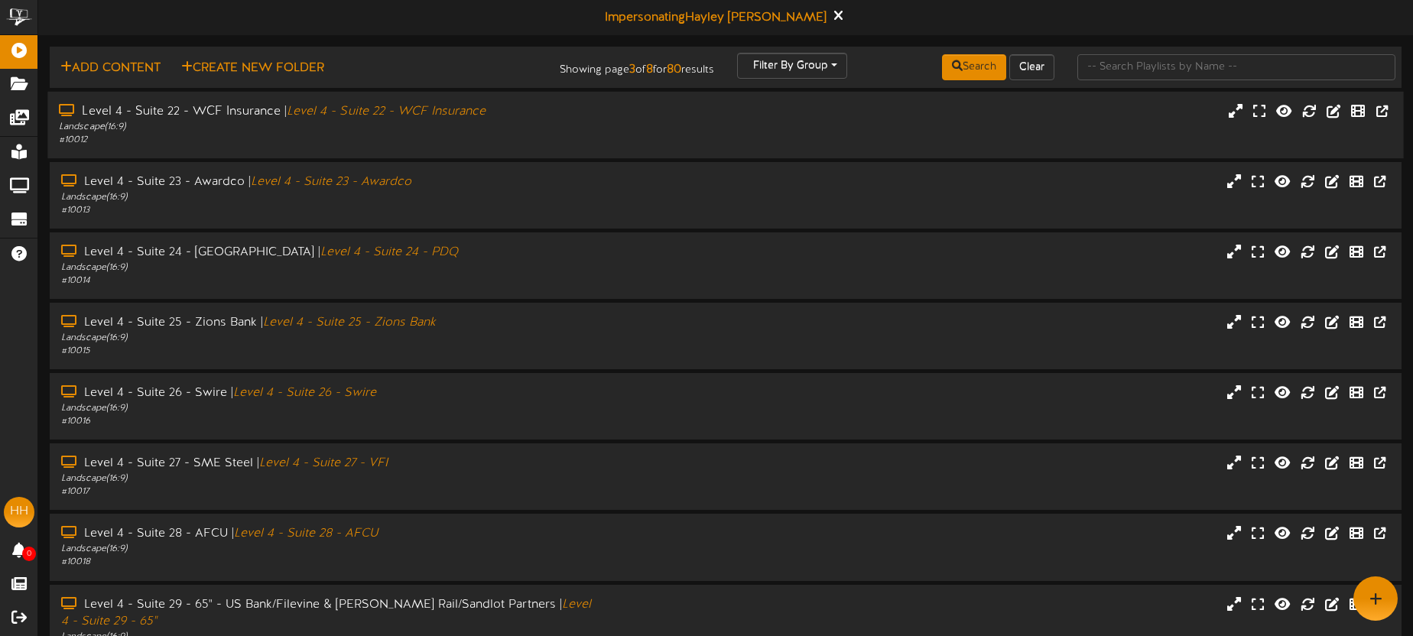
click at [497, 141] on div "# 10012" at bounding box center [330, 140] width 542 height 13
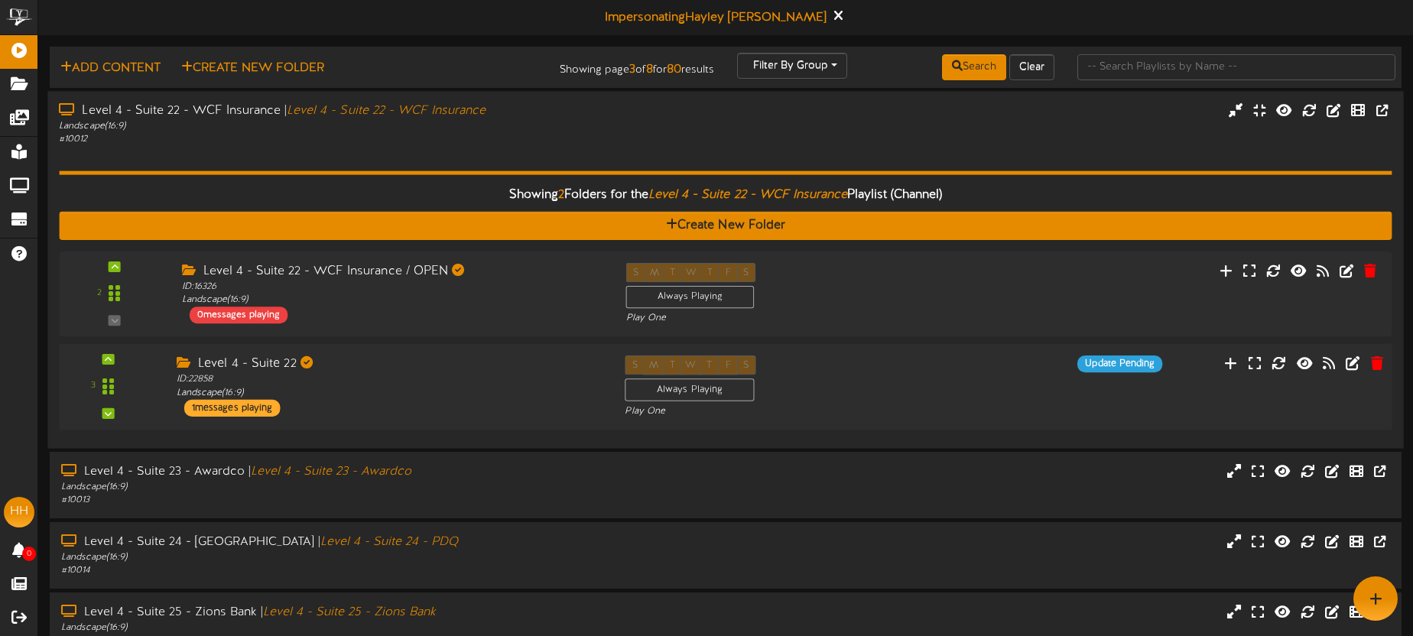
click at [496, 374] on div "ID: 22858 Landscape ( 16:9 )" at bounding box center [389, 386] width 425 height 27
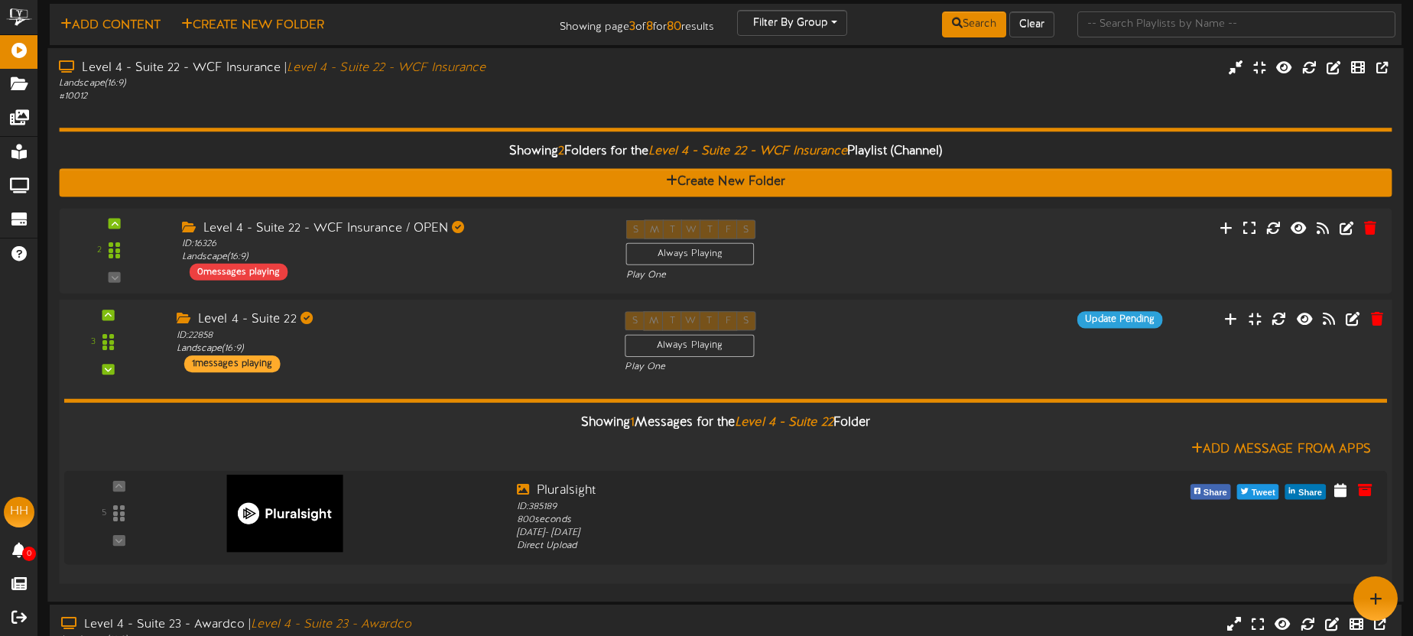
scroll to position [23, 0]
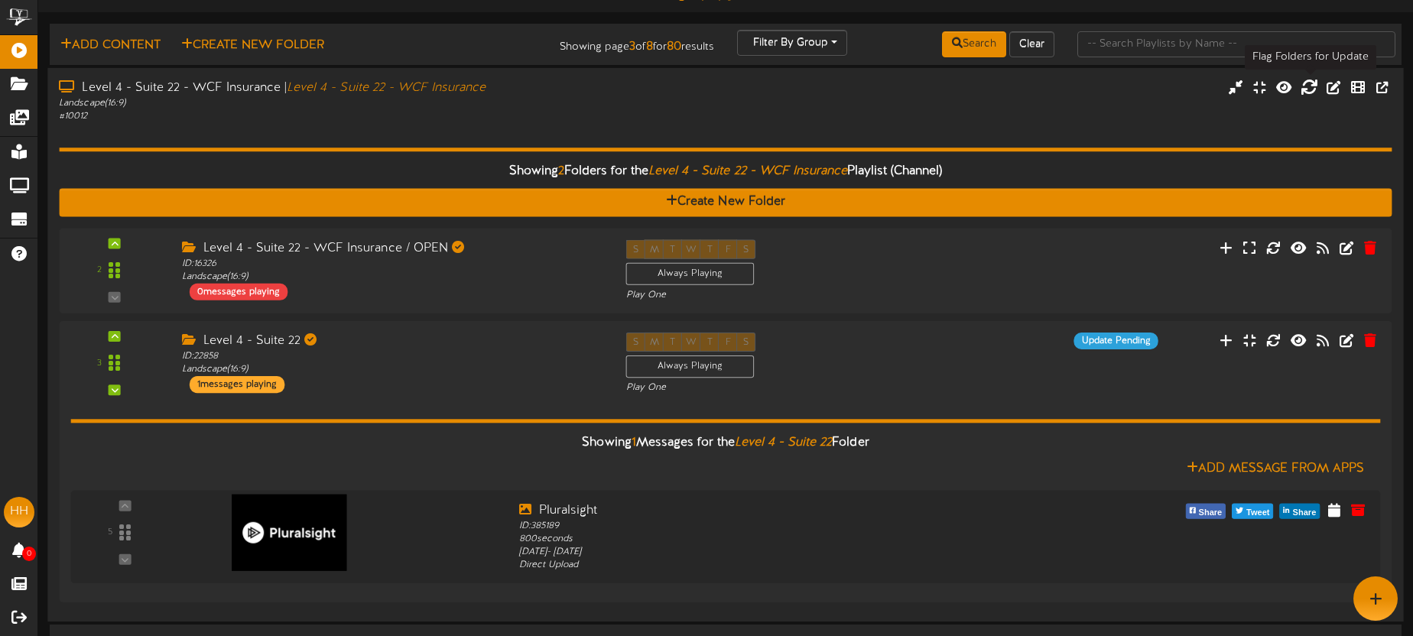
click at [1313, 89] on icon at bounding box center [1309, 86] width 17 height 17
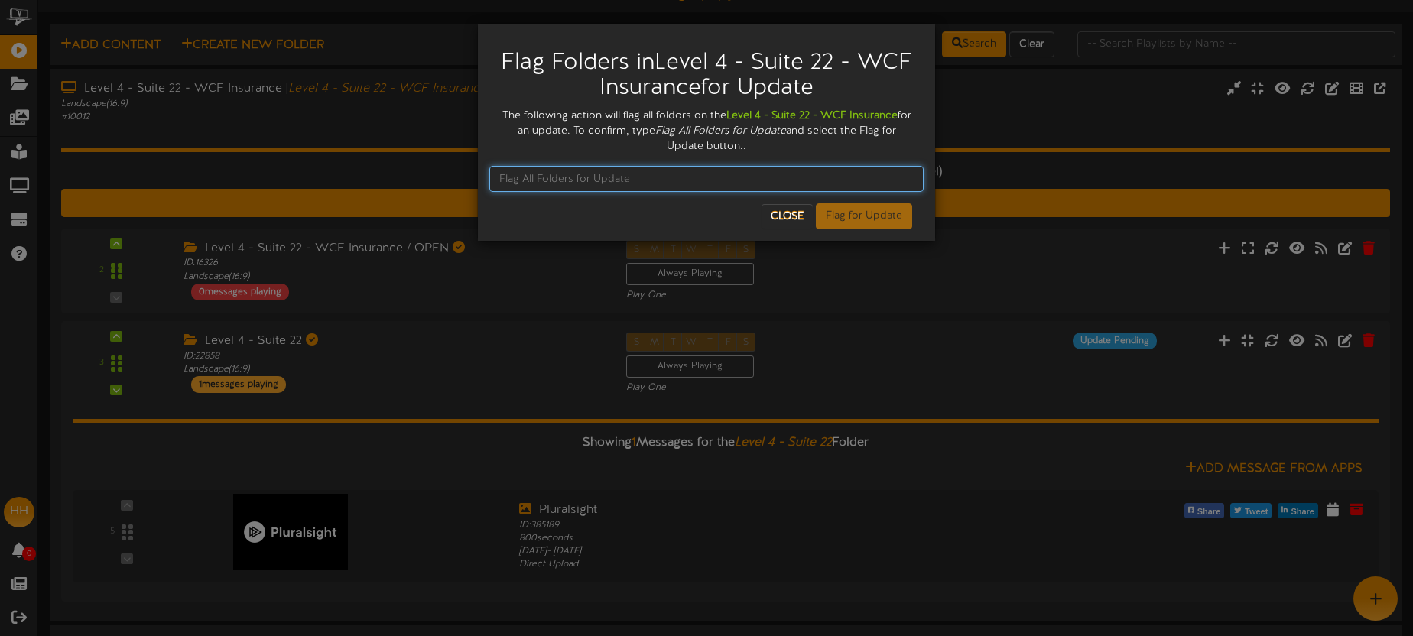
click at [630, 166] on input "text" at bounding box center [706, 179] width 434 height 26
type input "F"
click at [988, 520] on div "Flag Folders in Level 4 - Suite 22 - WCF Insurance for Update The following act…" at bounding box center [706, 318] width 1413 height 636
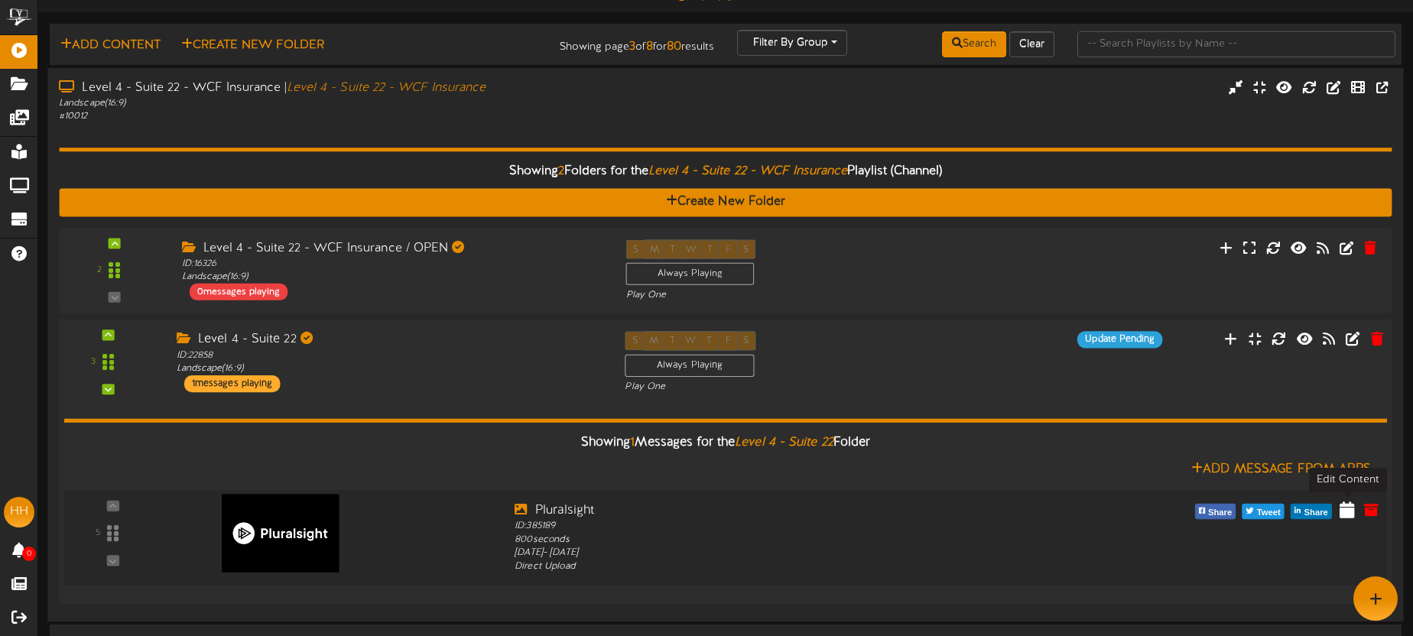
click at [1347, 512] on icon at bounding box center [1347, 509] width 15 height 17
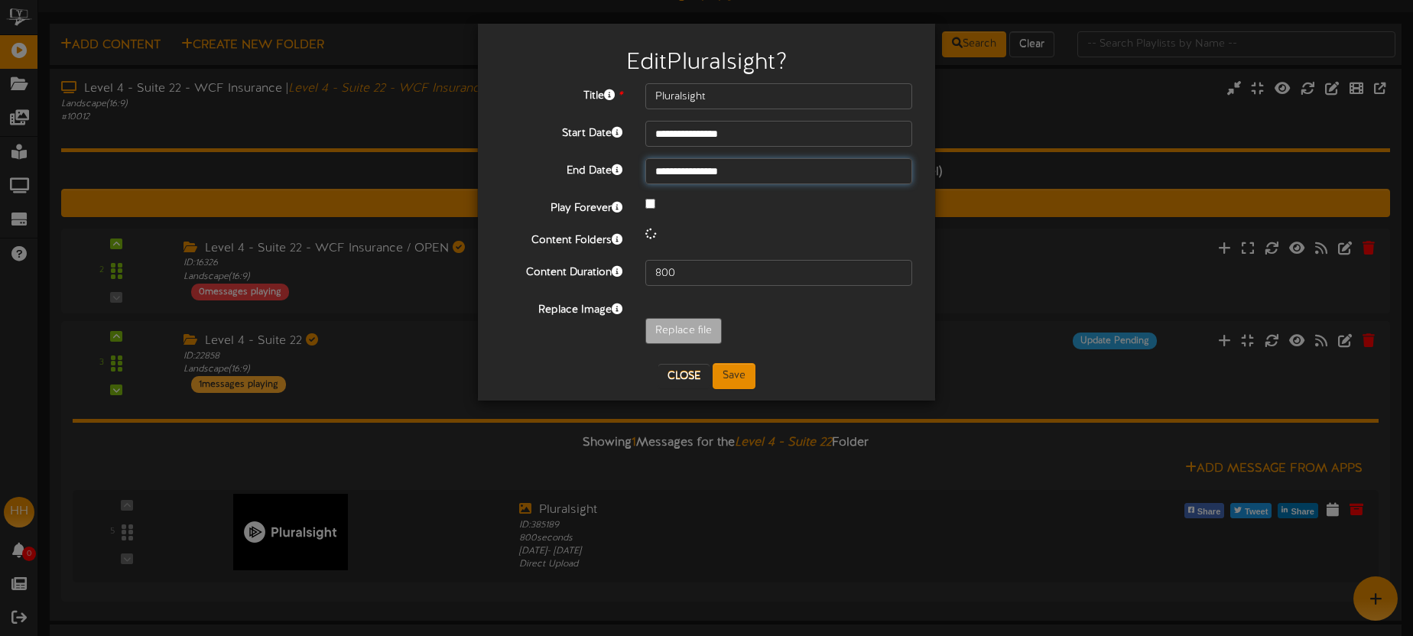
click at [763, 167] on input "**********" at bounding box center [778, 171] width 267 height 26
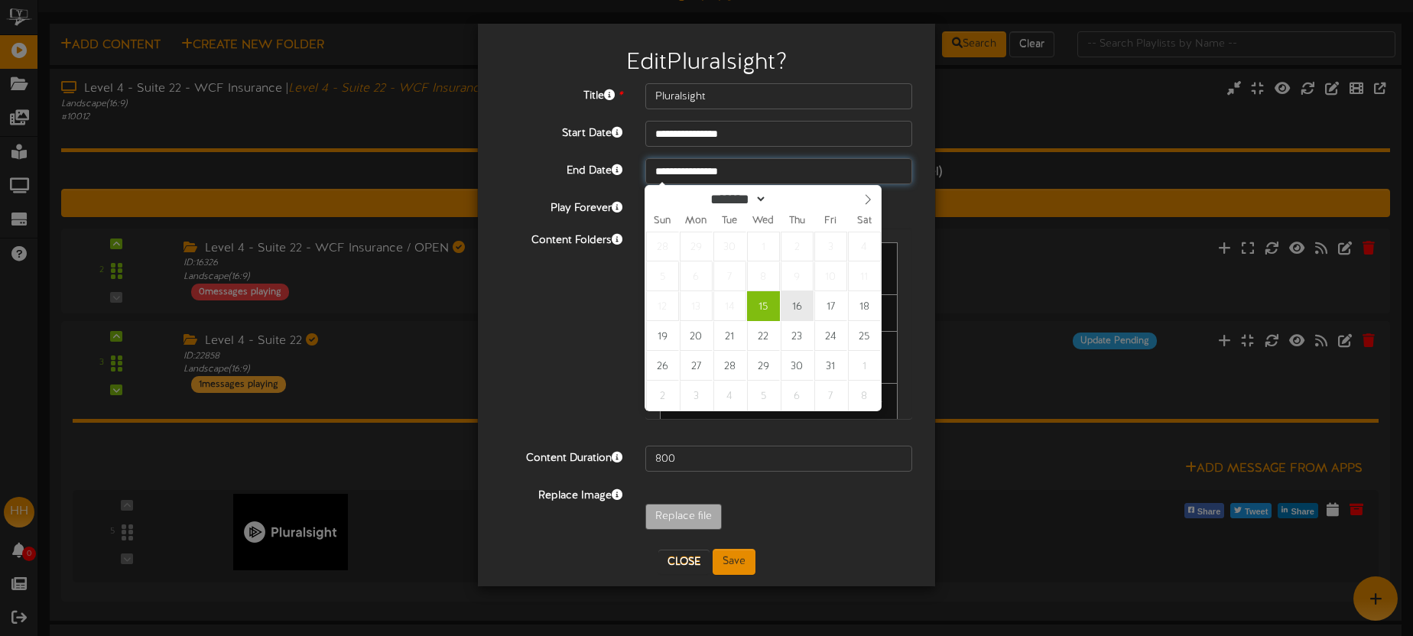
type input "**********"
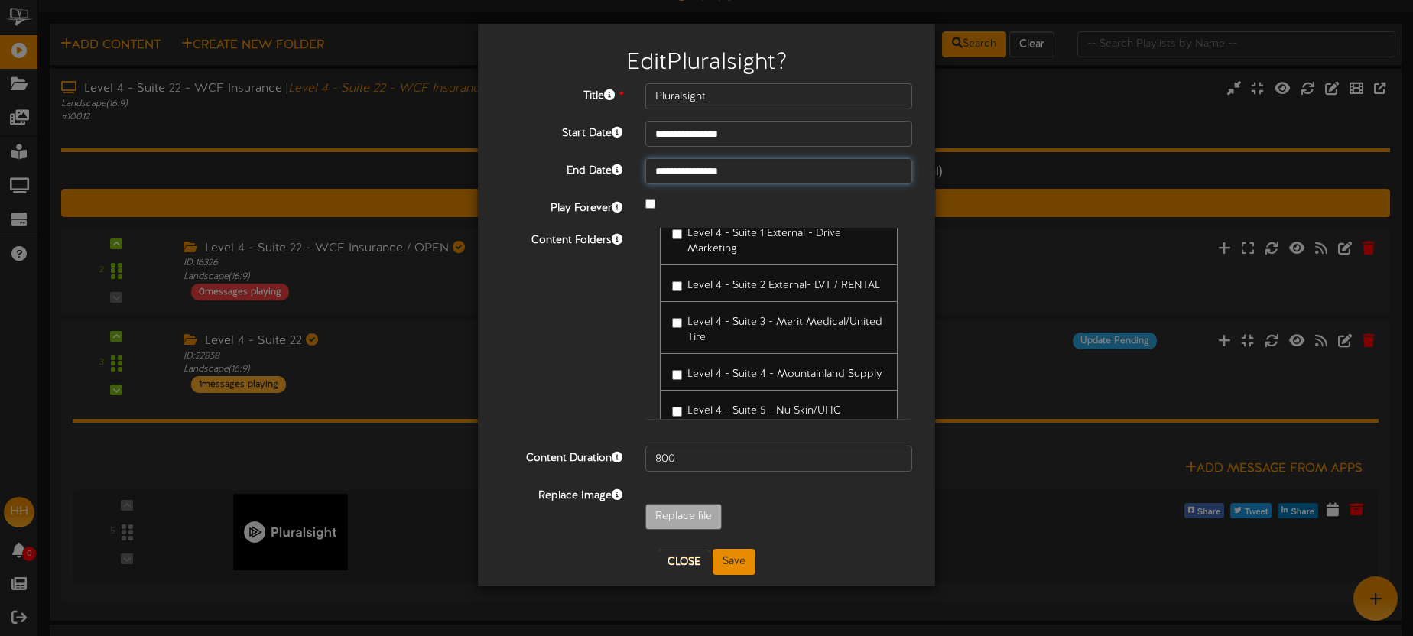
scroll to position [34, 0]
click at [736, 567] on button "Save" at bounding box center [734, 562] width 43 height 26
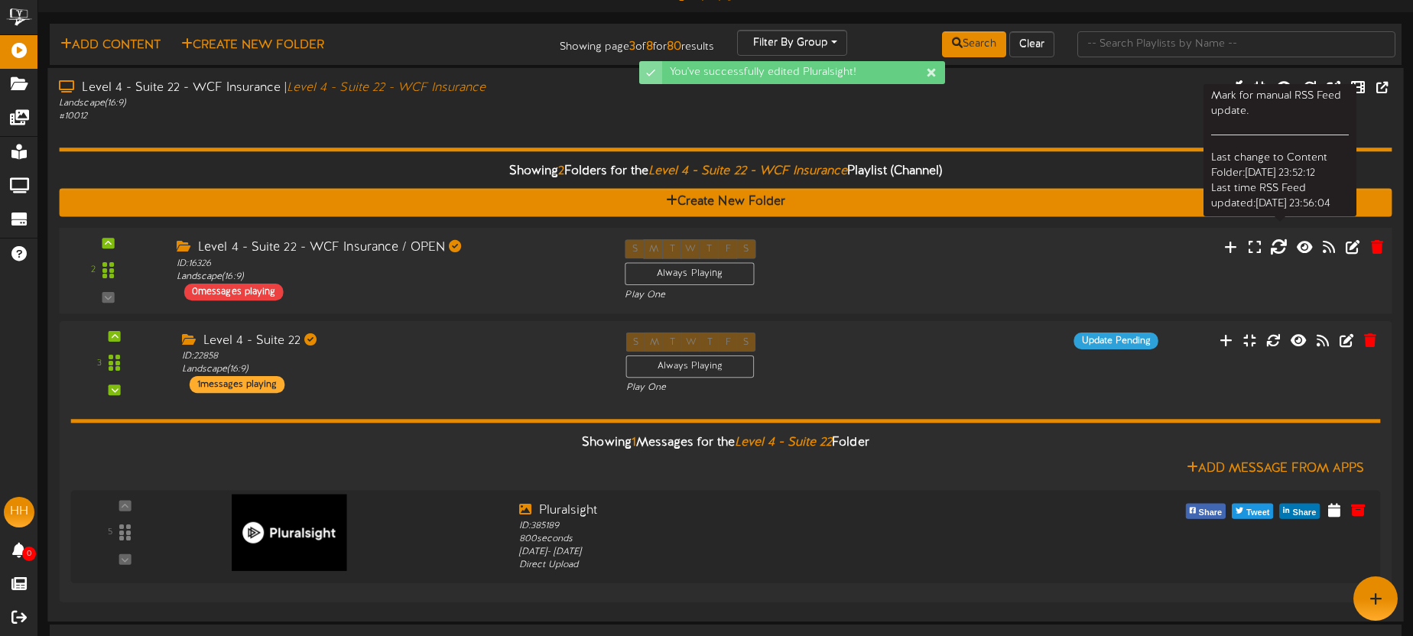
click at [1279, 250] on icon at bounding box center [1278, 246] width 17 height 17
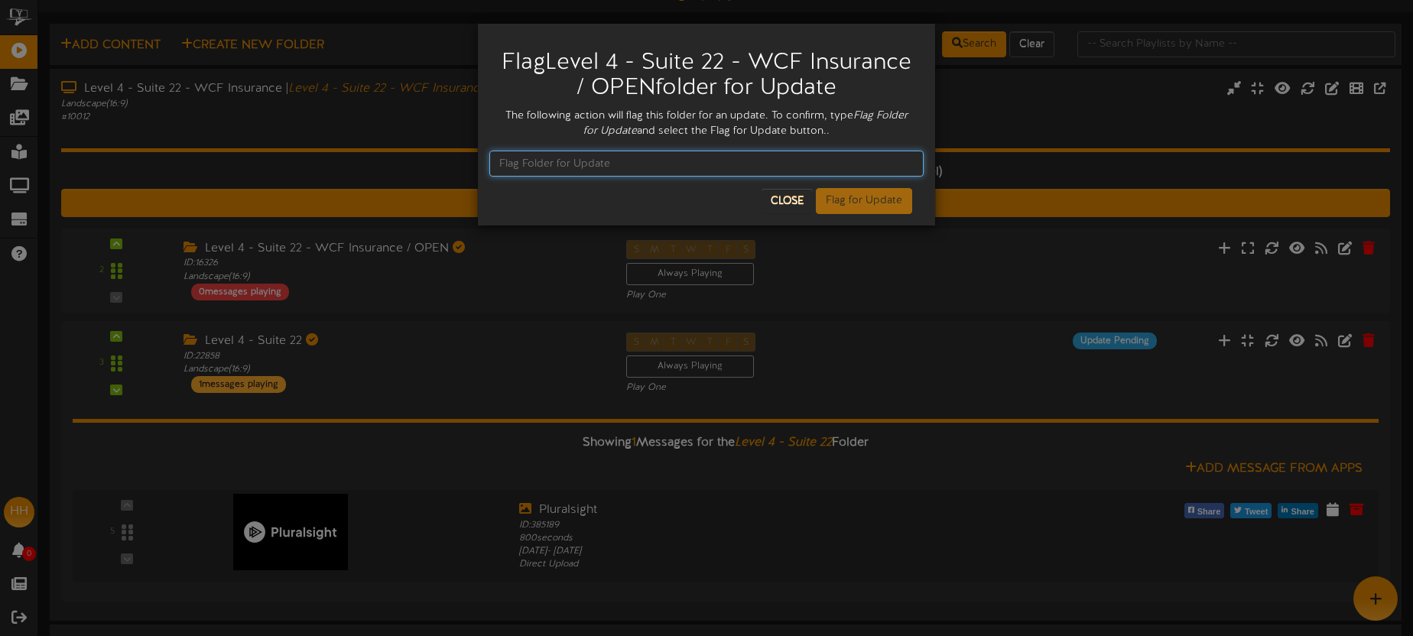
click at [700, 166] on input "text" at bounding box center [706, 164] width 434 height 26
type input "Flag Folder for Update"
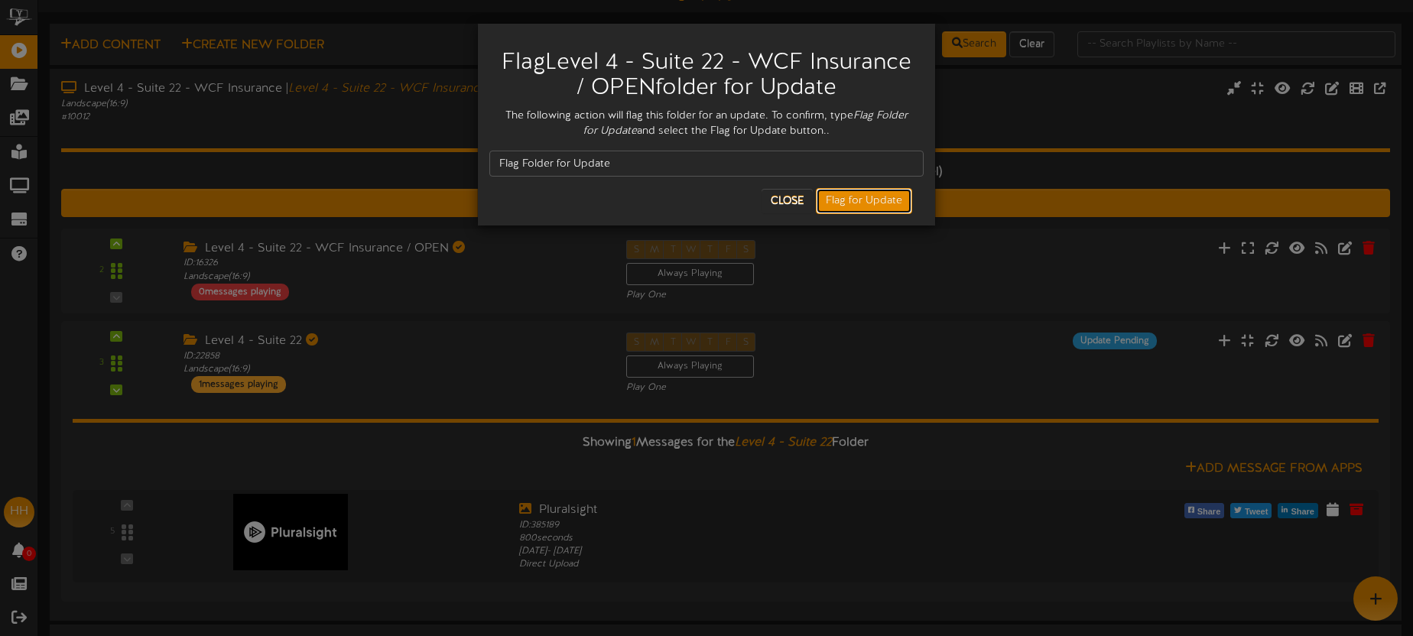
click at [847, 199] on button "Flag for Update" at bounding box center [864, 201] width 96 height 26
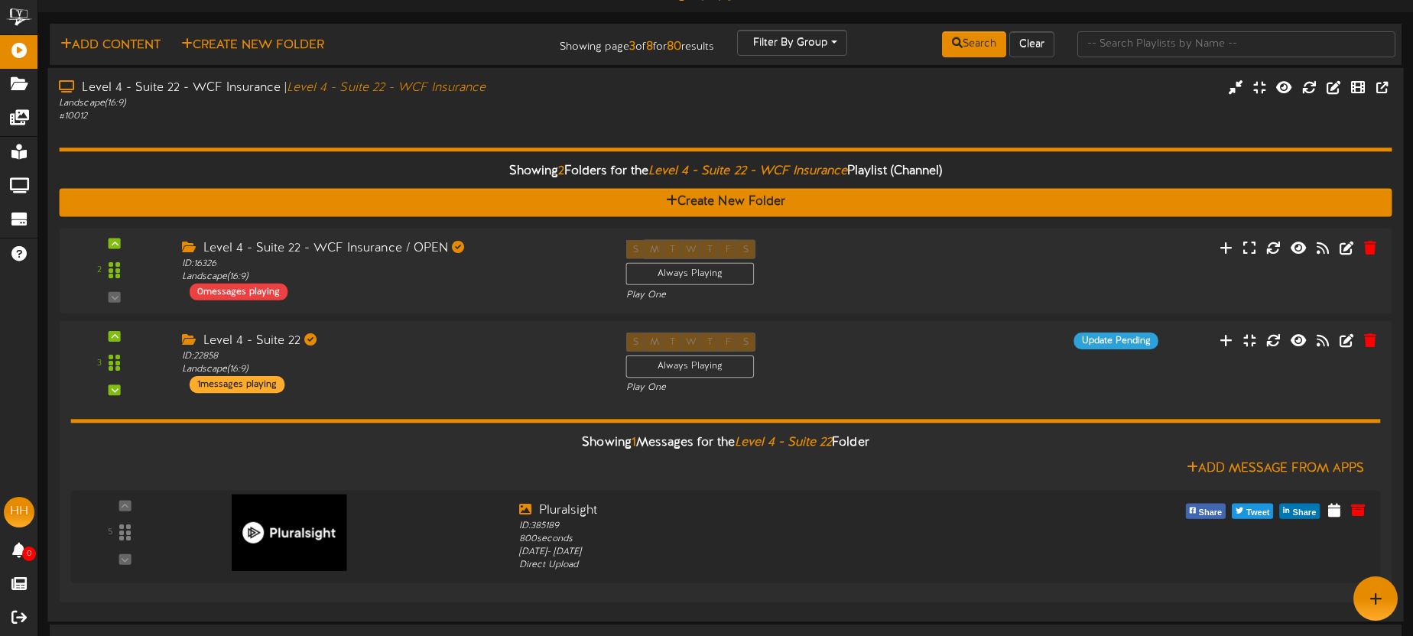
click at [540, 122] on div "# 10012" at bounding box center [330, 116] width 542 height 13
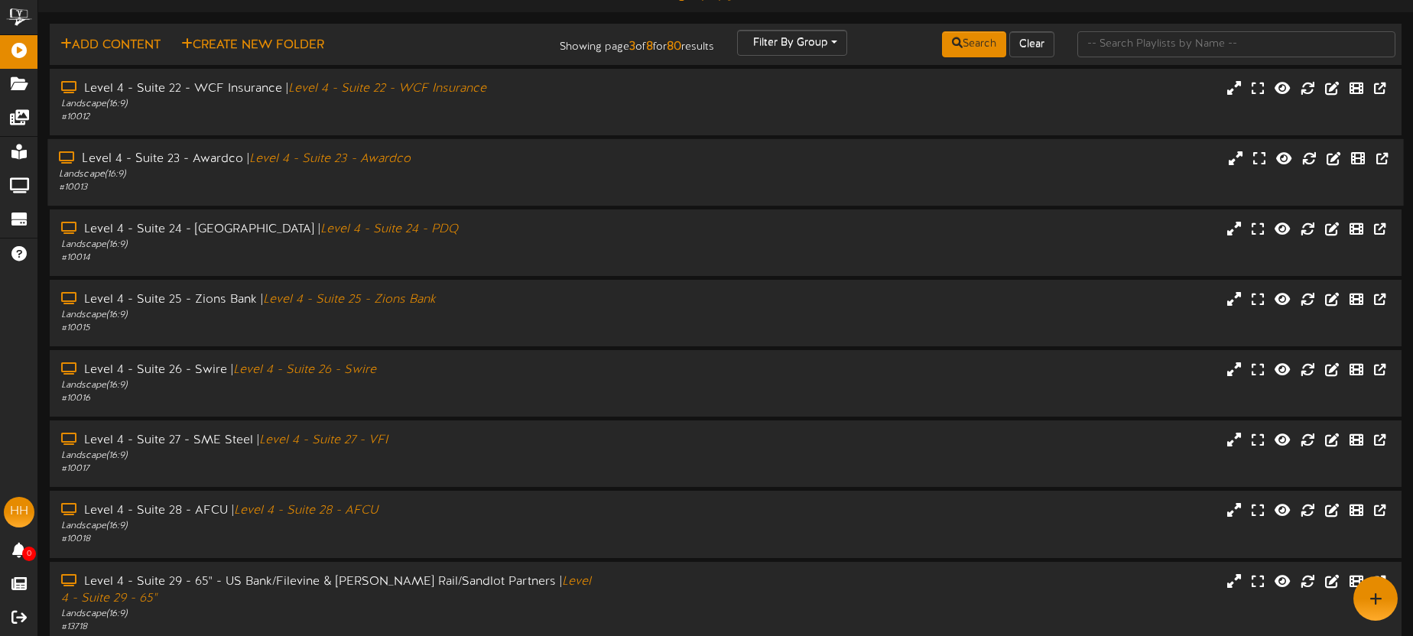
click at [489, 190] on div "# 10013" at bounding box center [330, 187] width 542 height 13
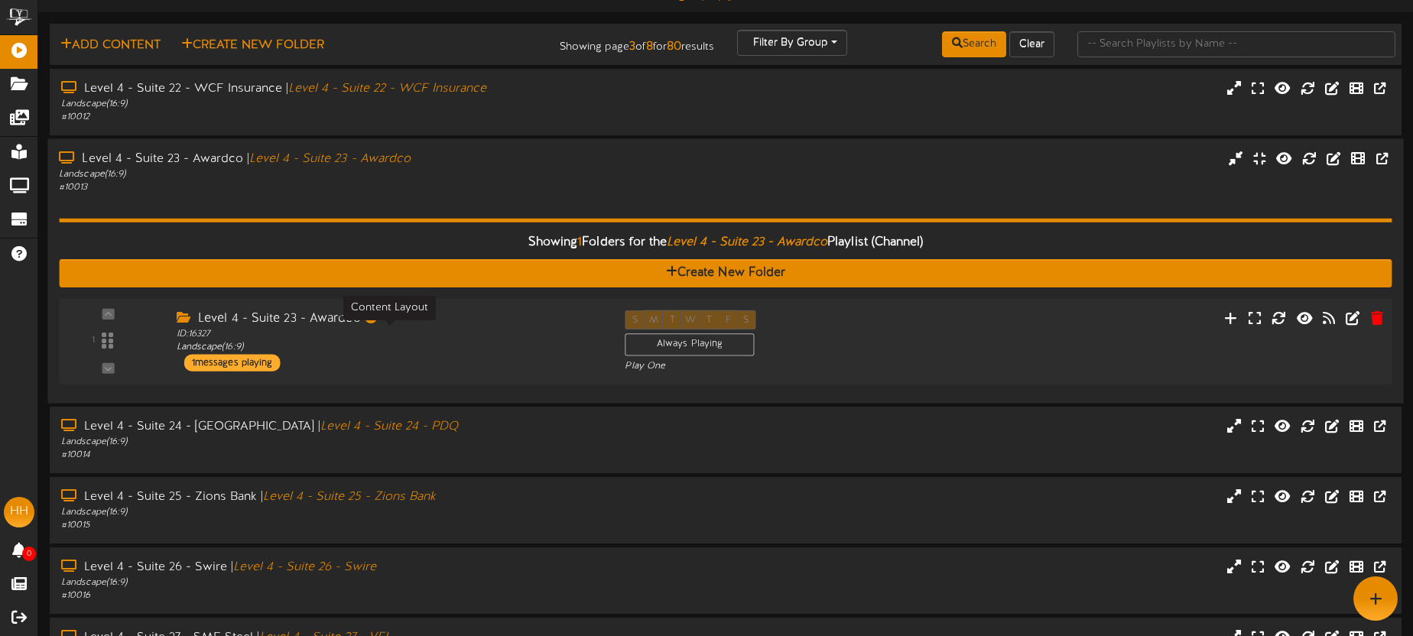
click at [507, 341] on div "ID: 16327 Landscape ( 16:9 )" at bounding box center [389, 341] width 425 height 27
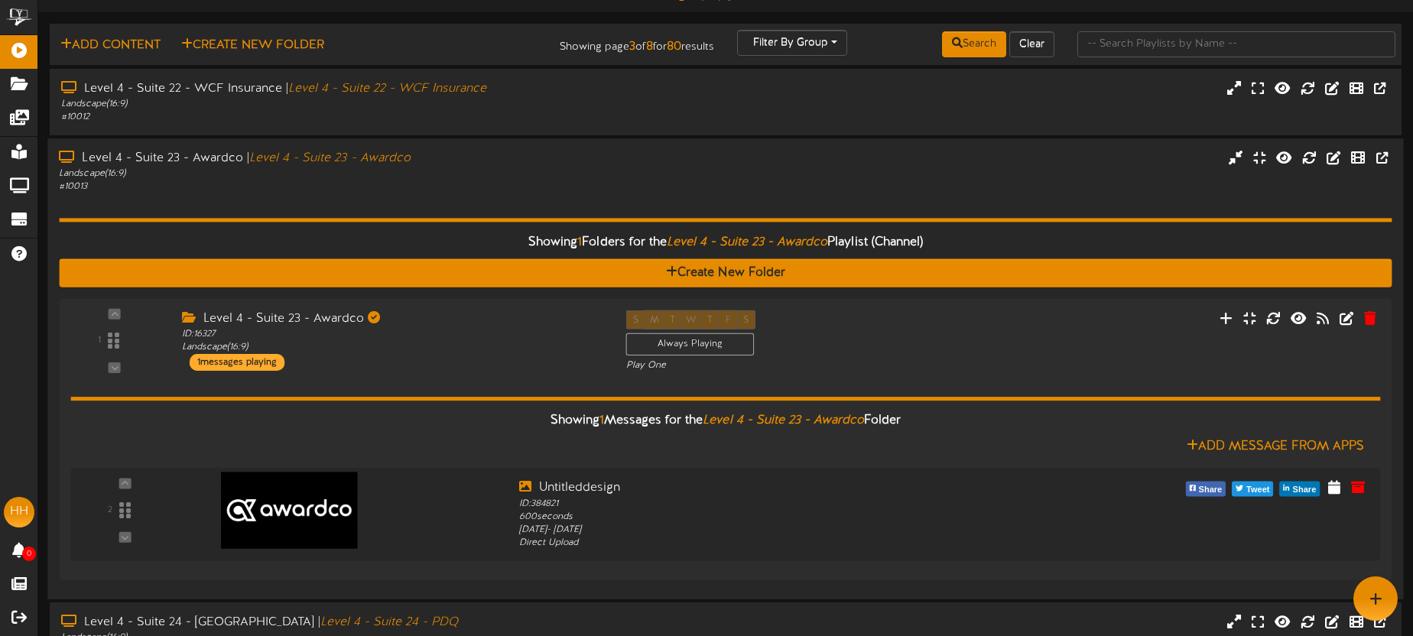
click at [525, 190] on div "# 10013" at bounding box center [330, 186] width 542 height 13
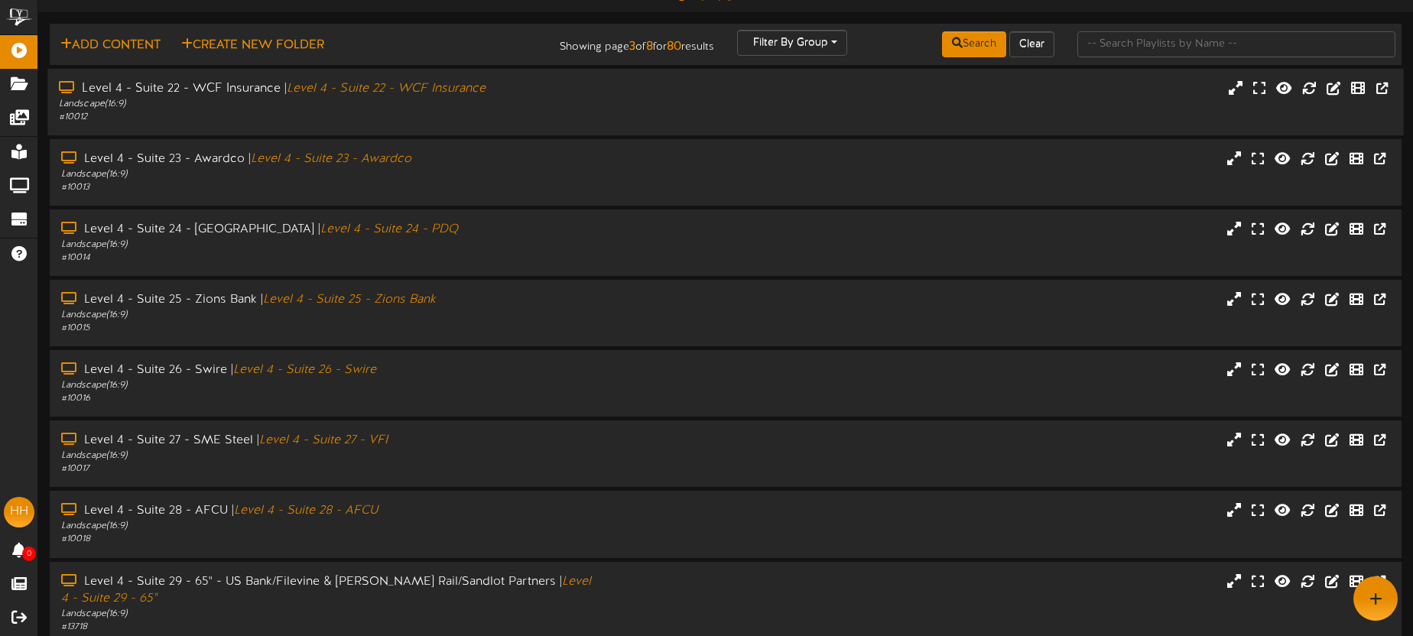
click at [443, 115] on div "# 10012" at bounding box center [330, 117] width 542 height 13
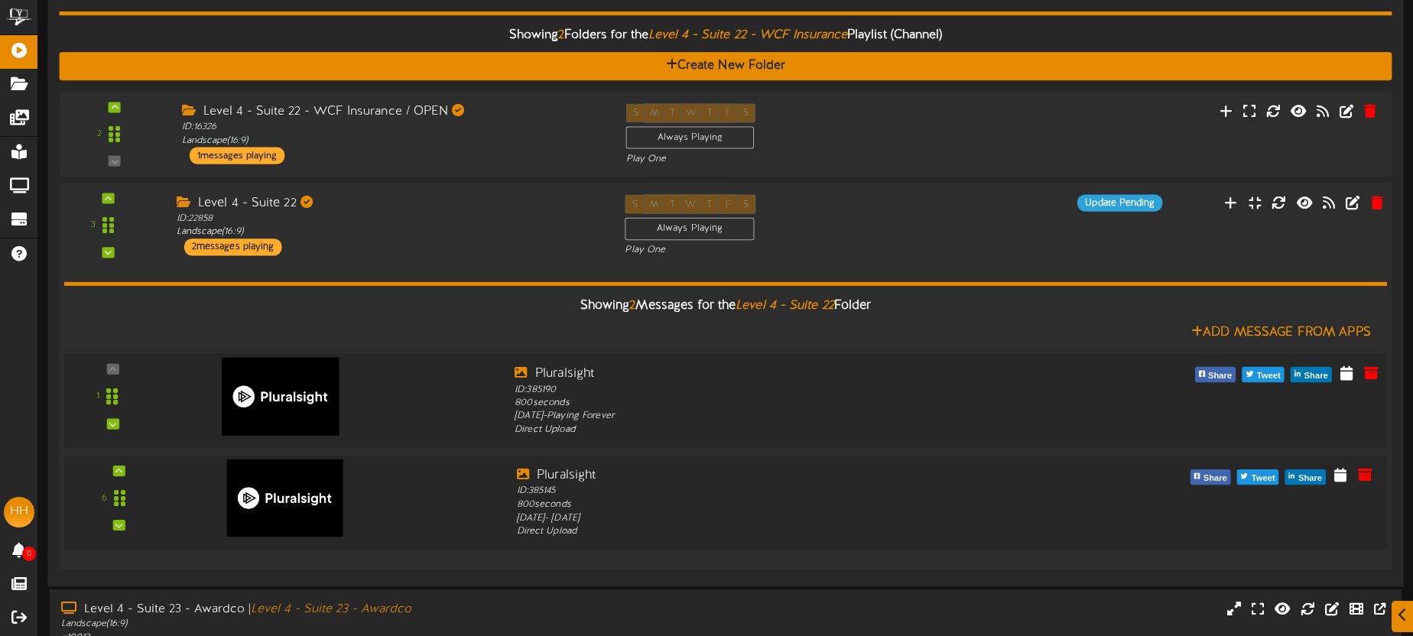
scroll to position [202, 0]
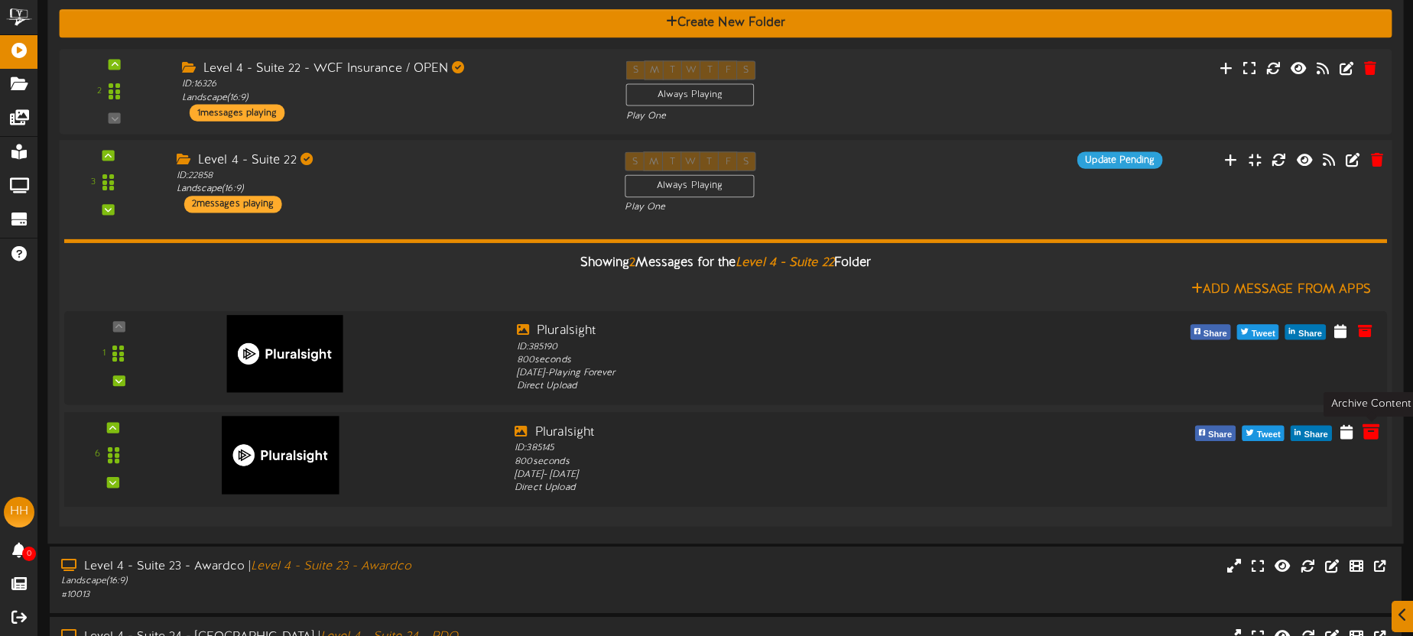
click at [1370, 432] on icon at bounding box center [1371, 431] width 17 height 17
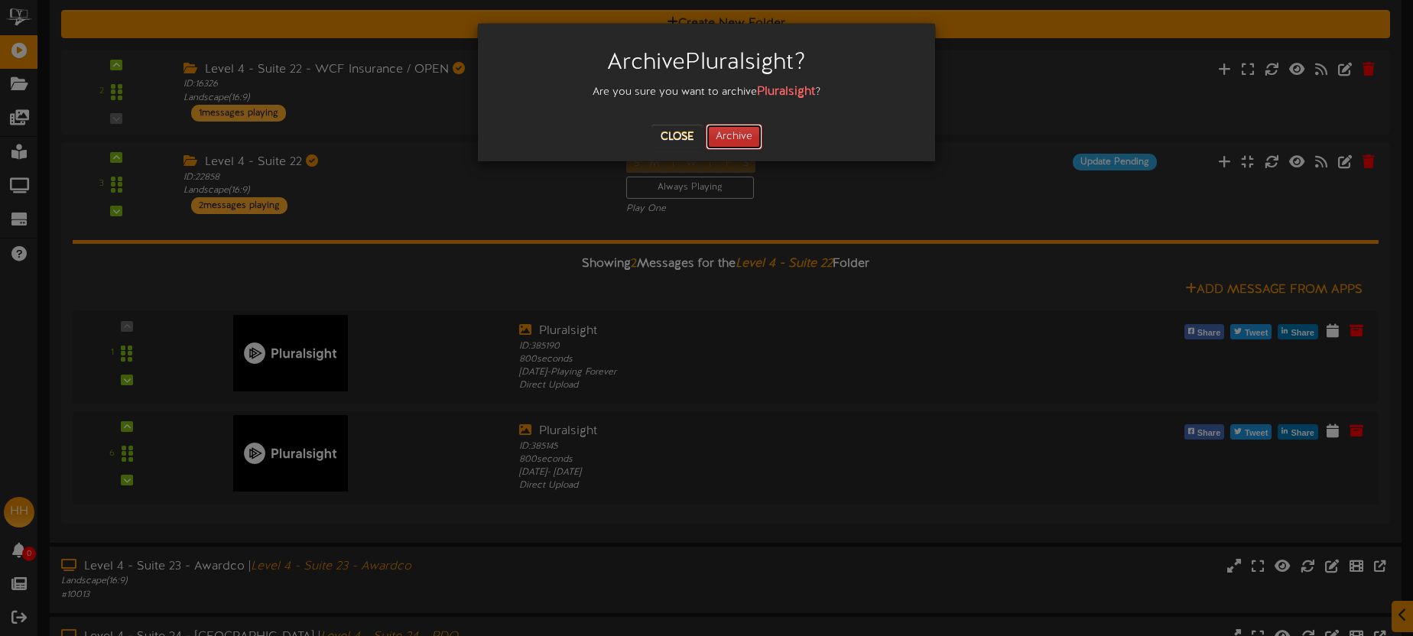
click at [739, 140] on button "Archive" at bounding box center [734, 137] width 57 height 26
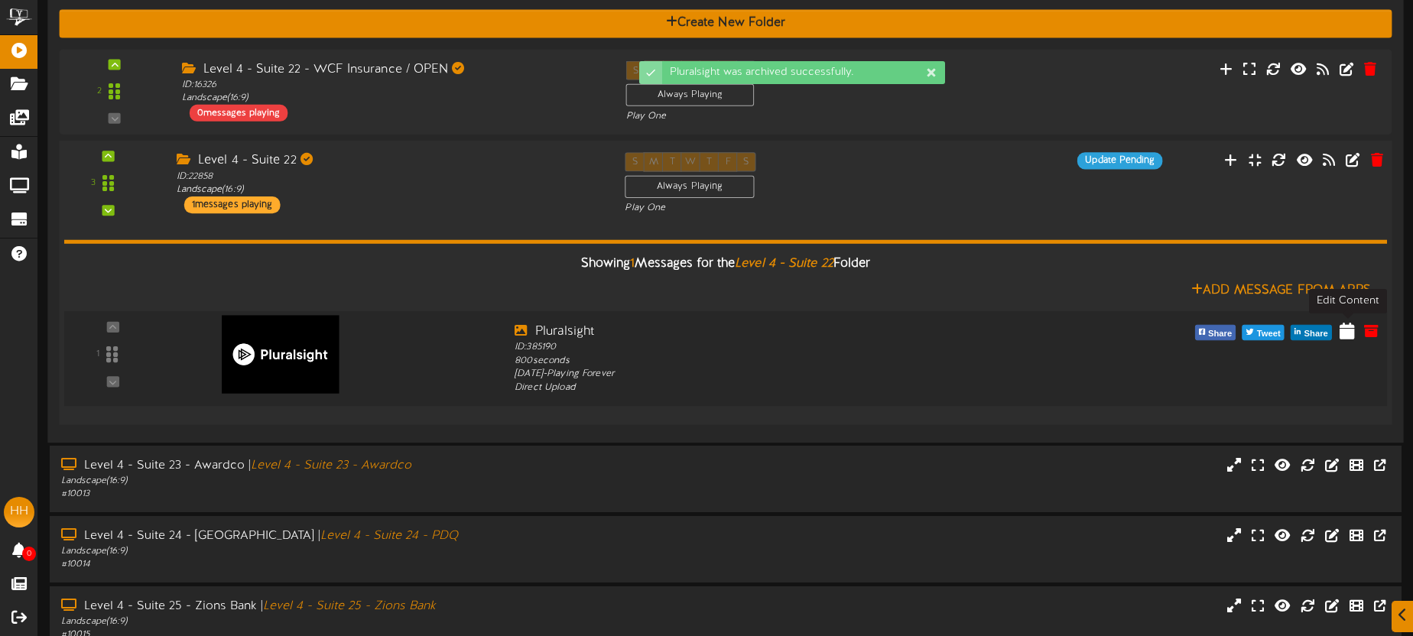
click at [1340, 332] on icon at bounding box center [1347, 330] width 15 height 17
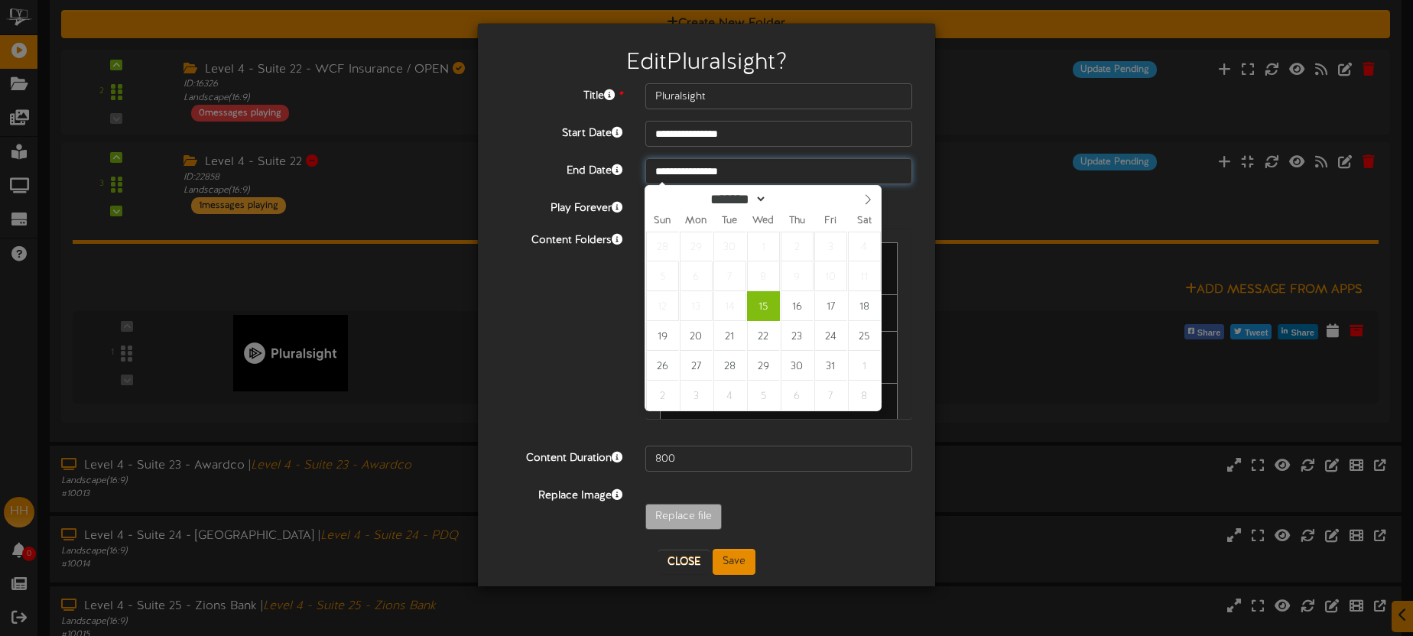
click at [753, 171] on input "**********" at bounding box center [778, 171] width 267 height 26
type input "**********"
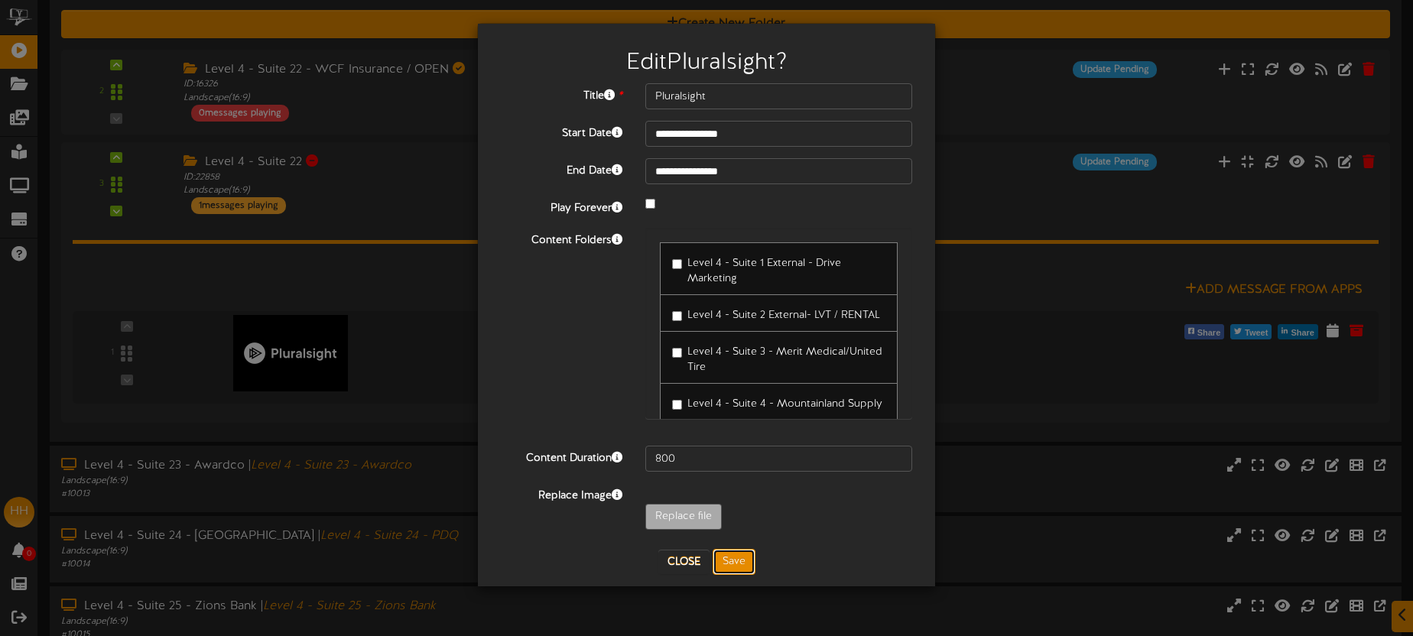
click at [736, 560] on button "Save" at bounding box center [734, 562] width 43 height 26
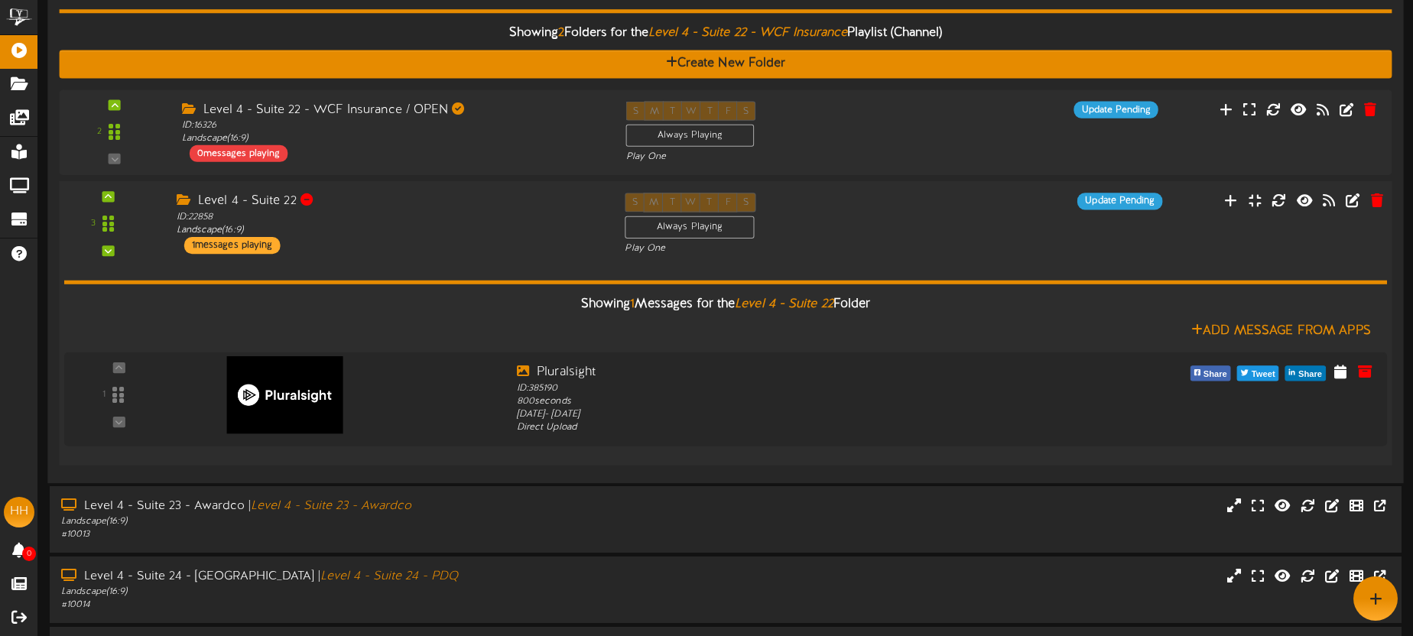
scroll to position [155, 0]
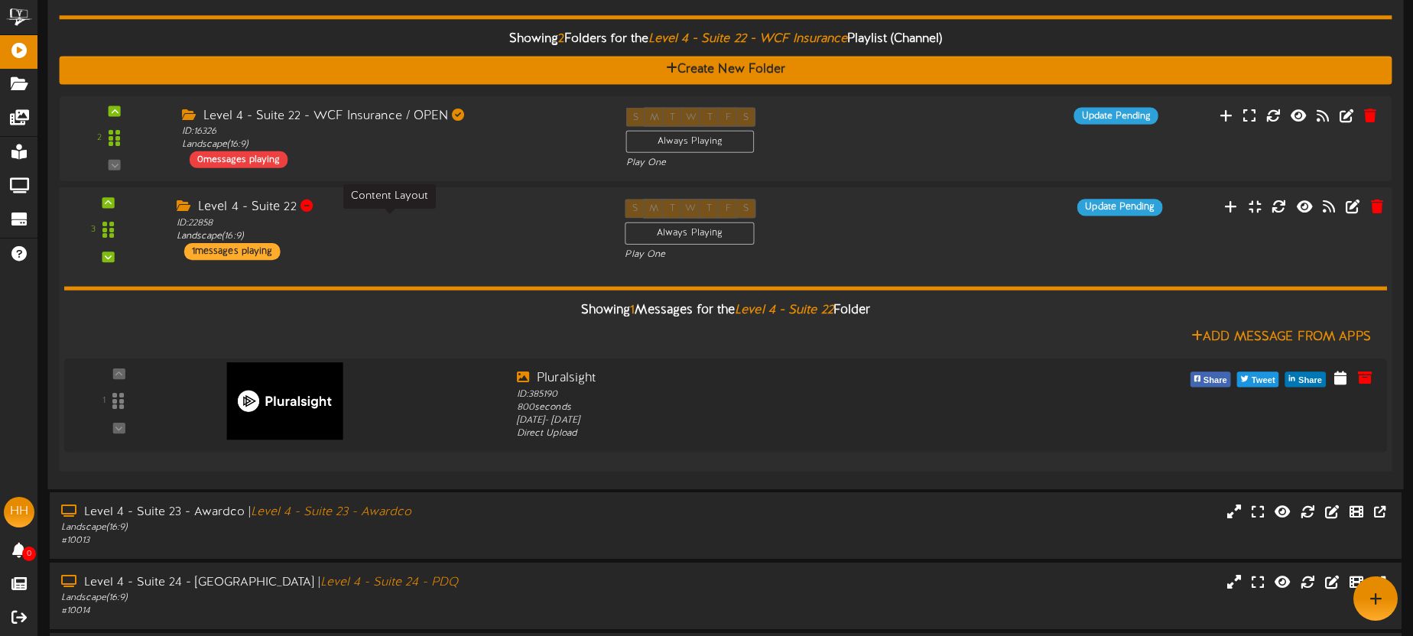
click at [486, 230] on div "ID: 22858 Landscape ( 16:9 )" at bounding box center [389, 229] width 425 height 27
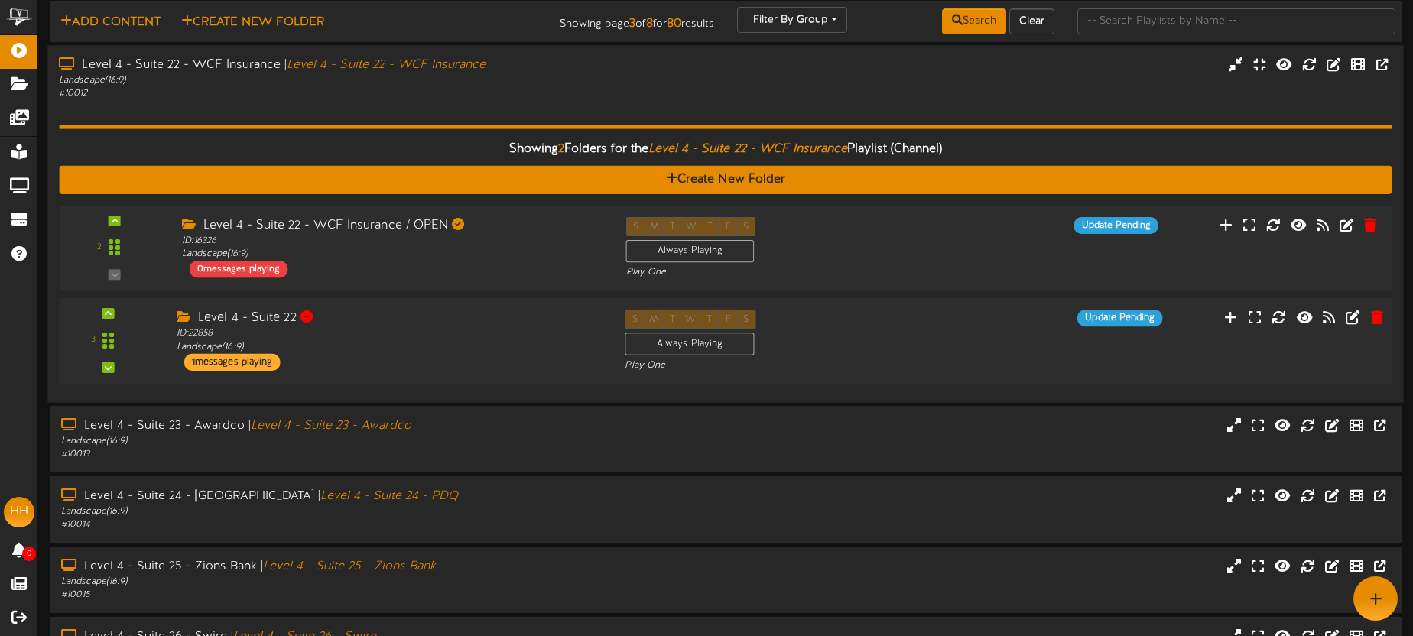
scroll to position [38, 0]
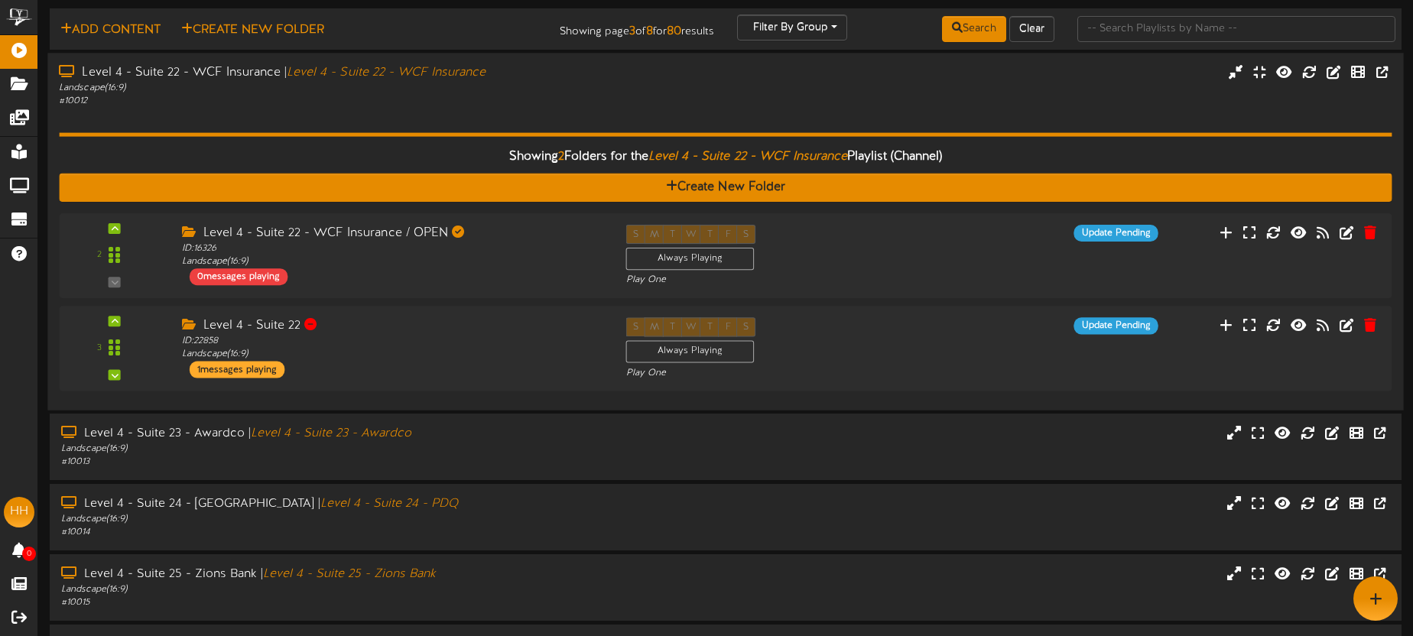
click at [476, 108] on div "Showing 2 Folders for the Level 4 - Suite 22 - WCF Insurance Playlist (Channel)…" at bounding box center [725, 253] width 1333 height 291
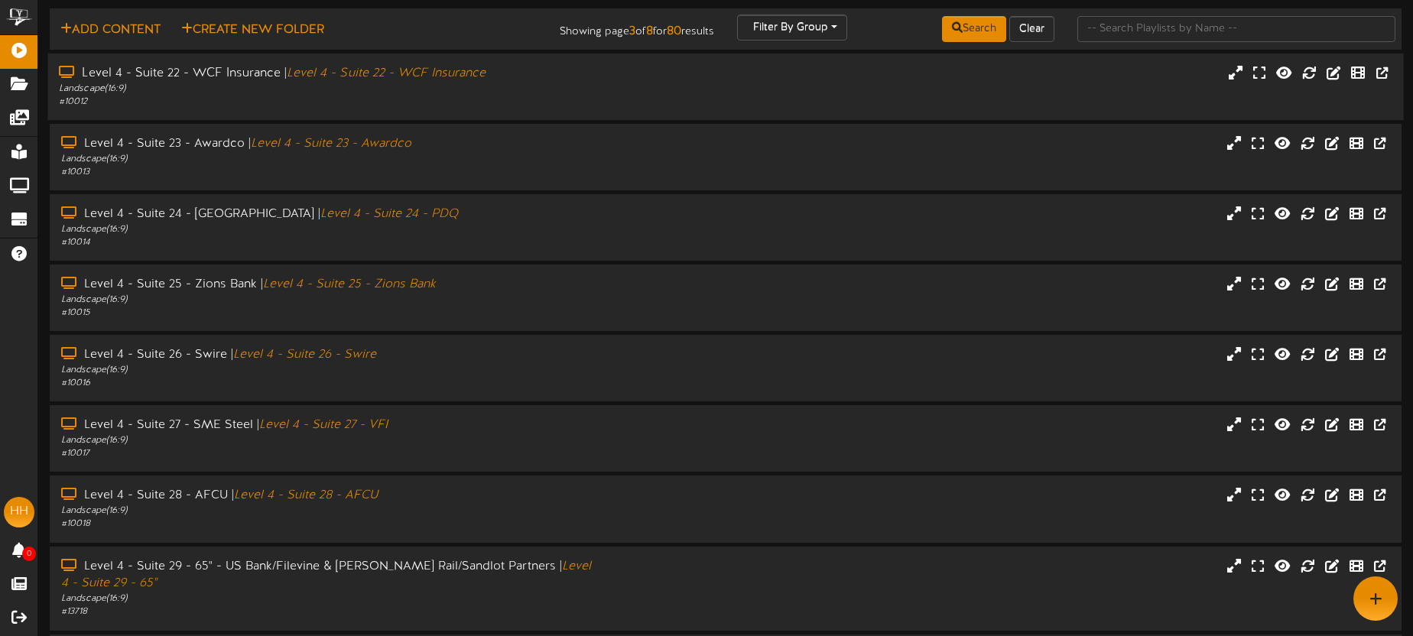
click at [499, 103] on div "# 10012" at bounding box center [330, 102] width 542 height 13
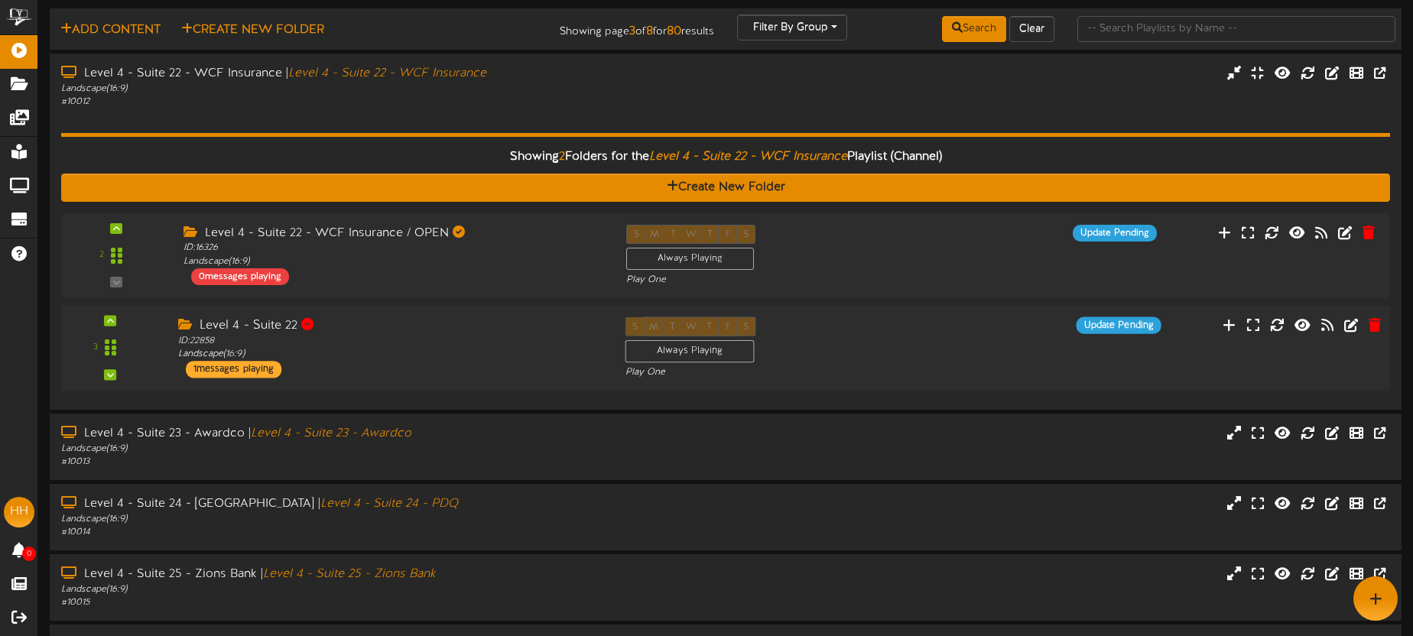
click at [963, 340] on div "3 ID:" at bounding box center [725, 348] width 1342 height 63
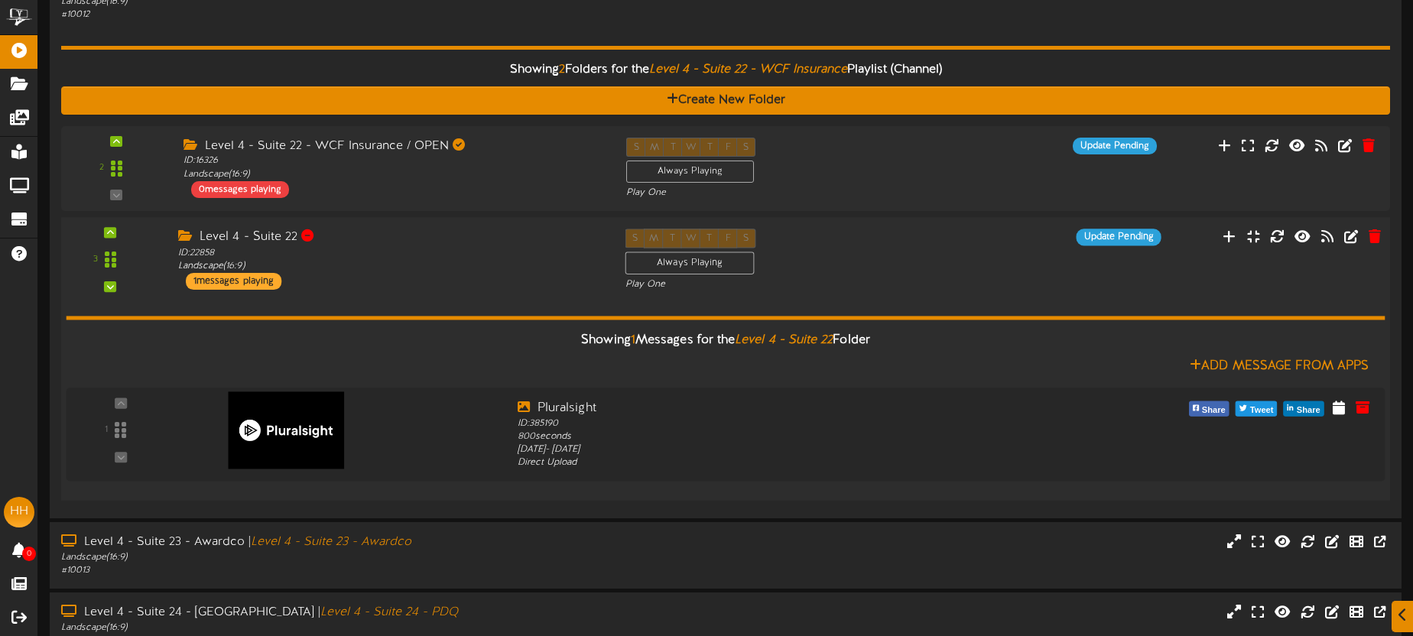
scroll to position [135, 0]
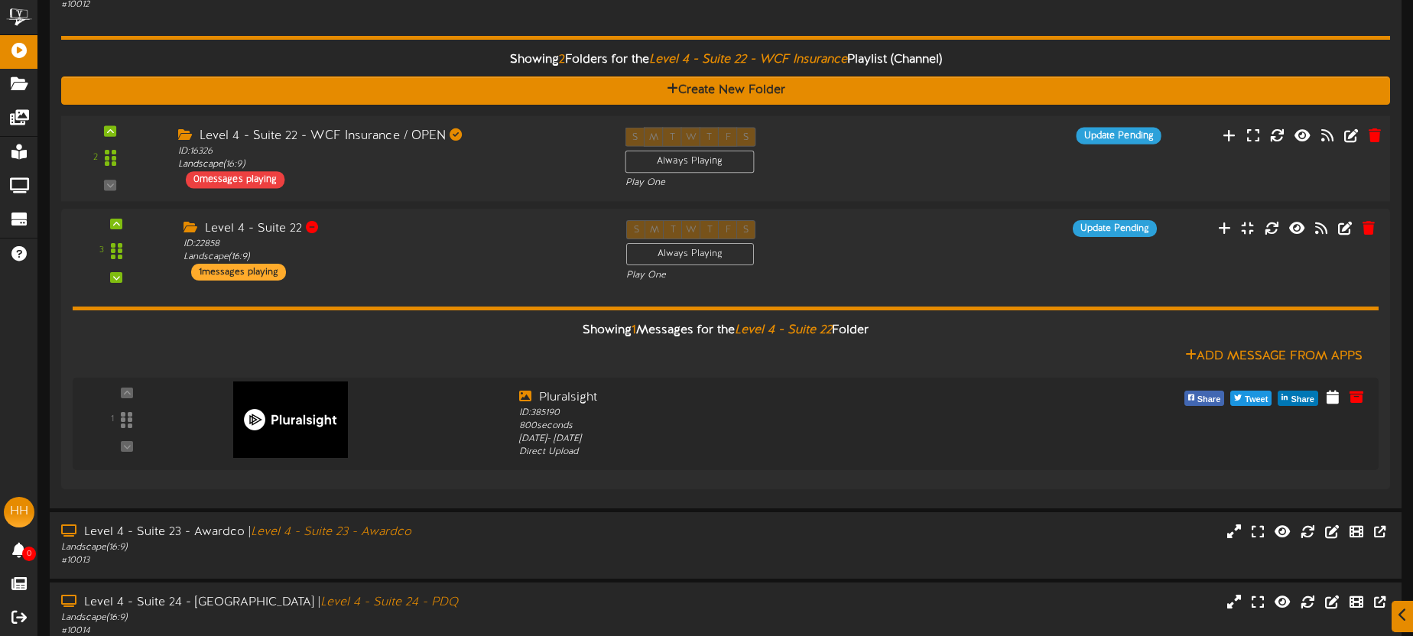
click at [951, 171] on div "2 ID:" at bounding box center [725, 158] width 1342 height 63
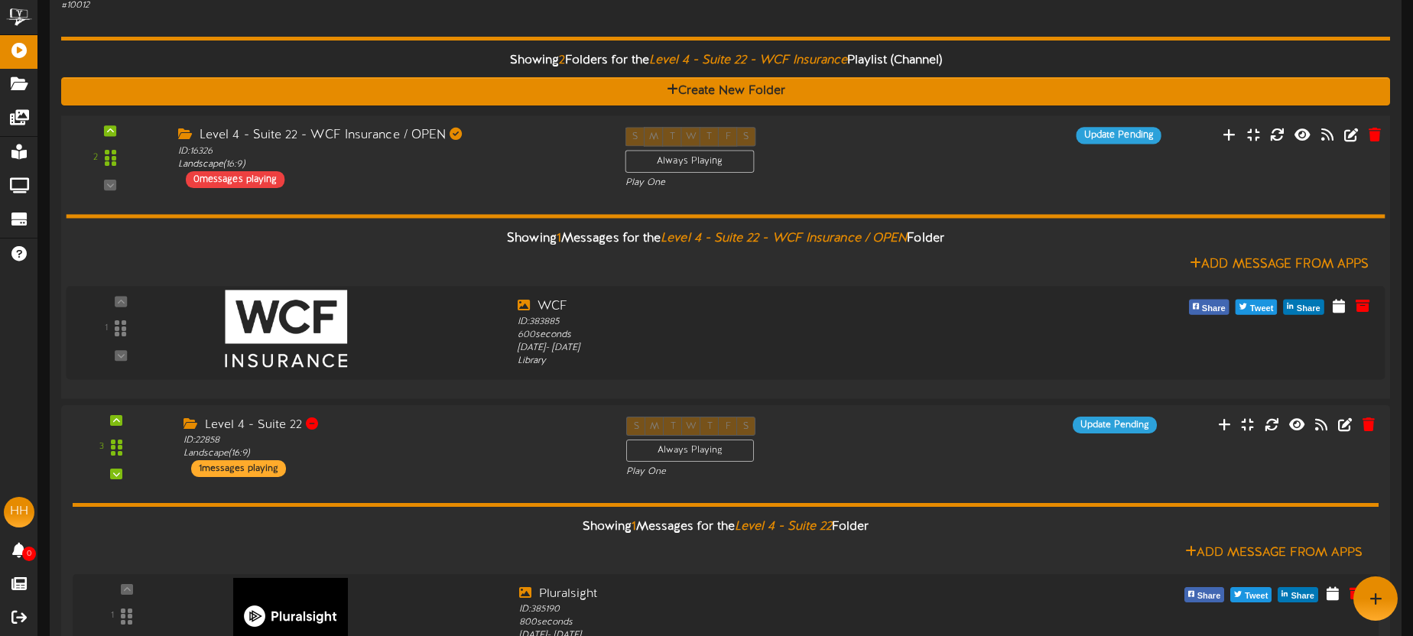
click at [947, 154] on div "S M T W T F S Always Playing Play One" at bounding box center [782, 158] width 336 height 63
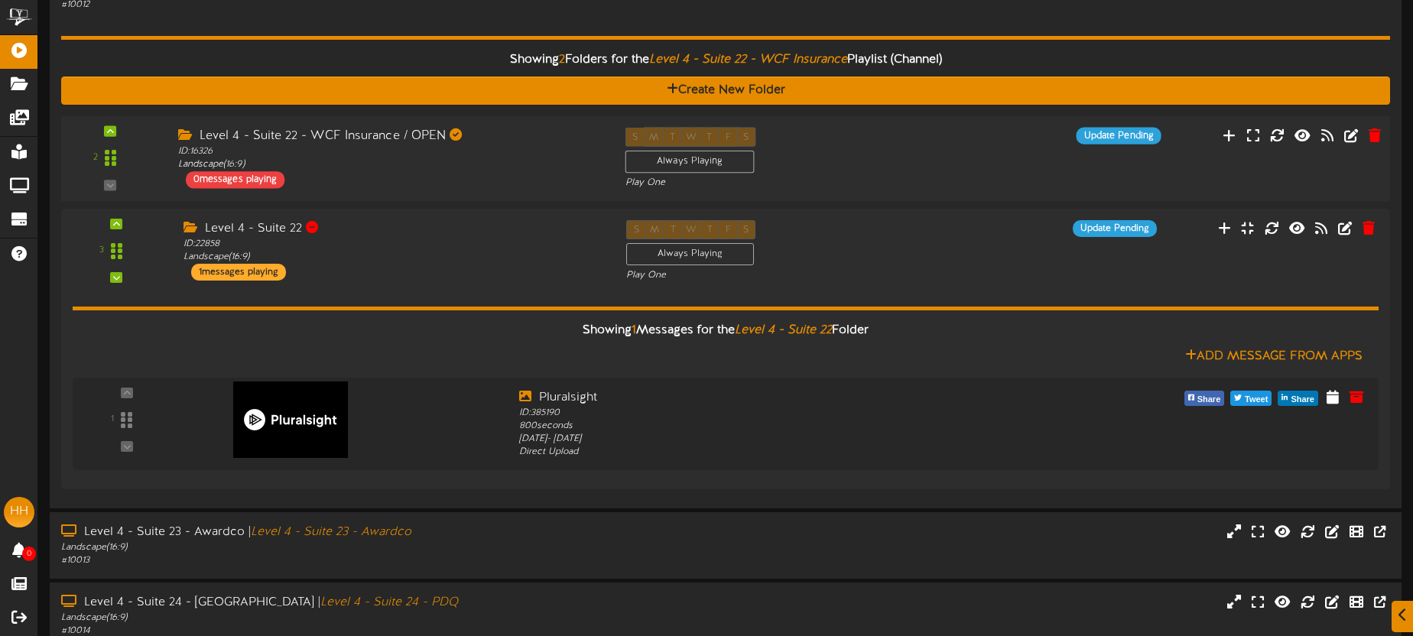
click at [947, 153] on div "S M T W T F S Always Playing Play One" at bounding box center [782, 158] width 336 height 63
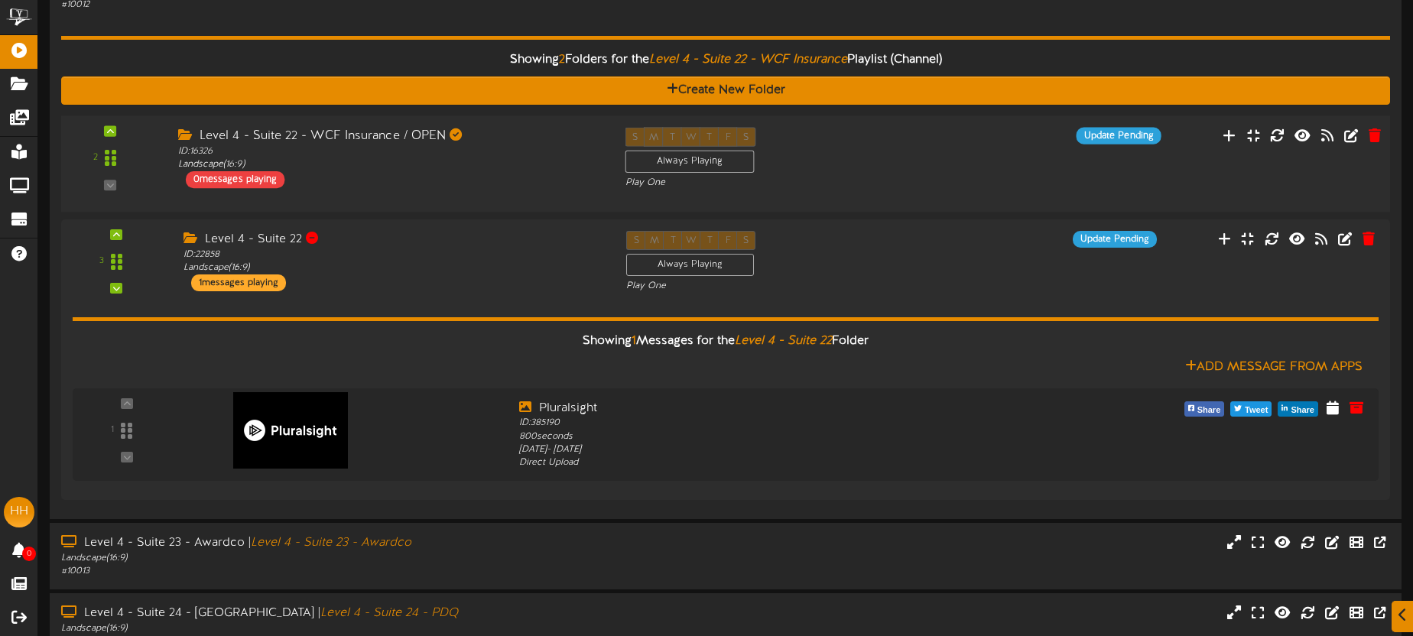
scroll to position [135, 0]
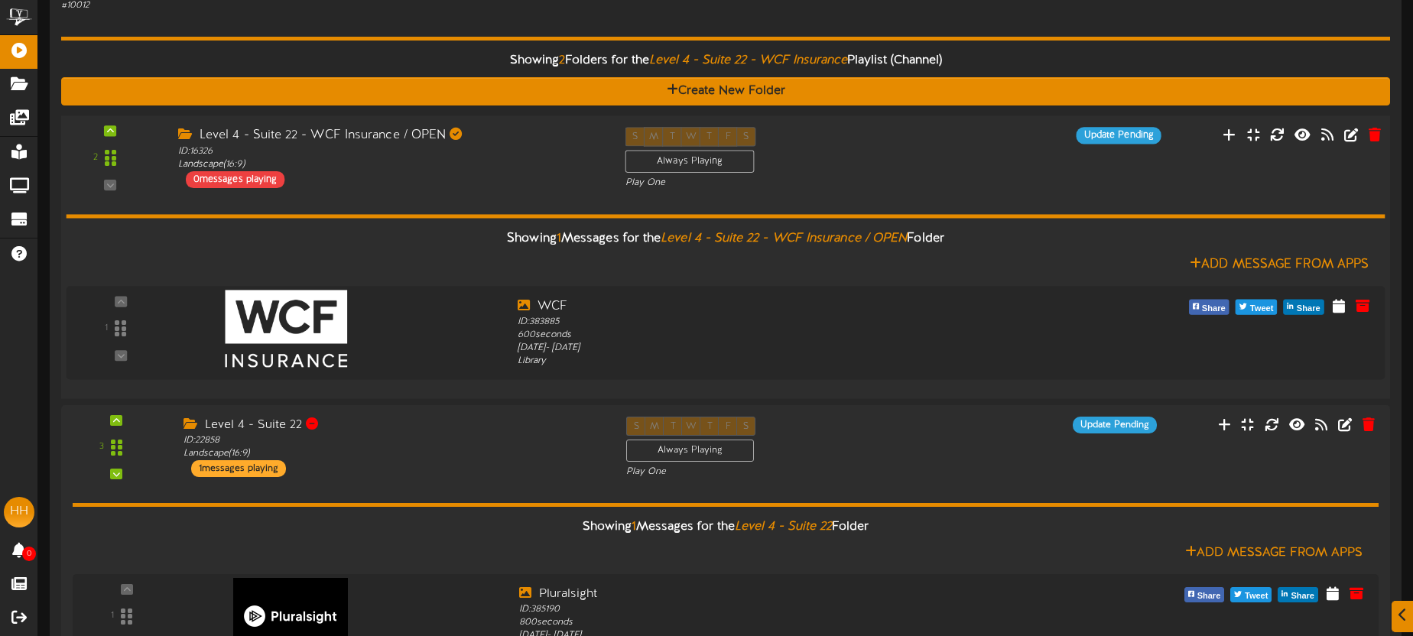
click at [948, 150] on div "S M T W T F S Always Playing Play One" at bounding box center [782, 158] width 336 height 63
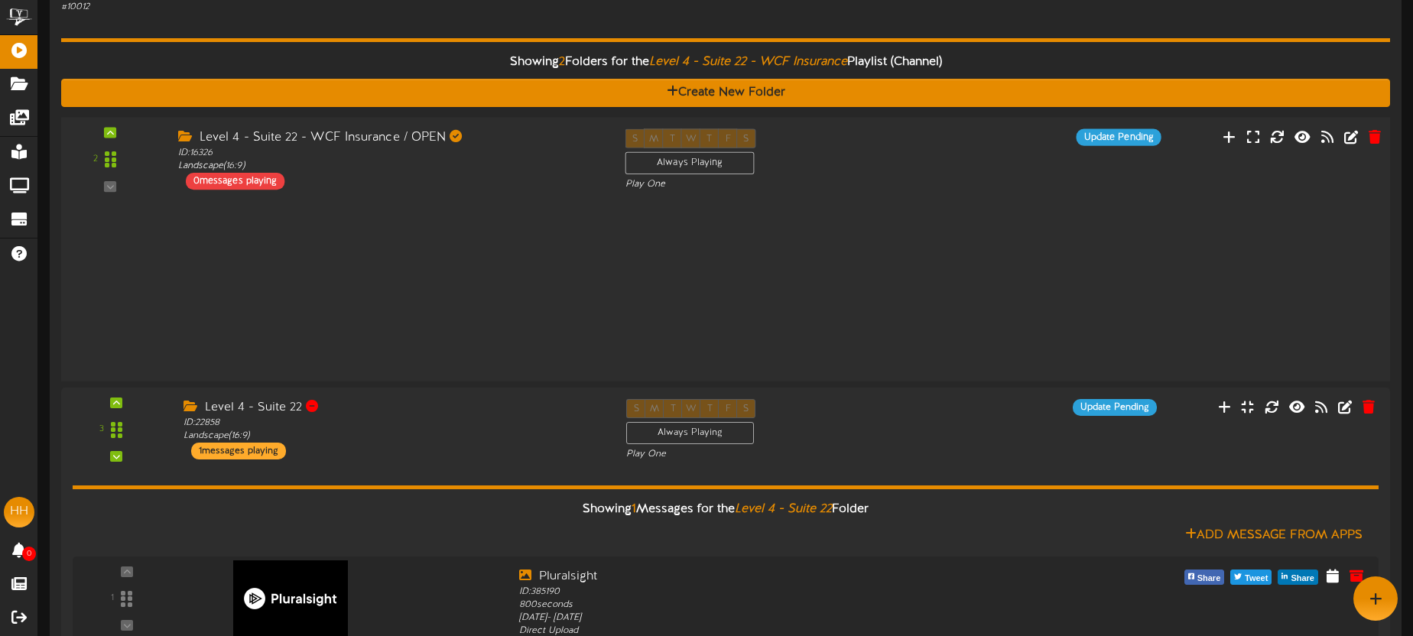
scroll to position [134, 0]
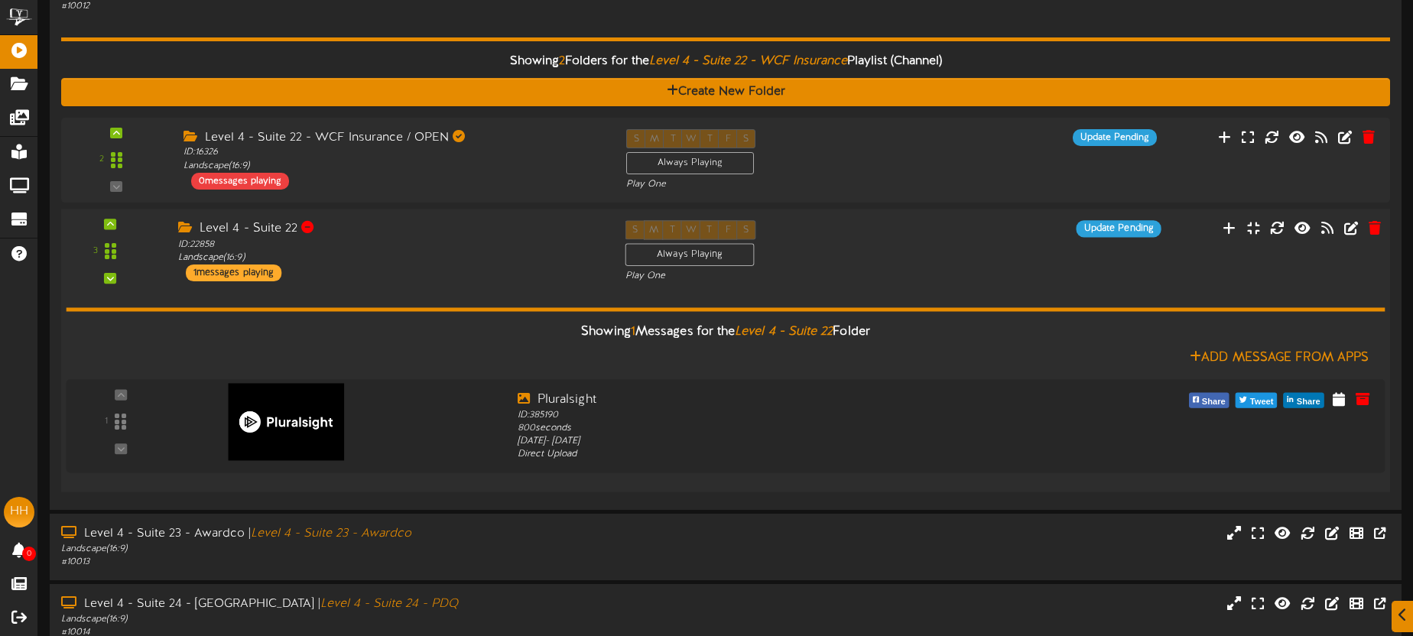
click at [920, 249] on div "S M T W T F S Always Playing Play One" at bounding box center [782, 251] width 336 height 63
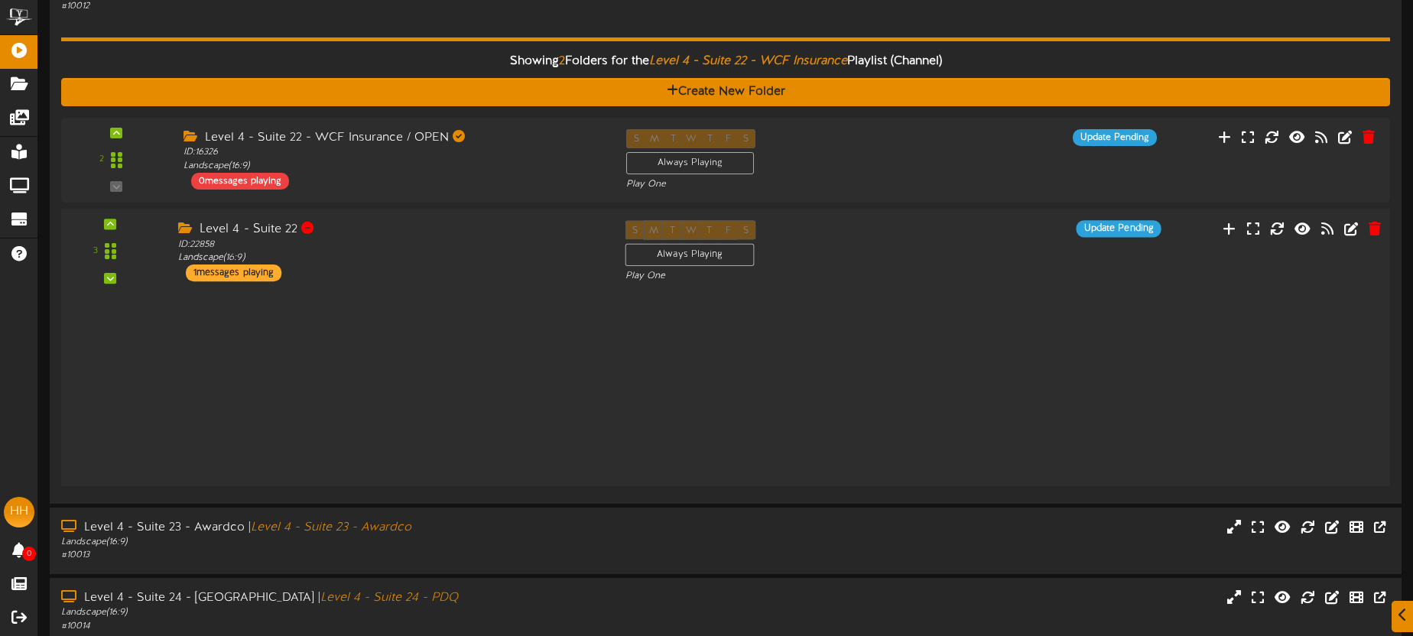
scroll to position [138, 0]
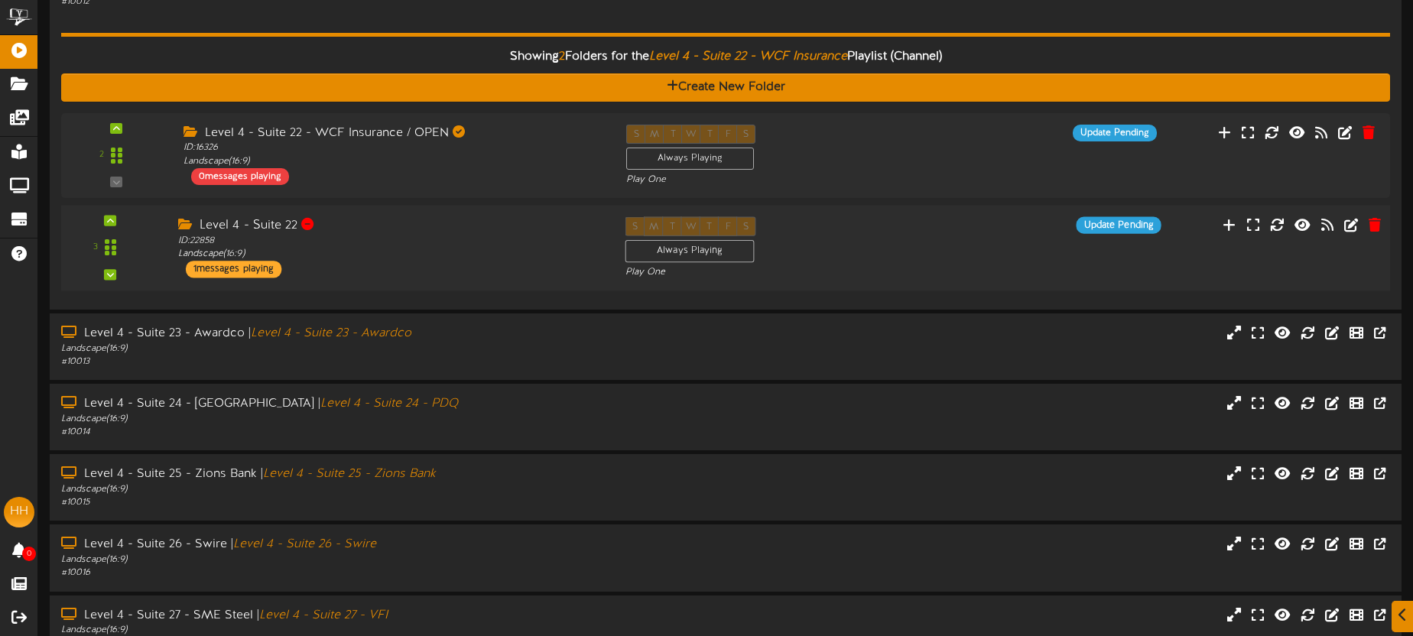
click at [920, 249] on div "S M T W T F S Always Playing Play One" at bounding box center [782, 247] width 336 height 63
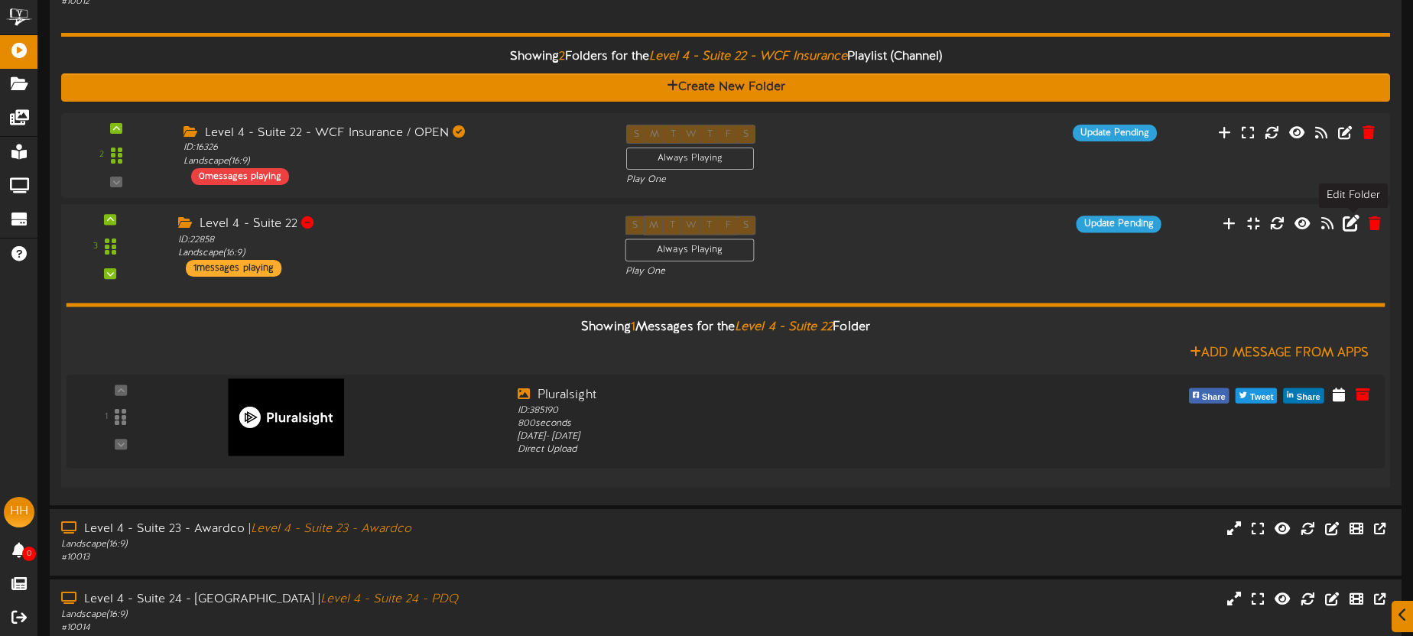
click at [1352, 223] on icon at bounding box center [1351, 223] width 17 height 17
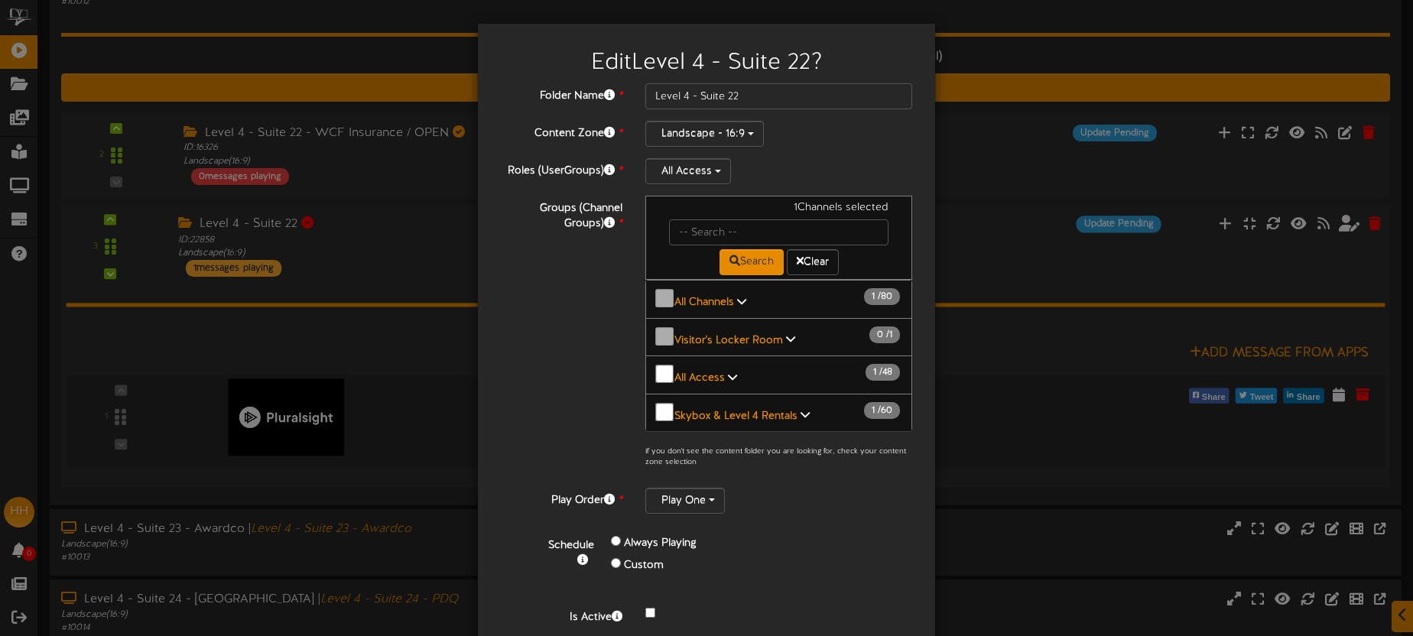
scroll to position [48, 0]
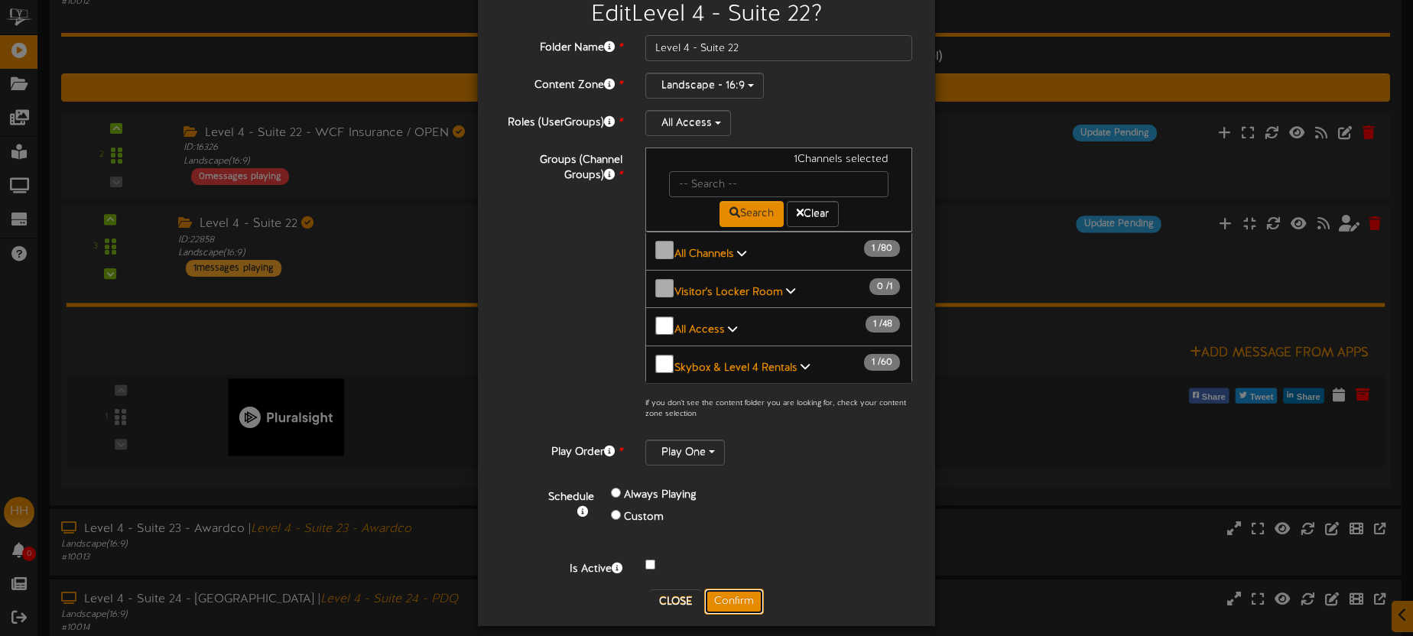
click at [720, 589] on button "Confirm" at bounding box center [734, 602] width 60 height 26
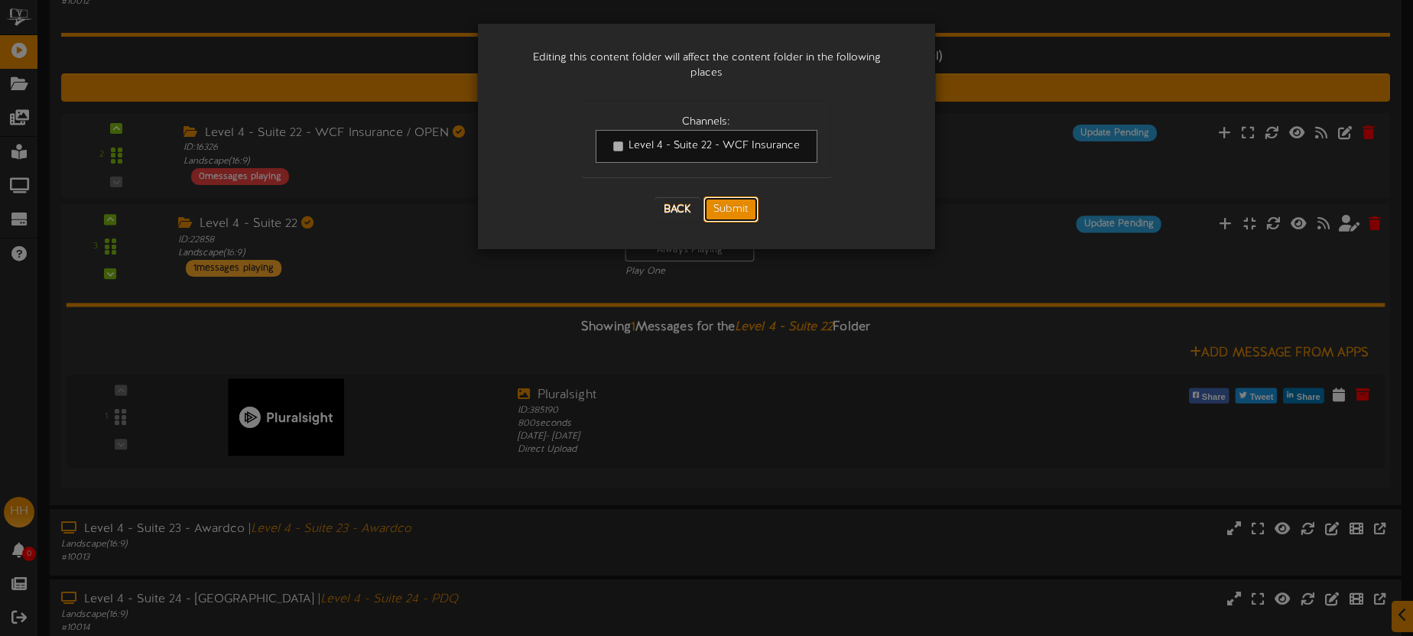
click at [729, 197] on button "Submit" at bounding box center [730, 210] width 55 height 26
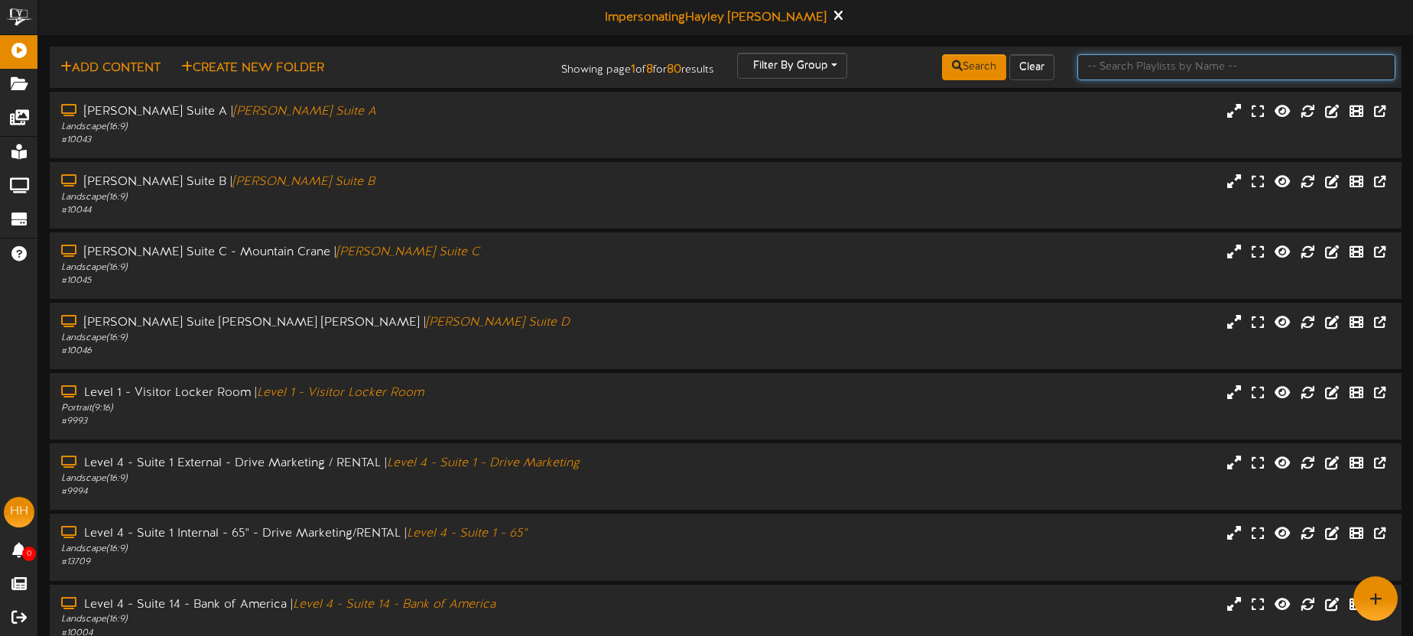
click at [1122, 69] on input "text" at bounding box center [1236, 67] width 318 height 26
type input "suite 22"
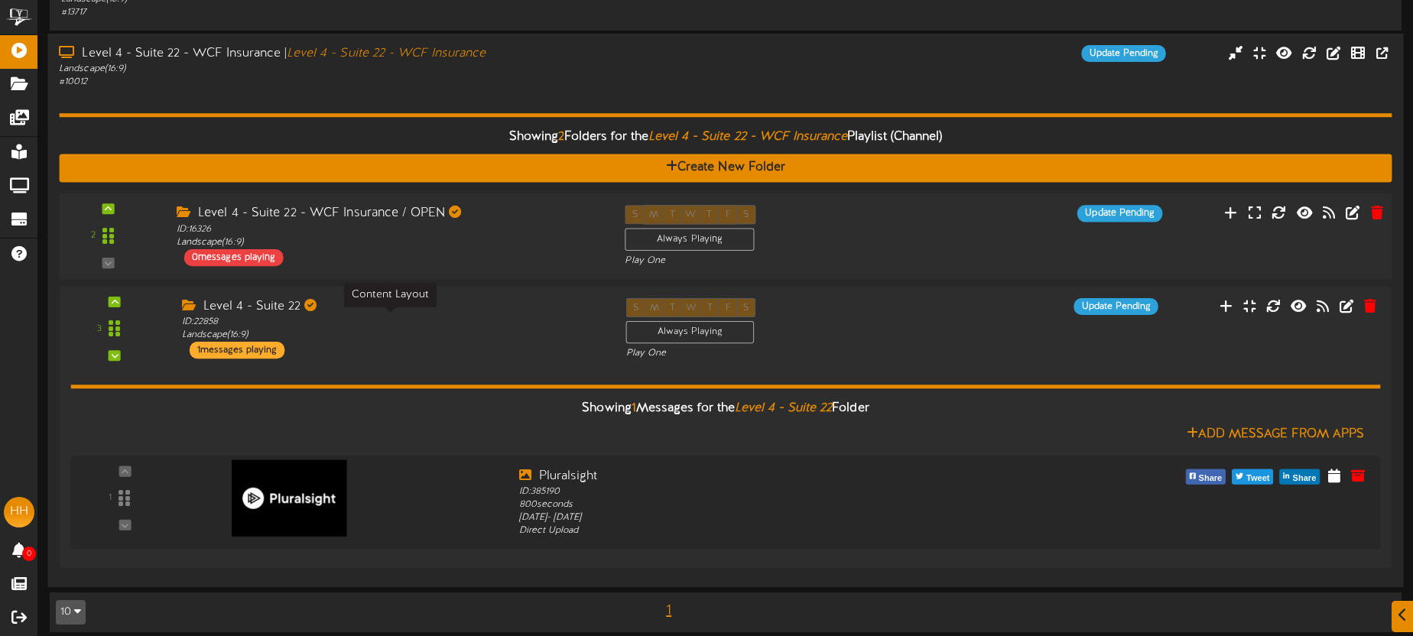
scroll to position [139, 0]
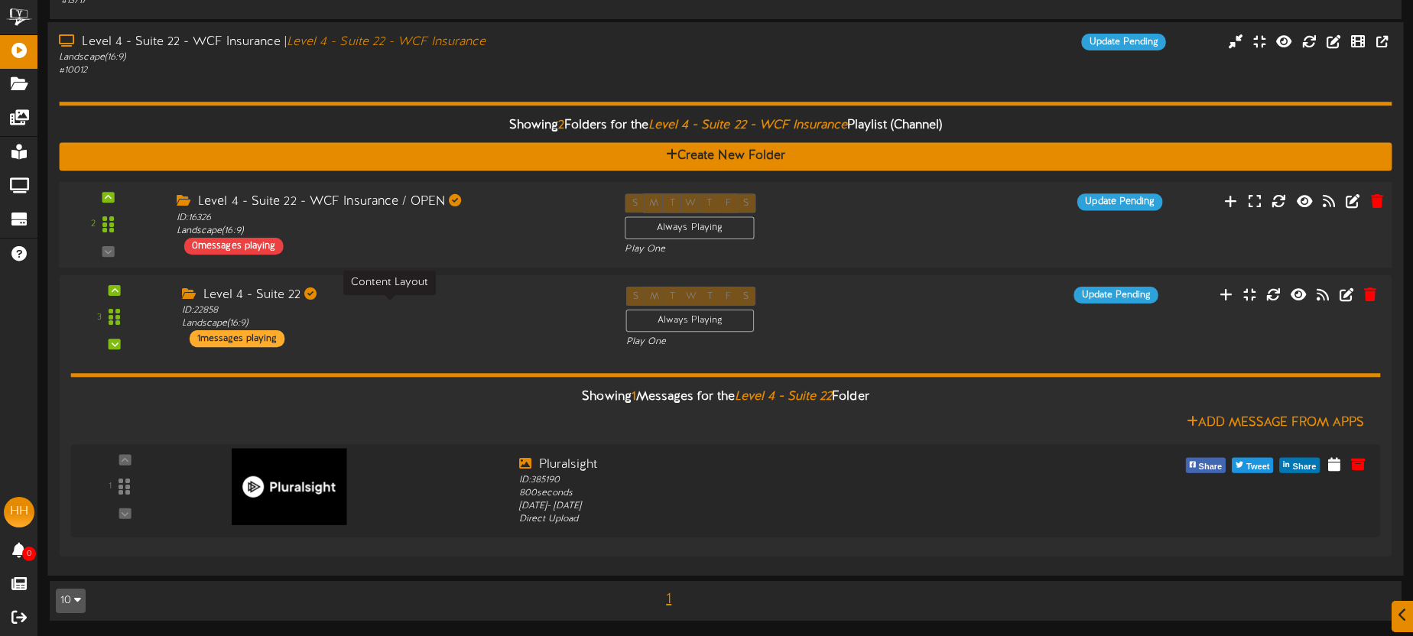
click at [567, 328] on div "ID: 22858 Landscape ( 16:9 )" at bounding box center [392, 317] width 421 height 26
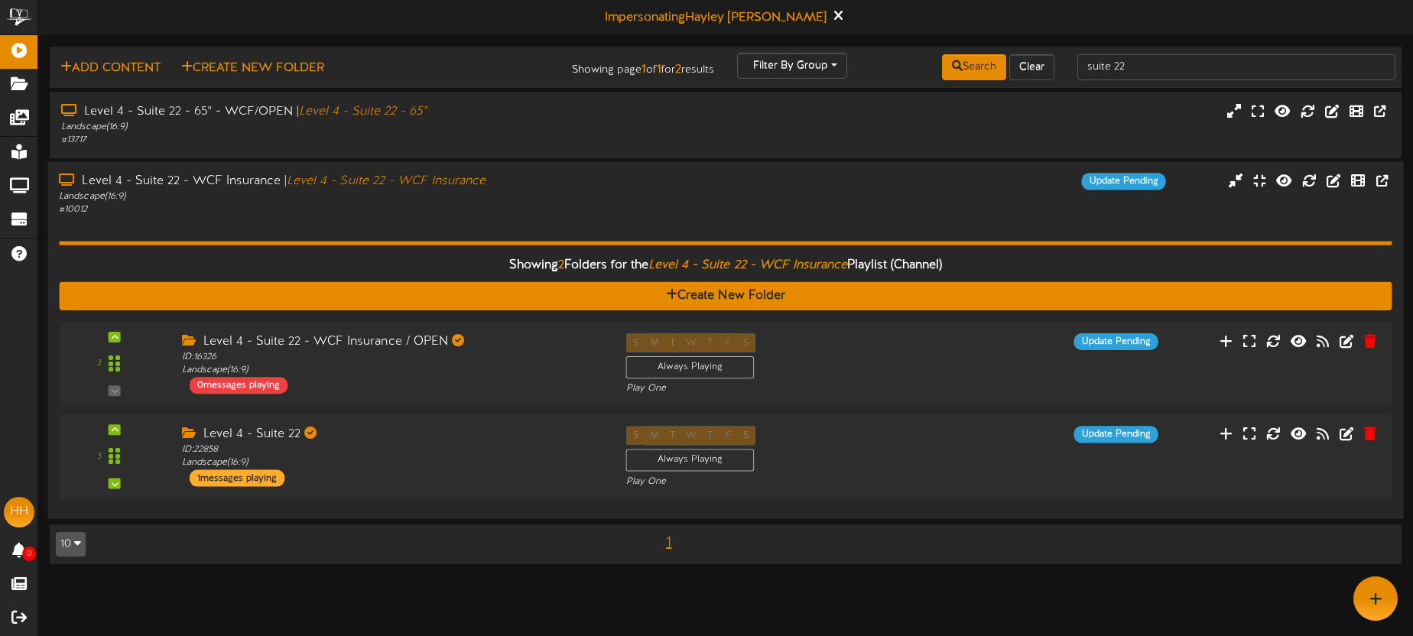
click at [561, 219] on div "Showing 2 Folders for the Level 4 - Suite 22 - WCF Insurance Playlist (Channel)…" at bounding box center [725, 361] width 1333 height 291
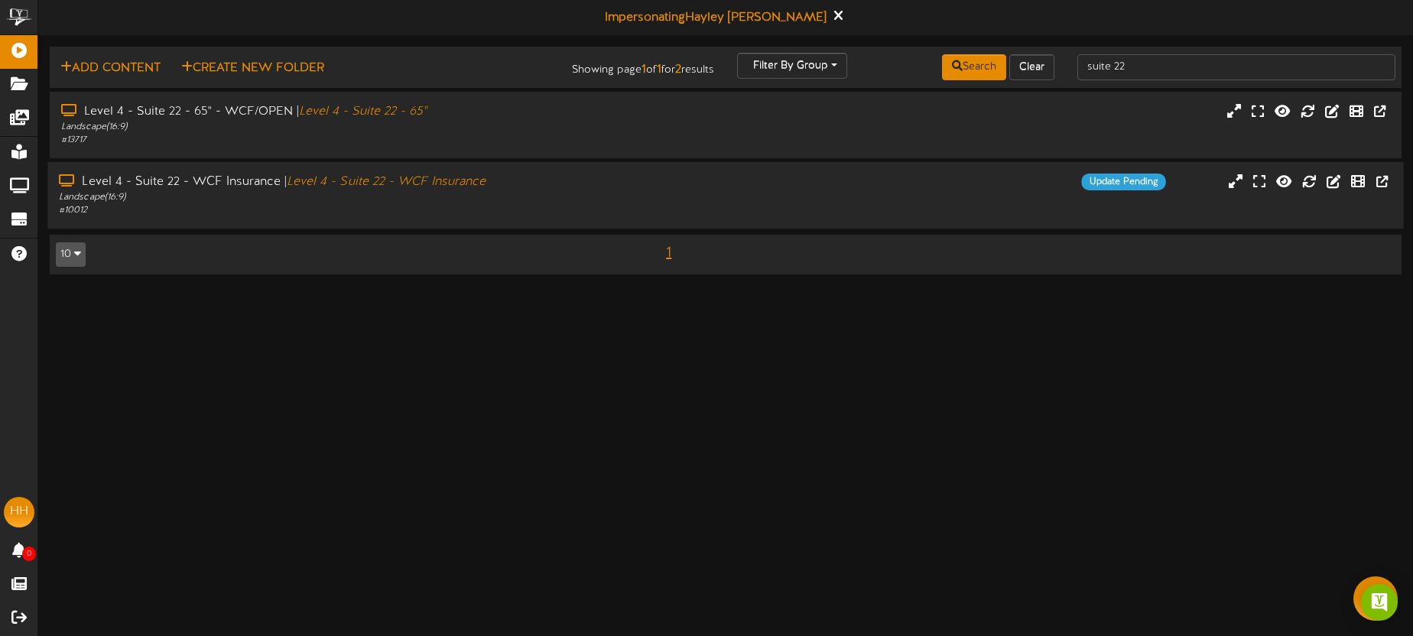
click at [587, 211] on div "# 10012" at bounding box center [330, 210] width 542 height 13
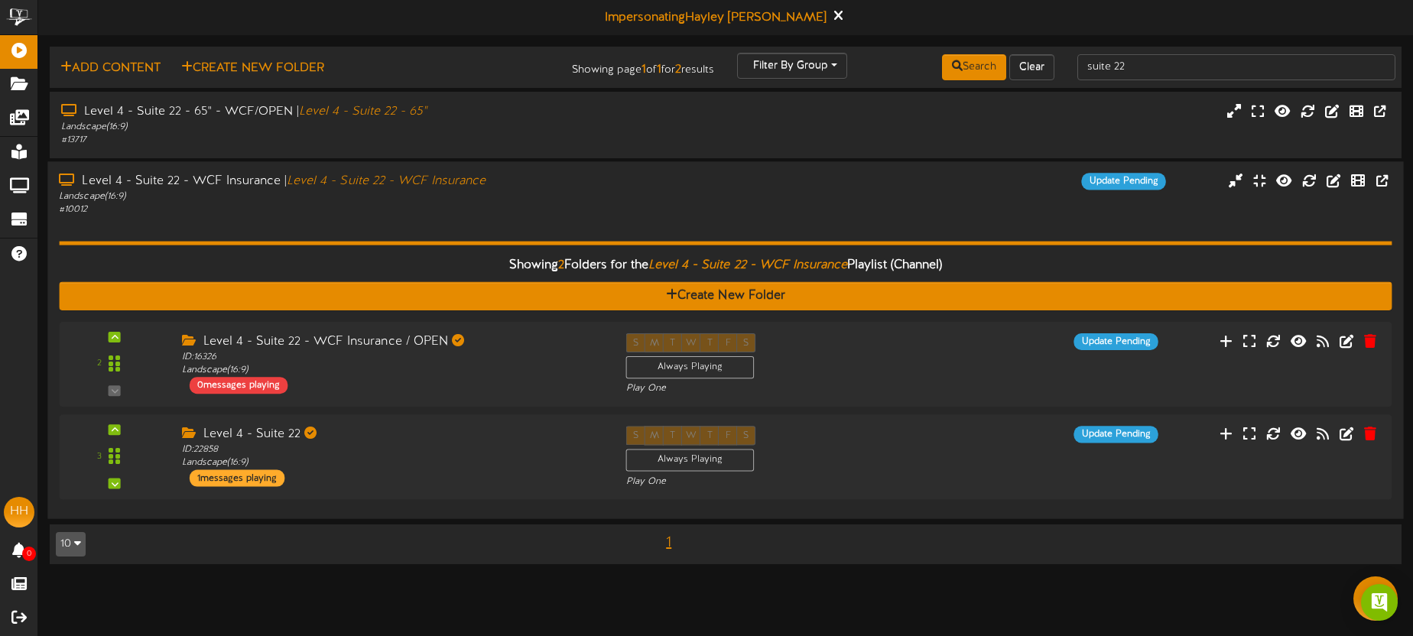
click at [843, 202] on div "Level 4 - Suite 22 - WCF Insurance | Level 4 - Suite 22 - WCF Insurance Landsca…" at bounding box center [725, 195] width 1356 height 44
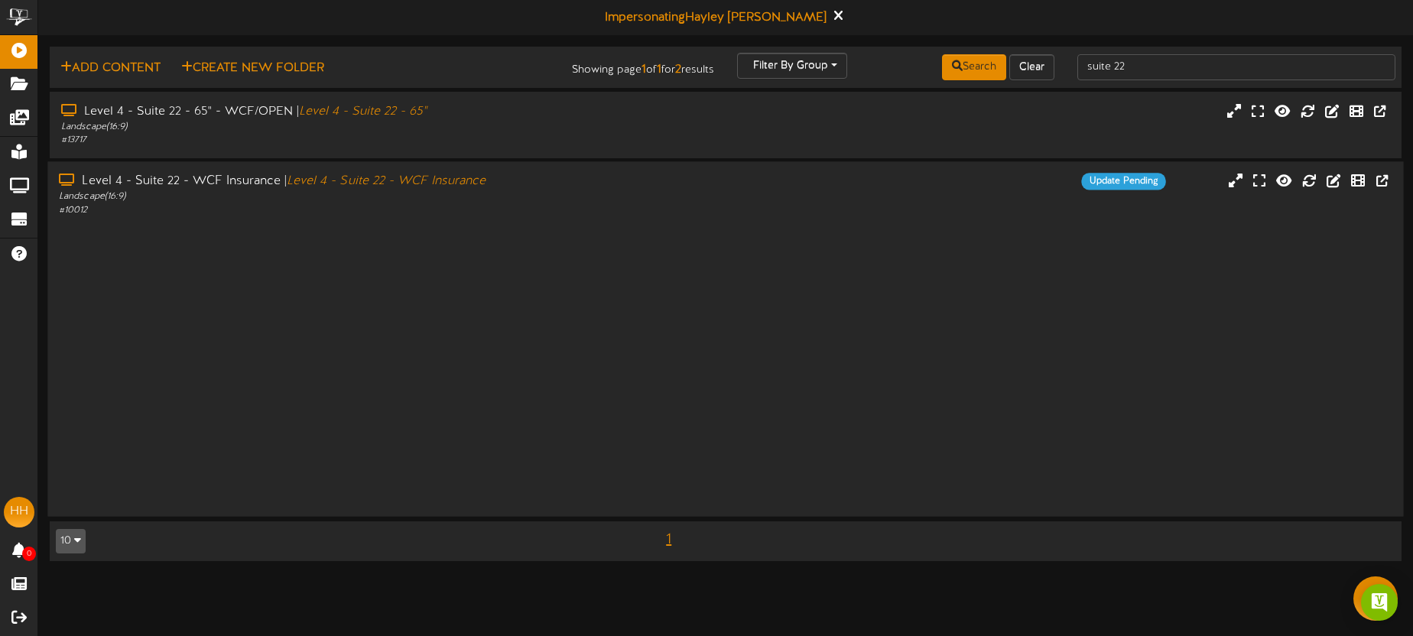
click at [843, 202] on div "Level 4 - Suite 22 - WCF Insurance | Level 4 - Suite 22 - WCF Insurance Landsca…" at bounding box center [725, 195] width 1356 height 44
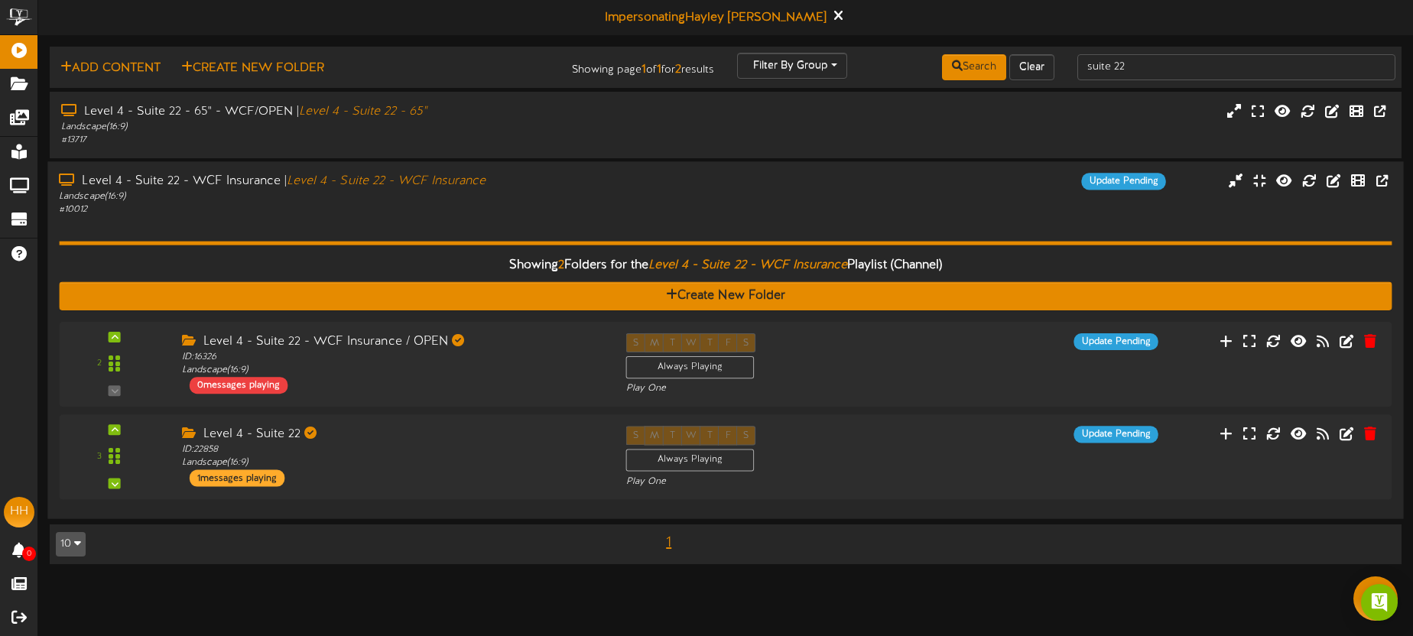
click at [908, 187] on div "Update Pending" at bounding box center [895, 181] width 565 height 17
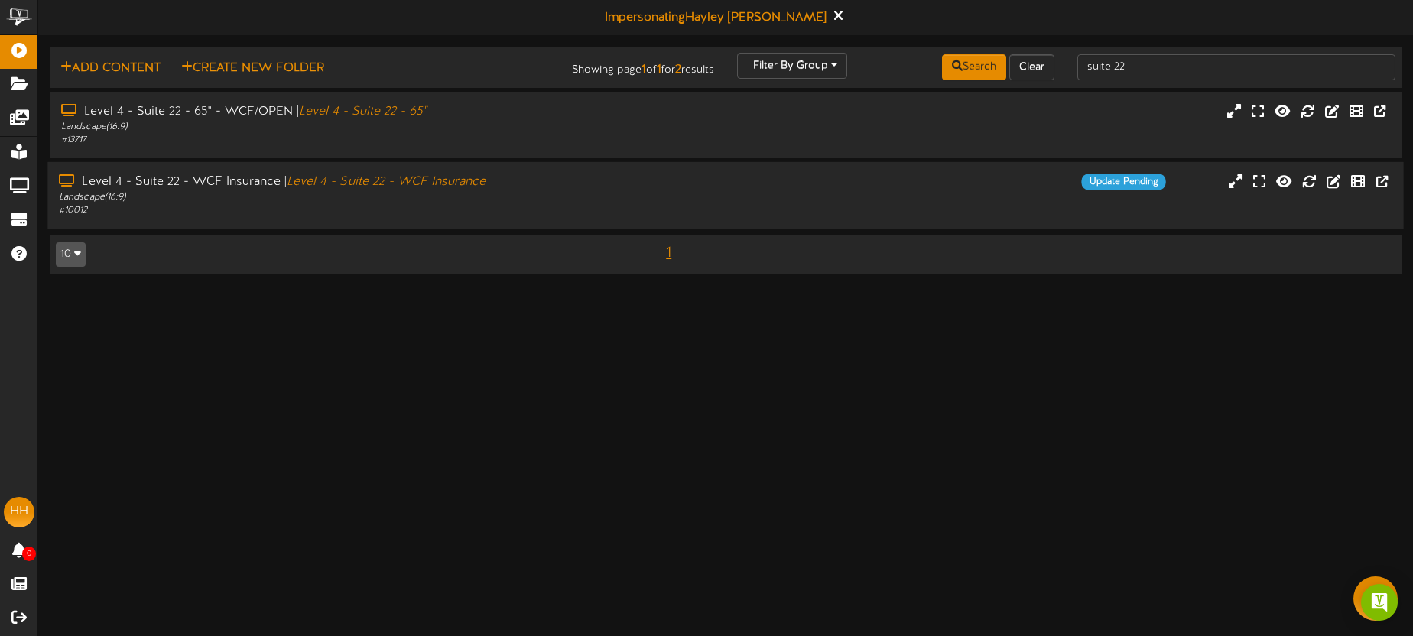
click at [794, 174] on div "Update Pending" at bounding box center [895, 182] width 565 height 17
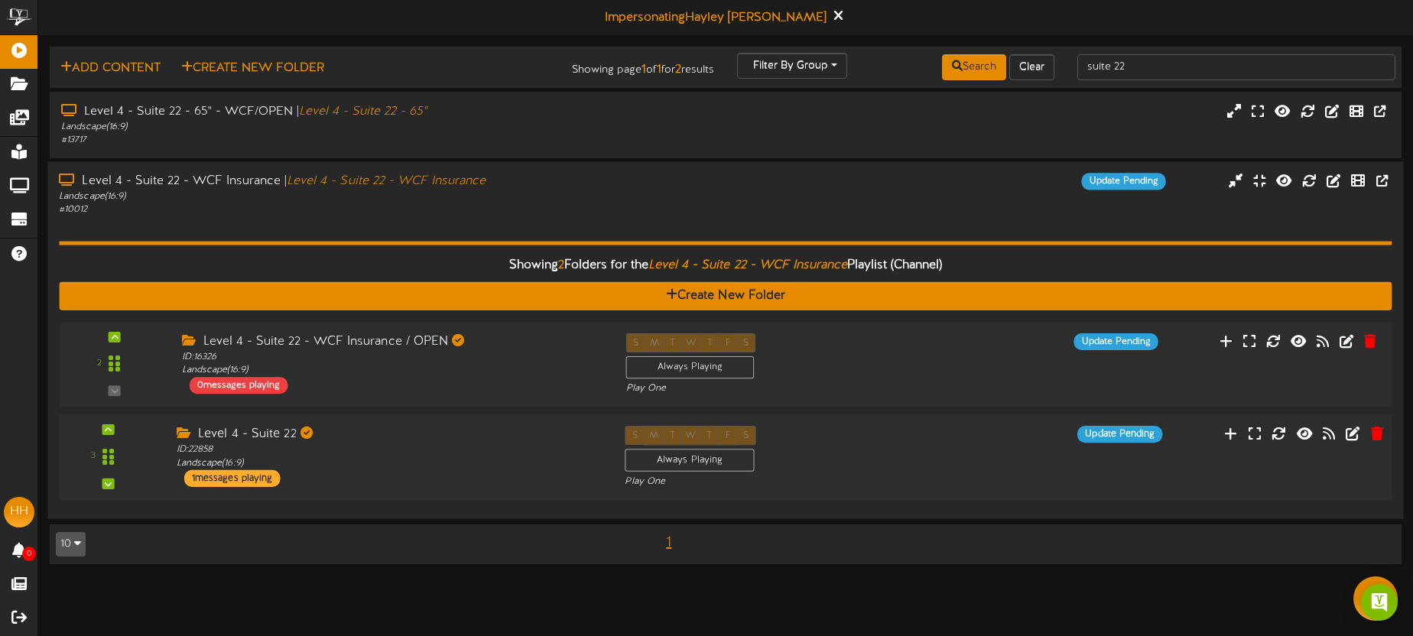
click at [929, 443] on div "S M T W T F S Always Playing Play One" at bounding box center [781, 457] width 336 height 63
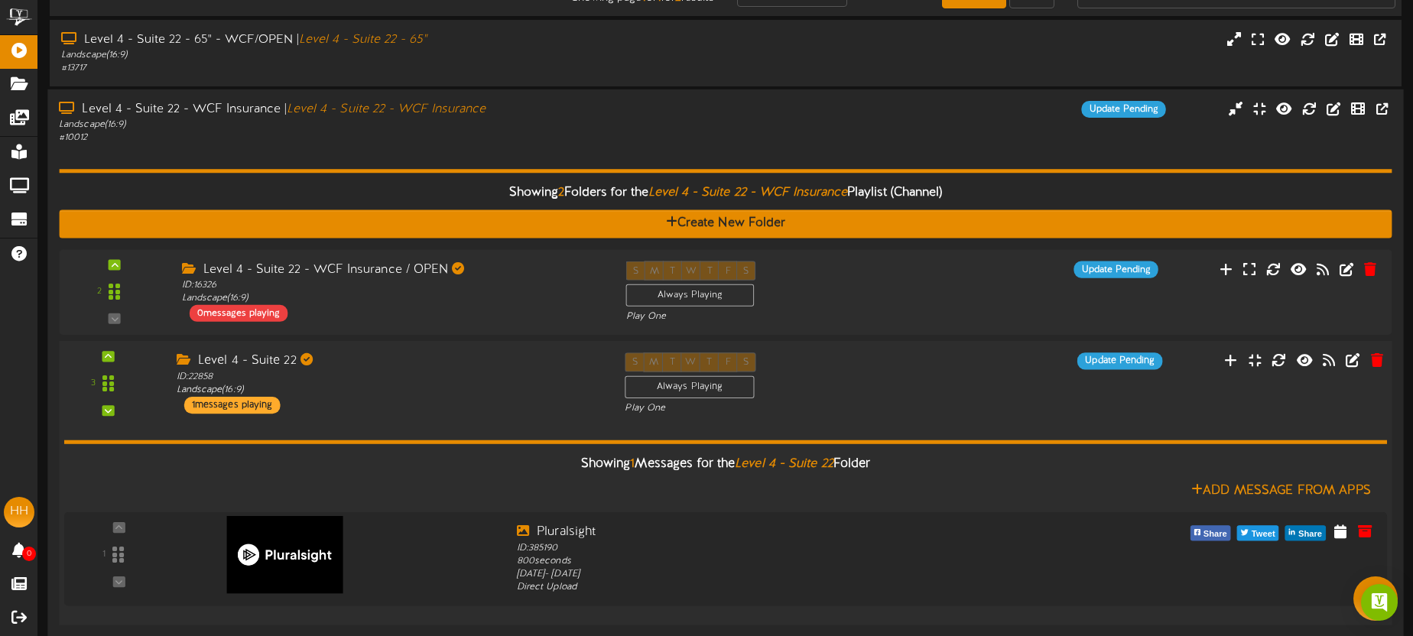
scroll to position [128, 0]
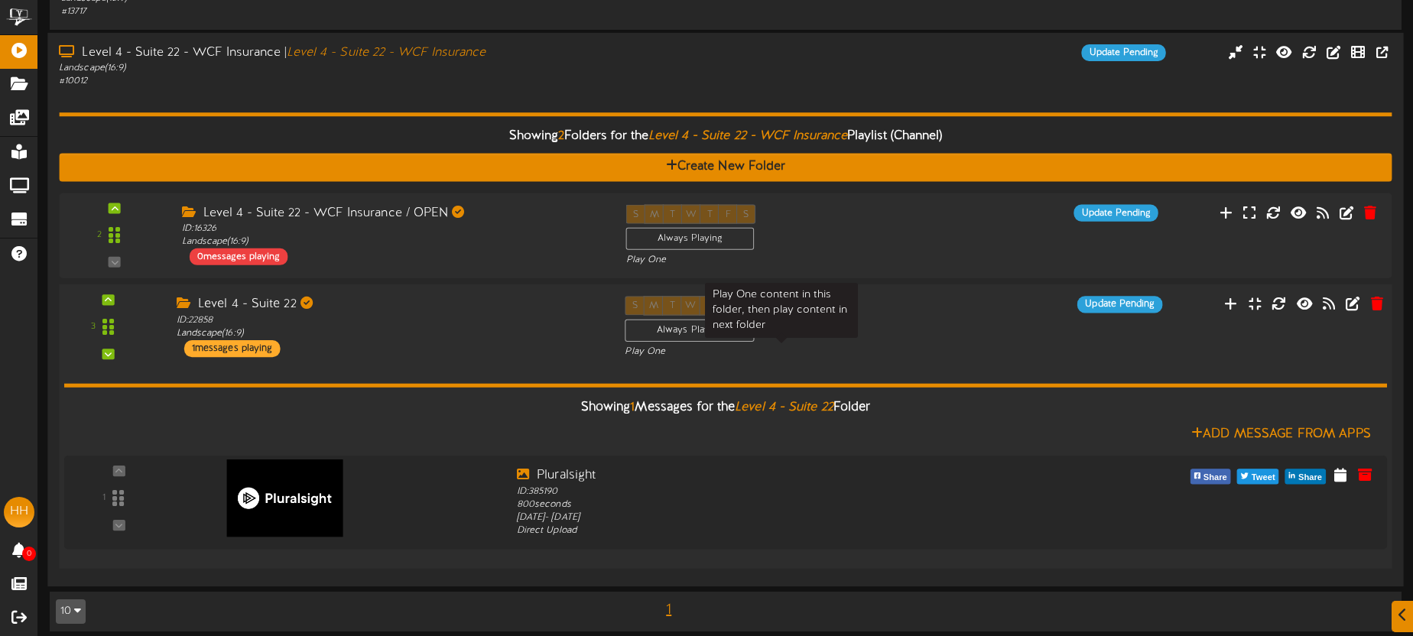
click at [901, 352] on div "Play One" at bounding box center [782, 352] width 314 height 13
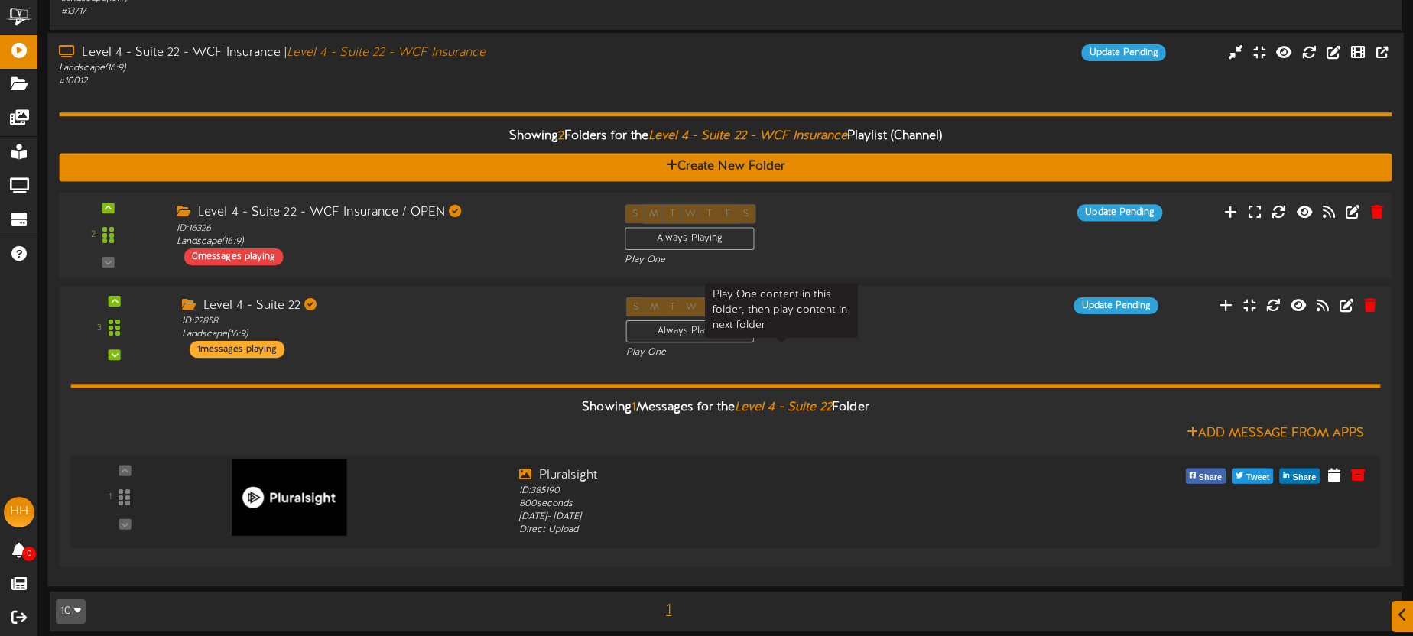
scroll to position [0, 0]
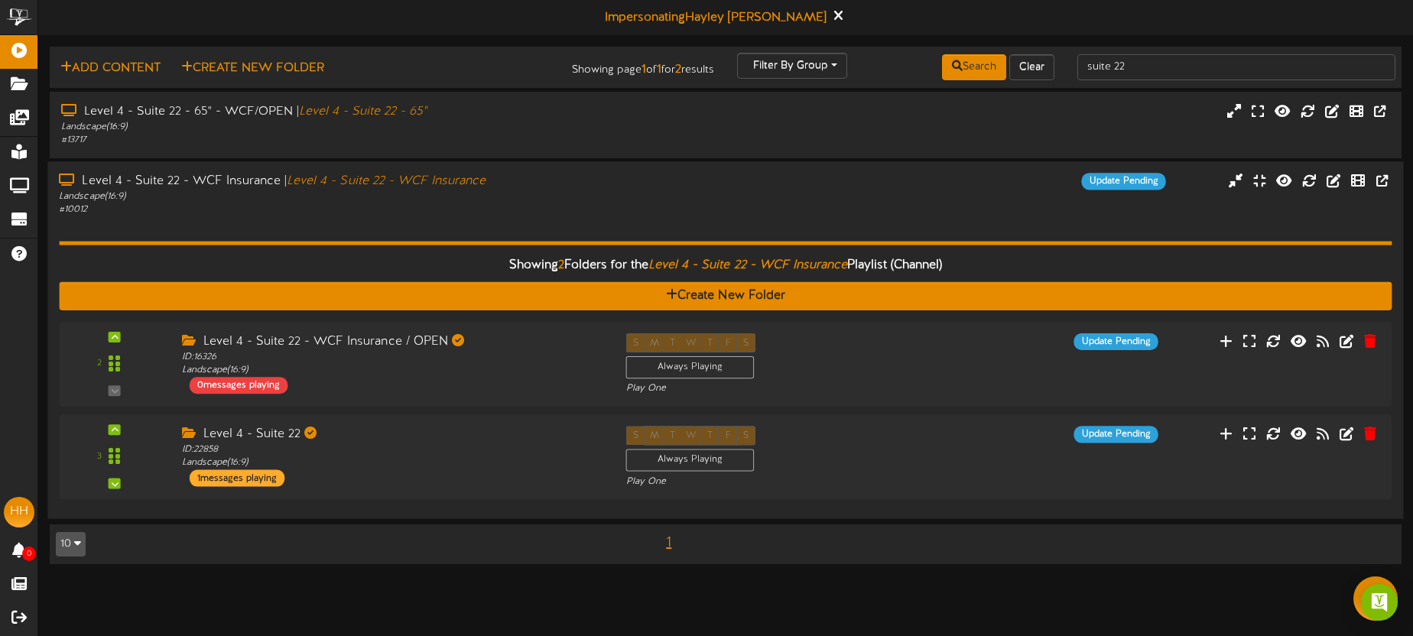
click at [736, 190] on div "Level 4 - Suite 22 - WCF Insurance | Level 4 - Suite 22 - WCF Insurance Landsca…" at bounding box center [725, 195] width 1356 height 44
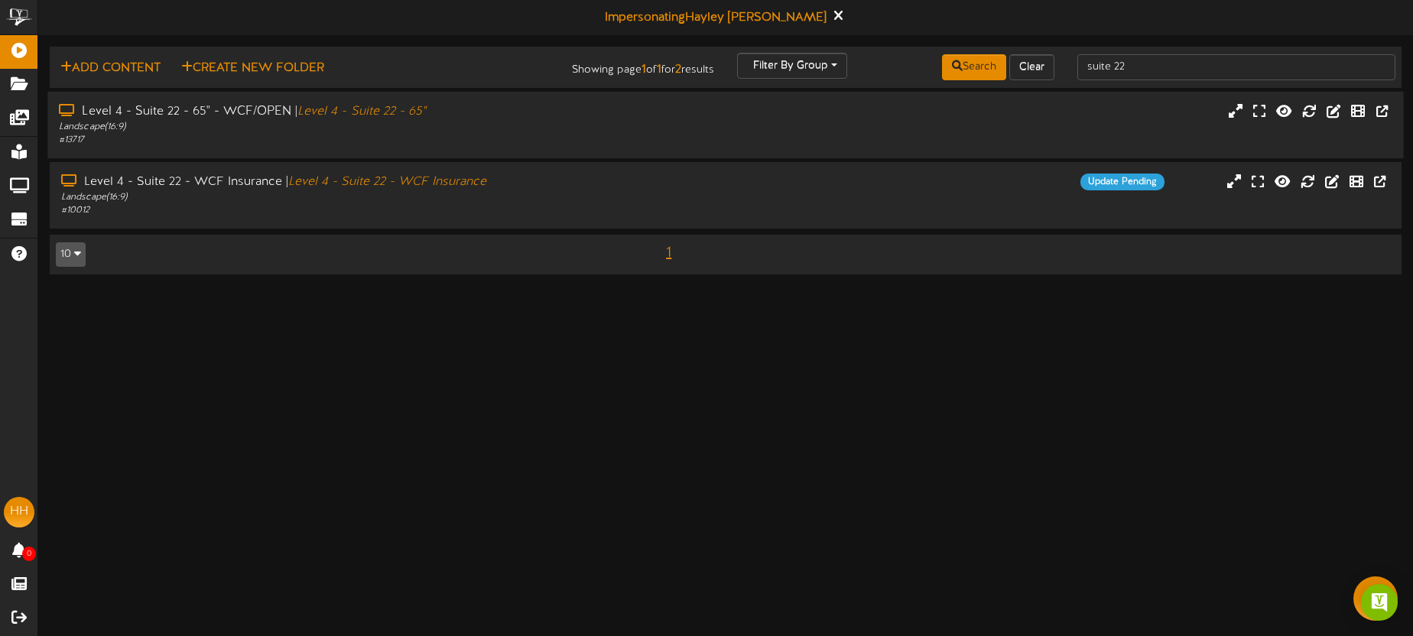
click at [694, 109] on div "Level 4 - Suite 22 - 65" - WCF/OPEN | Level 4 - Suite 22 - 65" Landscape ( 16:9…" at bounding box center [725, 125] width 1356 height 44
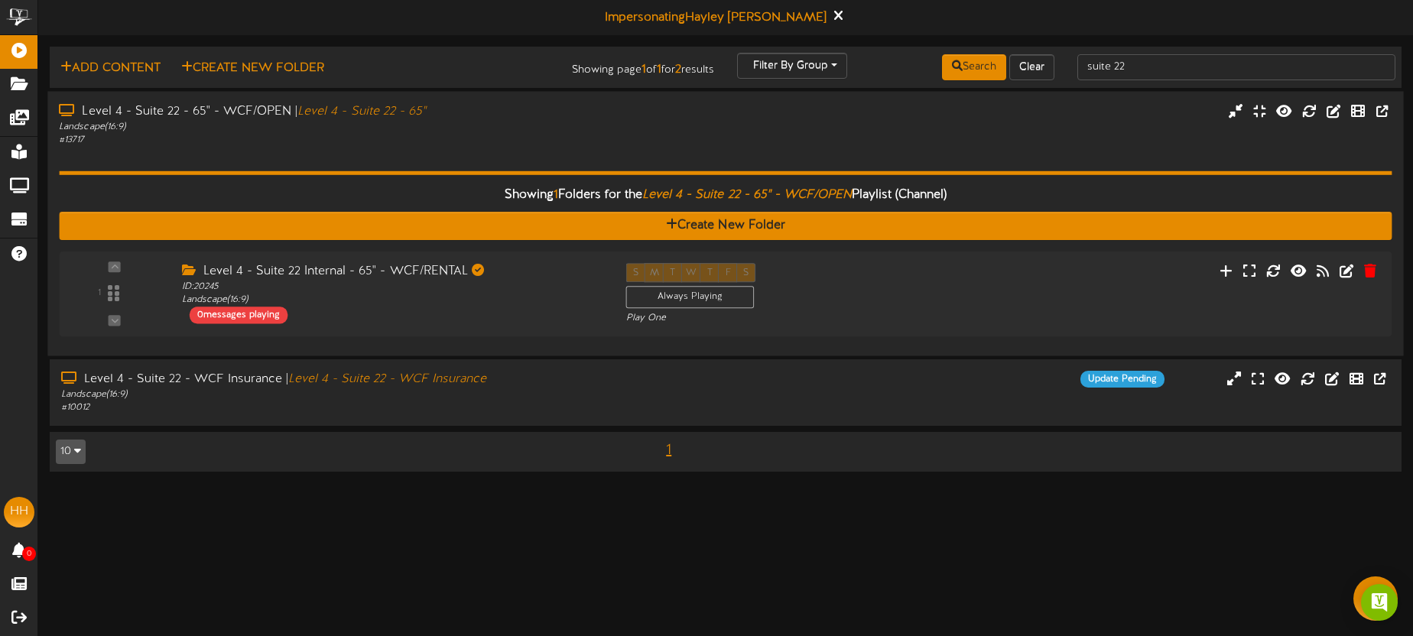
click at [479, 128] on div "Landscape ( 16:9 )" at bounding box center [330, 126] width 542 height 13
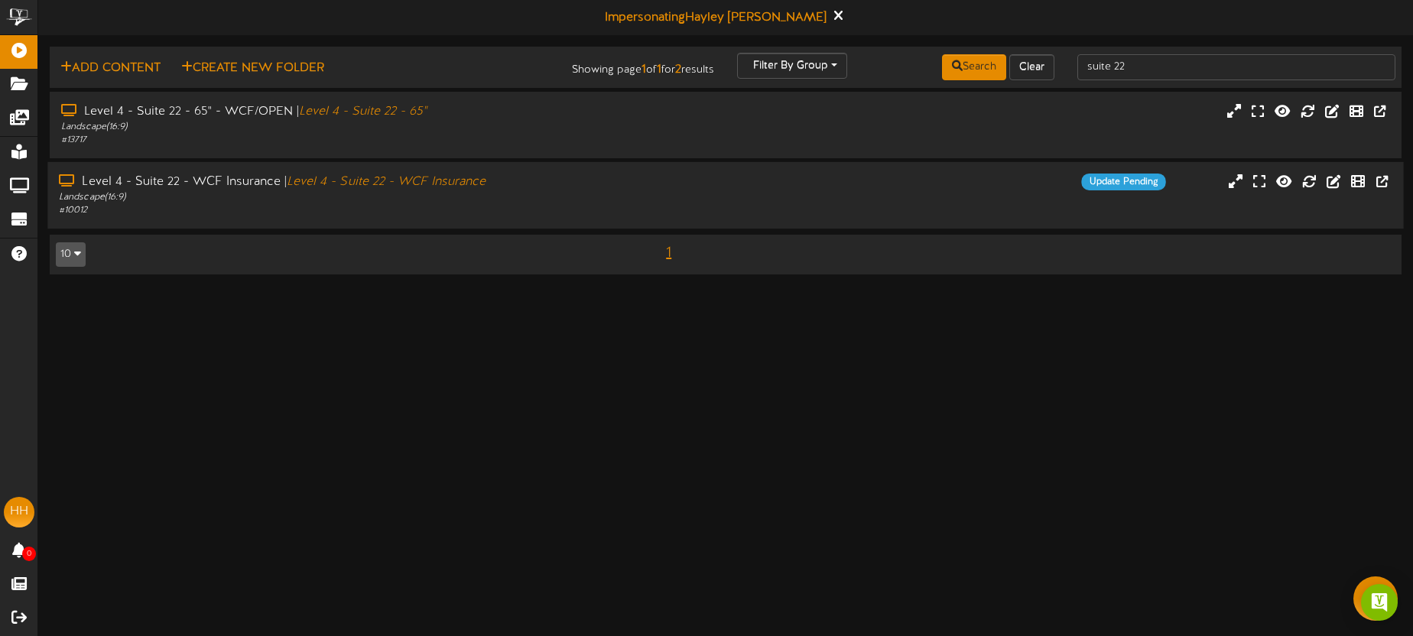
drag, startPoint x: 544, startPoint y: 193, endPoint x: 533, endPoint y: 184, distance: 14.7
click at [544, 193] on div "Landscape ( 16:9 )" at bounding box center [330, 197] width 542 height 13
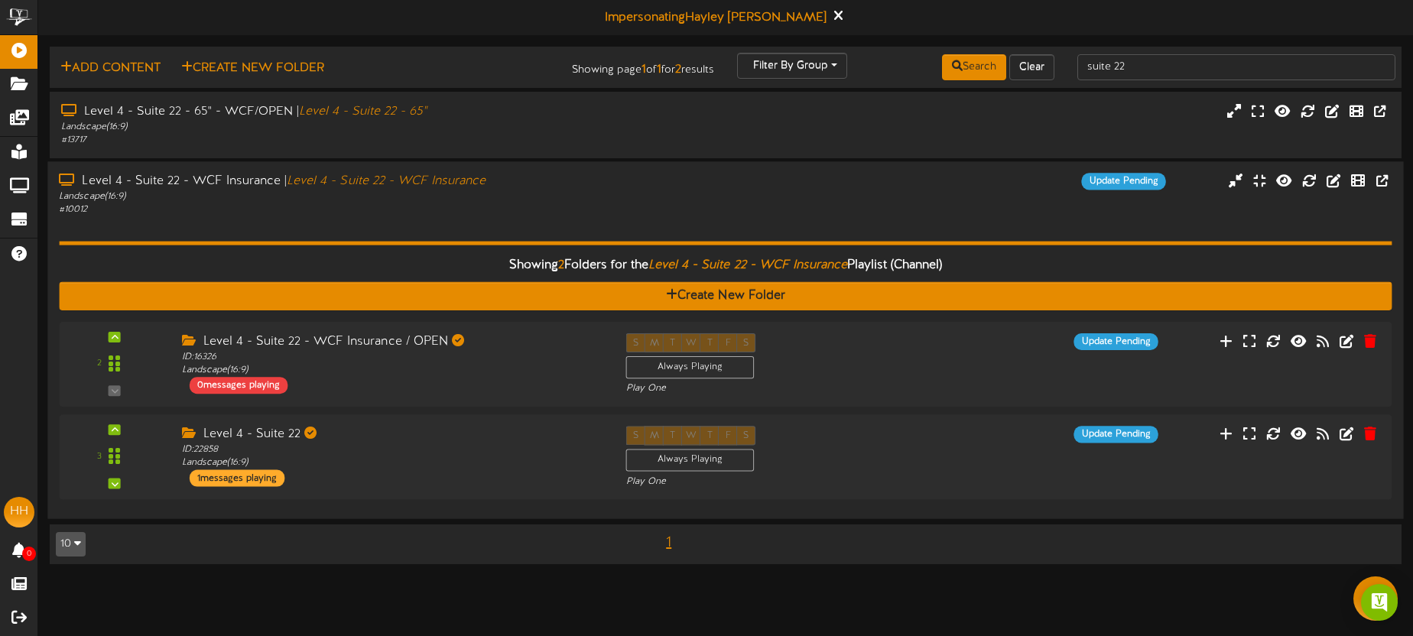
click at [554, 200] on div "Landscape ( 16:9 )" at bounding box center [330, 196] width 542 height 13
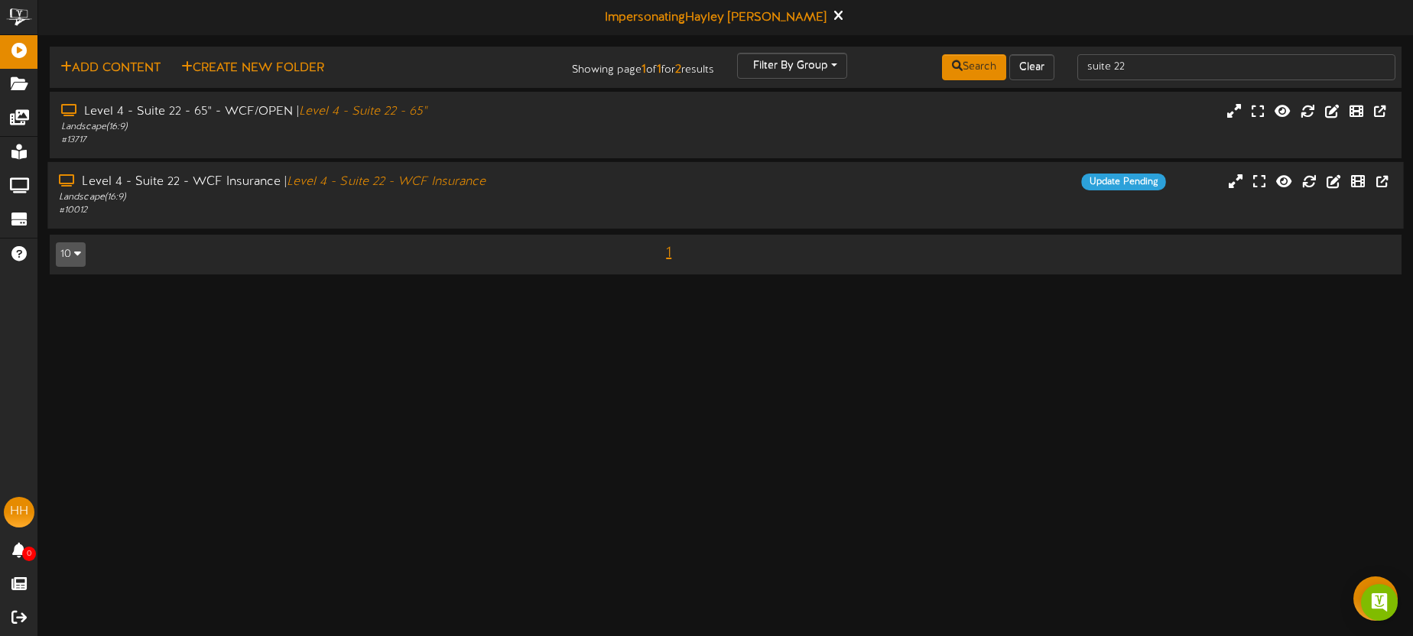
click at [554, 200] on div "Landscape ( 16:9 )" at bounding box center [330, 197] width 542 height 13
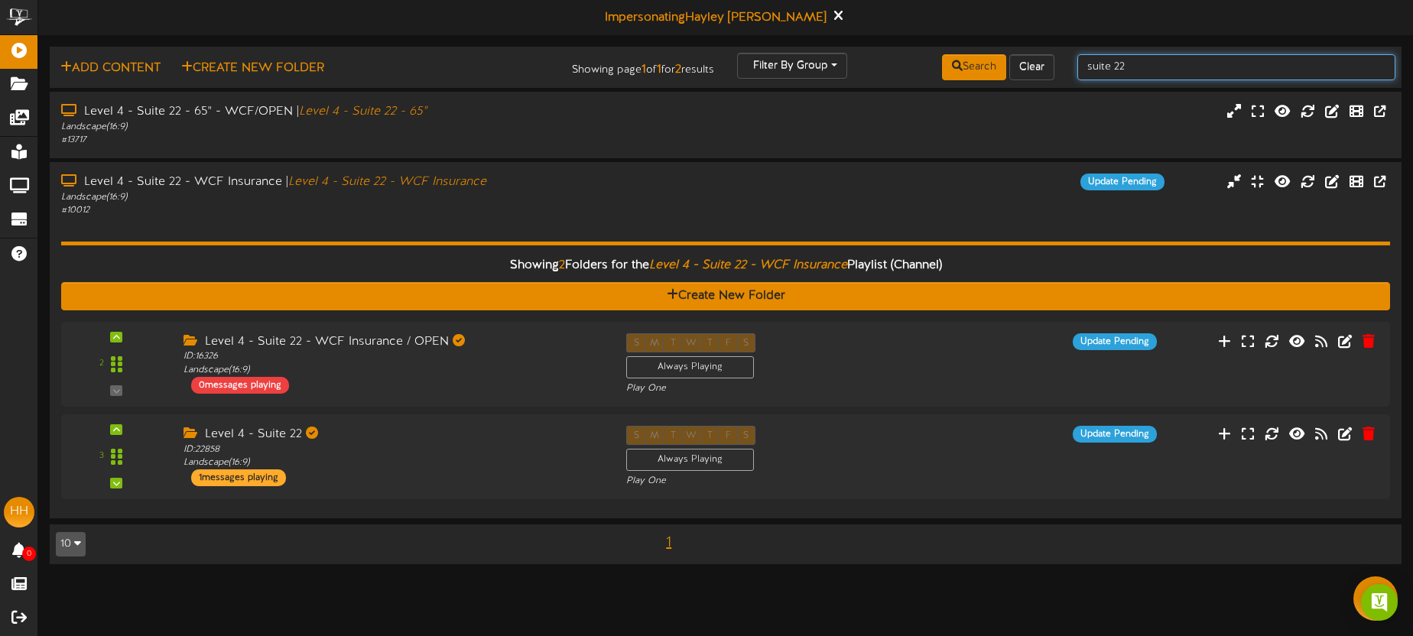
click at [1136, 70] on input "suite 22" at bounding box center [1236, 67] width 318 height 26
type input "suite 18"
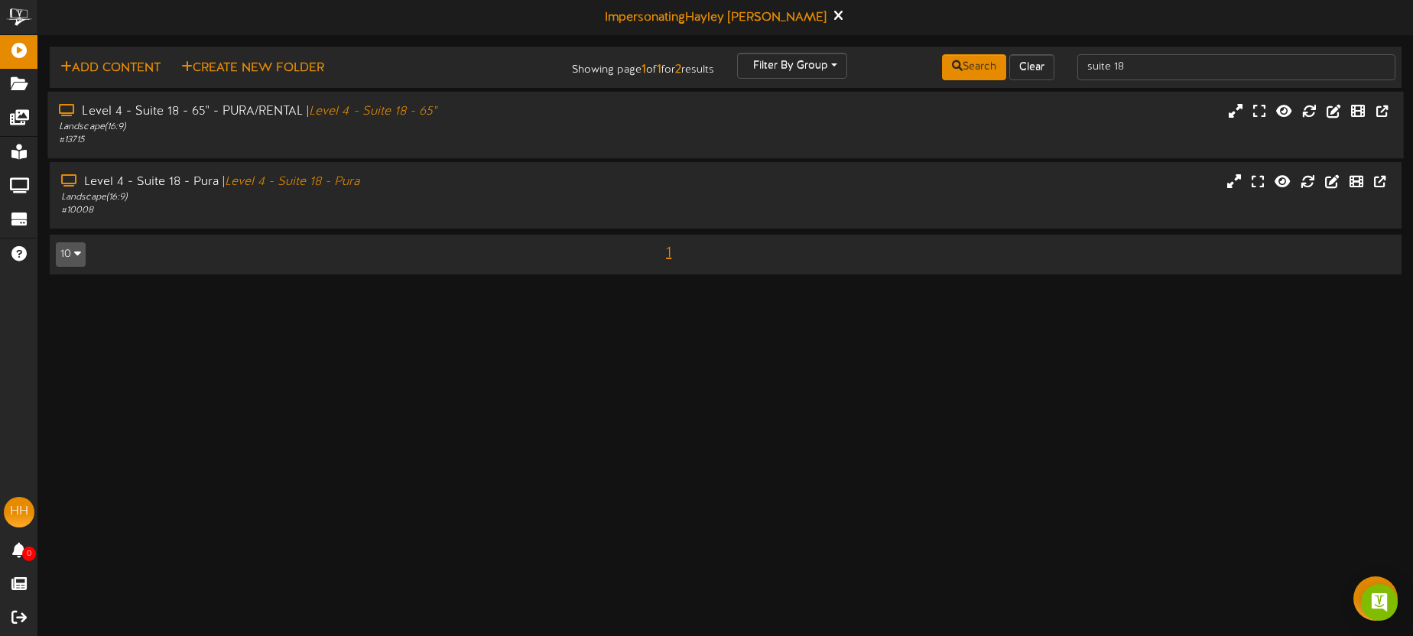
click at [466, 136] on div "# 13715" at bounding box center [330, 140] width 542 height 13
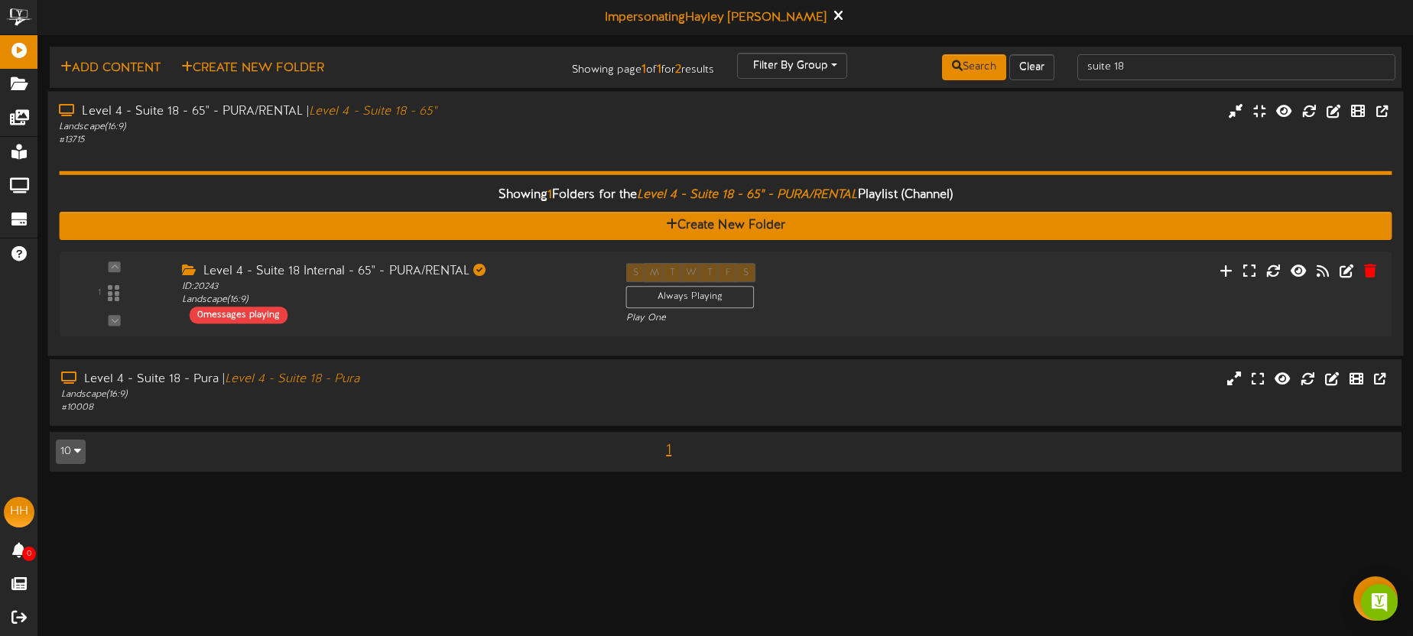
click at [498, 154] on div "Showing 1 Folders for the Level 4 - Suite 18 - 65" - PURA/RENTAL Playlist (Chan…" at bounding box center [725, 246] width 1333 height 198
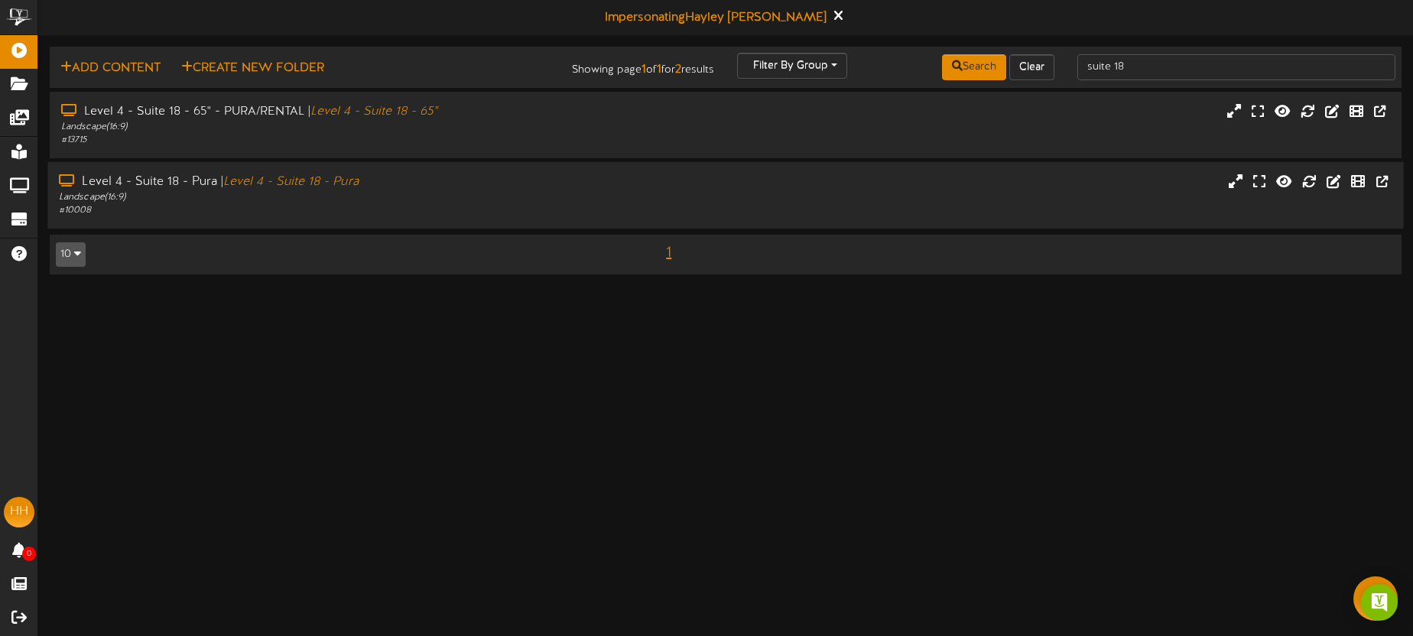
click at [489, 216] on div "# 10008" at bounding box center [330, 210] width 542 height 13
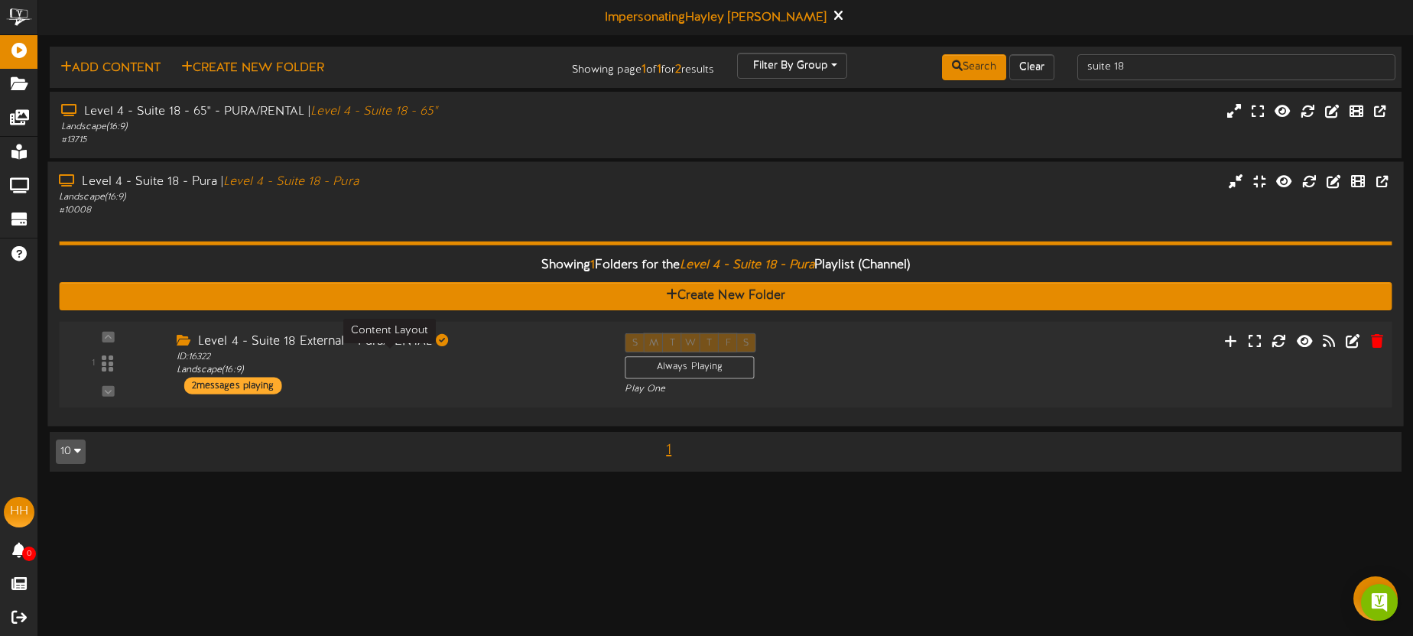
click at [522, 367] on div "ID: 16322 Landscape ( 16:9 )" at bounding box center [389, 364] width 425 height 27
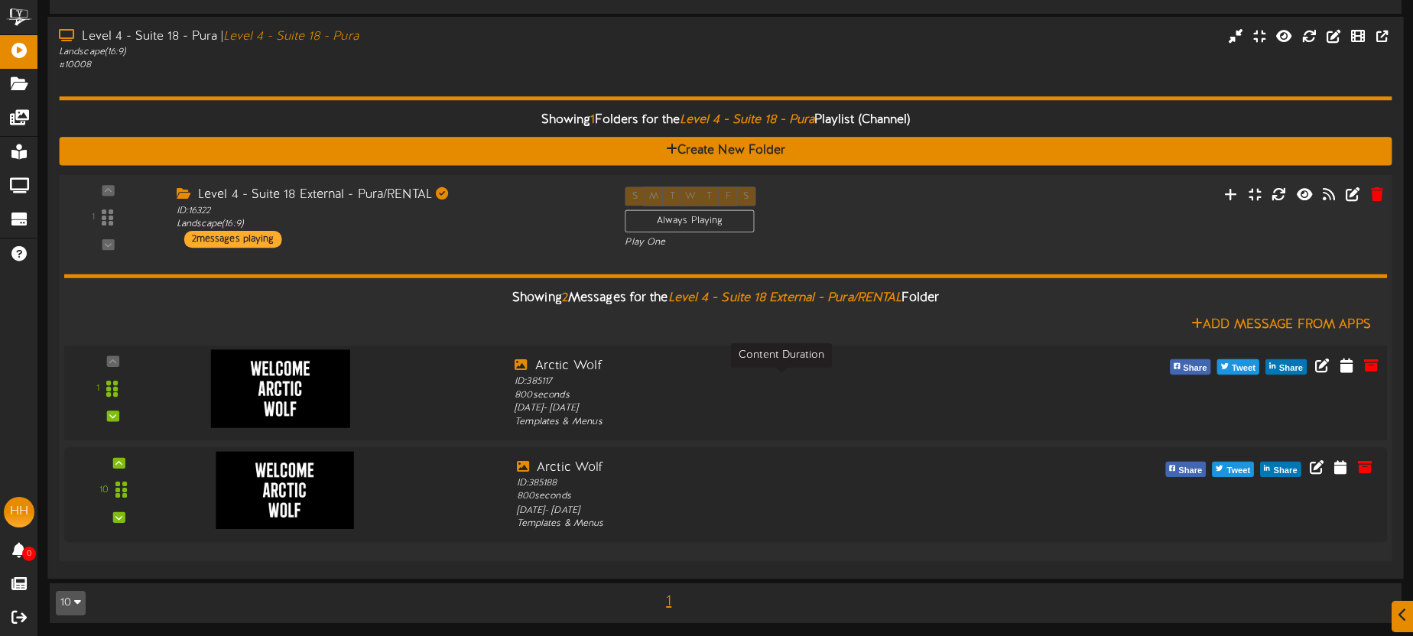
scroll to position [147, 0]
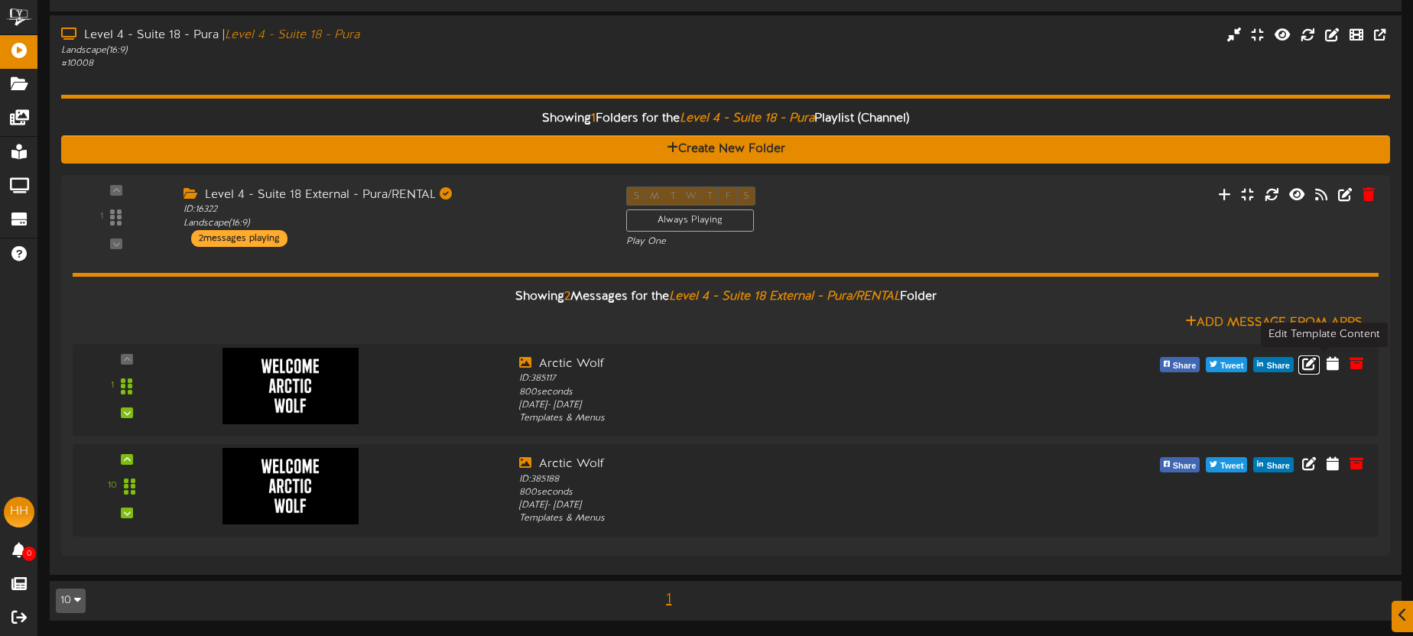
click at [1316, 363] on icon at bounding box center [1309, 363] width 14 height 14
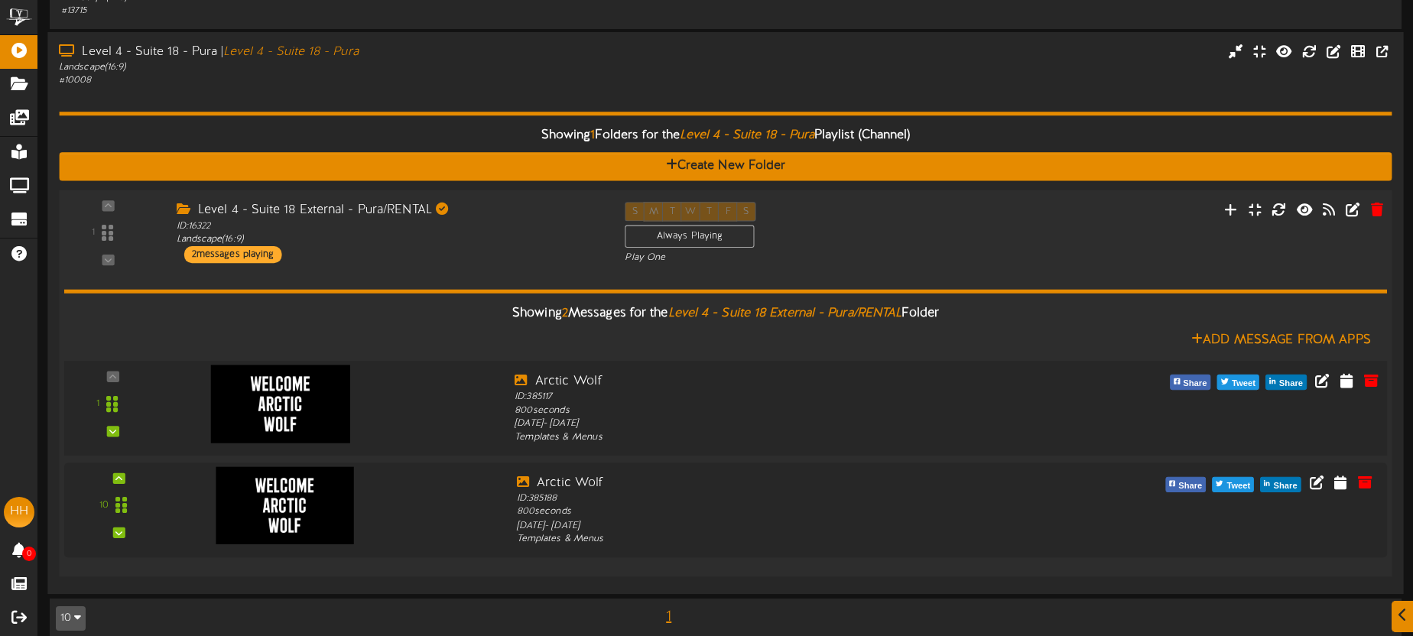
scroll to position [147, 0]
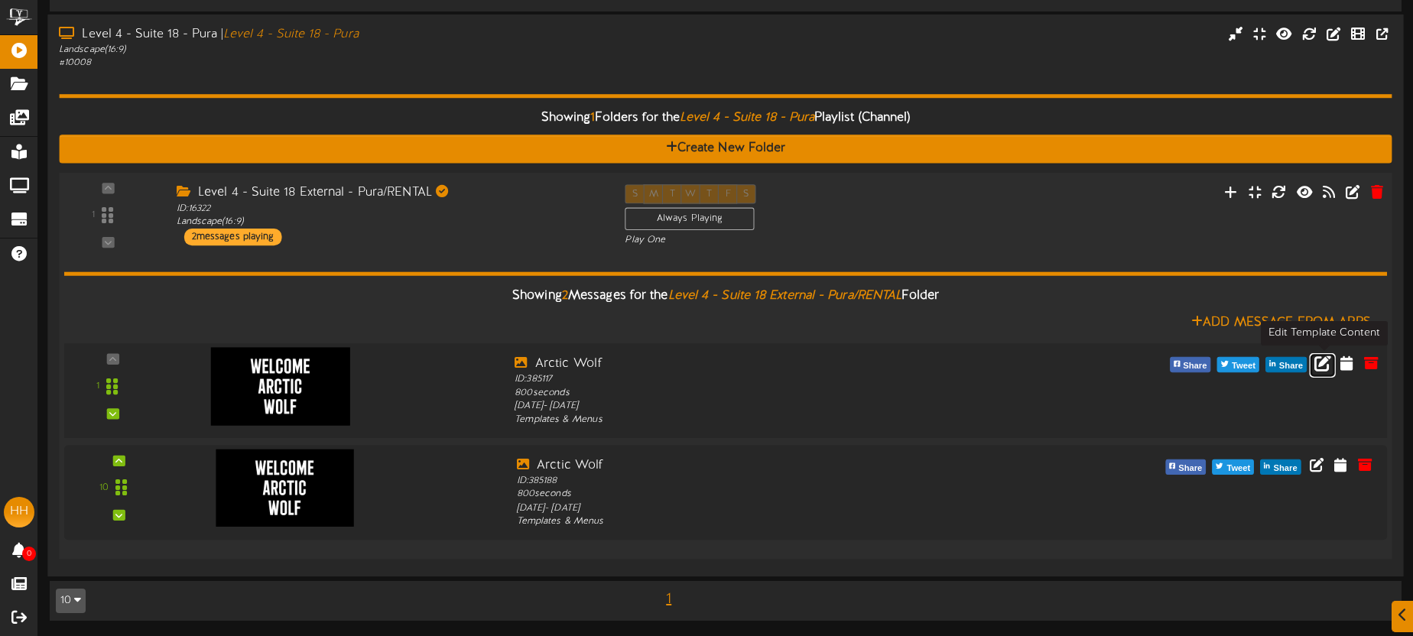
click at [1323, 362] on icon at bounding box center [1322, 362] width 17 height 17
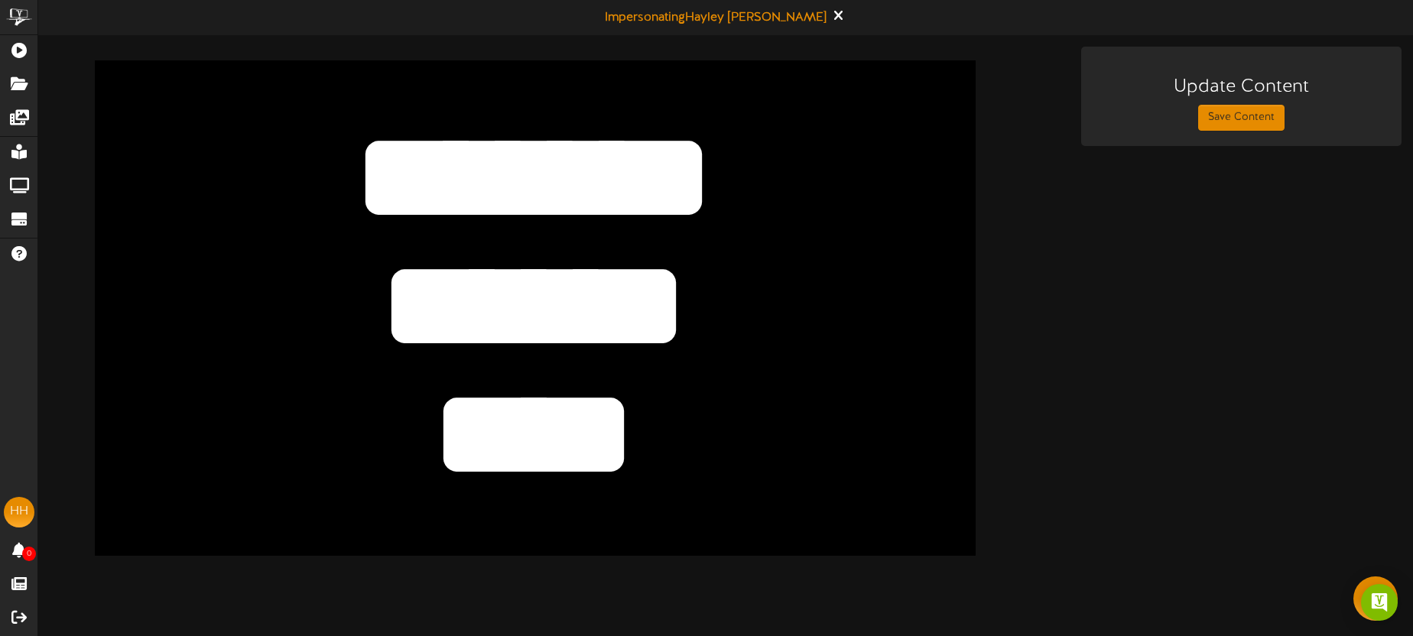
click at [1107, 176] on div "****** **** ******* Update Content Save Content" at bounding box center [725, 301] width 1375 height 509
drag, startPoint x: 1203, startPoint y: 119, endPoint x: 1196, endPoint y: 115, distance: 7.9
click at [1203, 119] on button "Save Content" at bounding box center [1241, 118] width 86 height 26
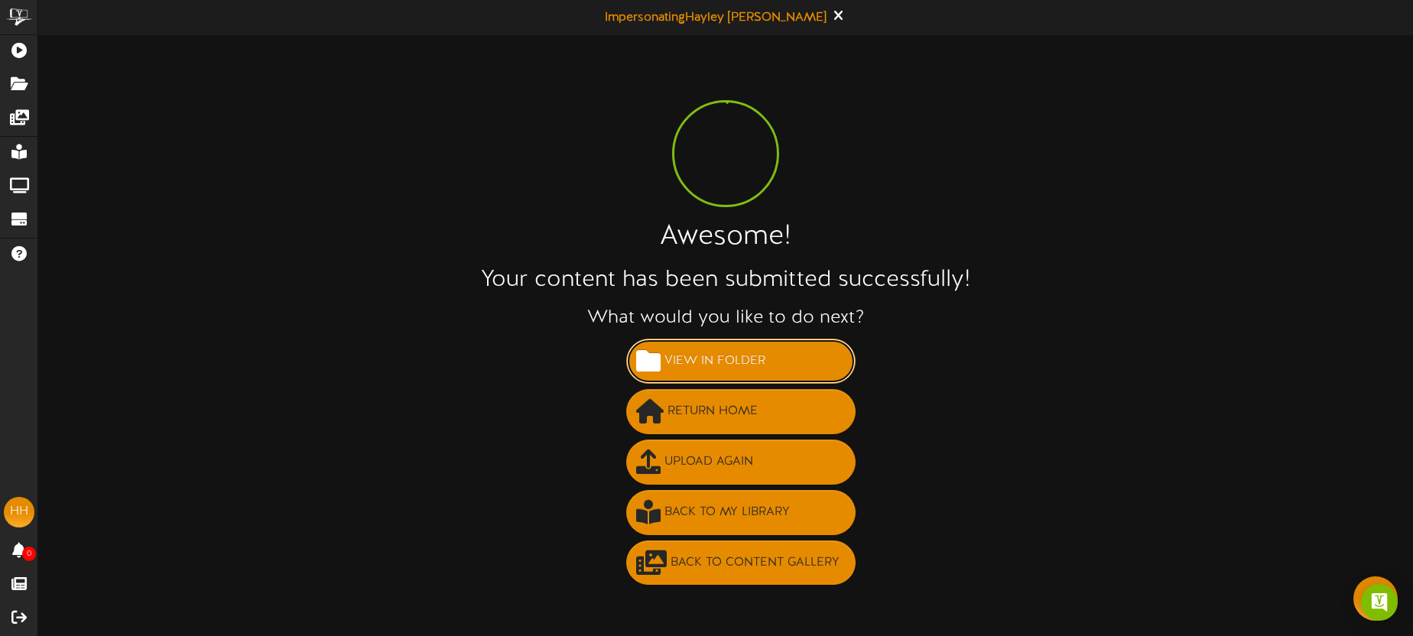
click at [723, 366] on span "View in Folder" at bounding box center [715, 361] width 109 height 25
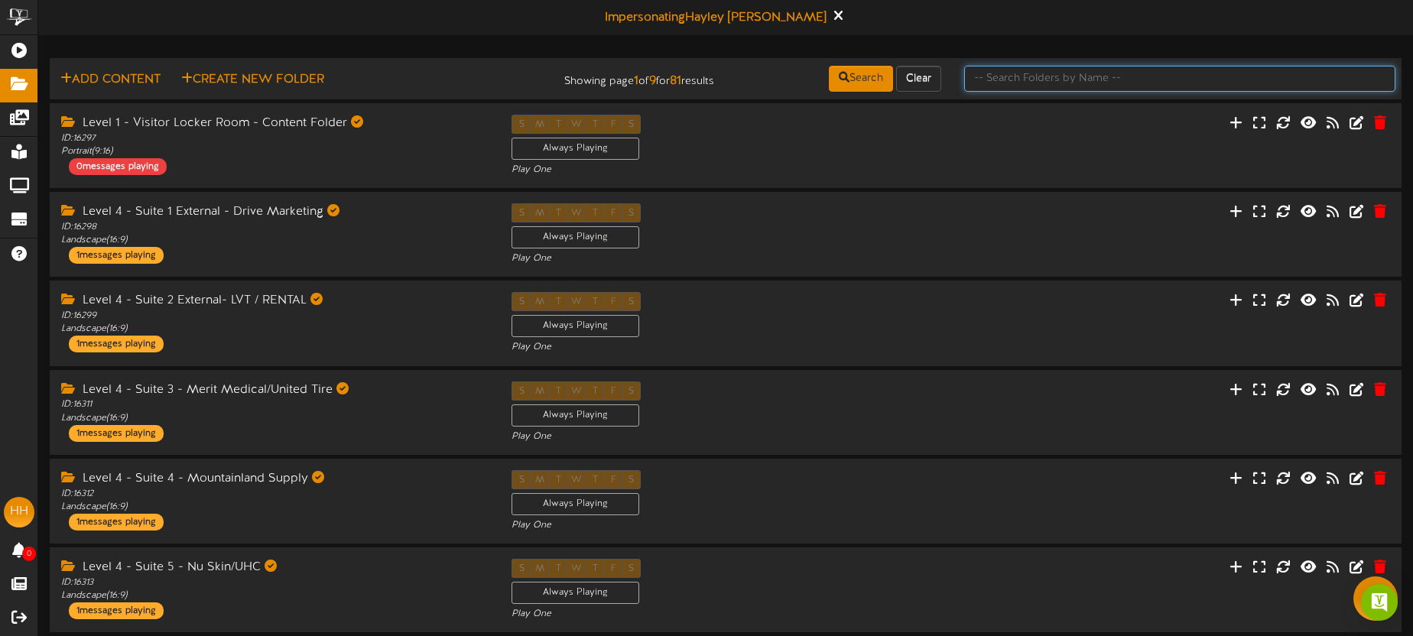
click at [1054, 79] on input "text" at bounding box center [1179, 79] width 431 height 26
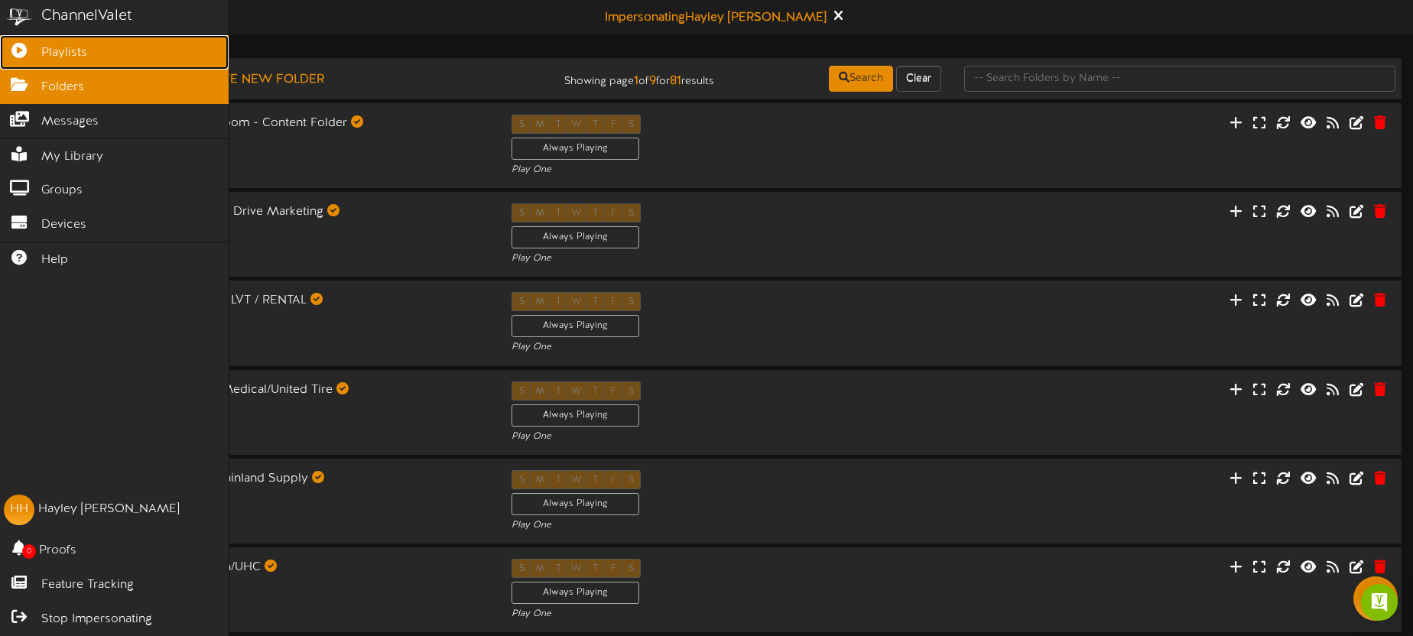
click at [25, 47] on icon at bounding box center [19, 48] width 38 height 11
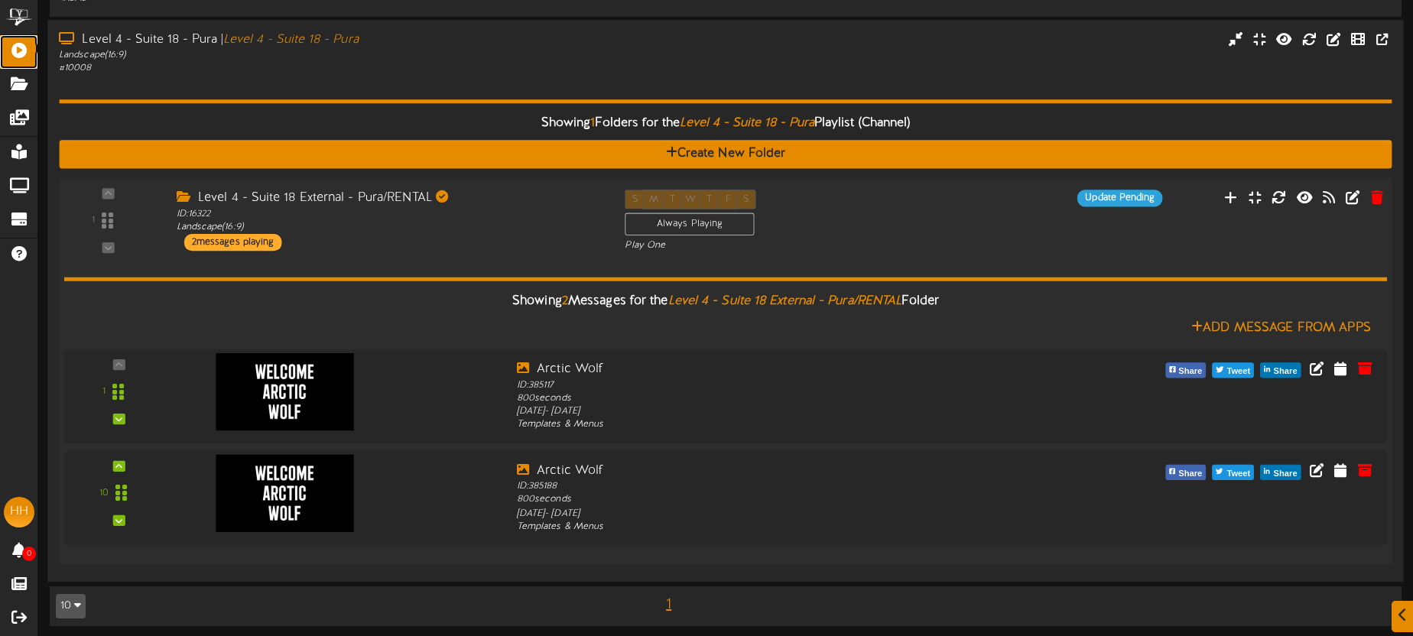
scroll to position [147, 0]
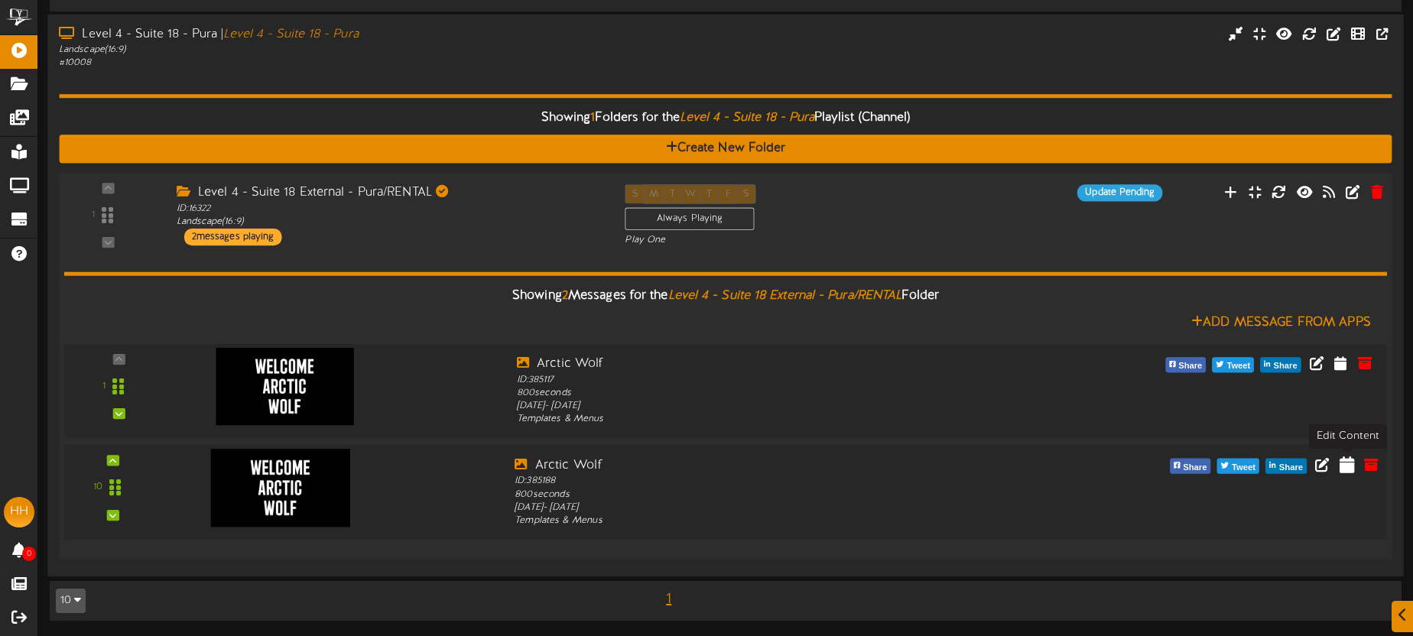
click at [1346, 463] on icon at bounding box center [1347, 464] width 15 height 17
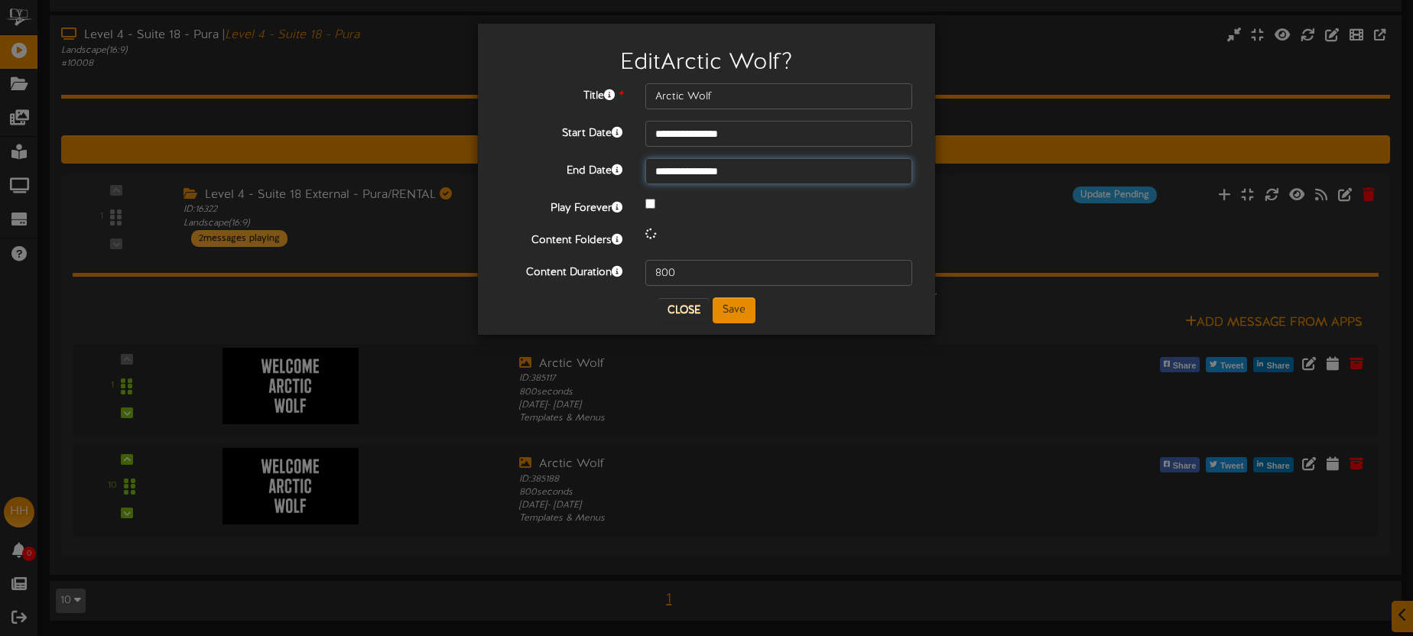
click at [765, 172] on input "**********" at bounding box center [778, 171] width 267 height 26
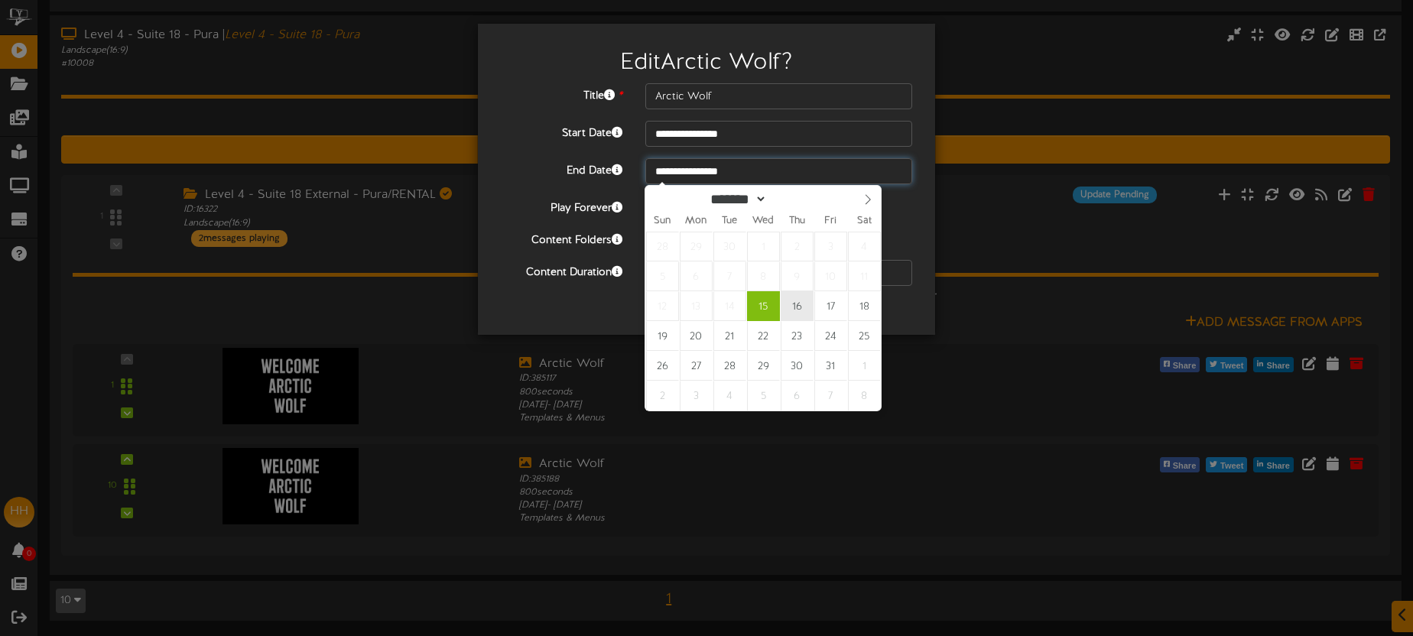
type input "**********"
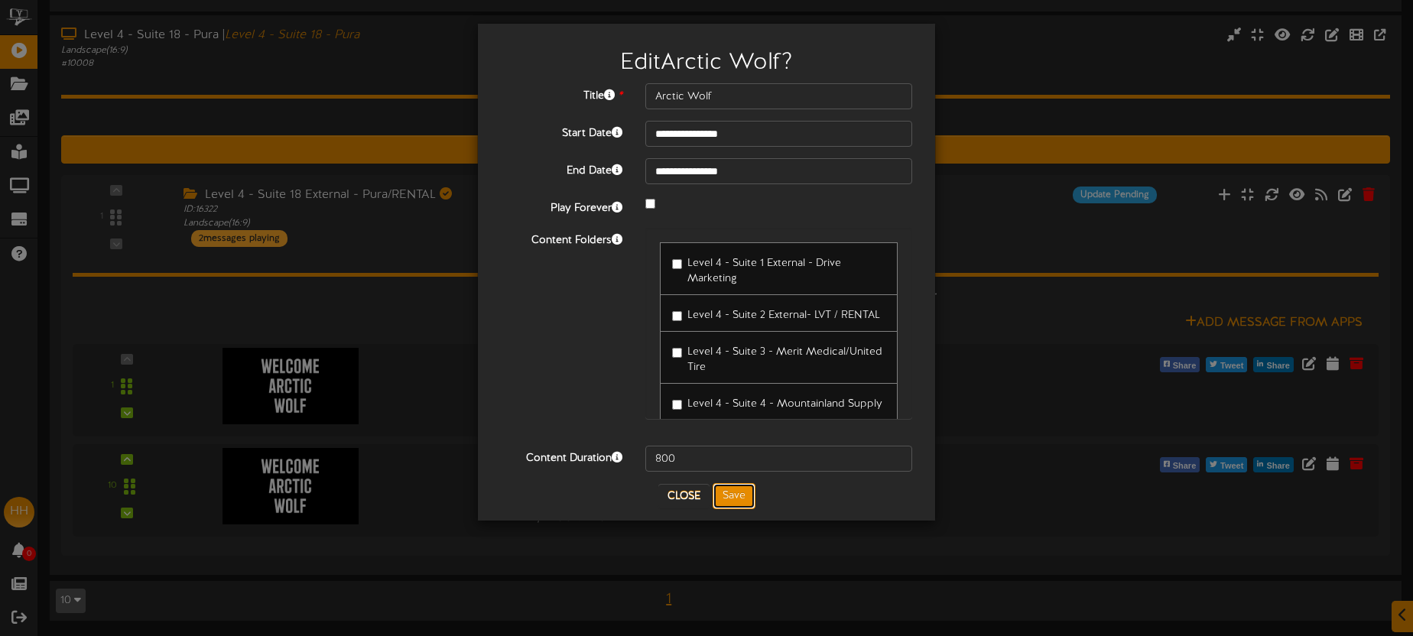
click at [738, 490] on button "Save" at bounding box center [734, 496] width 43 height 26
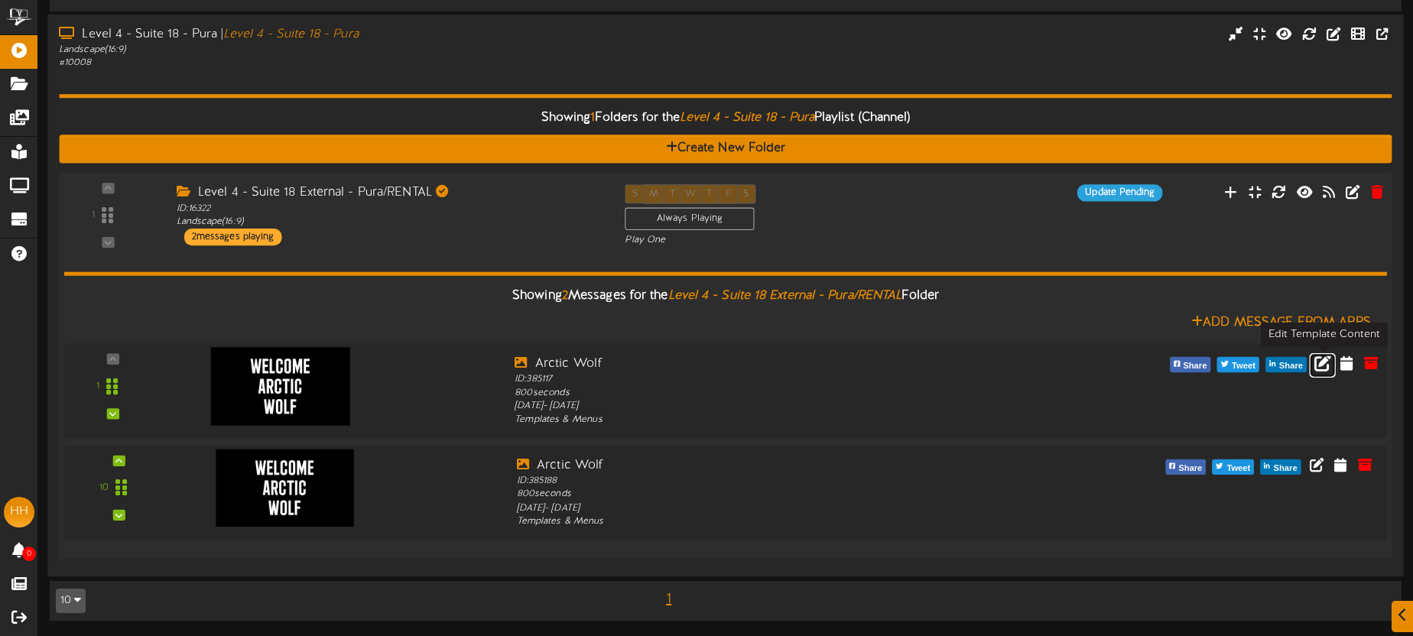
click at [1321, 364] on icon at bounding box center [1322, 362] width 17 height 17
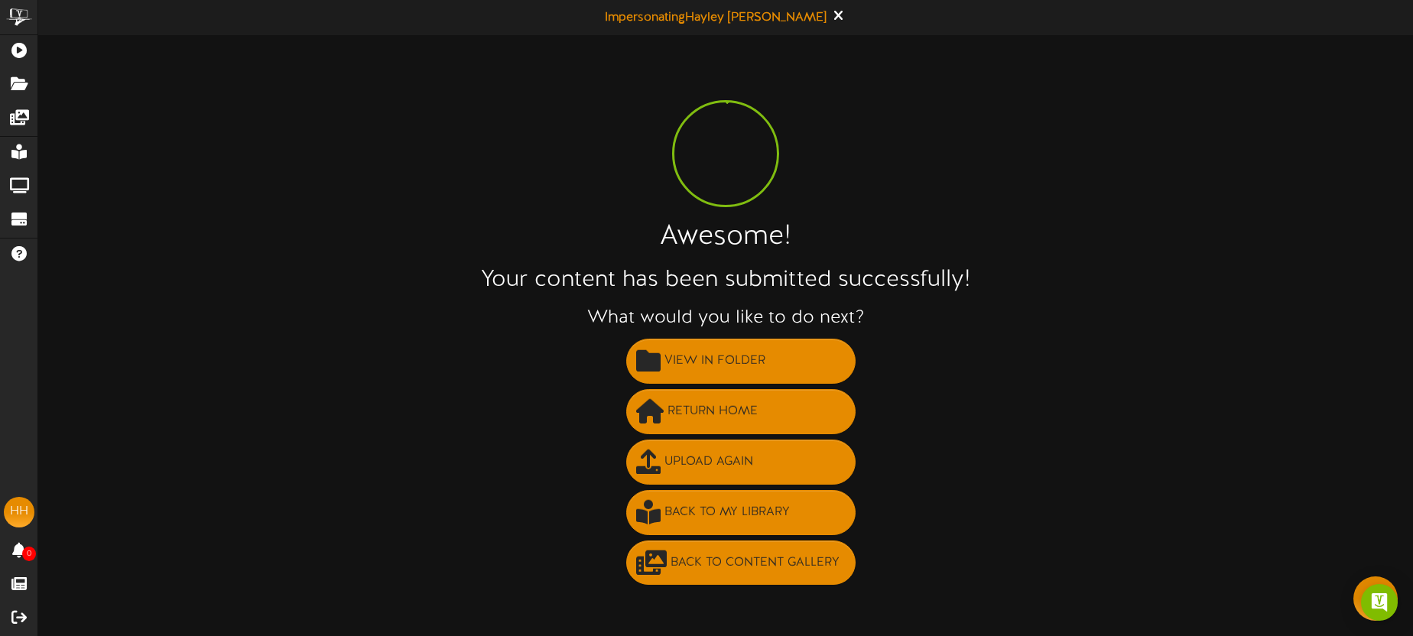
click at [1052, 364] on li "View in Folder" at bounding box center [741, 361] width 1344 height 50
click at [720, 409] on span "Return Home" at bounding box center [713, 411] width 98 height 25
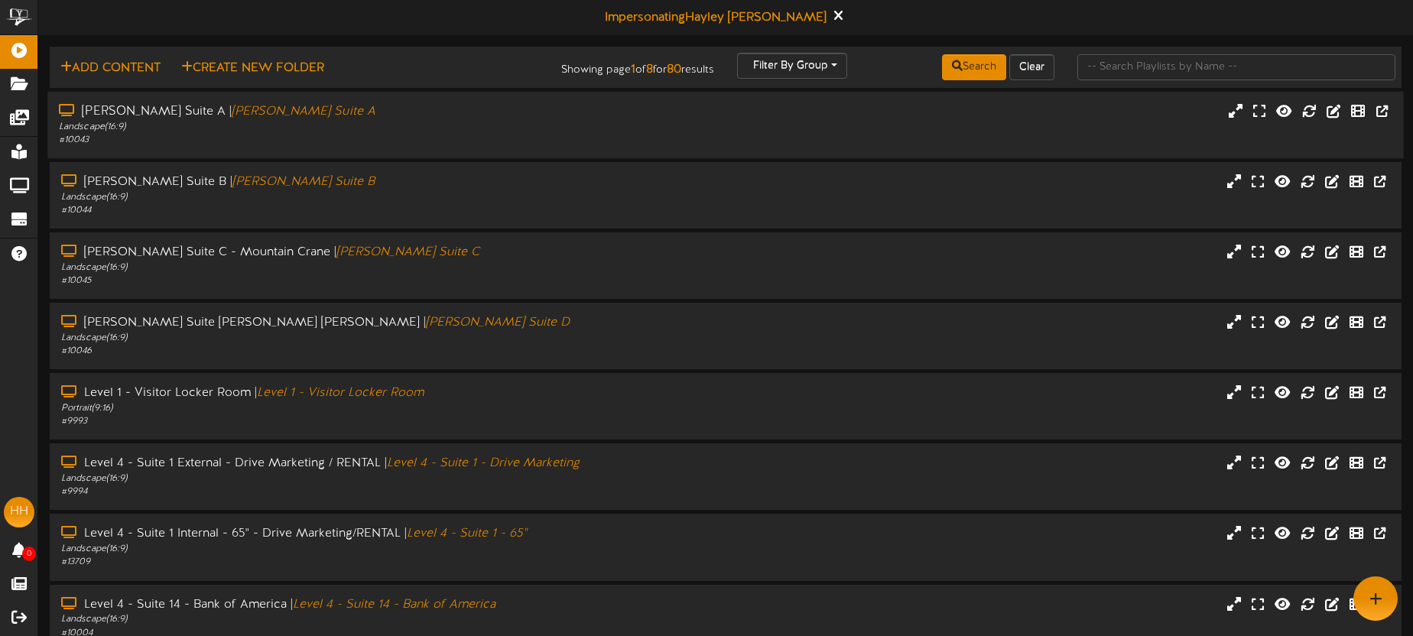
scroll to position [2, 0]
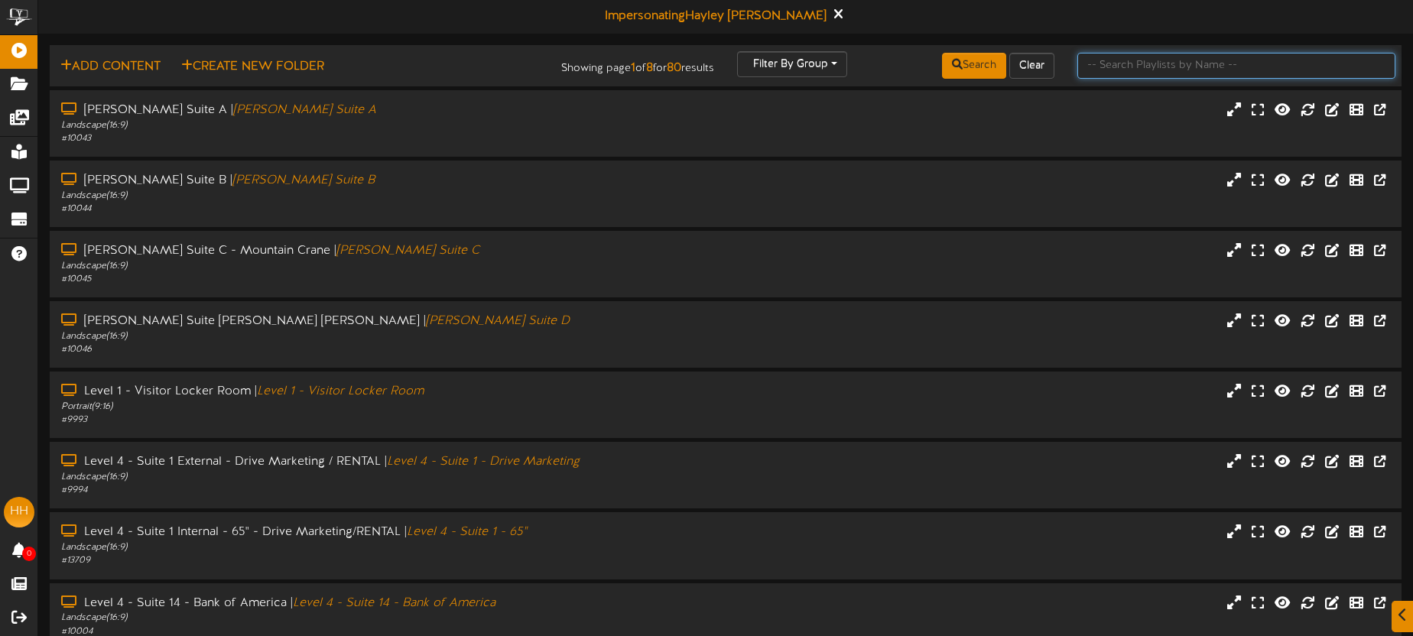
click at [1081, 70] on input "text" at bounding box center [1236, 66] width 318 height 26
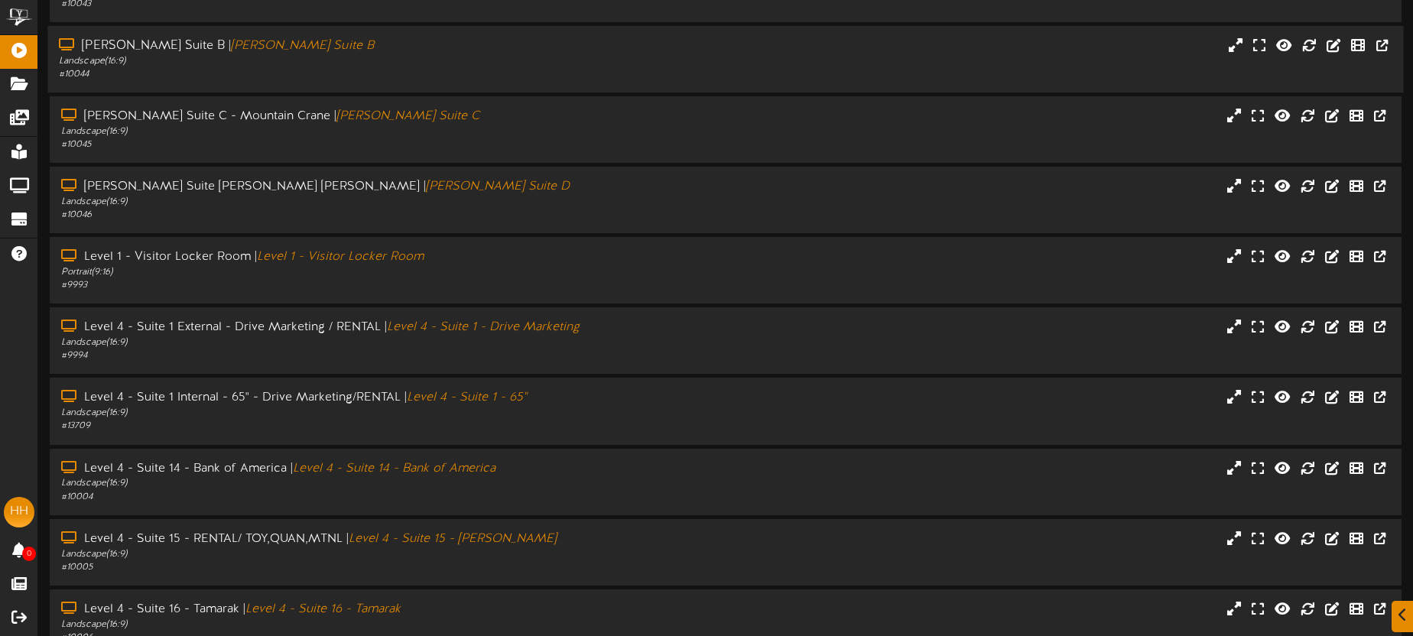
scroll to position [219, 0]
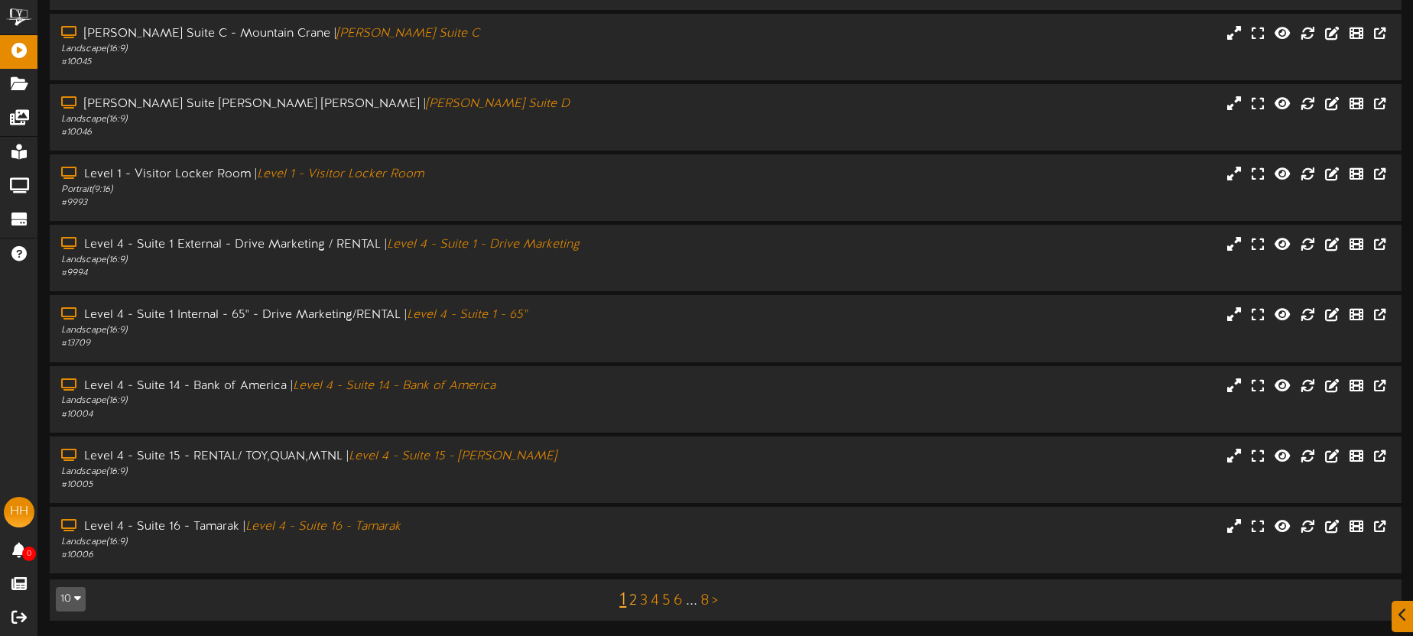
type input "suite"
click at [630, 598] on link "2" at bounding box center [633, 601] width 8 height 17
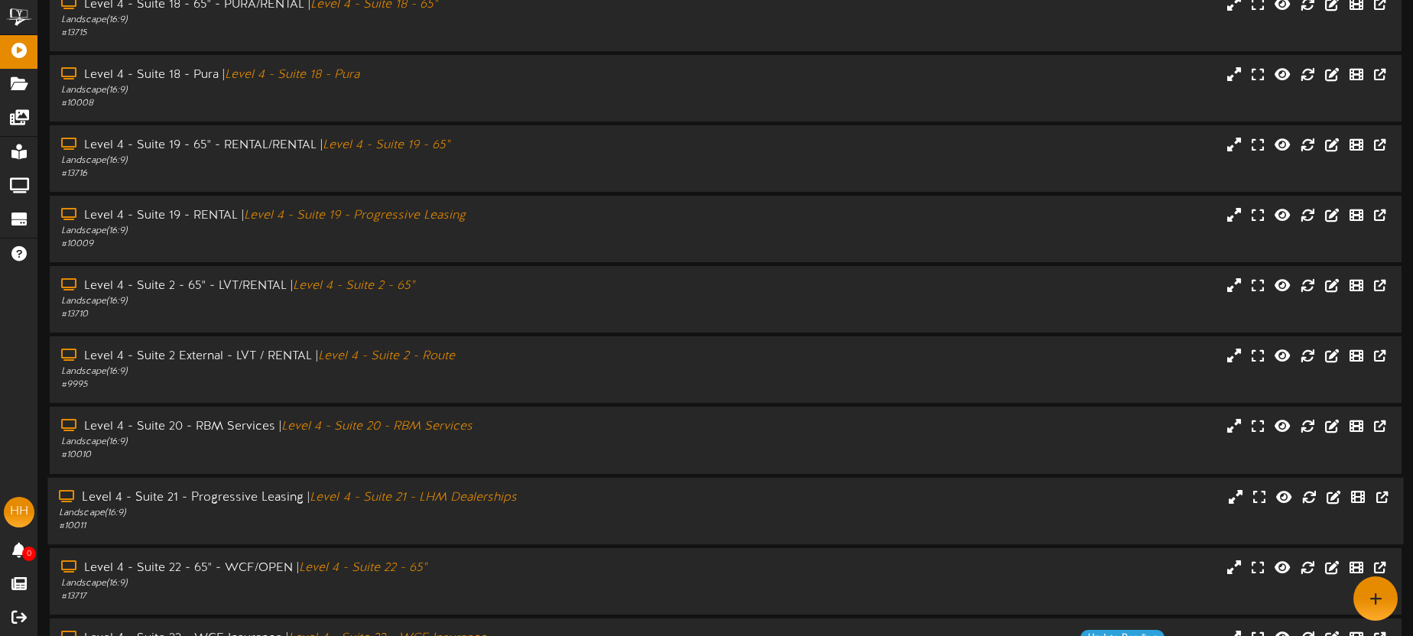
scroll to position [219, 0]
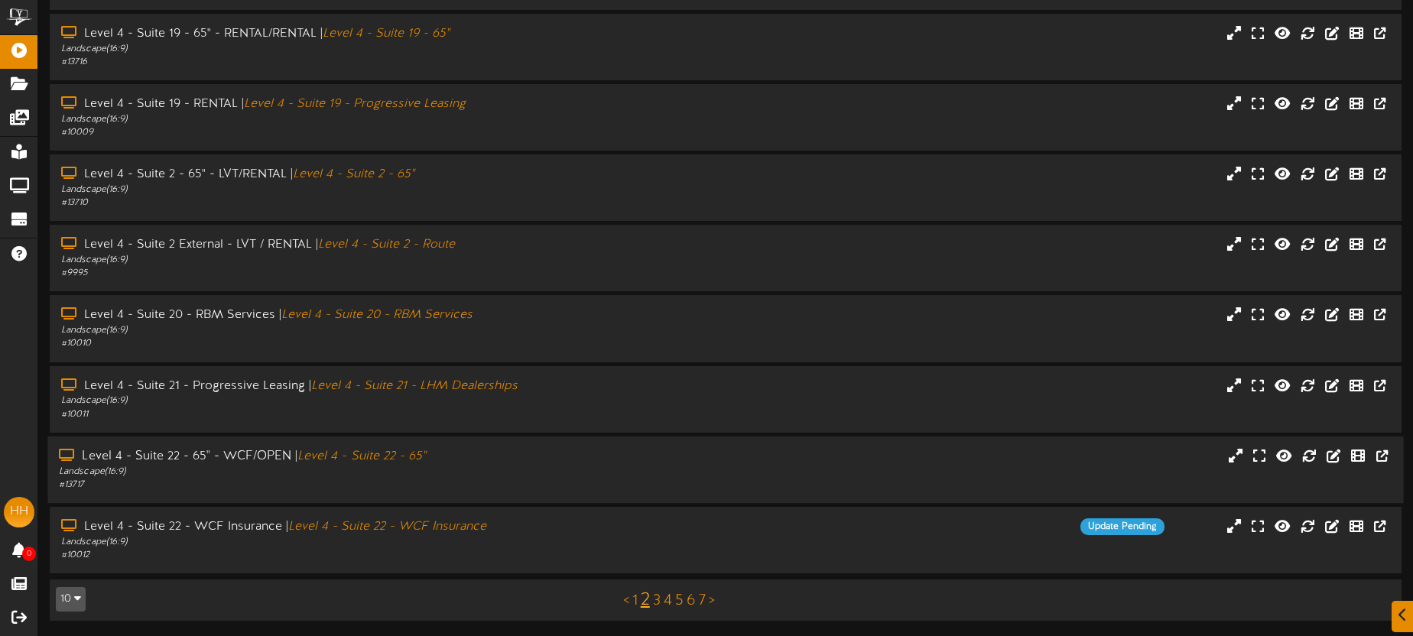
drag, startPoint x: 593, startPoint y: 561, endPoint x: 616, endPoint y: 483, distance: 81.3
click at [593, 561] on div "# 10012" at bounding box center [331, 555] width 541 height 13
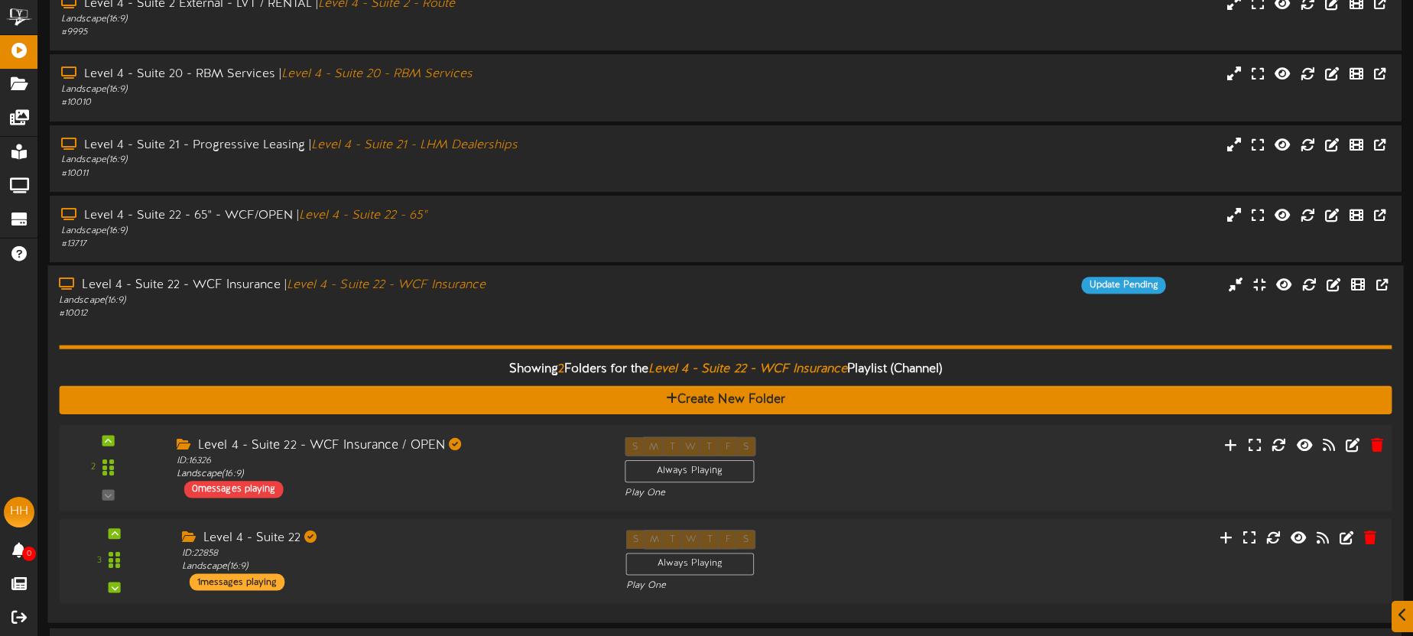
scroll to position [509, 0]
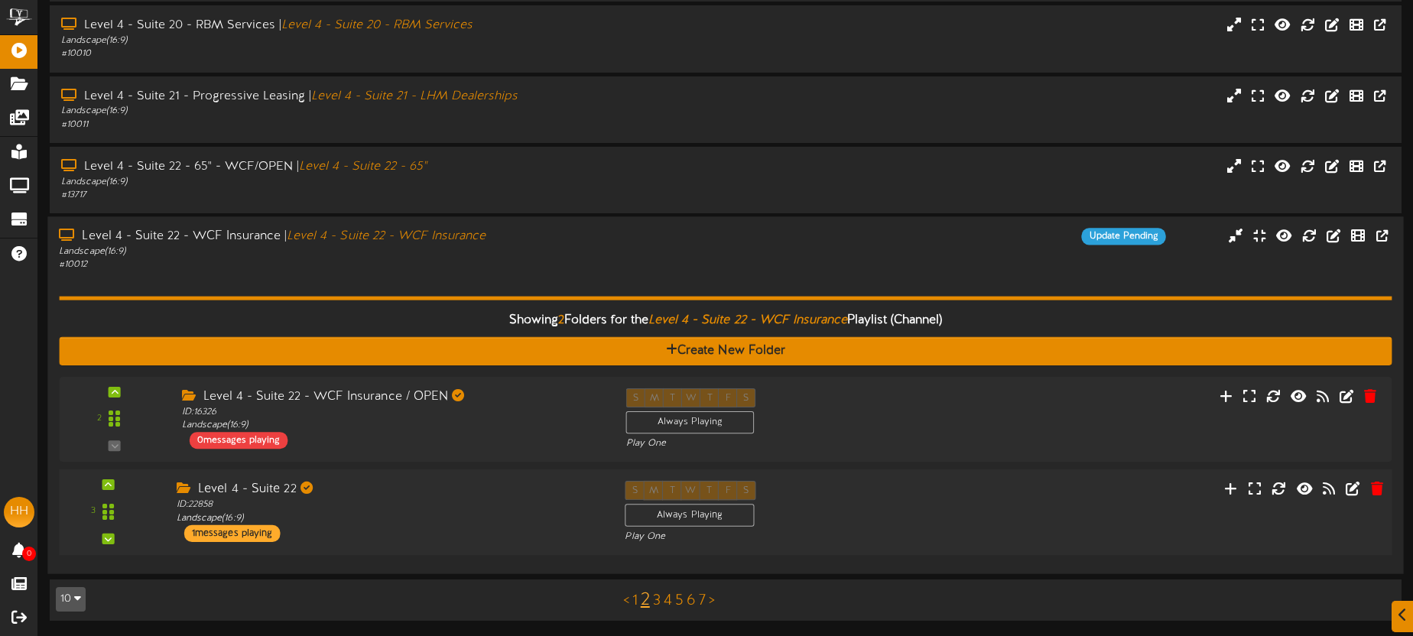
drag, startPoint x: 505, startPoint y: 490, endPoint x: 507, endPoint y: 477, distance: 13.1
click at [505, 490] on div "Level 4 - Suite 22" at bounding box center [389, 490] width 425 height 18
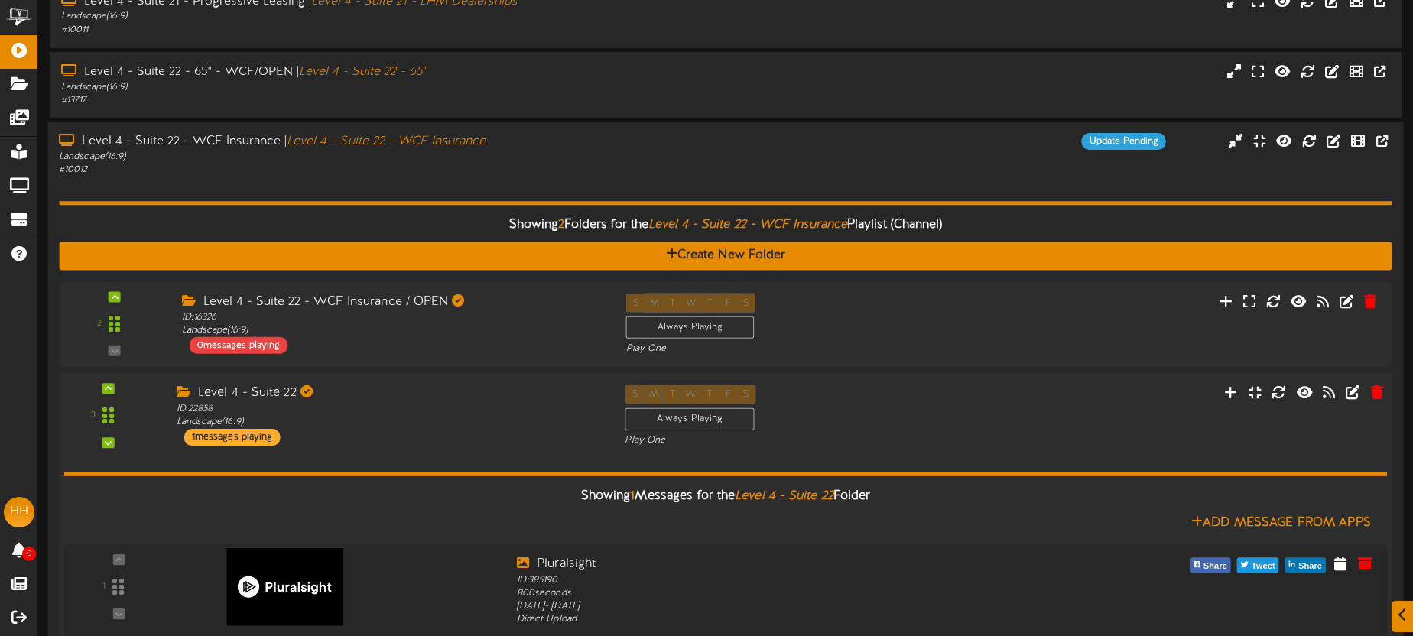
scroll to position [668, 0]
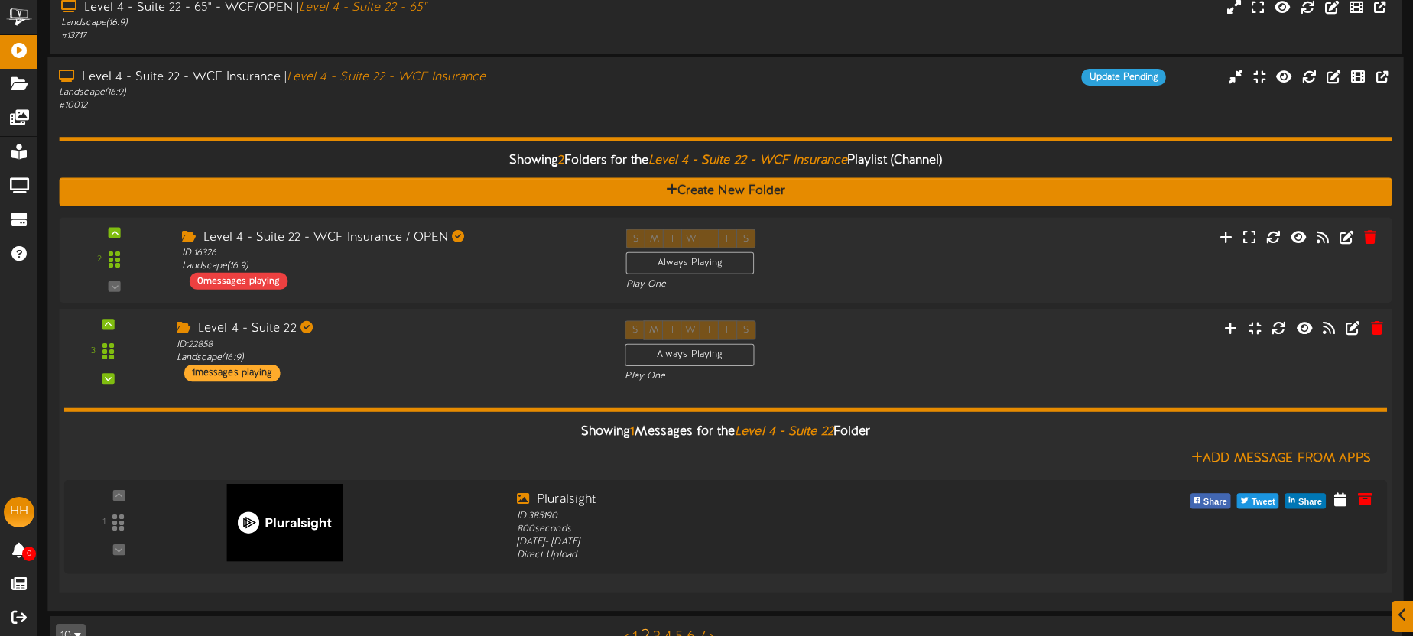
click at [473, 378] on div "Level 4 - Suite 22 ID: 22858 Landscape ( 16:9 ) 1 messages playing" at bounding box center [388, 350] width 449 height 61
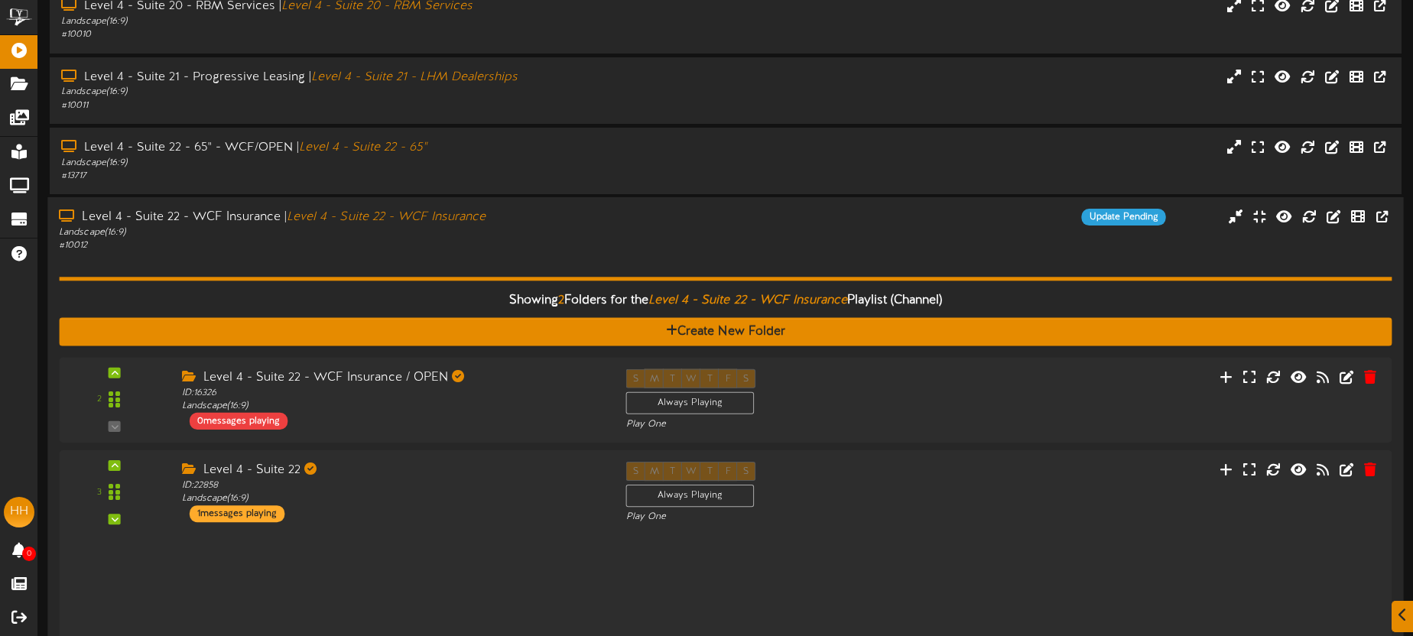
scroll to position [509, 0]
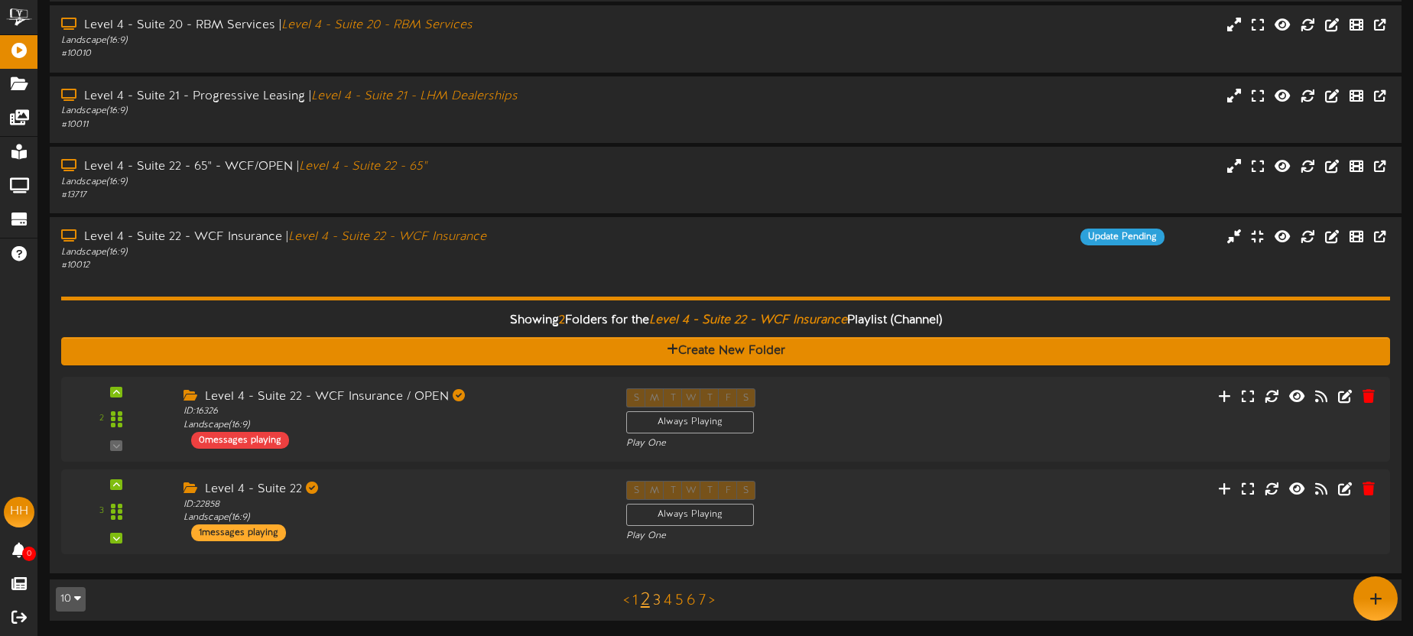
click at [659, 601] on link "3" at bounding box center [657, 601] width 8 height 17
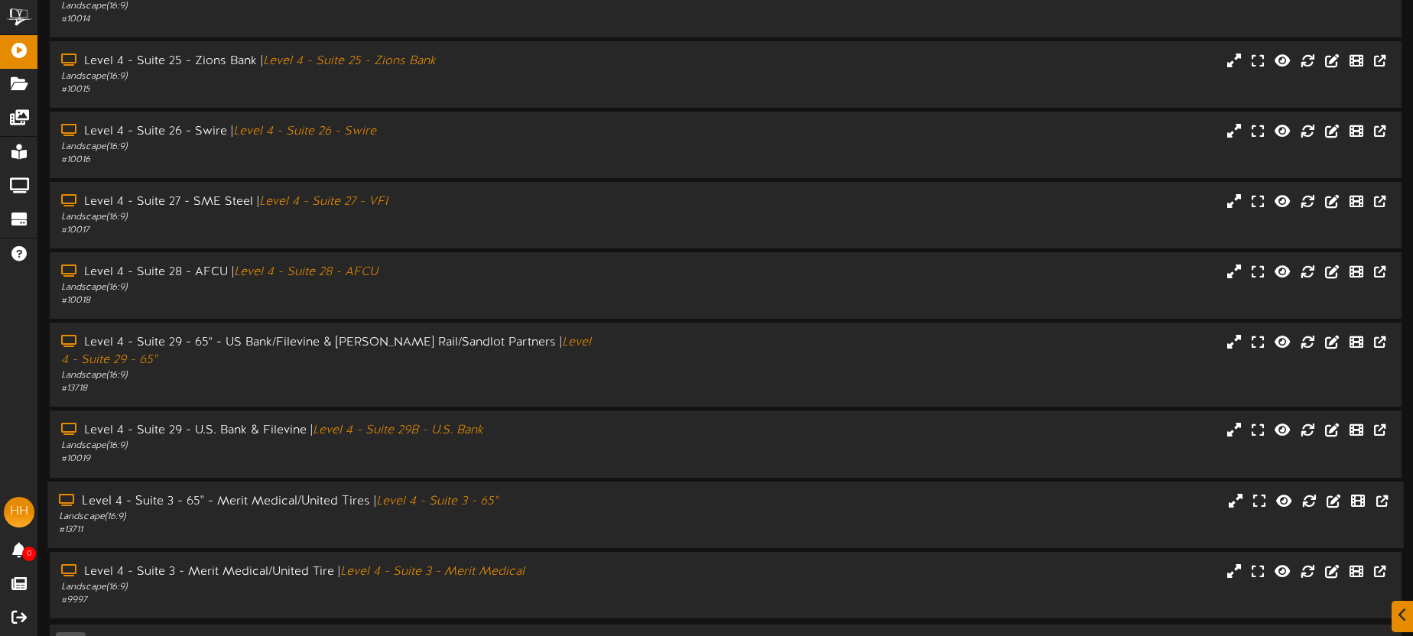
scroll to position [236, 0]
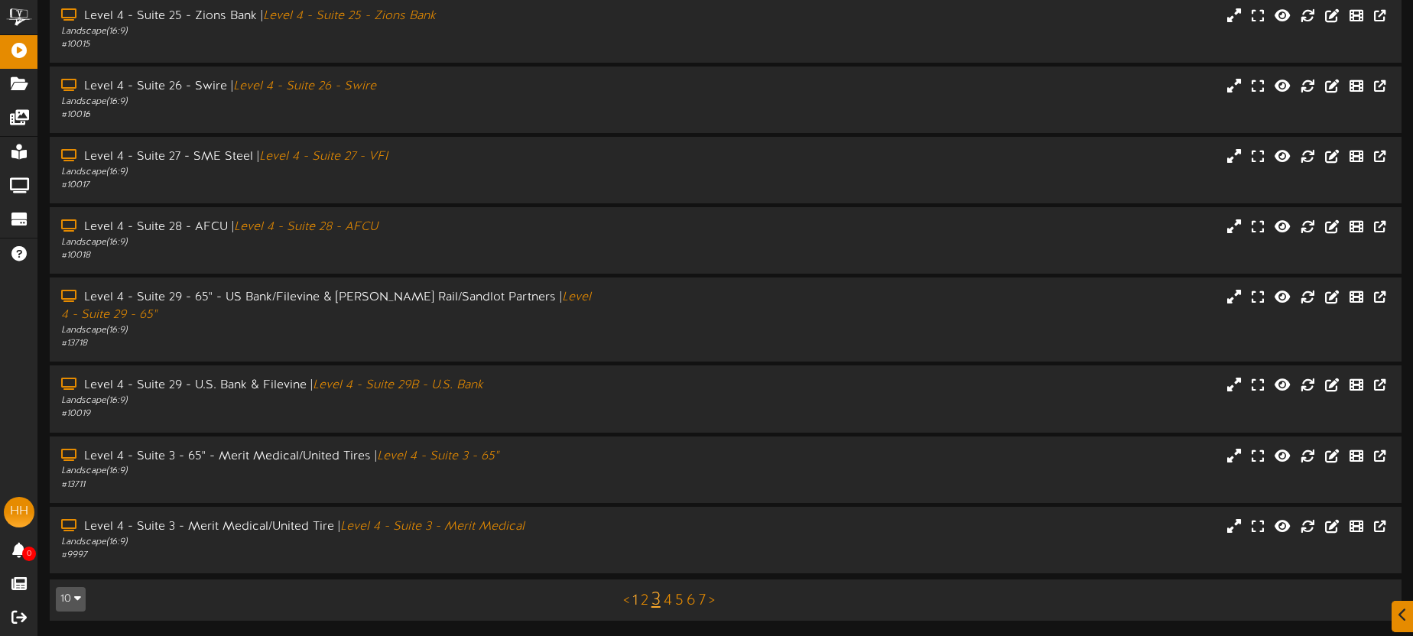
click at [634, 599] on link "1" at bounding box center [634, 601] width 5 height 17
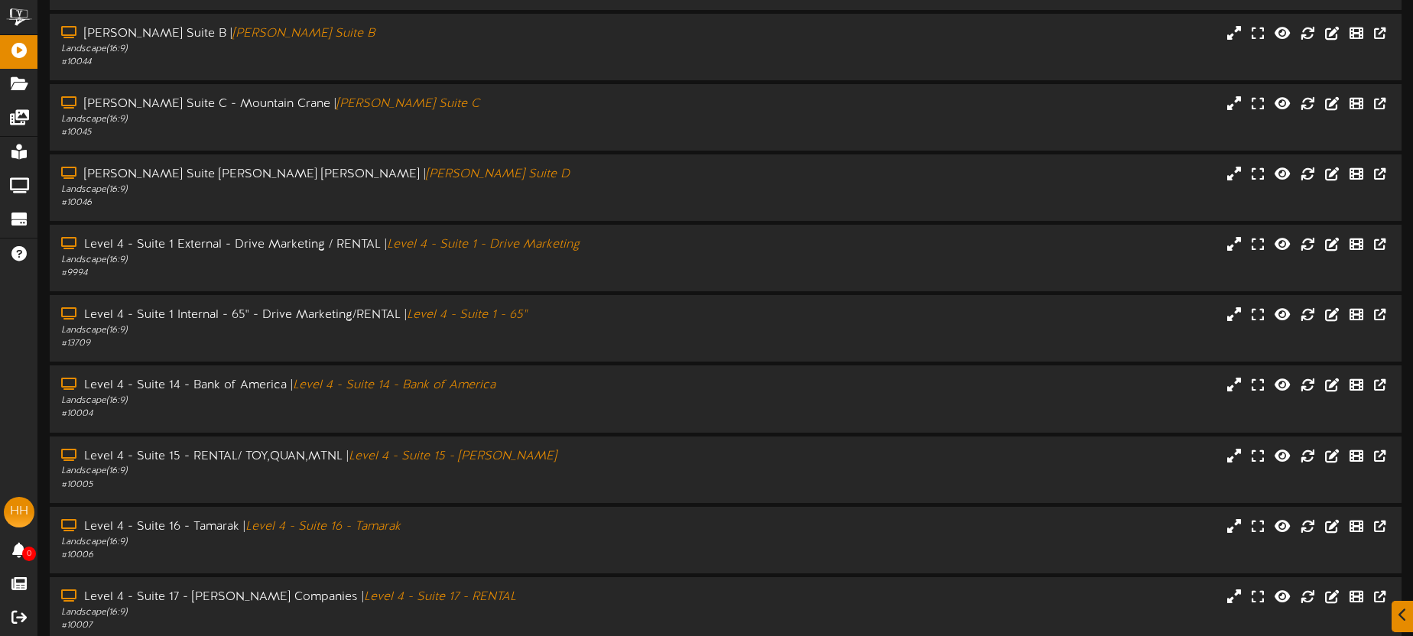
scroll to position [219, 0]
